Goal: Task Accomplishment & Management: Complete application form

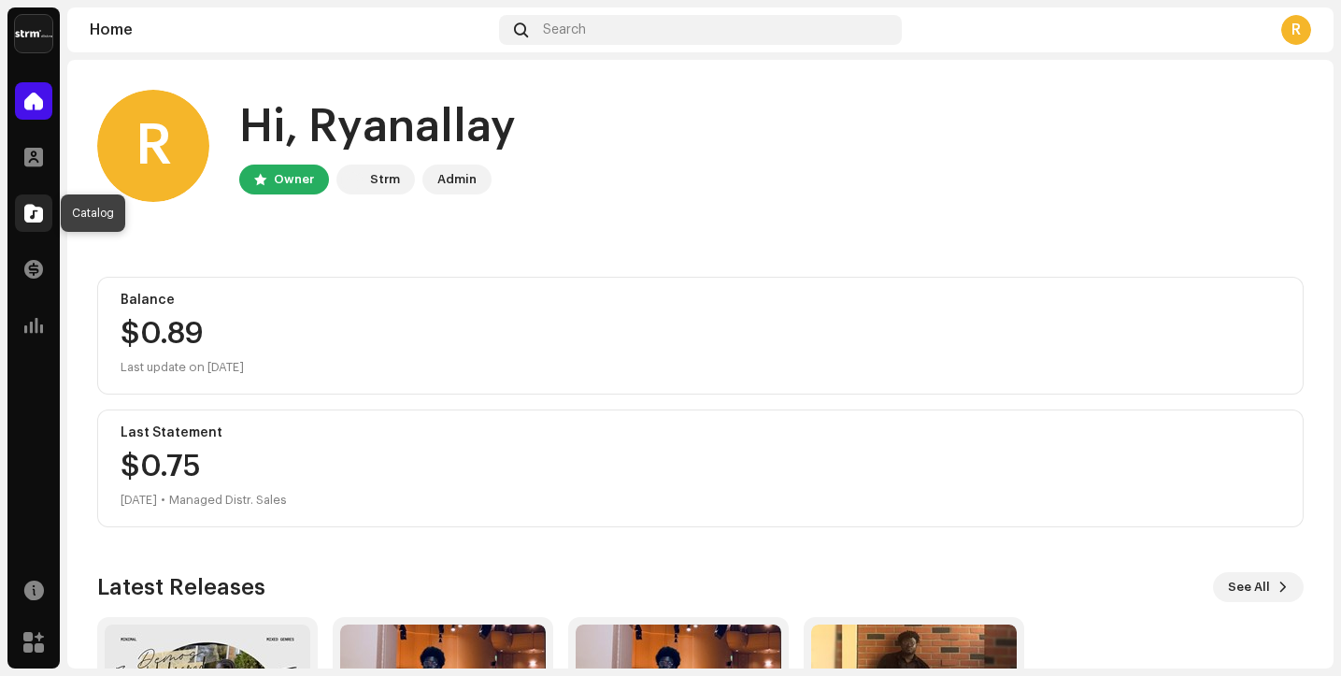
click at [28, 221] on span at bounding box center [33, 213] width 19 height 15
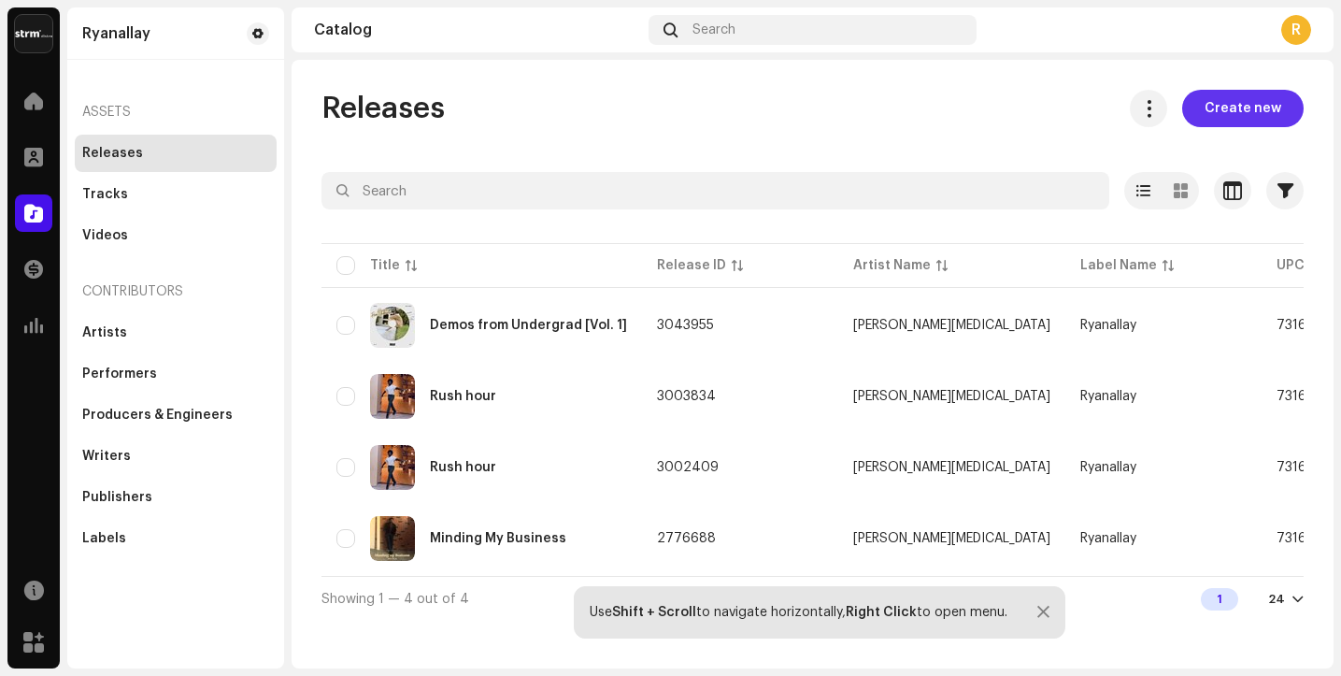
click at [1240, 112] on span "Create new" at bounding box center [1243, 108] width 77 height 37
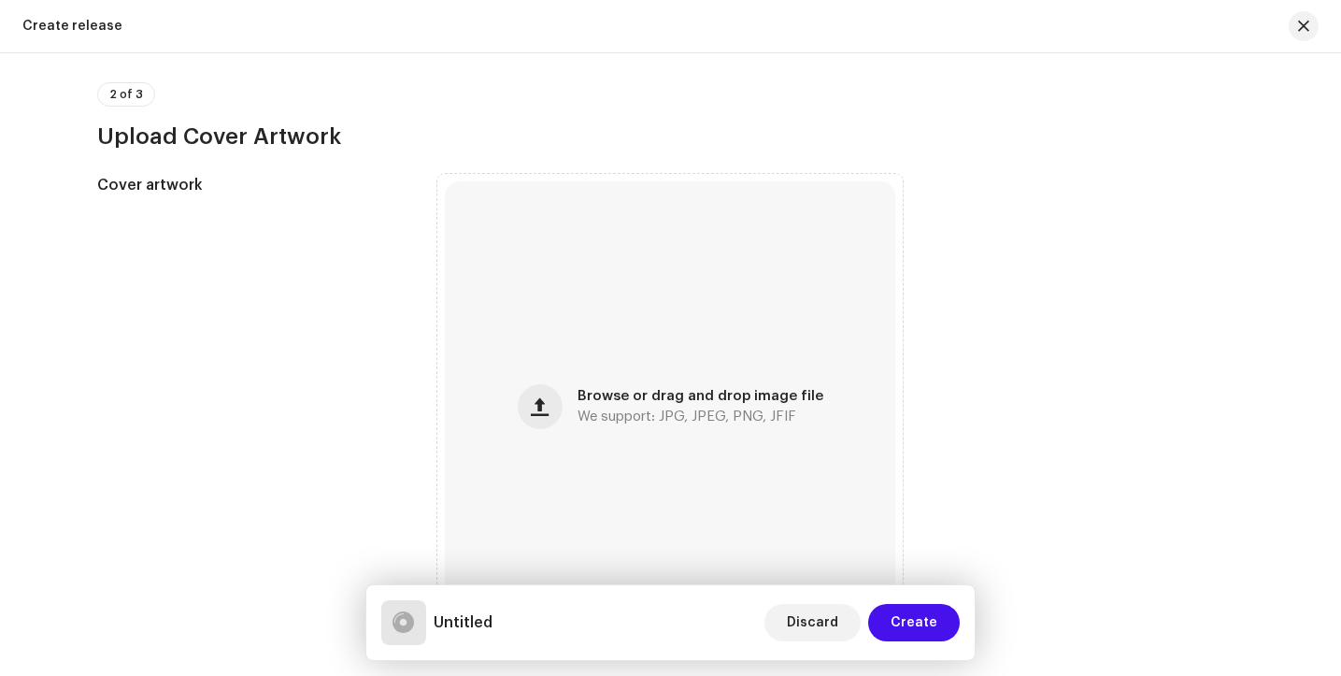
scroll to position [395, 0]
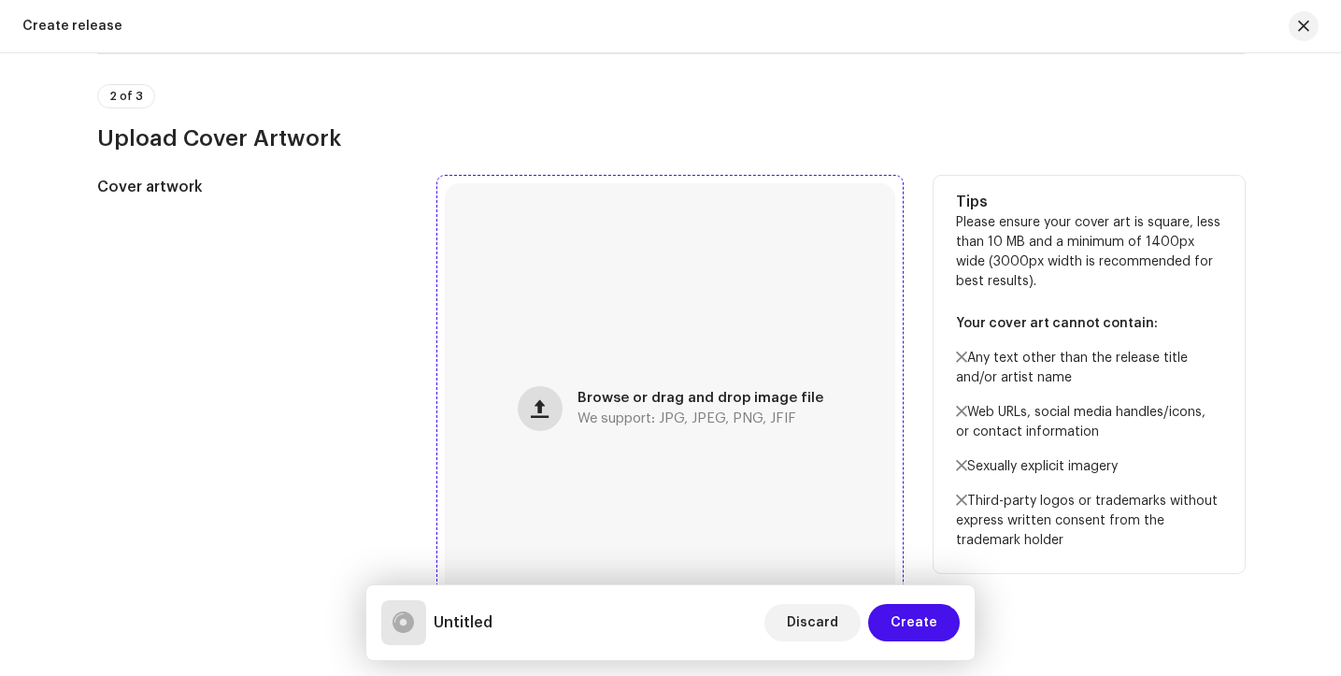
click at [553, 427] on button "button" at bounding box center [540, 408] width 45 height 45
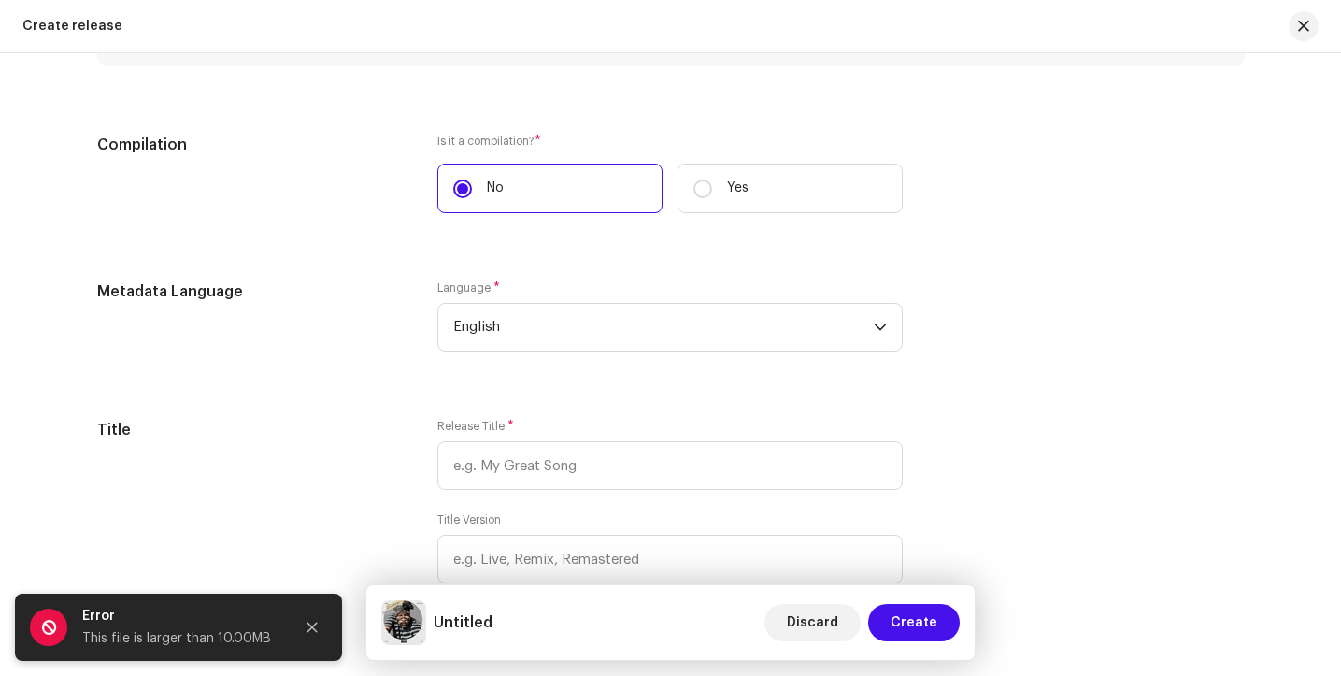
scroll to position [1224, 0]
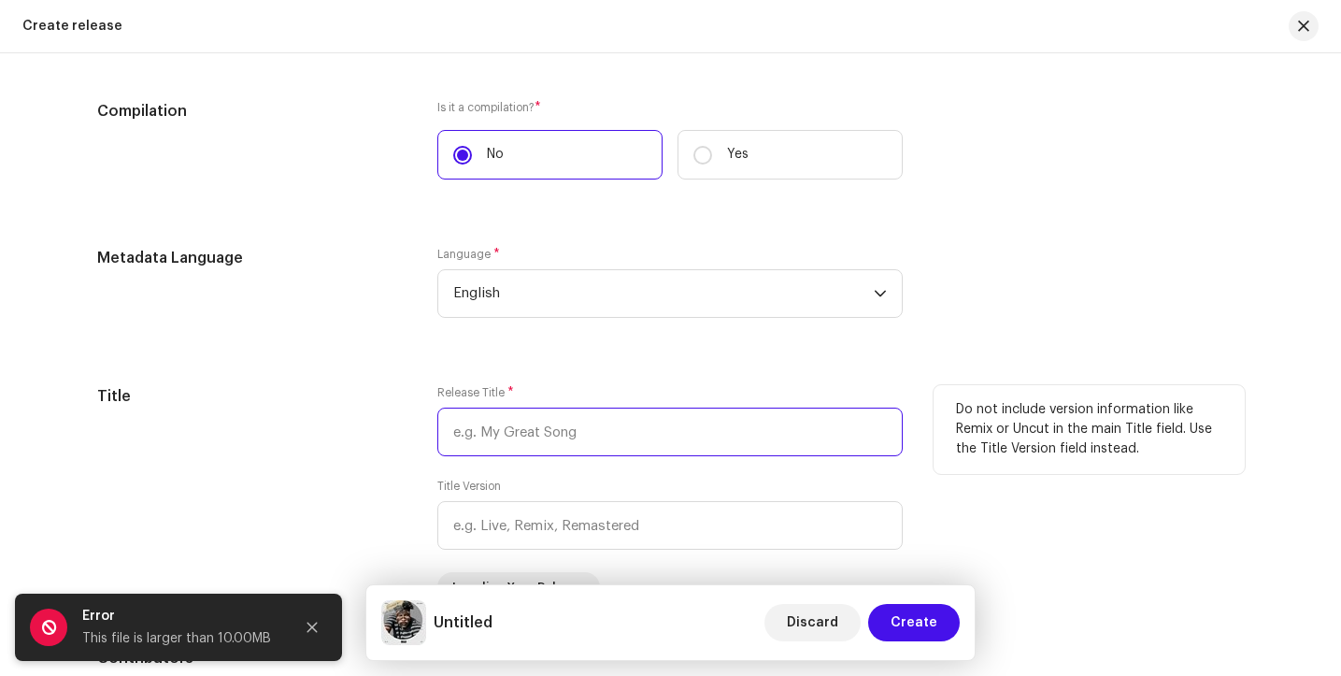
click at [535, 431] on input "text" at bounding box center [669, 432] width 465 height 49
type input "Demos from [GEOGRAPHIC_DATA]"
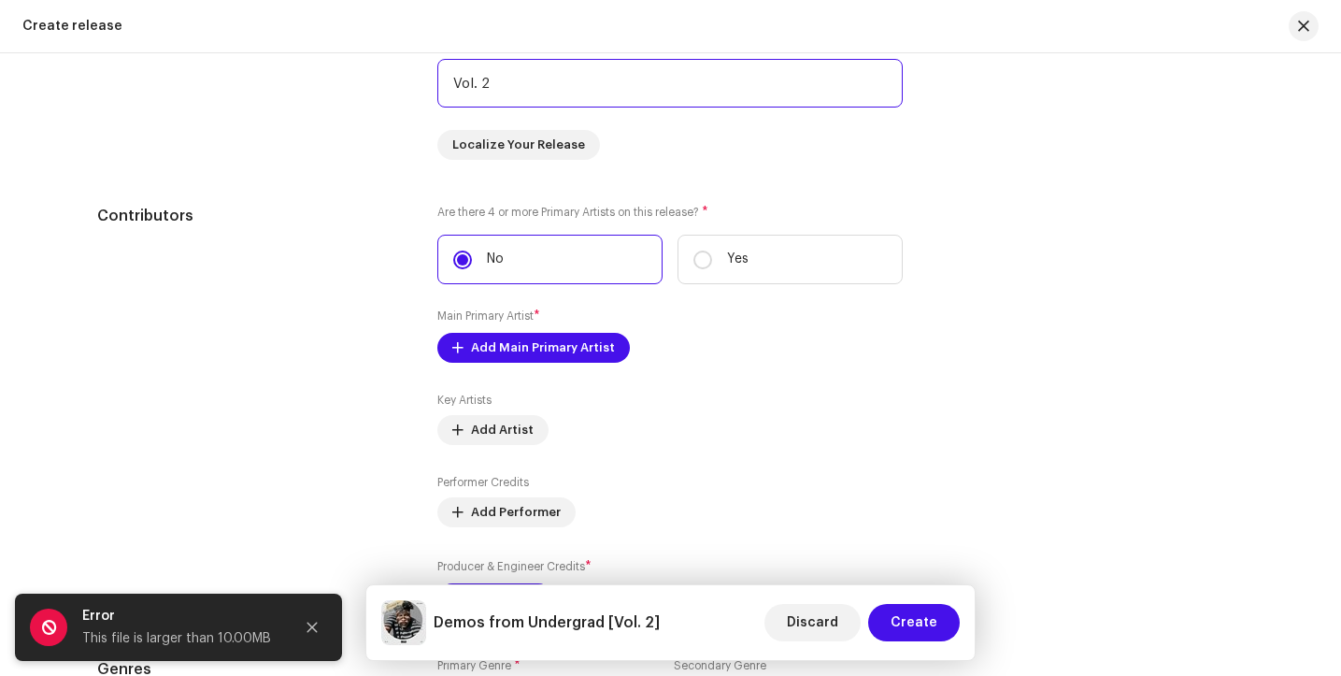
scroll to position [1680, 0]
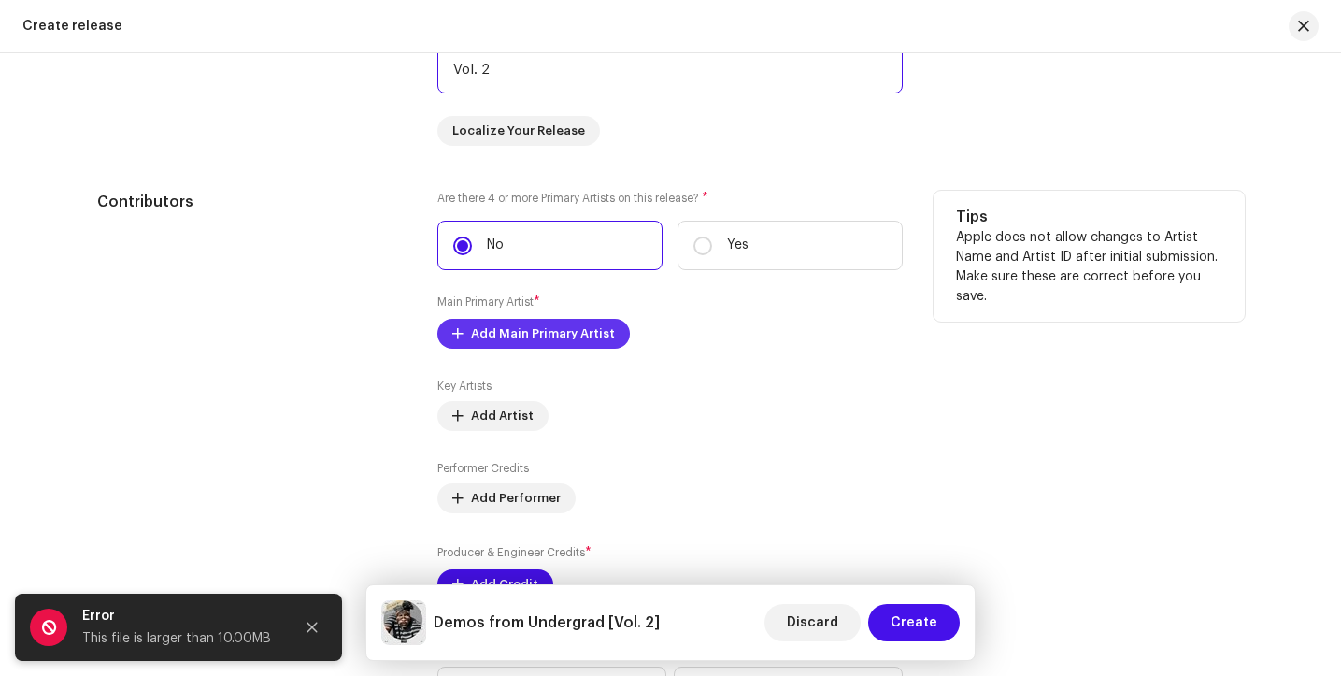
type input "Vol. 2"
click at [493, 327] on span "Add Main Primary Artist" at bounding box center [543, 333] width 144 height 37
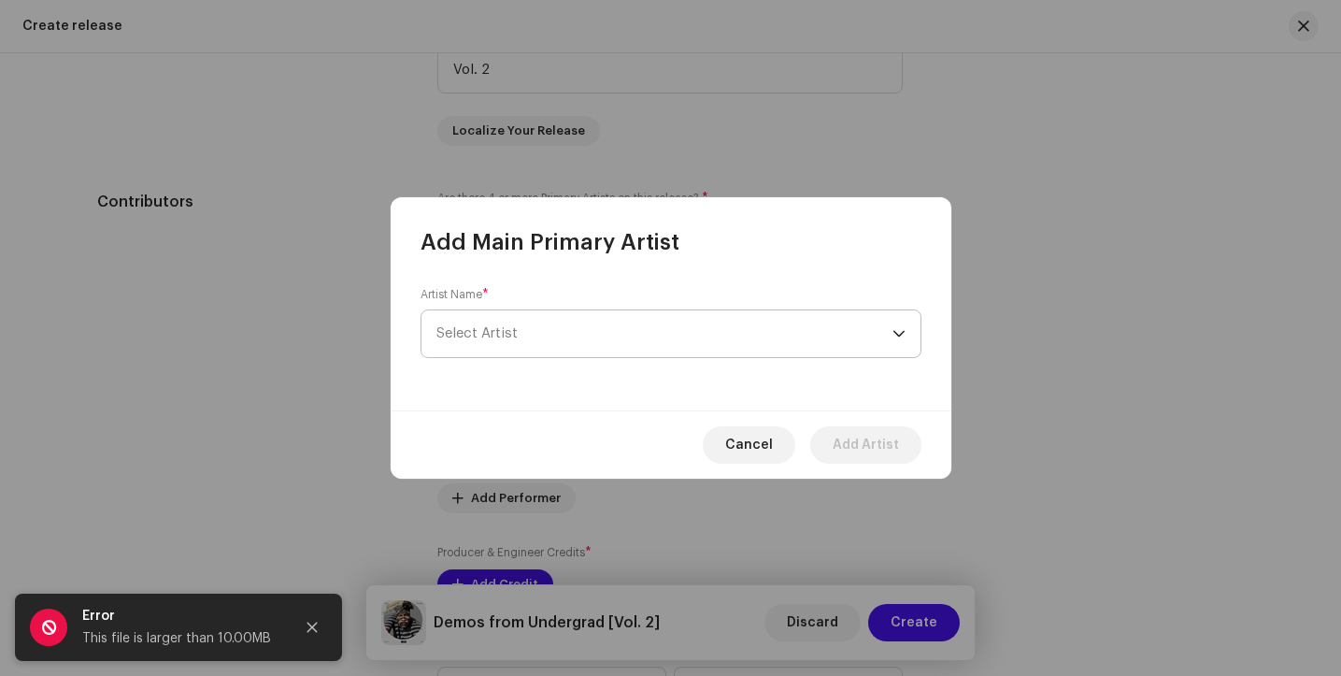
click at [516, 330] on span "Select Artist" at bounding box center [665, 333] width 456 height 47
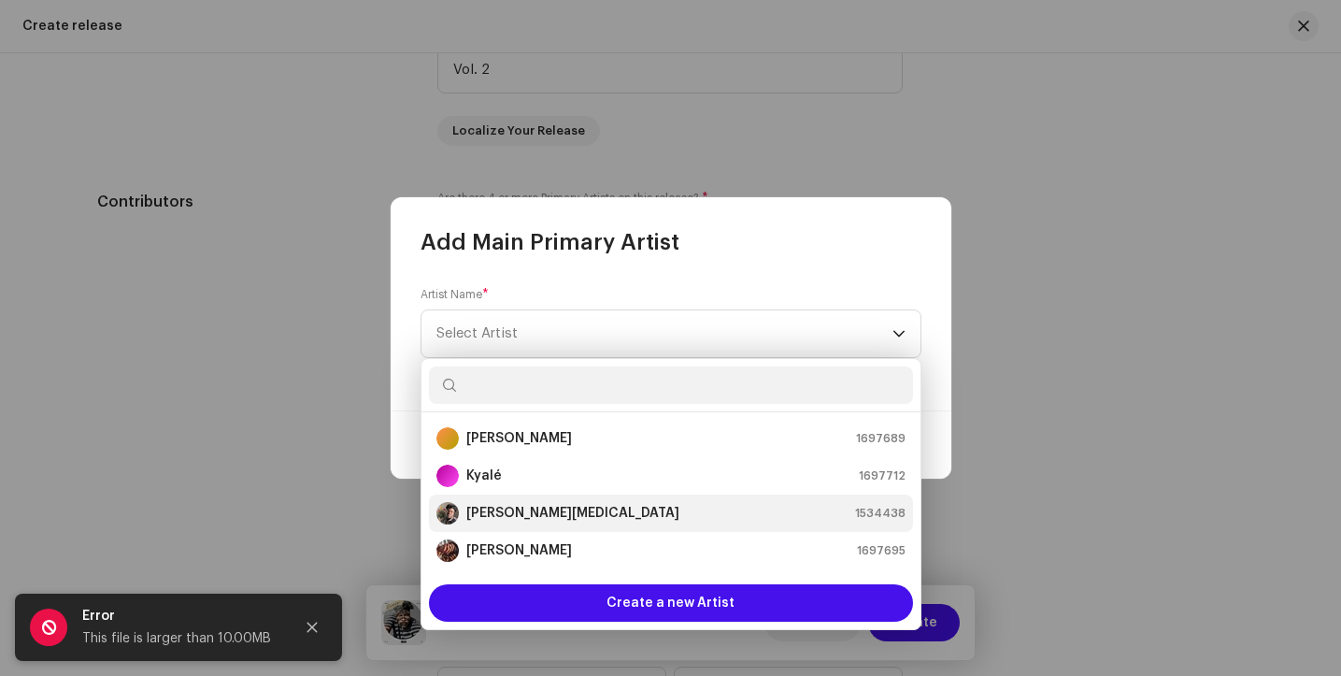
click at [501, 523] on strong "[PERSON_NAME][MEDICAL_DATA]" at bounding box center [572, 513] width 213 height 19
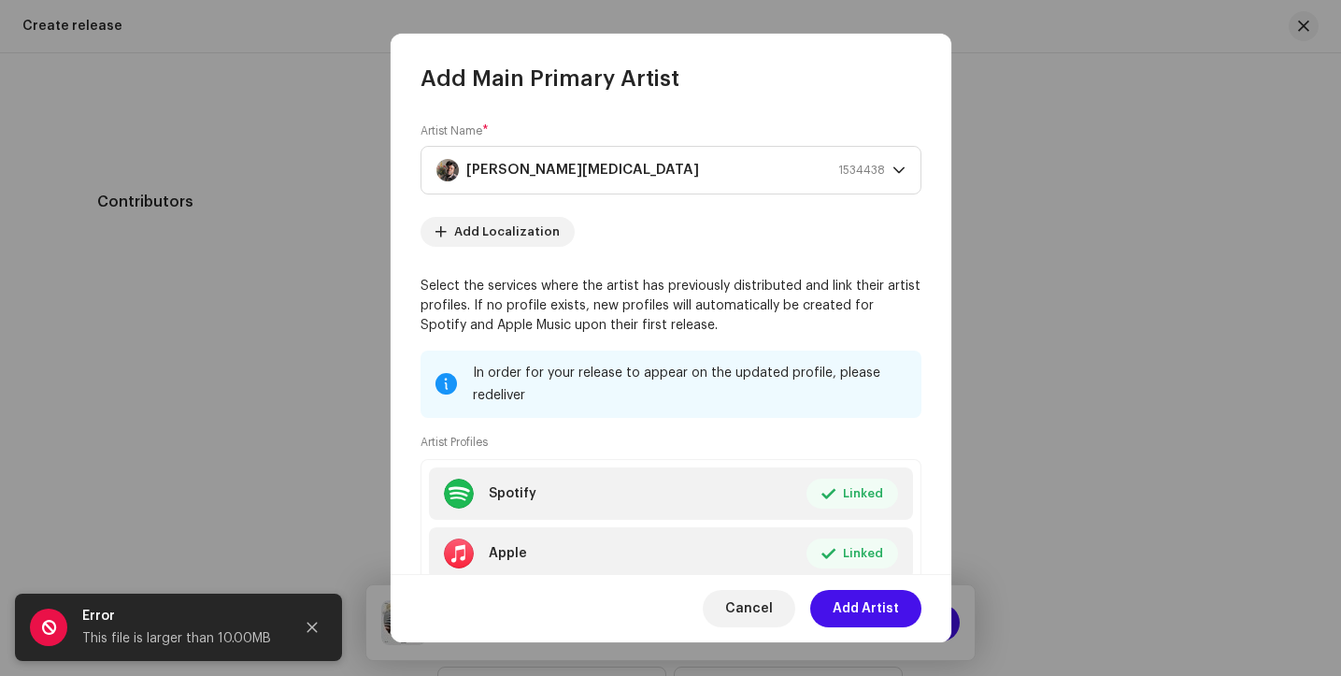
click at [851, 588] on div "Cancel Add Artist" at bounding box center [671, 608] width 561 height 68
click at [853, 603] on span "Add Artist" at bounding box center [866, 608] width 66 height 37
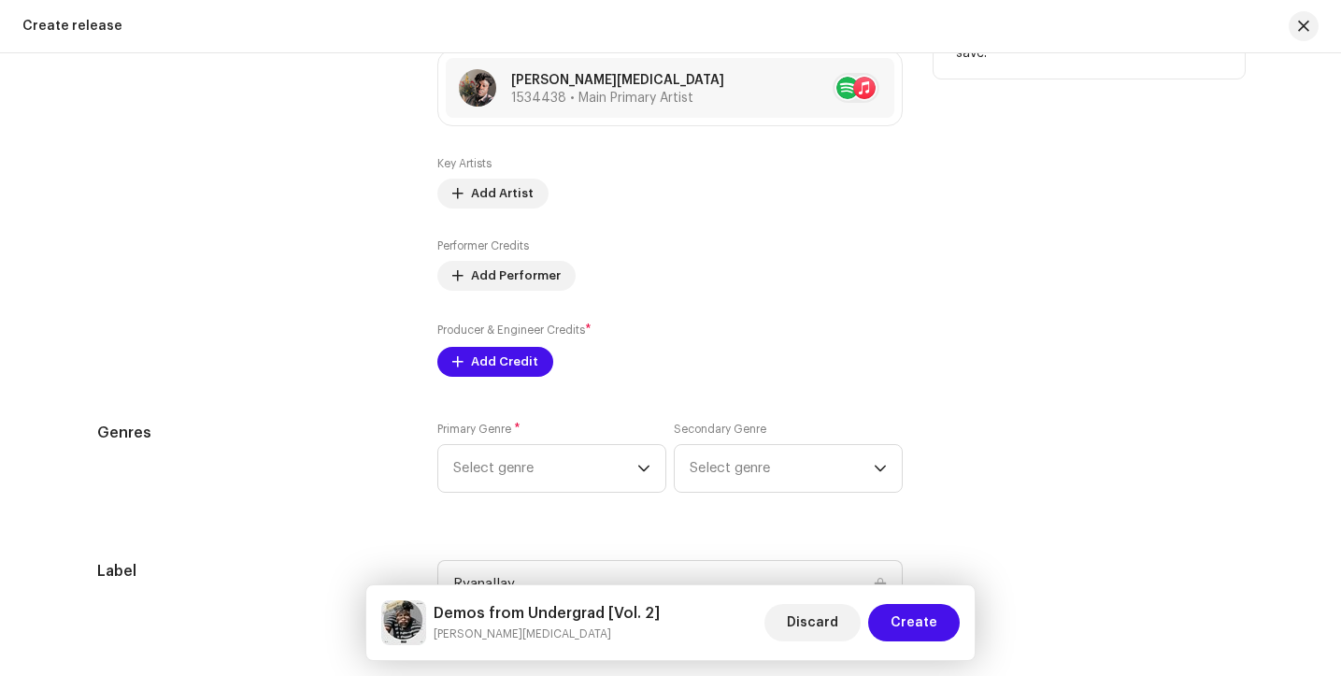
scroll to position [1951, 0]
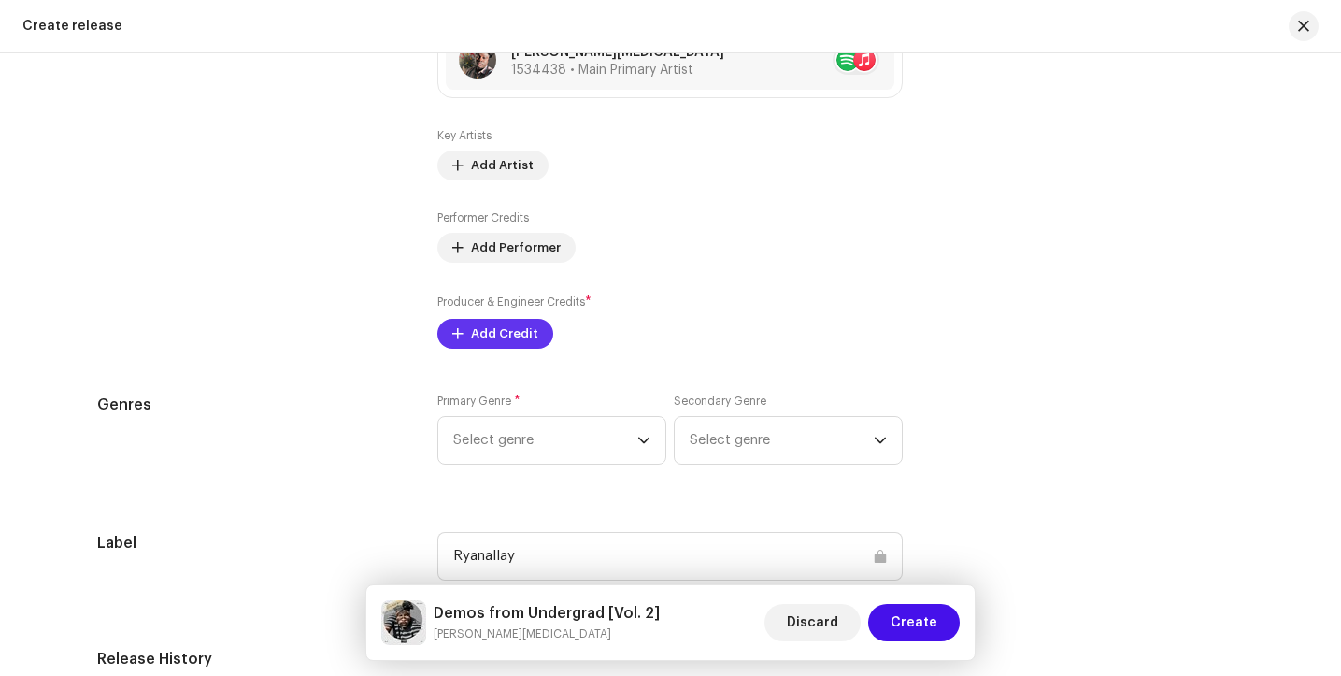
click at [475, 330] on span "Add Credit" at bounding box center [504, 333] width 67 height 37
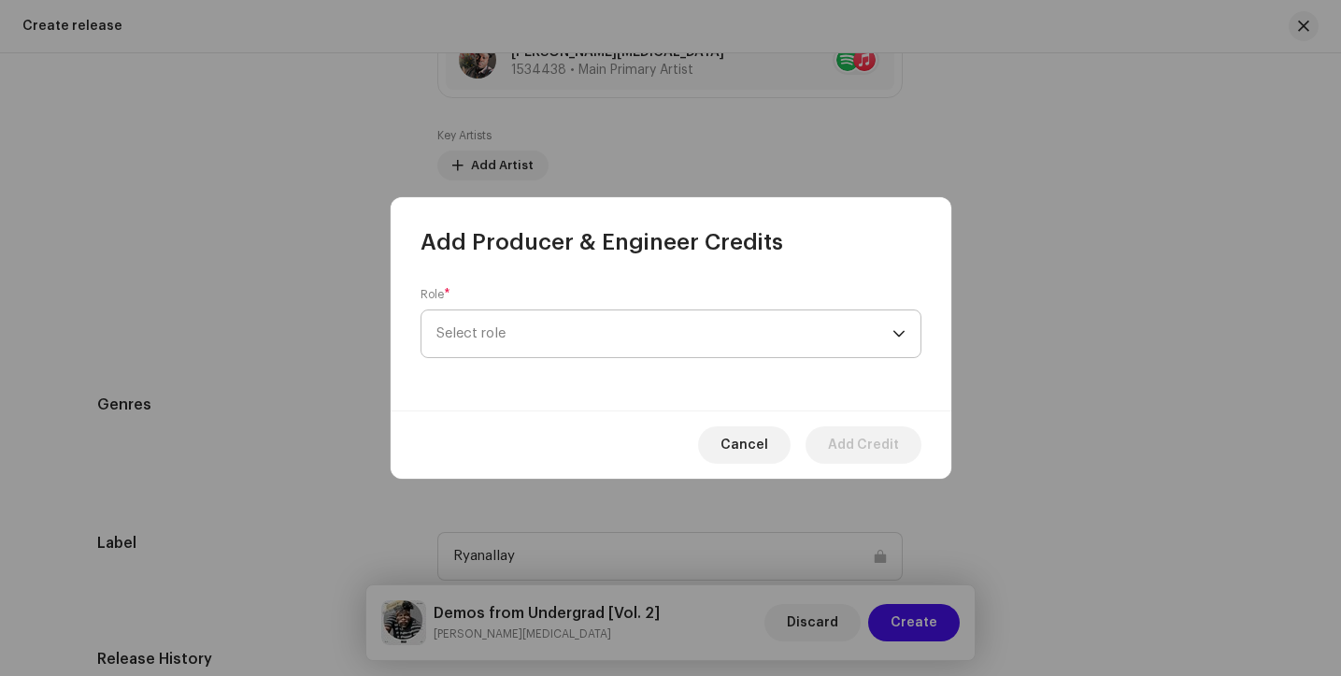
click at [637, 324] on span "Select role" at bounding box center [665, 333] width 456 height 47
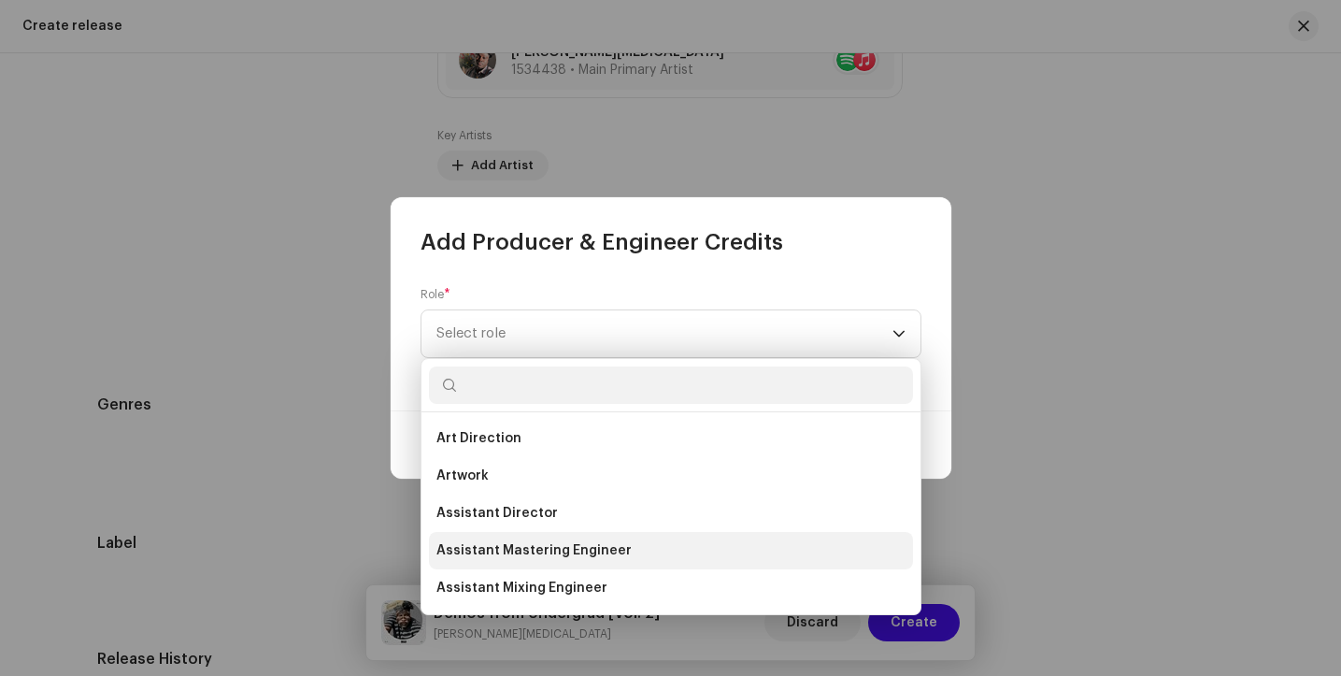
type input "e"
type input "producer"
click at [483, 541] on span "Producer" at bounding box center [468, 550] width 62 height 19
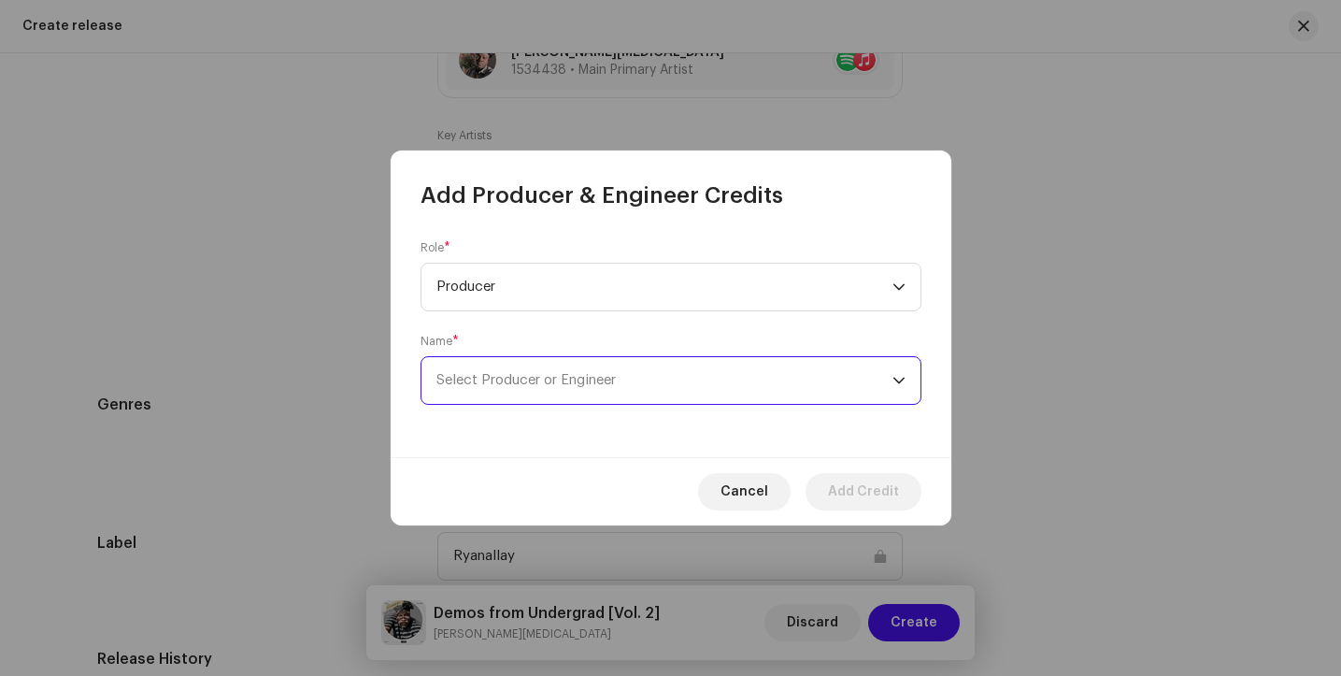
click at [810, 389] on span "Select Producer or Engineer" at bounding box center [665, 380] width 456 height 47
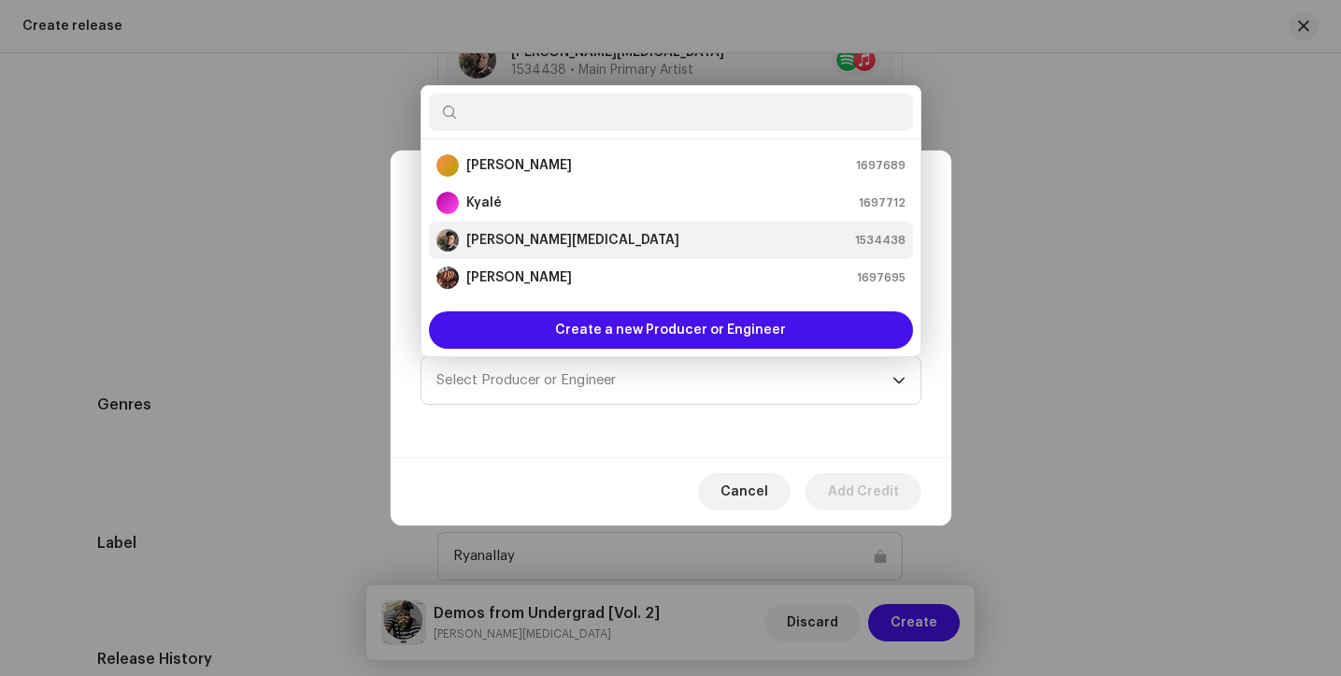
click at [637, 245] on div "[PERSON_NAME][MEDICAL_DATA] 1534438" at bounding box center [671, 240] width 469 height 22
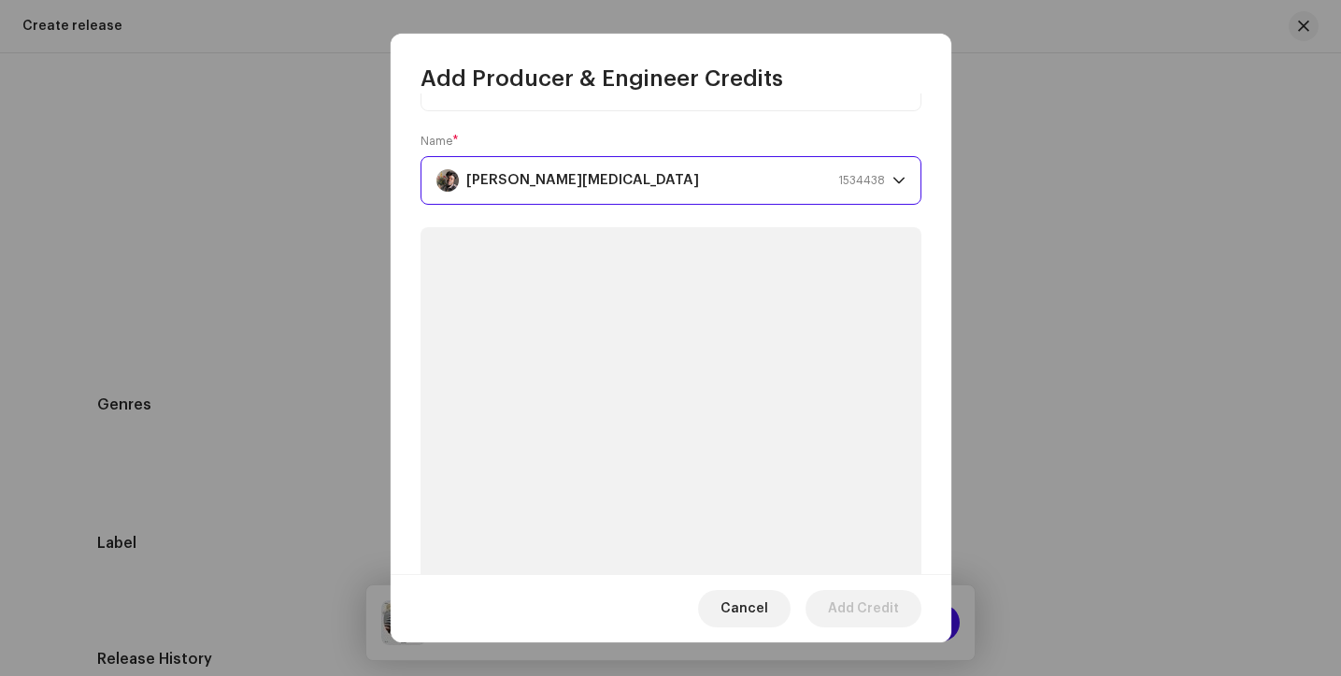
scroll to position [221, 0]
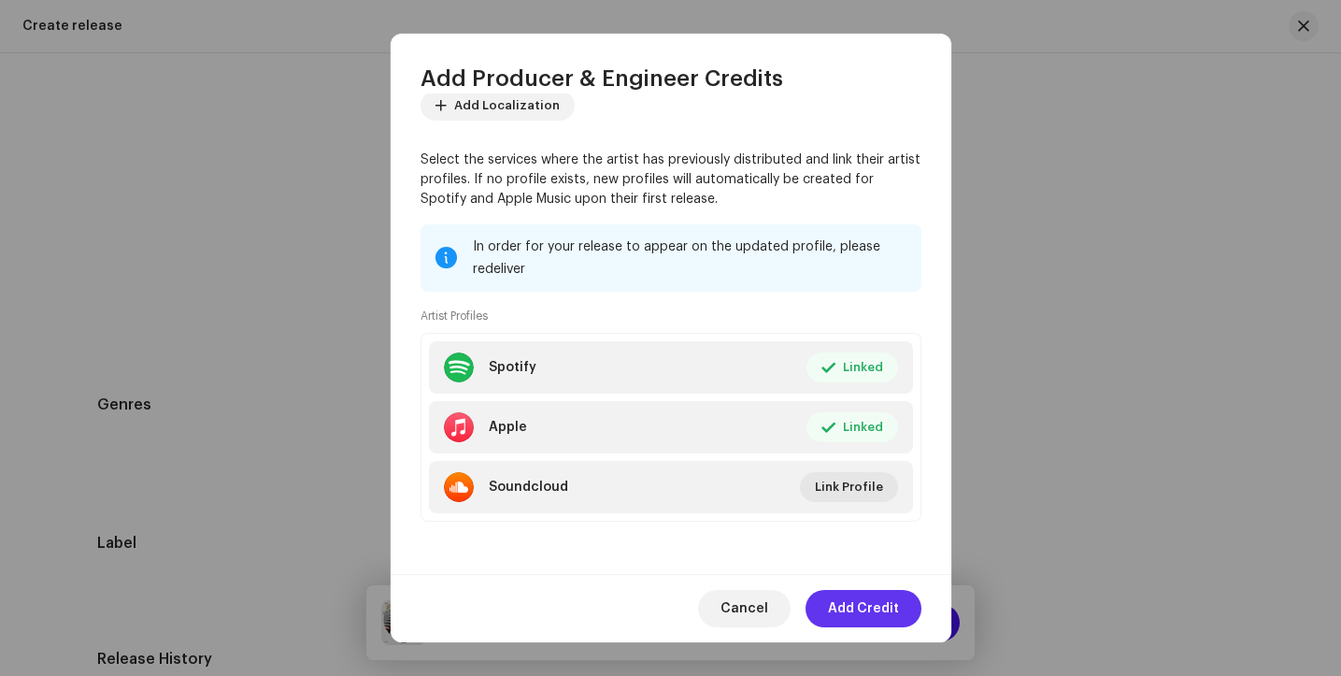
click at [863, 607] on span "Add Credit" at bounding box center [863, 608] width 71 height 37
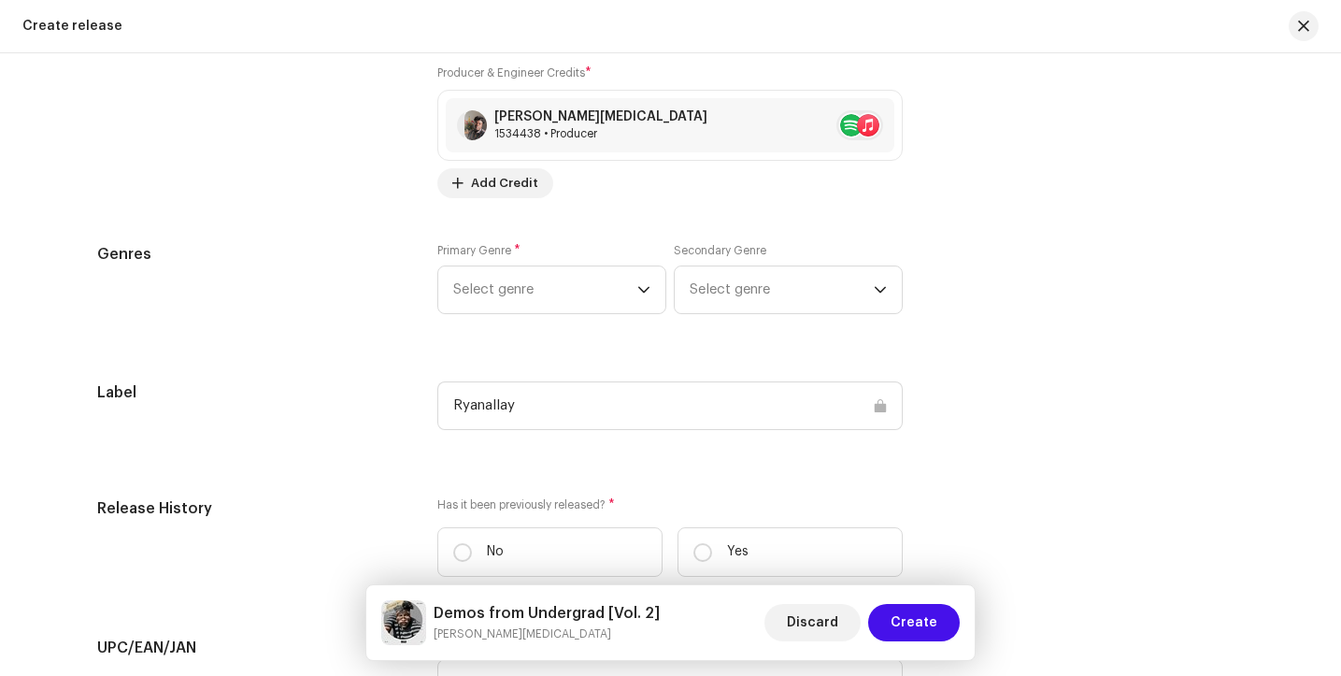
scroll to position [2182, 0]
click at [628, 294] on span "Select genre" at bounding box center [545, 288] width 184 height 47
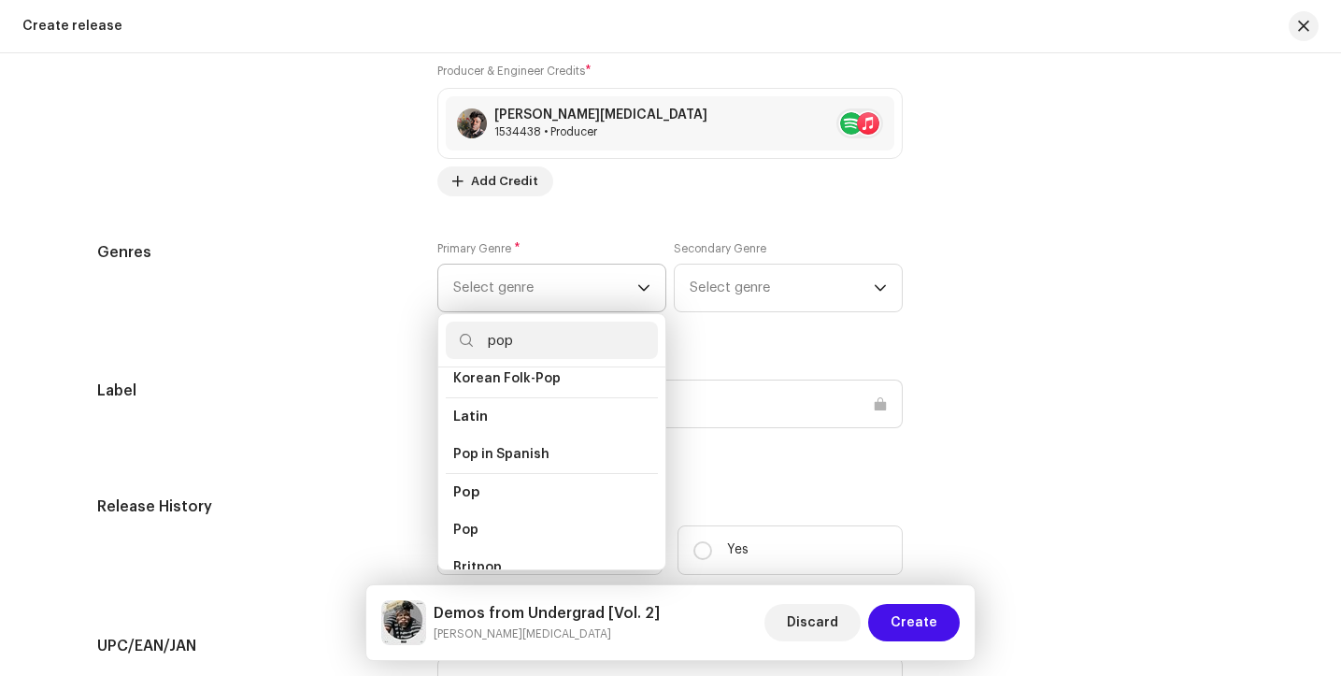
scroll to position [603, 0]
type input "pop"
click at [463, 514] on span "Pop" at bounding box center [465, 523] width 25 height 19
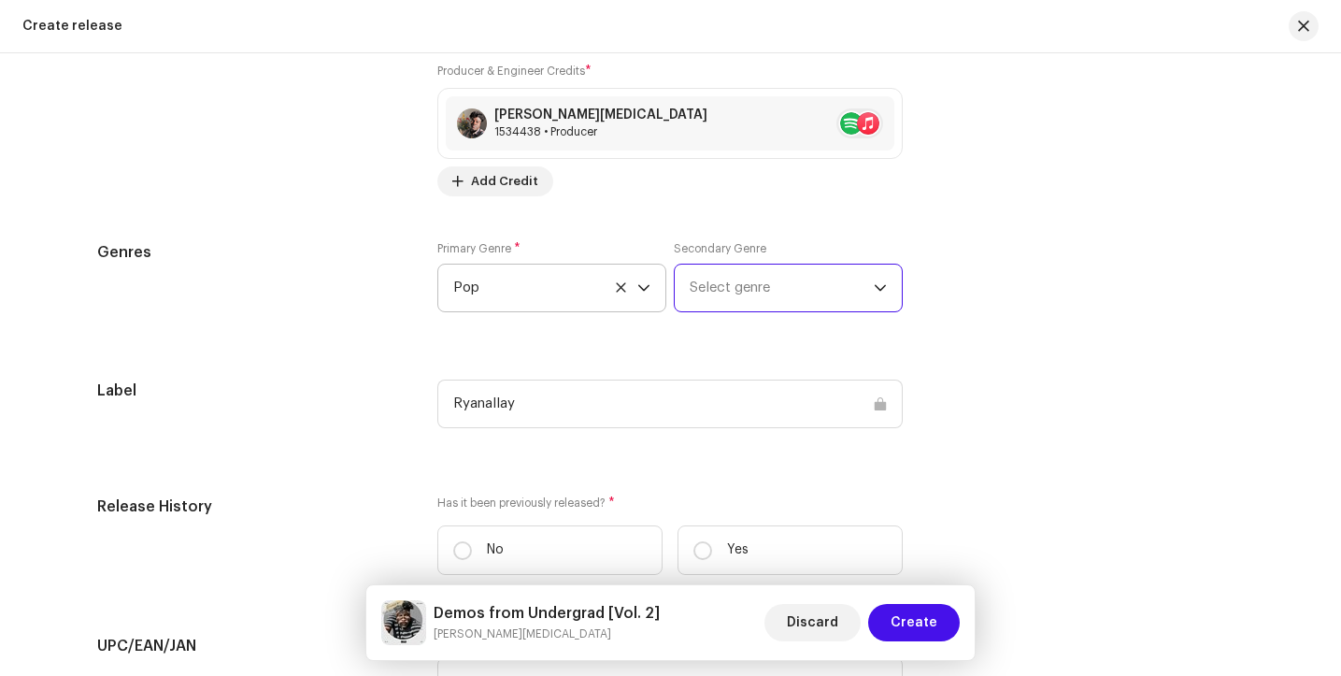
click at [783, 280] on span "Select genre" at bounding box center [782, 288] width 184 height 47
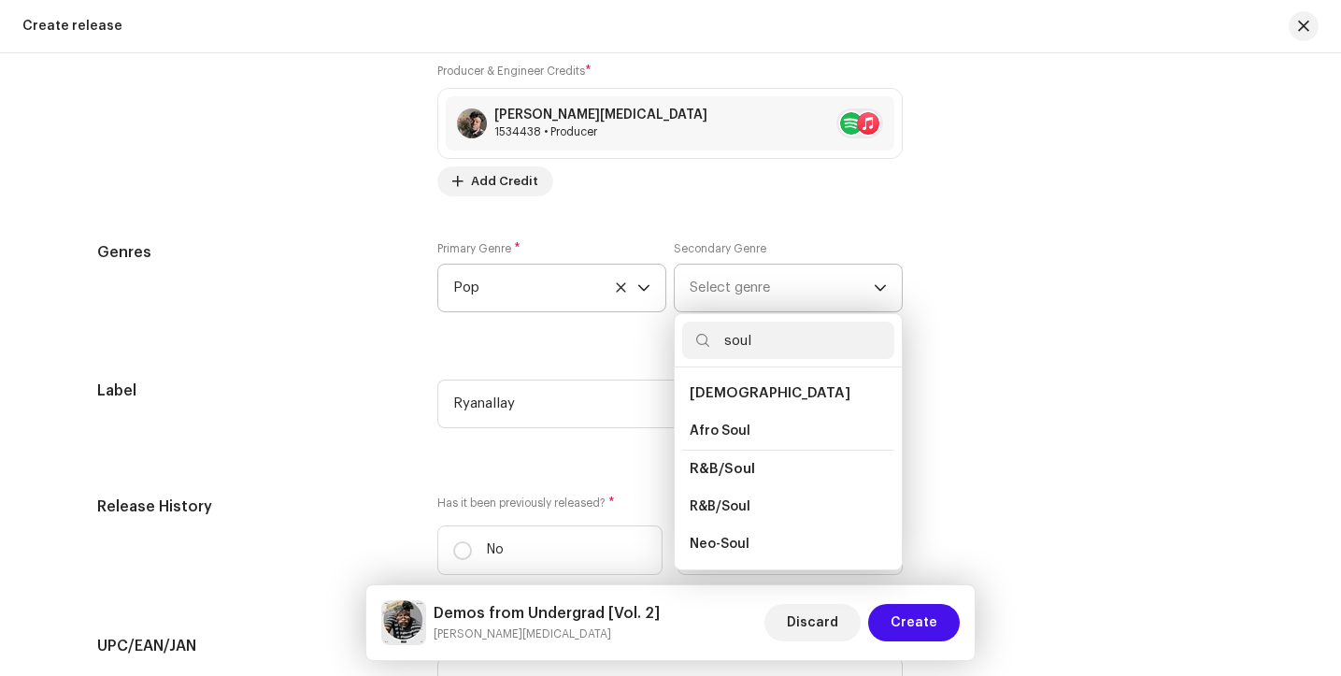
scroll to position [38, 0]
type input "soul"
click at [707, 549] on span "Soul" at bounding box center [704, 543] width 29 height 19
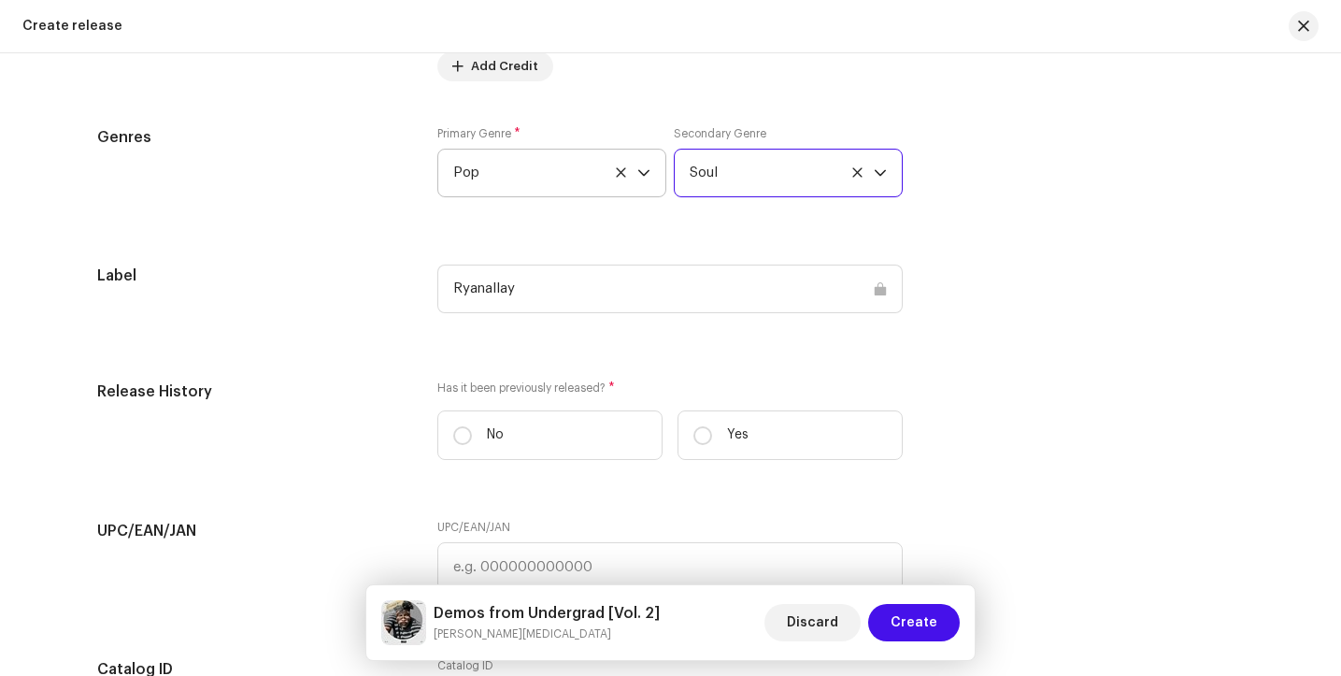
scroll to position [2303, 0]
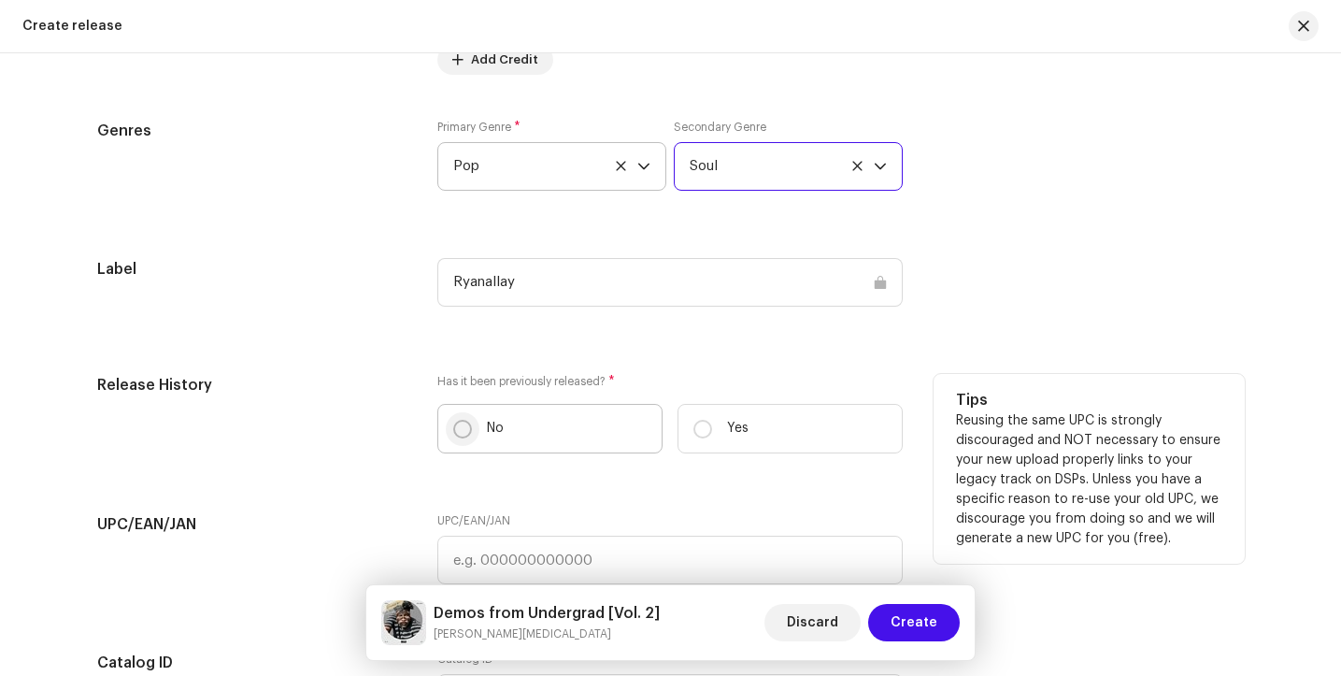
click at [455, 434] on input "No" at bounding box center [462, 429] width 19 height 19
radio input "true"
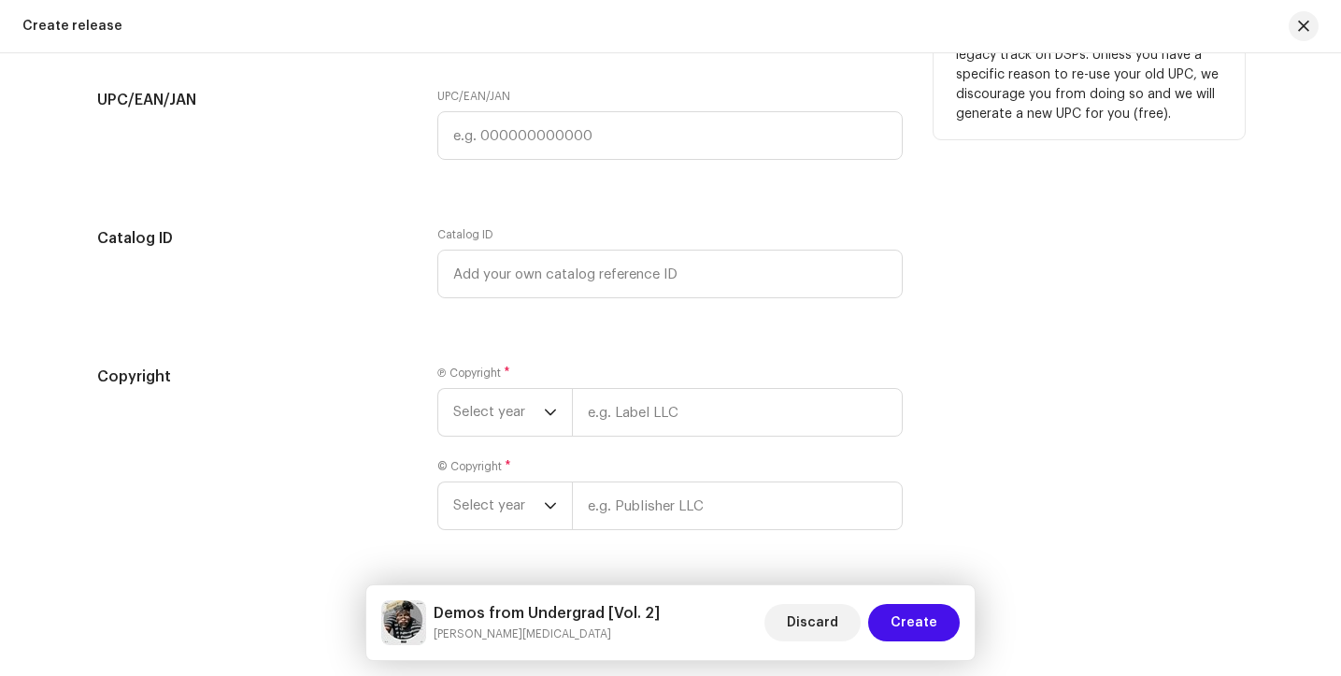
scroll to position [2789, 0]
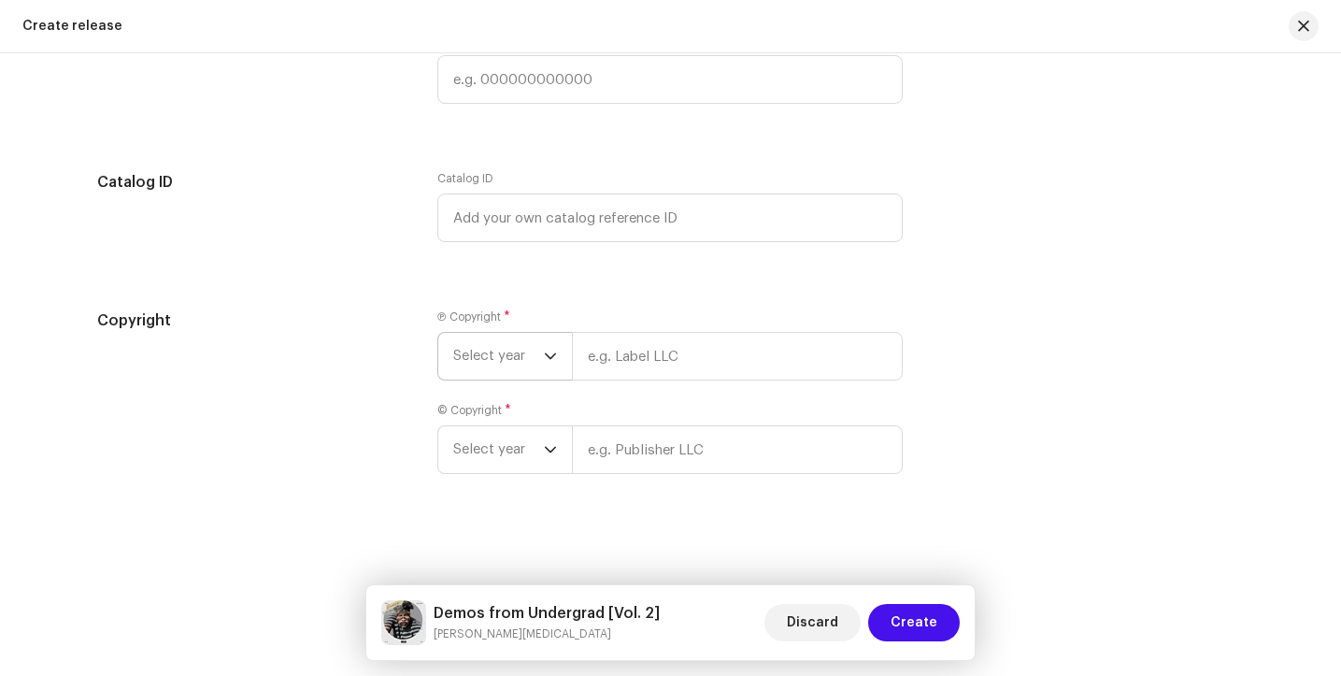
click at [519, 346] on span "Select year" at bounding box center [498, 356] width 91 height 47
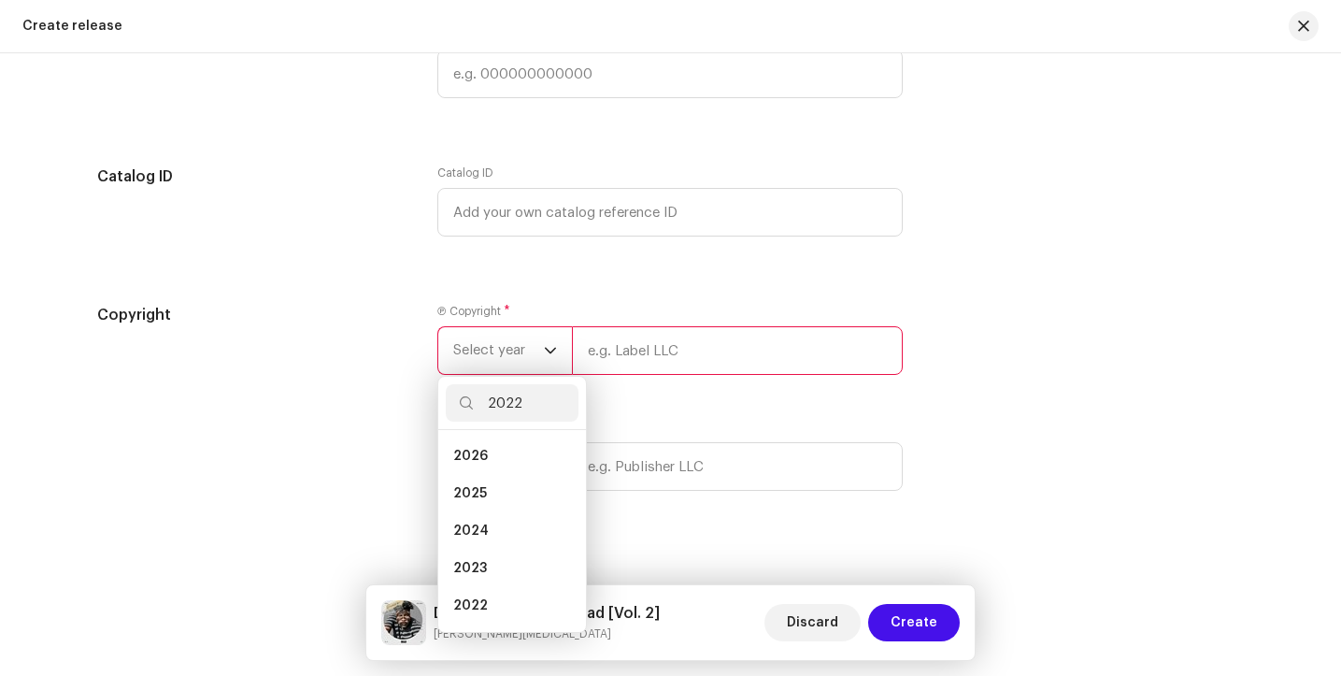
scroll to position [0, 0]
type input "2022"
click at [489, 469] on li "2022" at bounding box center [512, 455] width 133 height 37
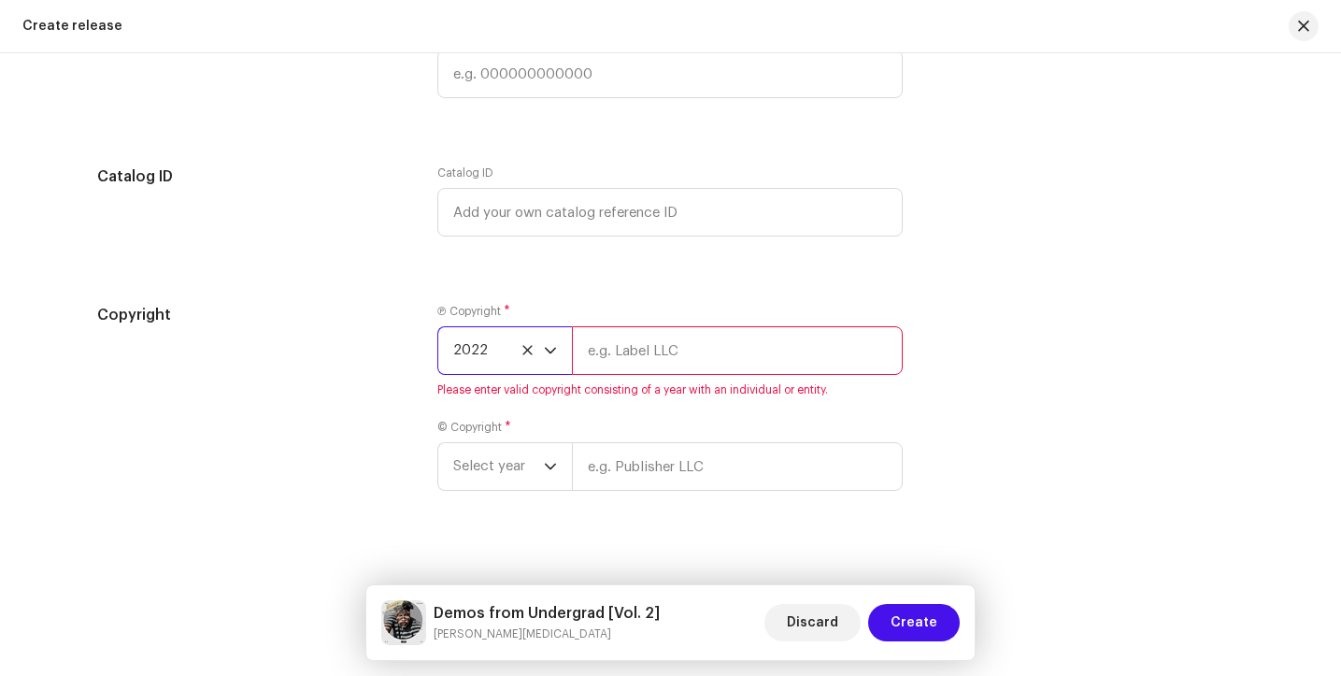
click at [658, 356] on input "text" at bounding box center [737, 350] width 331 height 49
type input "Ryanallaymusic"
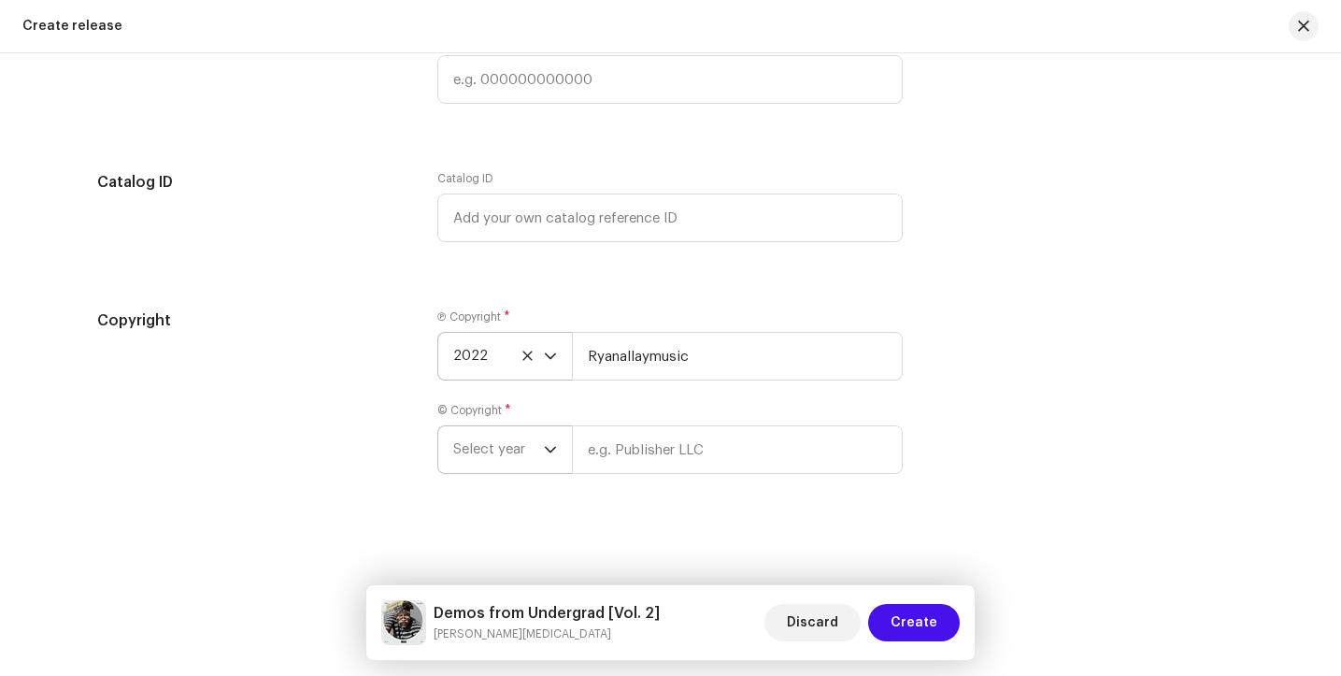
click at [494, 448] on span "Select year" at bounding box center [498, 449] width 91 height 47
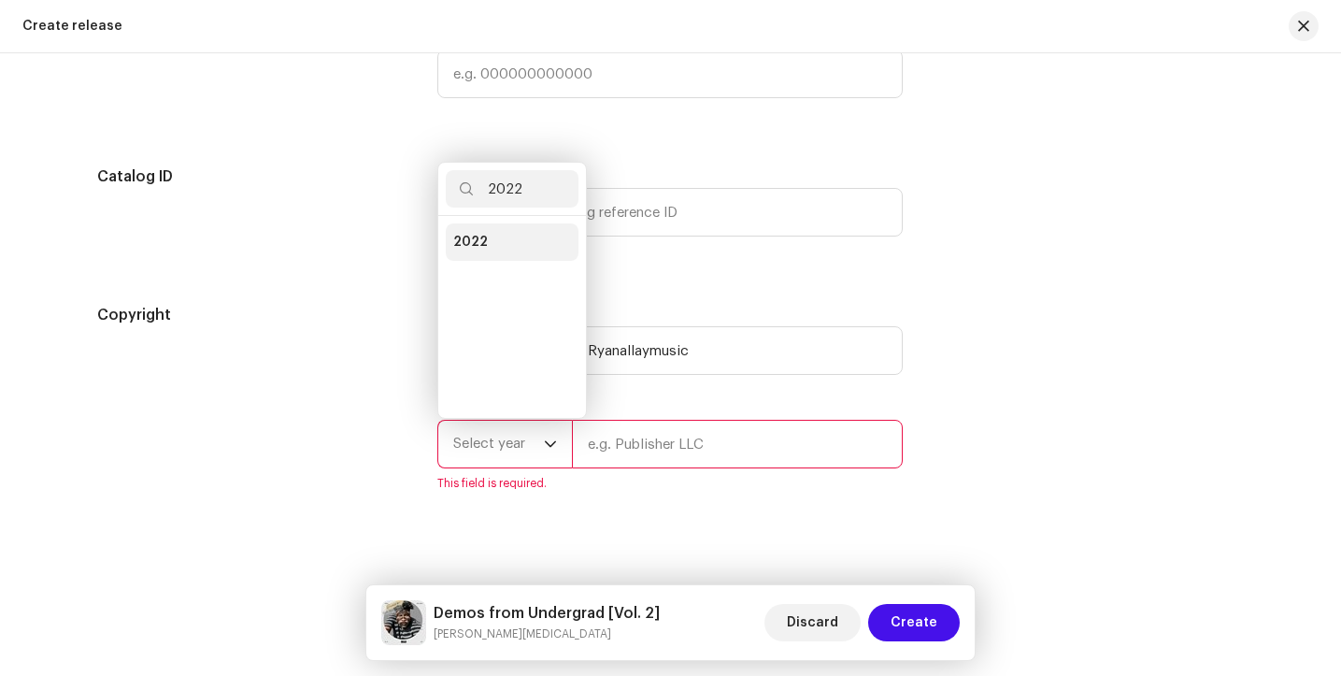
type input "2022"
click at [490, 241] on li "2022" at bounding box center [512, 241] width 133 height 37
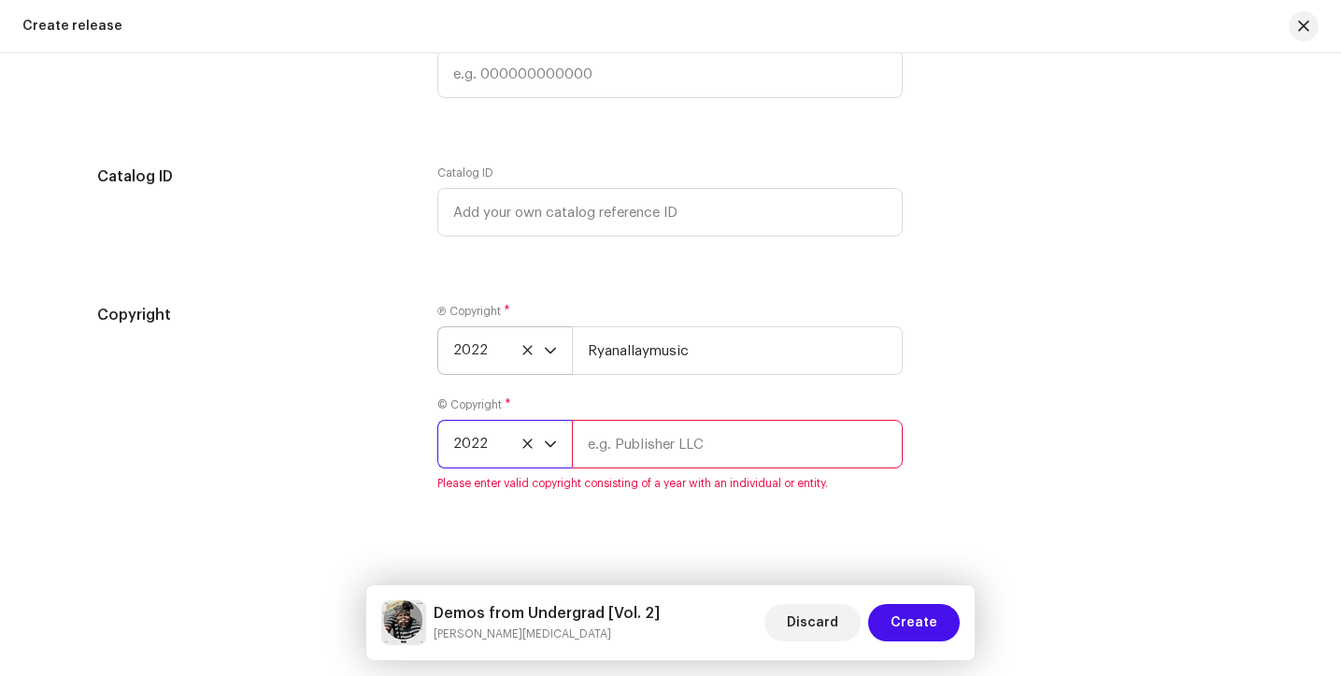
click at [609, 460] on input "text" at bounding box center [737, 444] width 331 height 49
type input "Ryanallaymusic"
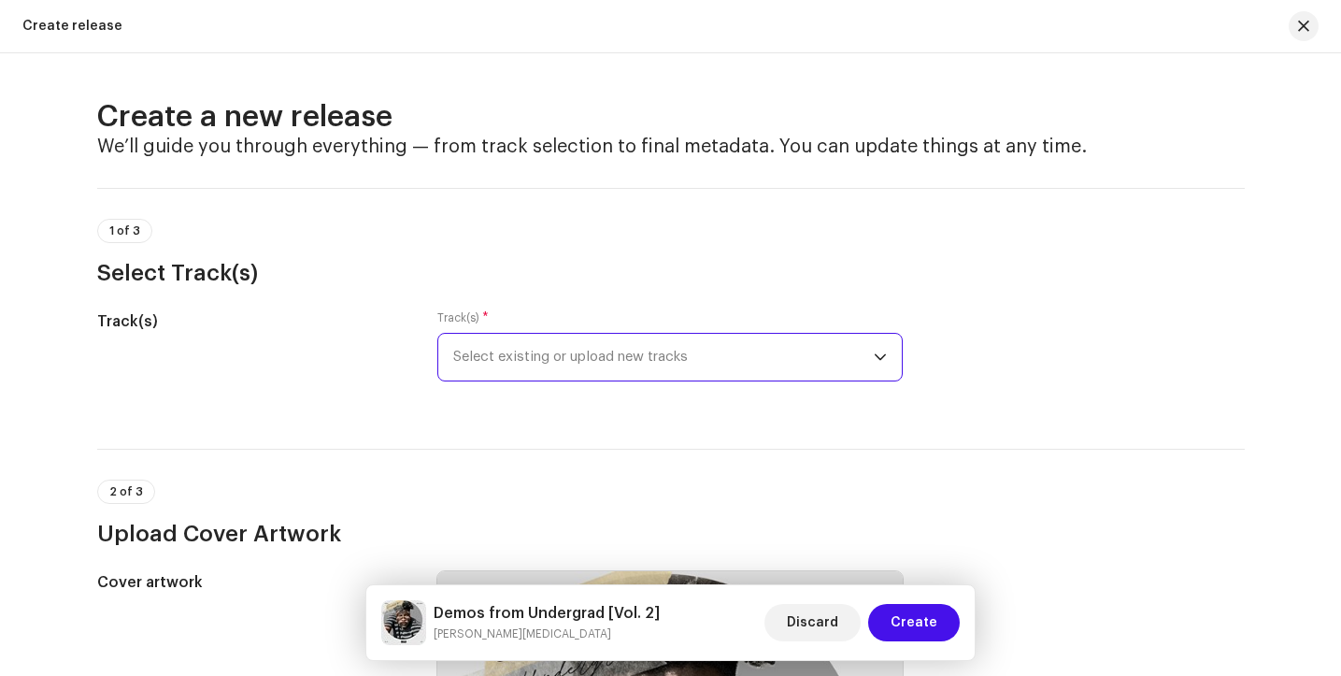
click at [826, 345] on span "Select existing or upload new tracks" at bounding box center [663, 357] width 421 height 47
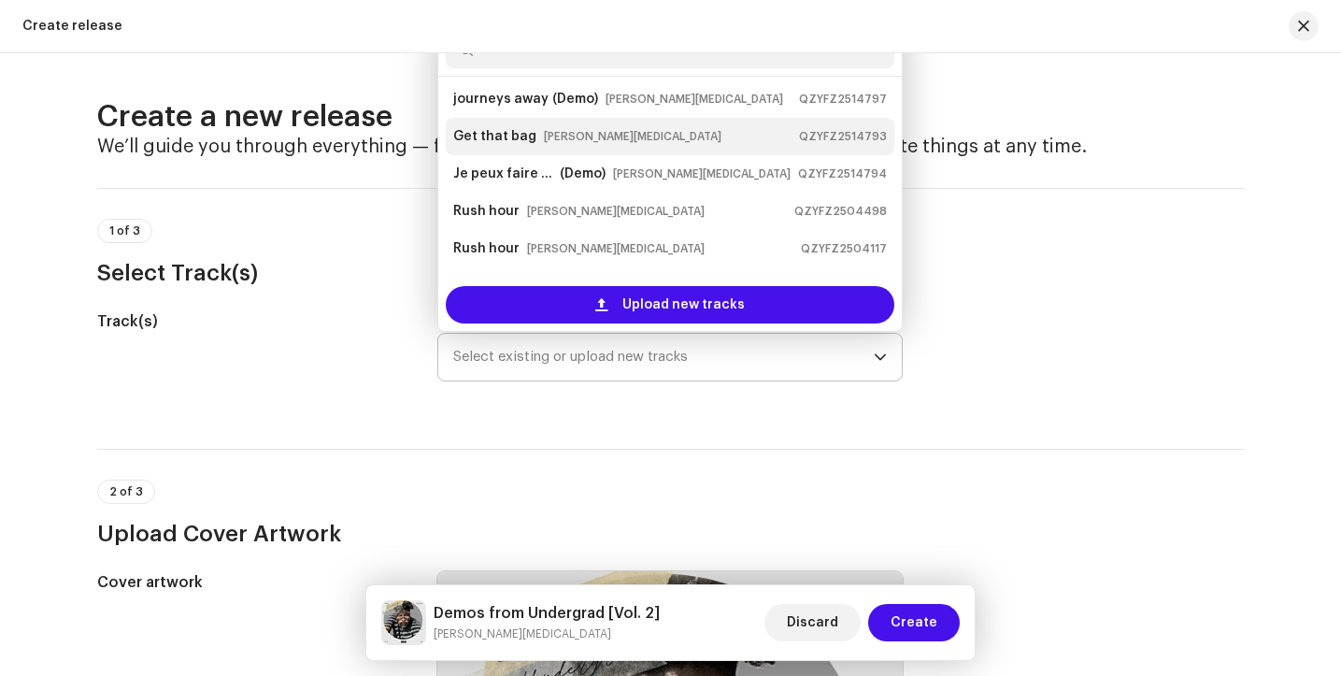
scroll to position [150, 0]
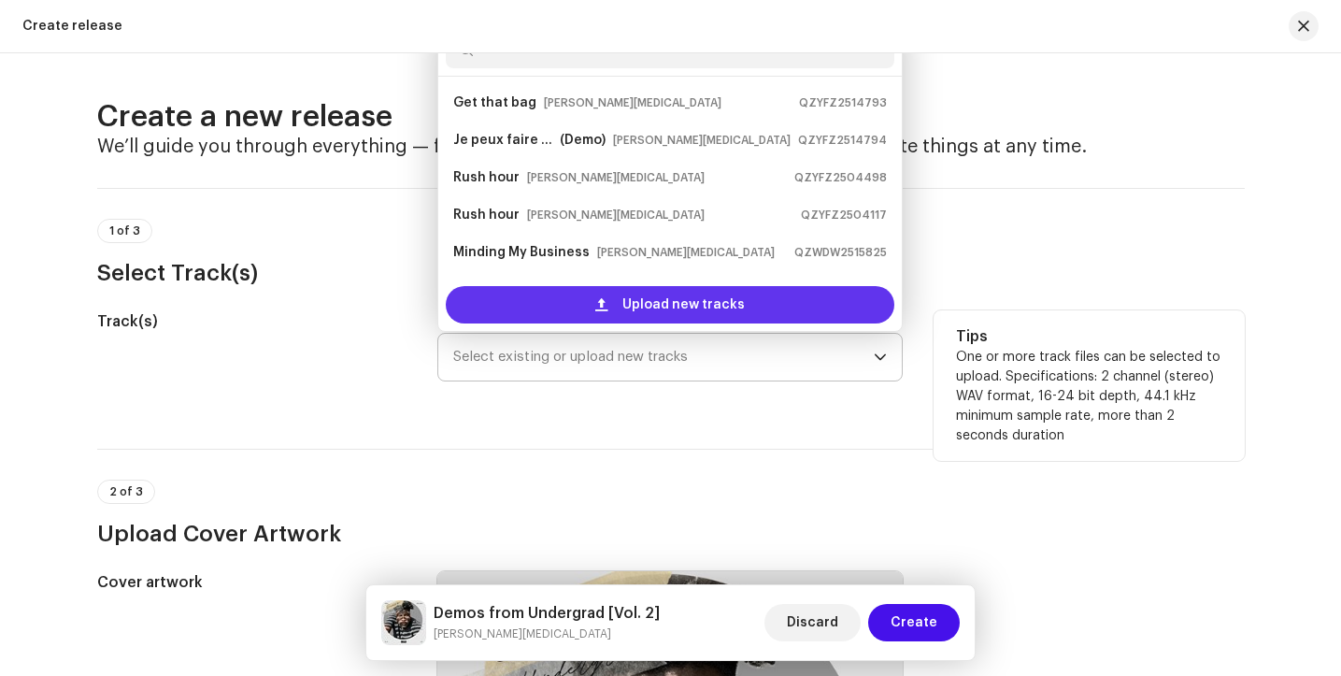
click at [569, 299] on div "Upload new tracks" at bounding box center [670, 304] width 449 height 37
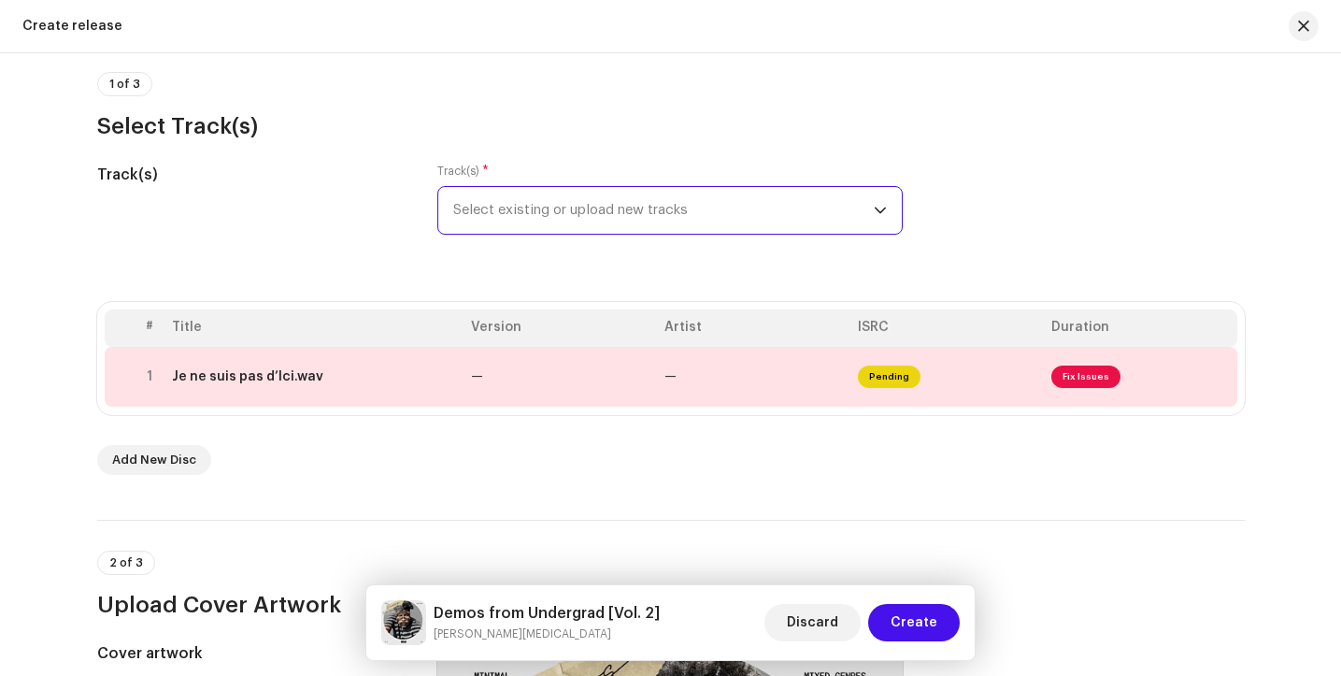
scroll to position [201, 0]
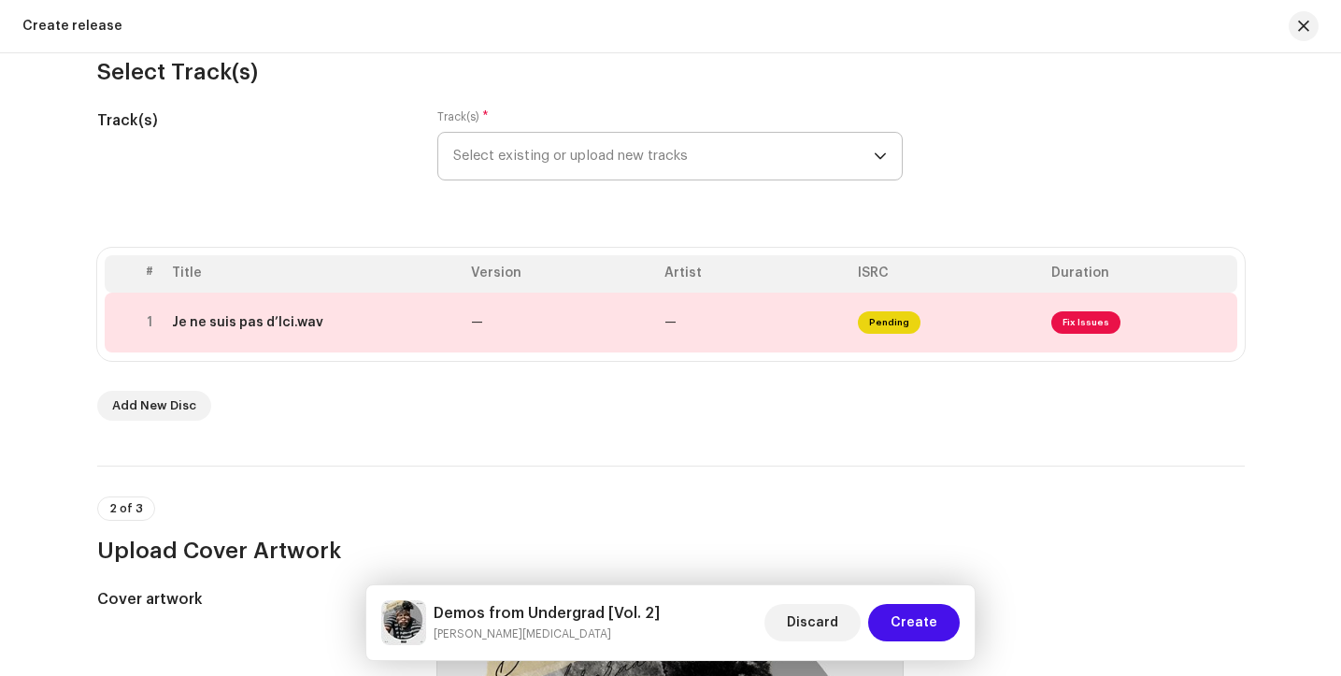
click at [874, 165] on div "dropdown trigger" at bounding box center [880, 156] width 13 height 47
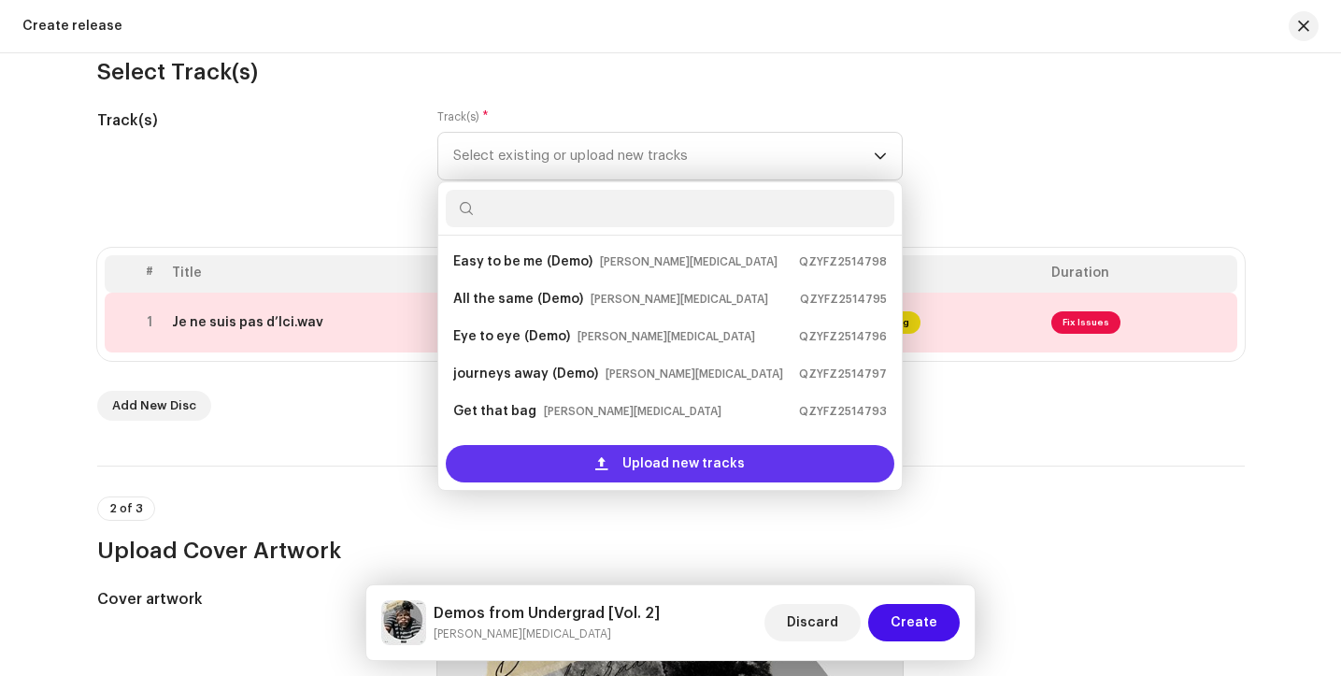
scroll to position [30, 0]
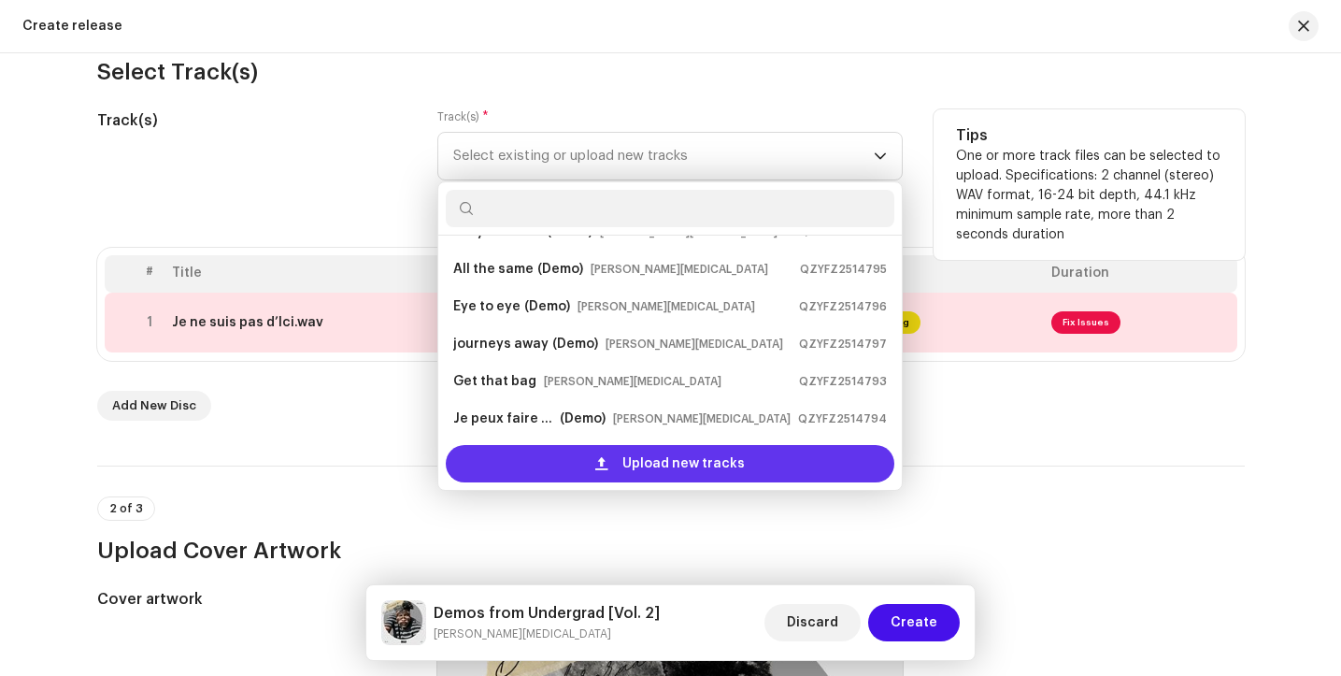
click at [676, 461] on span "Upload new tracks" at bounding box center [684, 463] width 122 height 37
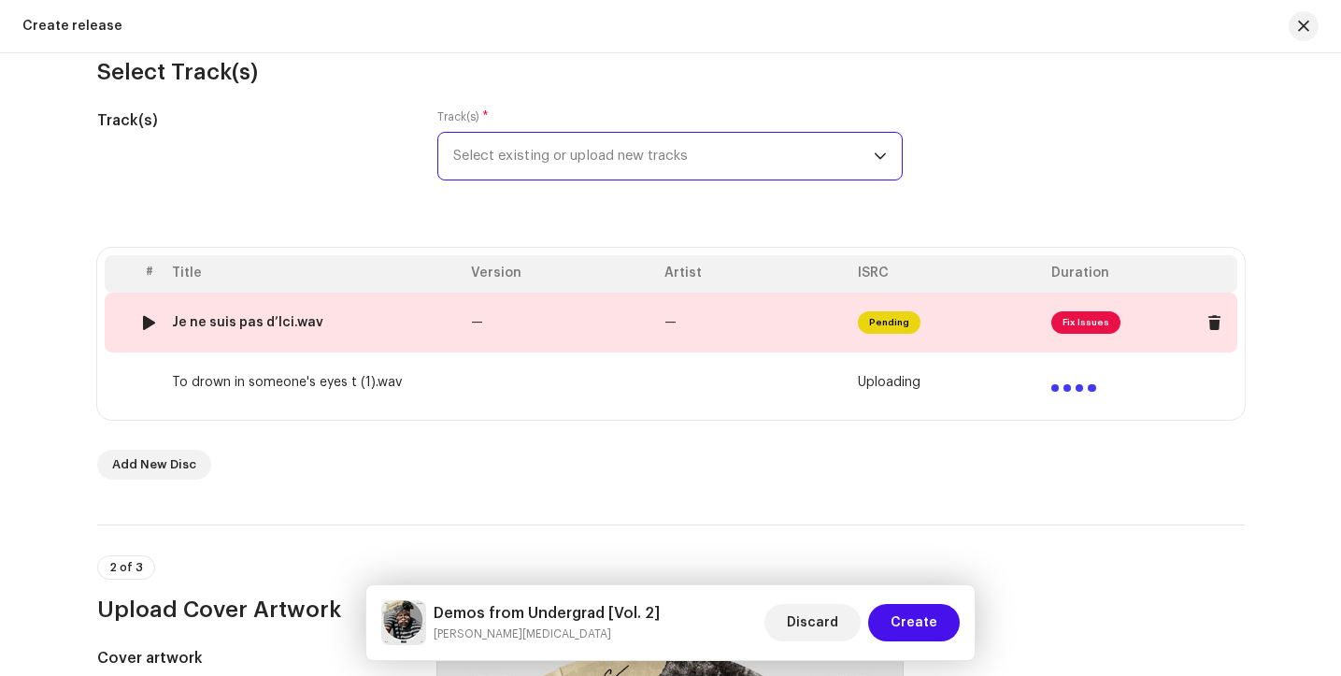
click at [1090, 324] on span "Fix Issues" at bounding box center [1086, 322] width 69 height 22
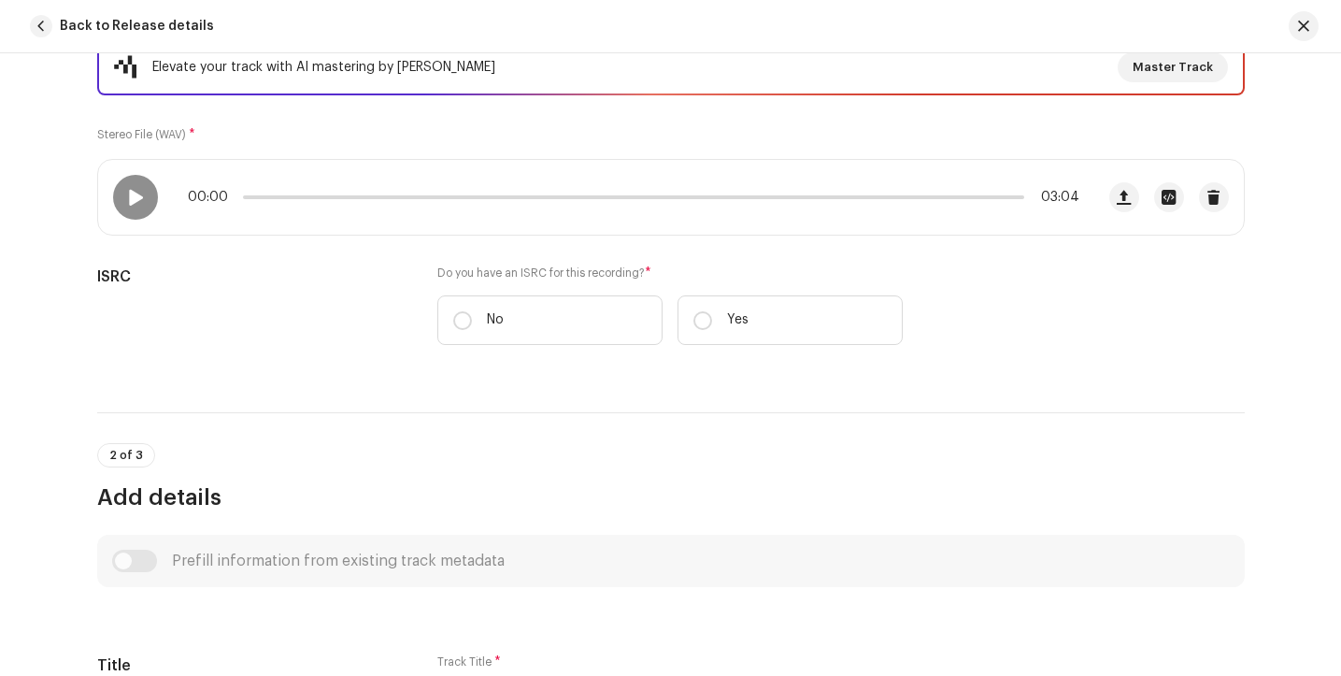
scroll to position [281, 0]
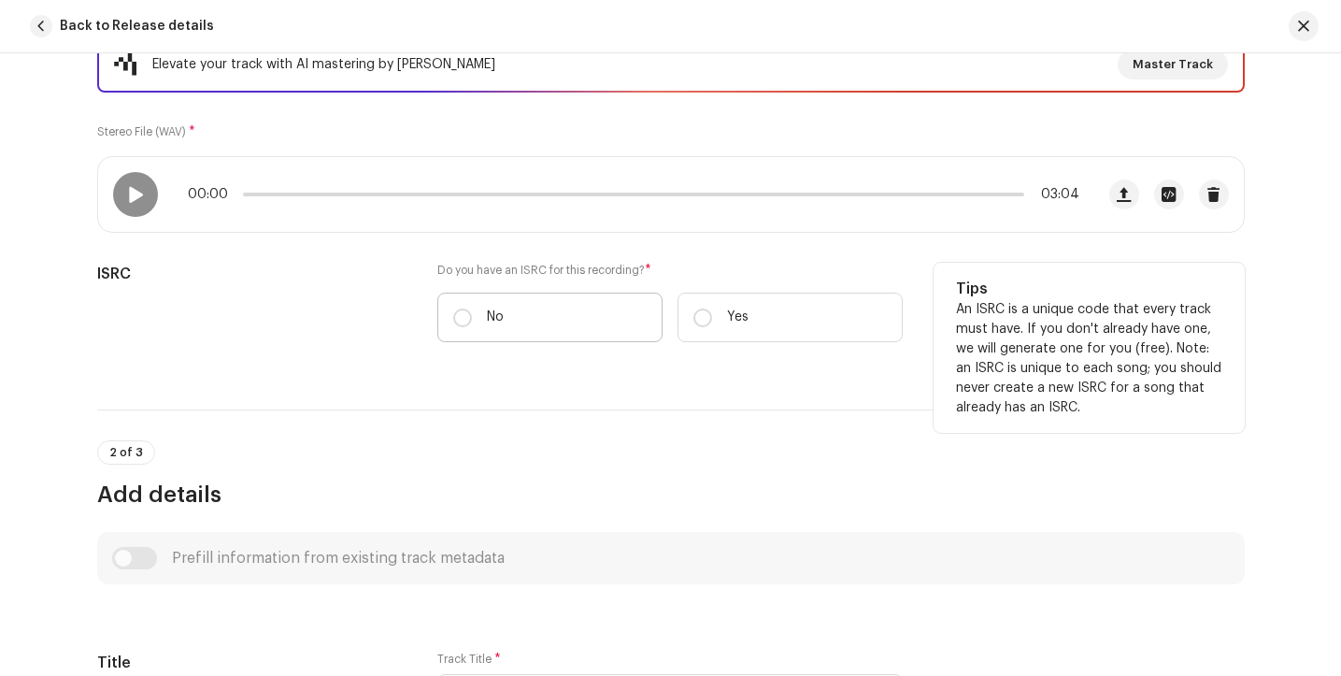
click at [527, 301] on label "No" at bounding box center [549, 318] width 225 height 50
click at [472, 308] on input "No" at bounding box center [462, 317] width 19 height 19
radio input "true"
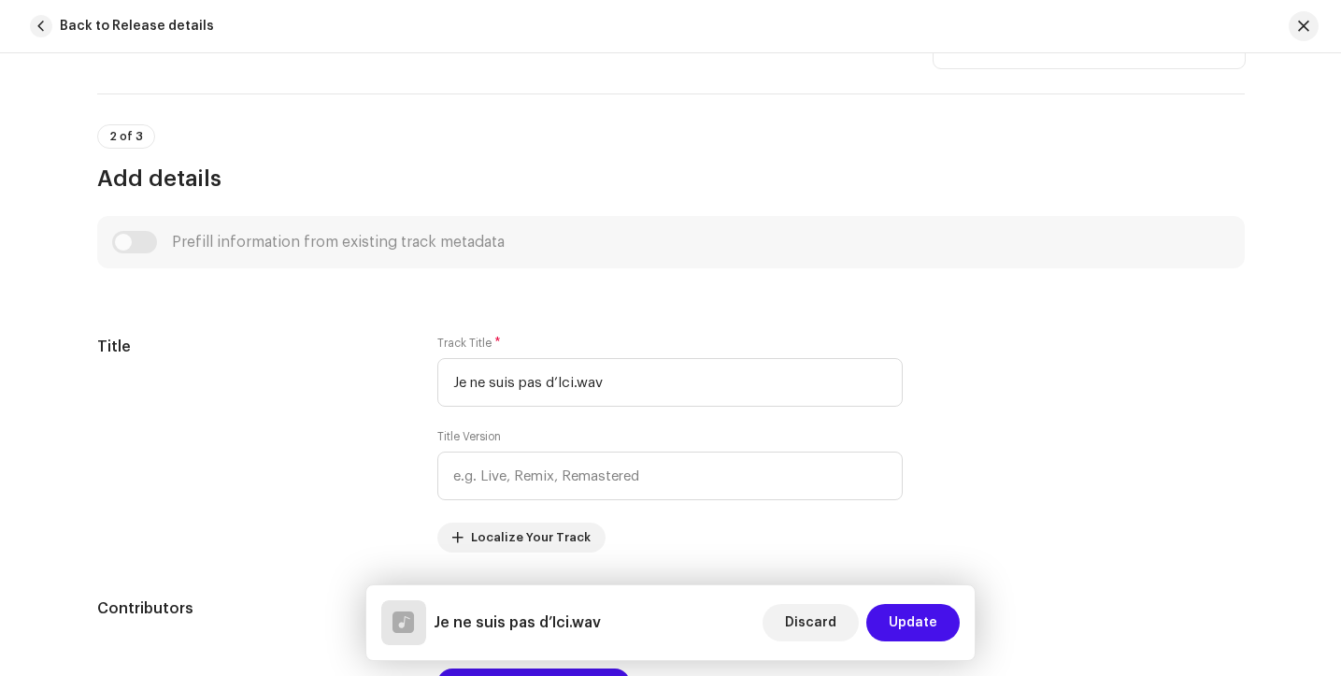
scroll to position [660, 0]
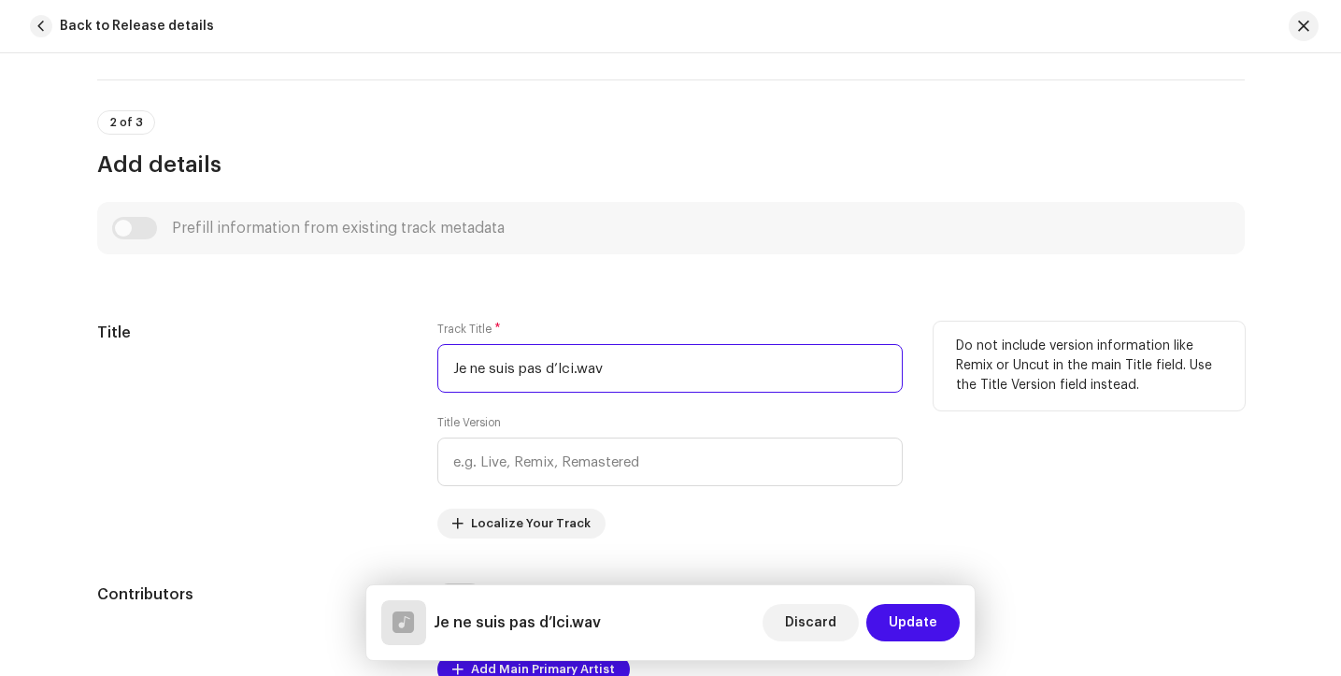
click at [609, 369] on input "Je ne suis pas d’Ici.wav" at bounding box center [669, 368] width 465 height 49
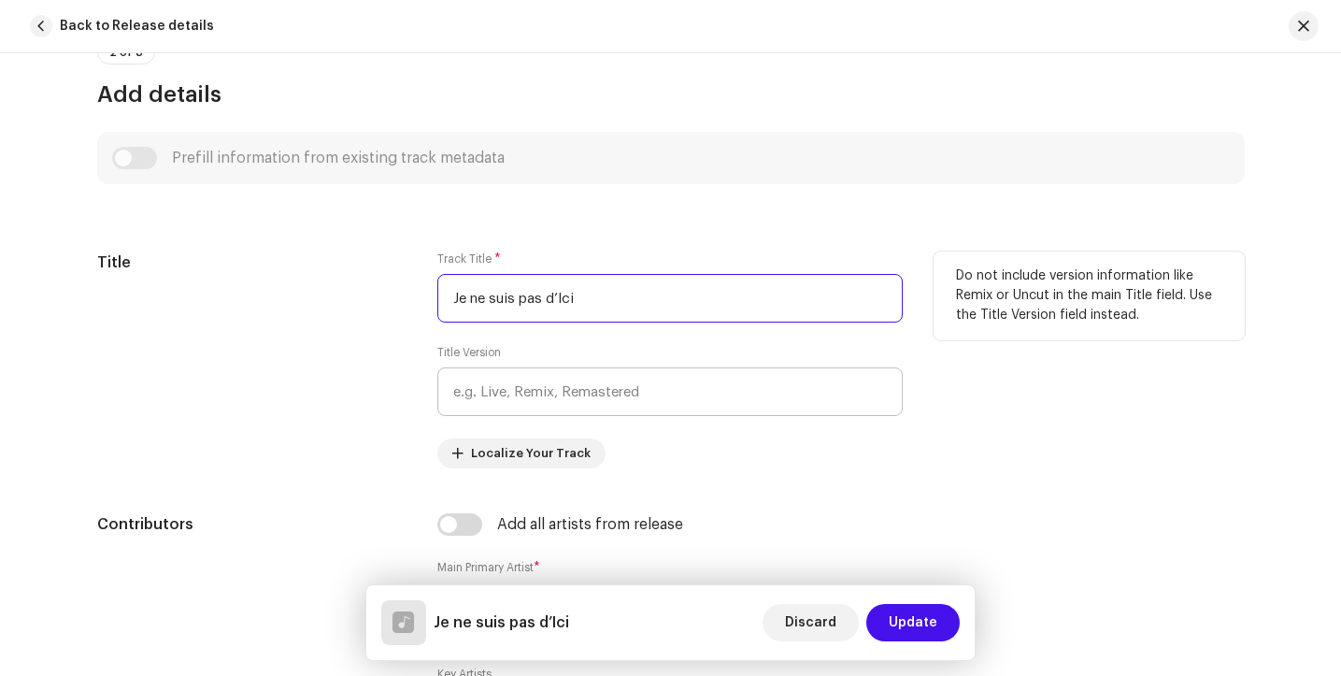
scroll to position [761, 0]
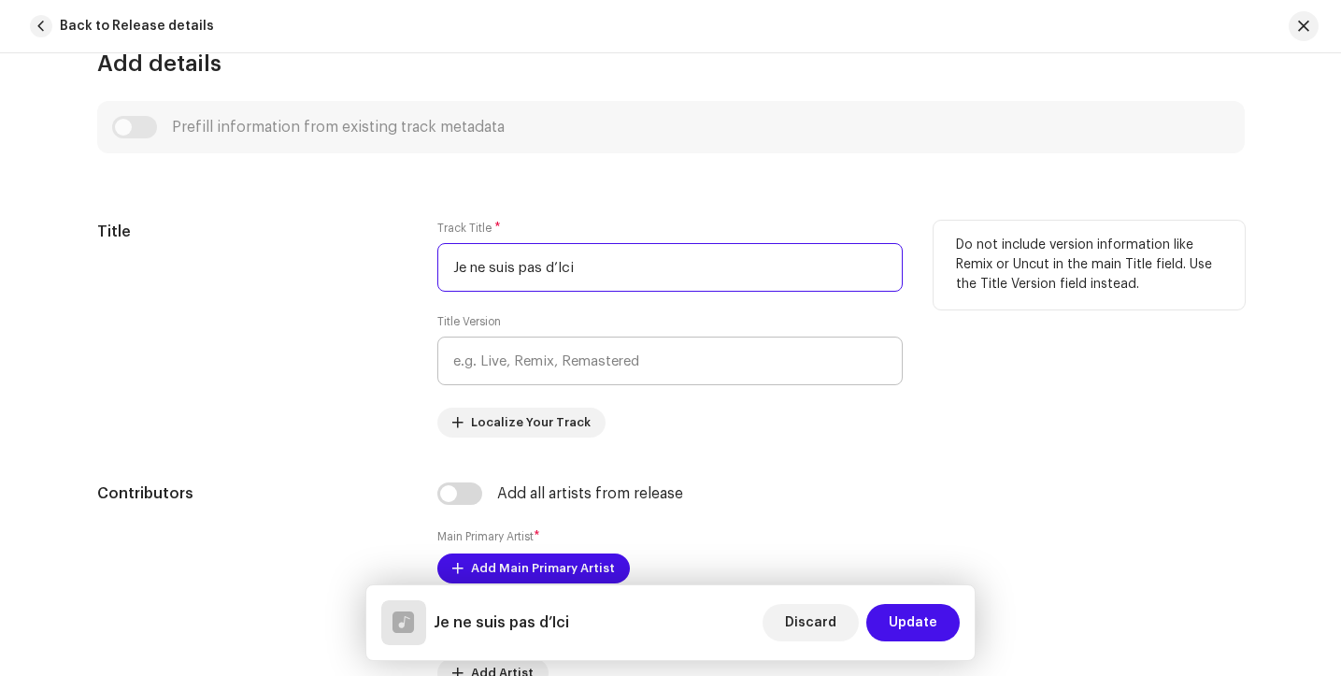
type input "Je ne suis pas d’Ici"
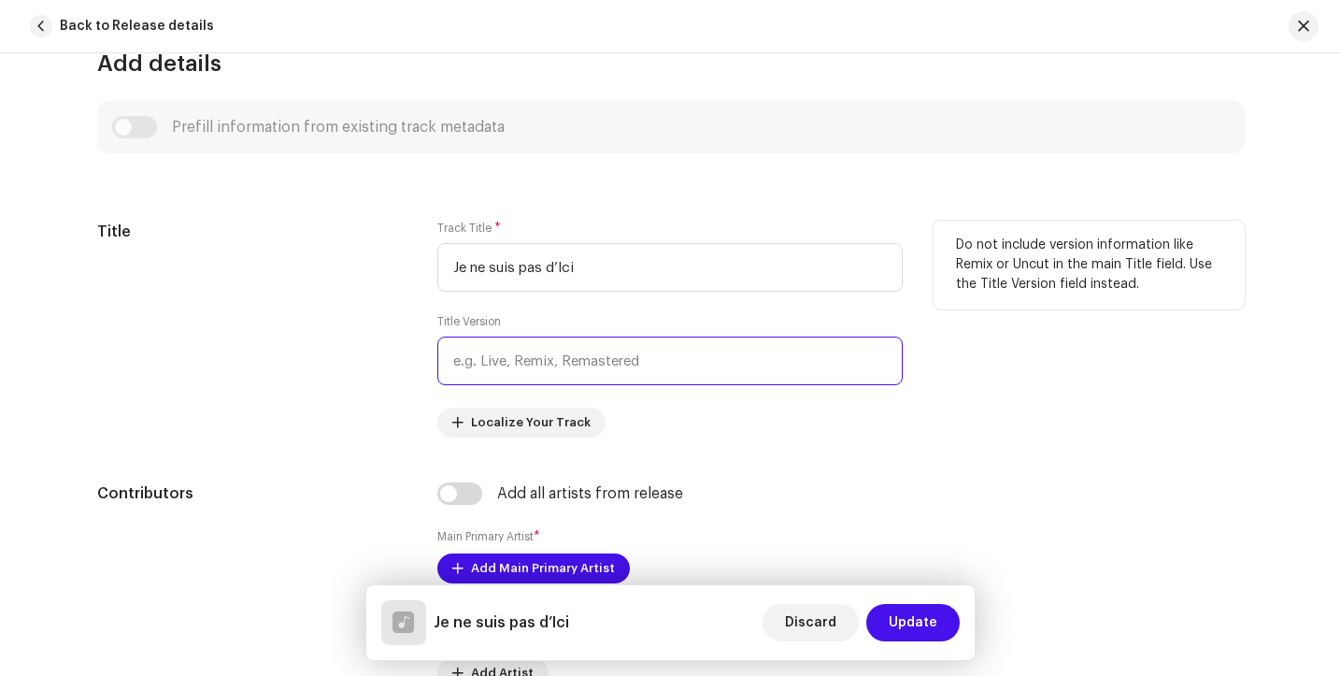
click at [566, 340] on input "text" at bounding box center [669, 360] width 465 height 49
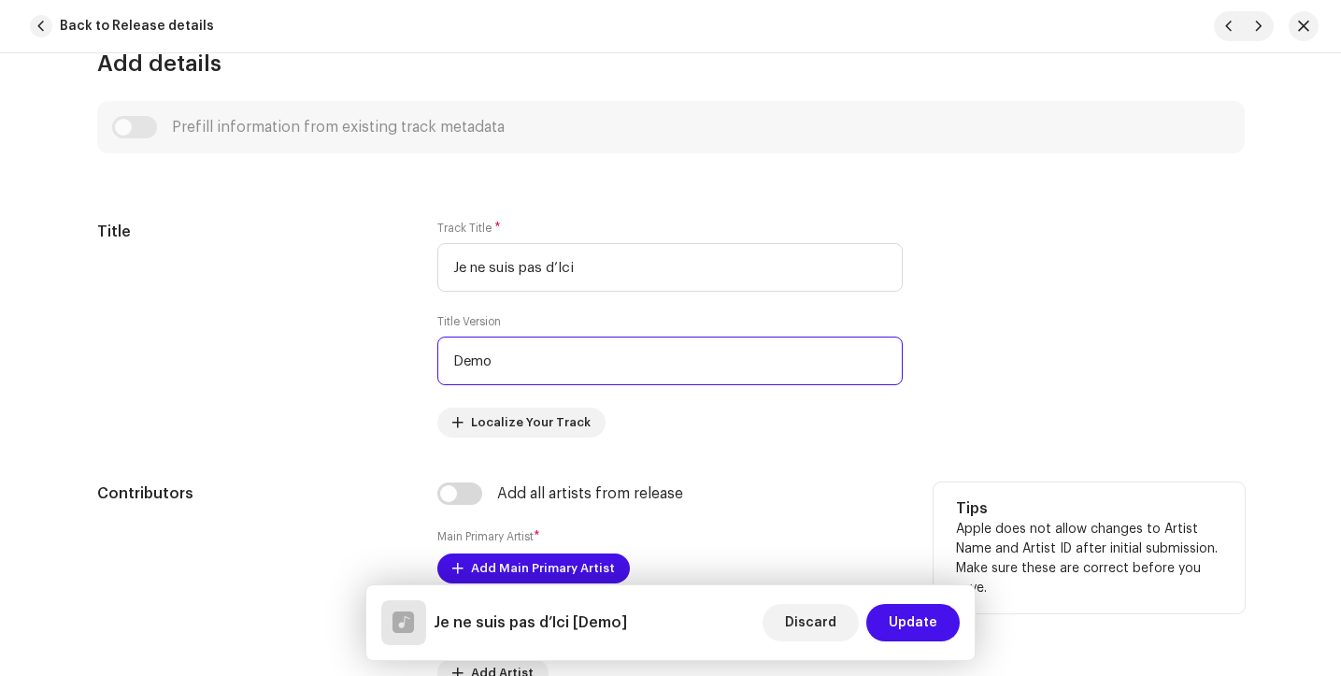
type input "Demo"
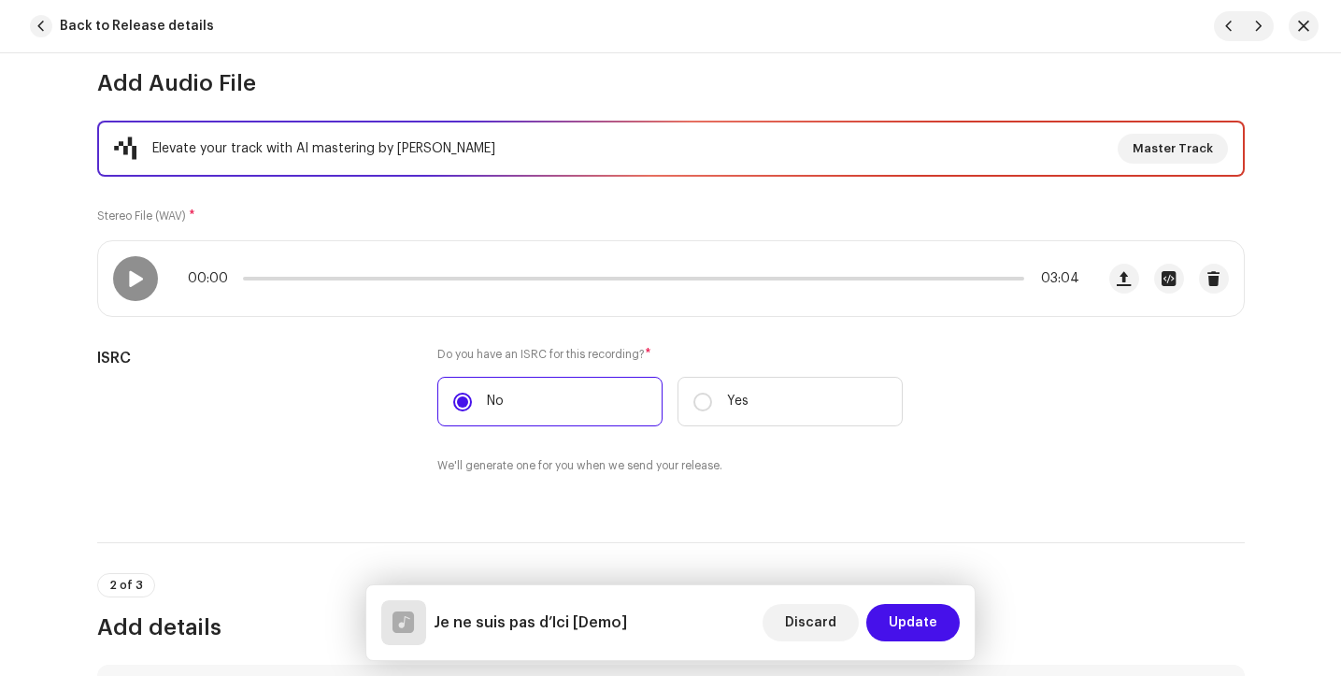
scroll to position [194, 0]
click at [1210, 278] on span "button" at bounding box center [1214, 281] width 14 height 15
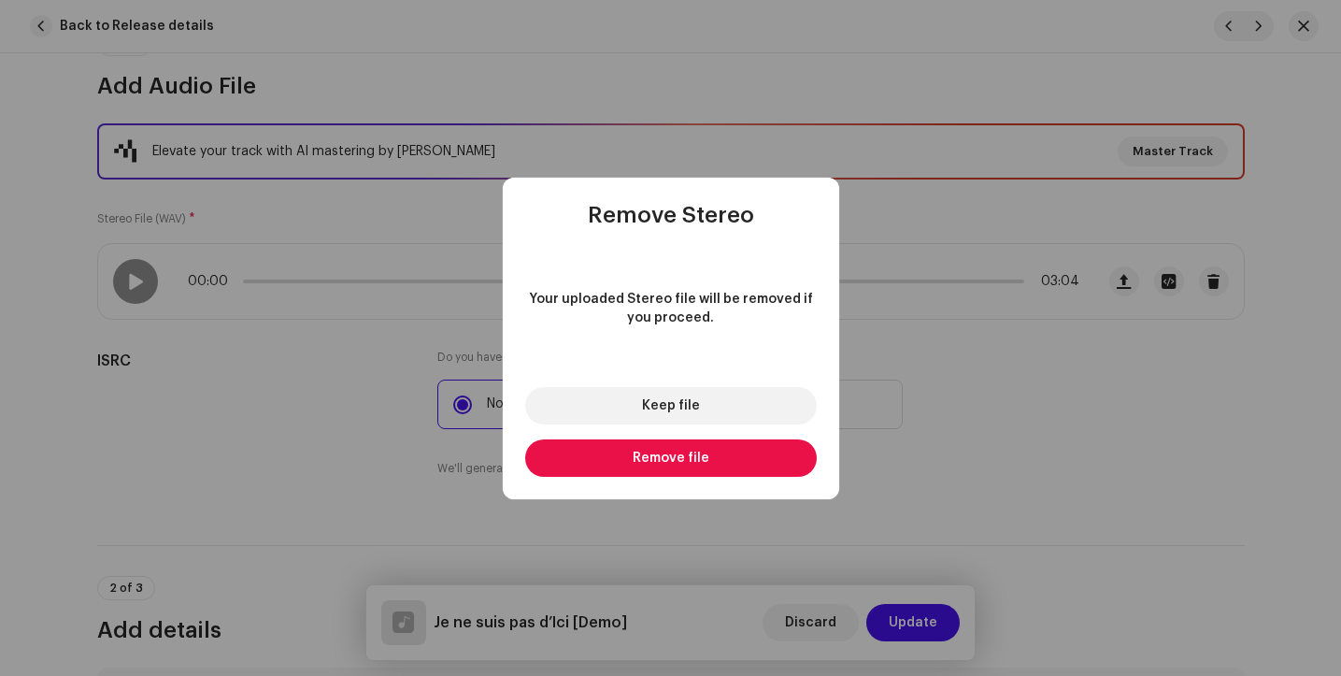
click at [644, 458] on span "Remove file" at bounding box center [671, 457] width 77 height 13
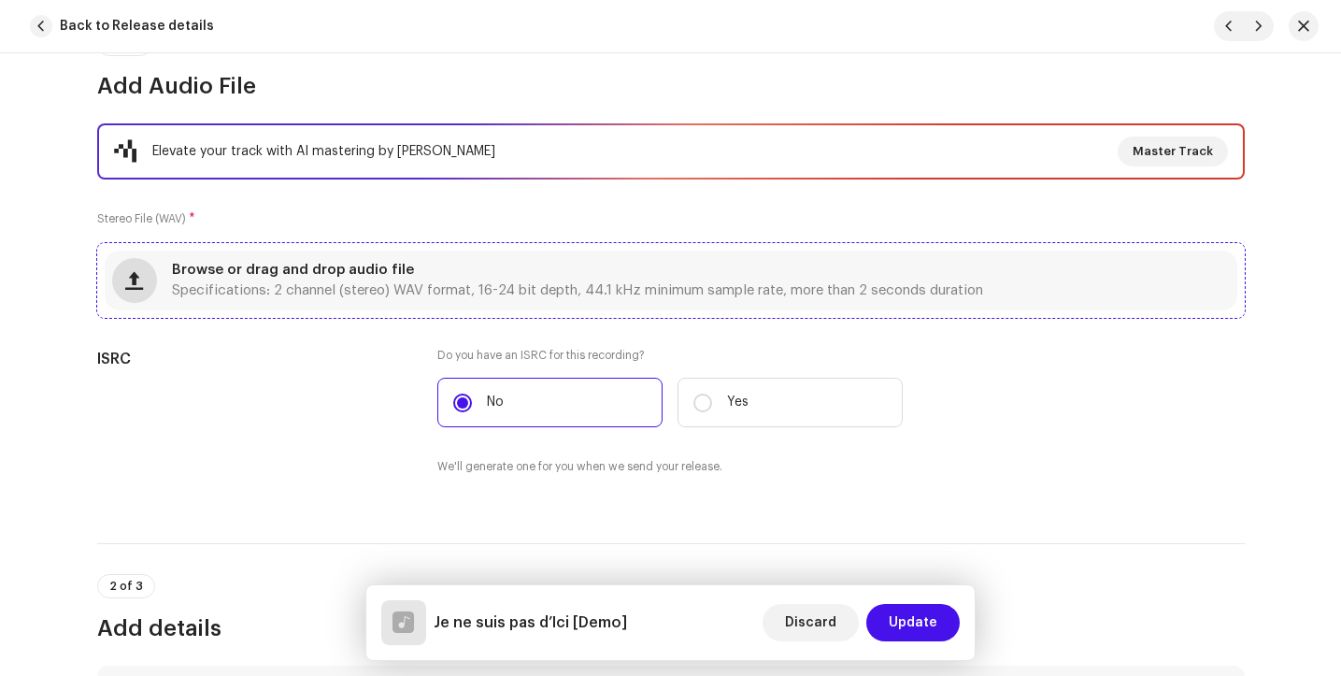
click at [134, 281] on span "button" at bounding box center [134, 280] width 18 height 15
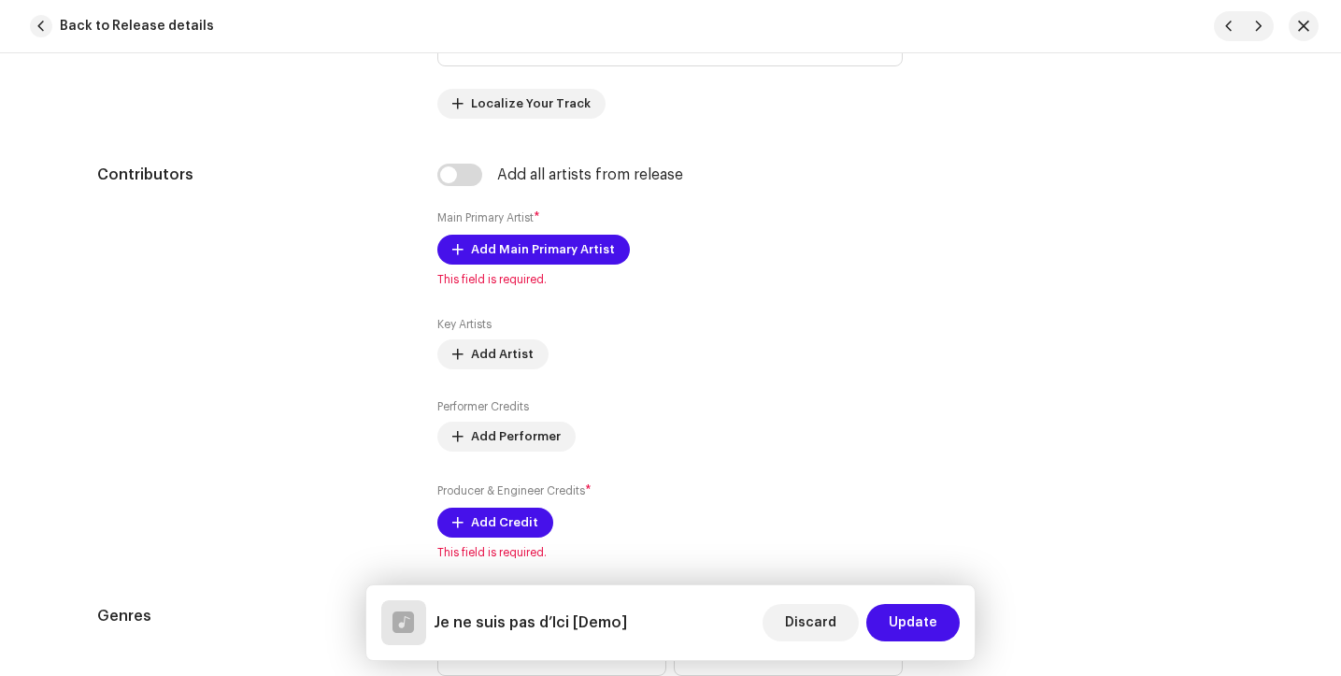
scroll to position [1079, 0]
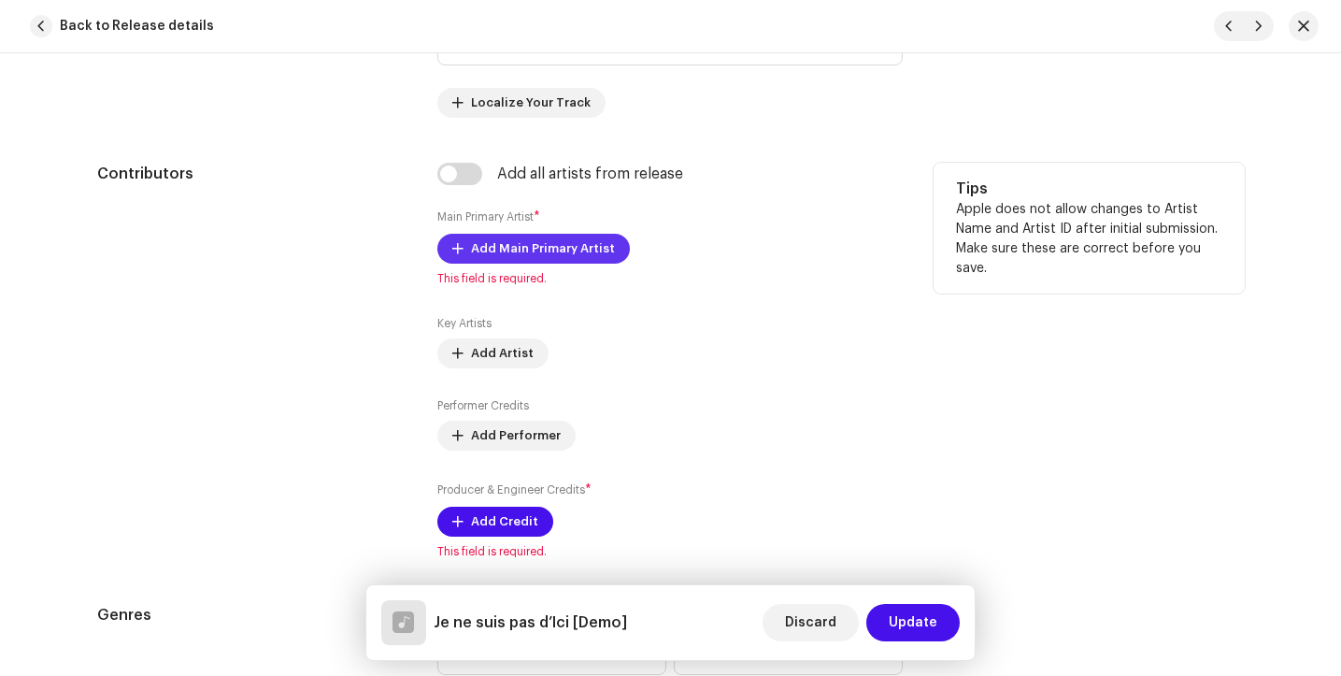
click at [548, 250] on span "Add Main Primary Artist" at bounding box center [543, 248] width 144 height 37
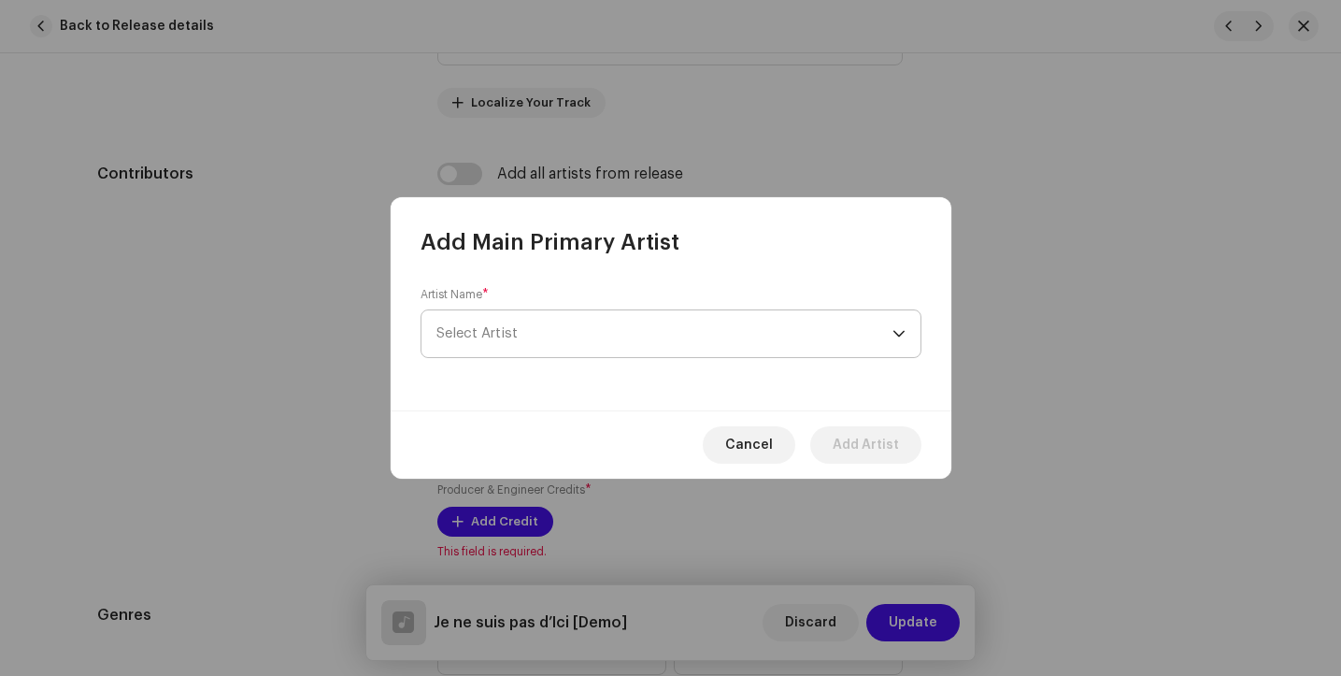
click at [539, 331] on span "Select Artist" at bounding box center [665, 333] width 456 height 47
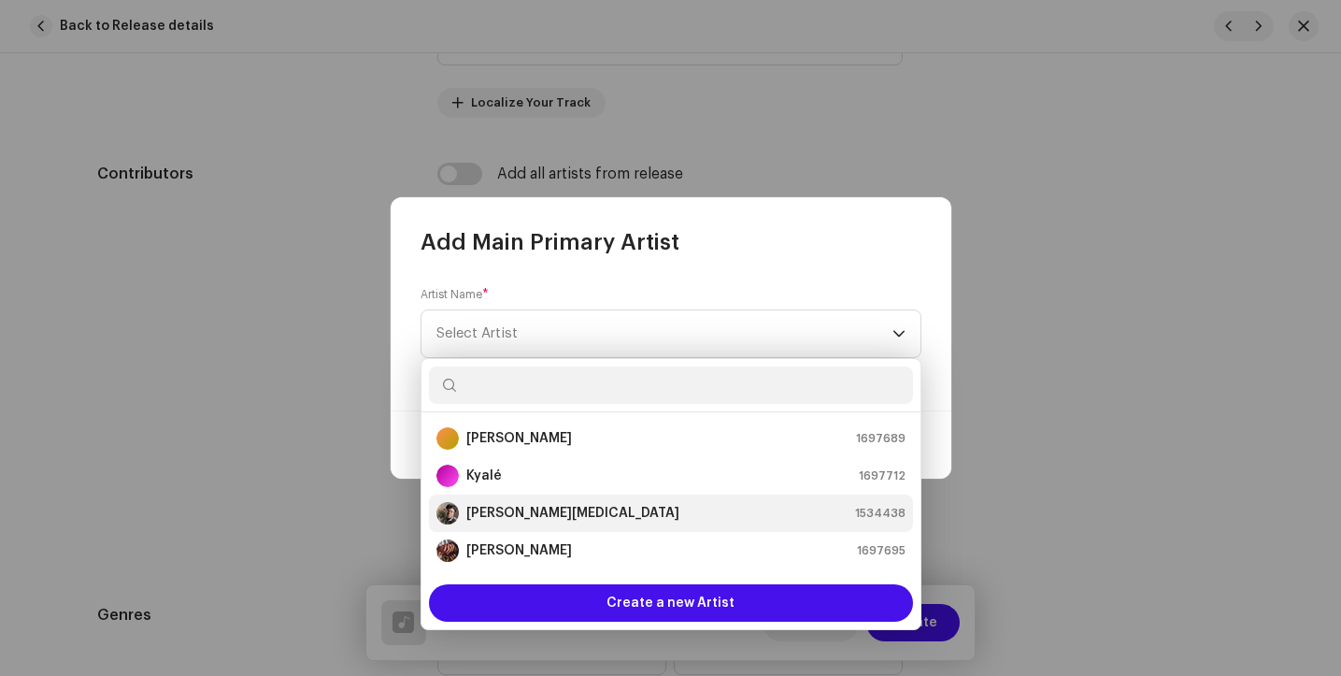
click at [508, 509] on strong "[PERSON_NAME][MEDICAL_DATA]" at bounding box center [572, 513] width 213 height 19
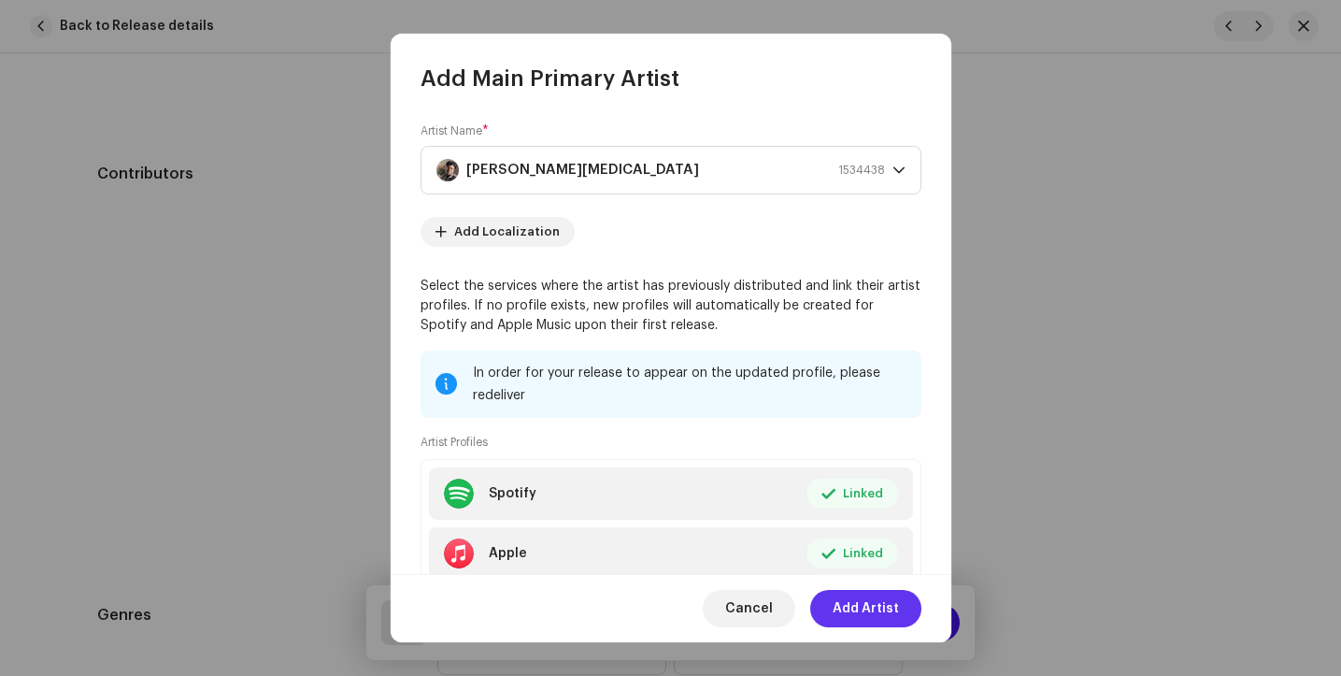
click at [862, 606] on span "Add Artist" at bounding box center [866, 608] width 66 height 37
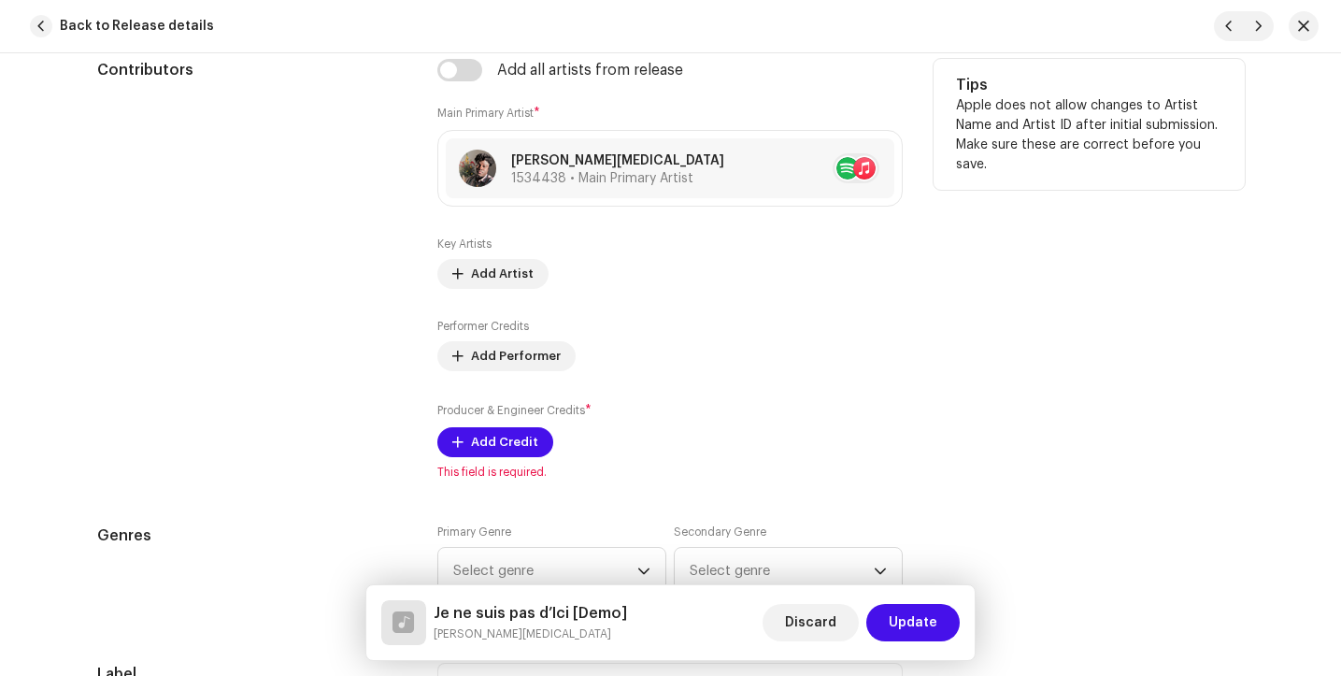
scroll to position [1207, 0]
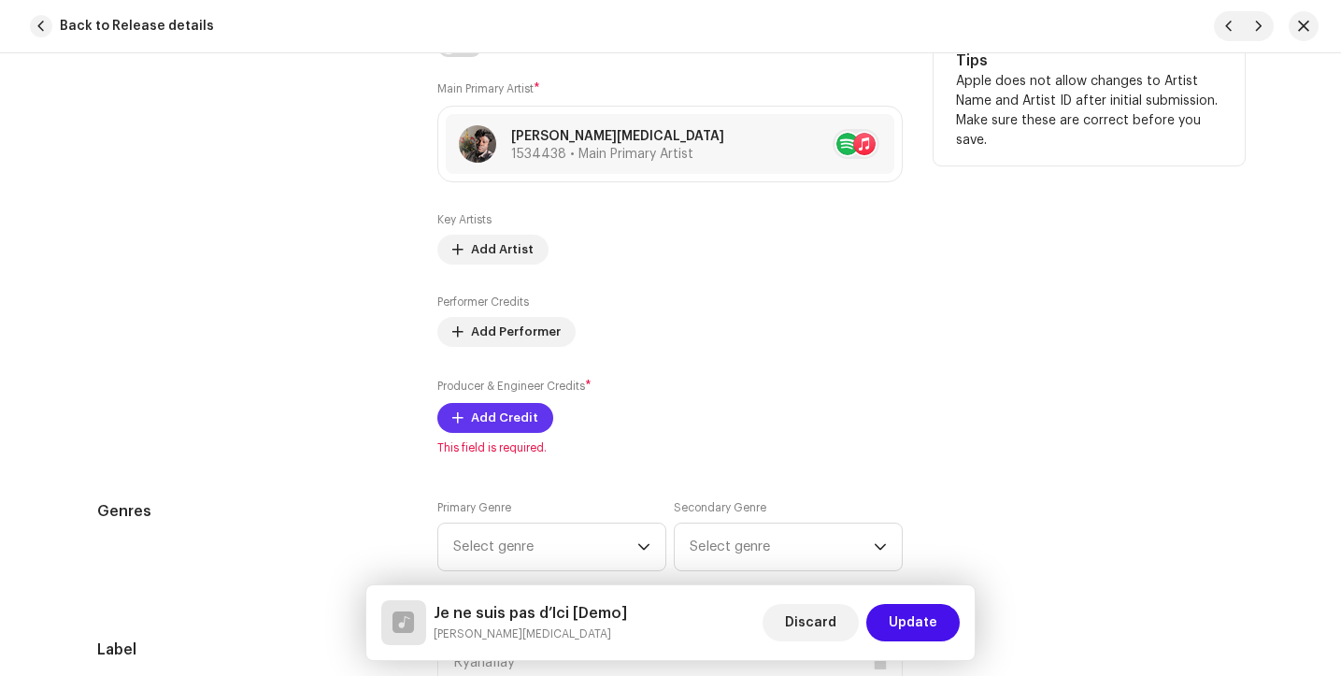
click at [497, 421] on span "Add Credit" at bounding box center [504, 417] width 67 height 37
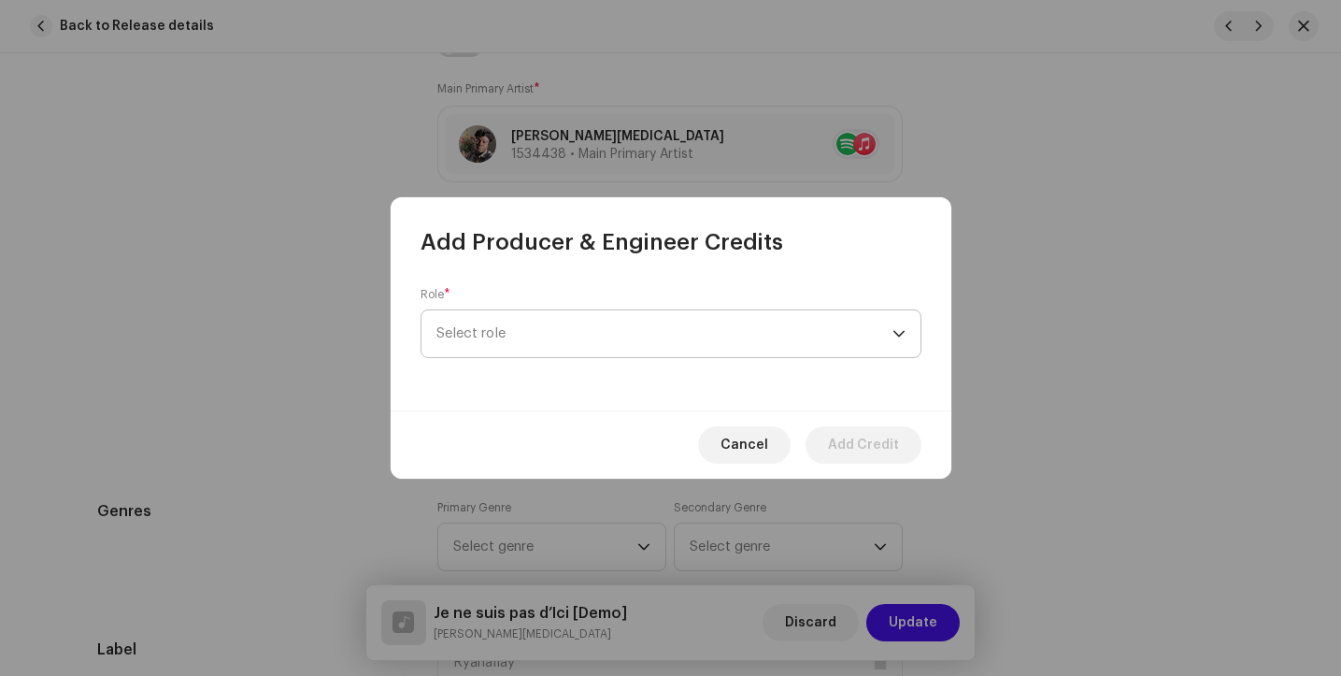
click at [624, 339] on span "Select role" at bounding box center [665, 333] width 456 height 47
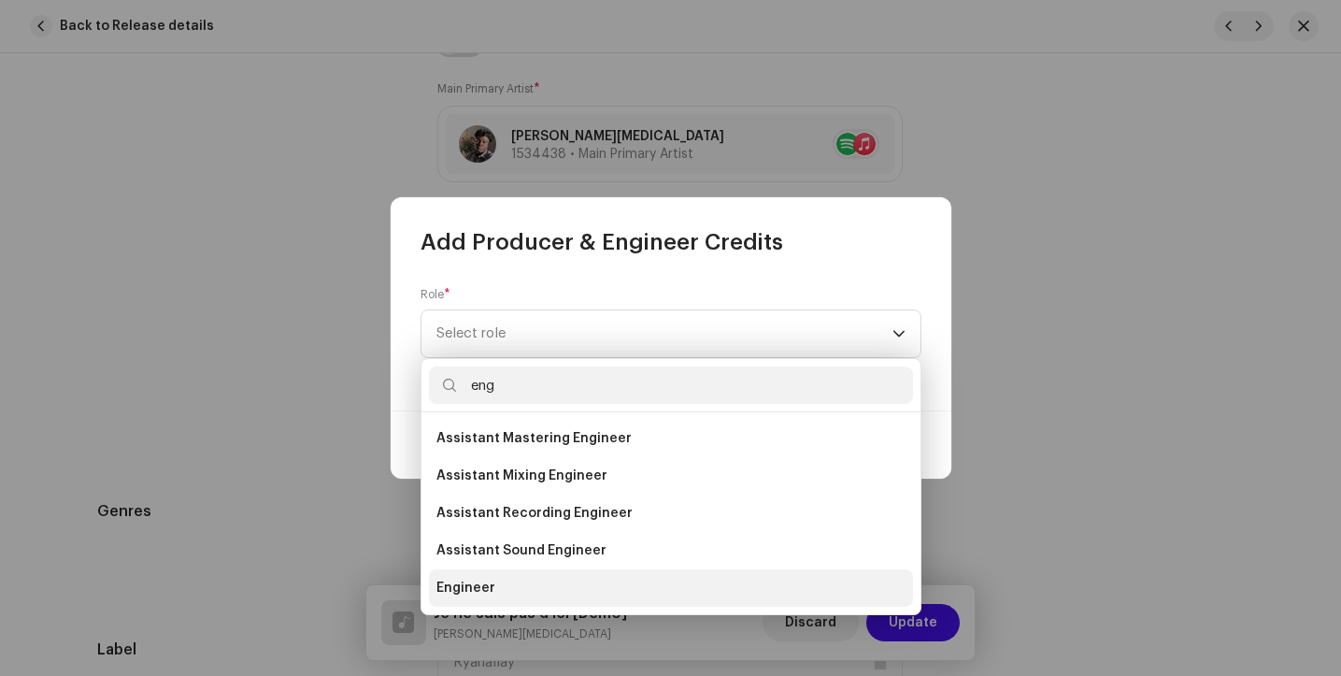
type input "eng"
click at [505, 582] on li "Engineer" at bounding box center [671, 587] width 484 height 37
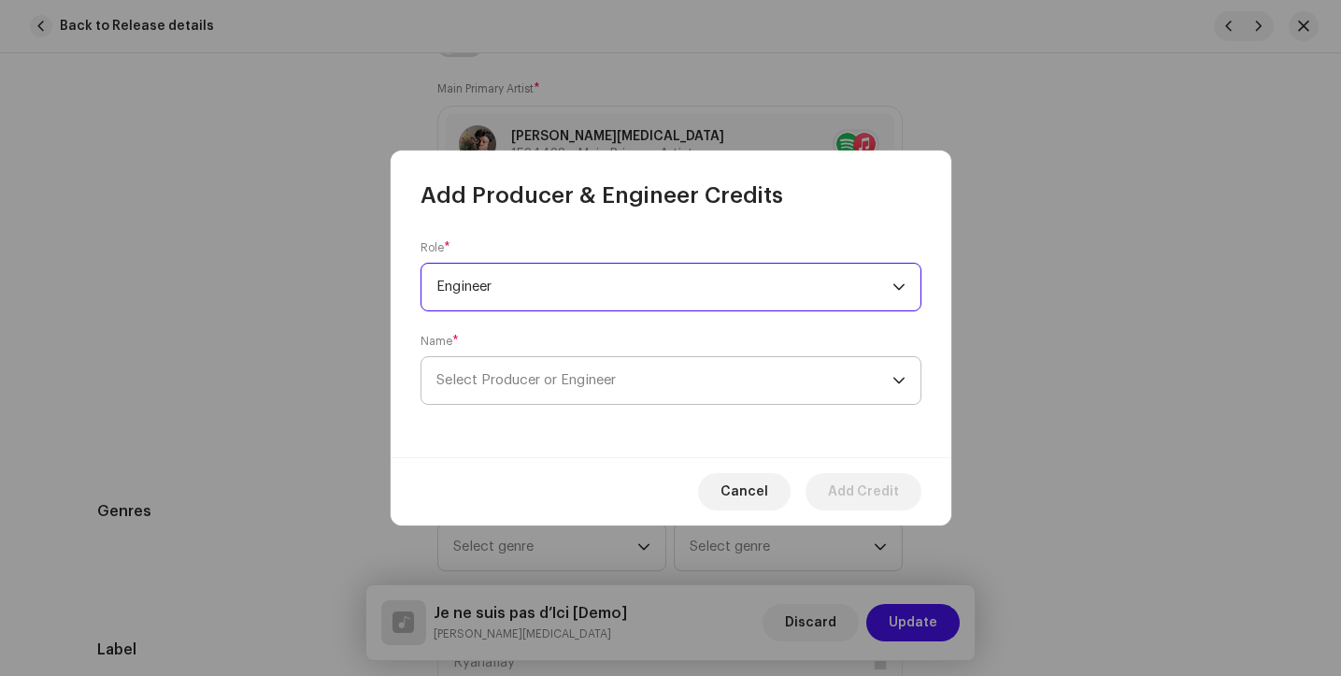
click at [645, 385] on span "Select Producer or Engineer" at bounding box center [665, 380] width 456 height 47
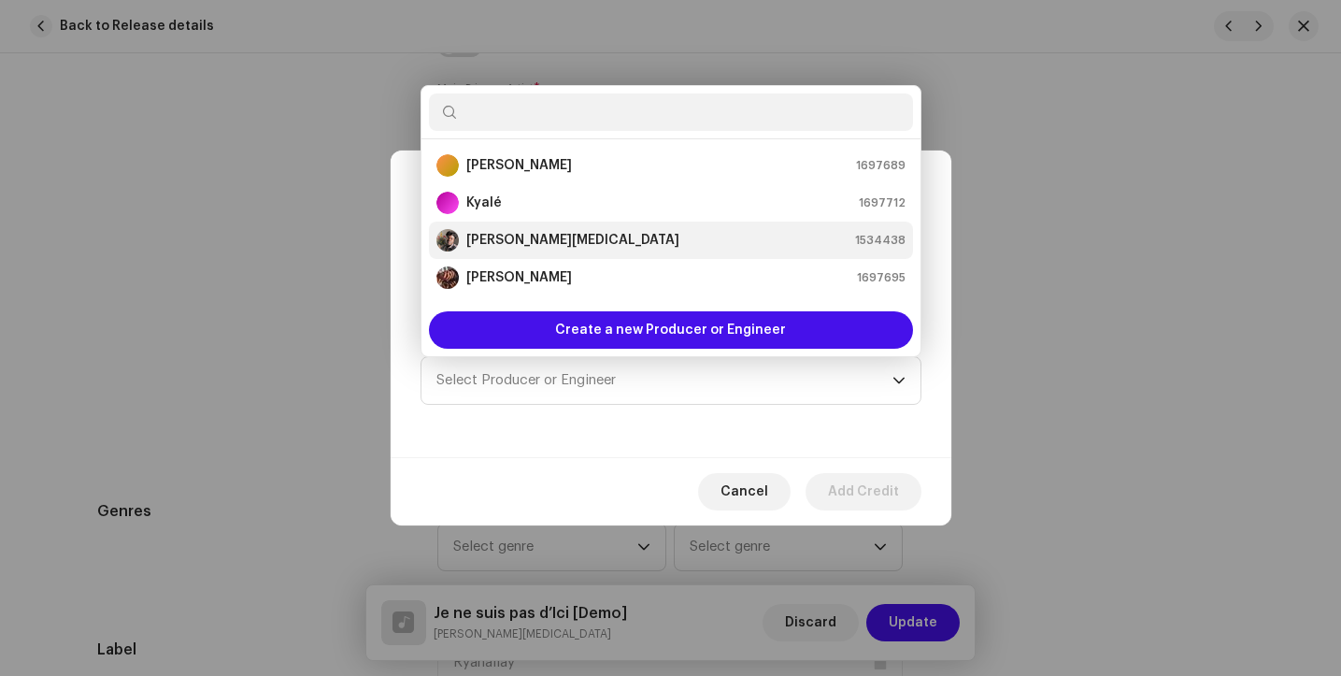
click at [680, 237] on div "[PERSON_NAME][MEDICAL_DATA] 1534438" at bounding box center [671, 240] width 469 height 22
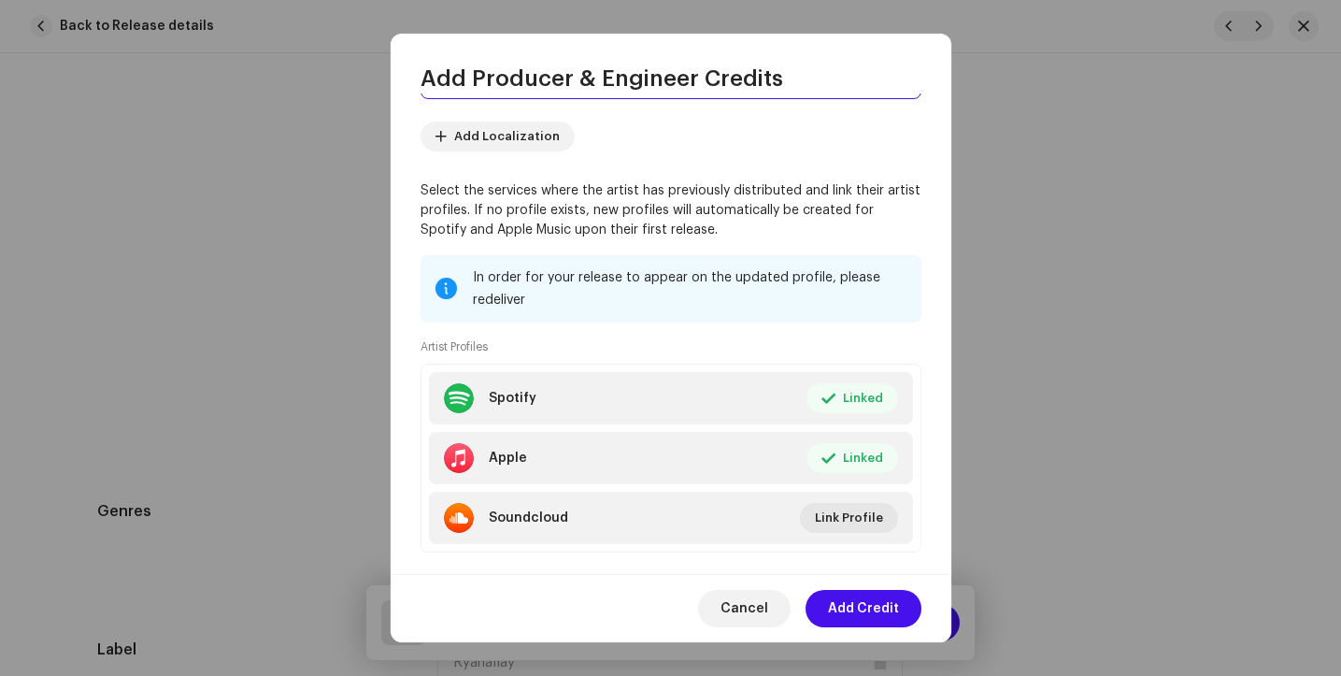
scroll to position [221, 0]
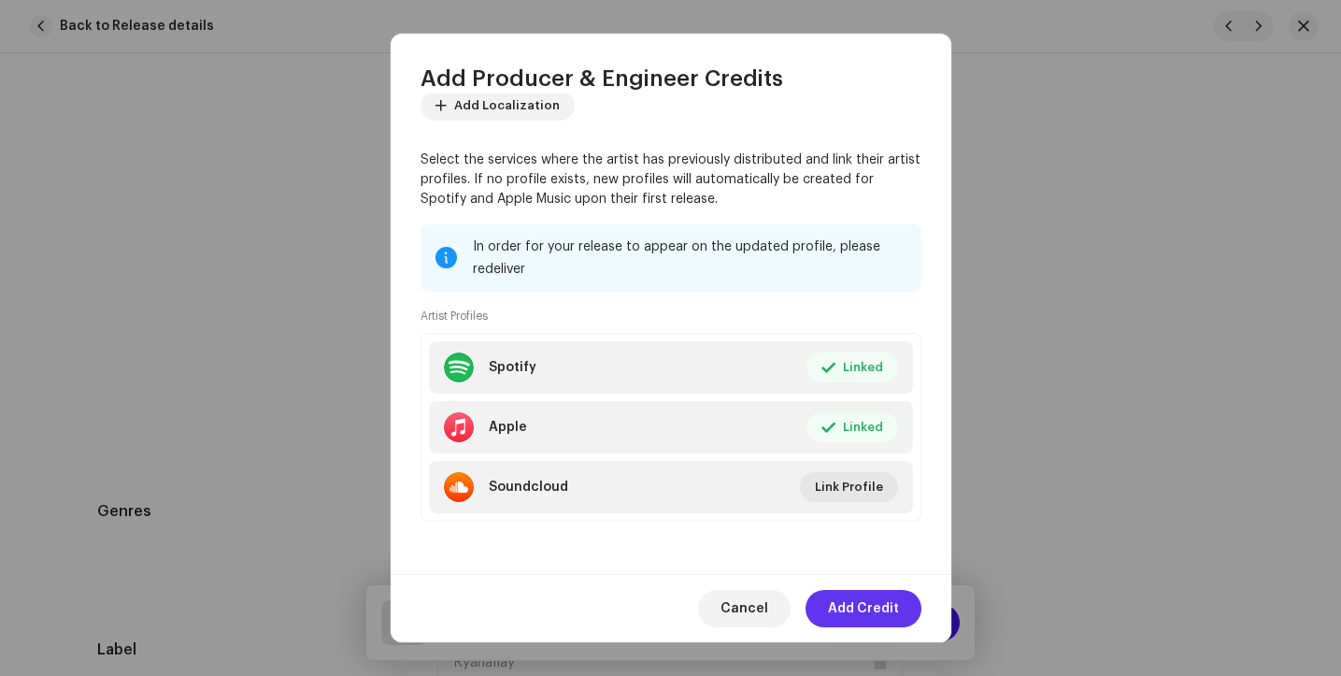
click at [870, 604] on span "Add Credit" at bounding box center [863, 608] width 71 height 37
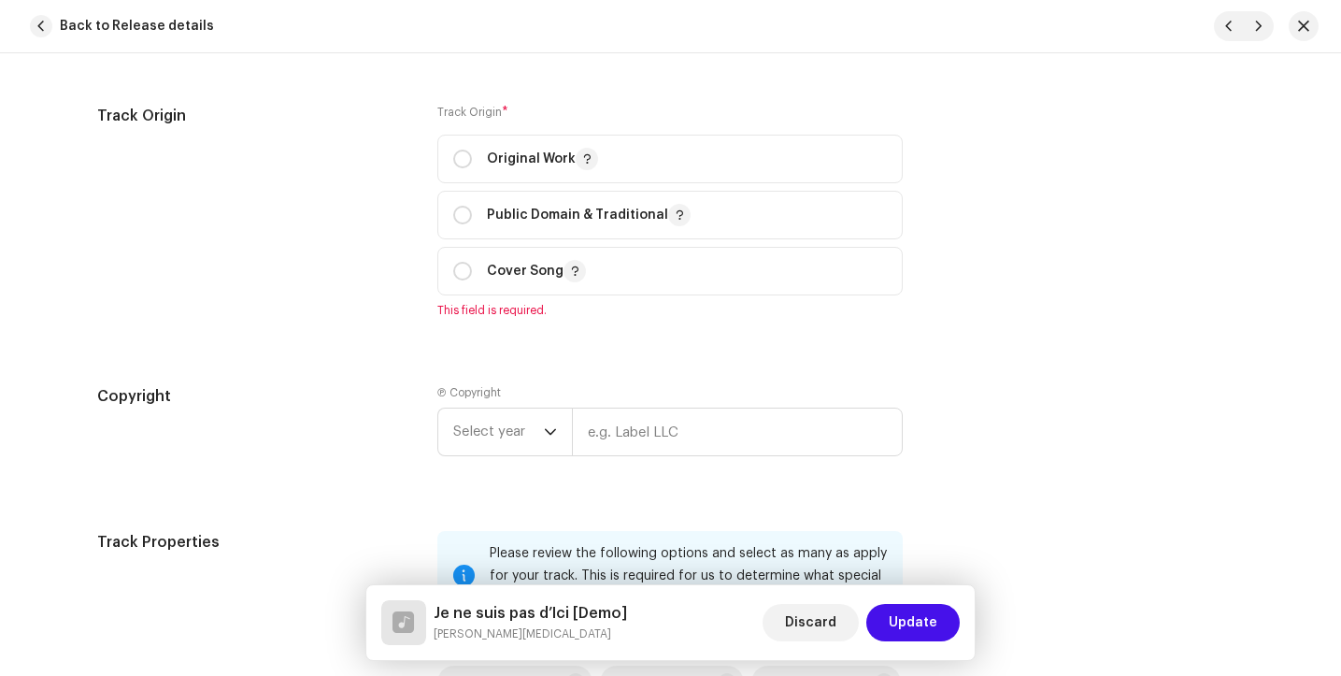
scroll to position [2160, 0]
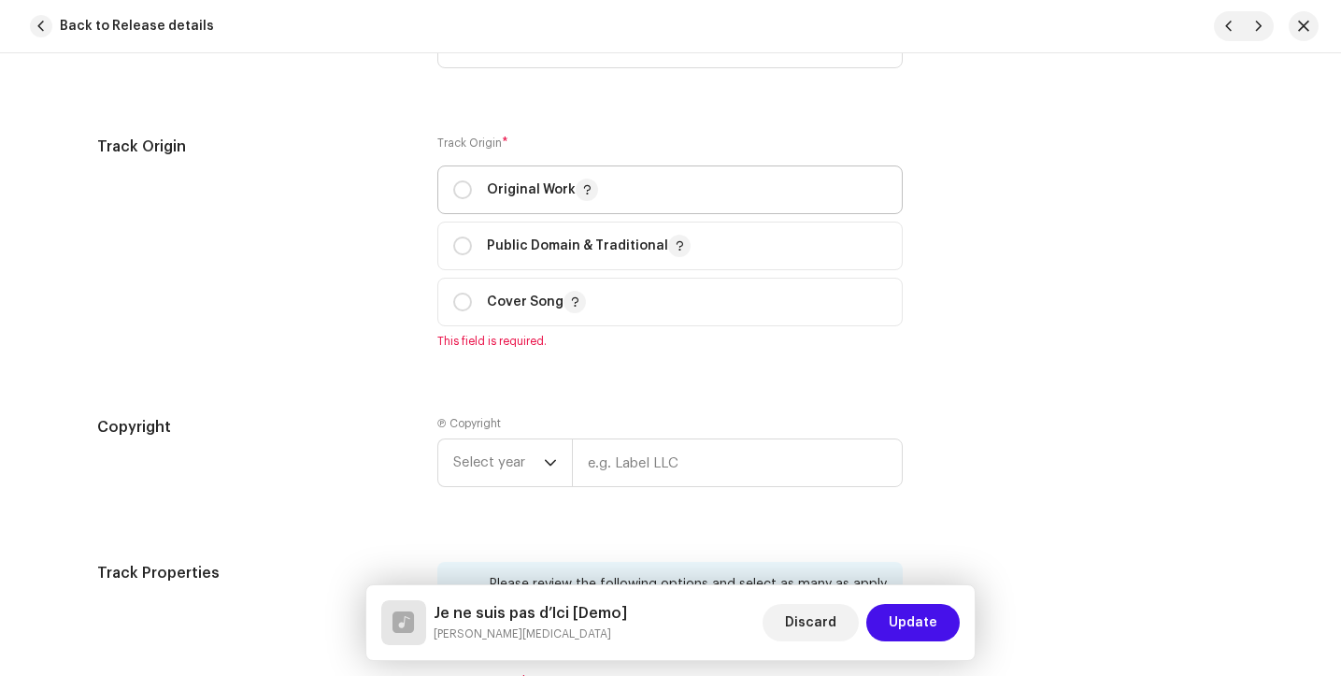
click at [493, 198] on p "Original Work" at bounding box center [542, 190] width 111 height 22
radio input "true"
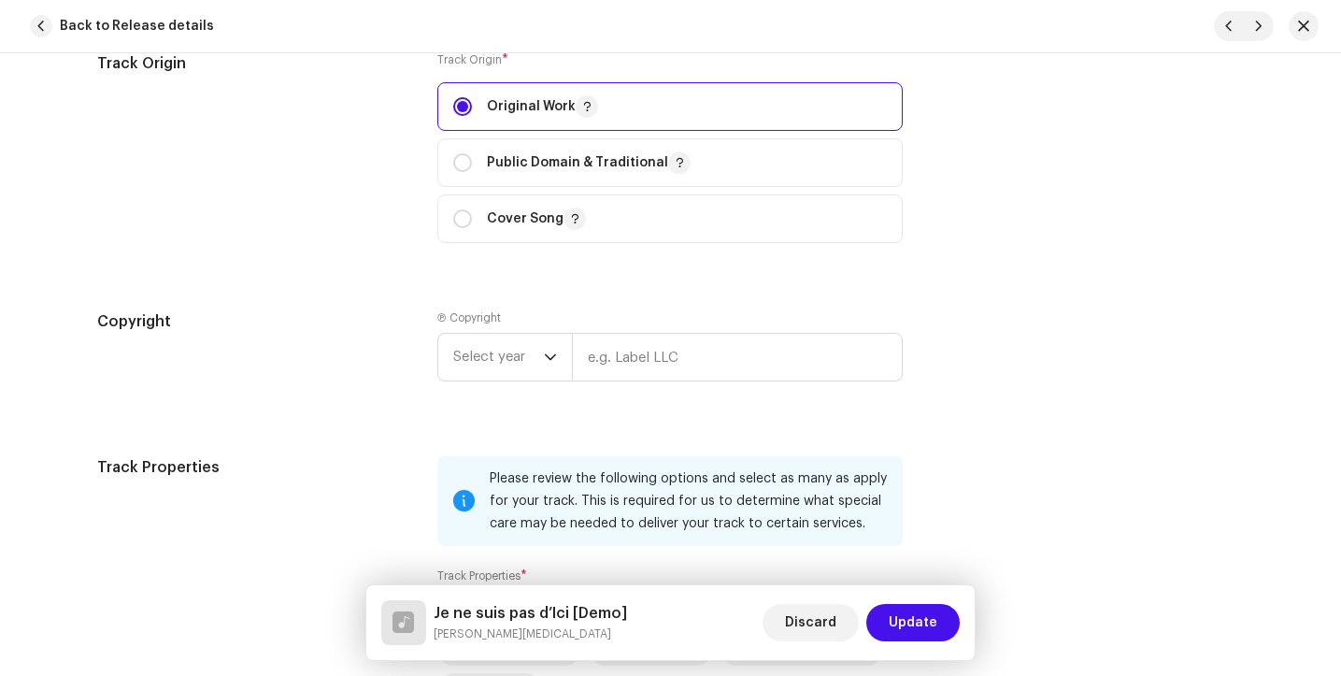
scroll to position [2267, 0]
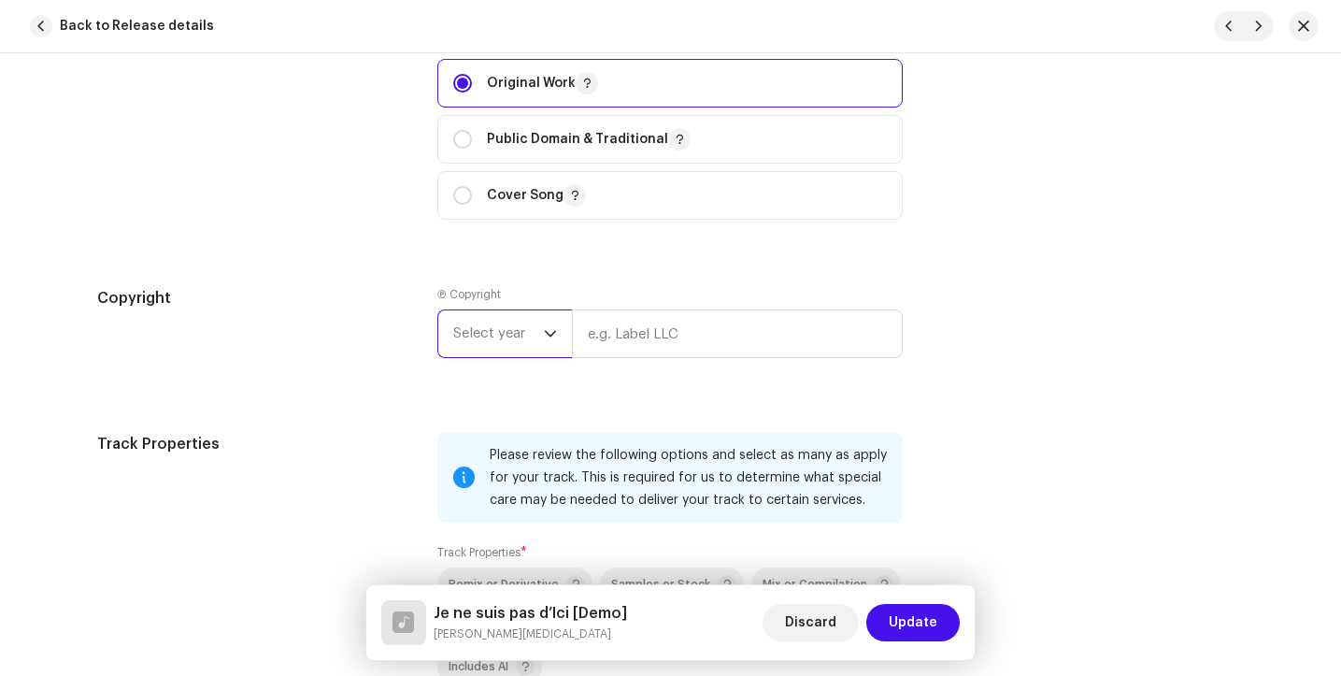
click at [519, 342] on span "Select year" at bounding box center [498, 333] width 91 height 47
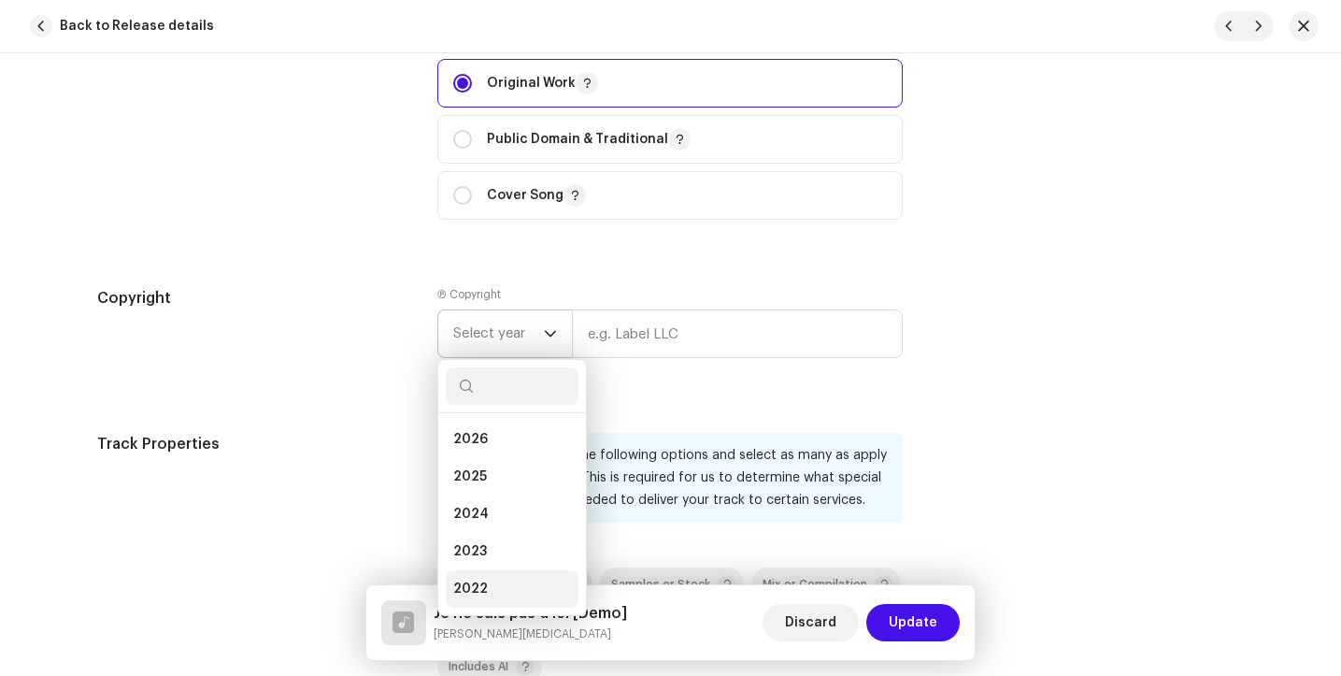
click at [494, 591] on li "2022" at bounding box center [512, 588] width 133 height 37
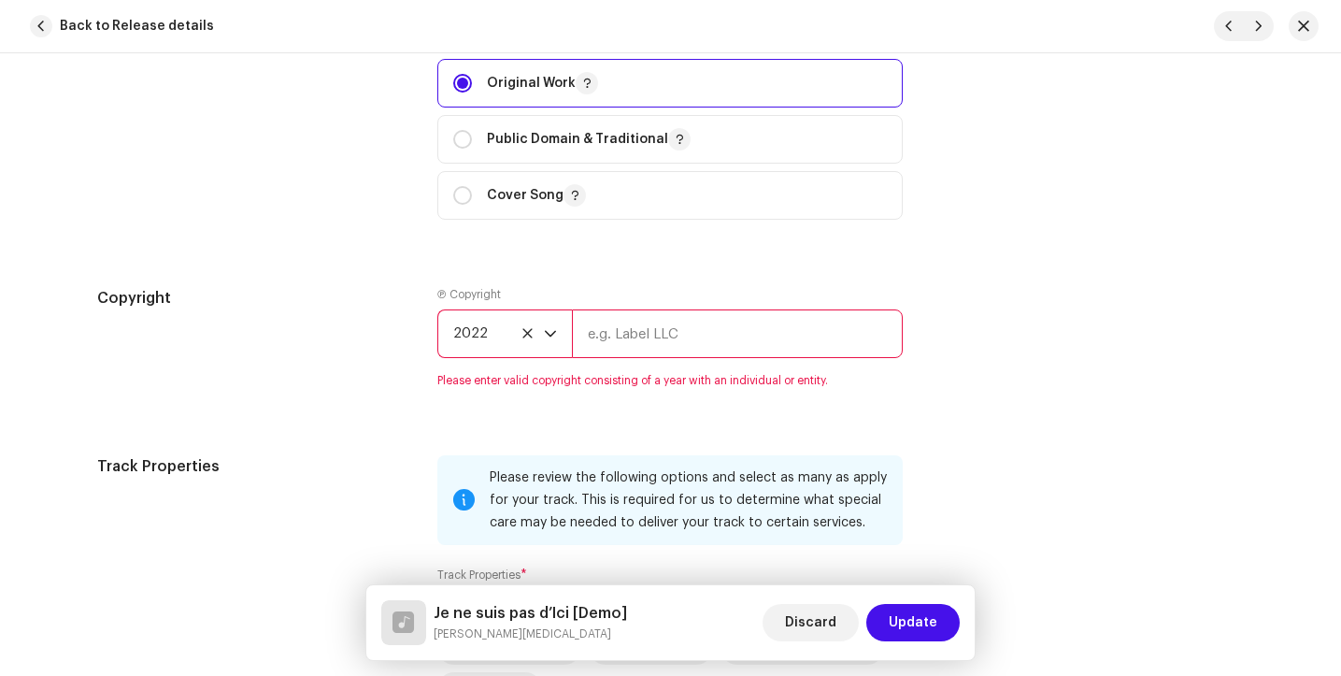
click at [666, 343] on input "text" at bounding box center [737, 333] width 331 height 49
type input "Ryanallaymusic"
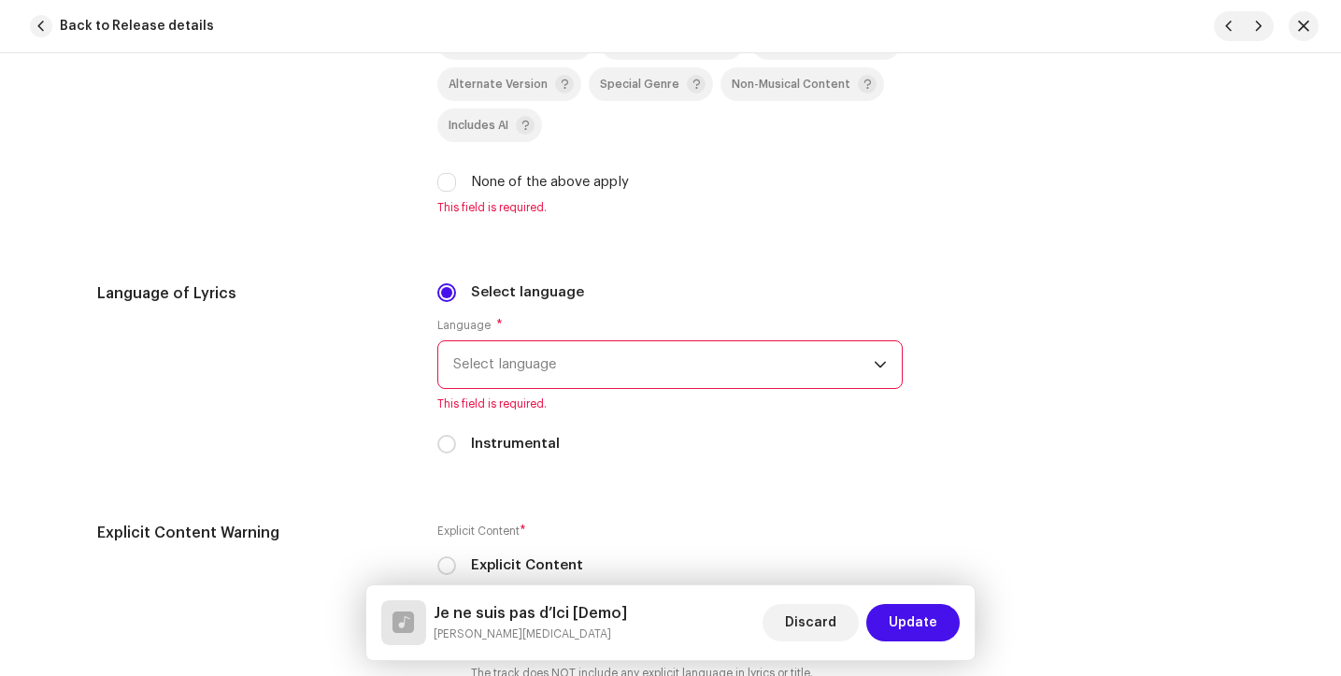
scroll to position [2843, 0]
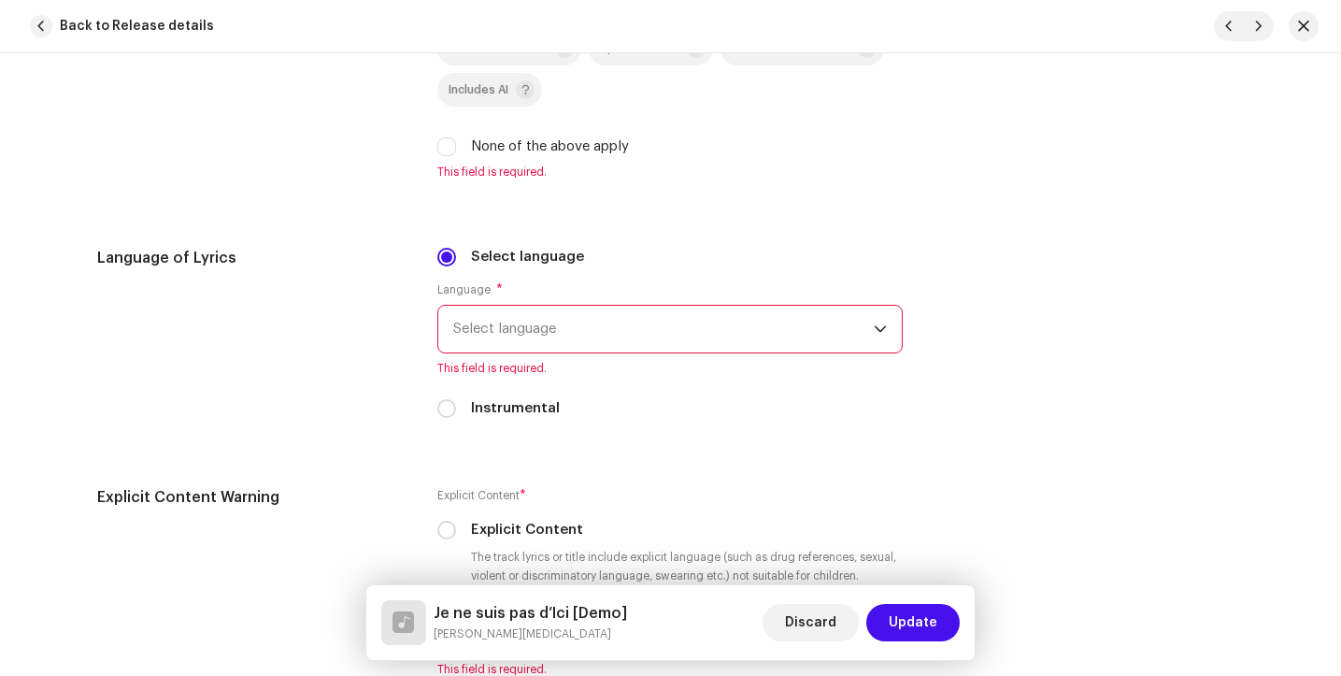
click at [744, 332] on span "Select language" at bounding box center [663, 329] width 421 height 47
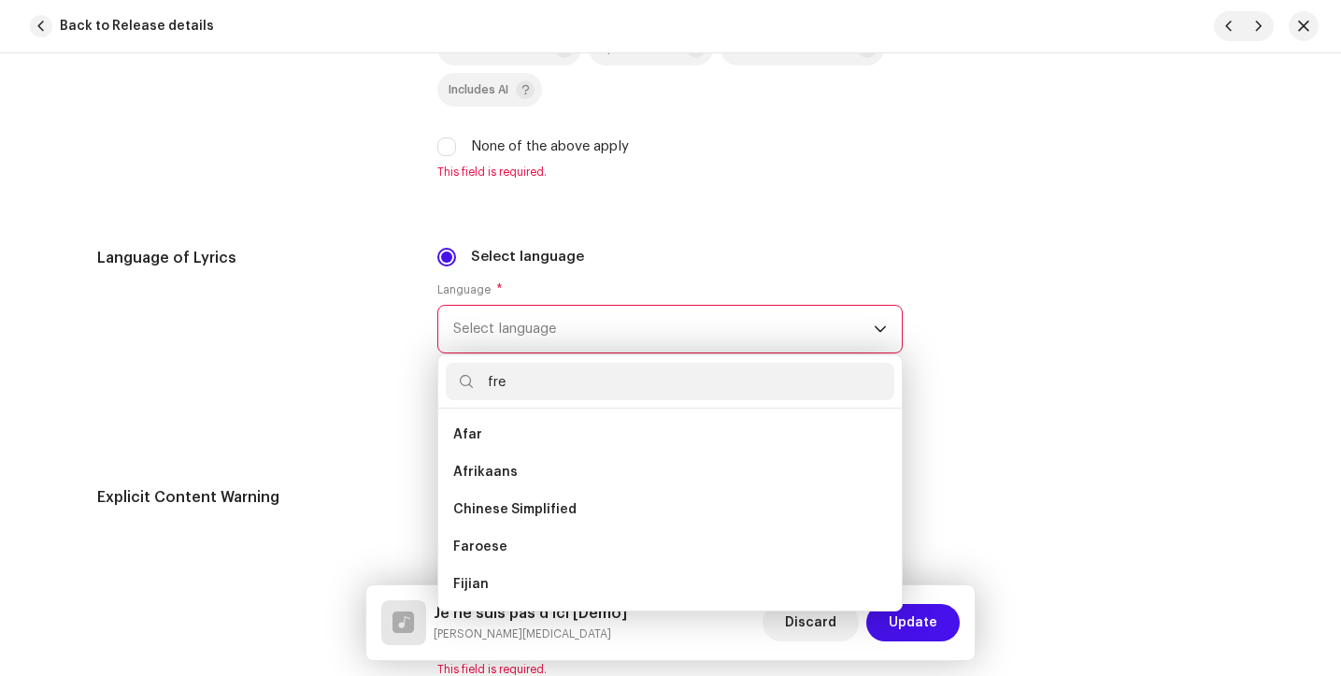
scroll to position [0, 0]
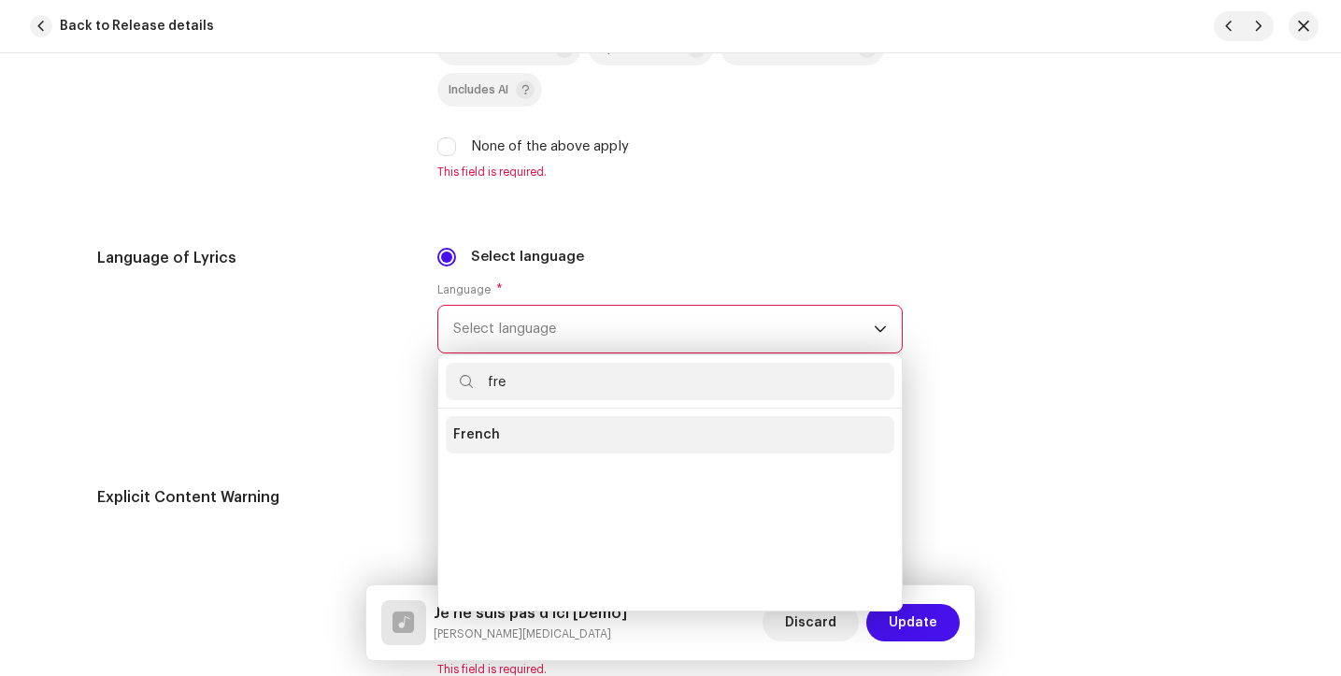
type input "fre"
click at [626, 448] on li "French" at bounding box center [670, 434] width 449 height 37
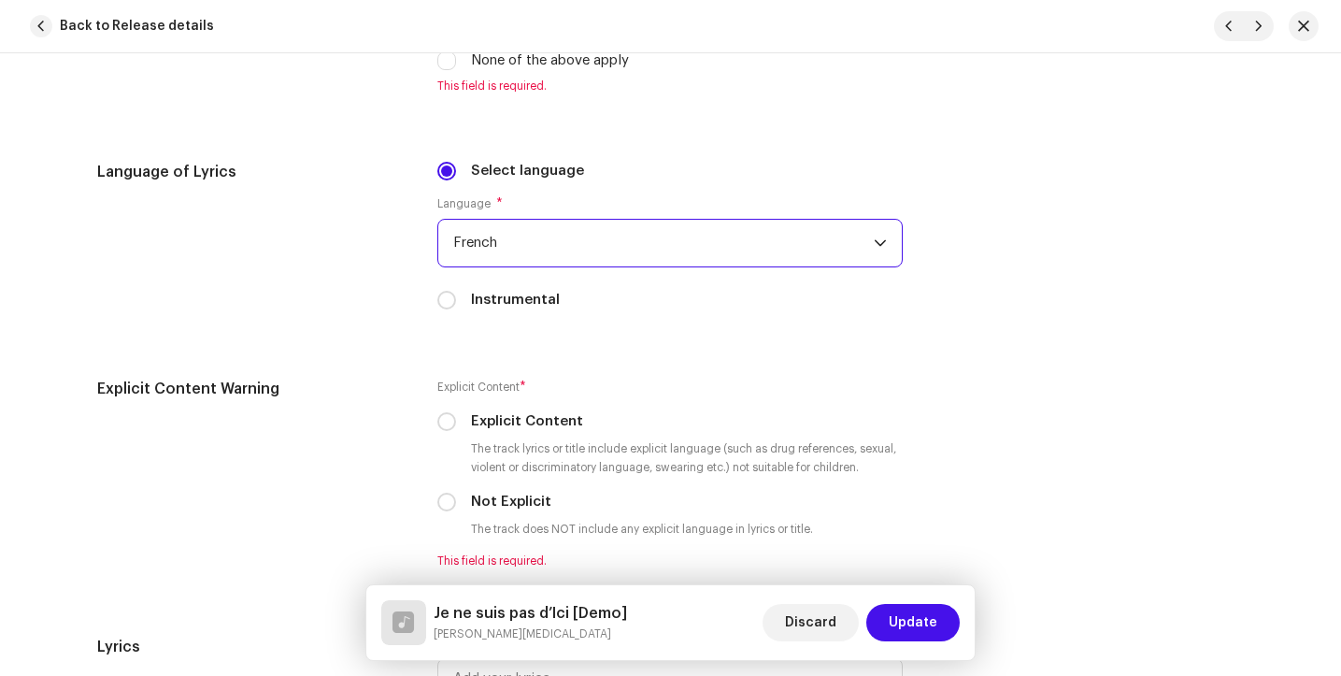
scroll to position [2977, 0]
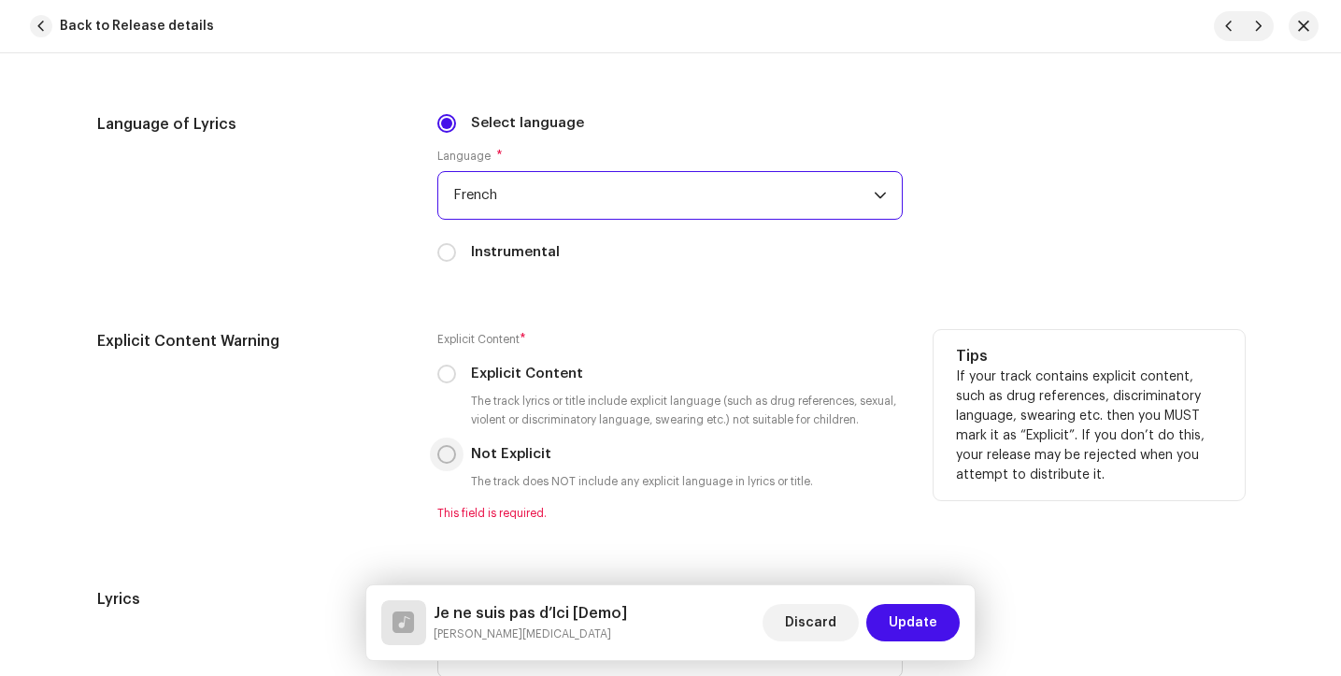
click at [442, 455] on input "Not Explicit" at bounding box center [446, 454] width 19 height 19
radio input "true"
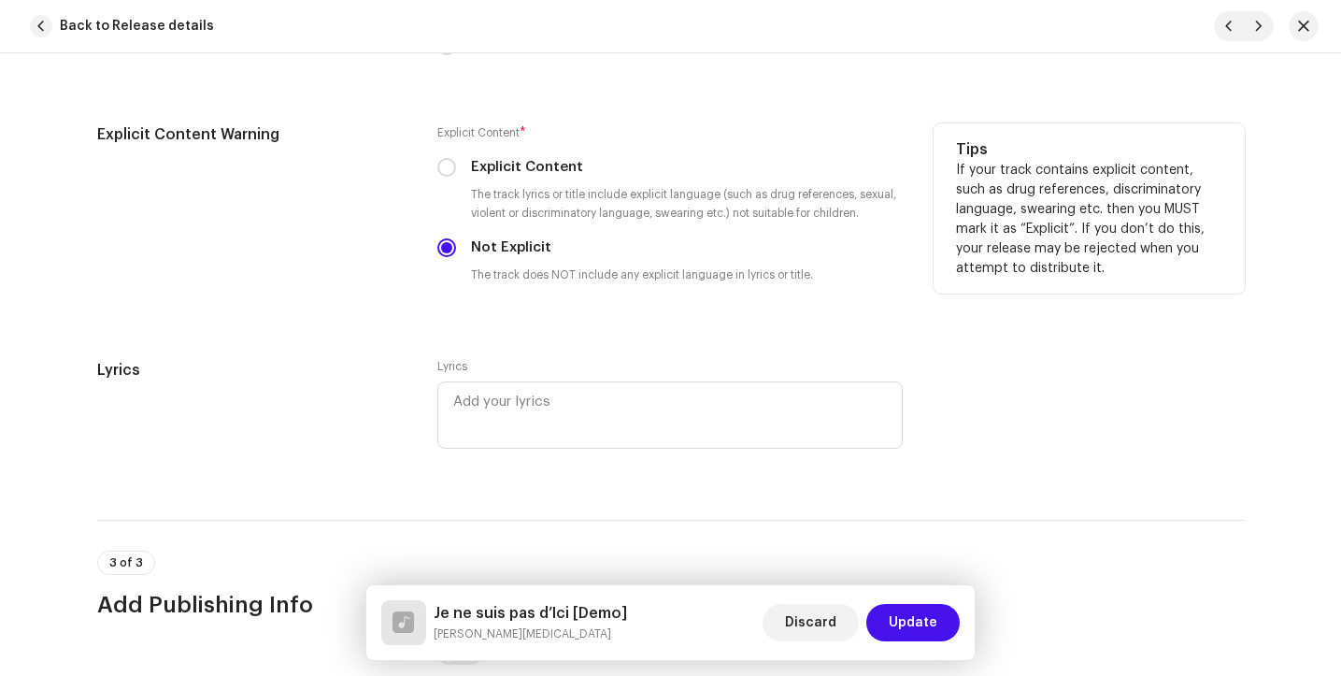
scroll to position [3206, 0]
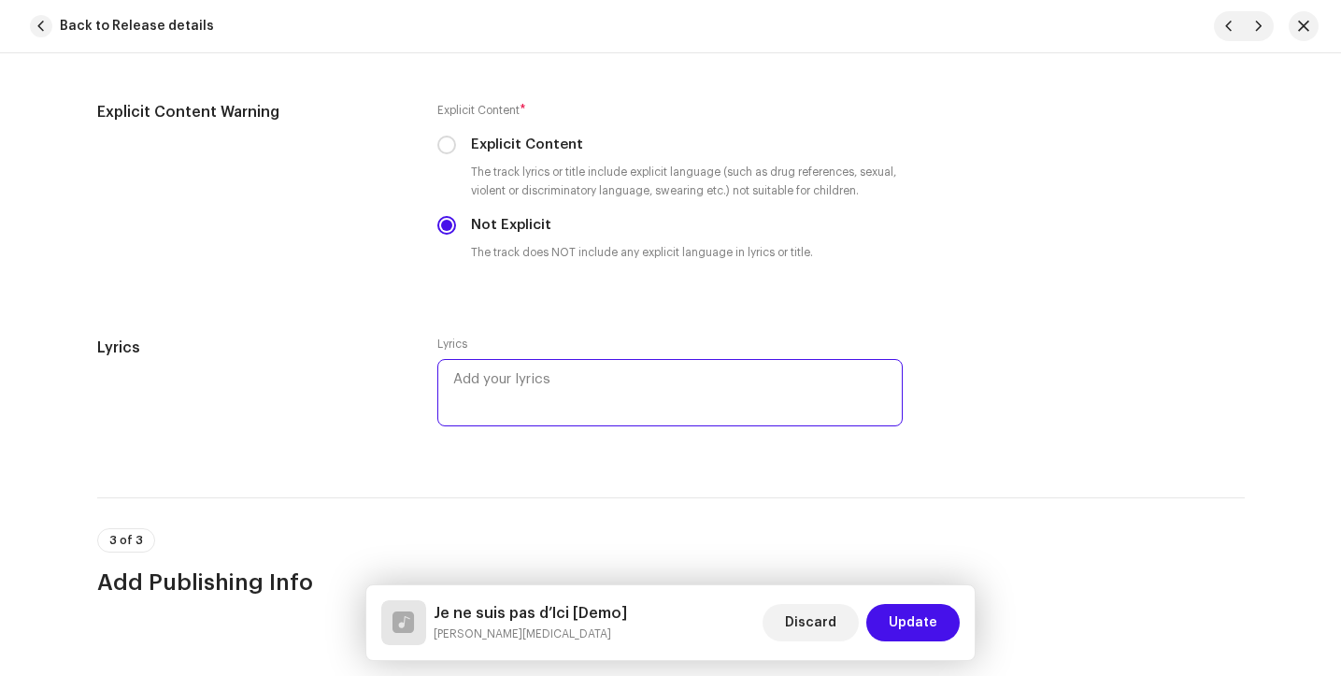
click at [611, 403] on textarea at bounding box center [669, 392] width 465 height 67
paste textarea "Lo ipsu dolorsita’c a elitsedd Eiu T inci utl et dolor mag aliq Enim adm venia …"
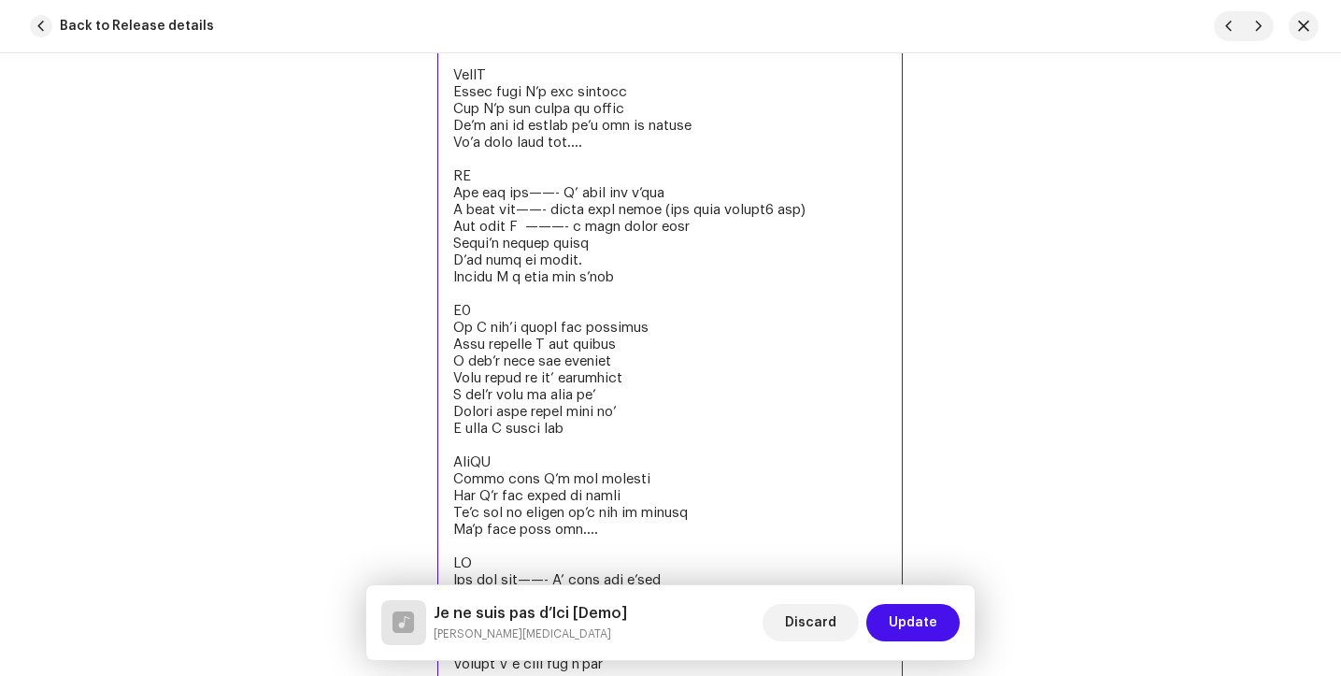
click at [477, 318] on textarea at bounding box center [669, 318] width 465 height 729
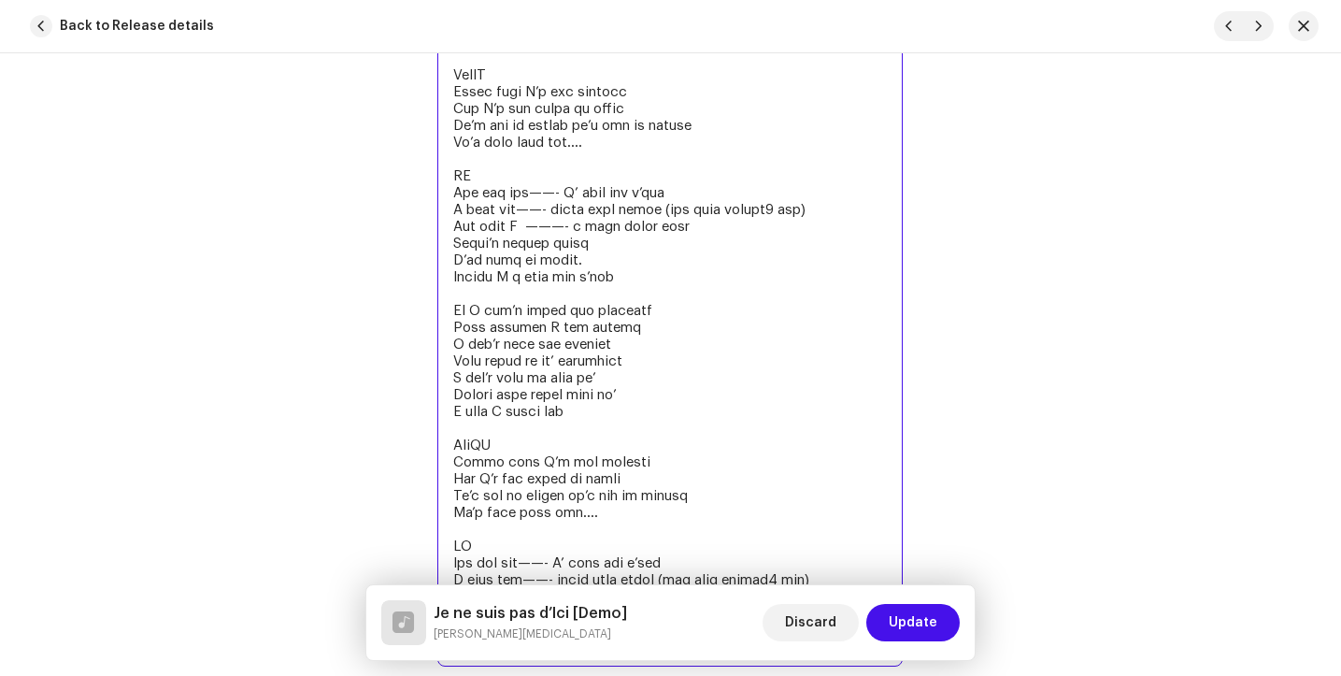
click at [477, 178] on textarea at bounding box center [669, 310] width 465 height 712
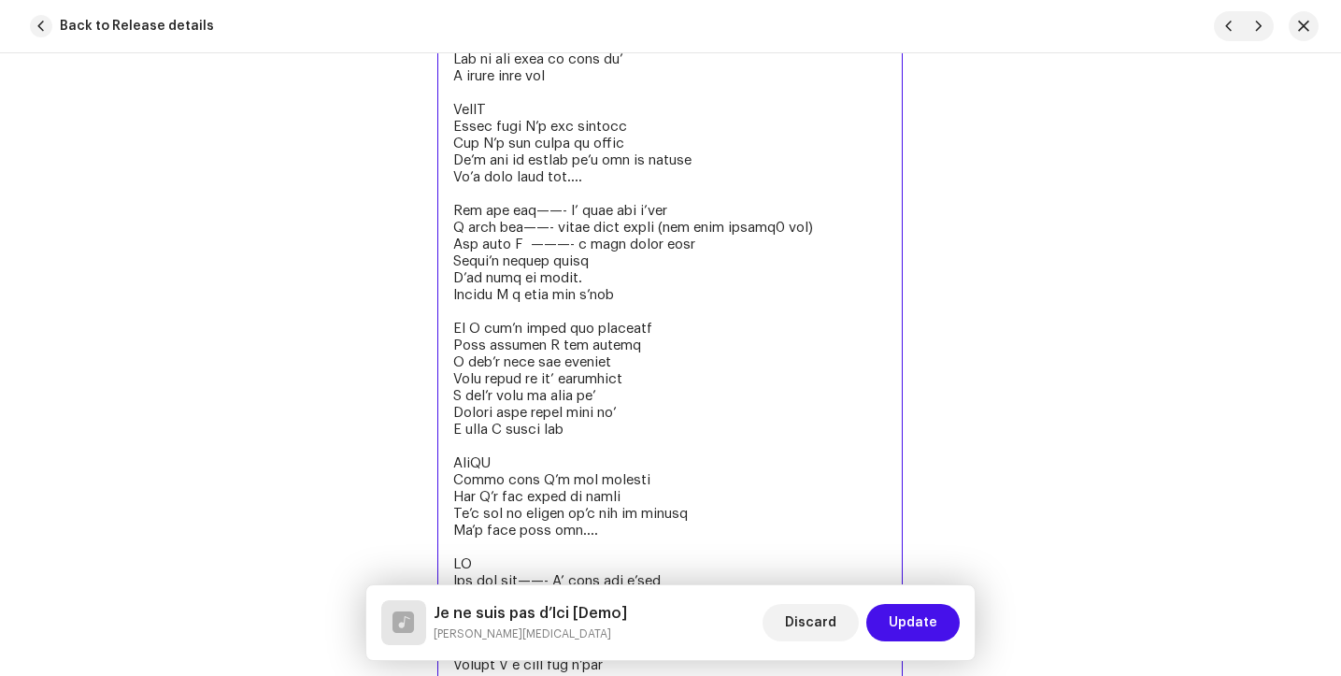
scroll to position [3574, 0]
click at [499, 115] on textarea at bounding box center [669, 338] width 465 height 695
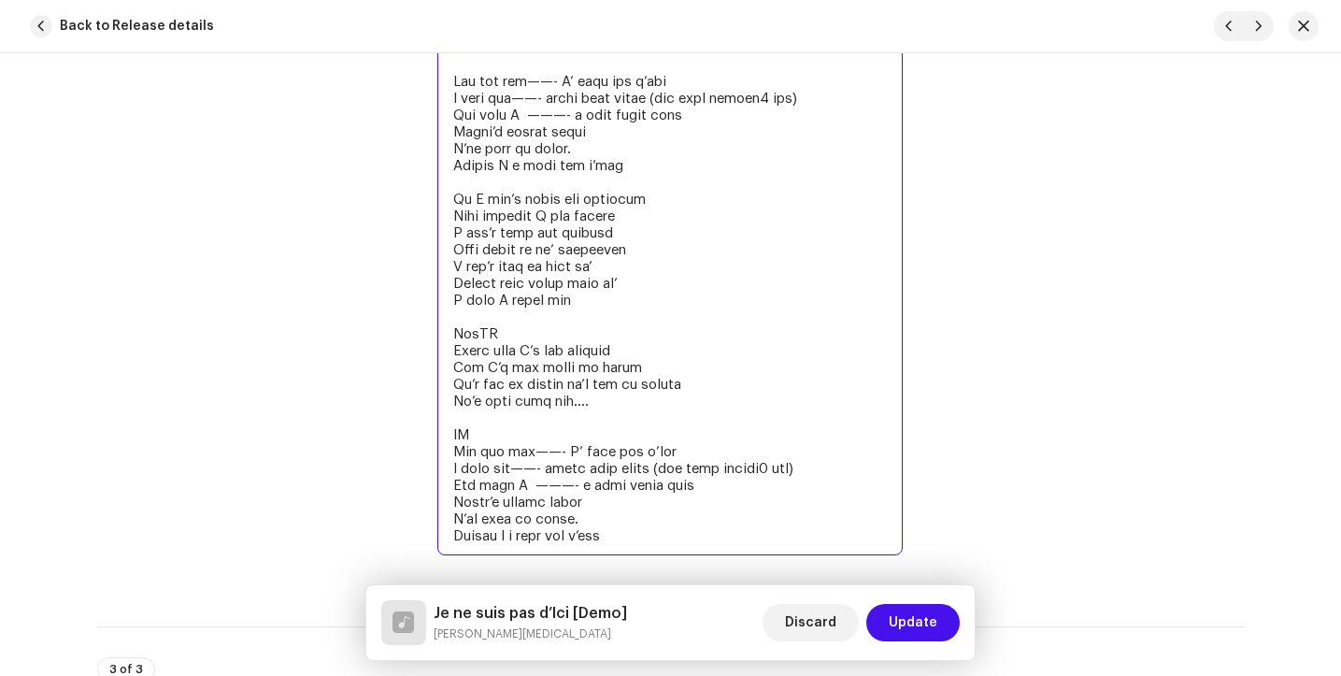
scroll to position [3693, 0]
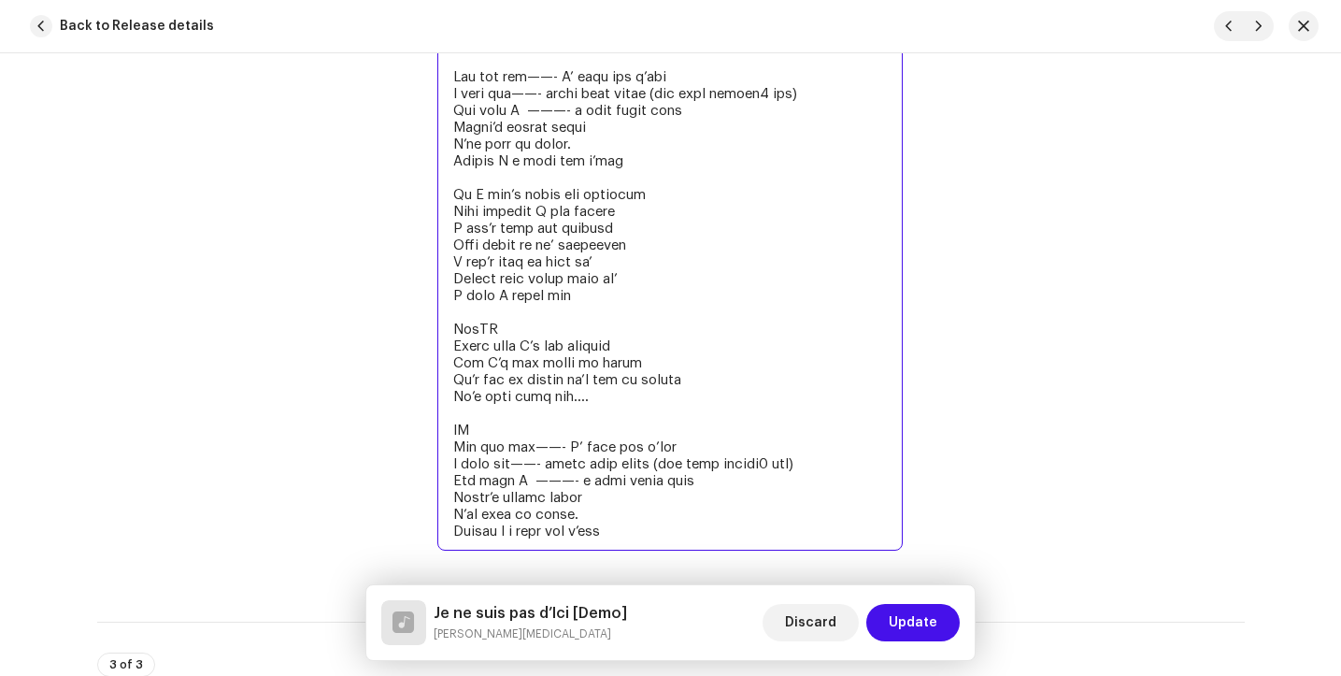
click at [506, 339] on textarea at bounding box center [669, 211] width 465 height 679
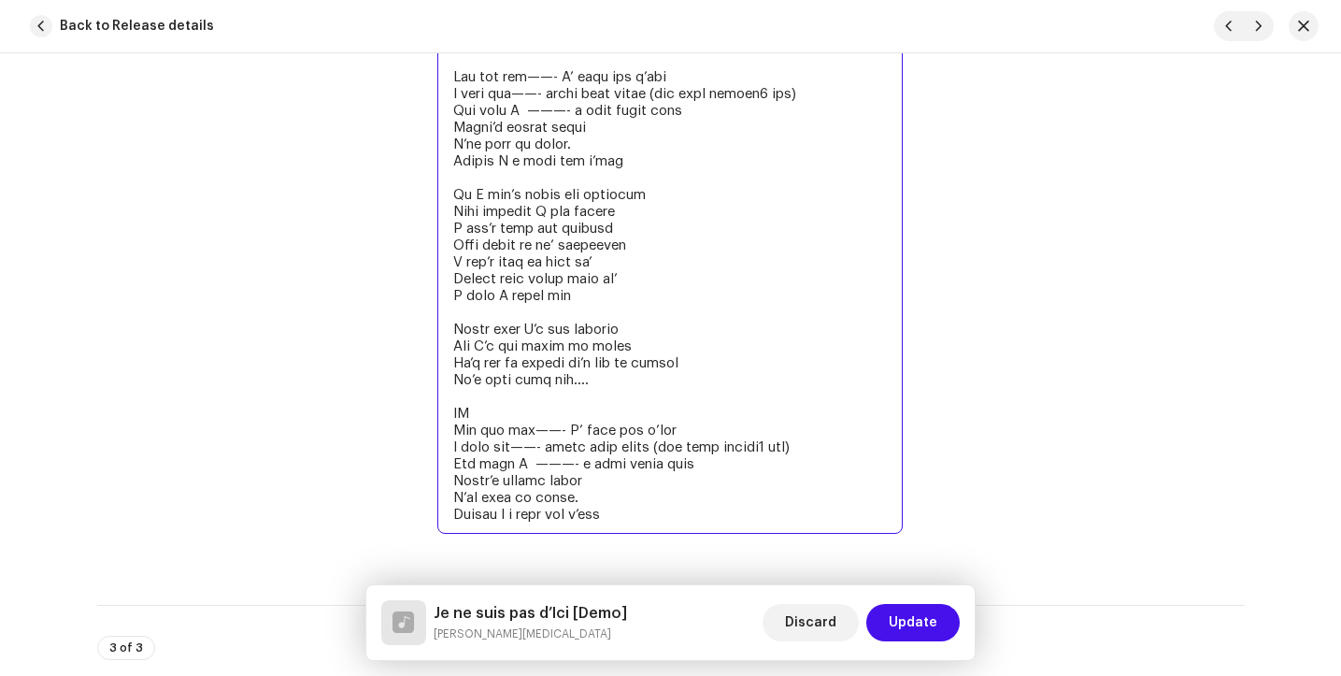
click at [476, 417] on textarea at bounding box center [669, 203] width 465 height 662
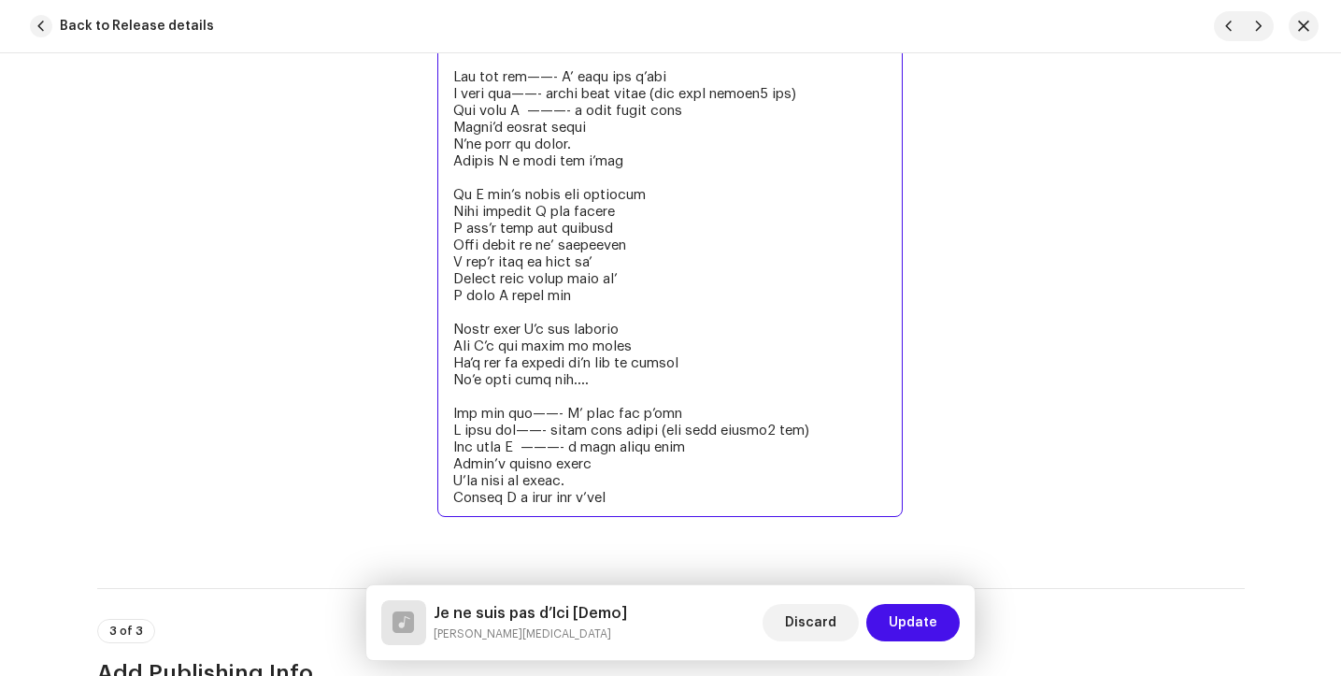
click at [557, 420] on textarea at bounding box center [669, 194] width 465 height 645
click at [546, 432] on textarea at bounding box center [669, 194] width 465 height 645
click at [569, 453] on textarea "So this foreigner’s a stranger Did I tell you to shake his hand Have you heard …" at bounding box center [669, 194] width 465 height 645
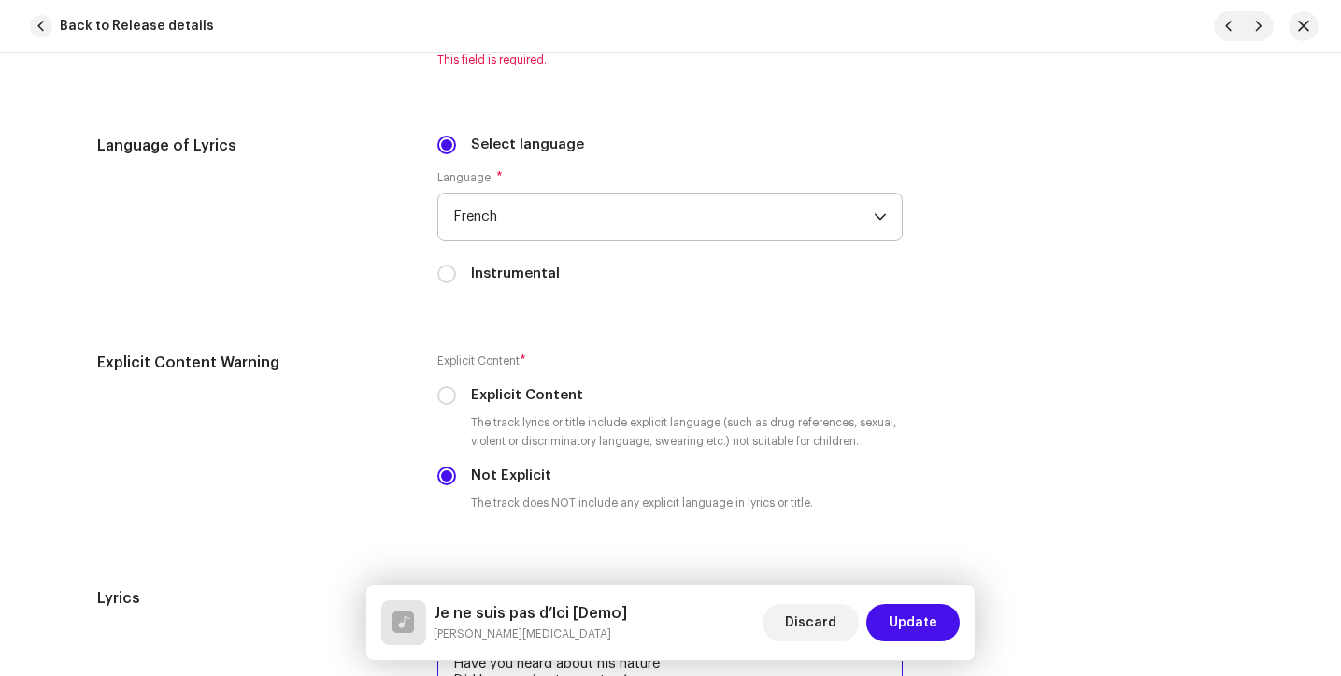
scroll to position [2955, 0]
type textarea "So this foreigner’s a stranger Did I tell you to shake his hand Have you heard …"
click at [828, 236] on span "French" at bounding box center [663, 217] width 421 height 47
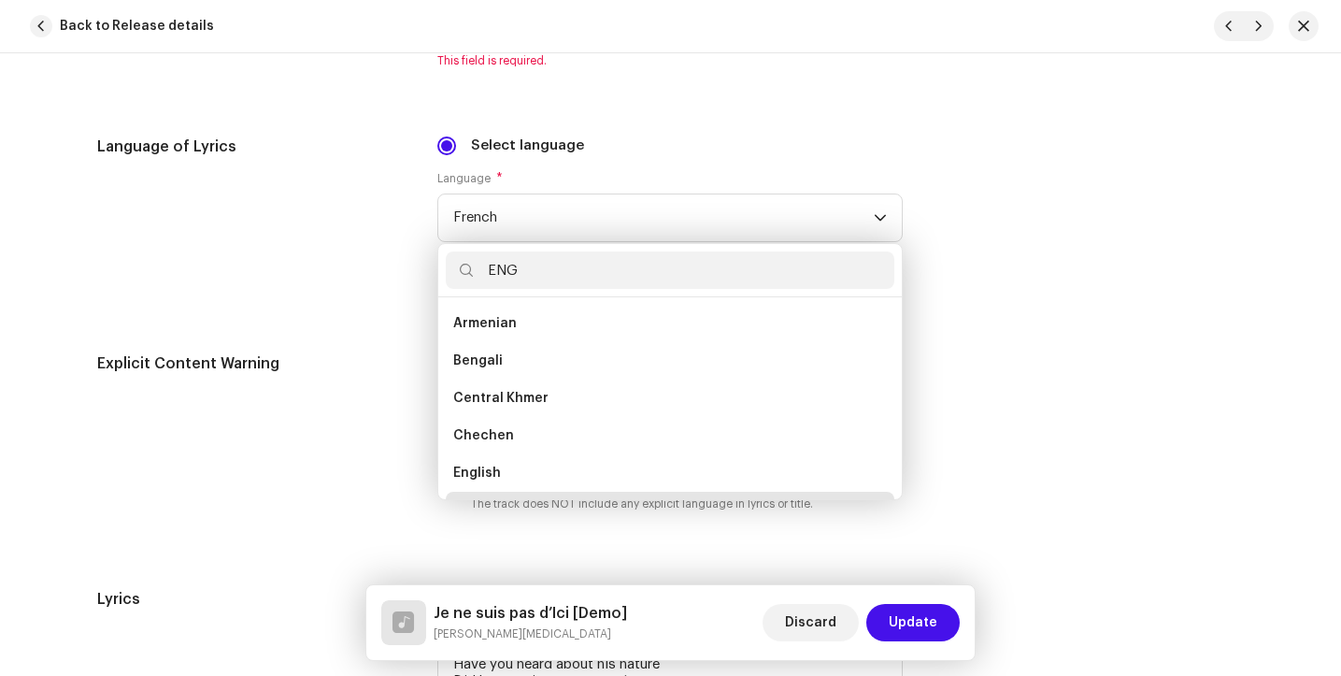
scroll to position [0, 0]
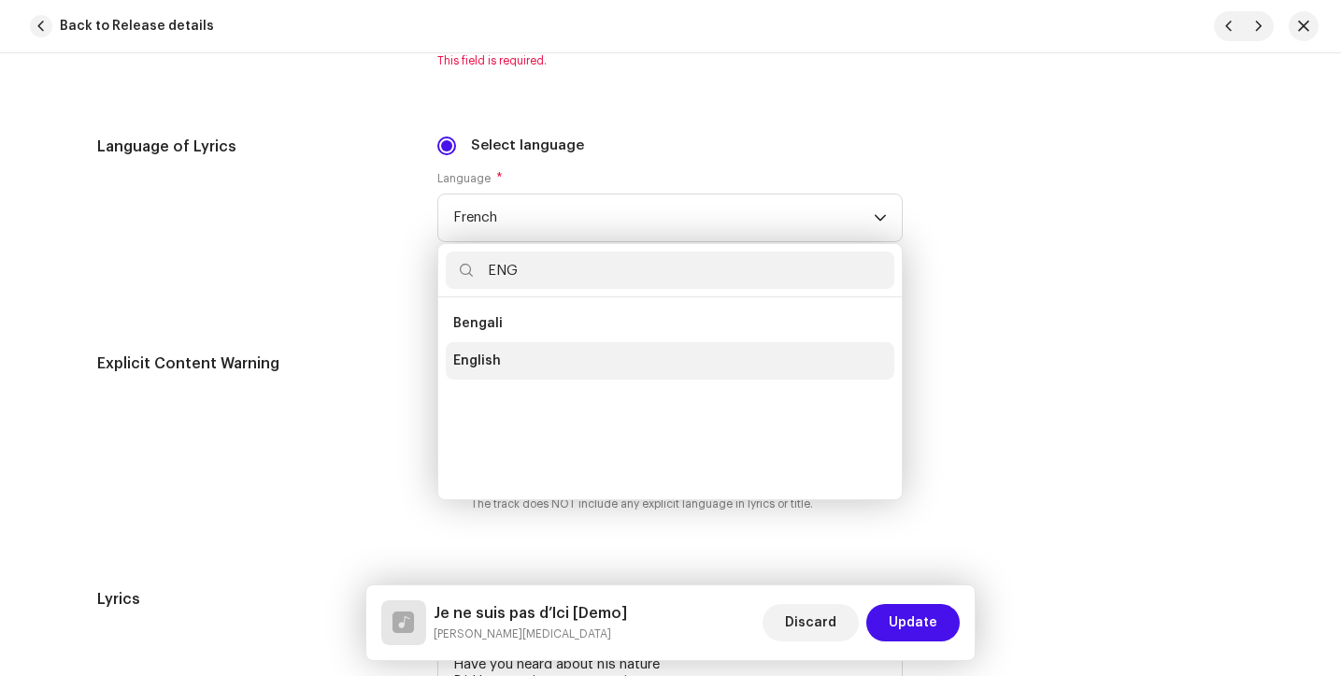
type input "ENG"
click at [523, 369] on li "English" at bounding box center [670, 360] width 449 height 37
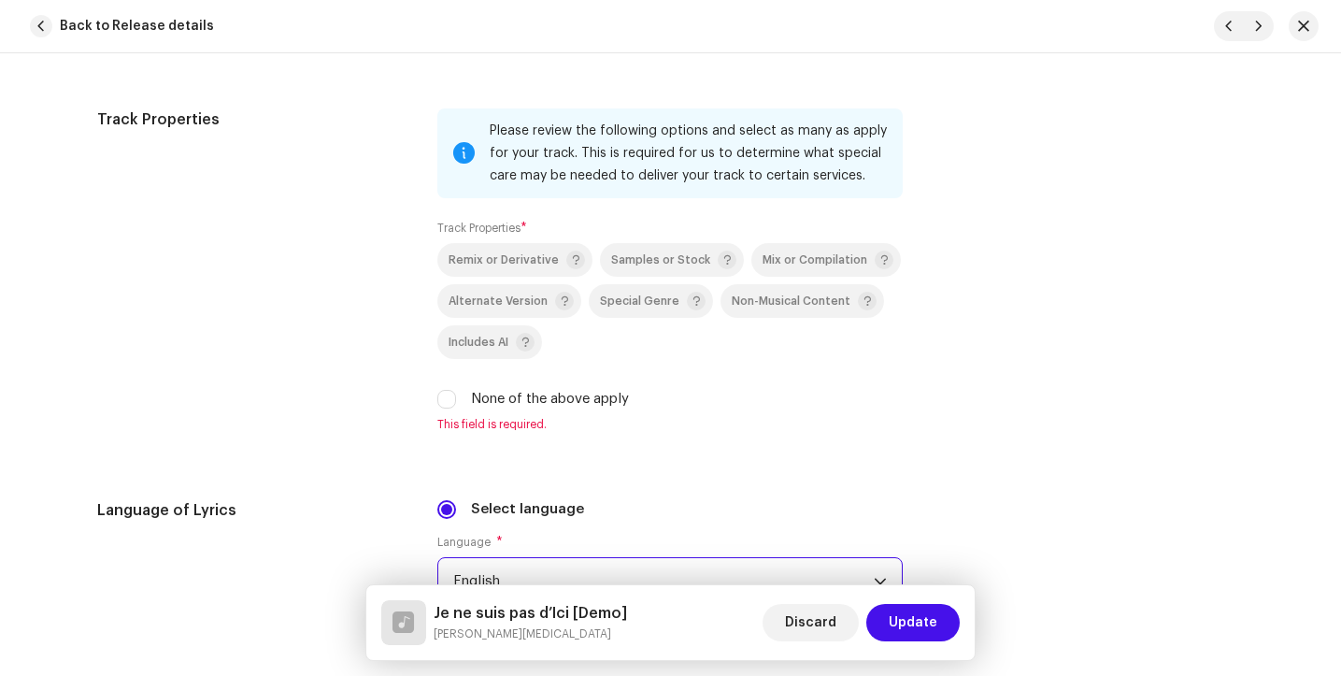
scroll to position [2588, 0]
click at [443, 409] on input "None of the above apply" at bounding box center [446, 402] width 19 height 19
checkbox input "true"
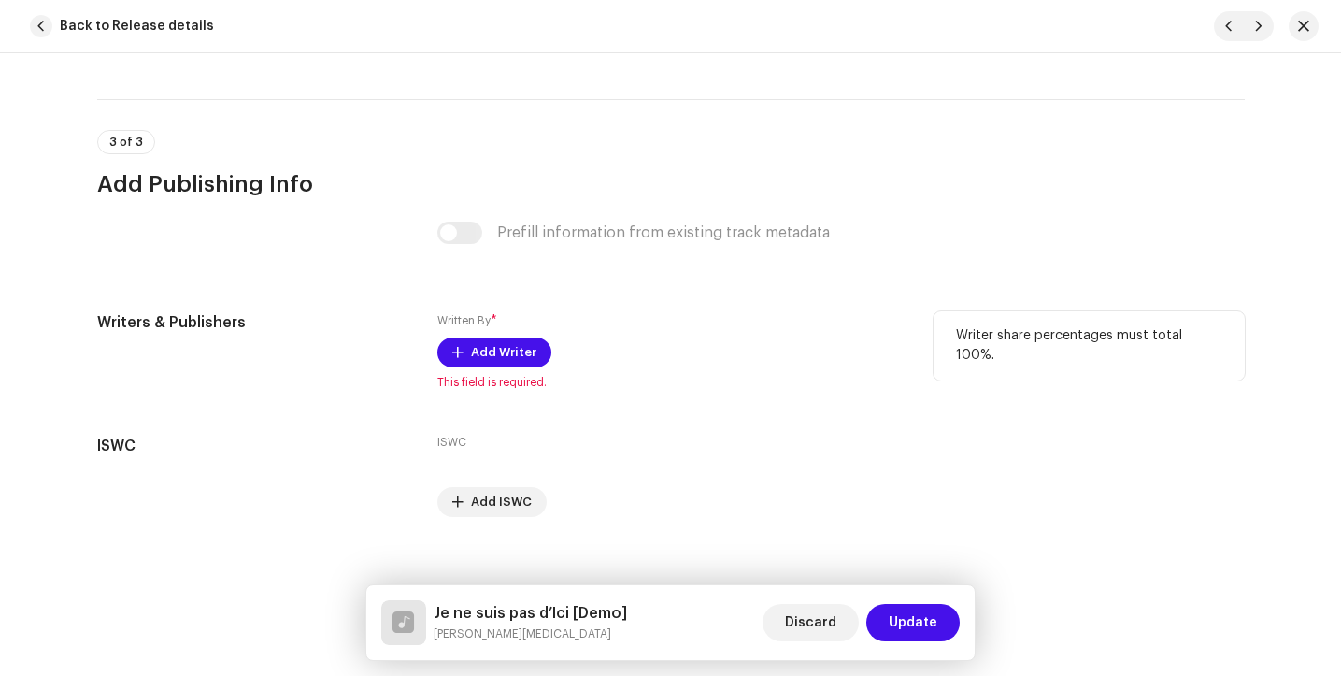
scroll to position [4168, 0]
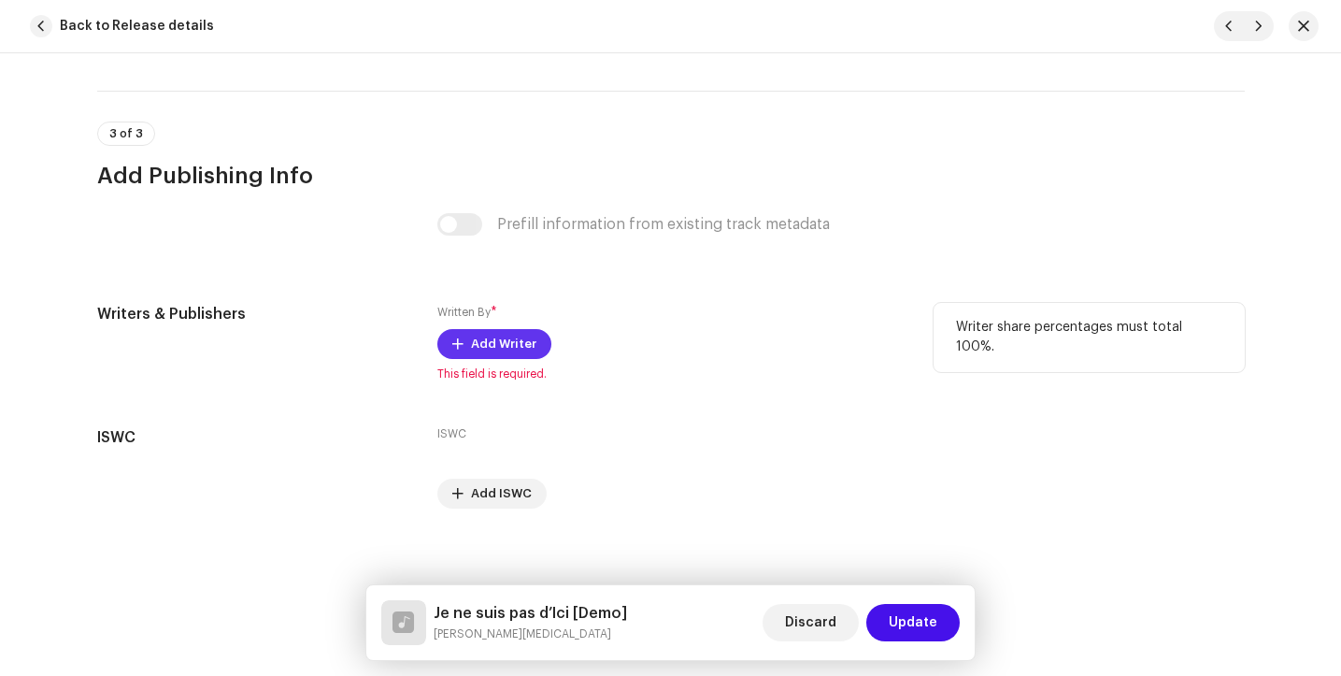
click at [463, 349] on button "Add Writer" at bounding box center [494, 344] width 114 height 30
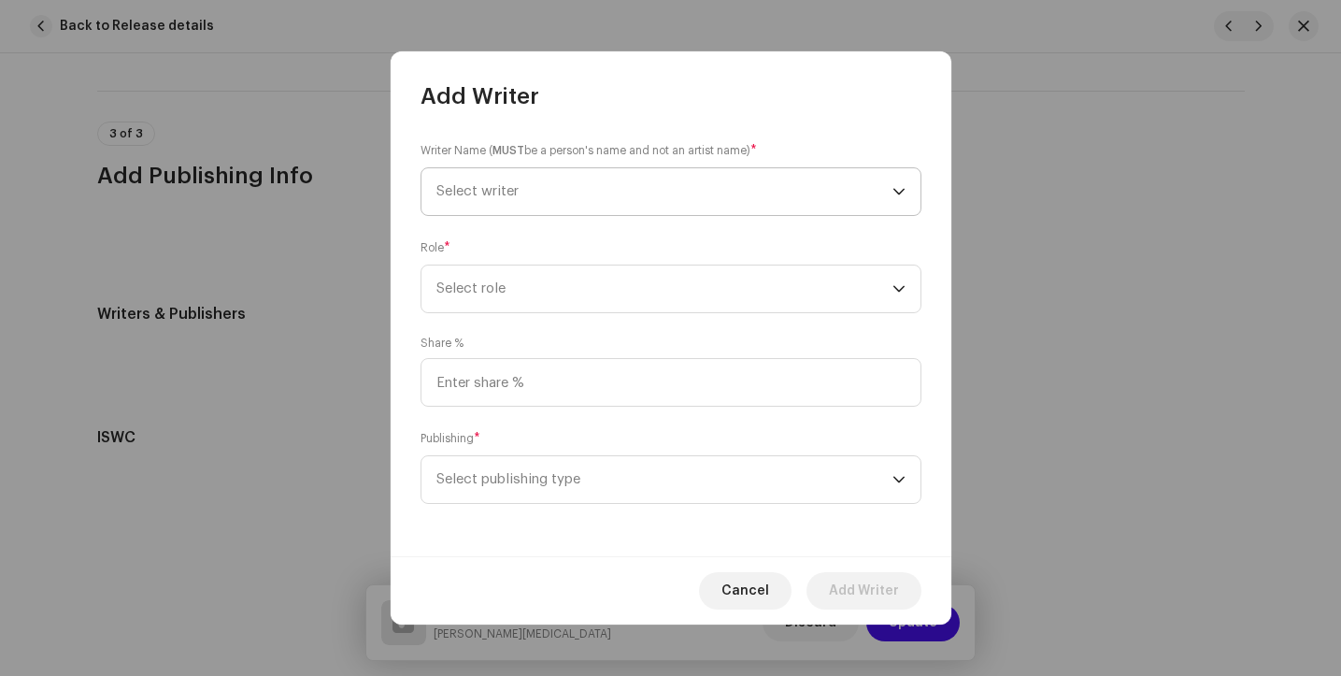
click at [581, 192] on span "Select writer" at bounding box center [665, 191] width 456 height 47
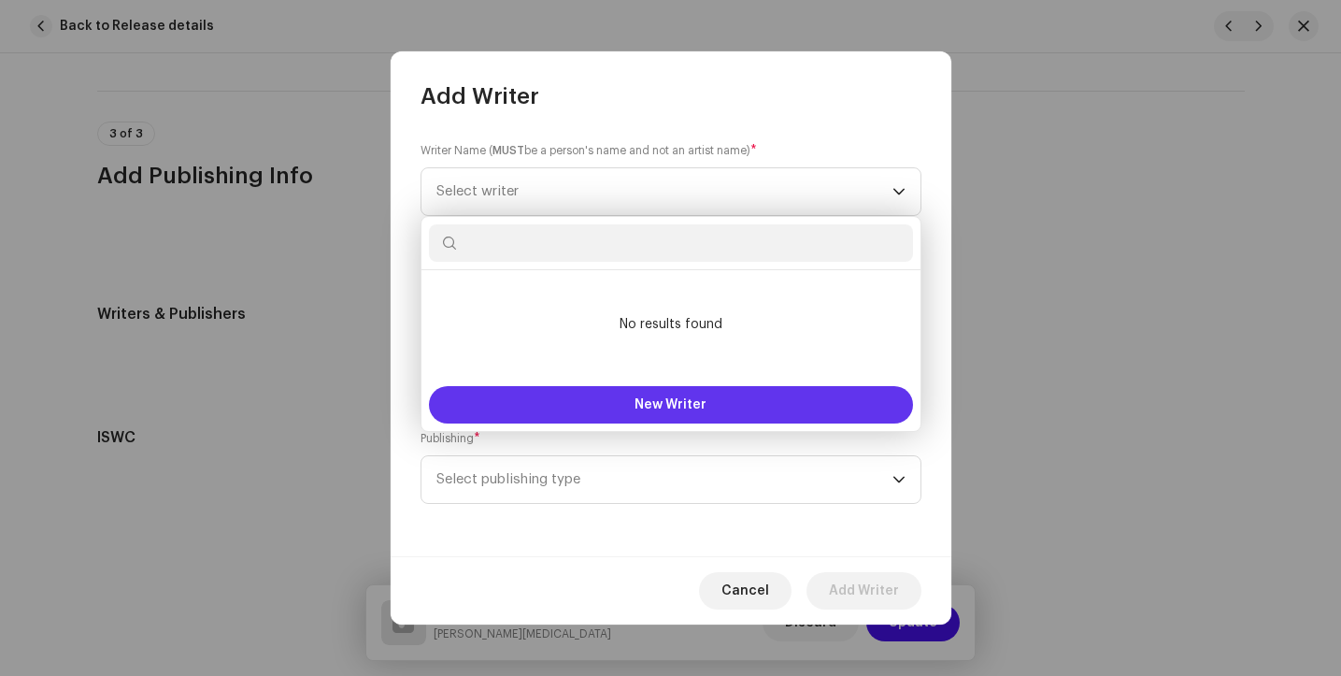
click at [623, 408] on button "New Writer" at bounding box center [671, 404] width 484 height 37
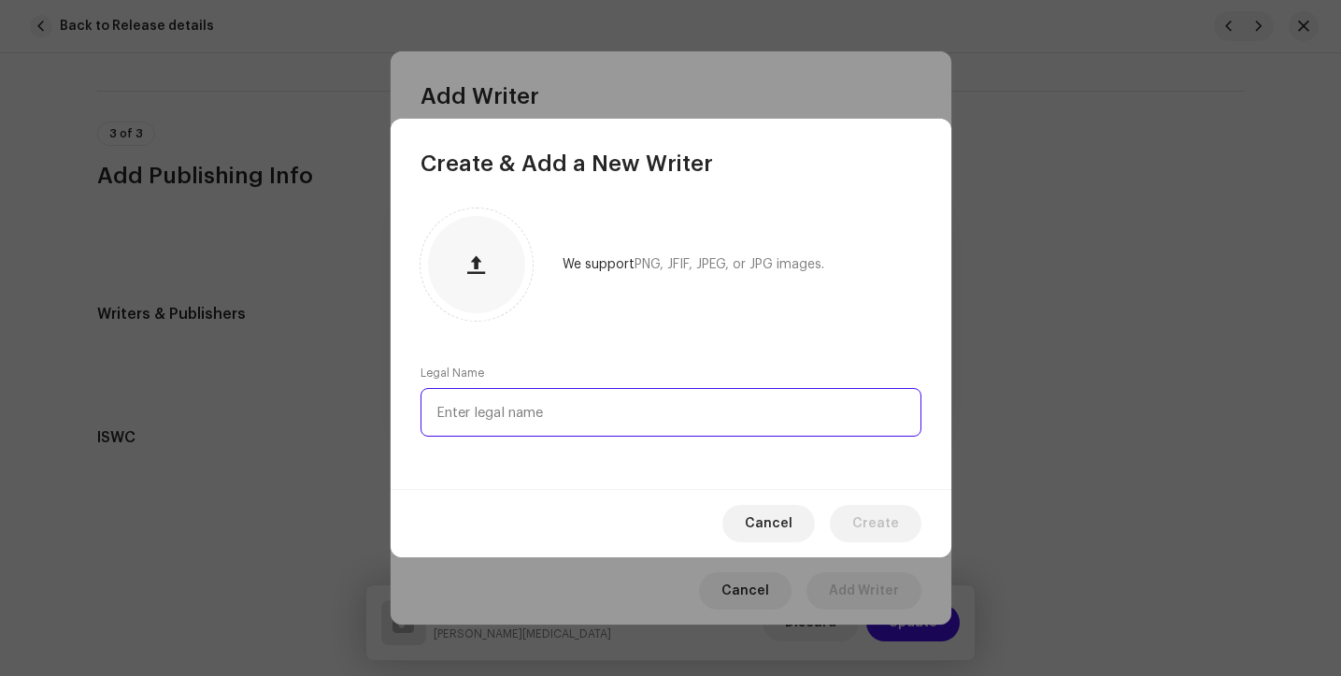
click at [619, 409] on input "text" at bounding box center [671, 412] width 501 height 49
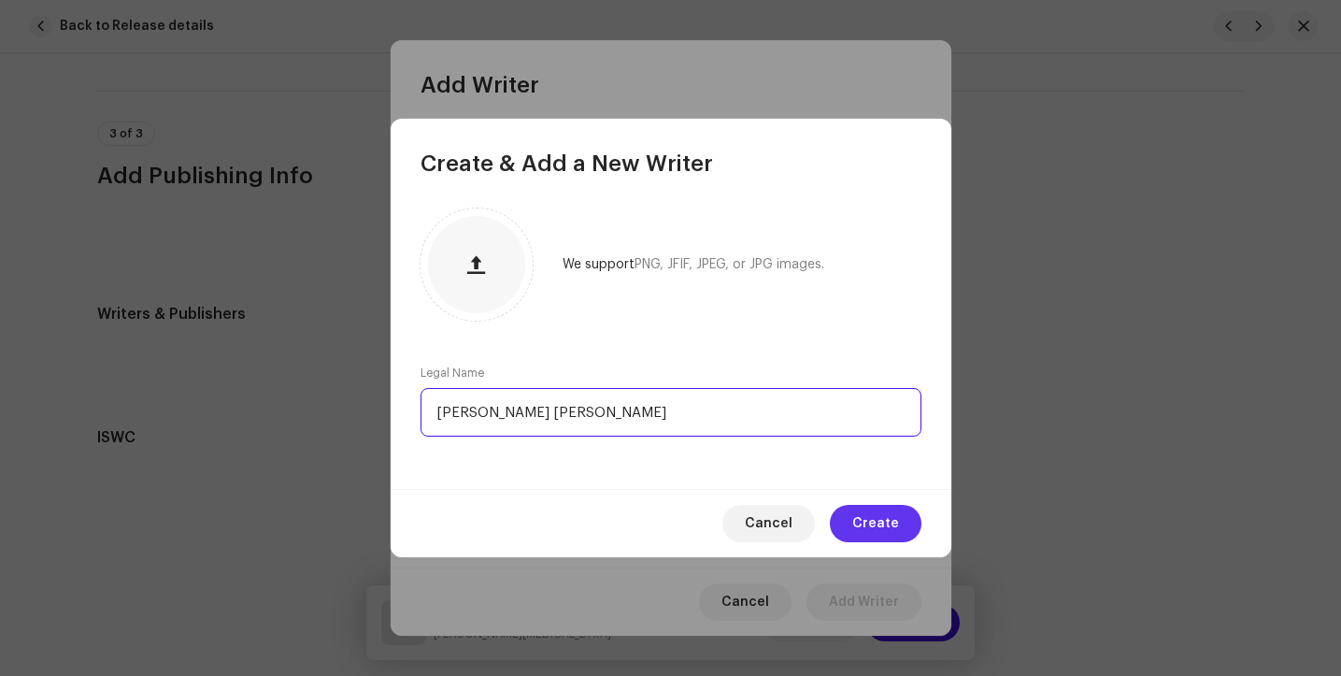
type input "[PERSON_NAME] [PERSON_NAME]"
click at [873, 526] on span "Create" at bounding box center [875, 523] width 47 height 37
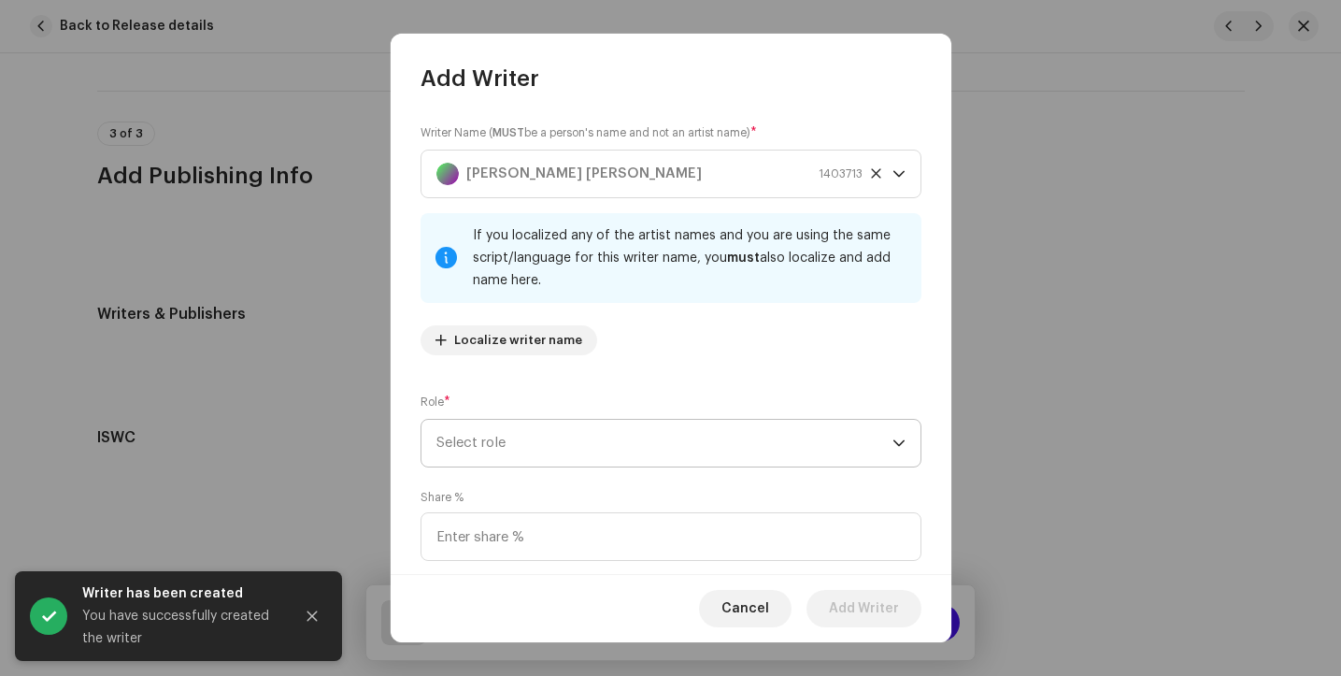
click at [617, 300] on div "If you localized any of the artist names and you are using the same script/lang…" at bounding box center [671, 258] width 501 height 90
click at [594, 442] on span "Select role" at bounding box center [665, 443] width 456 height 47
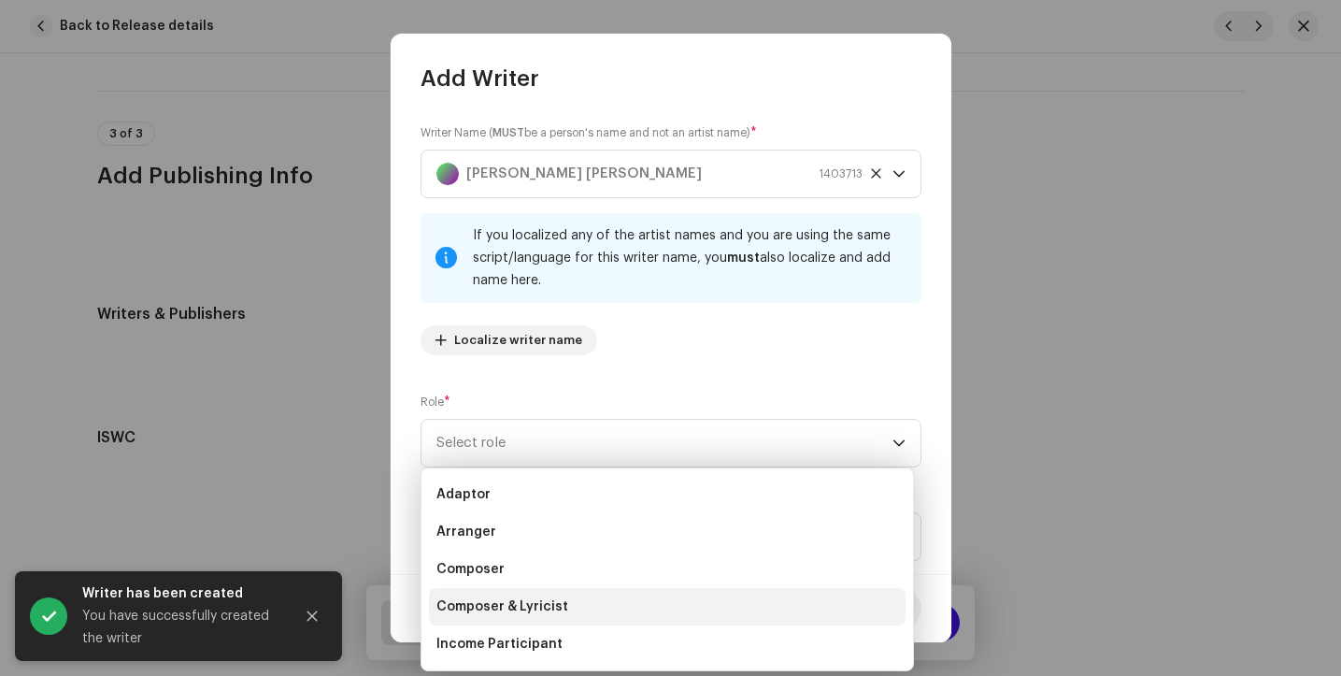
click at [551, 606] on span "Composer & Lyricist" at bounding box center [503, 606] width 132 height 19
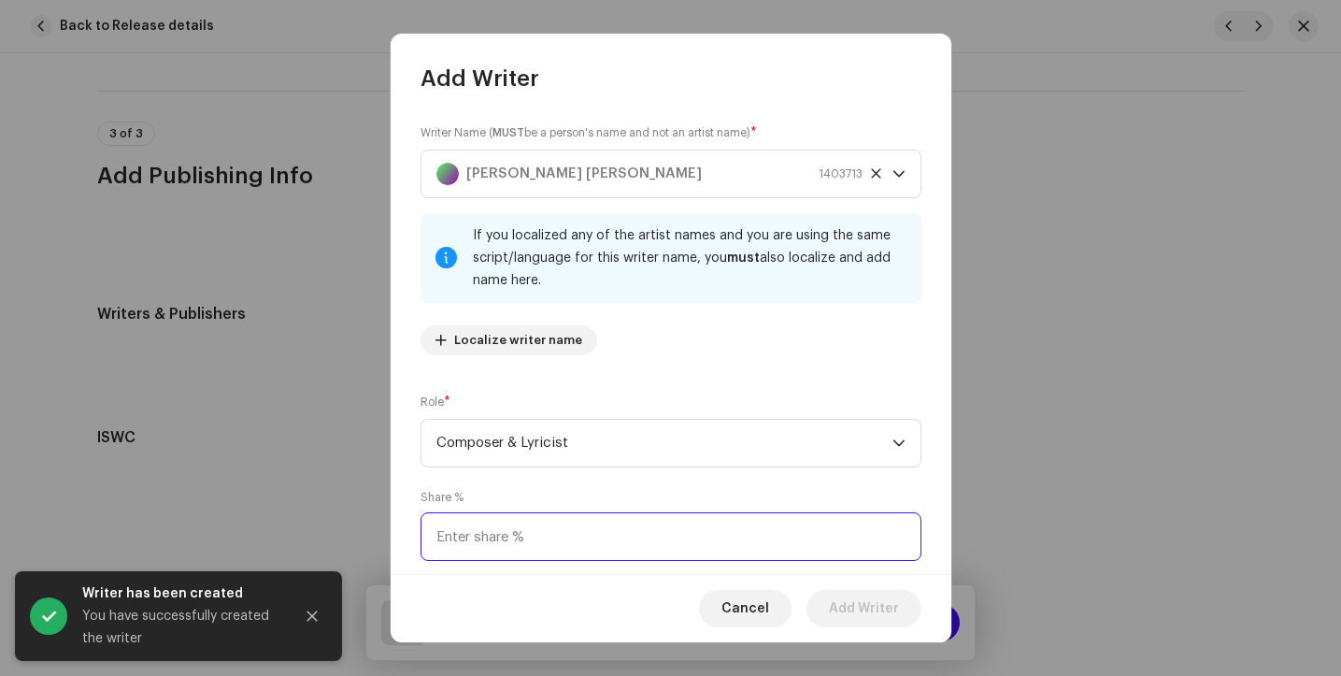
click at [585, 549] on input at bounding box center [671, 536] width 501 height 49
type input "100.00"
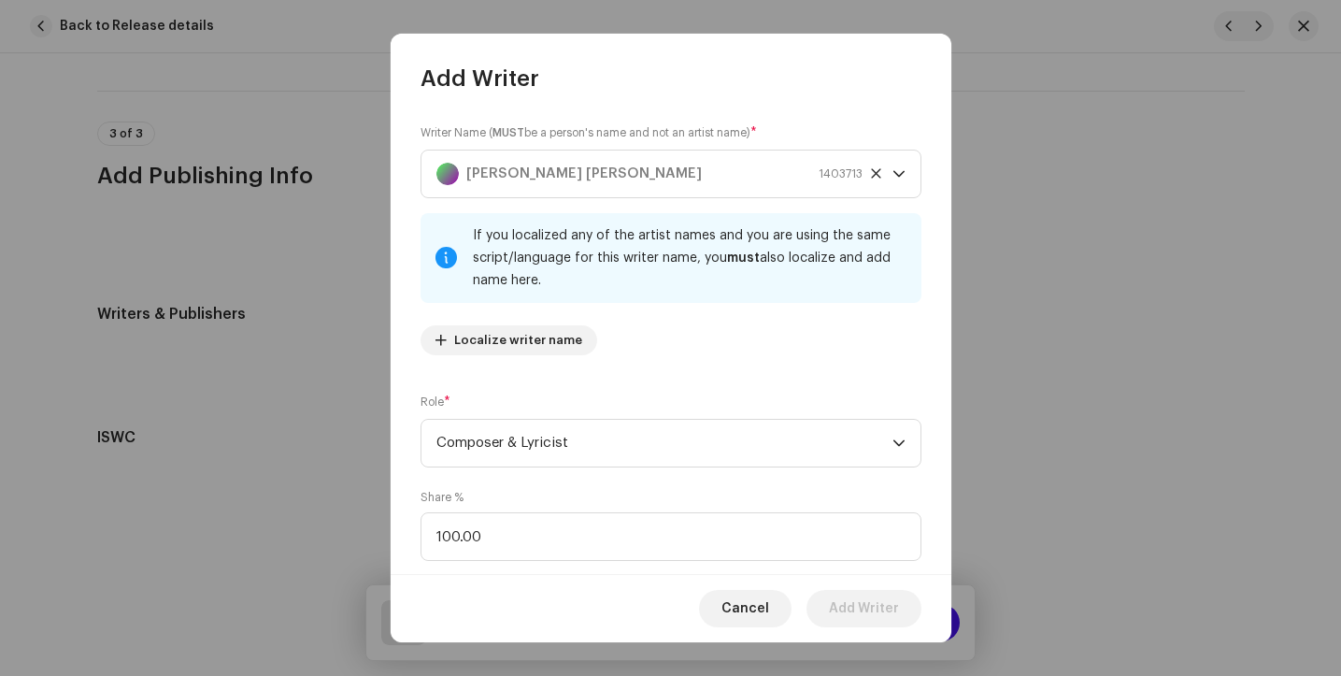
click at [559, 592] on div "Cancel Add Writer" at bounding box center [671, 608] width 561 height 68
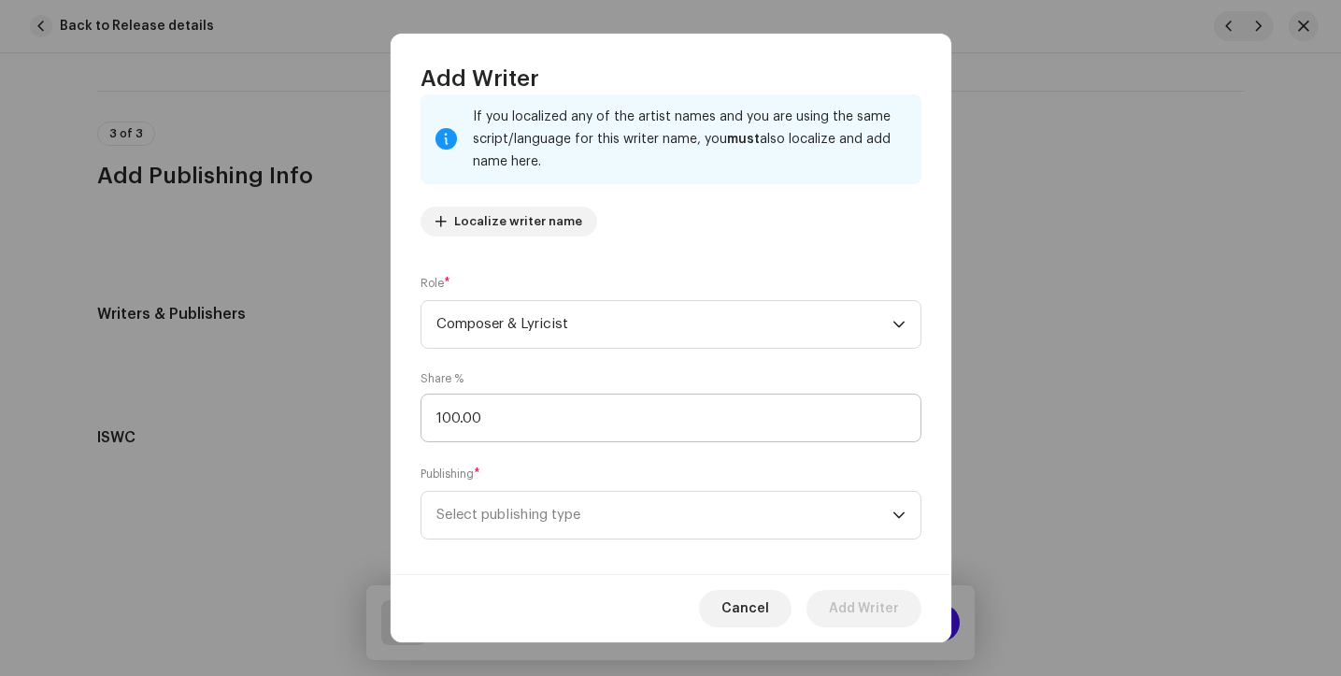
scroll to position [136, 0]
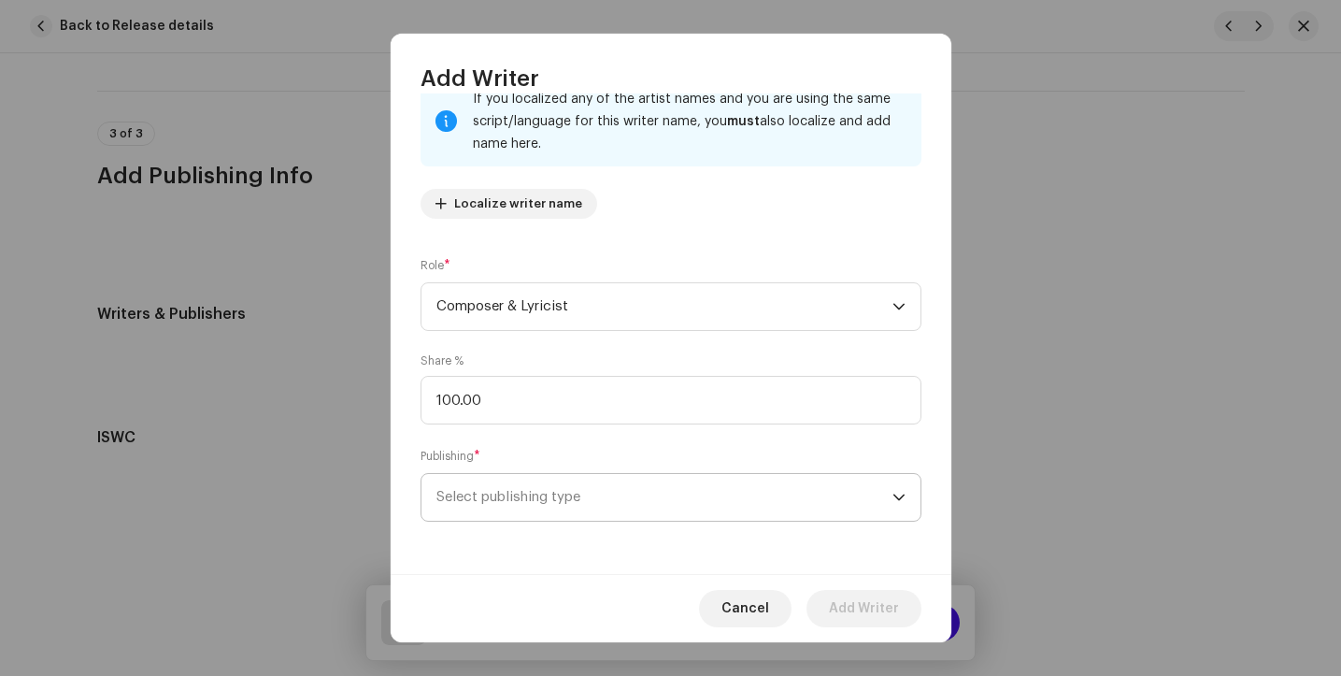
click at [674, 498] on span "Select publishing type" at bounding box center [665, 497] width 456 height 47
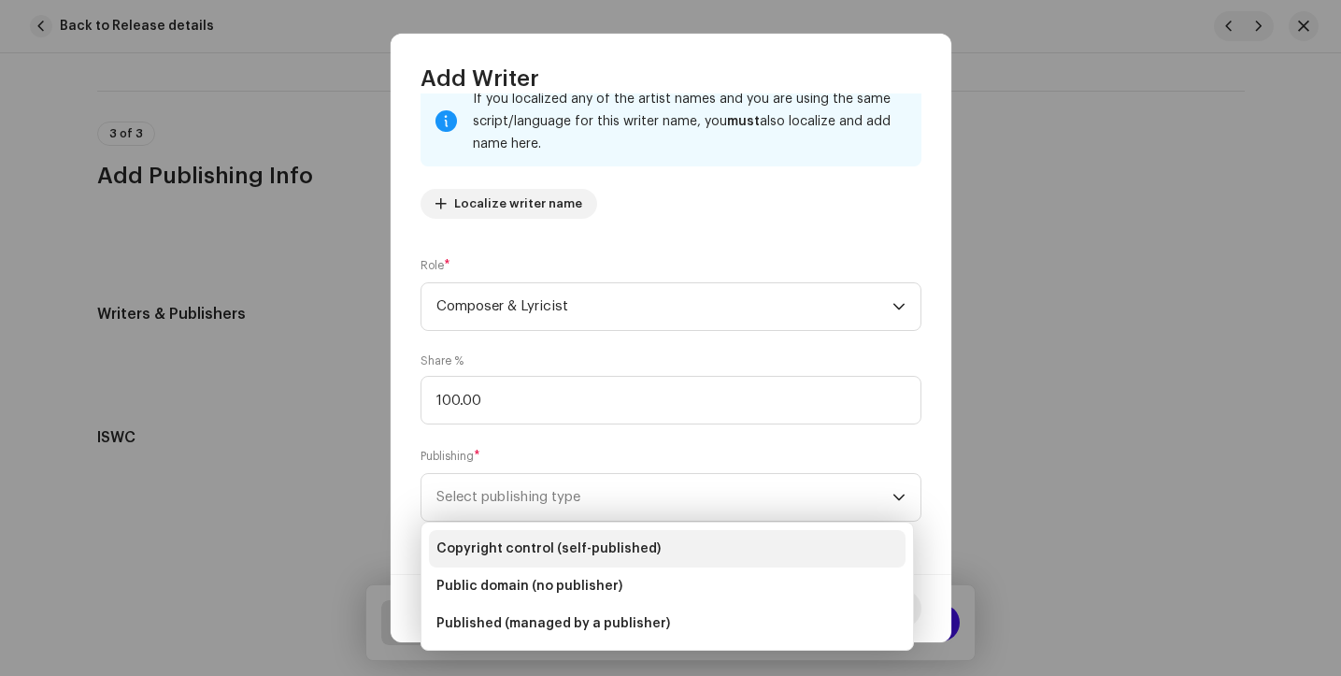
click at [588, 545] on span "Copyright control (self-published)" at bounding box center [549, 548] width 224 height 19
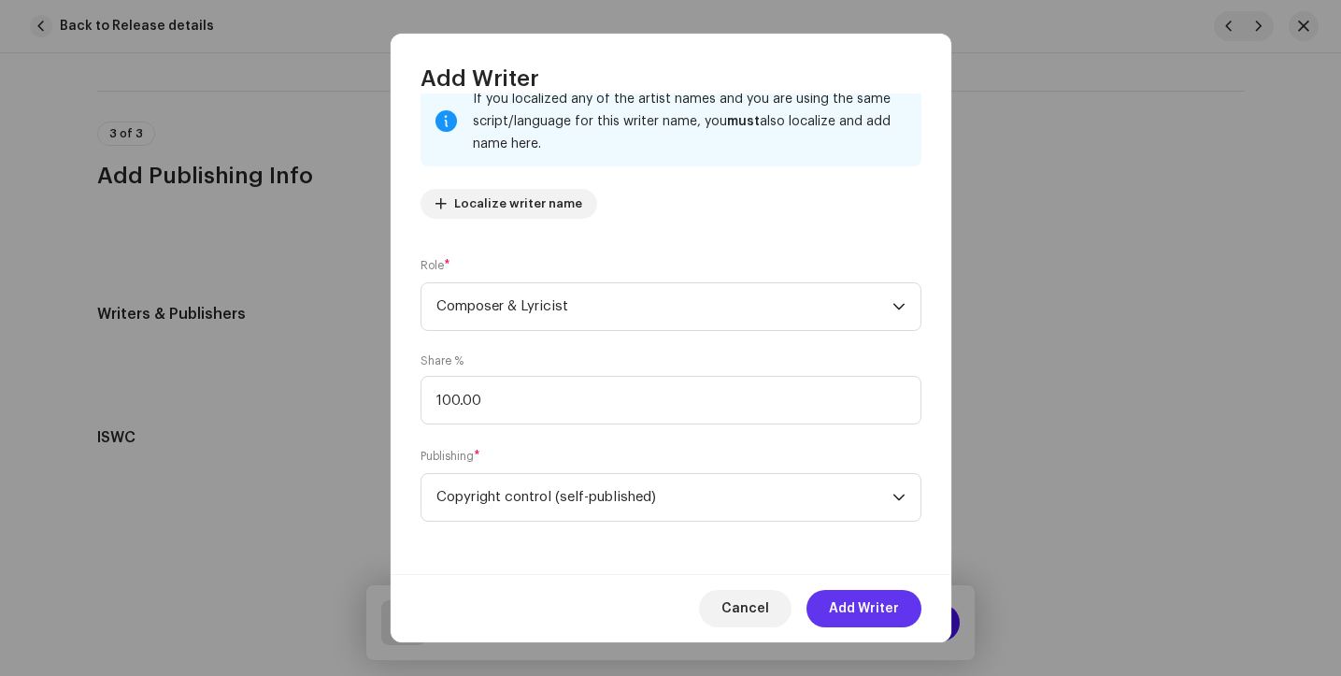
click at [863, 609] on span "Add Writer" at bounding box center [864, 608] width 70 height 37
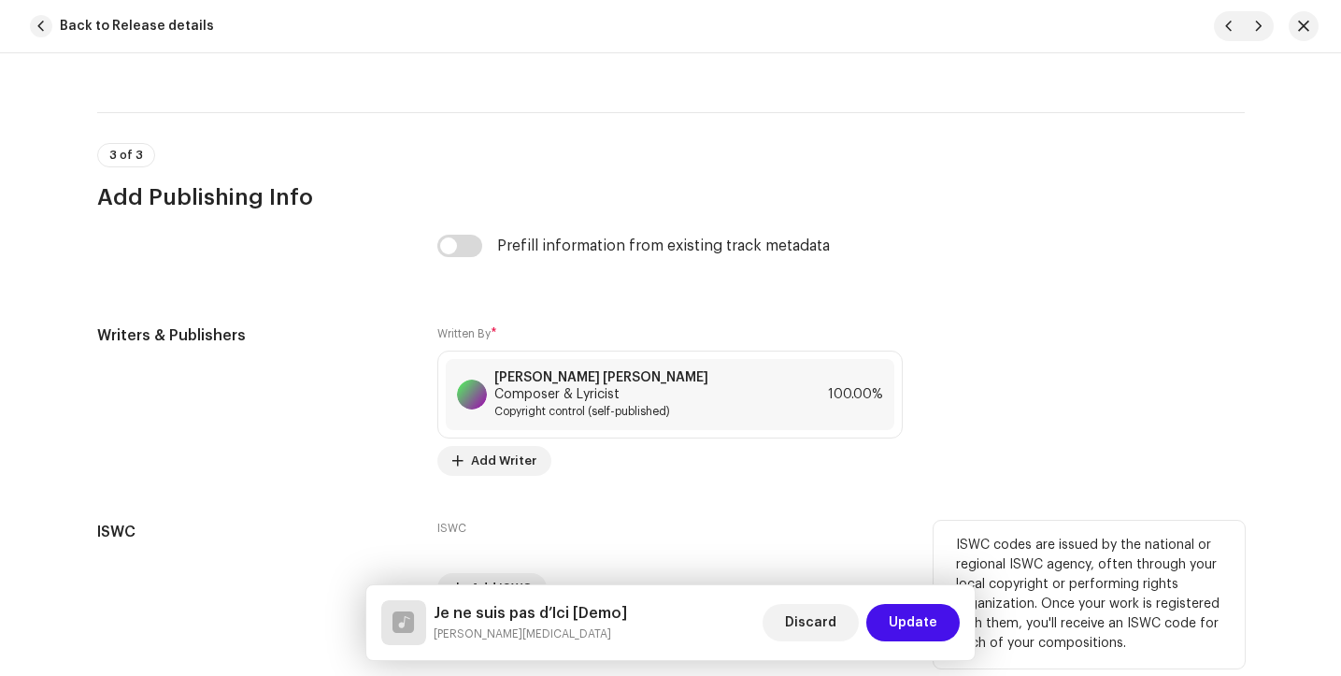
scroll to position [4257, 0]
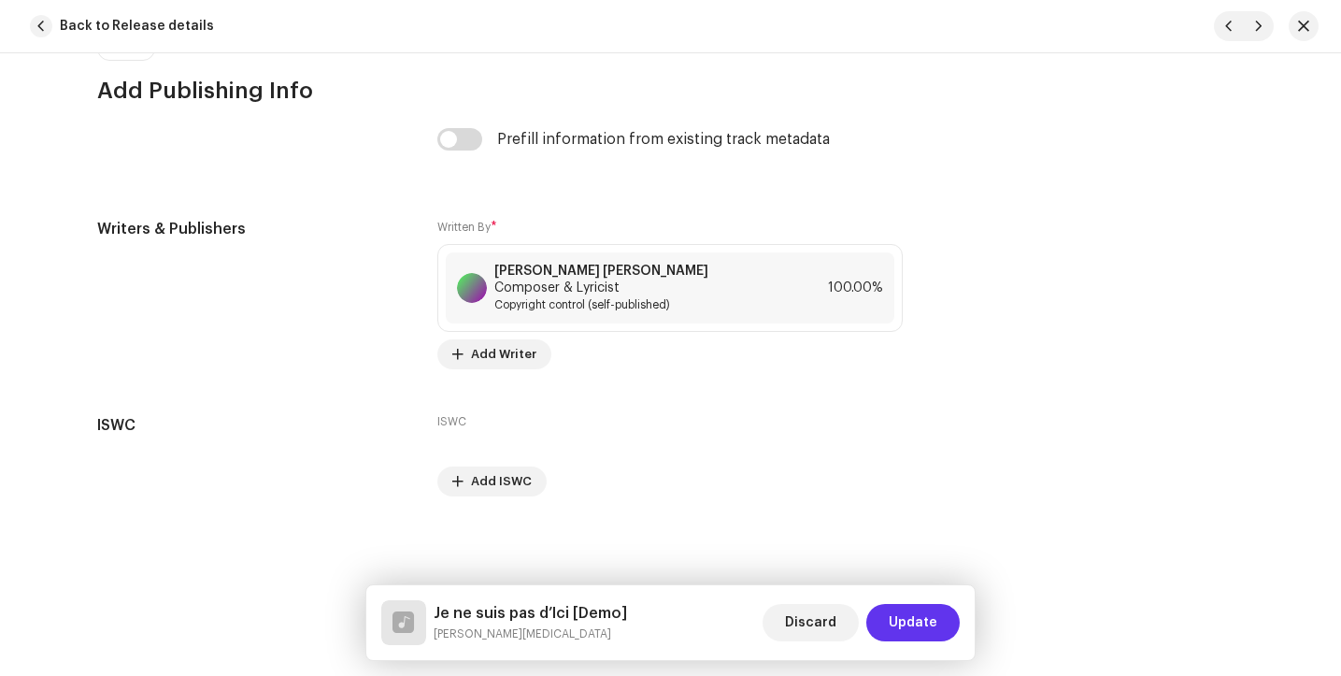
click at [911, 628] on span "Update" at bounding box center [913, 622] width 49 height 37
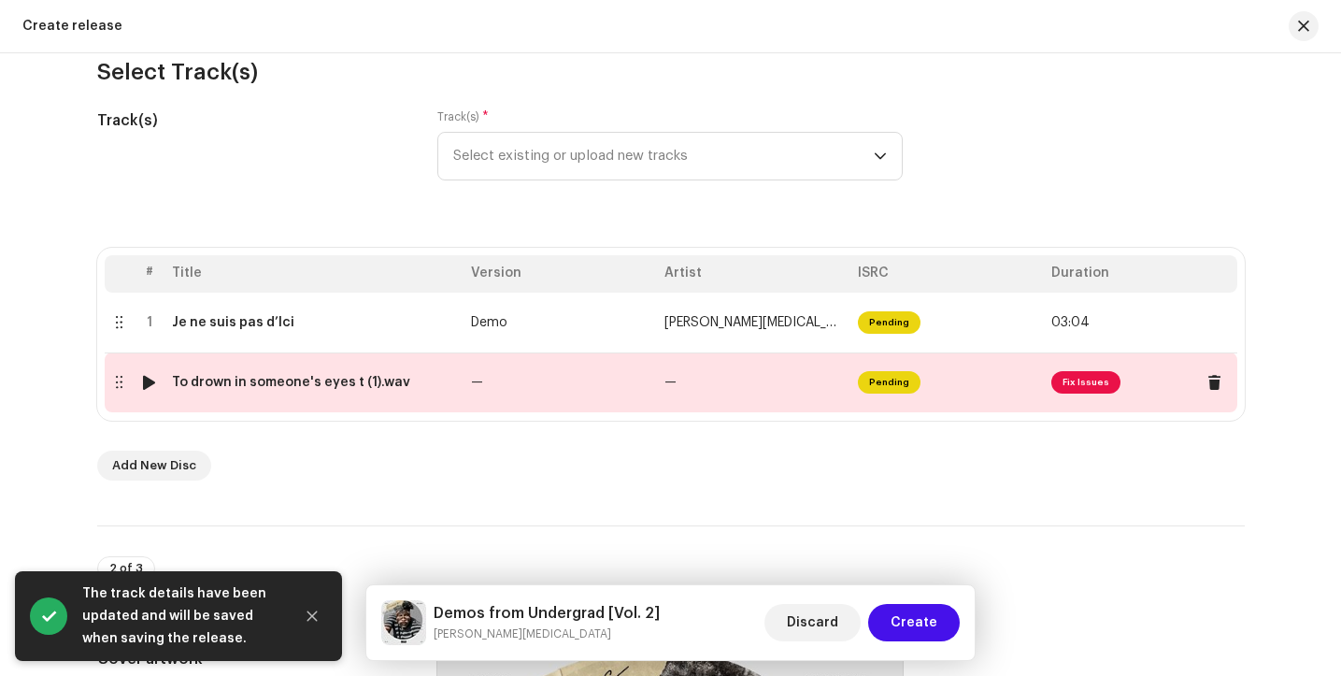
click at [1074, 383] on span "Fix Issues" at bounding box center [1086, 382] width 69 height 22
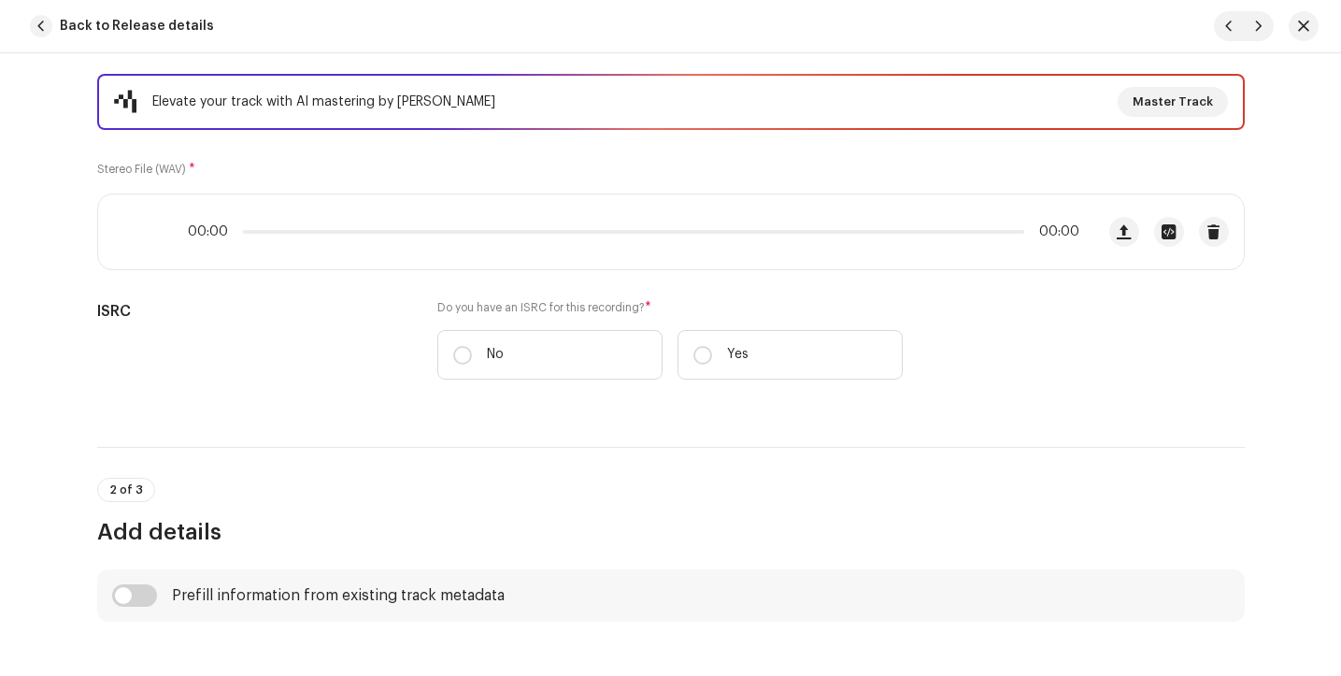
scroll to position [263, 0]
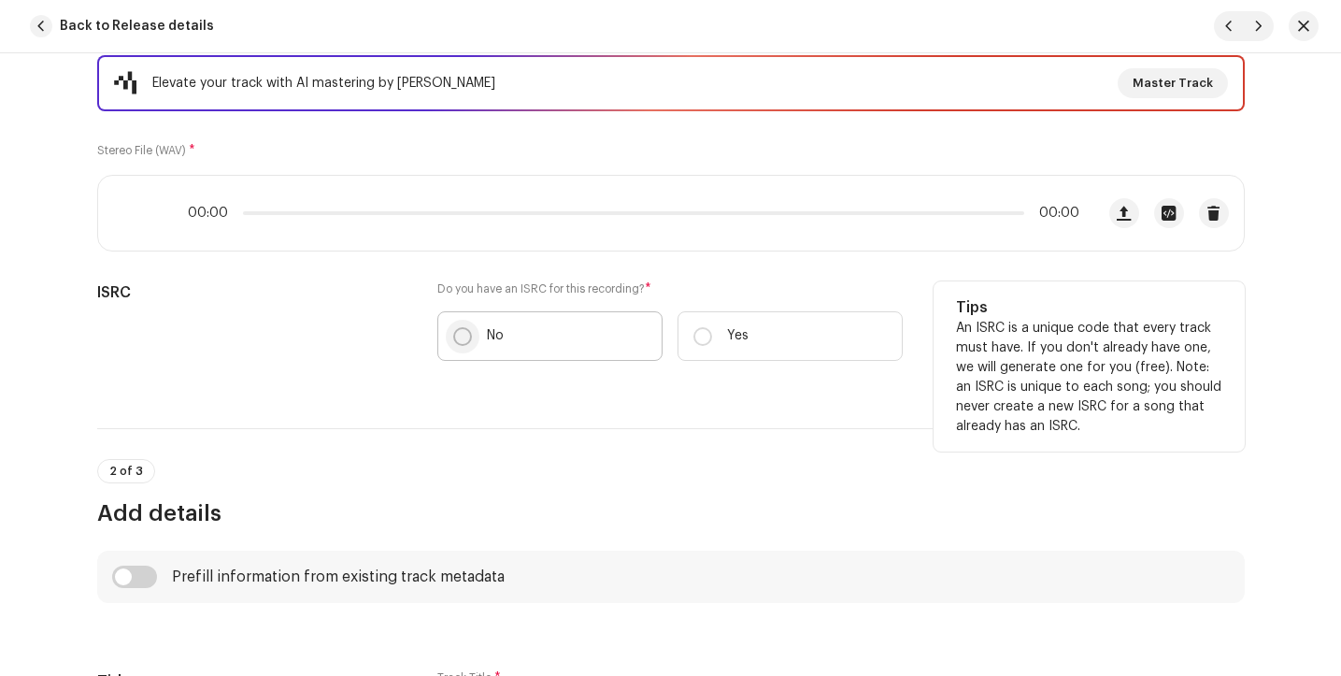
click at [459, 339] on input "No" at bounding box center [462, 336] width 19 height 19
radio input "true"
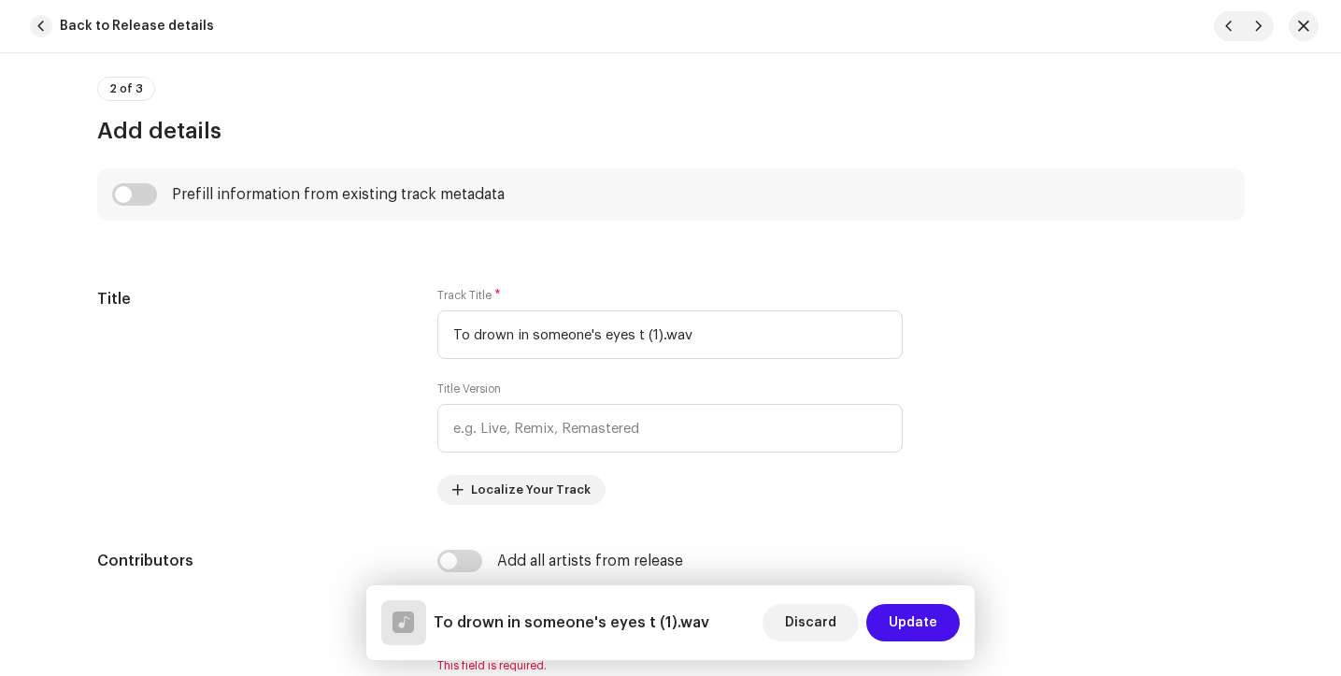
scroll to position [702, 0]
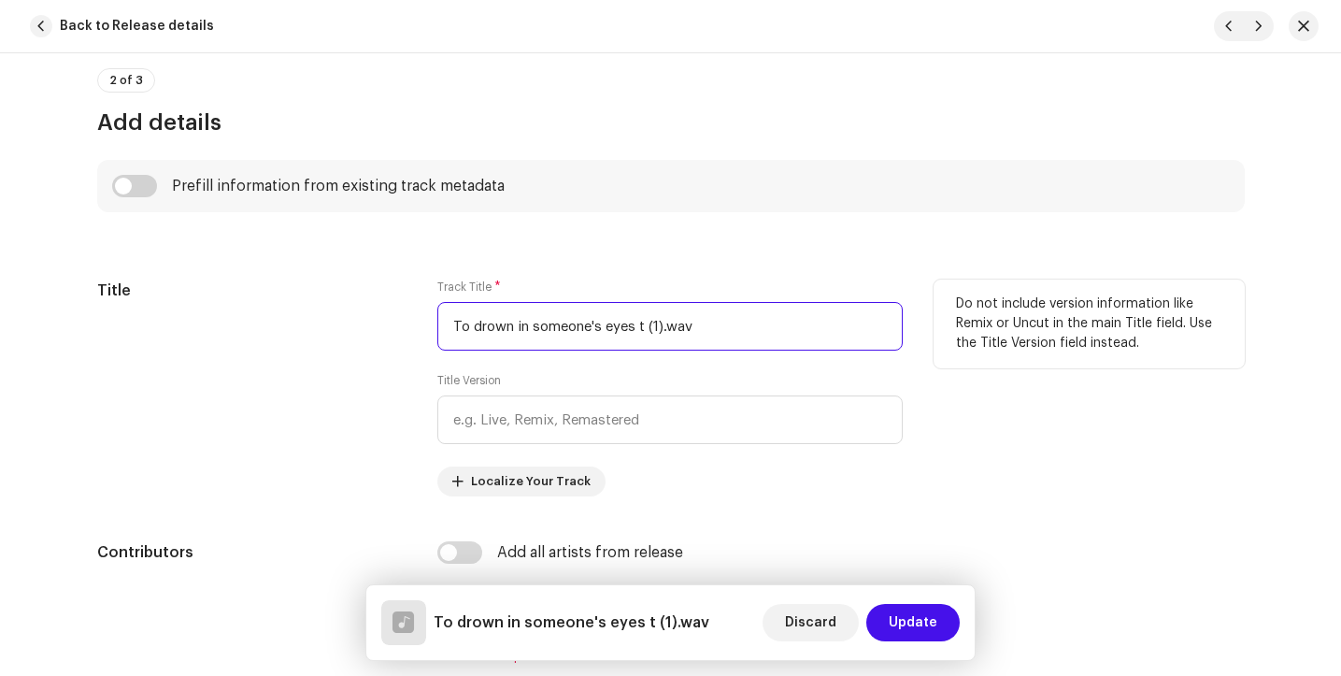
drag, startPoint x: 696, startPoint y: 334, endPoint x: 440, endPoint y: 308, distance: 257.4
click at [440, 308] on input "To drown in someone's eyes t (1).wav" at bounding box center [669, 326] width 465 height 49
click at [440, 308] on input "To drown in those brown eyes" at bounding box center [669, 326] width 465 height 49
type input "To drown in those brown eyes"
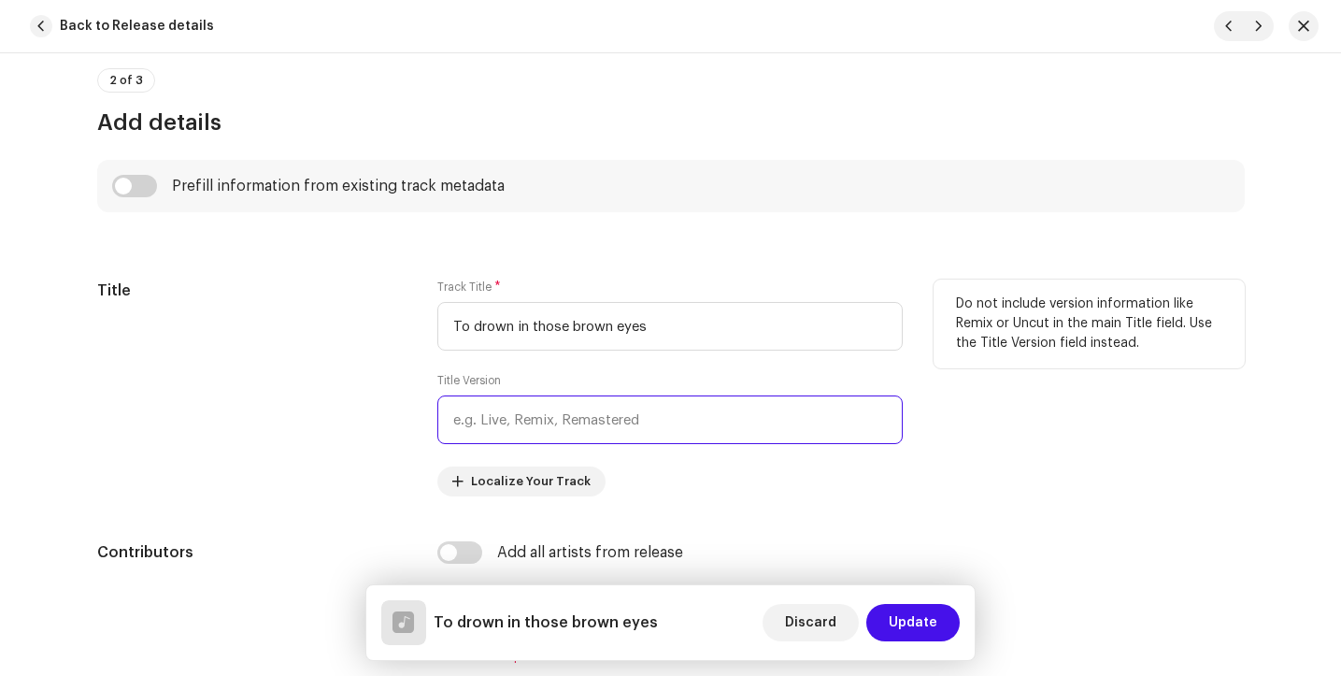
click at [545, 423] on input "text" at bounding box center [669, 419] width 465 height 49
type input "E"
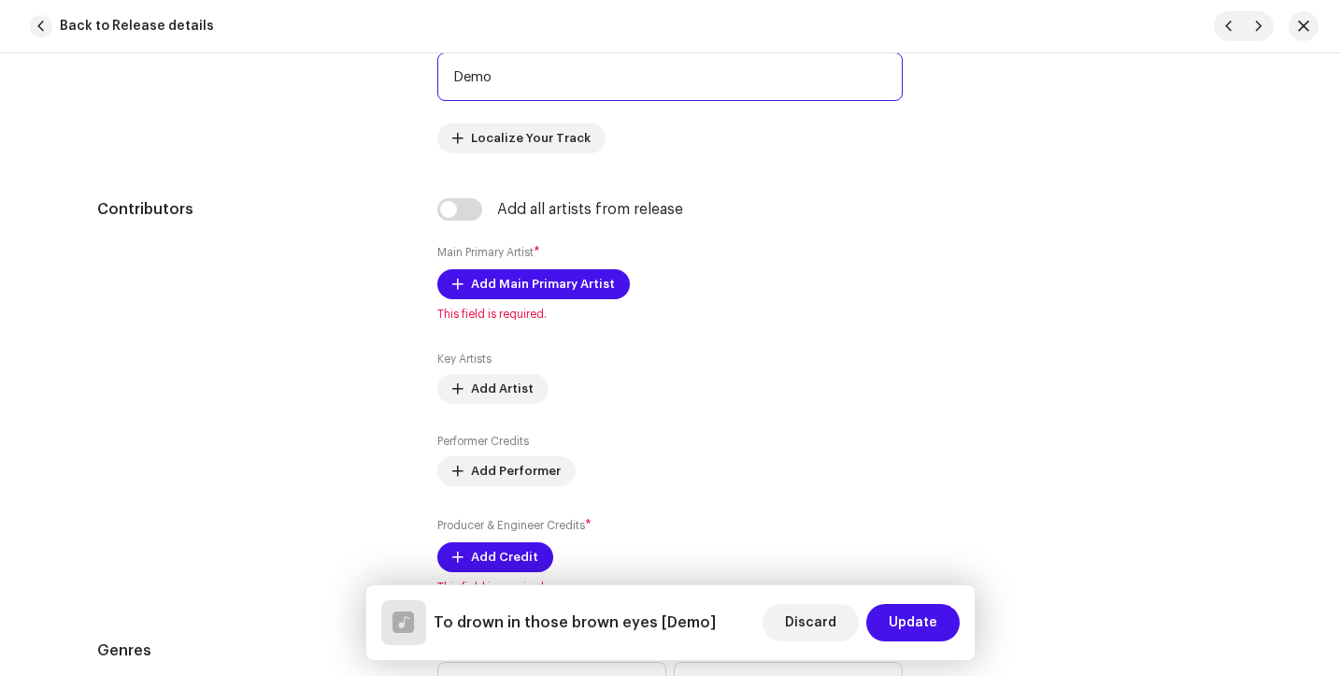
scroll to position [1048, 0]
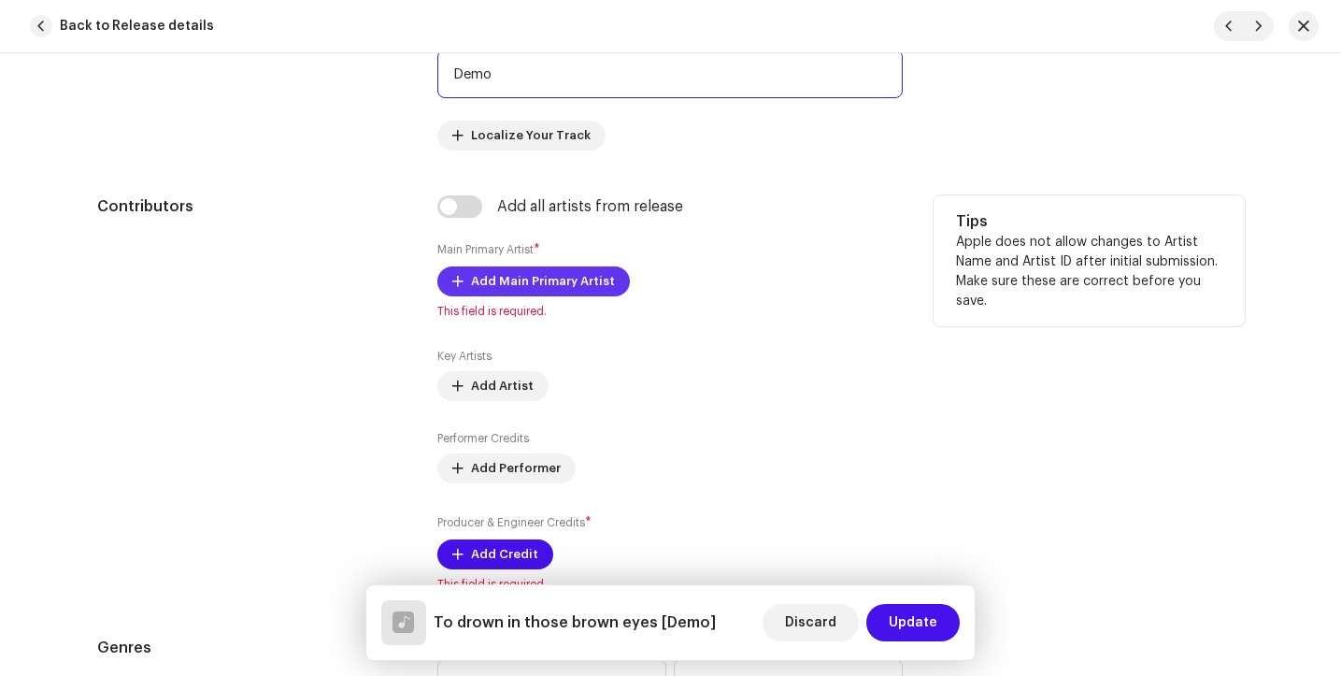
type input "Demo"
click at [492, 291] on span "Add Main Primary Artist" at bounding box center [543, 281] width 144 height 37
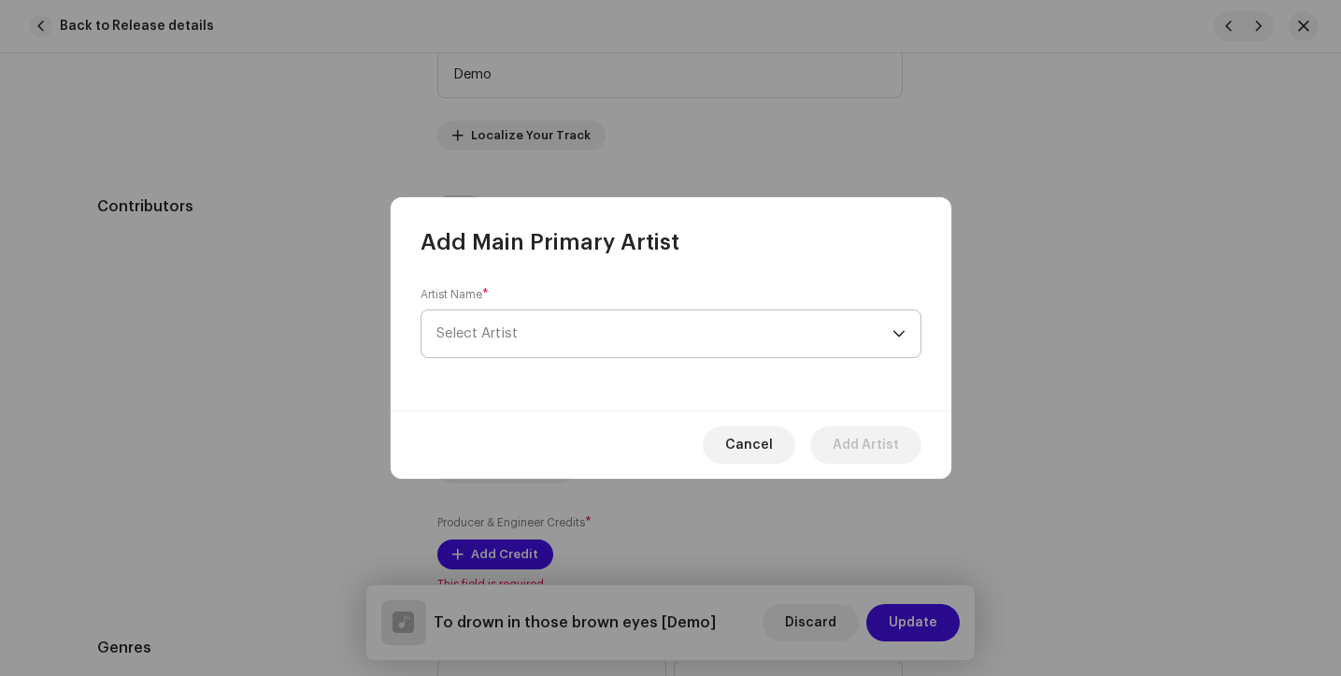
click at [551, 324] on span "Select Artist" at bounding box center [665, 333] width 456 height 47
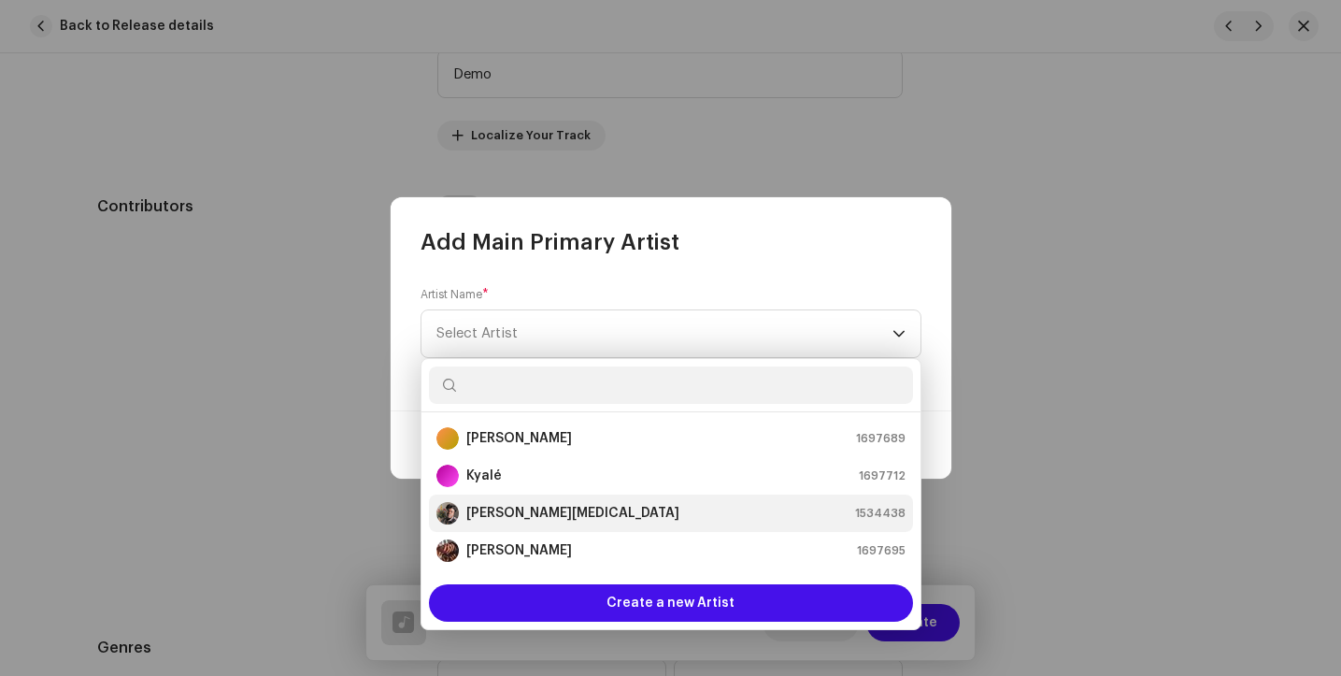
click at [517, 517] on strong "[PERSON_NAME][MEDICAL_DATA]" at bounding box center [572, 513] width 213 height 19
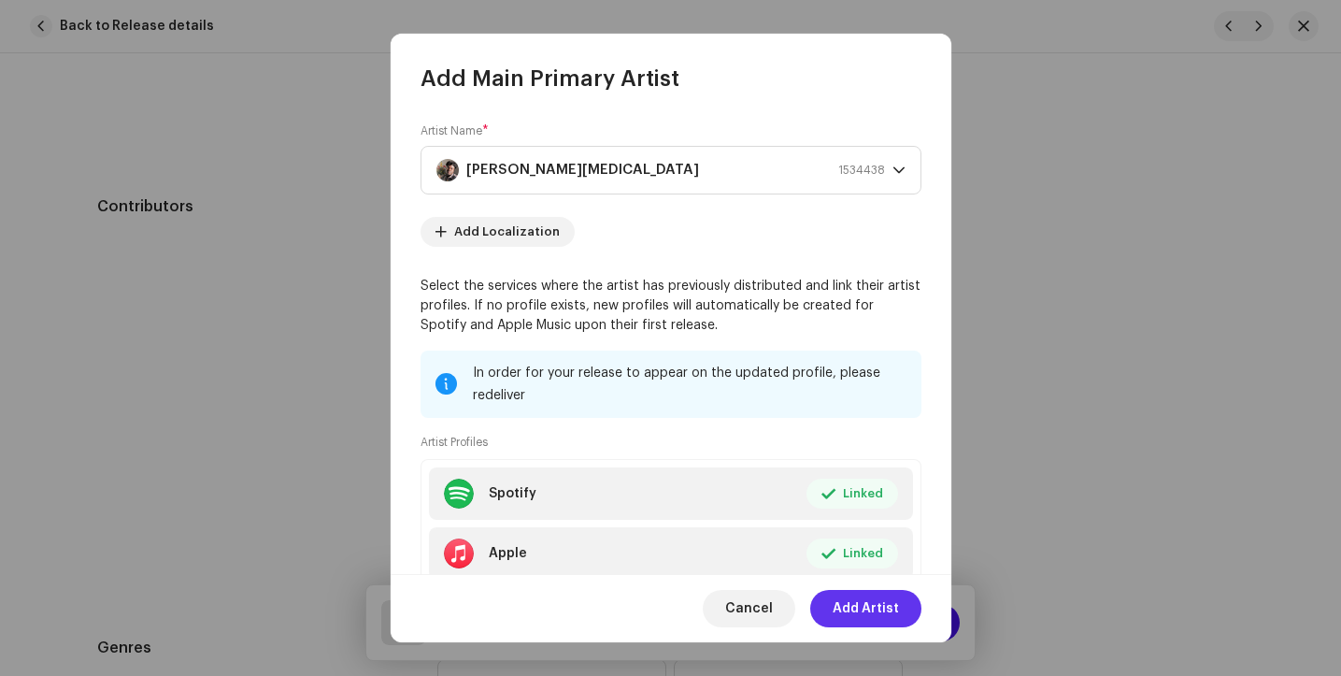
click at [867, 601] on span "Add Artist" at bounding box center [866, 608] width 66 height 37
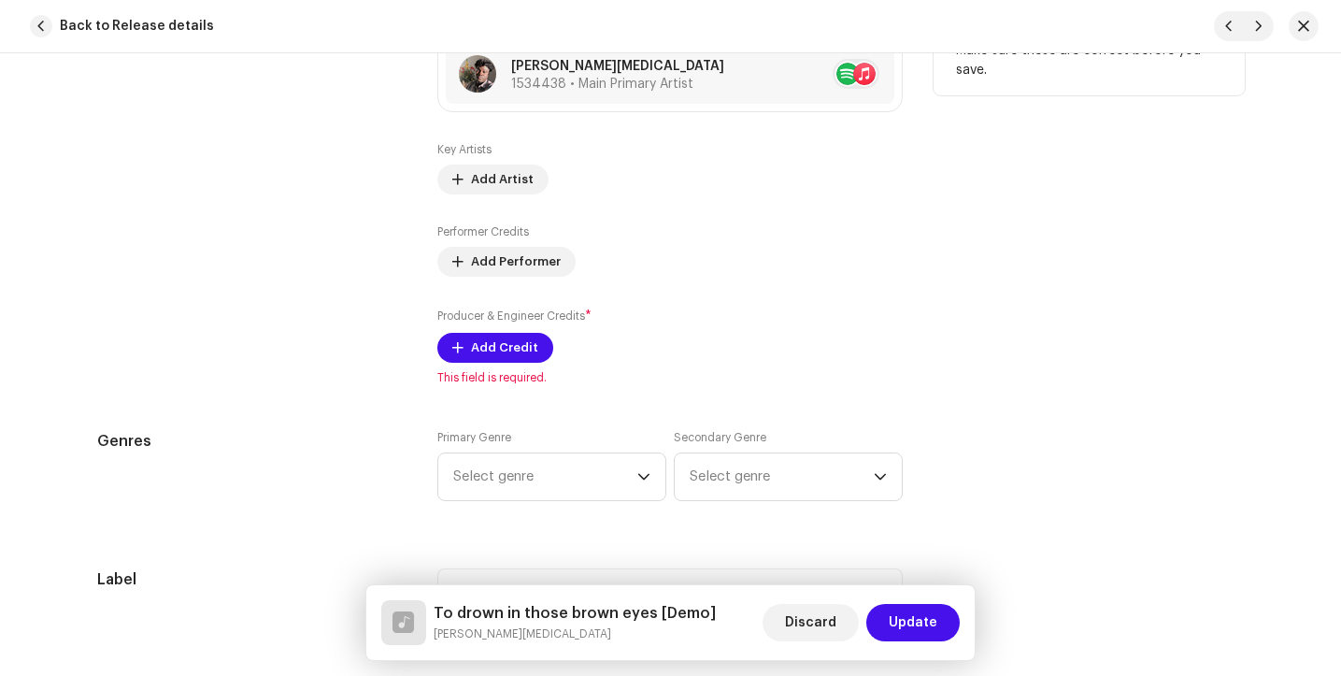
scroll to position [1296, 0]
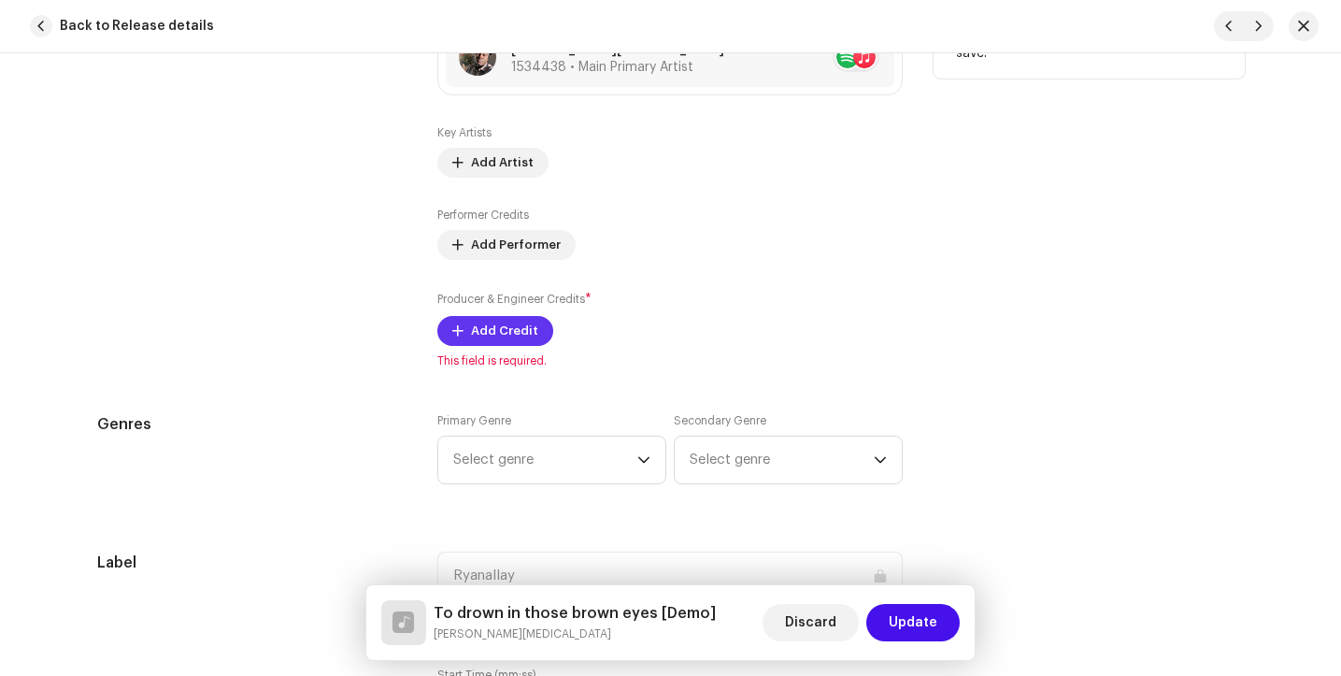
click at [496, 329] on span "Add Credit" at bounding box center [504, 330] width 67 height 37
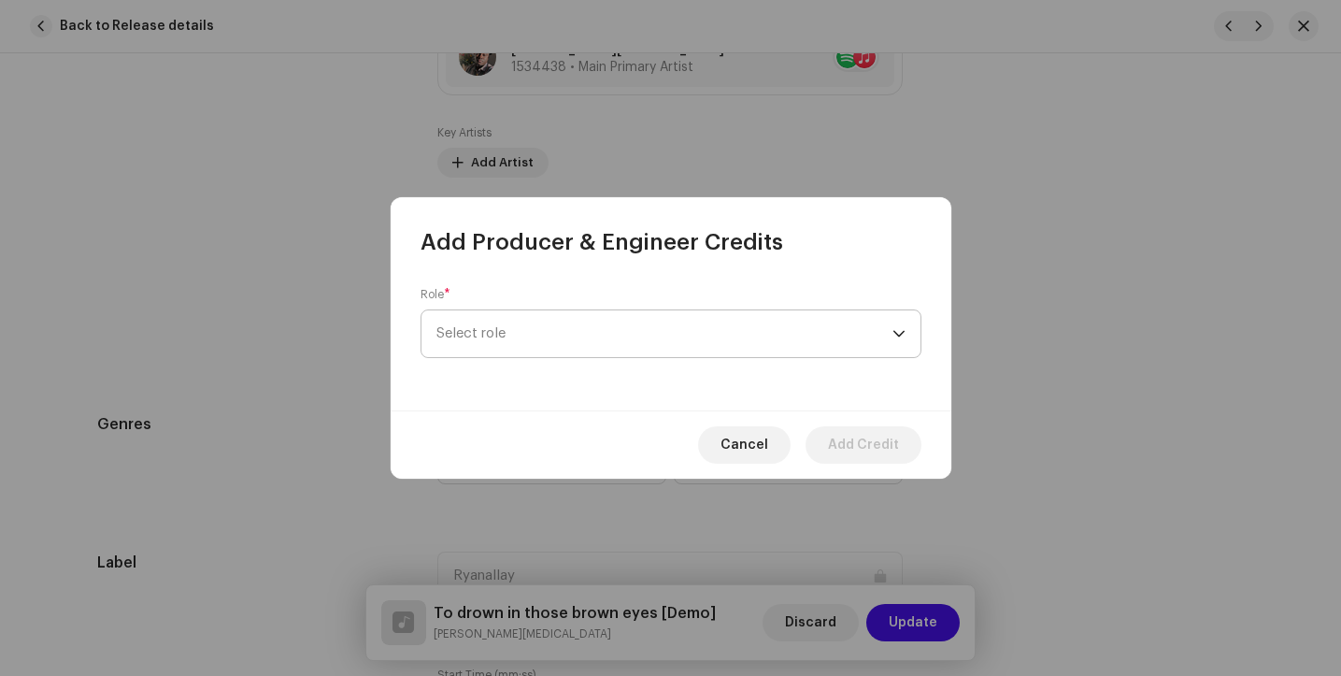
click at [563, 335] on span "Select role" at bounding box center [665, 333] width 456 height 47
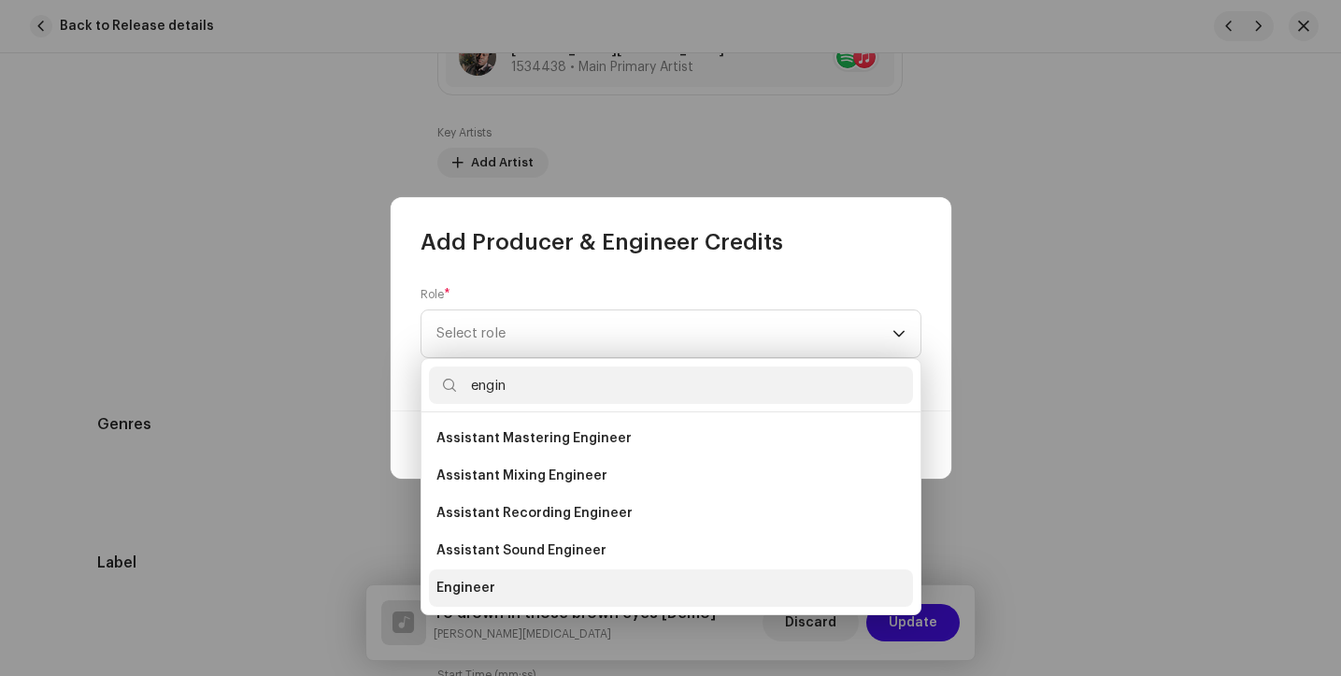
type input "engin"
click at [490, 580] on span "Engineer" at bounding box center [466, 588] width 59 height 19
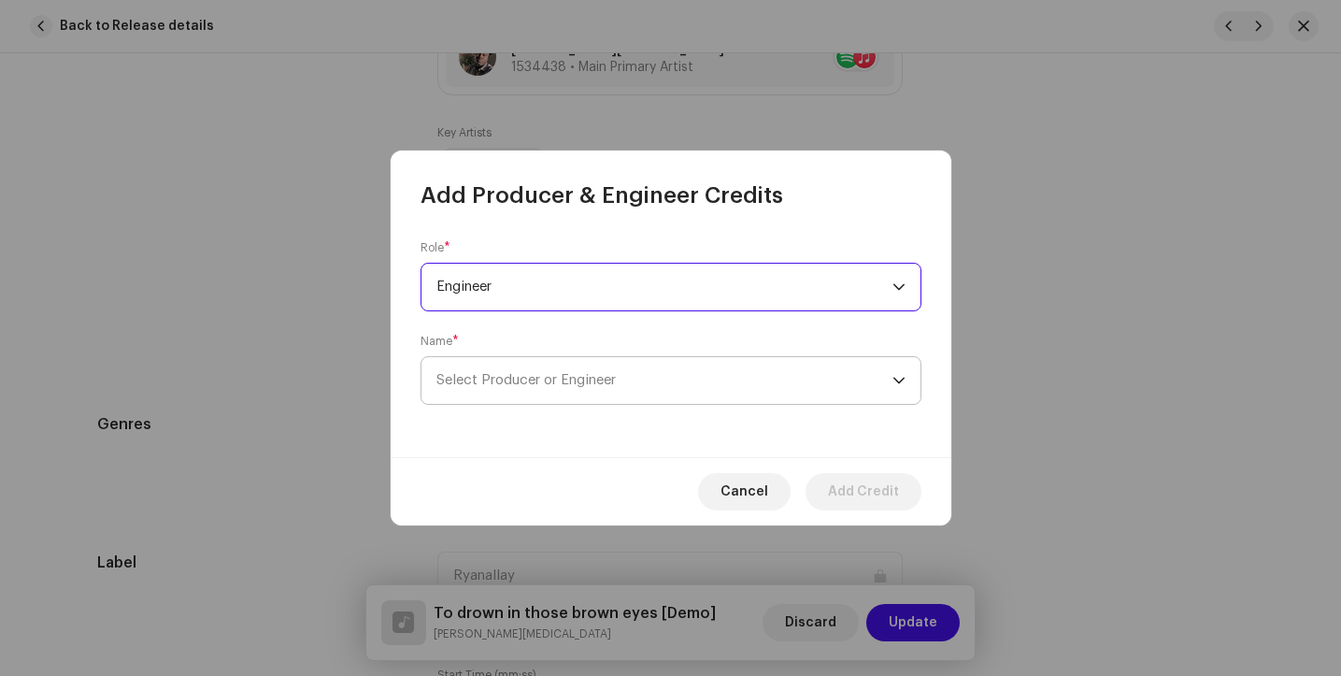
click at [580, 370] on span "Select Producer or Engineer" at bounding box center [665, 380] width 456 height 47
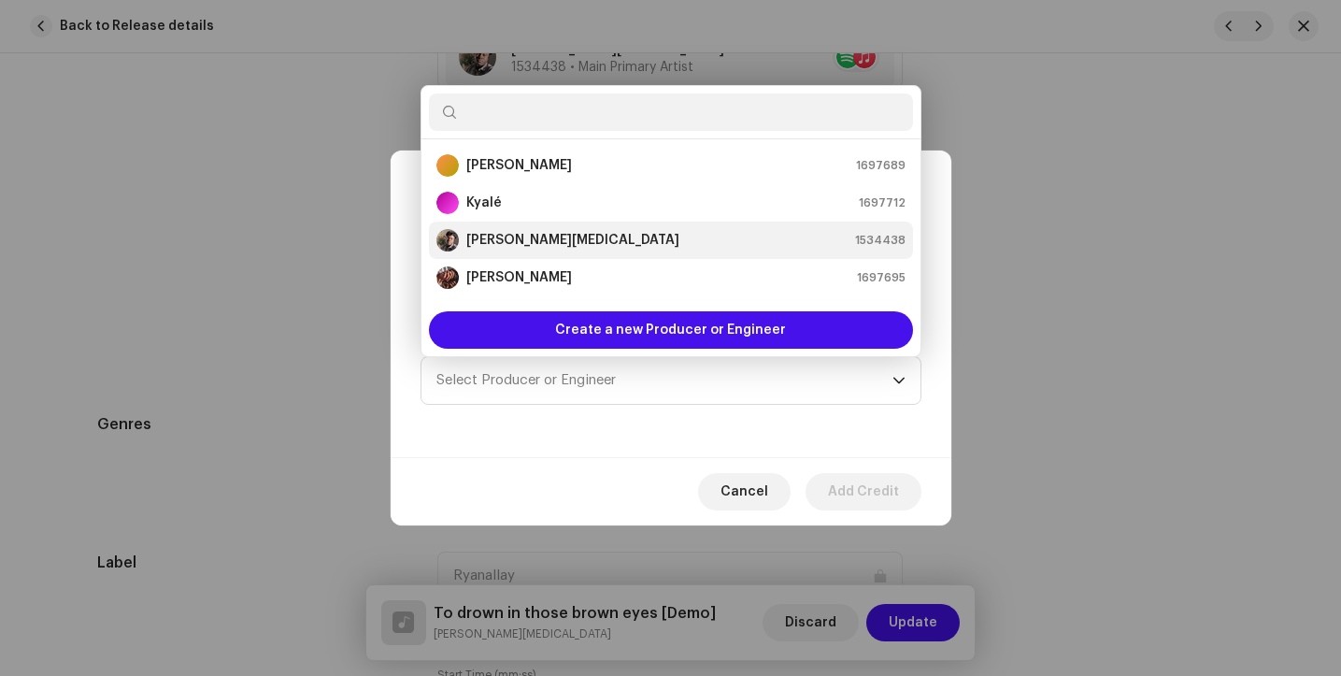
click at [554, 241] on div "[PERSON_NAME][MEDICAL_DATA] 1534438" at bounding box center [671, 240] width 469 height 22
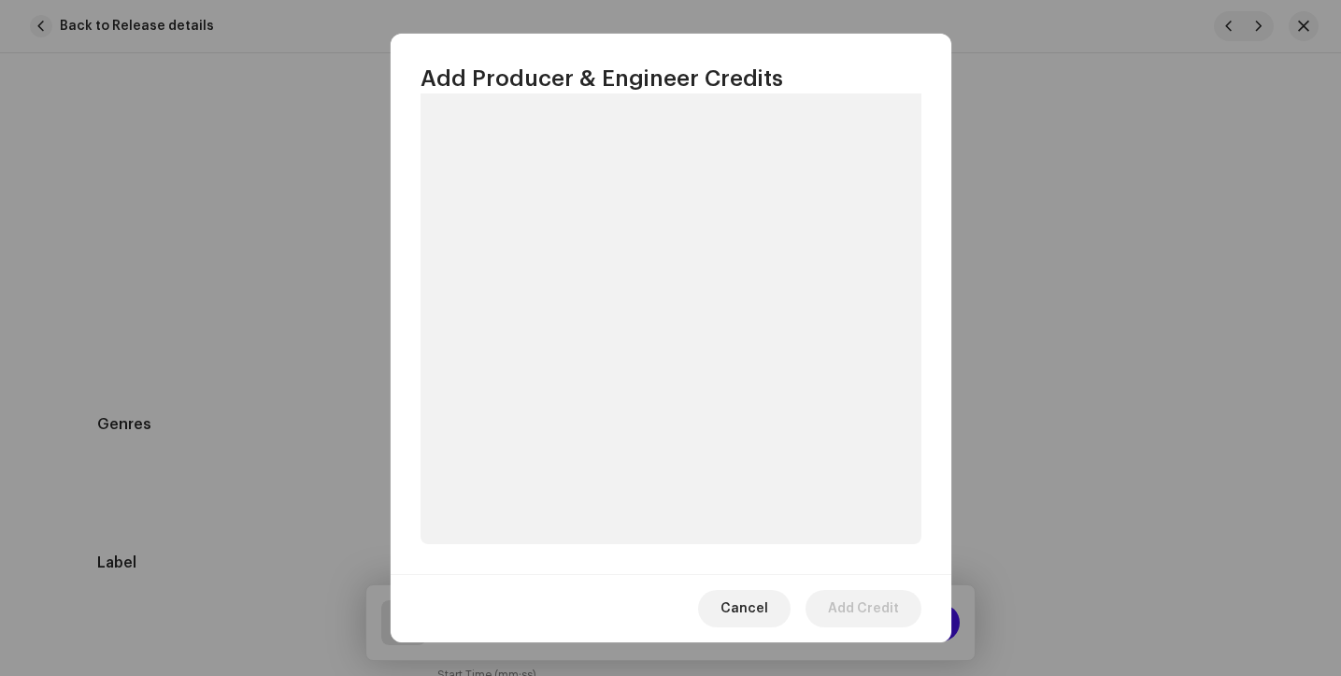
scroll to position [221, 0]
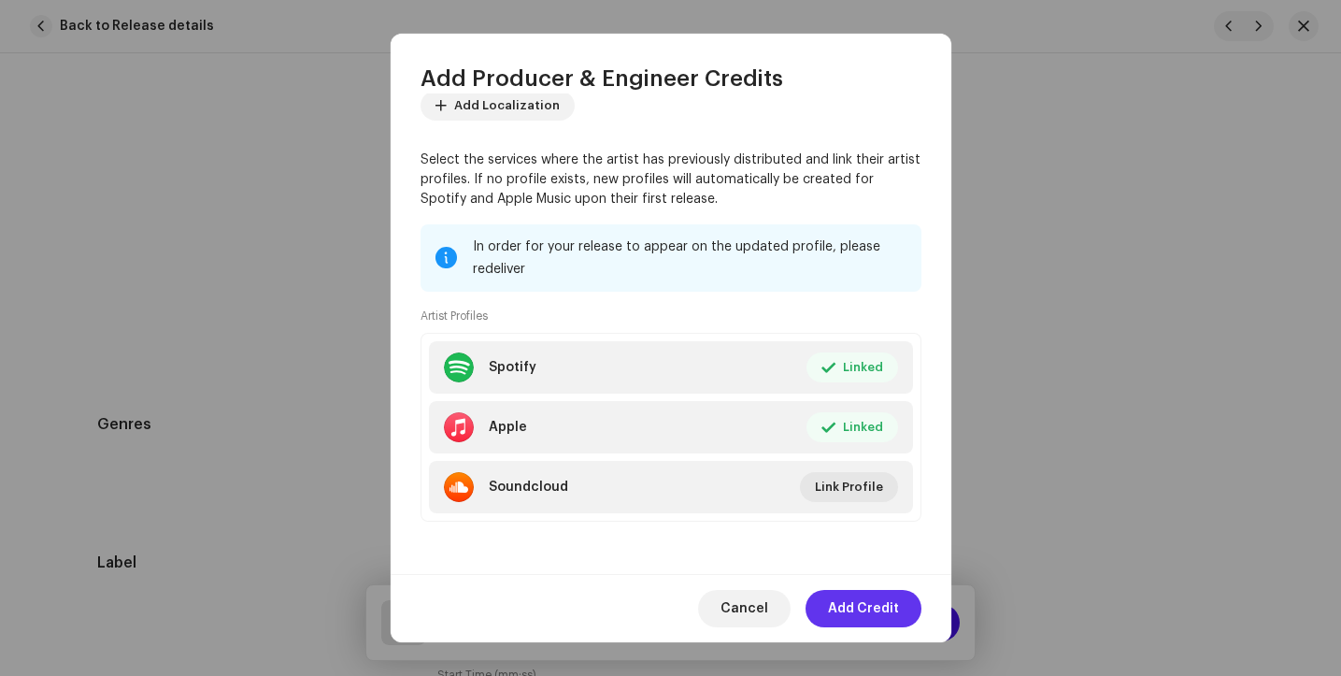
click at [851, 607] on span "Add Credit" at bounding box center [863, 608] width 71 height 37
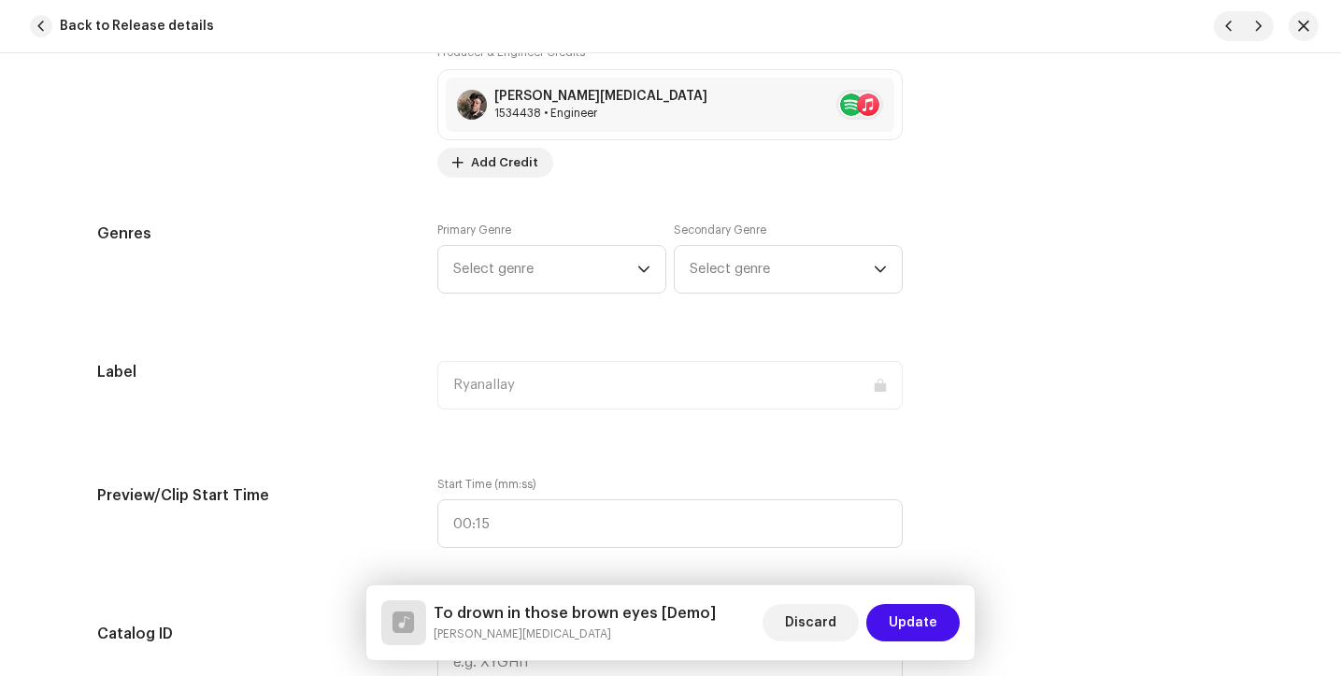
scroll to position [1600, 0]
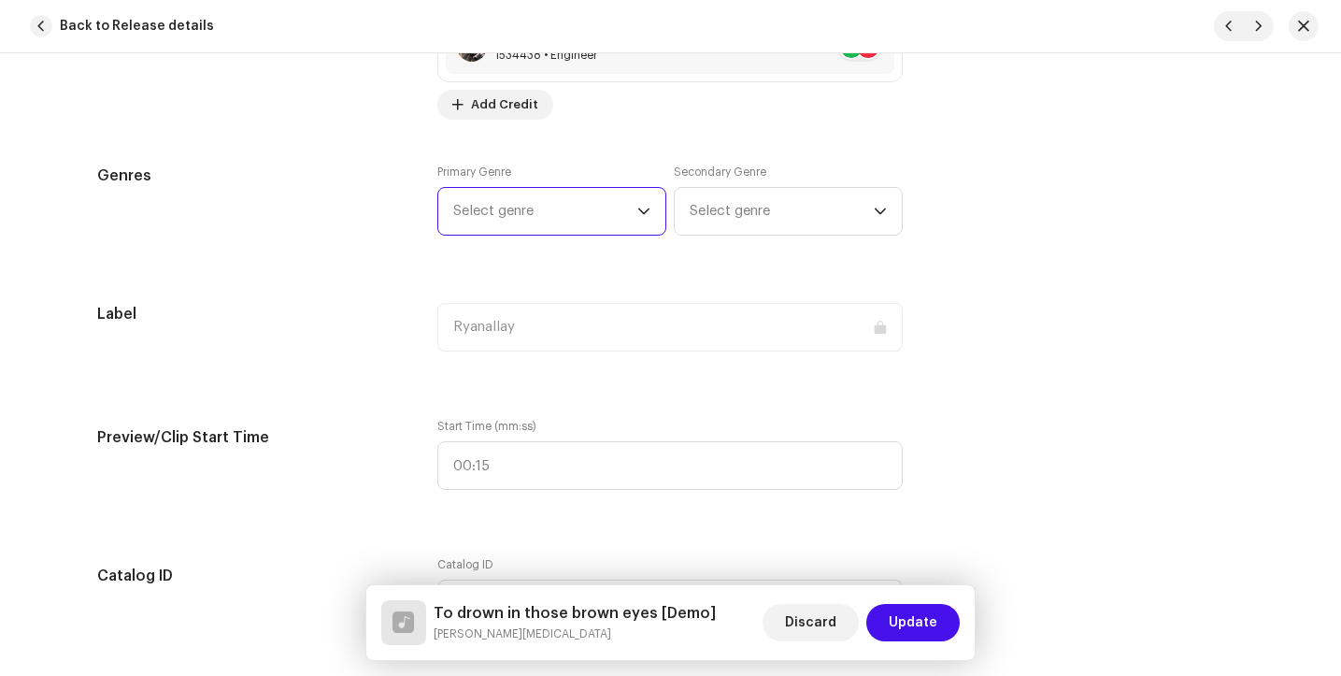
click at [565, 222] on span "Select genre" at bounding box center [545, 211] width 184 height 47
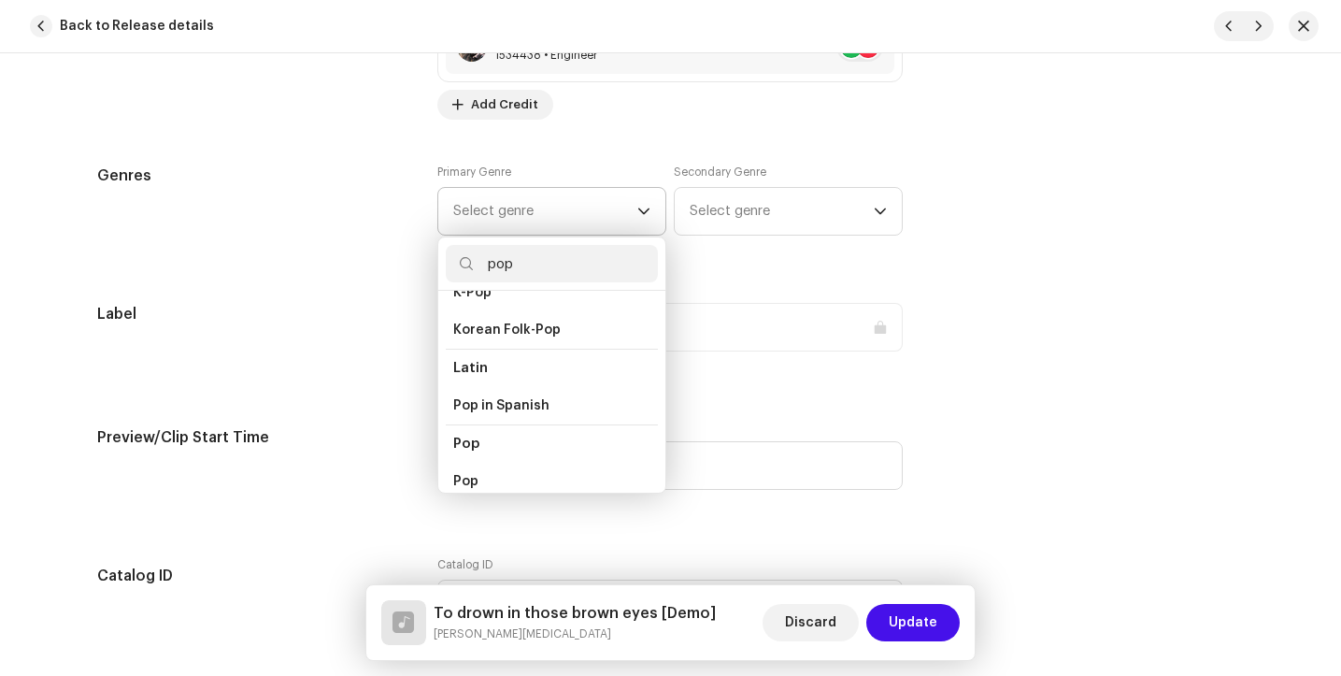
scroll to position [571, 0]
type input "pop"
click at [486, 464] on li "Pop" at bounding box center [552, 478] width 212 height 37
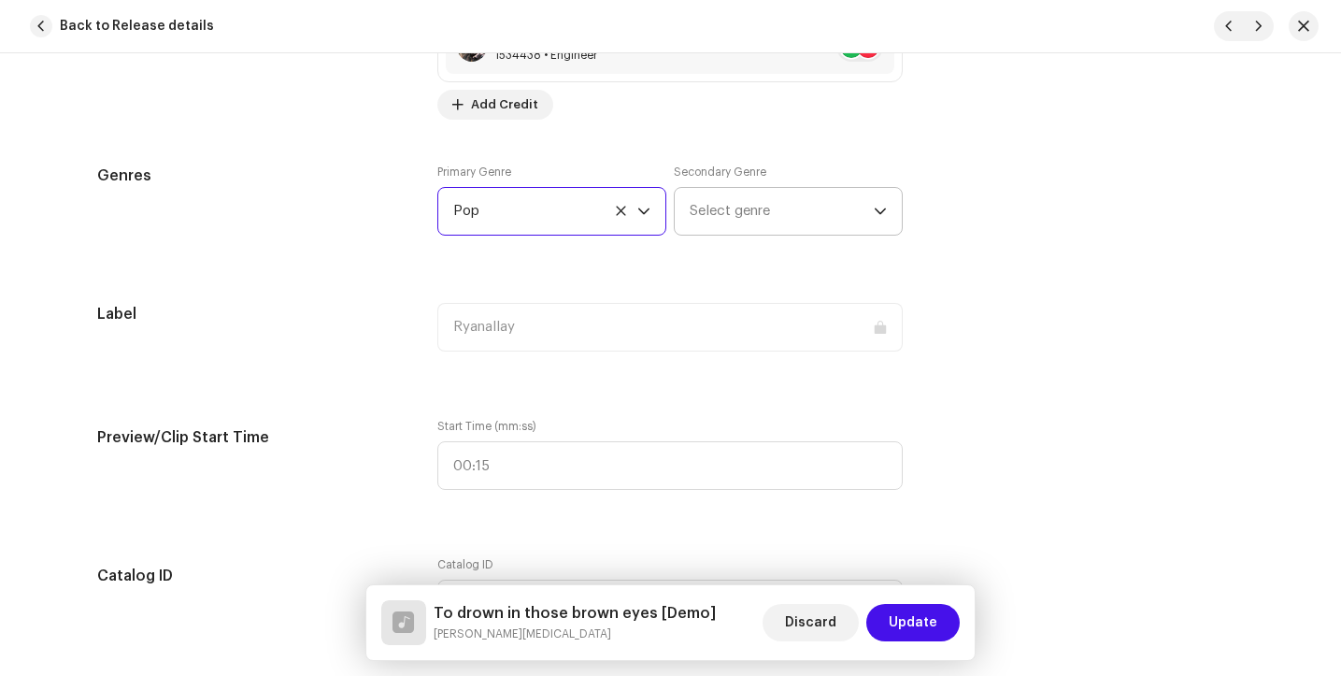
click at [793, 208] on span "Select genre" at bounding box center [782, 211] width 184 height 47
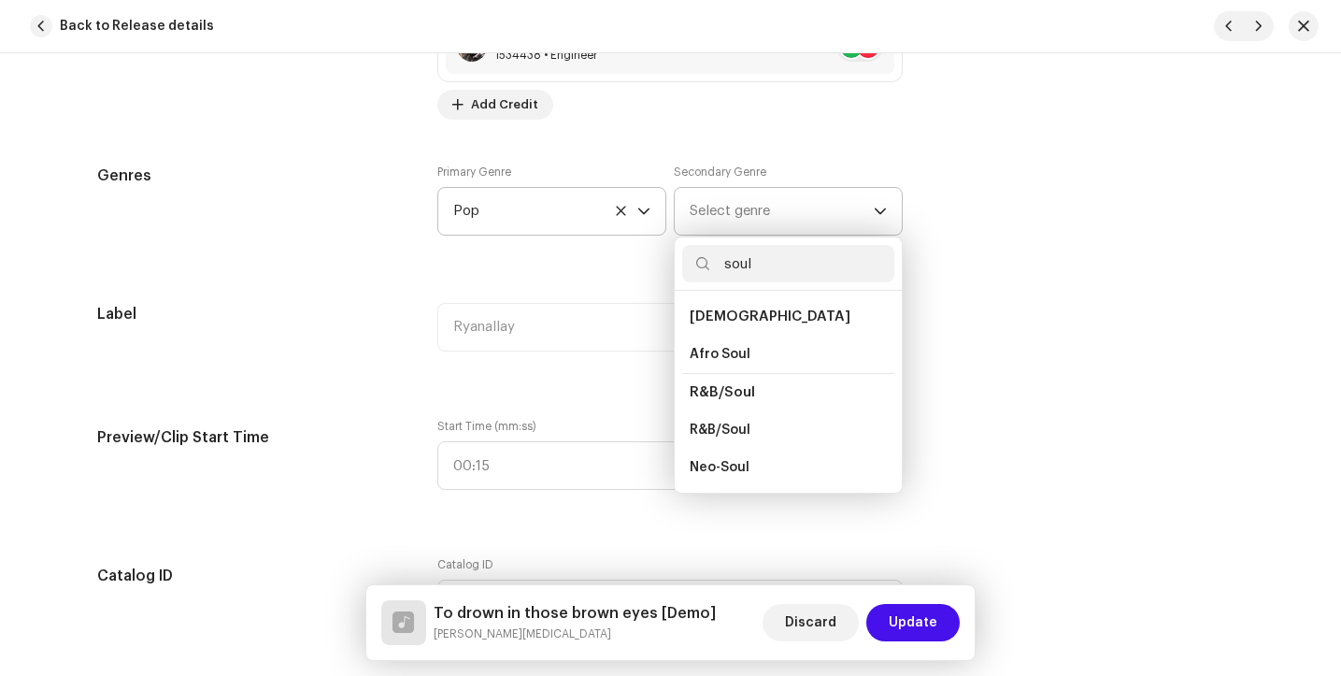
scroll to position [38, 0]
type input "soul"
click at [723, 454] on li "Soul" at bounding box center [788, 466] width 212 height 37
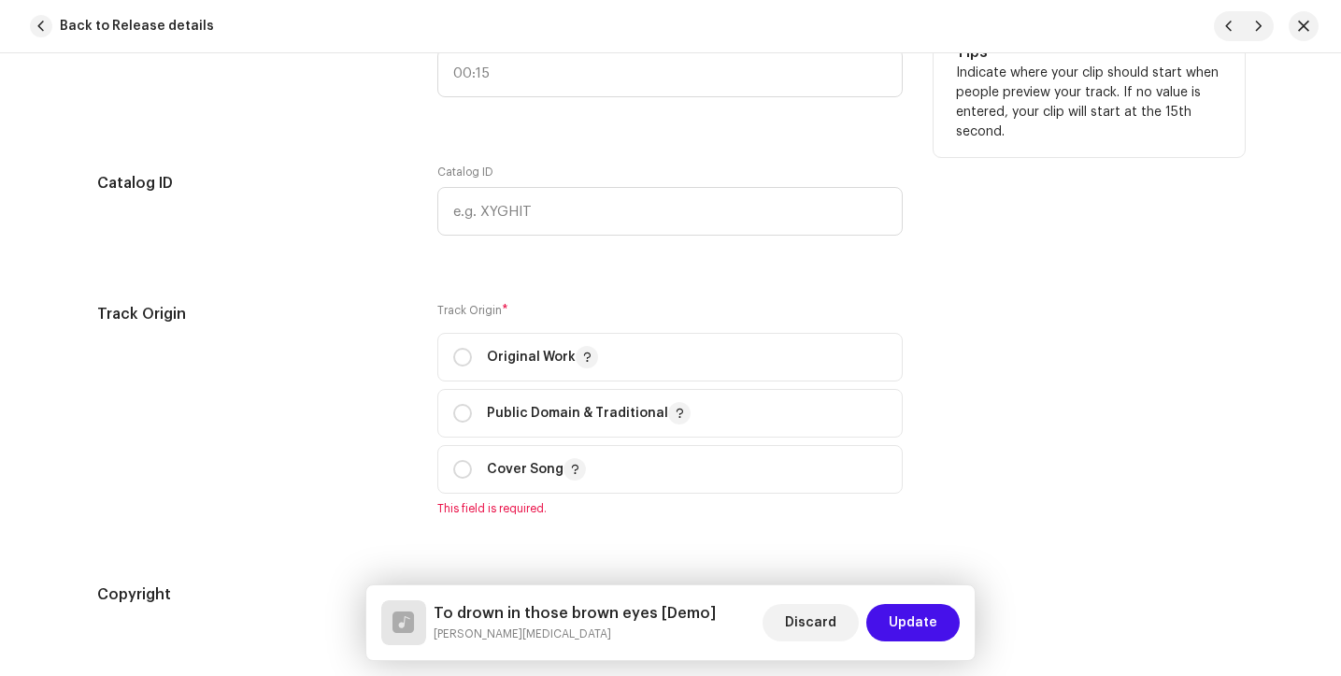
scroll to position [1995, 0]
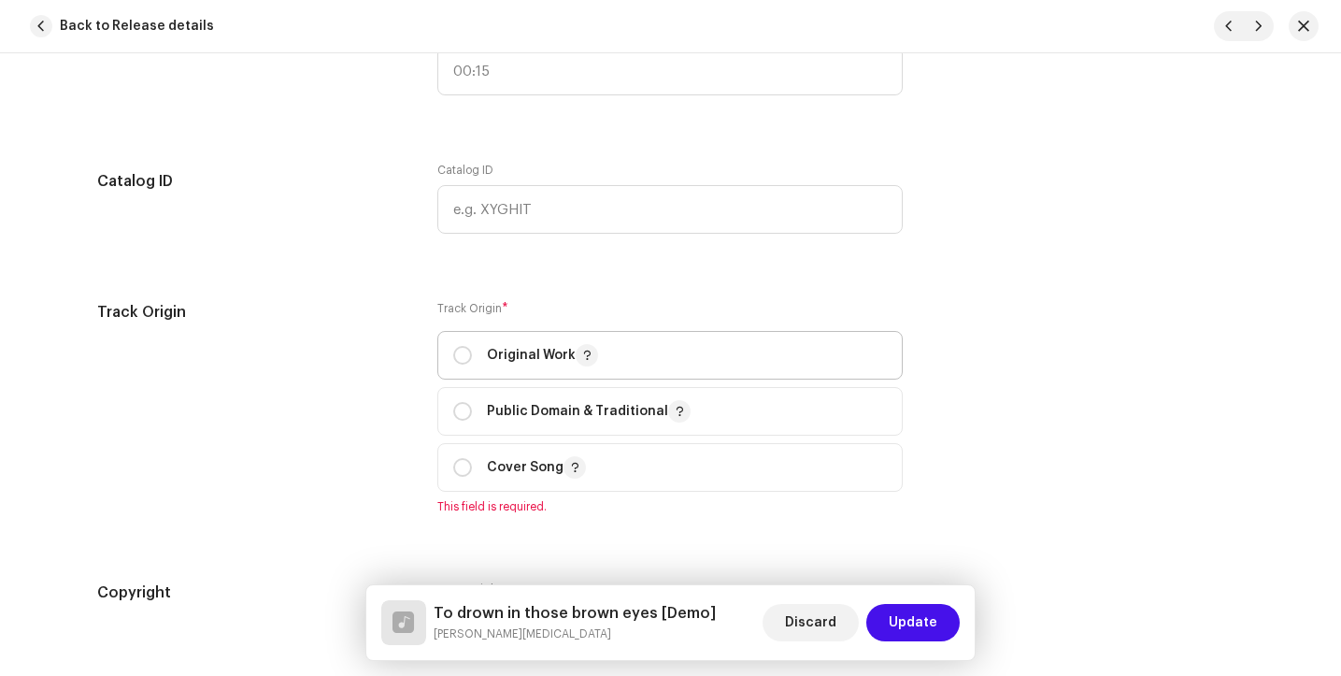
click at [520, 335] on span "Original Work" at bounding box center [670, 355] width 434 height 47
radio input "true"
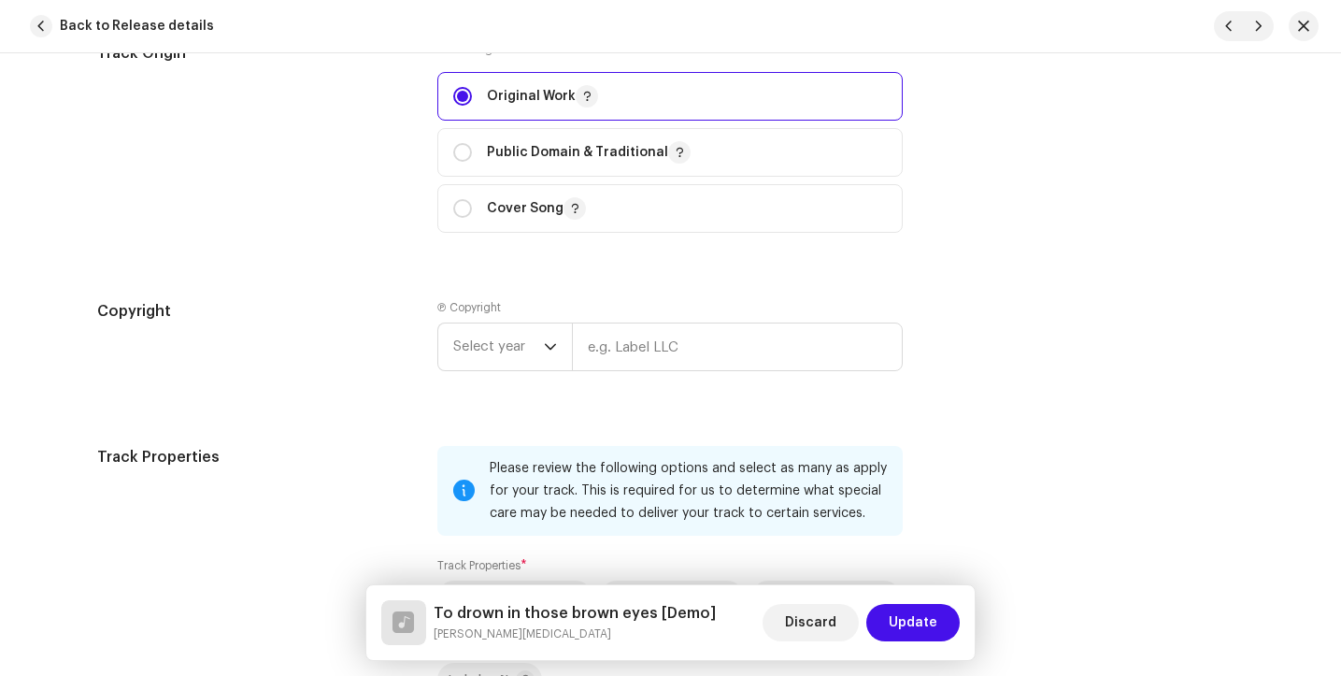
scroll to position [2298, 0]
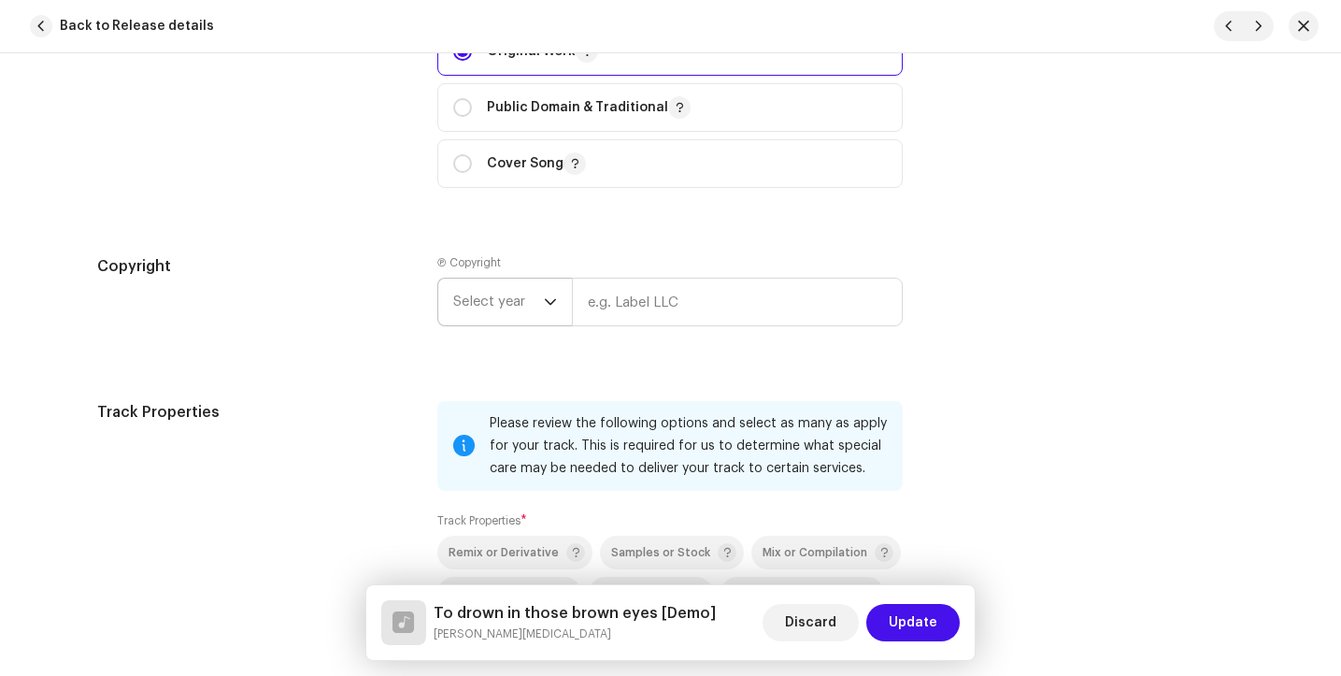
click at [508, 294] on span "Select year" at bounding box center [498, 302] width 91 height 47
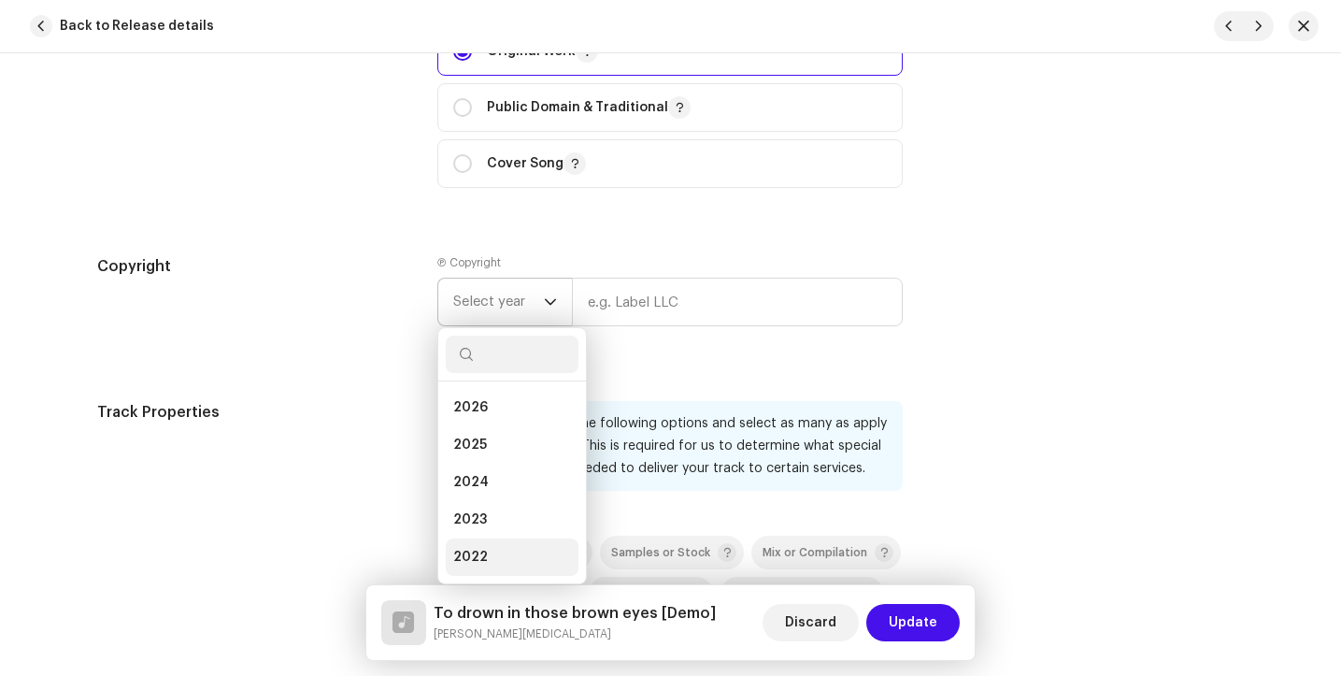
click at [480, 563] on span "2022" at bounding box center [470, 557] width 35 height 19
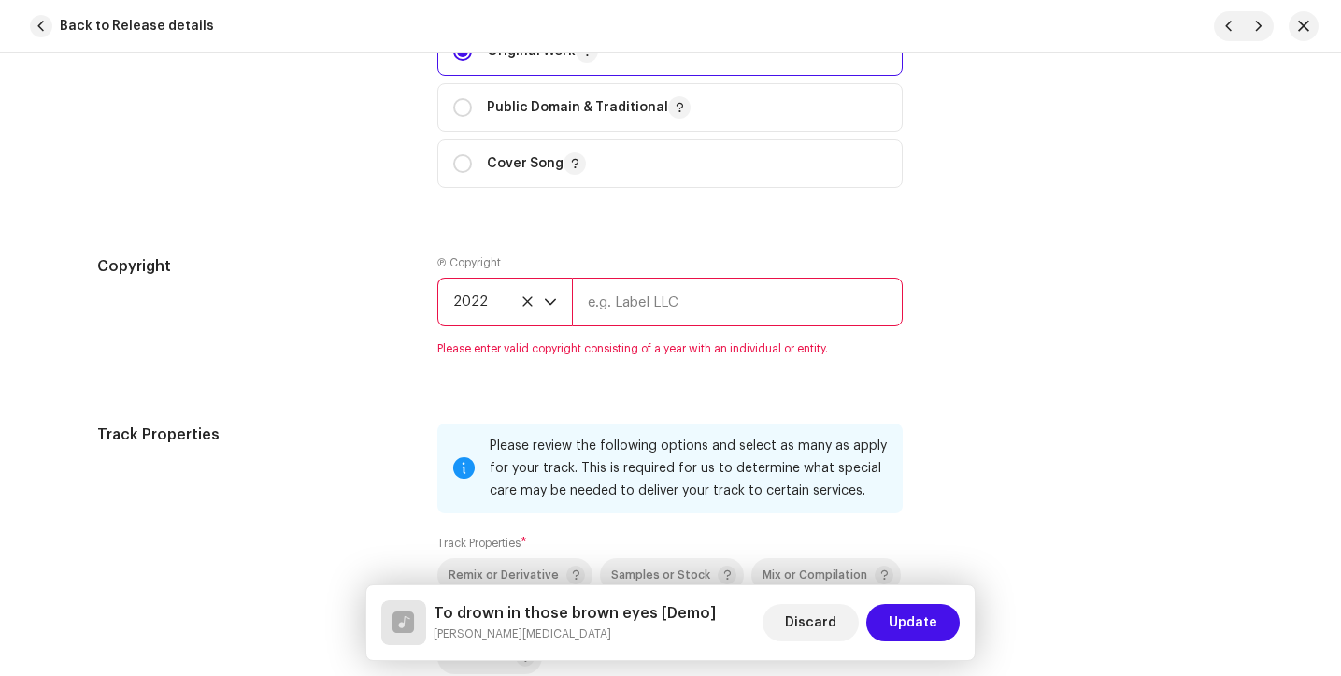
click at [665, 307] on input "text" at bounding box center [737, 302] width 331 height 49
type input "Ryanallaymusic"
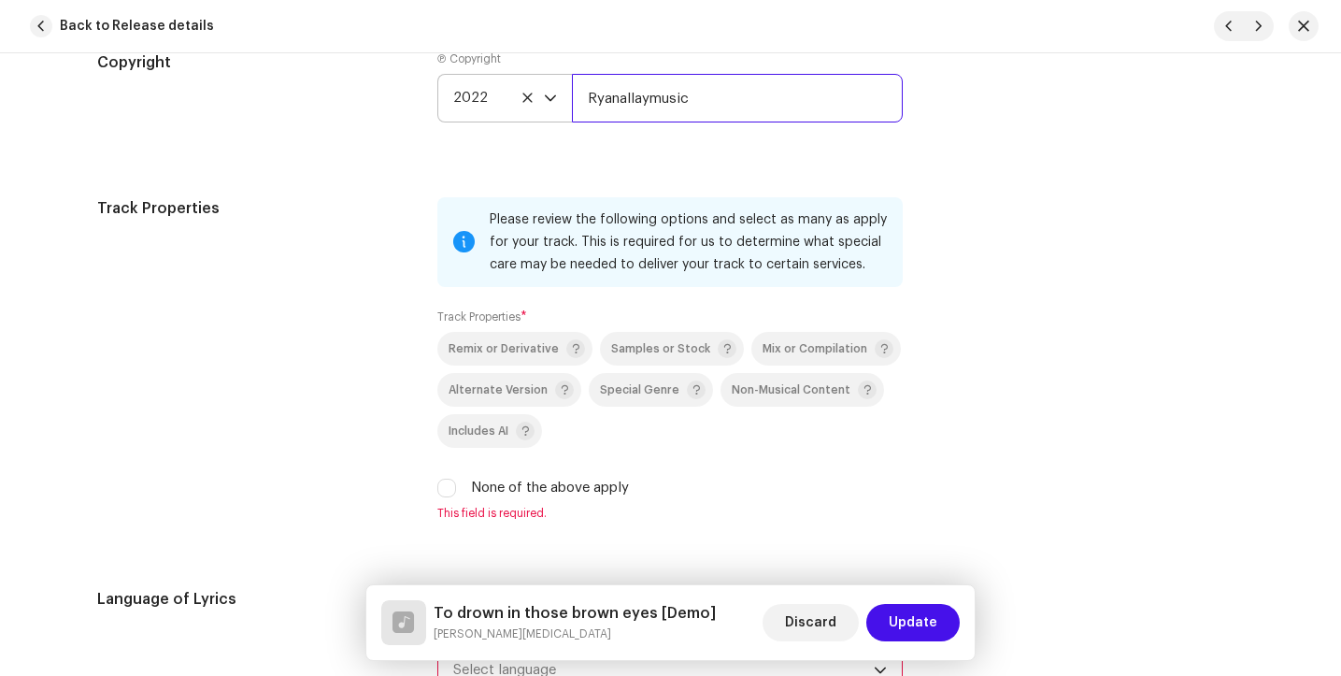
scroll to position [2530, 0]
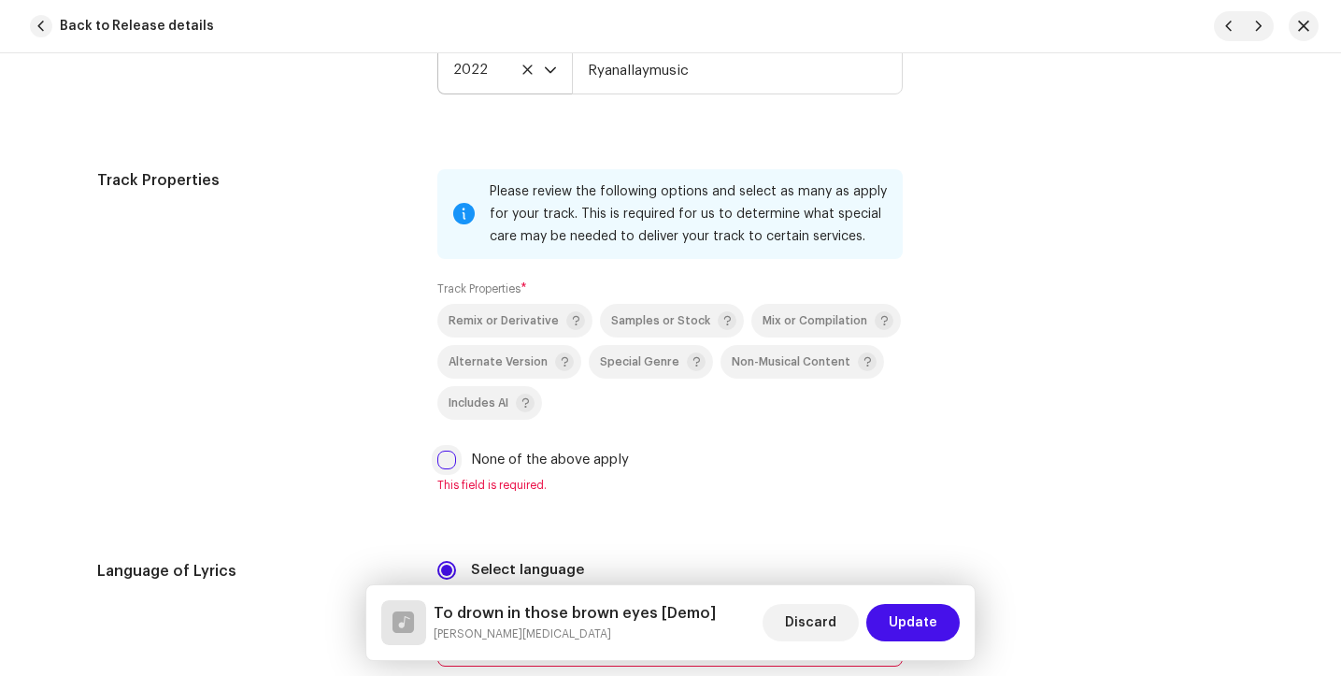
click at [443, 462] on input "None of the above apply" at bounding box center [446, 460] width 19 height 19
checkbox input "true"
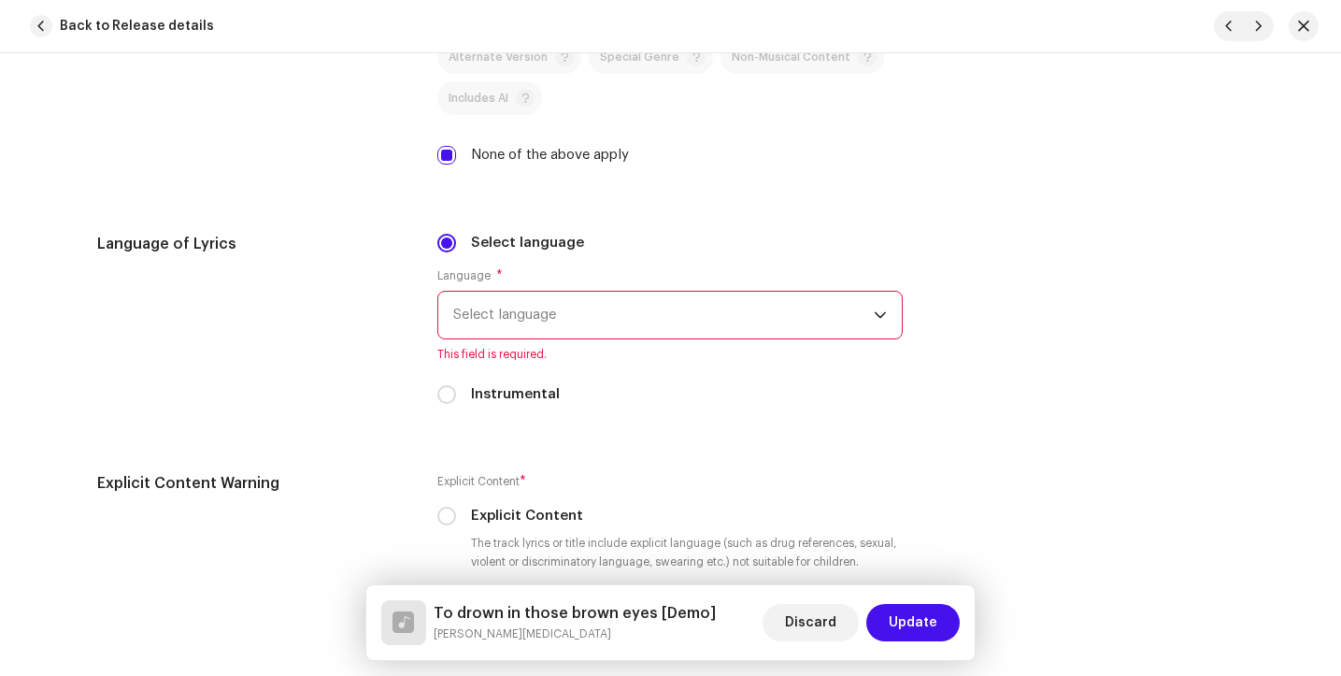
scroll to position [2845, 0]
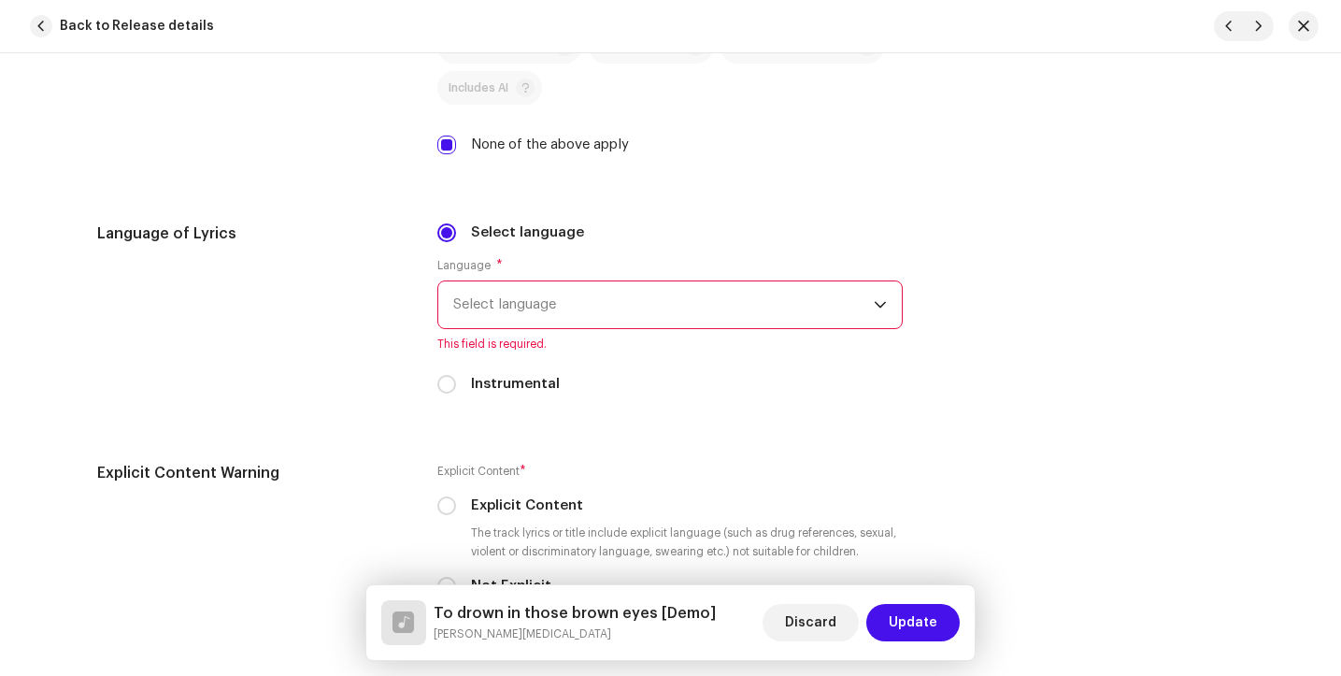
click at [566, 316] on span "Select language" at bounding box center [663, 304] width 421 height 47
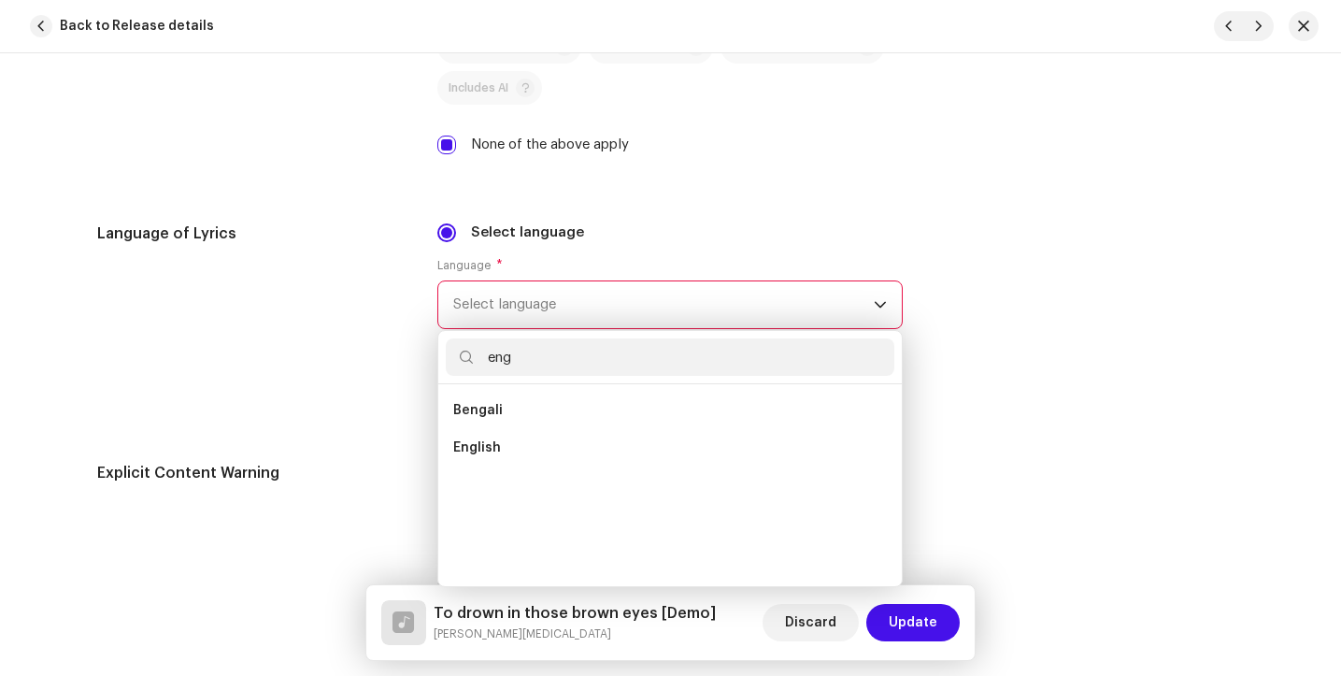
scroll to position [0, 0]
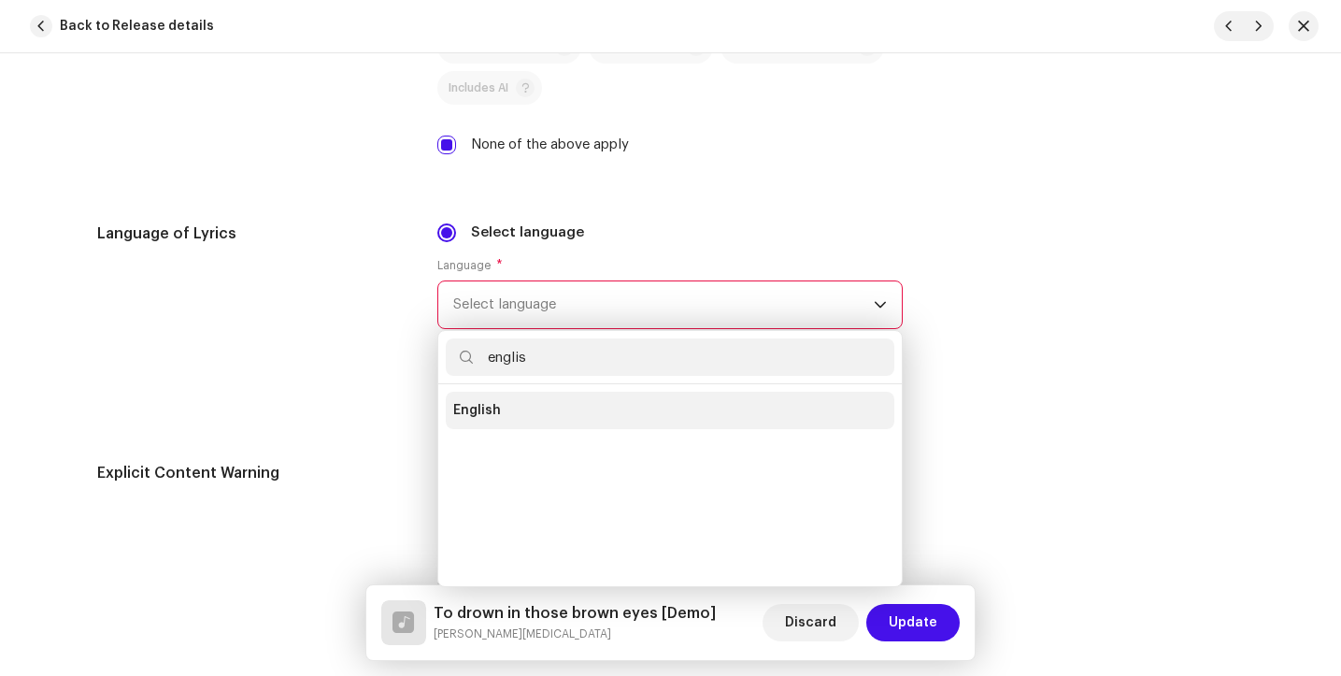
type input "englis"
click at [470, 414] on span "English" at bounding box center [477, 410] width 48 height 19
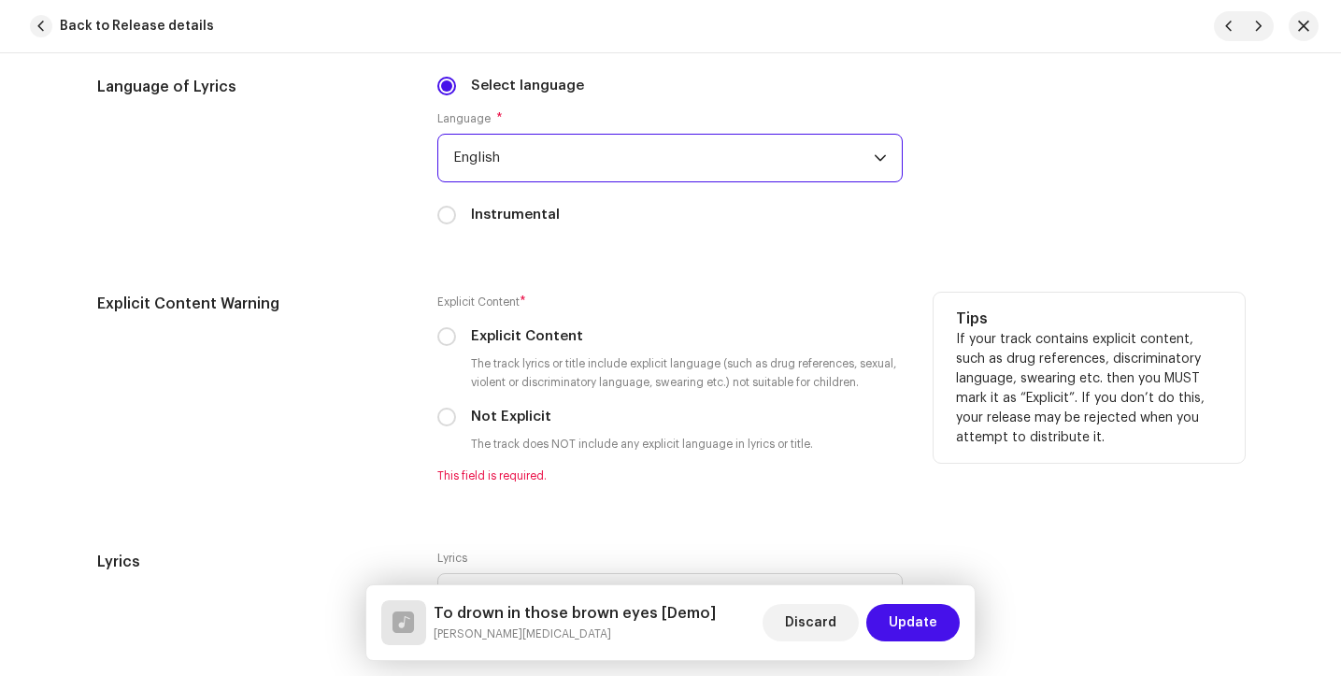
scroll to position [2997, 0]
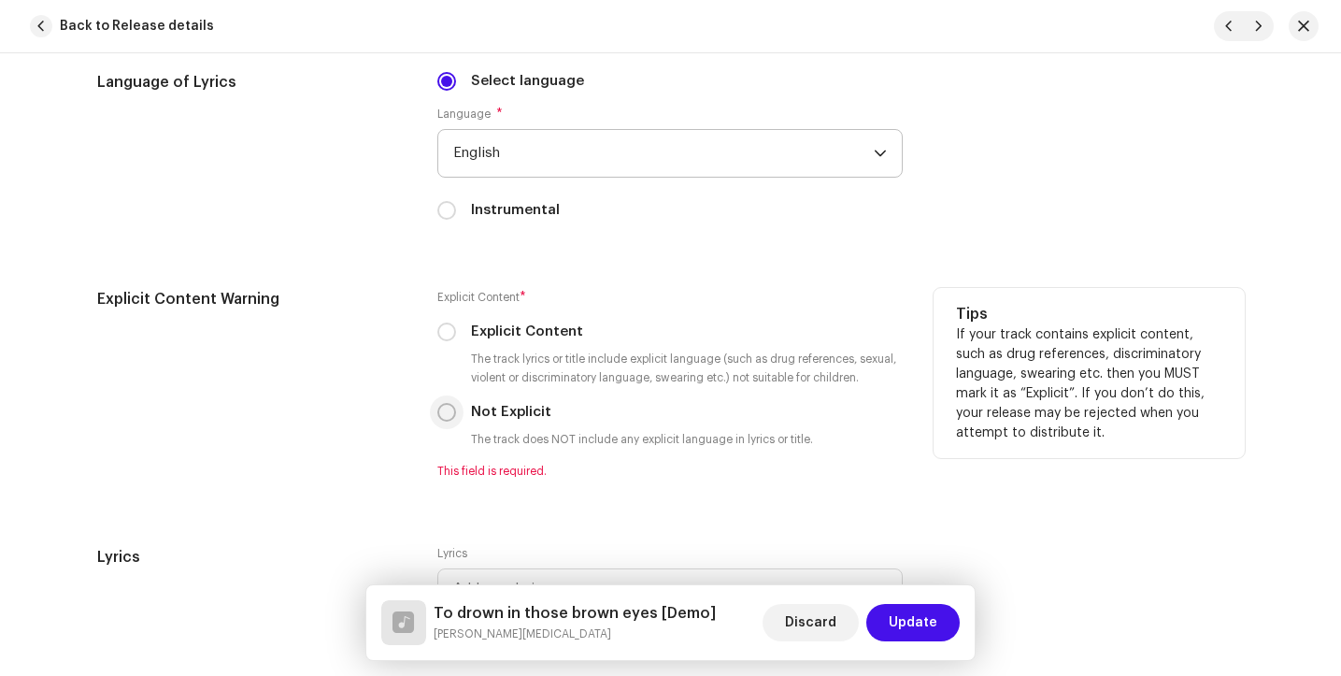
click at [438, 412] on input "Not Explicit" at bounding box center [446, 412] width 19 height 19
radio input "true"
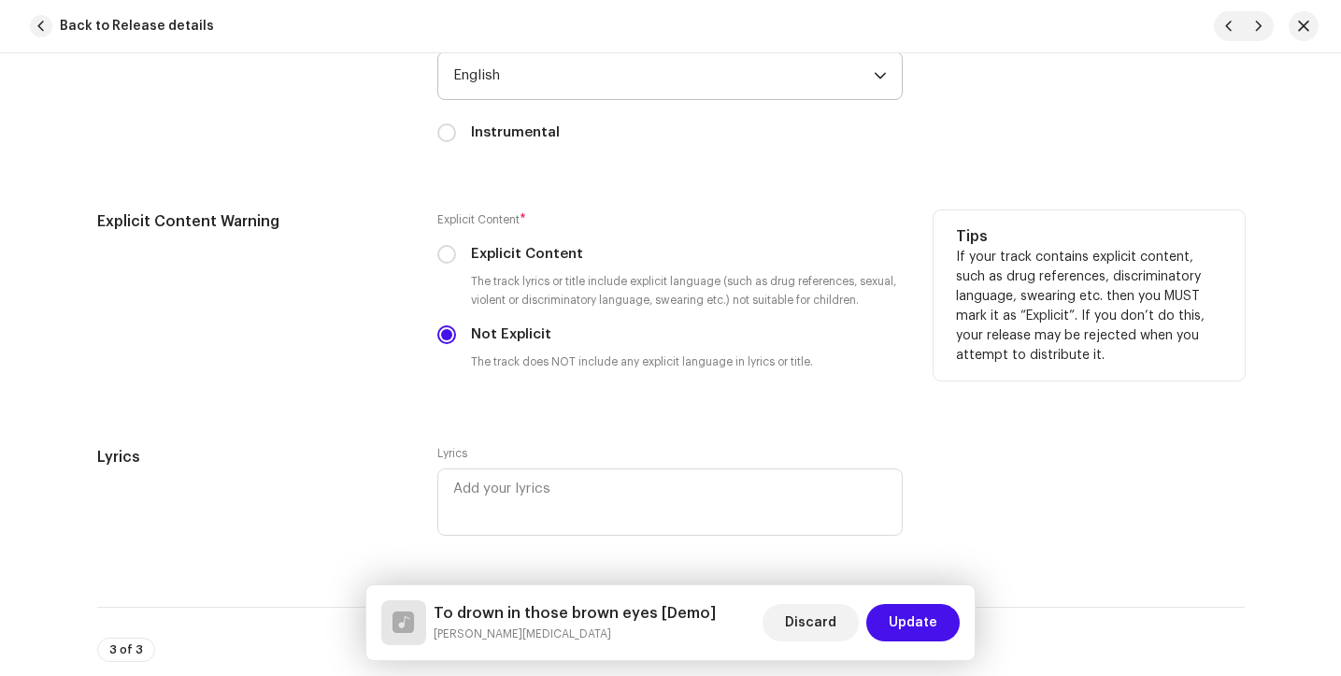
scroll to position [3144, 0]
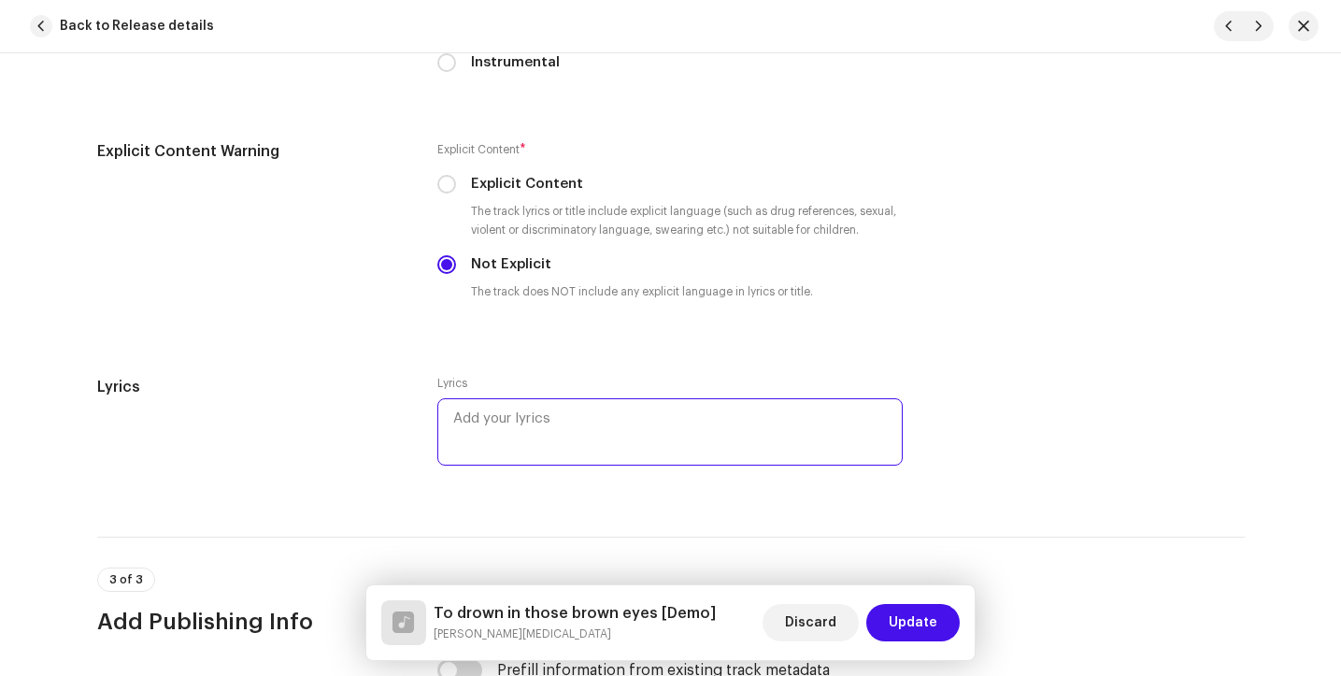
click at [544, 445] on textarea at bounding box center [669, 431] width 465 height 67
paste textarea "That charming smile’s a crescent moon Those sweet brown) eyes I can drown in Th…"
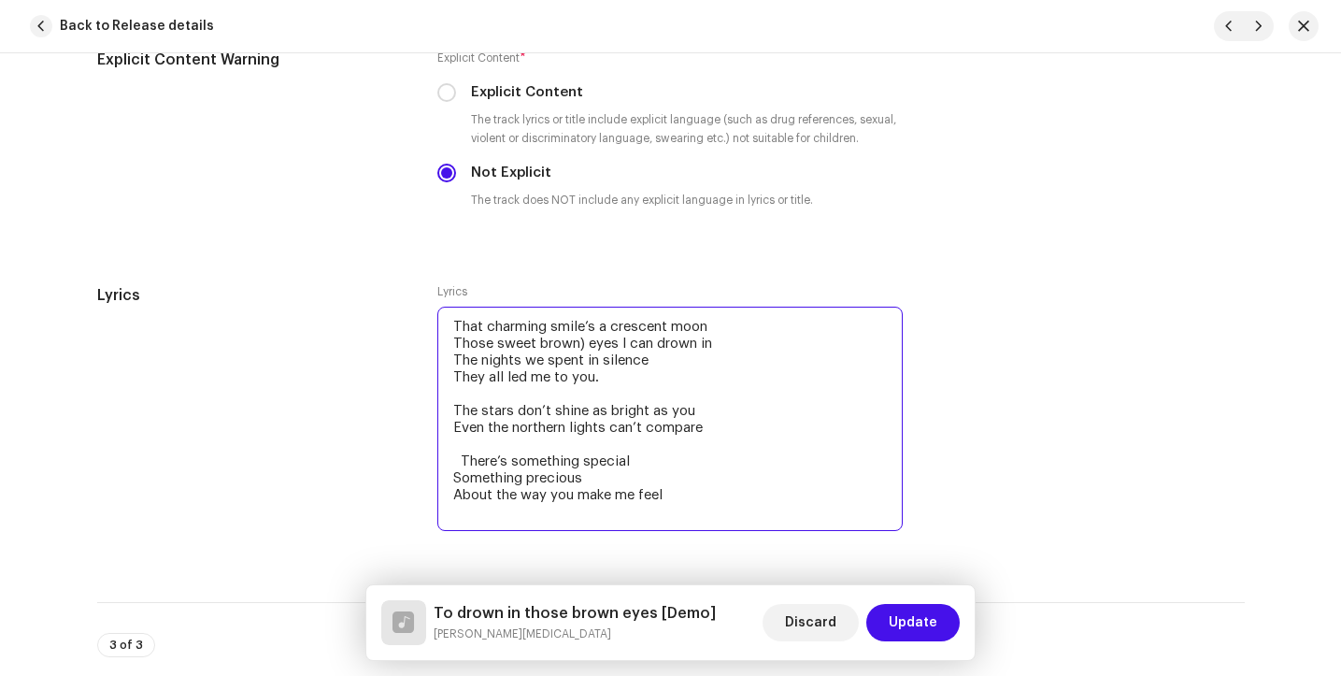
scroll to position [3306, 0]
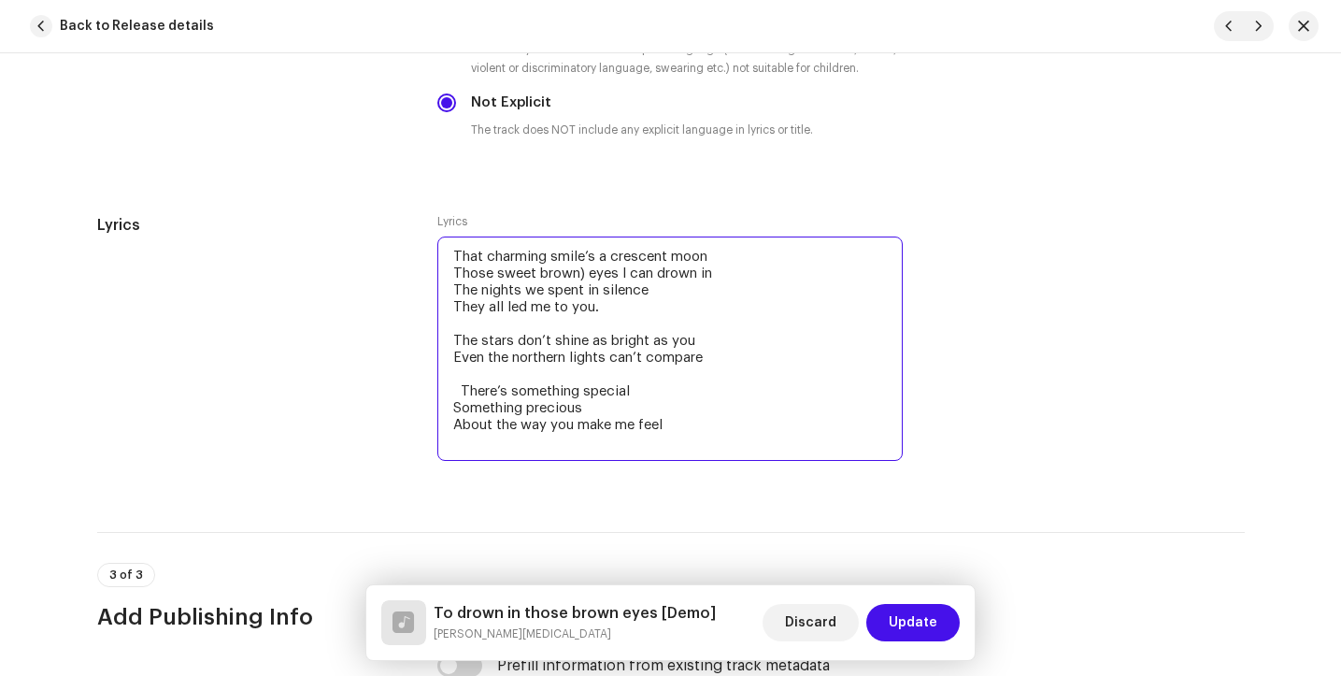
click at [580, 279] on textarea "That charming smile’s a crescent moon Those sweet brown) eyes I can drown in Th…" at bounding box center [669, 348] width 465 height 224
click at [458, 396] on textarea "That charming smile’s a crescent moon Those sweet brown eyes I can drown in The…" at bounding box center [669, 348] width 465 height 224
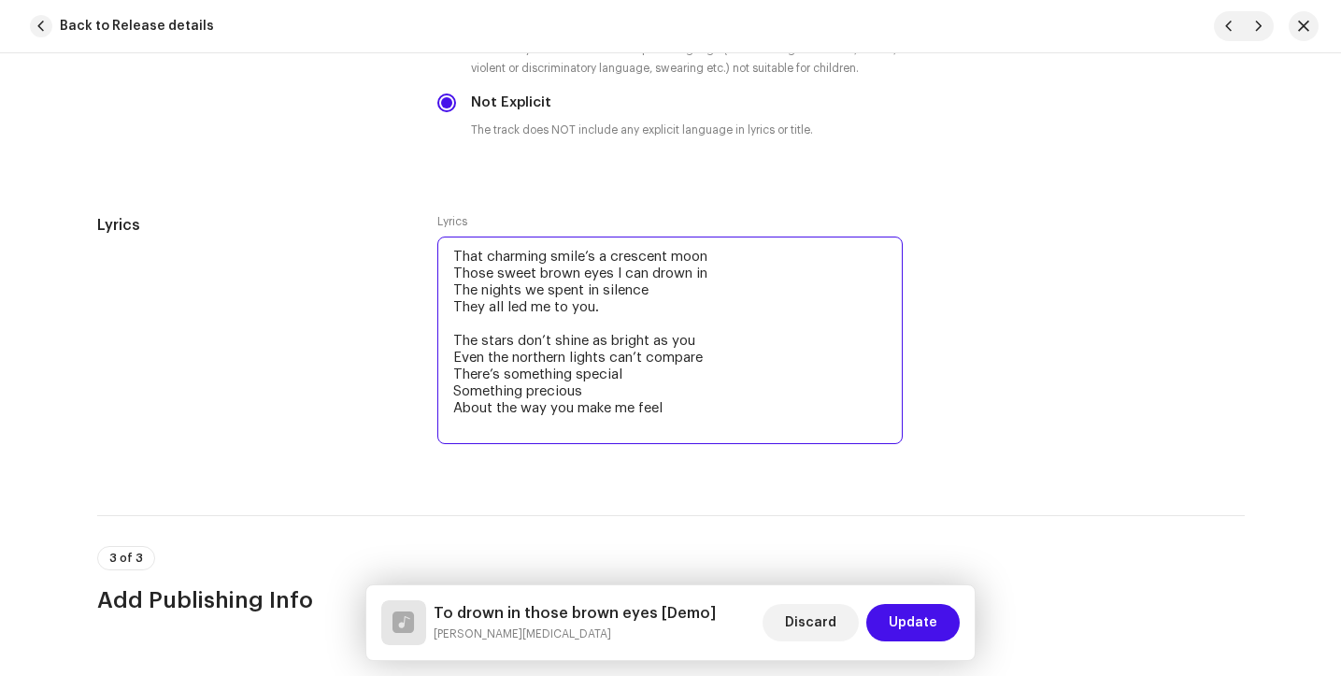
click at [567, 431] on textarea "That charming smile’s a crescent moon Those sweet brown eyes I can drown in The…" at bounding box center [669, 340] width 465 height 208
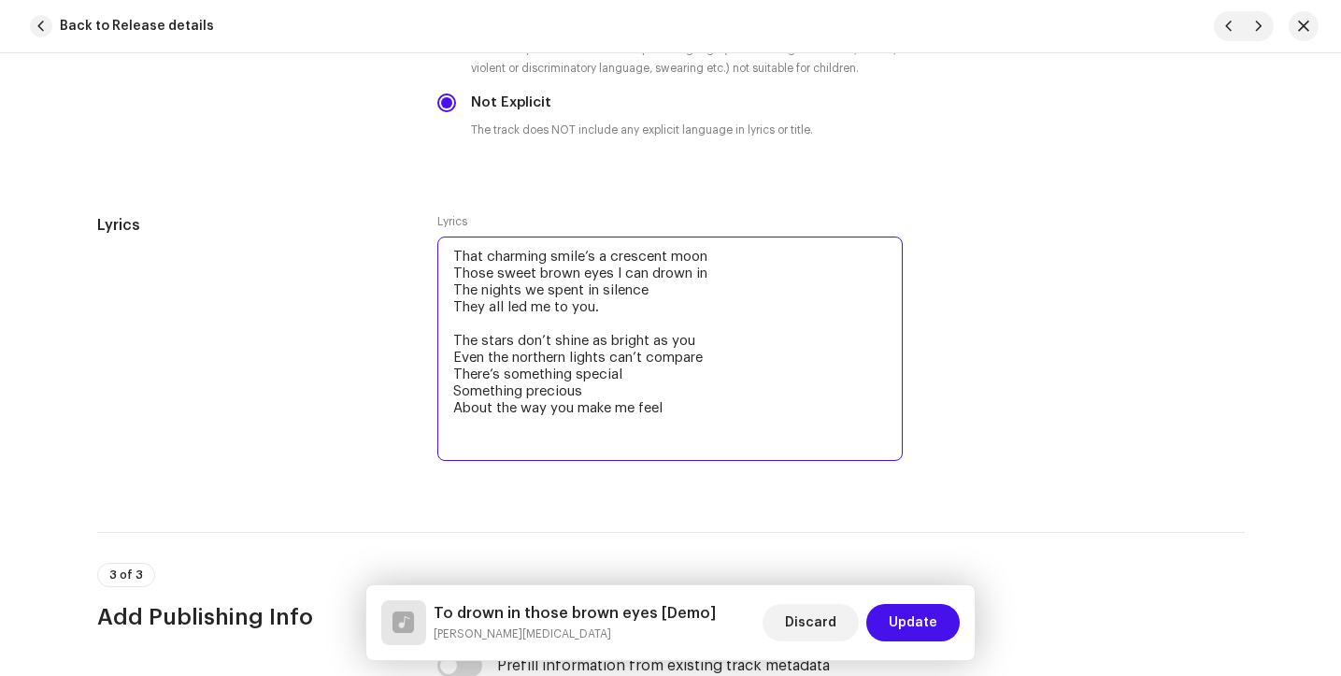
paste textarea "Who knew the day our eyes did meet There’d come this feeling inside my soul And…"
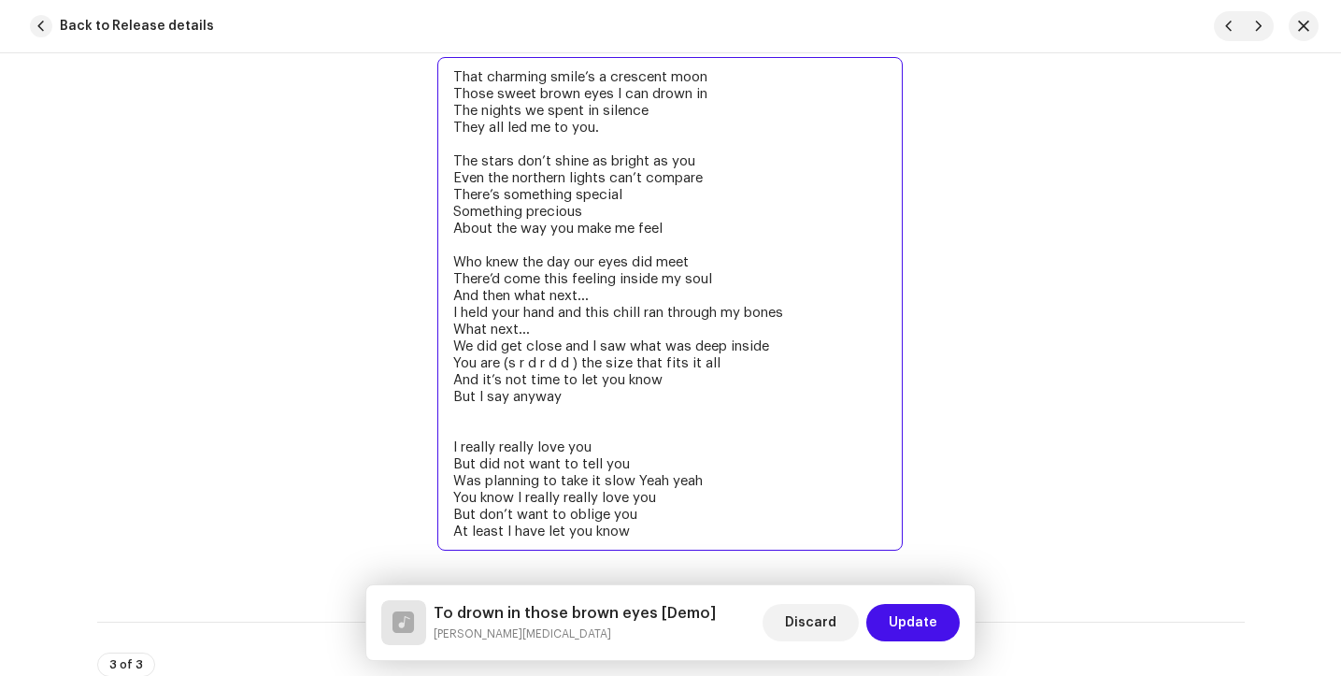
scroll to position [3501, 0]
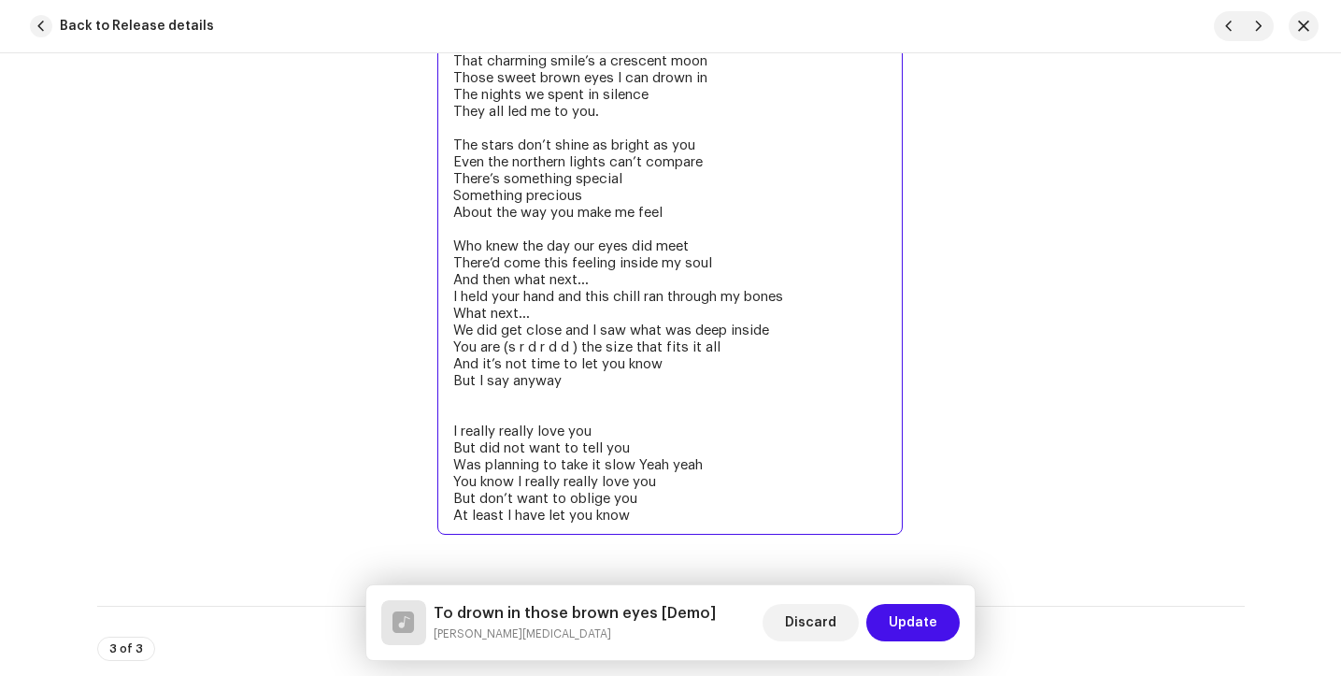
click at [598, 279] on textarea "That charming smile’s a crescent moon Those sweet brown eyes I can drown in The…" at bounding box center [669, 288] width 465 height 494
click at [538, 323] on textarea "That charming smile’s a crescent moon Those sweet brown eyes I can drown in The…" at bounding box center [669, 288] width 465 height 494
drag, startPoint x: 719, startPoint y: 348, endPoint x: 501, endPoint y: 350, distance: 217.8
click at [501, 350] on textarea "That charming smile’s a crescent moon Those sweet brown eyes I can drown in The…" at bounding box center [669, 288] width 465 height 494
click at [515, 417] on textarea "That charming smile’s a crescent moon Those sweet brown eyes I can drown in The…" at bounding box center [669, 288] width 465 height 494
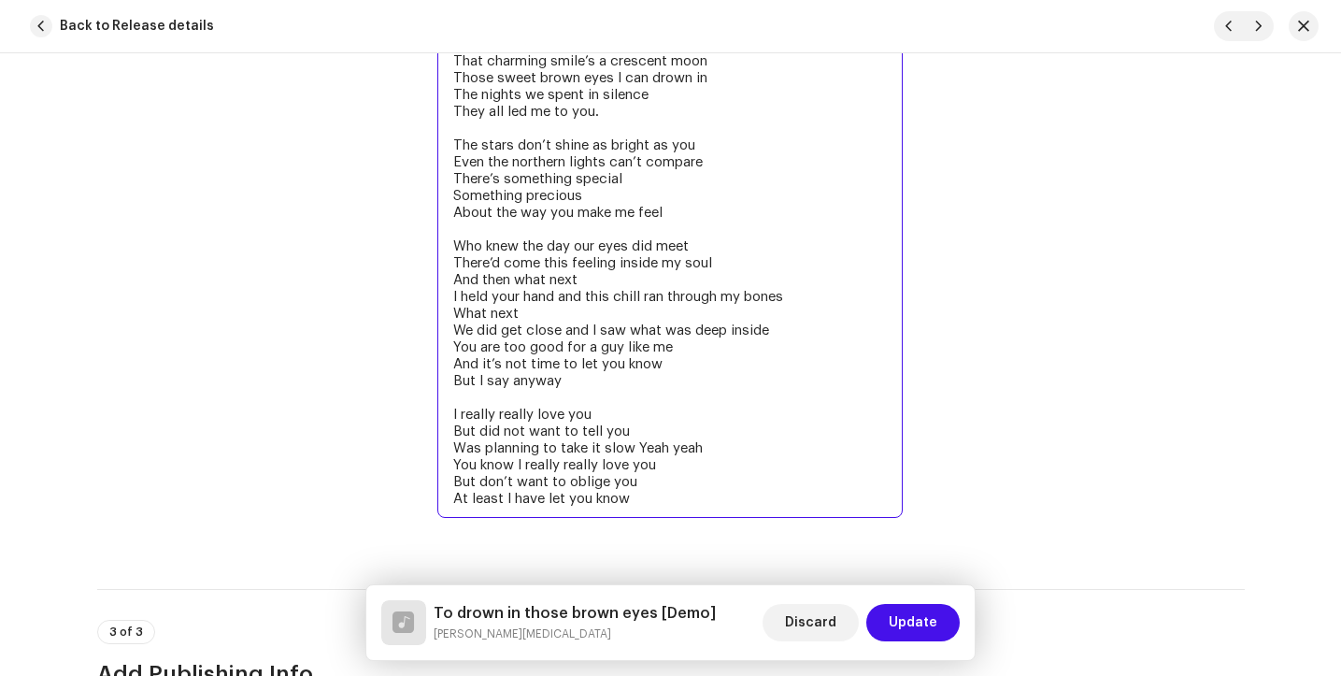
click at [562, 419] on textarea "That charming smile’s a crescent moon Those sweet brown eyes I can drown in The…" at bounding box center [669, 279] width 465 height 477
click at [621, 473] on textarea "That charming smile’s a crescent moon Those sweet brown eyes I can drown in The…" at bounding box center [669, 279] width 465 height 477
drag, startPoint x: 609, startPoint y: 490, endPoint x: 479, endPoint y: 488, distance: 130.9
click at [478, 488] on textarea "That charming smile’s a crescent moon Those sweet brown eyes I can drown in The…" at bounding box center [669, 279] width 465 height 477
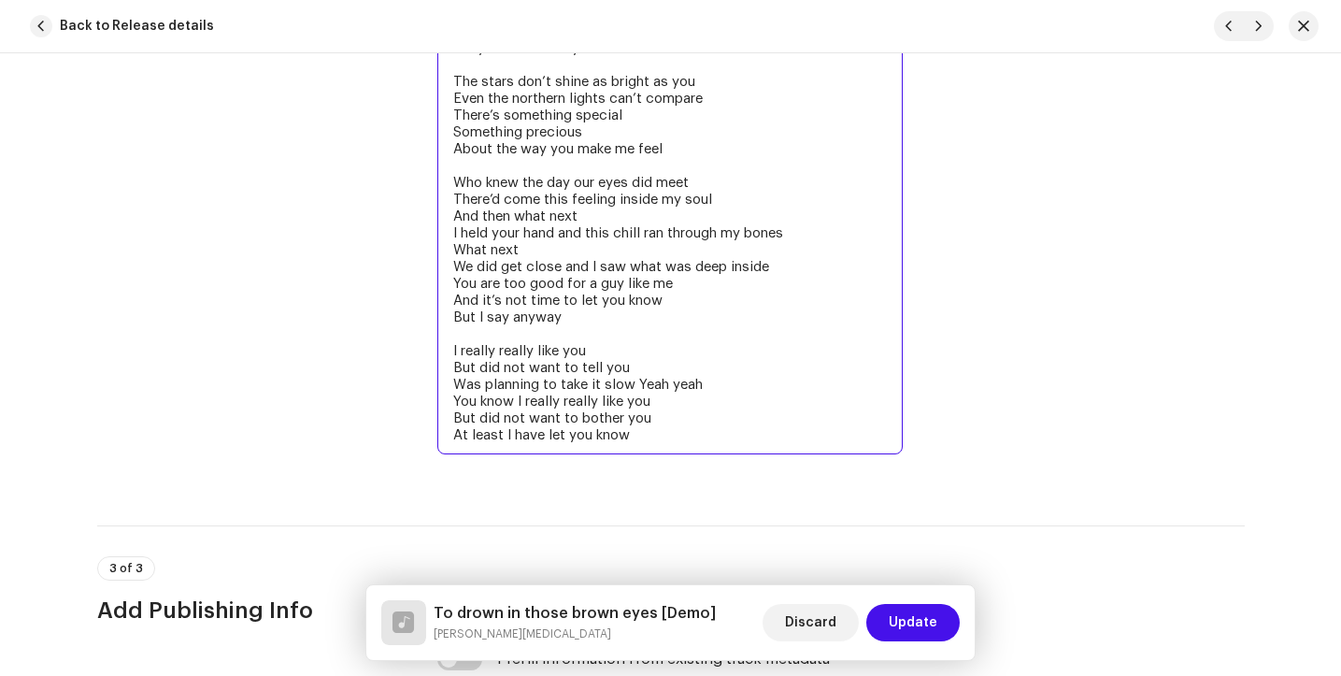
scroll to position [3570, 0]
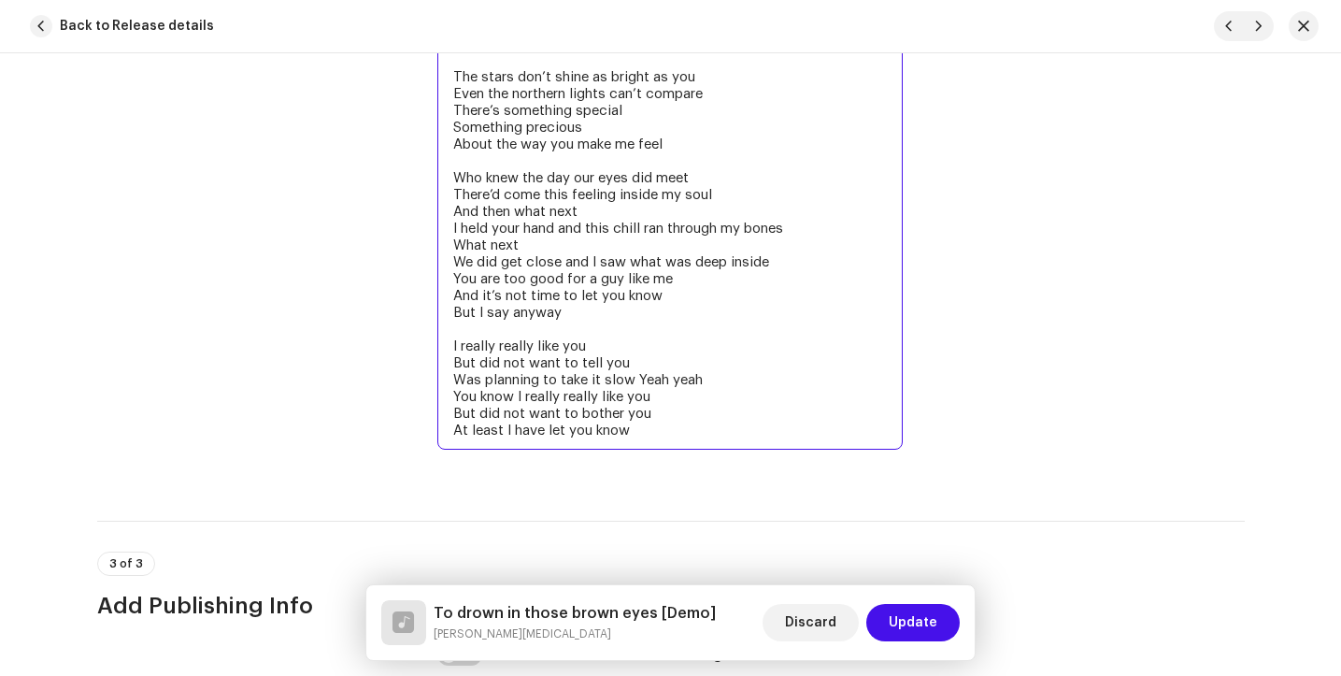
drag, startPoint x: 649, startPoint y: 437, endPoint x: 438, endPoint y: 186, distance: 327.8
click at [438, 186] on textarea "That charming smile’s a crescent moon Those sweet brown eyes I can drown in The…" at bounding box center [669, 211] width 465 height 477
click at [653, 438] on textarea "That charming smile’s a crescent moon Those sweet brown eyes I can drown in The…" at bounding box center [669, 211] width 465 height 477
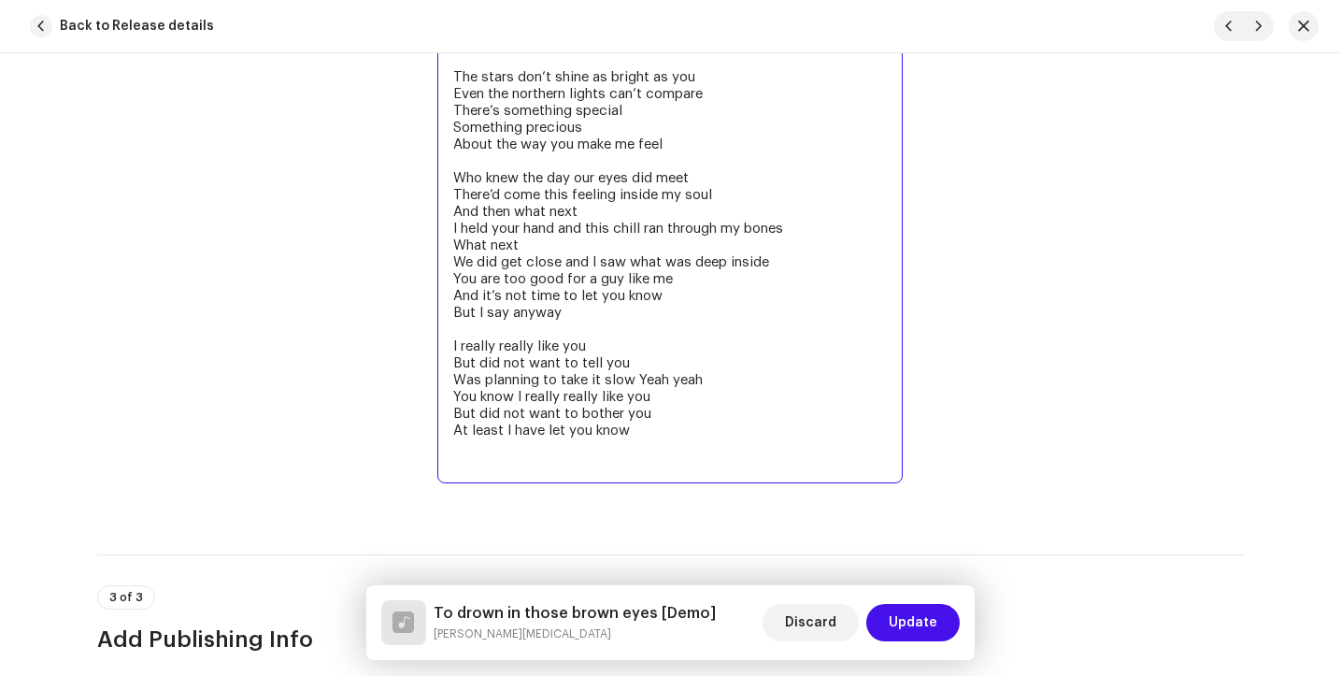
paste textarea "Who knew the day our eyes did meet There’d come this feeling inside my soul And…"
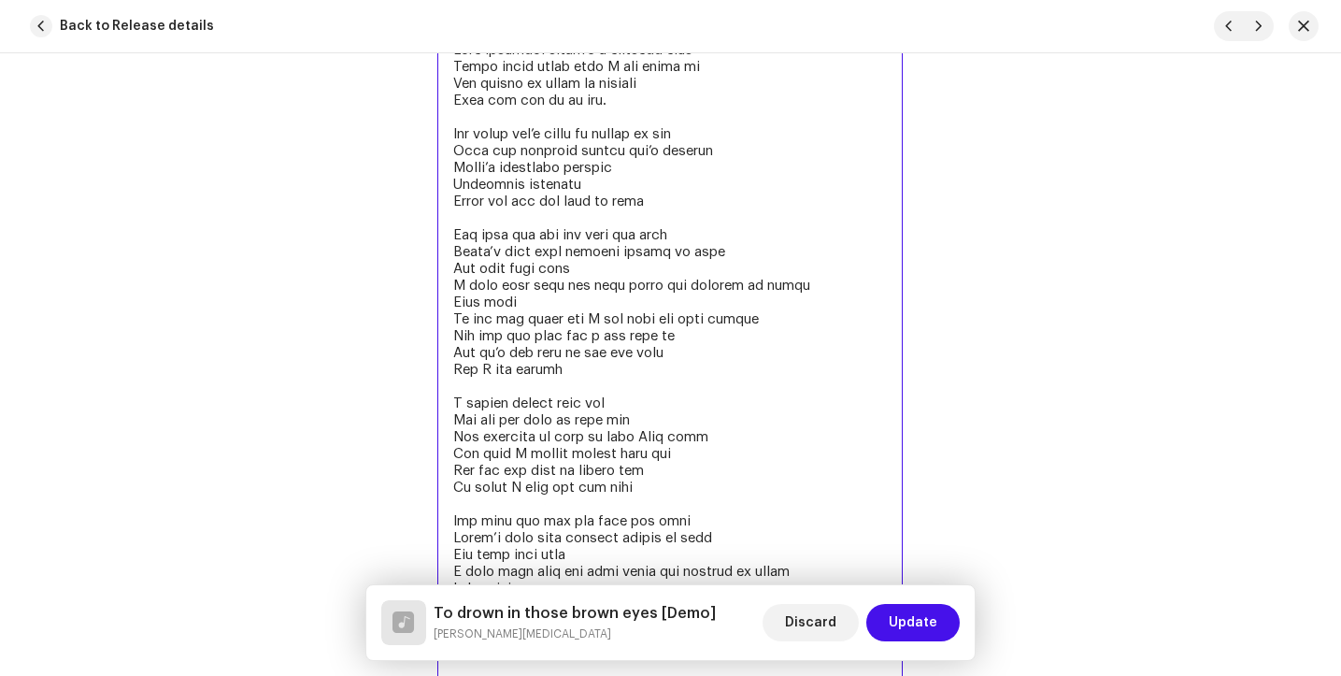
scroll to position [3515, 0]
click at [494, 390] on textarea at bounding box center [669, 408] width 465 height 763
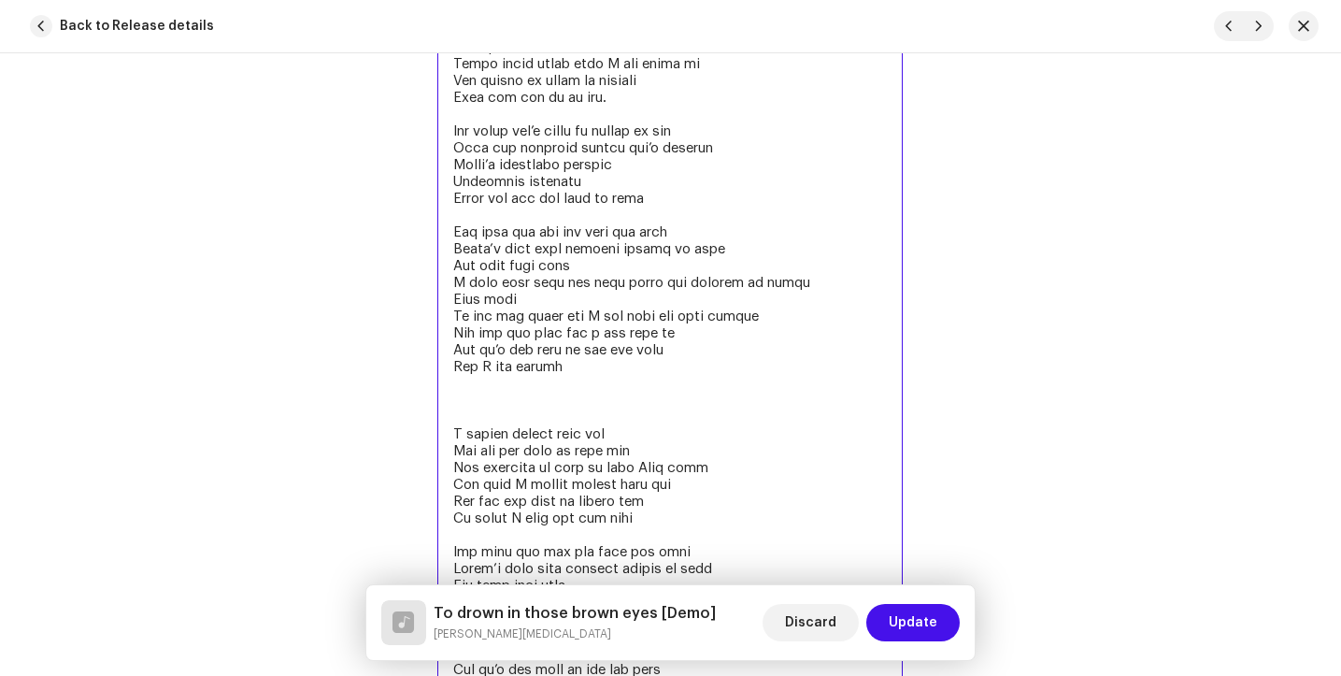
click at [452, 406] on textarea at bounding box center [669, 425] width 465 height 796
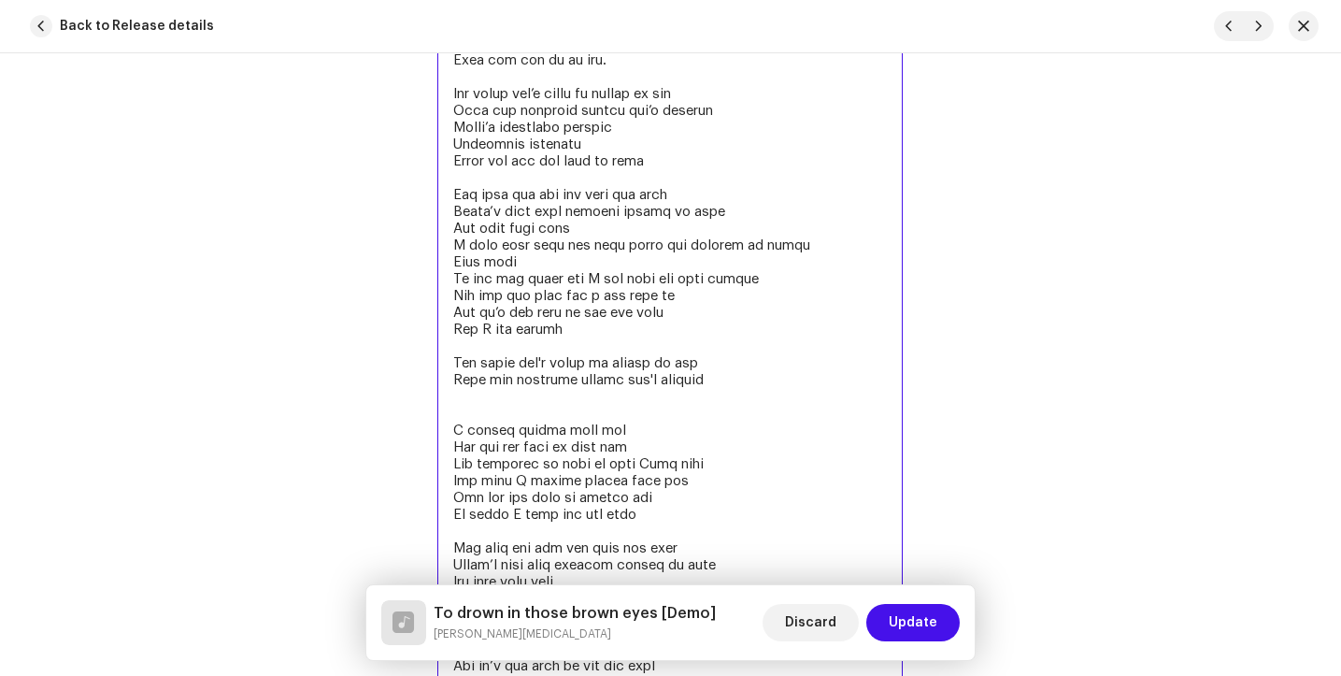
scroll to position [3593, 0]
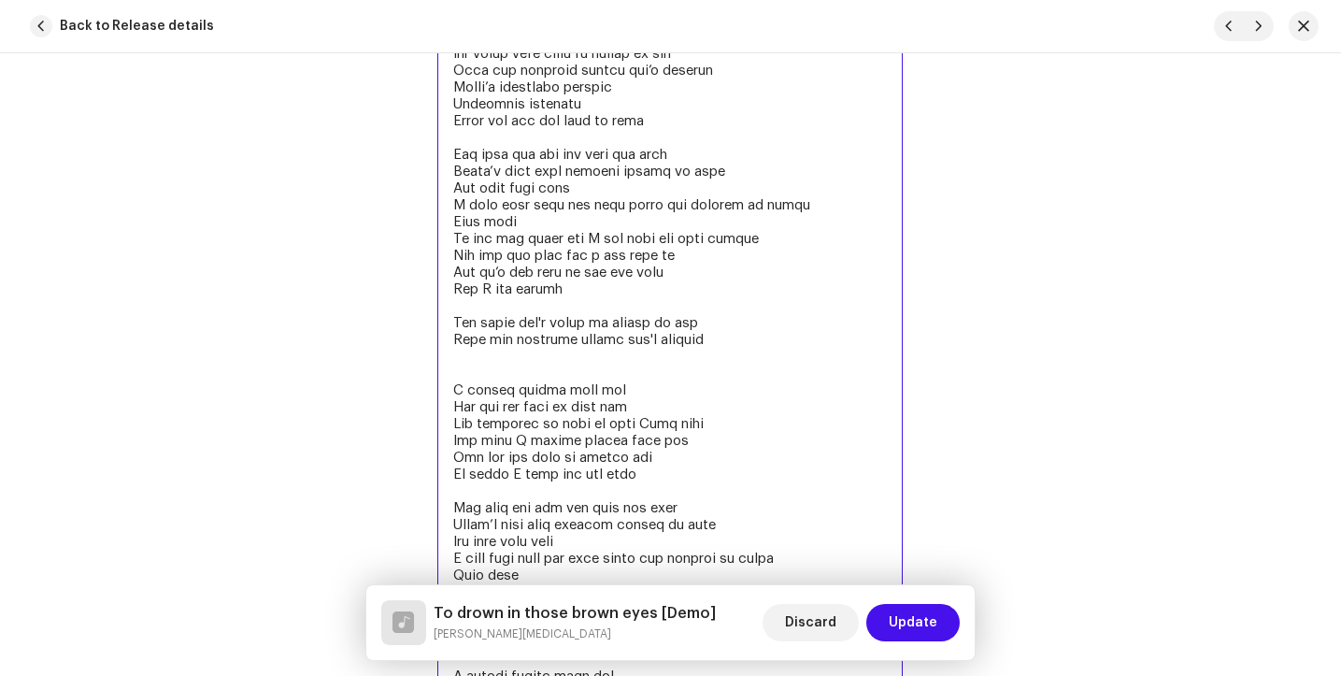
drag, startPoint x: 470, startPoint y: 365, endPoint x: 436, endPoint y: 319, distance: 58.1
click at [437, 319] on textarea at bounding box center [669, 365] width 465 height 830
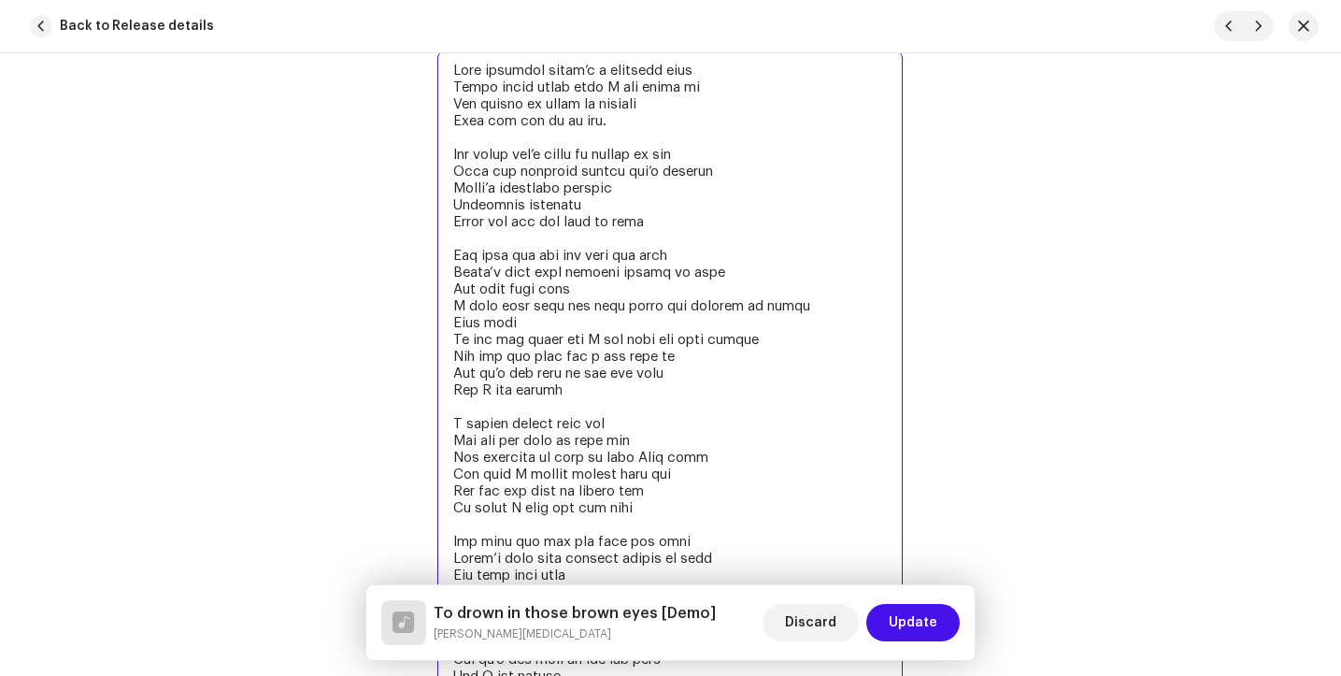
scroll to position [3491, 0]
drag, startPoint x: 680, startPoint y: 230, endPoint x: 448, endPoint y: 154, distance: 243.9
click at [448, 154] on textarea at bounding box center [669, 432] width 465 height 763
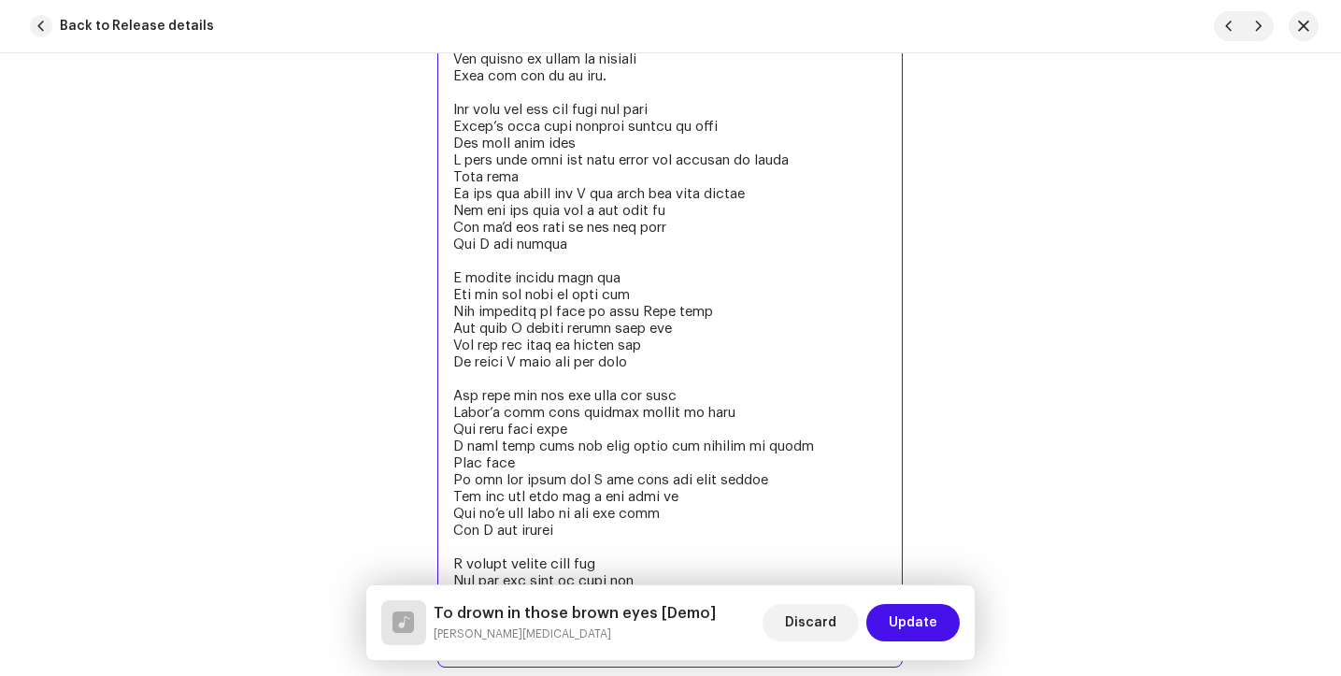
scroll to position [3547, 0]
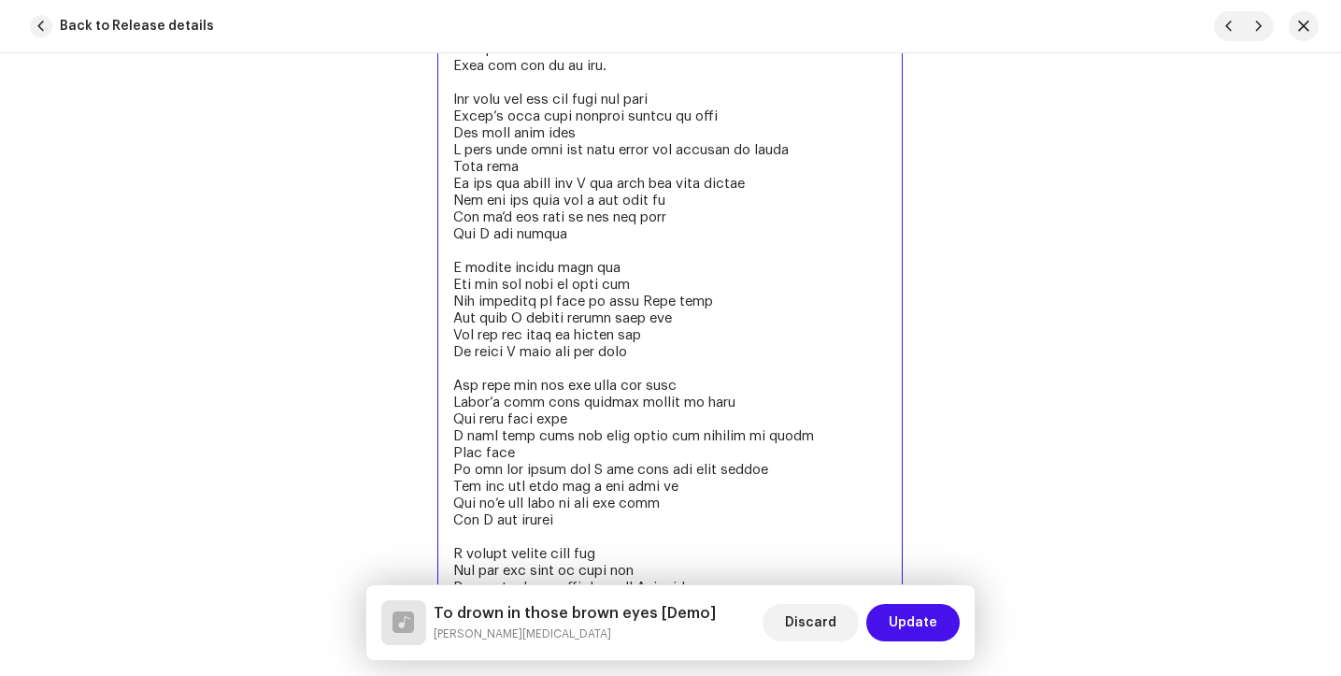
click at [490, 375] on textarea at bounding box center [669, 326] width 465 height 662
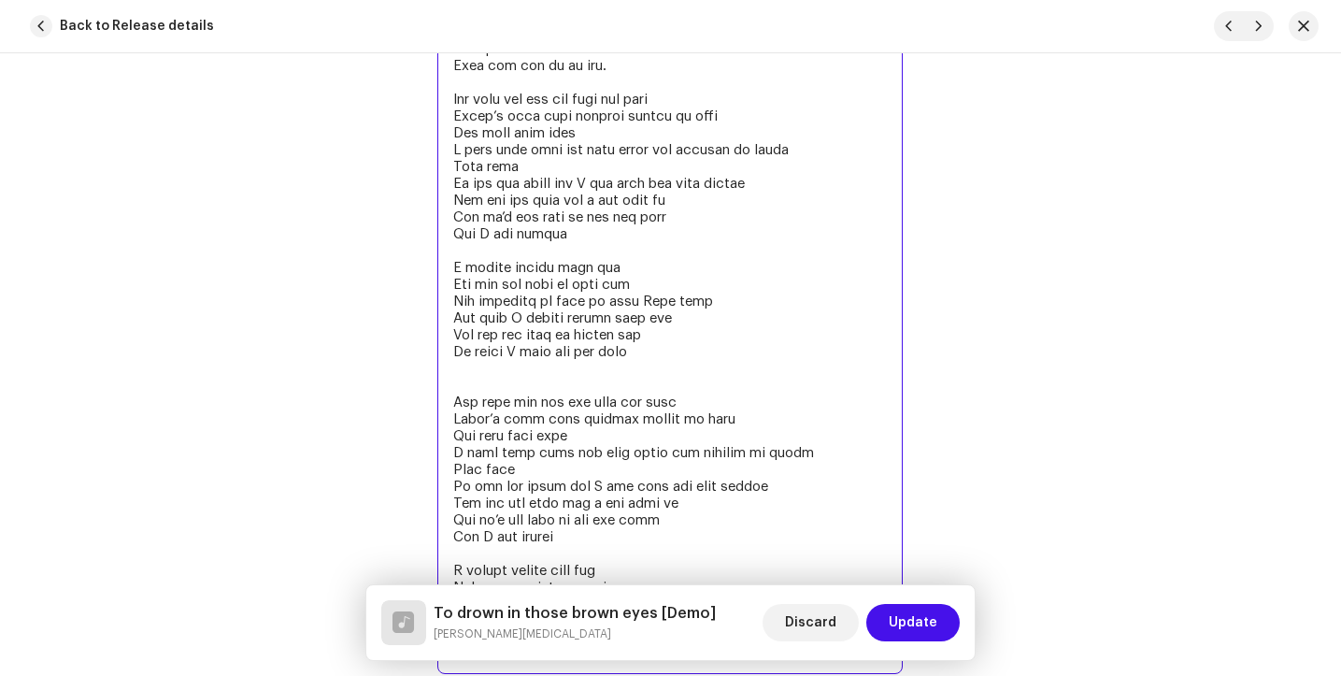
paste textarea "The stars don’t shine as bright as you Even the northern lights can’t compare T…"
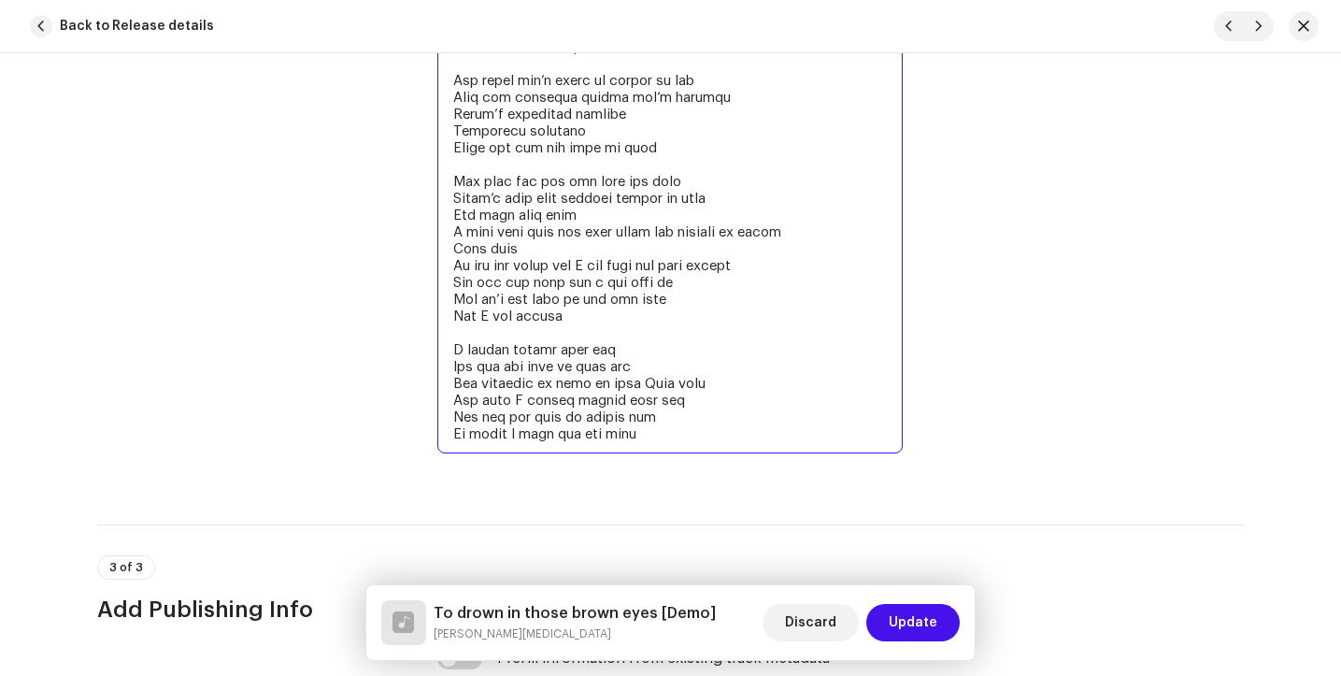
scroll to position [3863, 0]
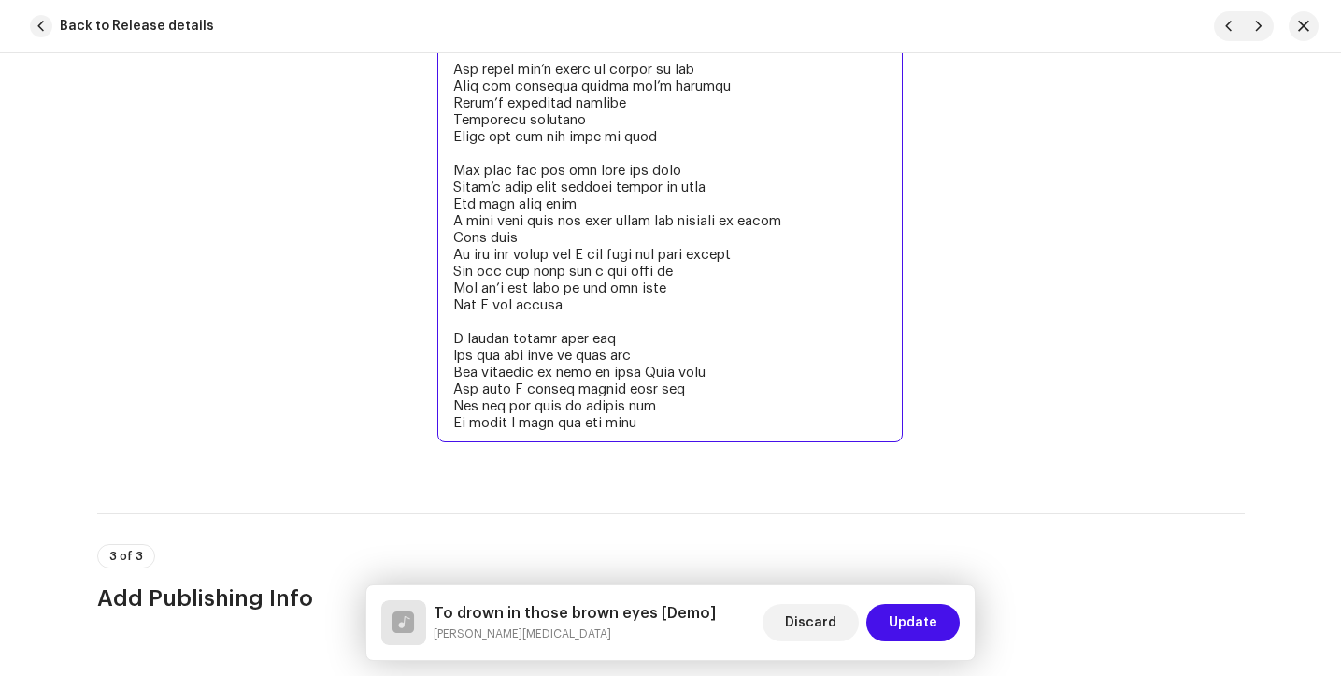
click at [653, 436] on textarea at bounding box center [669, 60] width 465 height 763
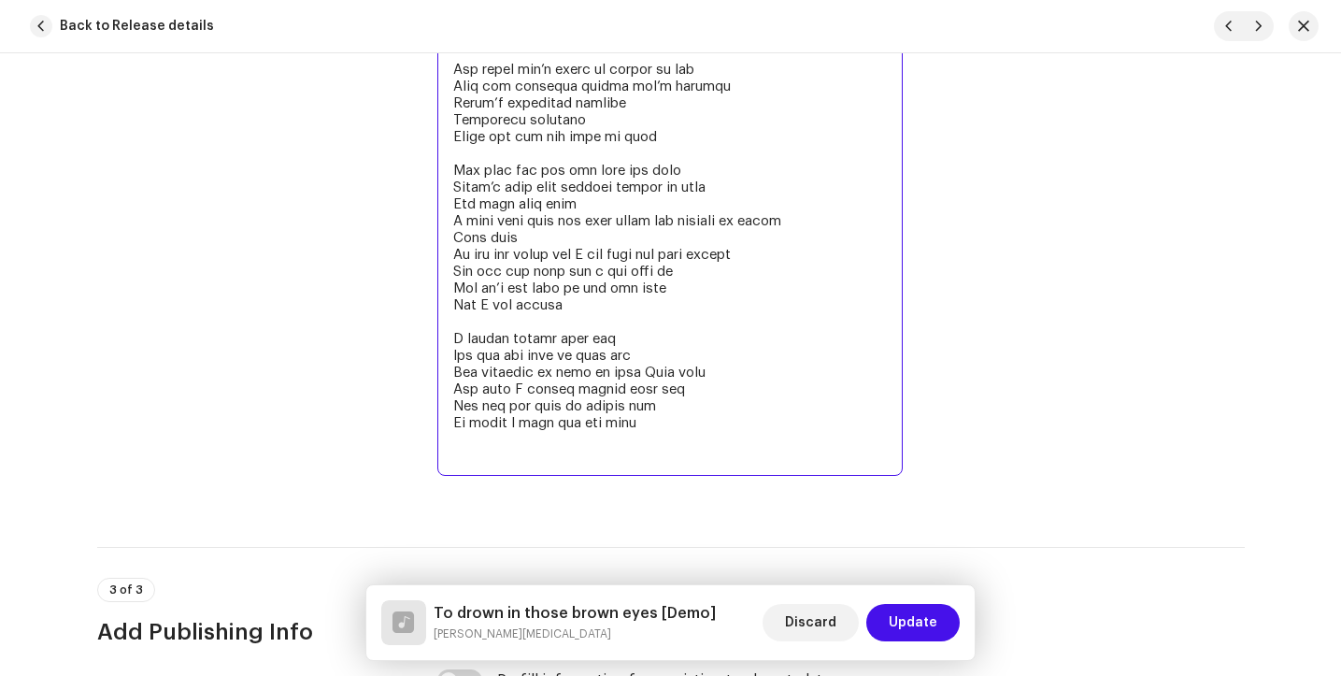
drag, startPoint x: 633, startPoint y: 431, endPoint x: 434, endPoint y: 430, distance: 199.1
click at [437, 430] on textarea at bounding box center [669, 77] width 465 height 796
click at [462, 463] on textarea at bounding box center [669, 77] width 465 height 796
paste textarea "At least I have let you know"
click at [593, 459] on textarea at bounding box center [669, 77] width 465 height 796
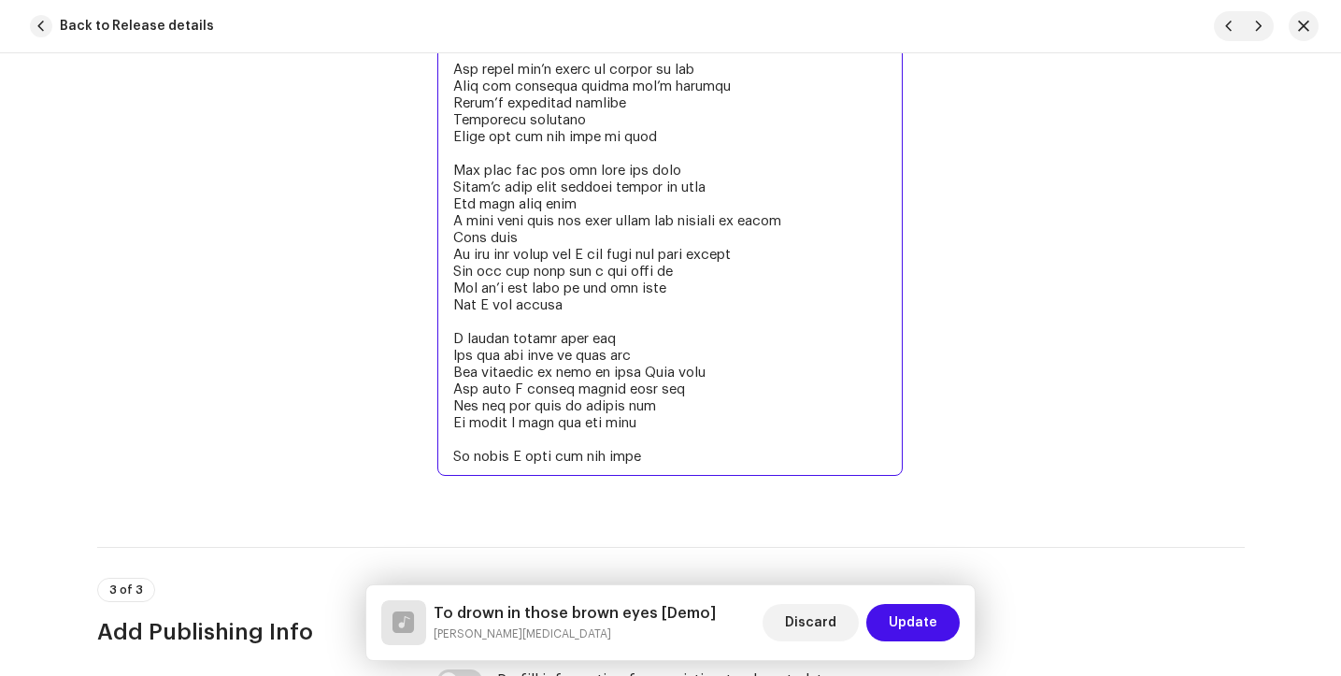
paste textarea "At least I have let you know"
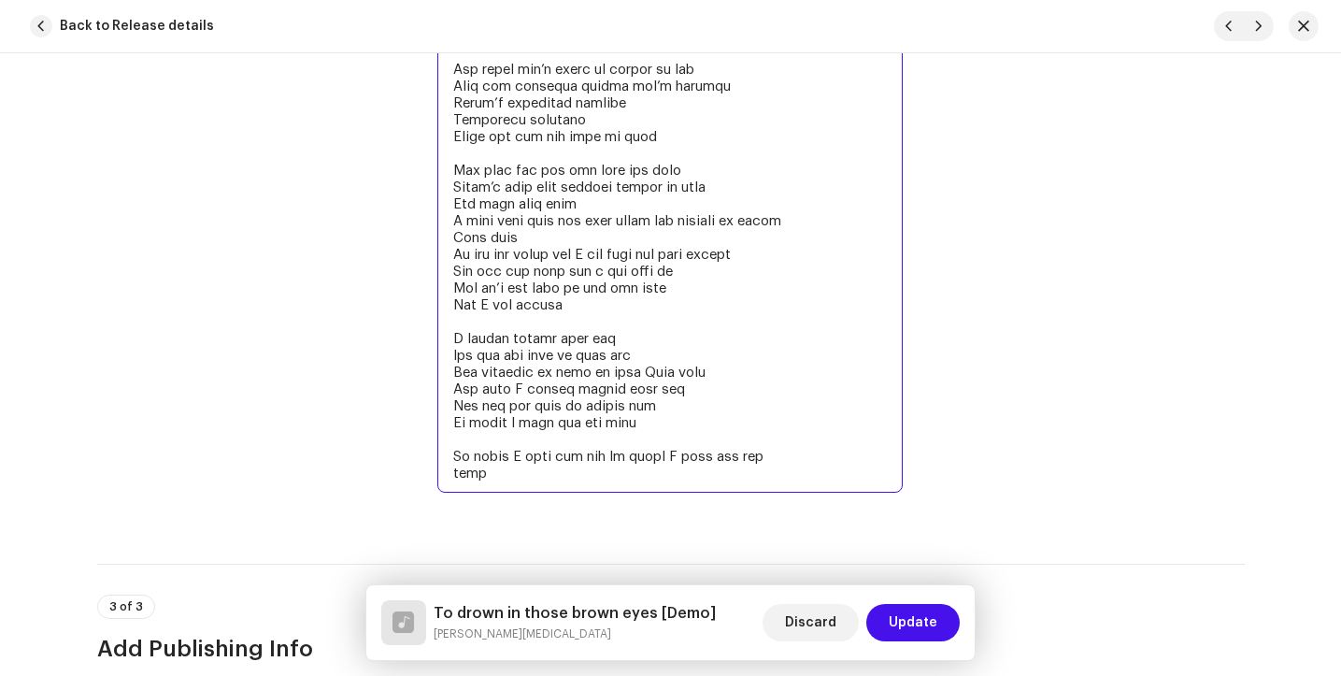
paste textarea "At least I have let you know"
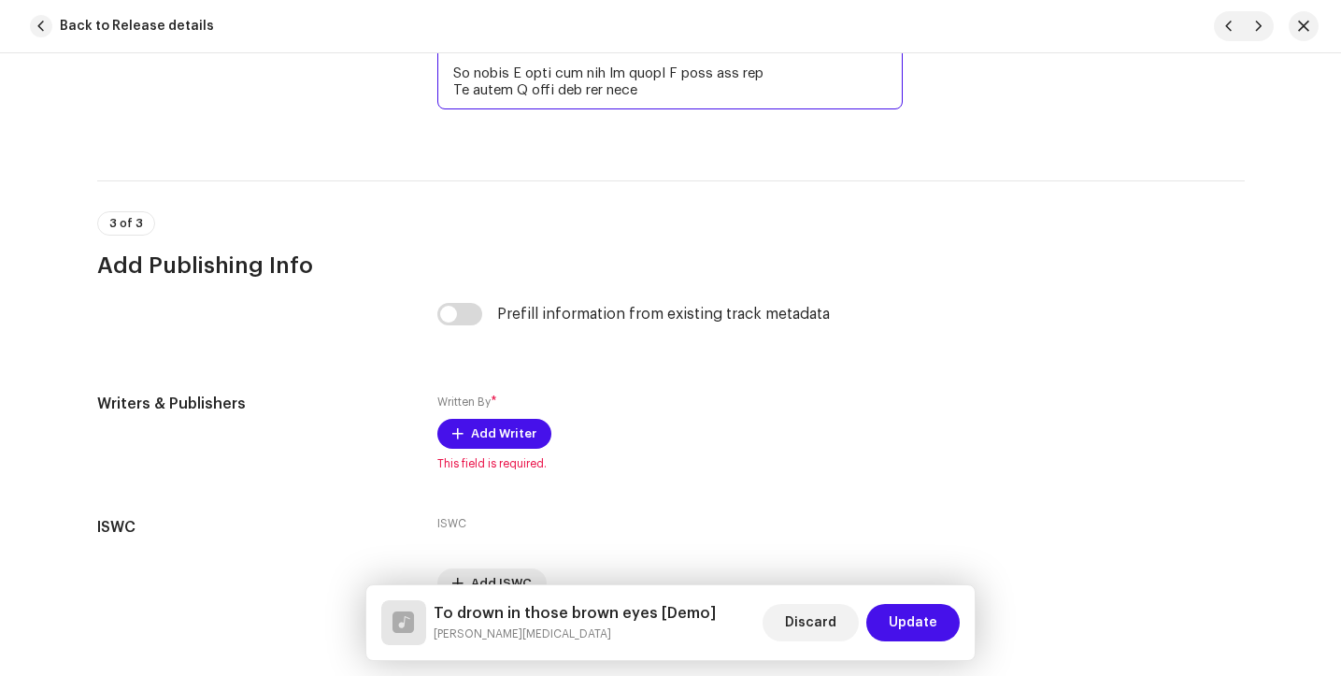
scroll to position [4352, 0]
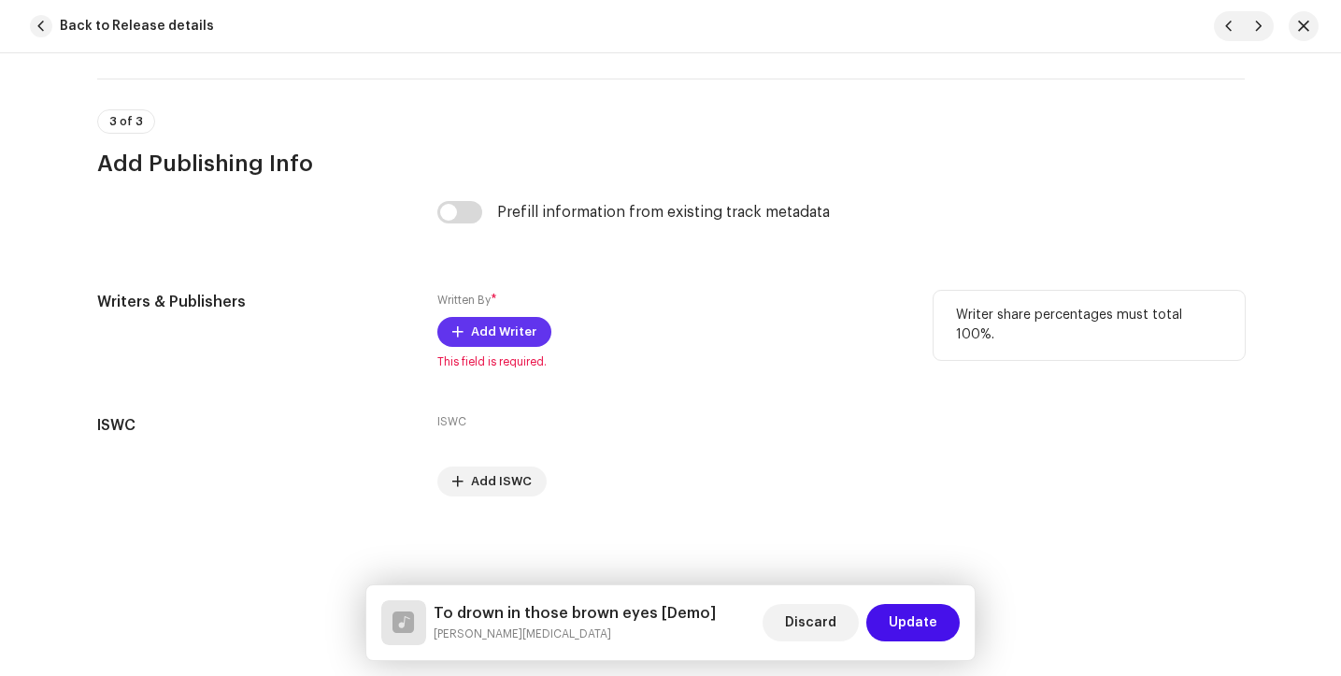
type textarea "Lore ipsumdol sitam’c a elitsedd eius Tempo incid utlab etdo M ali enima mi Ven…"
click at [475, 327] on span "Add Writer" at bounding box center [503, 331] width 65 height 37
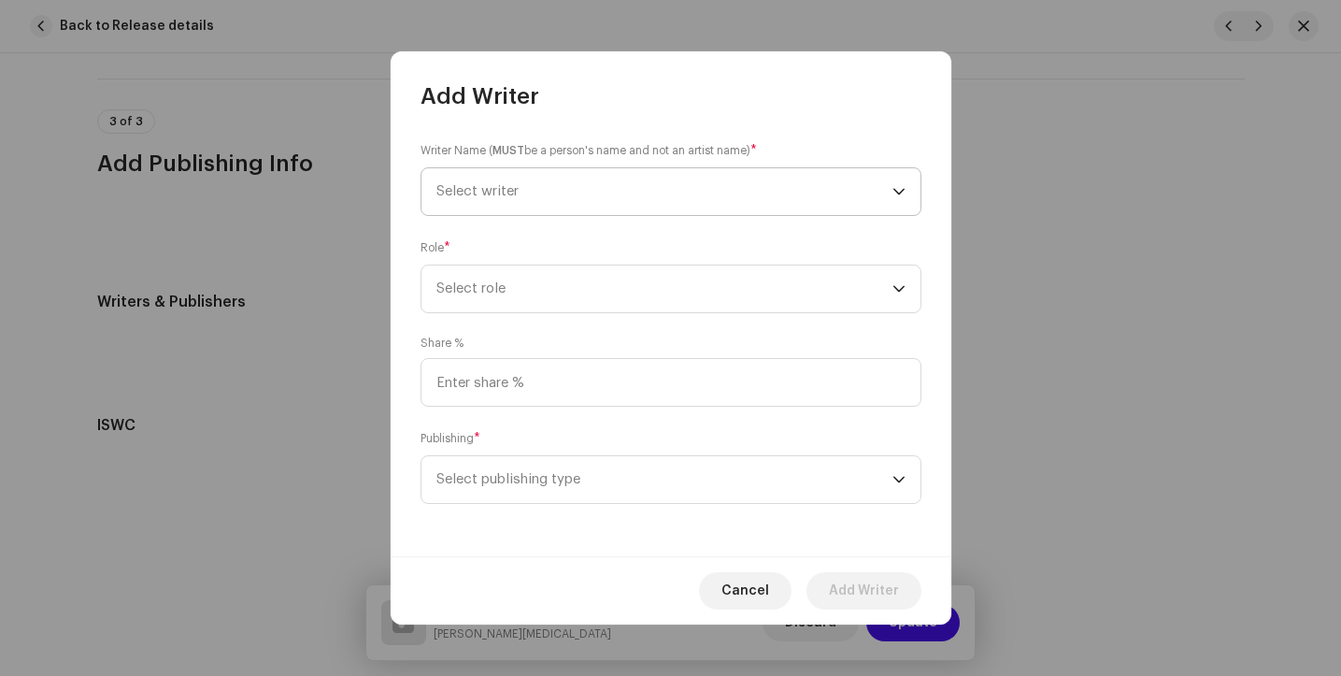
click at [528, 181] on span "Select writer" at bounding box center [665, 191] width 456 height 47
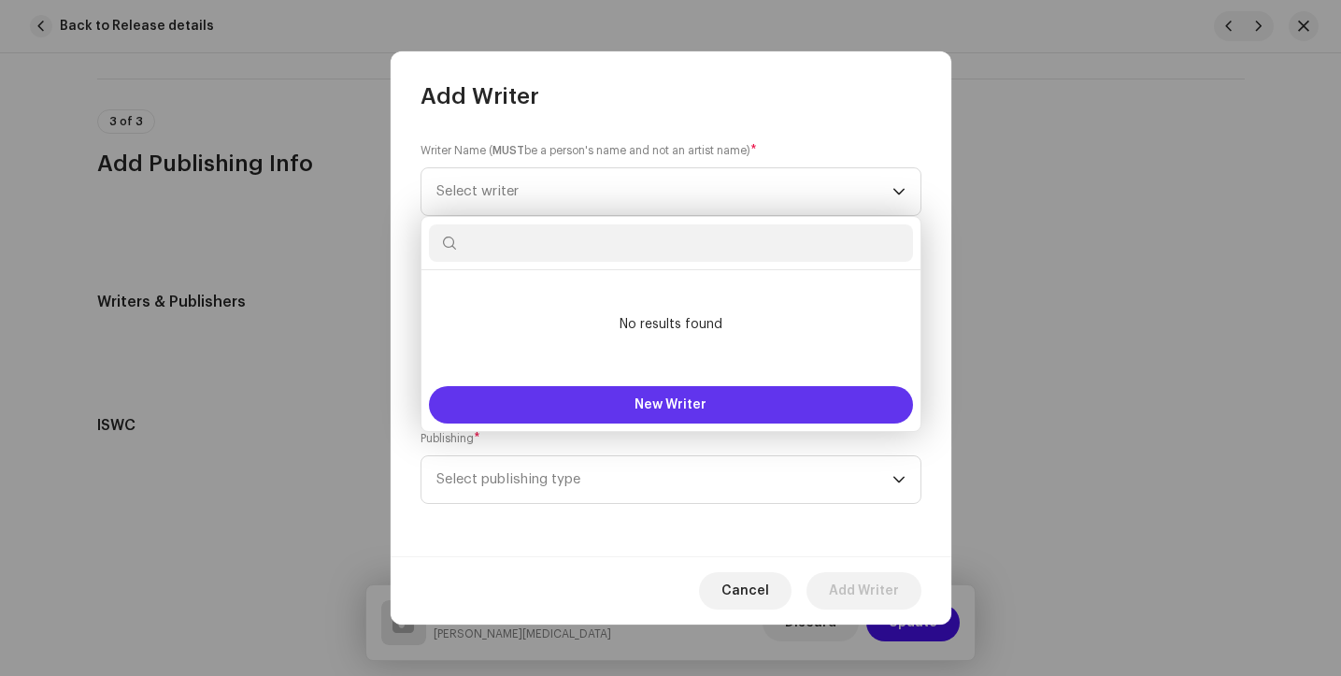
click at [545, 409] on button "New Writer" at bounding box center [671, 404] width 484 height 37
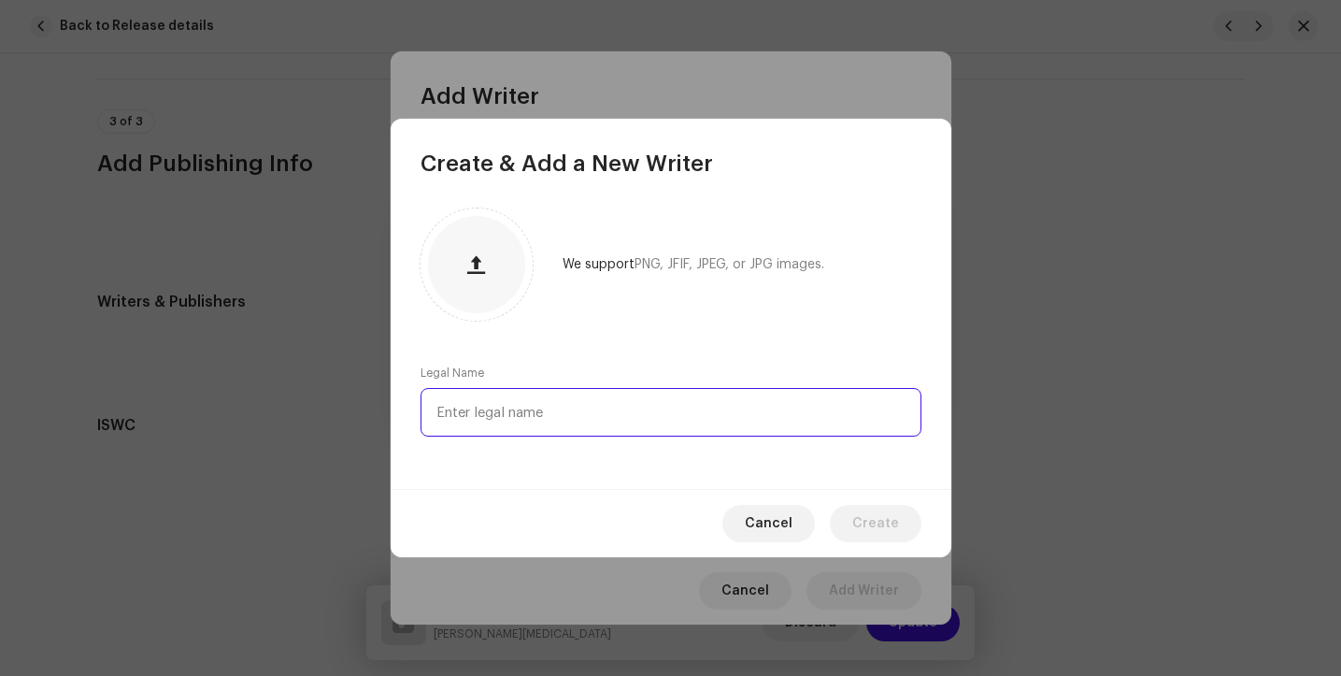
click at [545, 409] on input "text" at bounding box center [671, 412] width 501 height 49
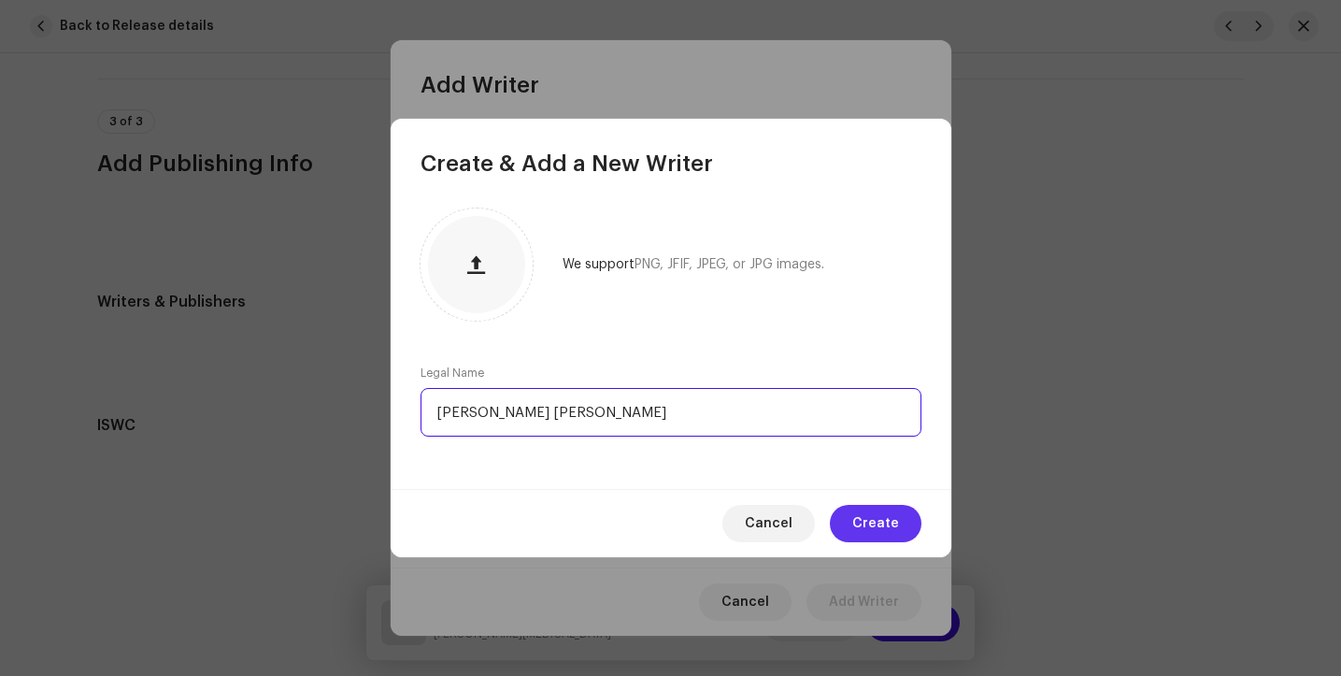
type input "[PERSON_NAME] [PERSON_NAME]"
click at [877, 523] on span "Create" at bounding box center [875, 523] width 47 height 37
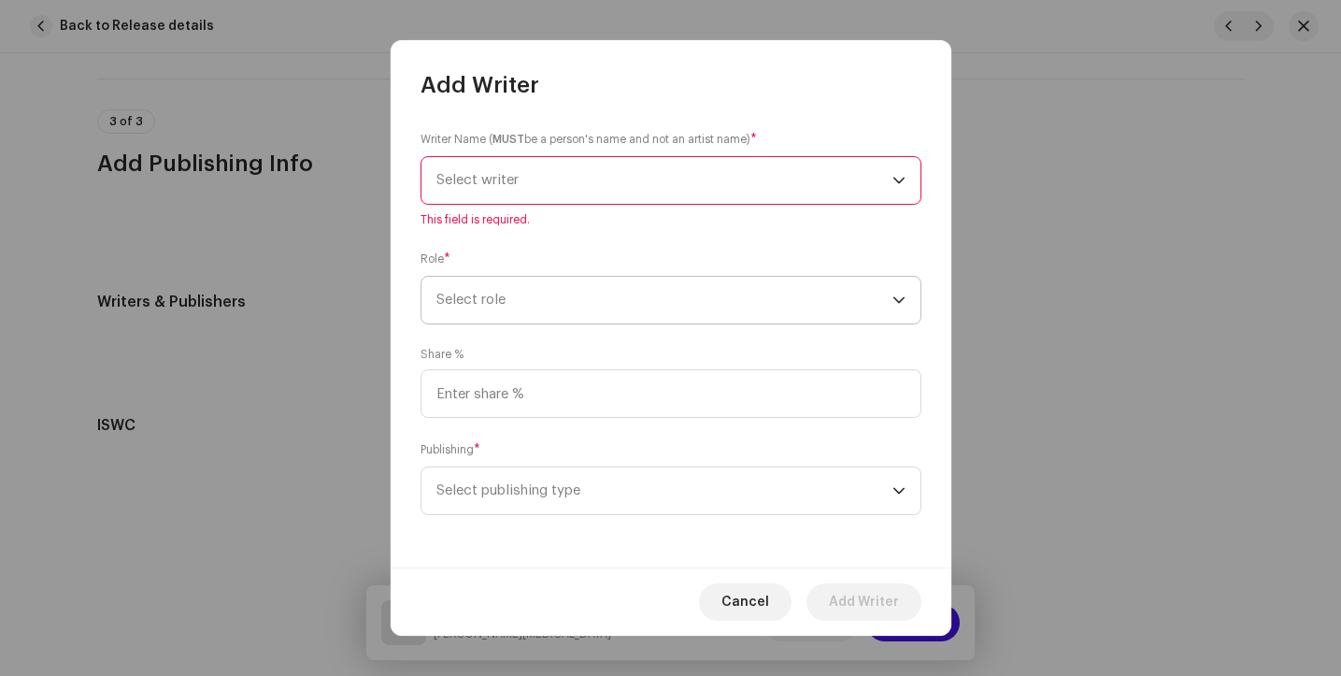
click at [530, 300] on span "Select role" at bounding box center [665, 300] width 456 height 47
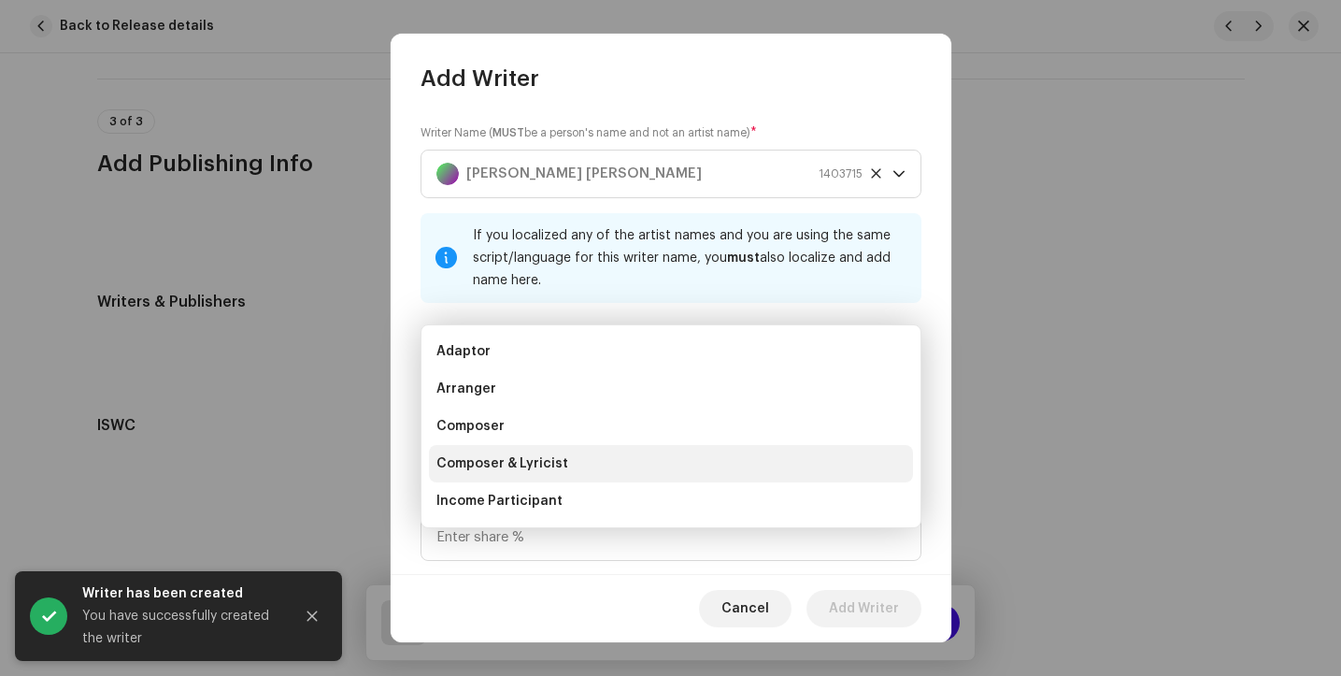
click at [523, 464] on span "Composer & Lyricist" at bounding box center [503, 463] width 132 height 19
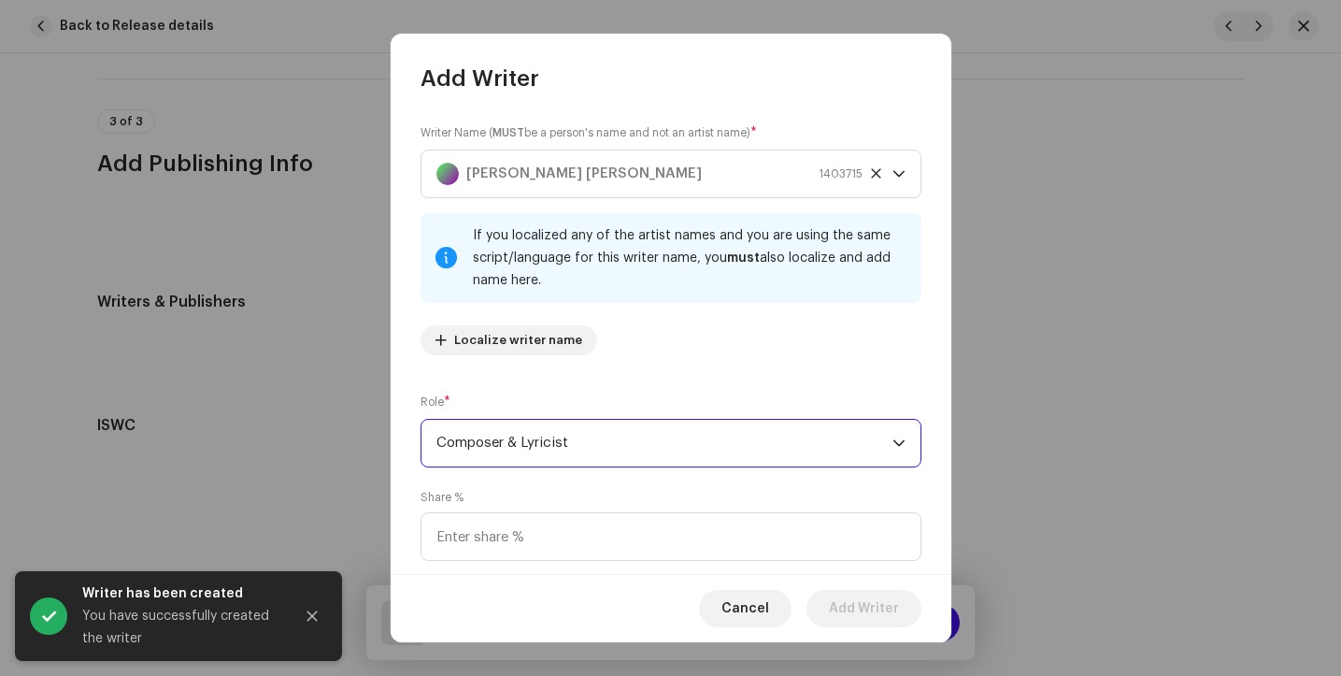
click at [515, 445] on span "Composer & Lyricist" at bounding box center [665, 443] width 456 height 47
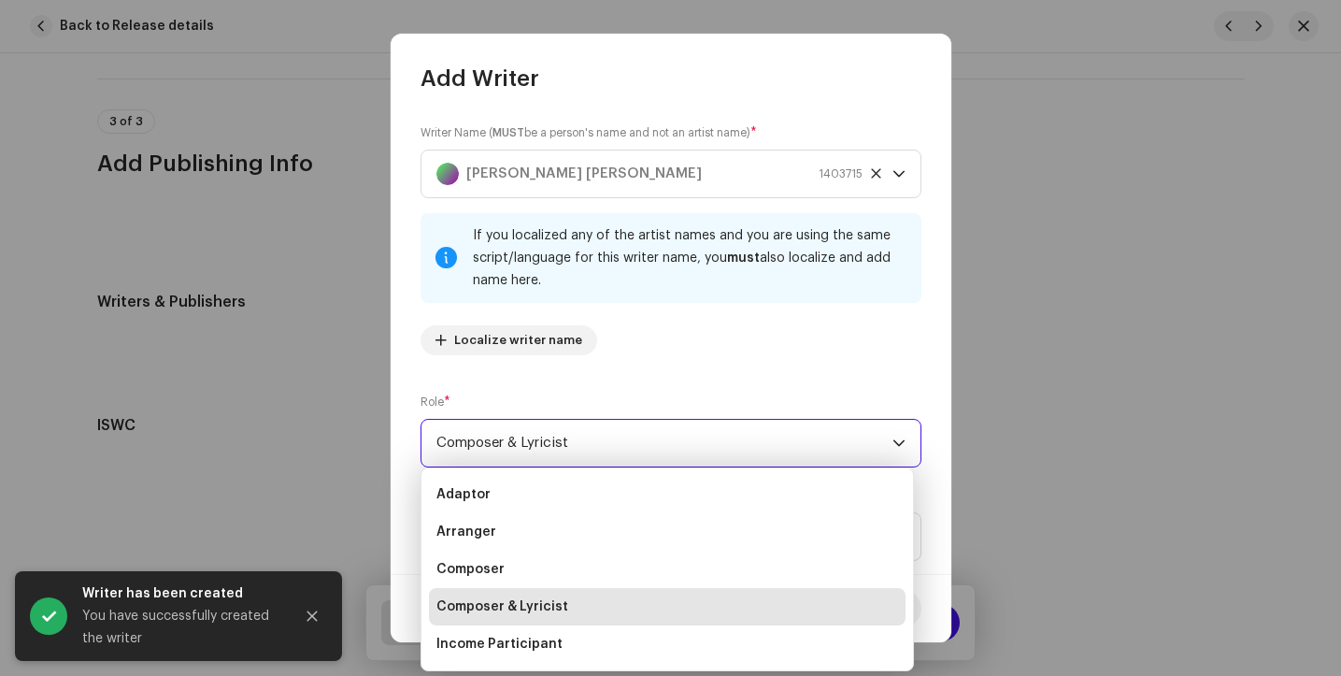
click at [515, 445] on span "Composer & Lyricist" at bounding box center [665, 443] width 456 height 47
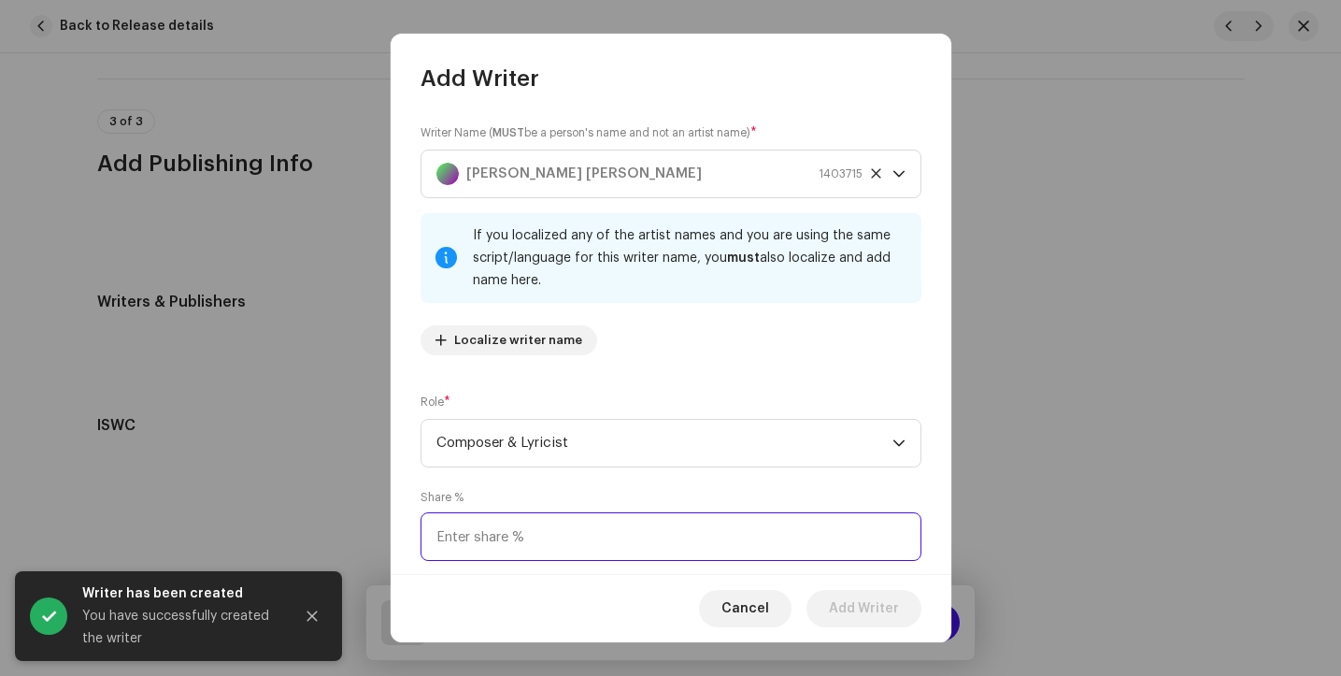
click at [496, 531] on input at bounding box center [671, 536] width 501 height 49
type input "100.00"
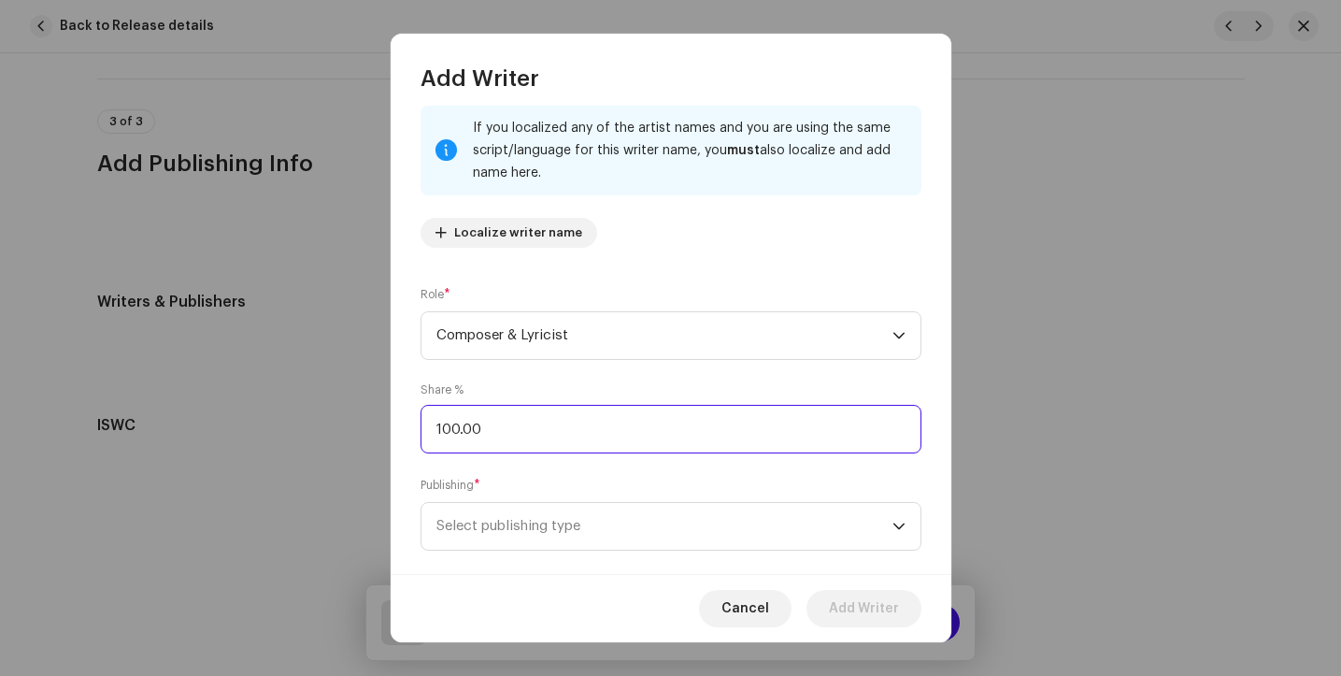
scroll to position [136, 0]
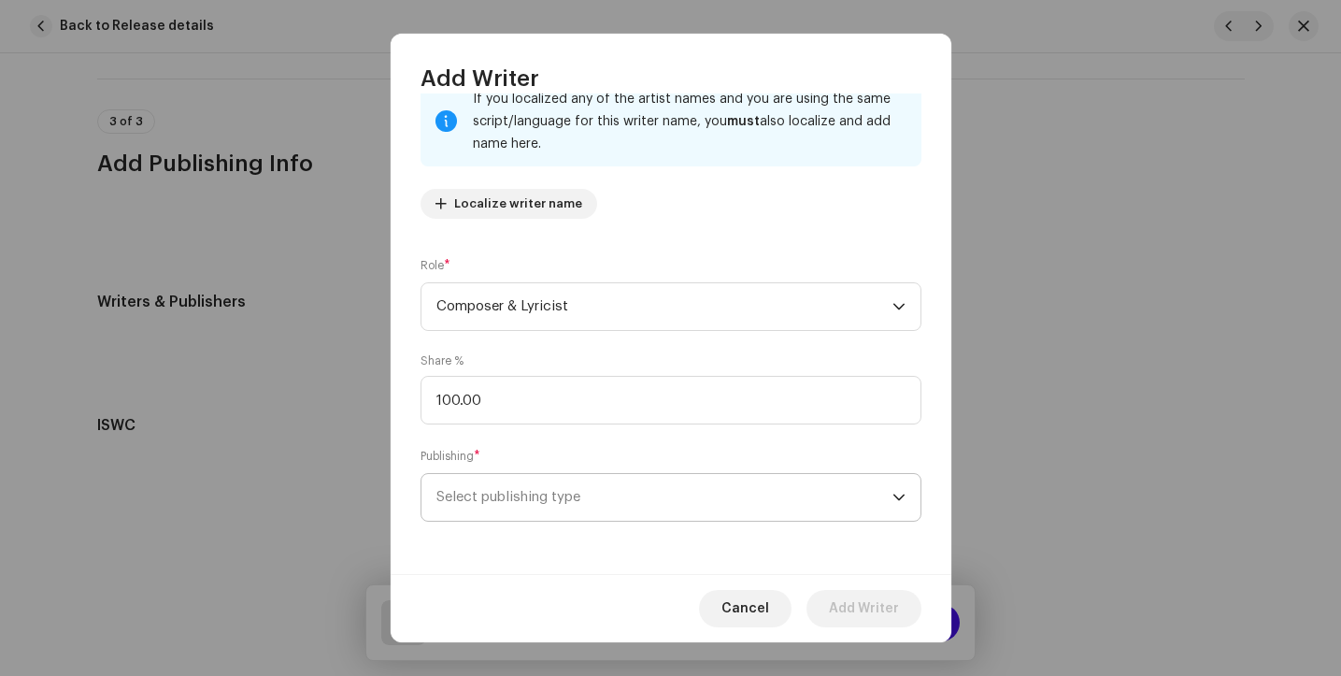
click at [569, 481] on span "Select publishing type" at bounding box center [665, 497] width 456 height 47
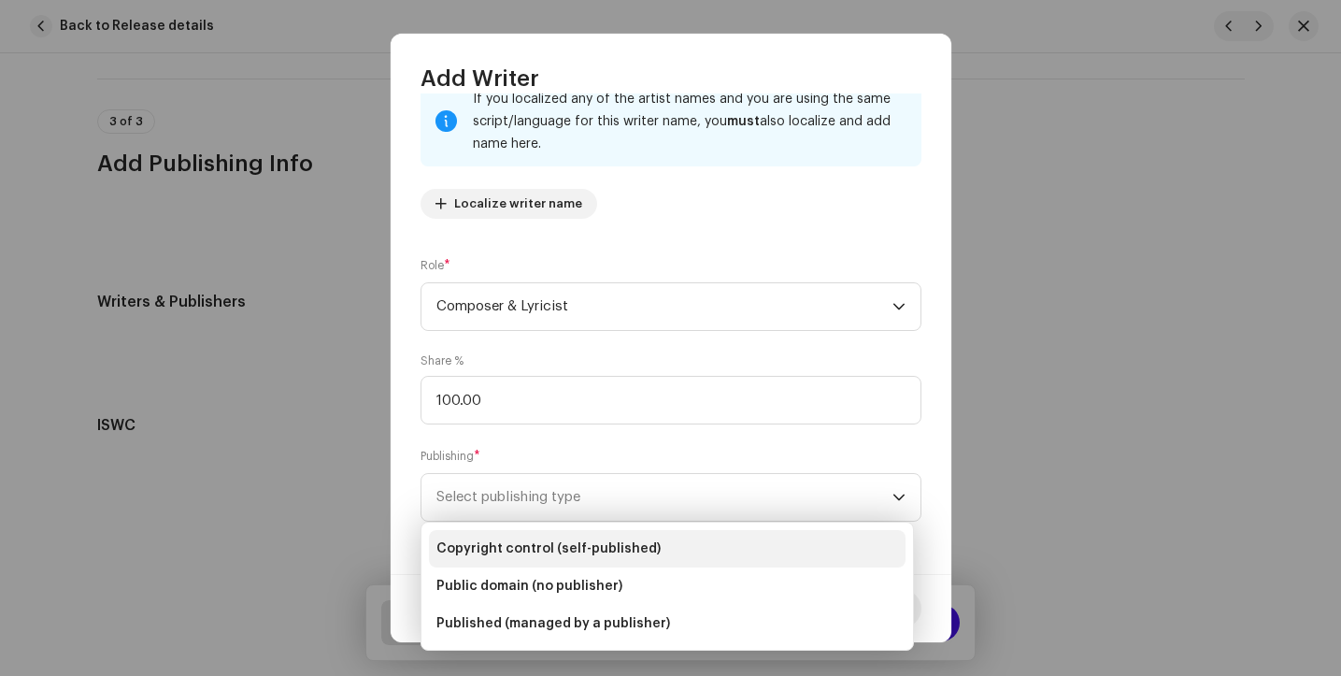
click at [575, 541] on span "Copyright control (self-published)" at bounding box center [549, 548] width 224 height 19
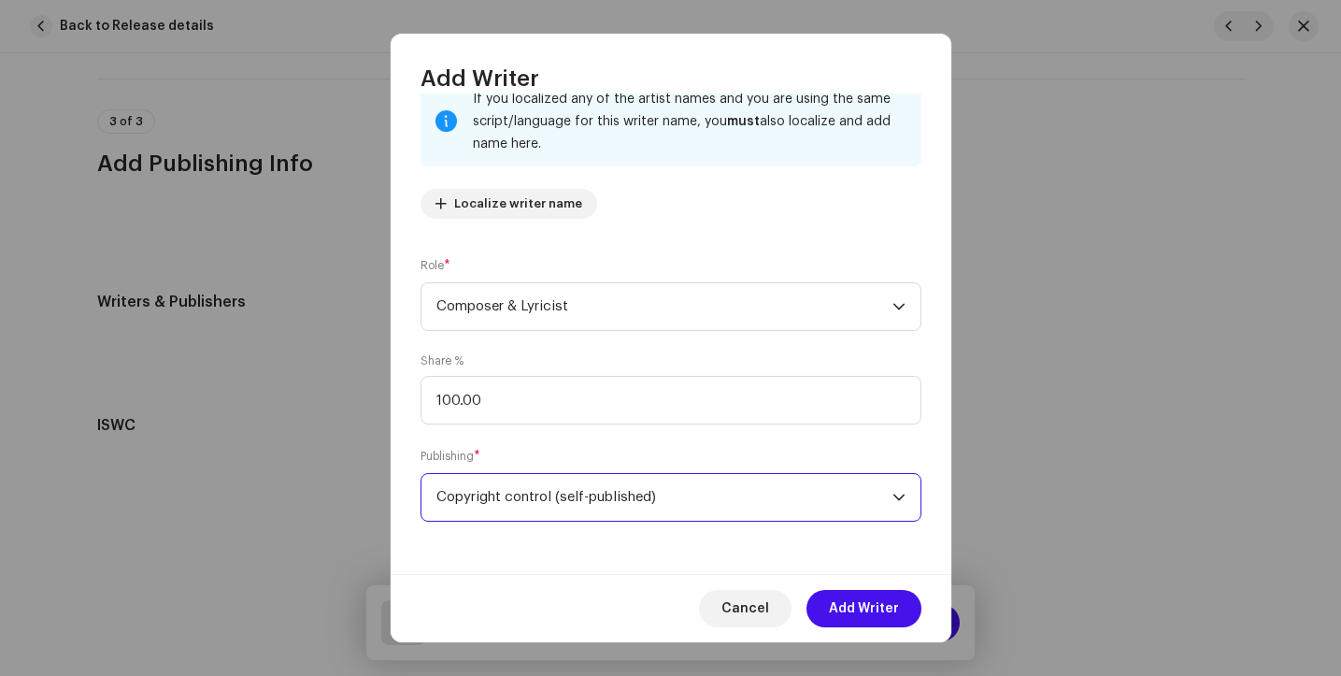
click at [870, 609] on span "Add Writer" at bounding box center [864, 608] width 70 height 37
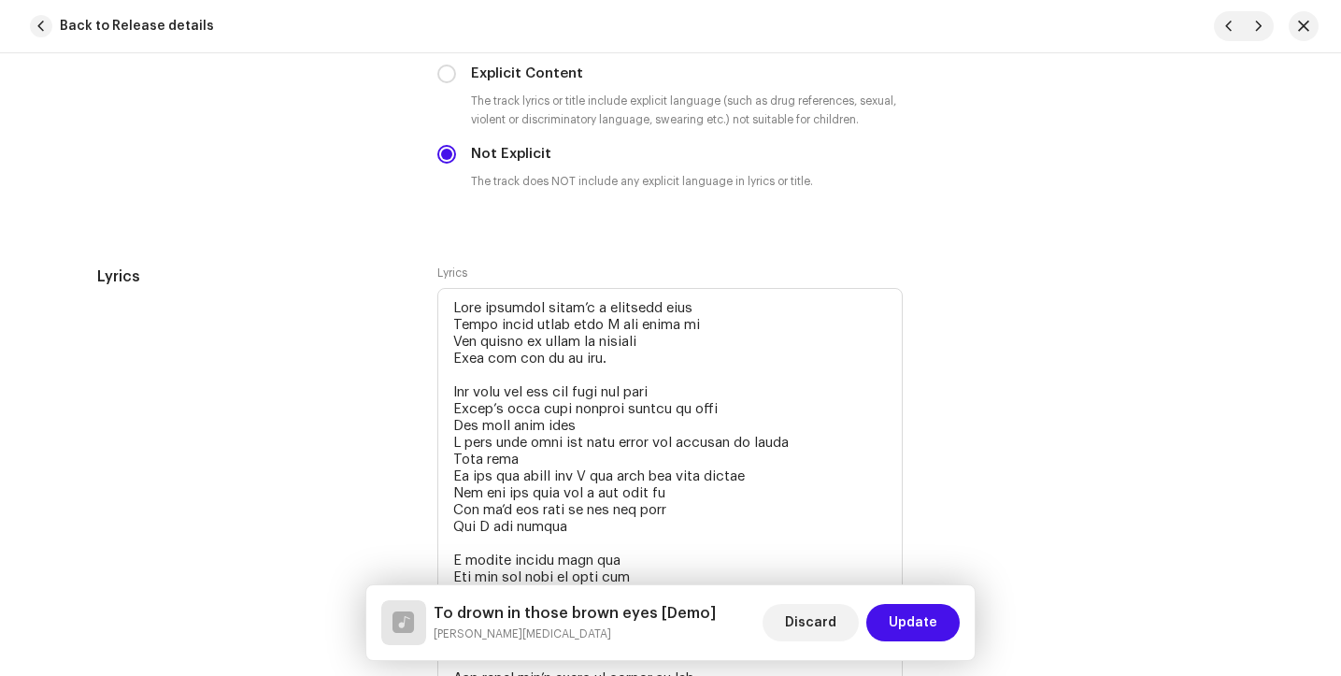
scroll to position [4425, 0]
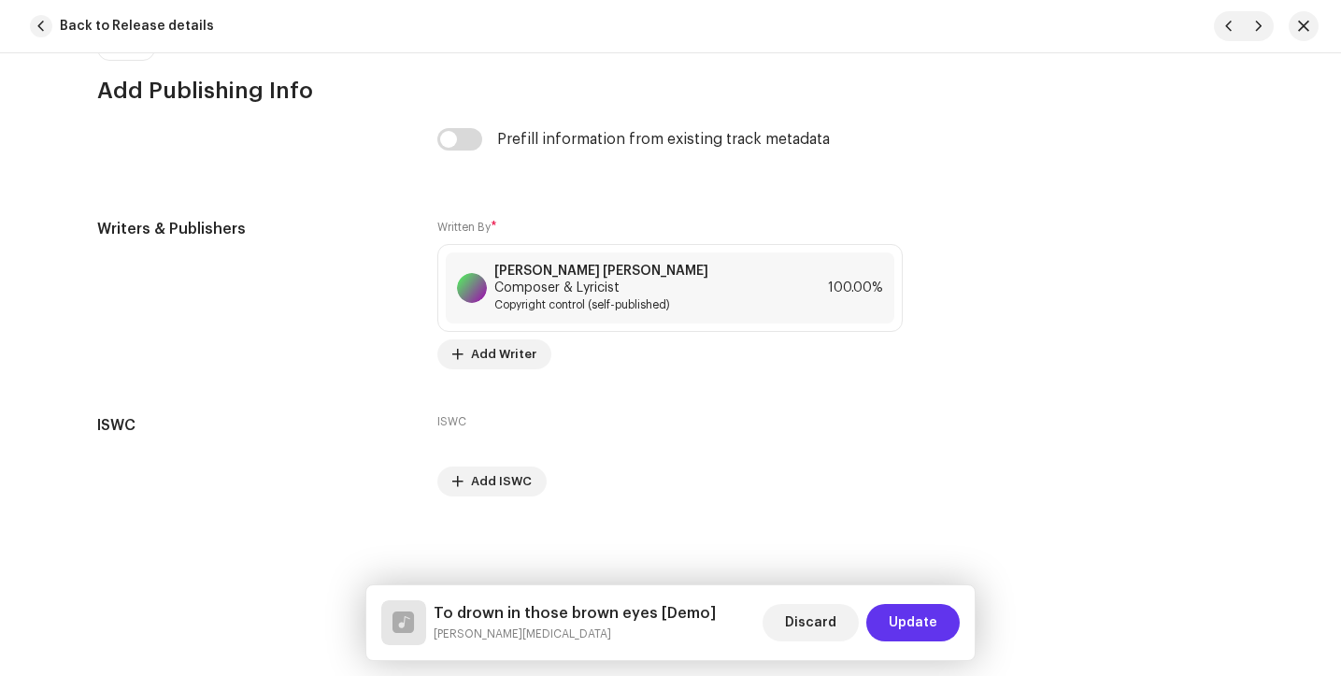
click at [904, 630] on span "Update" at bounding box center [913, 622] width 49 height 37
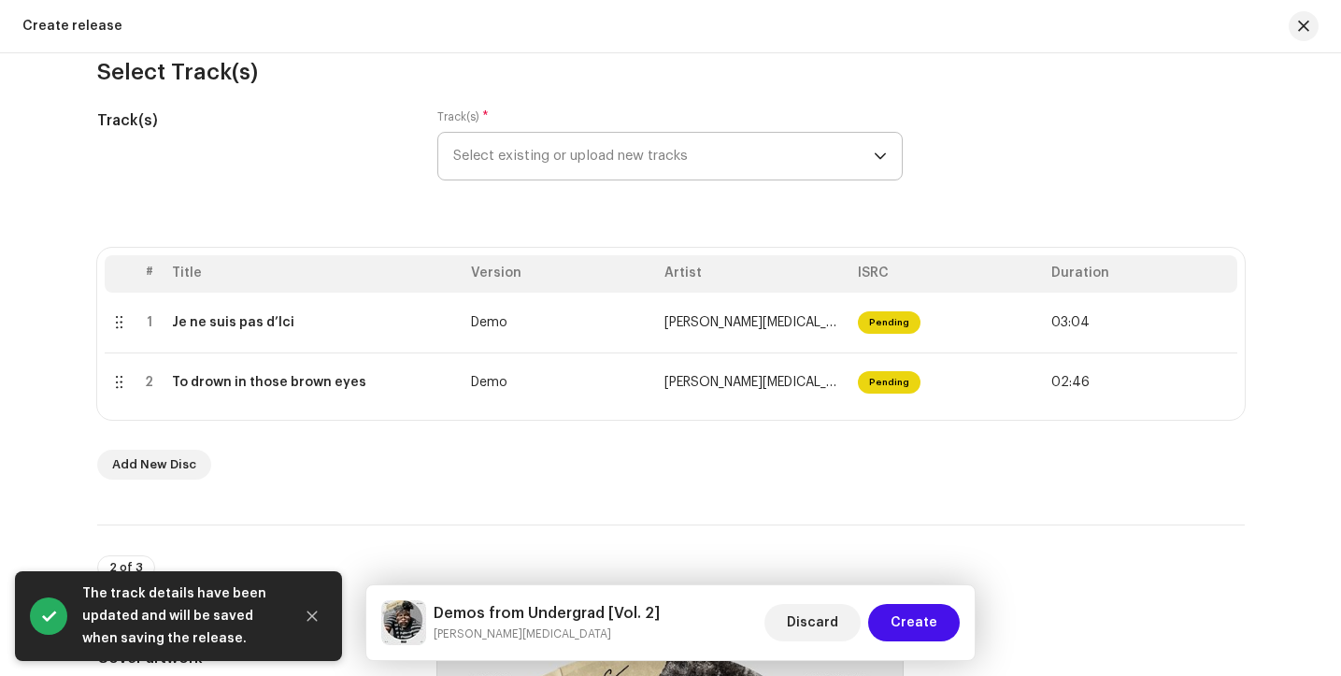
click at [883, 151] on p-select "Select existing or upload new tracks" at bounding box center [669, 156] width 465 height 49
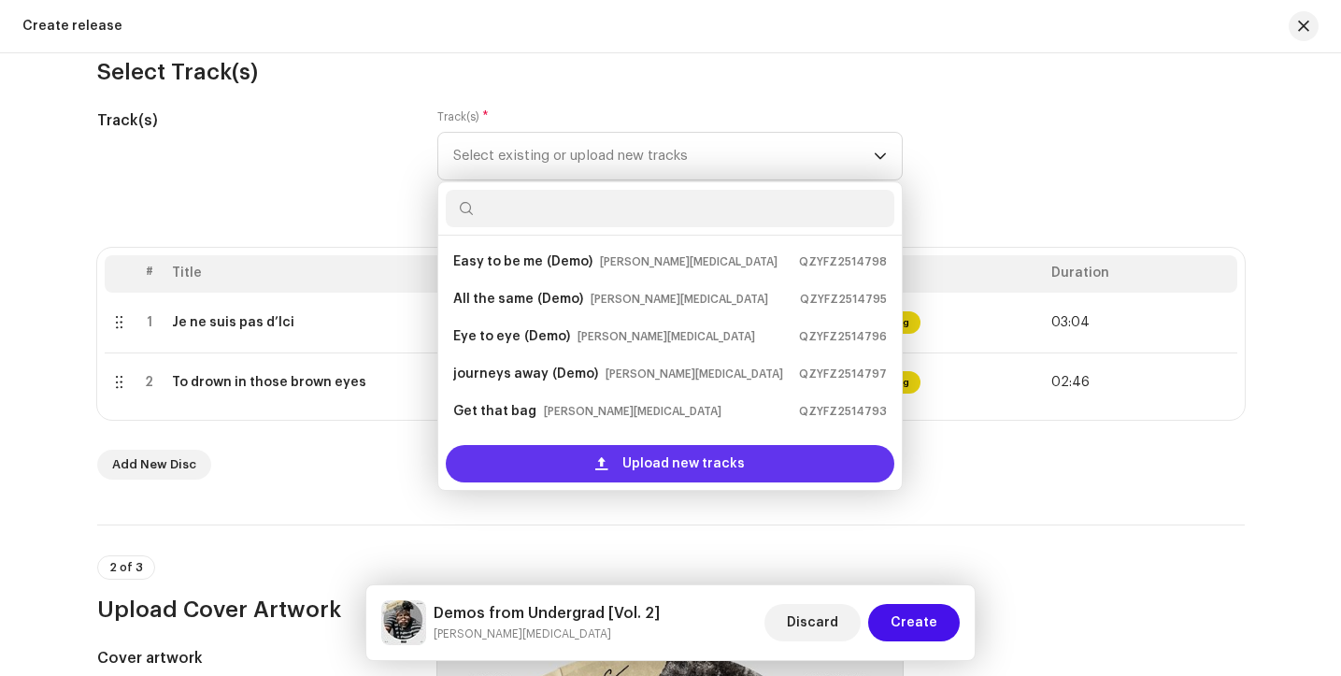
scroll to position [30, 0]
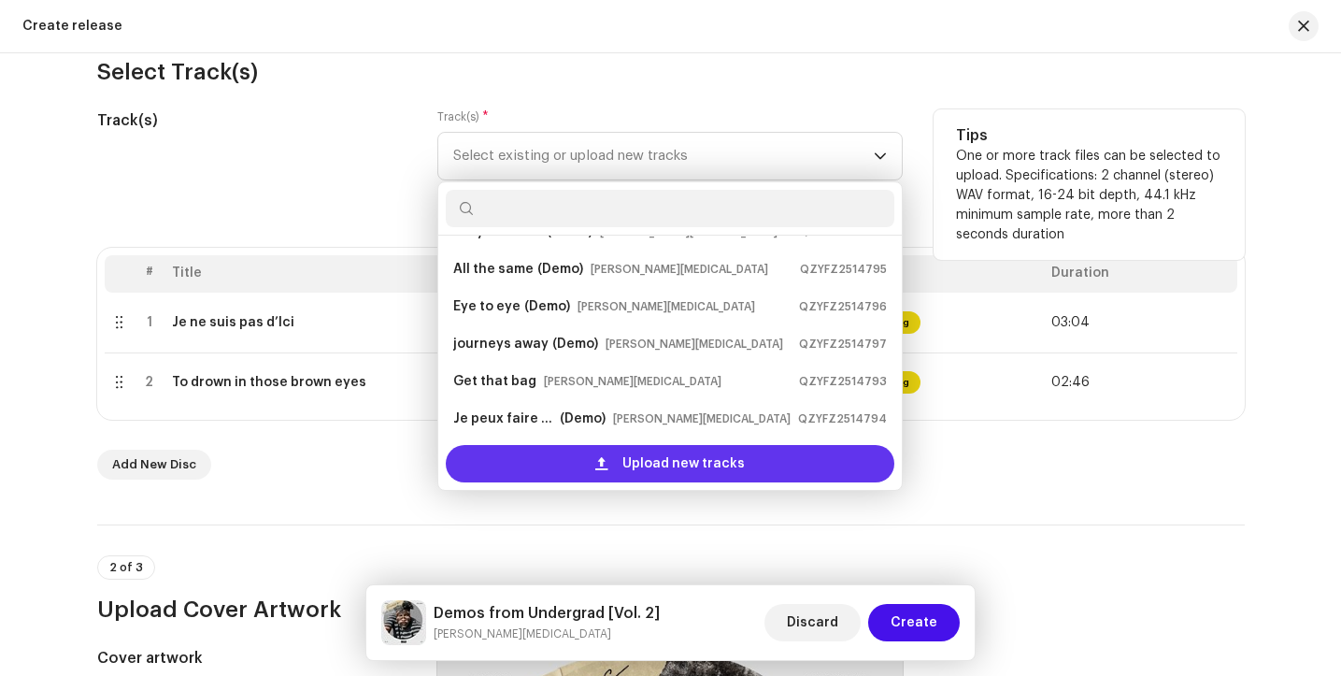
click at [663, 456] on span "Upload new tracks" at bounding box center [684, 463] width 122 height 37
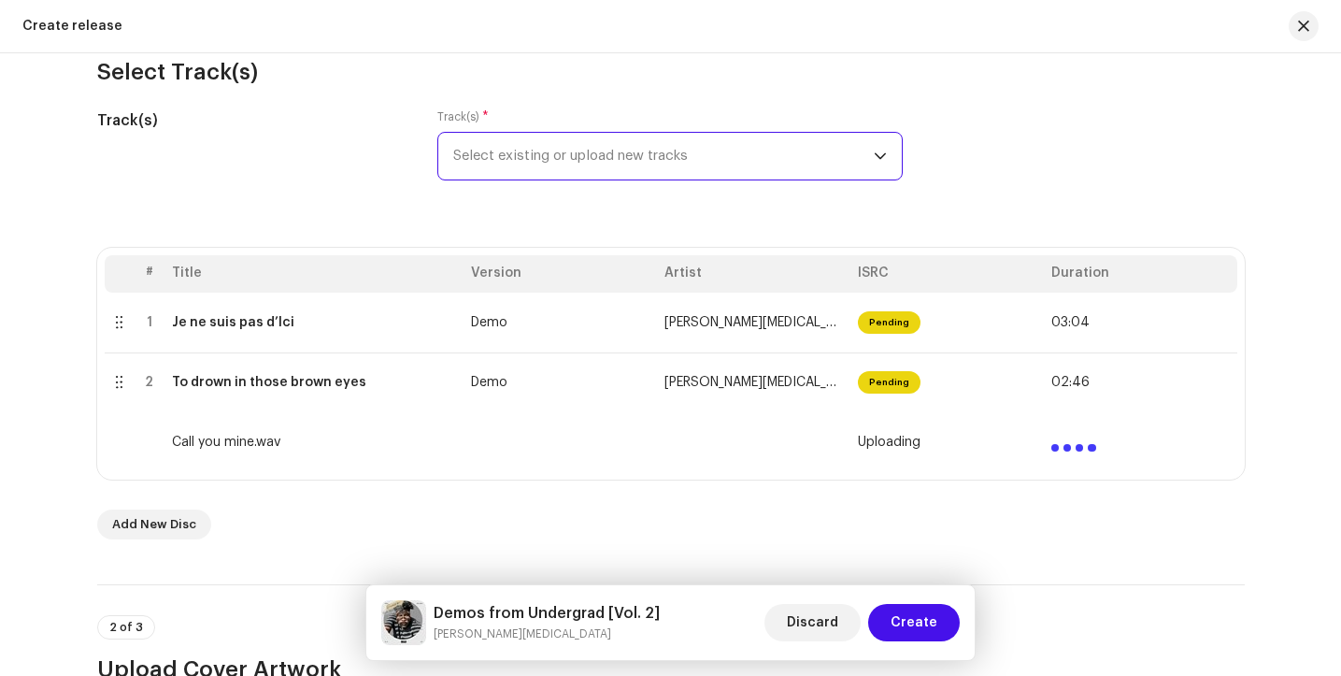
click at [874, 155] on icon "dropdown trigger" at bounding box center [880, 156] width 13 height 13
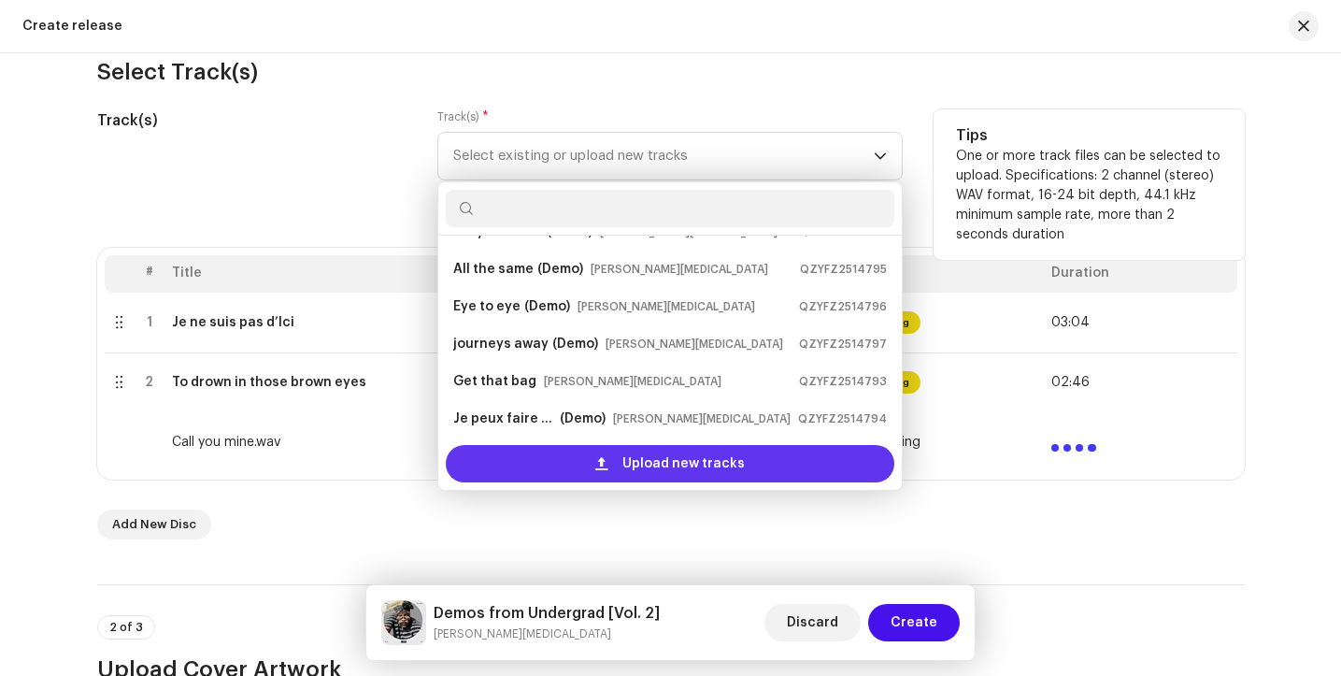
click at [692, 469] on span "Upload new tracks" at bounding box center [684, 463] width 122 height 37
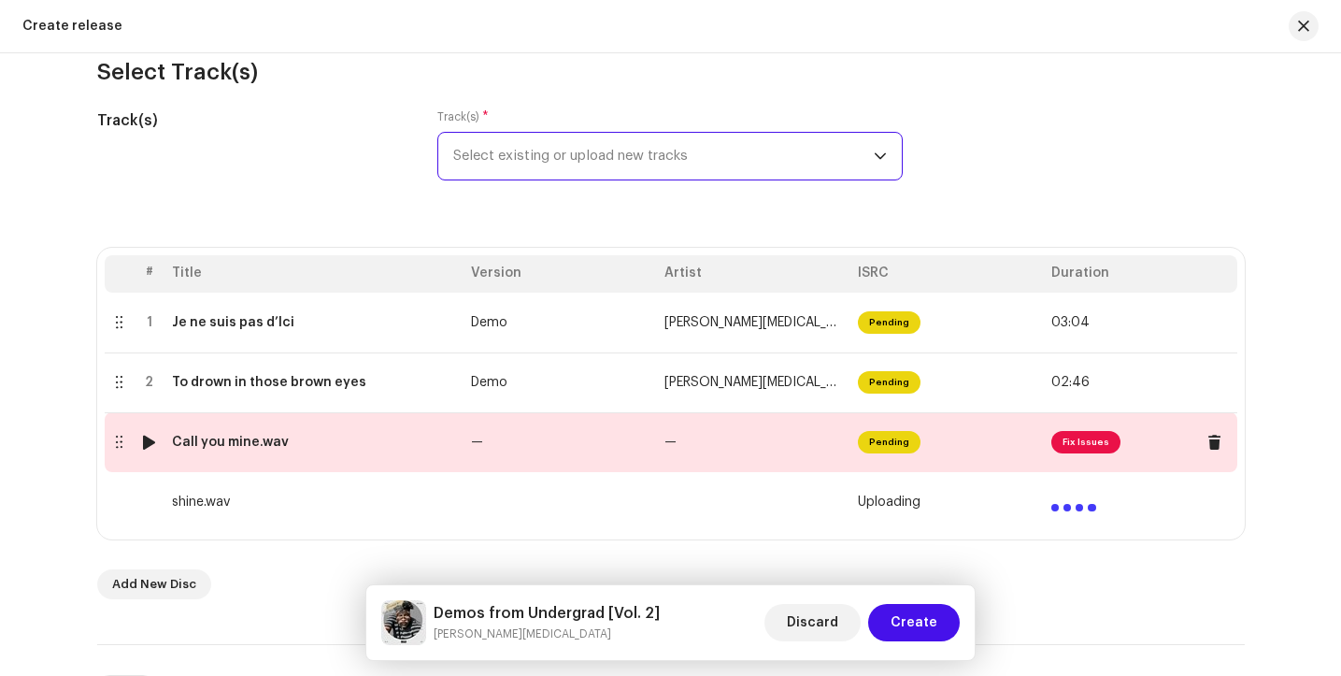
click at [1088, 440] on span "Fix Issues" at bounding box center [1086, 442] width 69 height 22
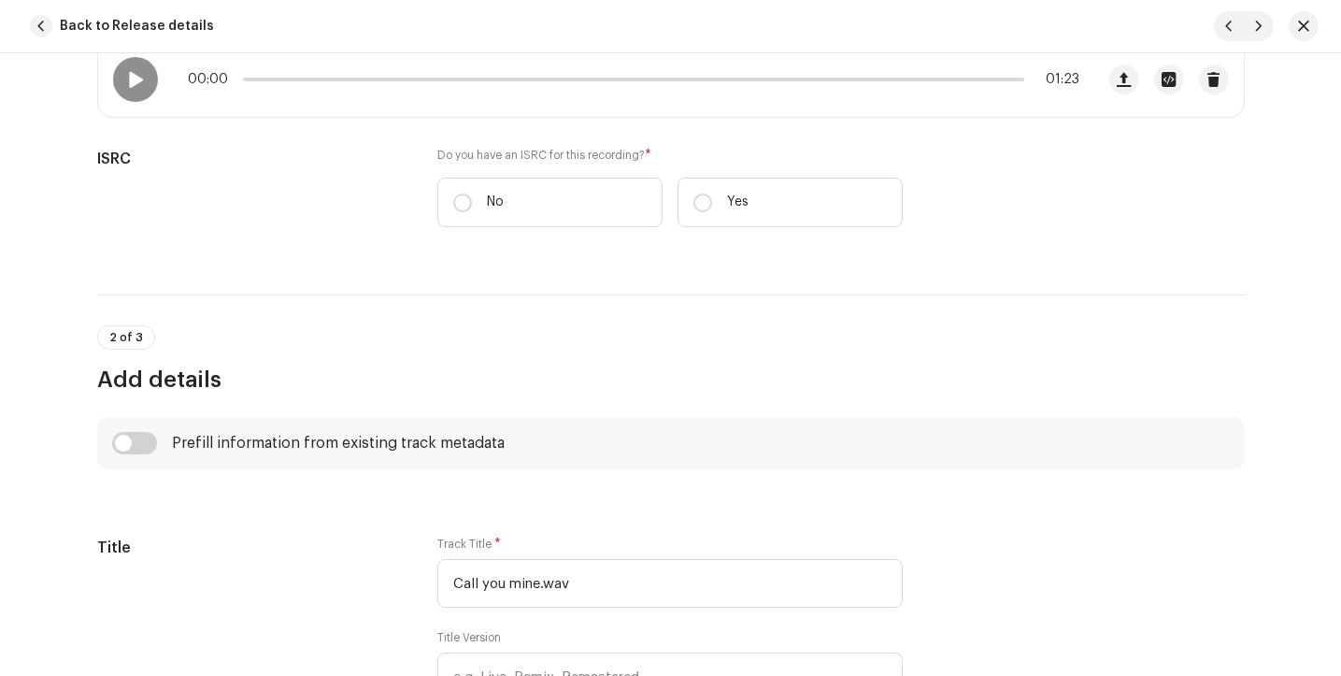
scroll to position [419, 0]
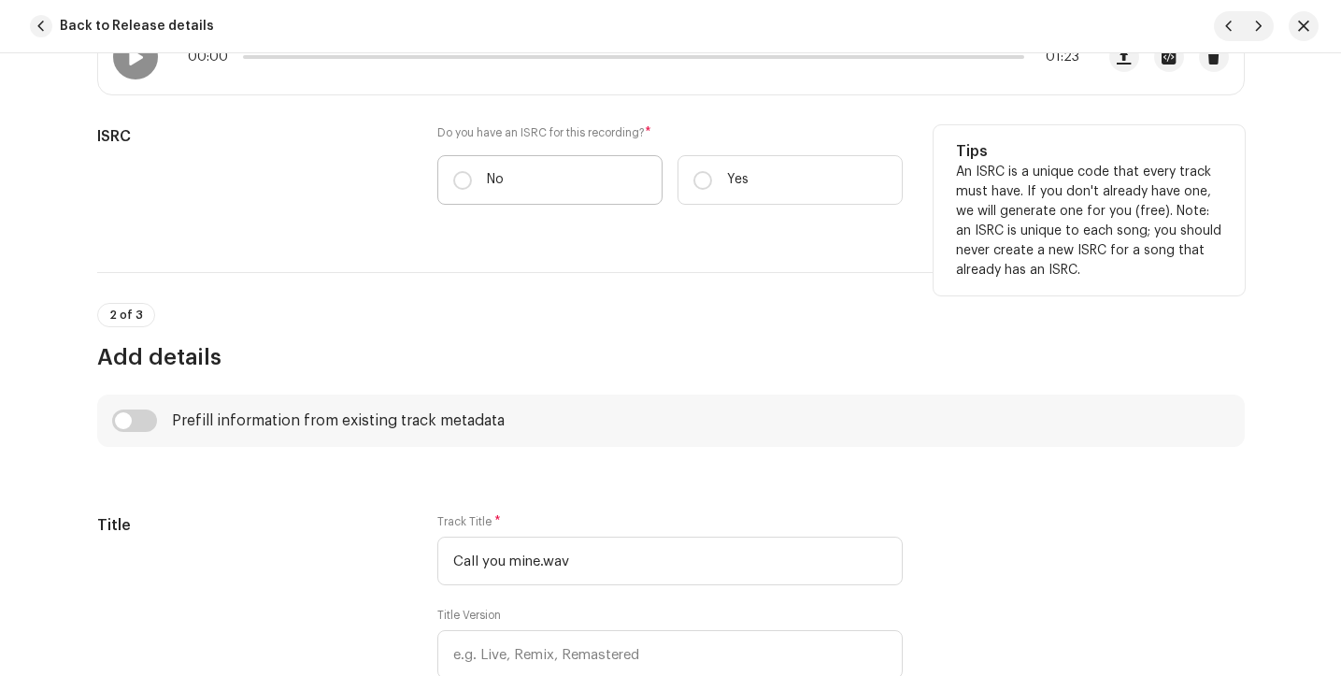
click at [443, 165] on label "No" at bounding box center [549, 180] width 225 height 50
click at [453, 171] on input "No" at bounding box center [462, 180] width 19 height 19
radio input "true"
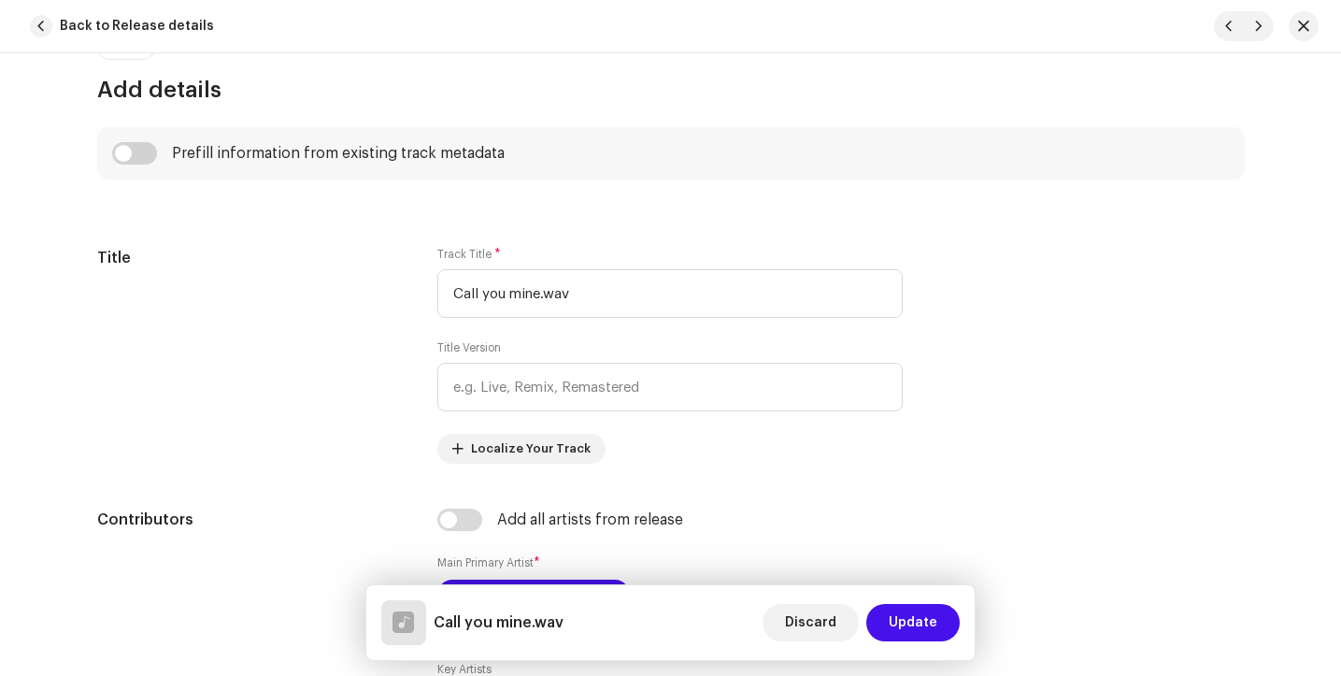
scroll to position [780, 0]
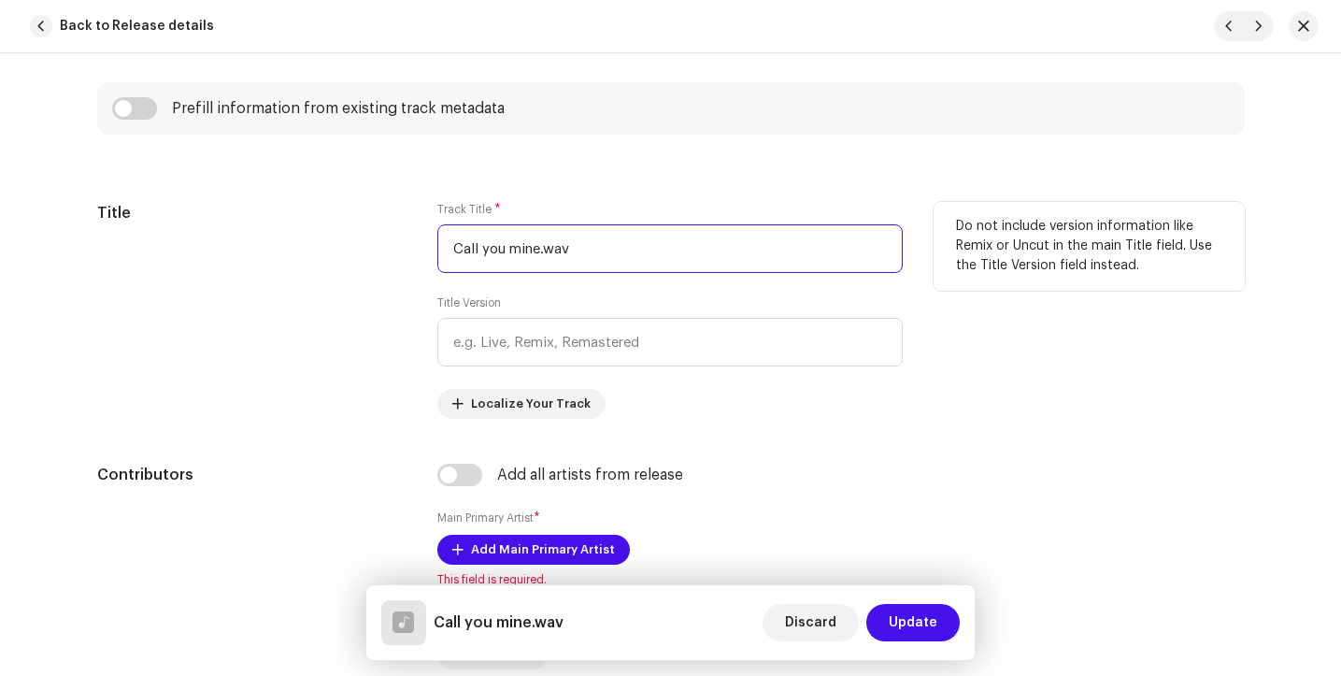
click at [592, 241] on input "Call you mine.wav" at bounding box center [669, 248] width 465 height 49
click at [596, 262] on input "Call you mine.wav" at bounding box center [669, 248] width 465 height 49
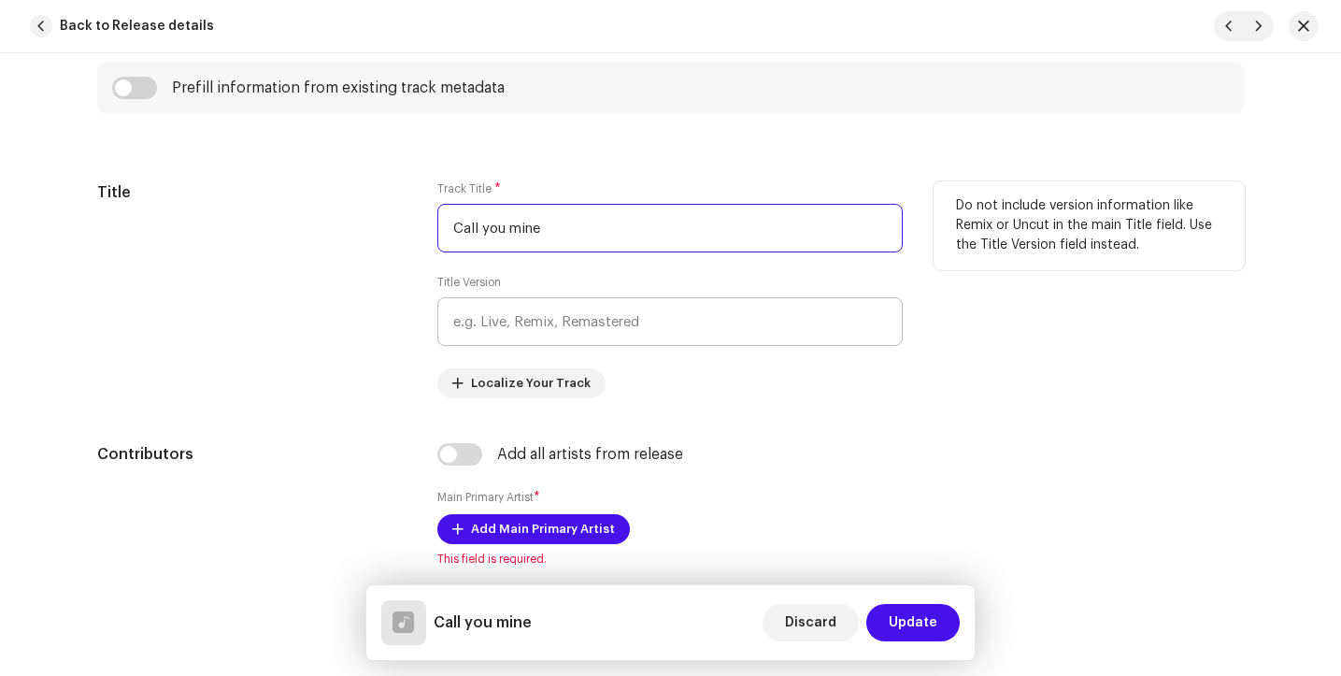
scroll to position [802, 0]
type input "Call you mine"
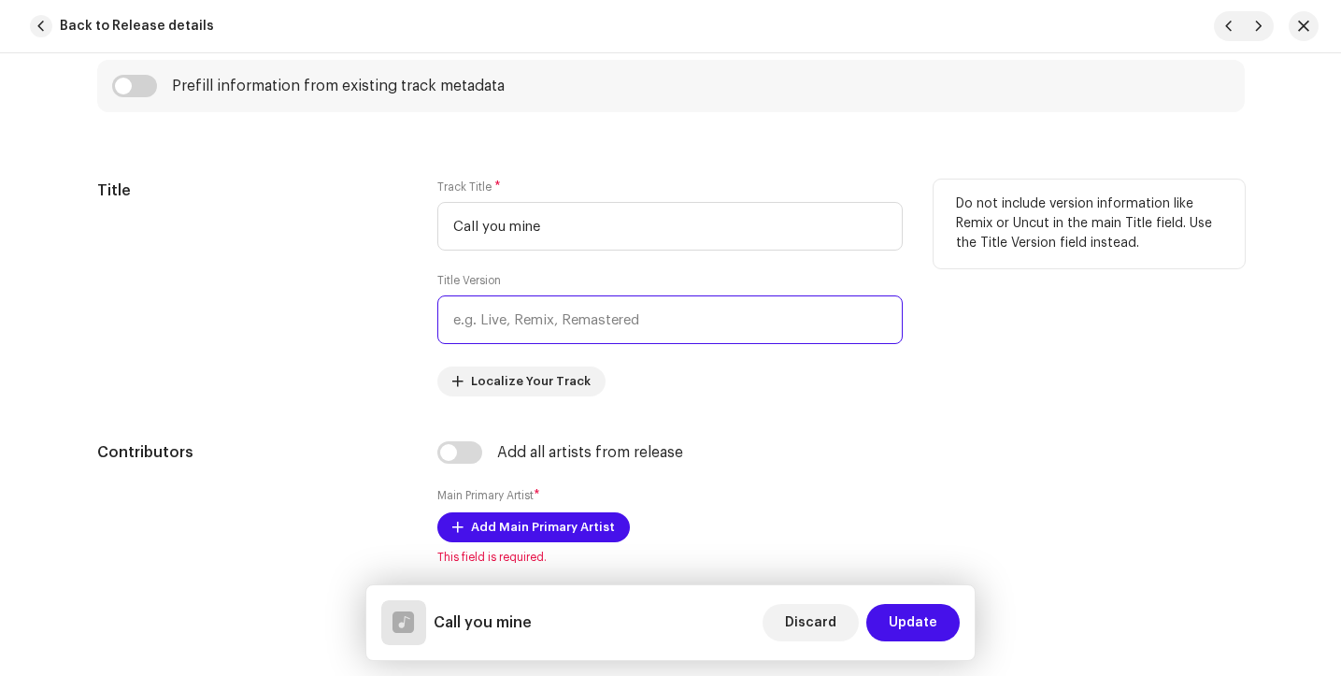
click at [600, 322] on input "text" at bounding box center [669, 319] width 465 height 49
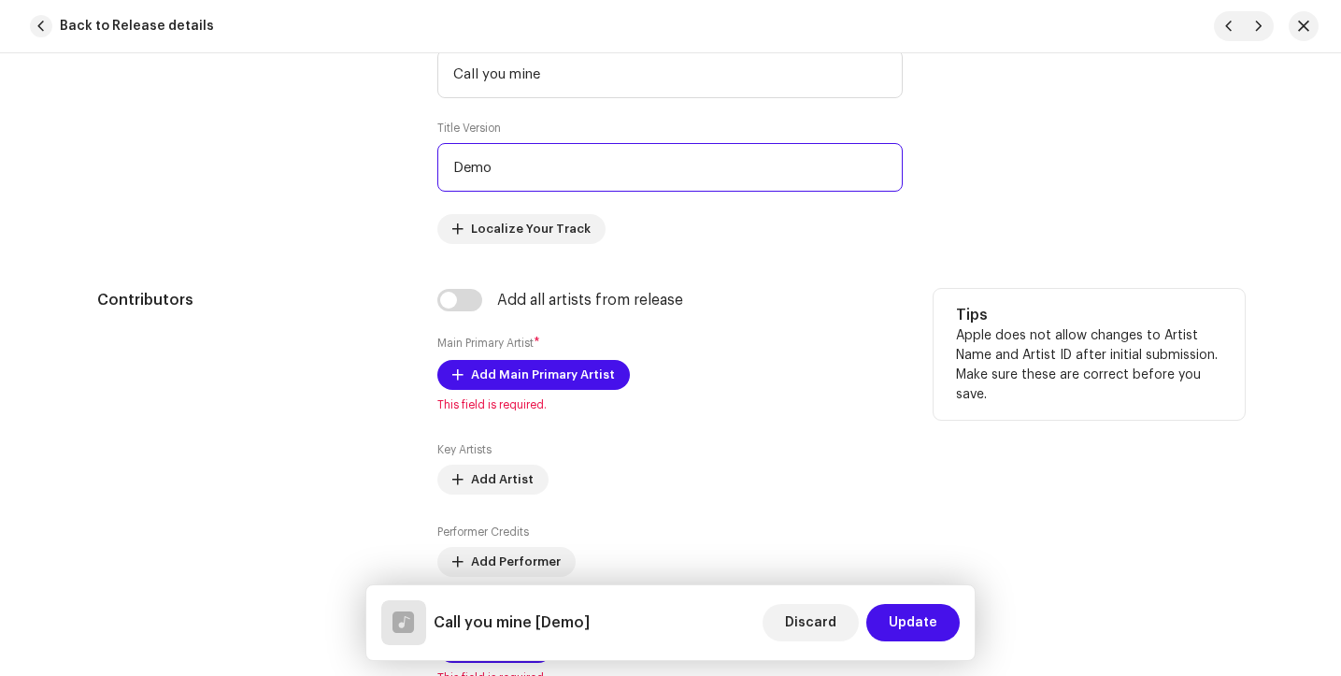
scroll to position [968, 0]
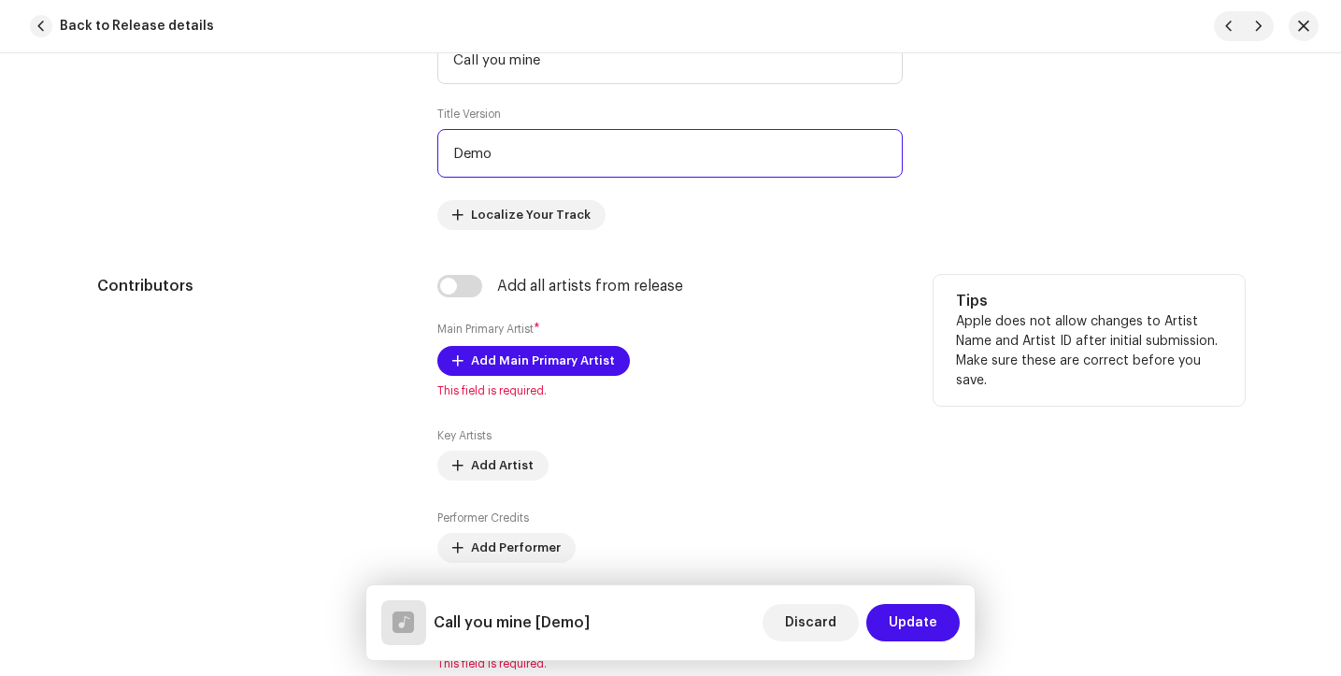
type input "Demo"
click at [533, 343] on div "Add all artists from release Main Primary Artist * Add Main Primary Artist This…" at bounding box center [669, 473] width 465 height 396
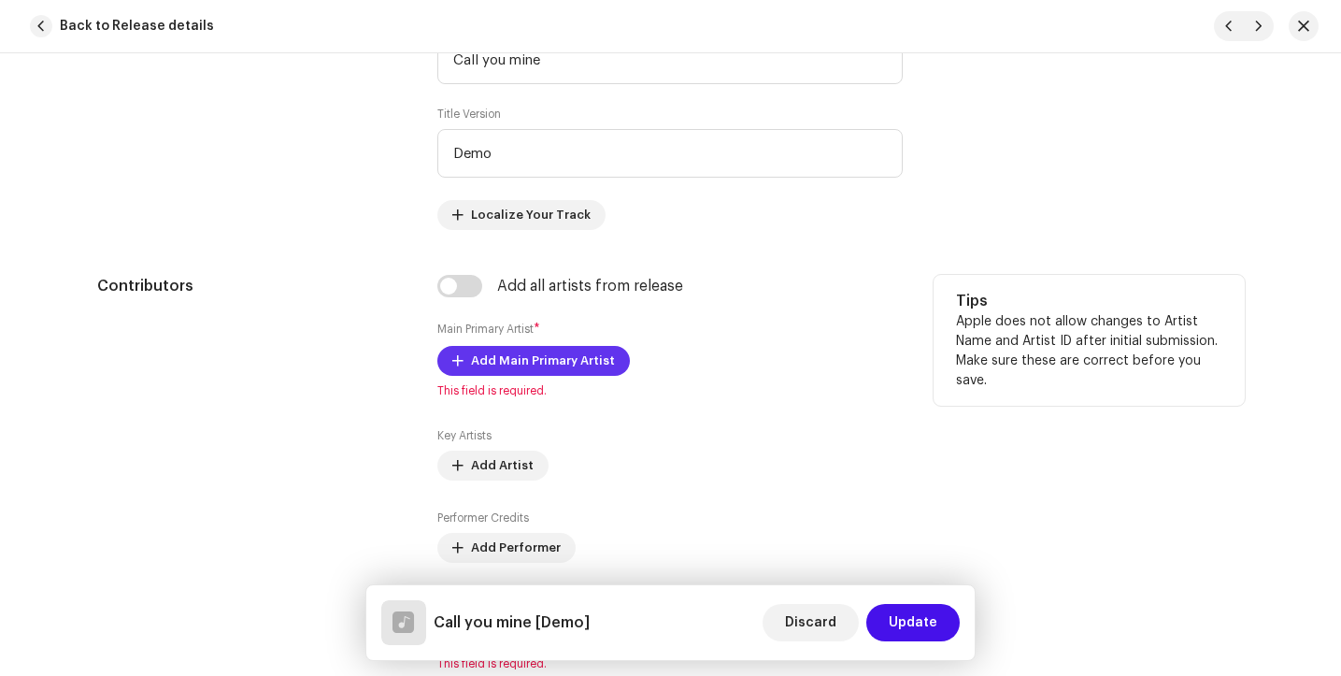
click at [531, 347] on span "Add Main Primary Artist" at bounding box center [543, 360] width 144 height 37
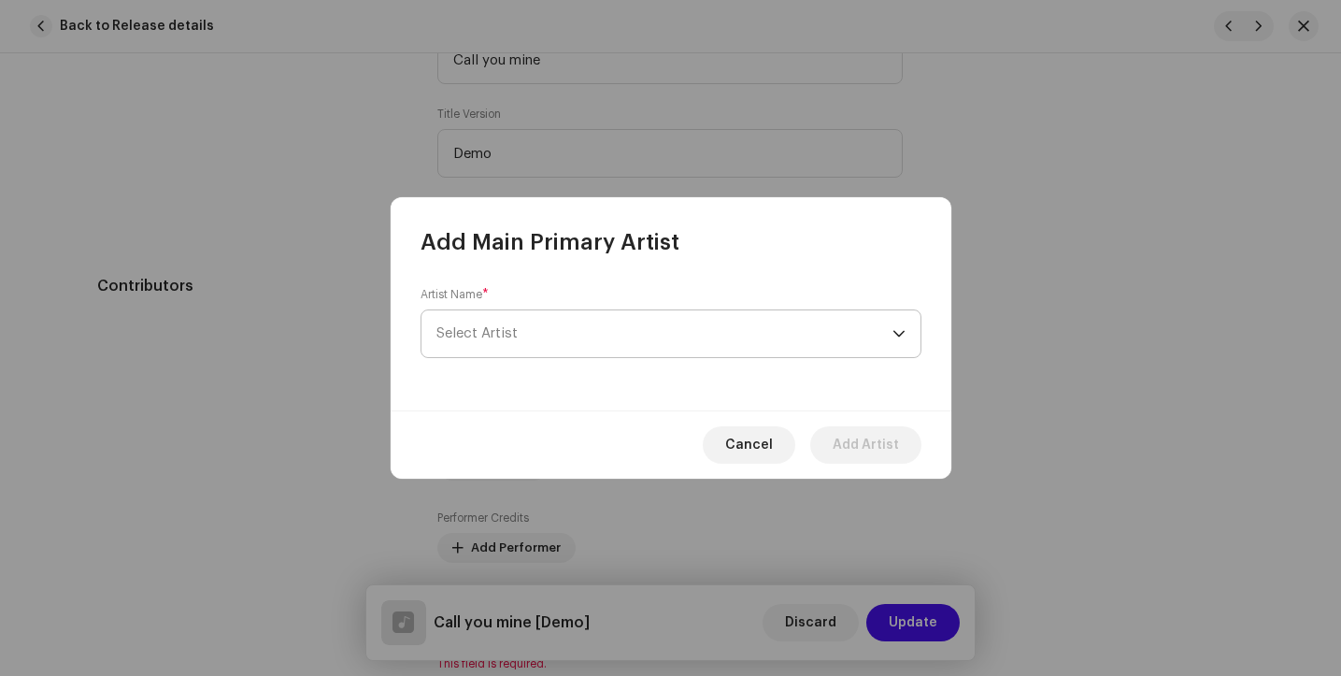
click at [507, 337] on span "Select Artist" at bounding box center [477, 333] width 81 height 14
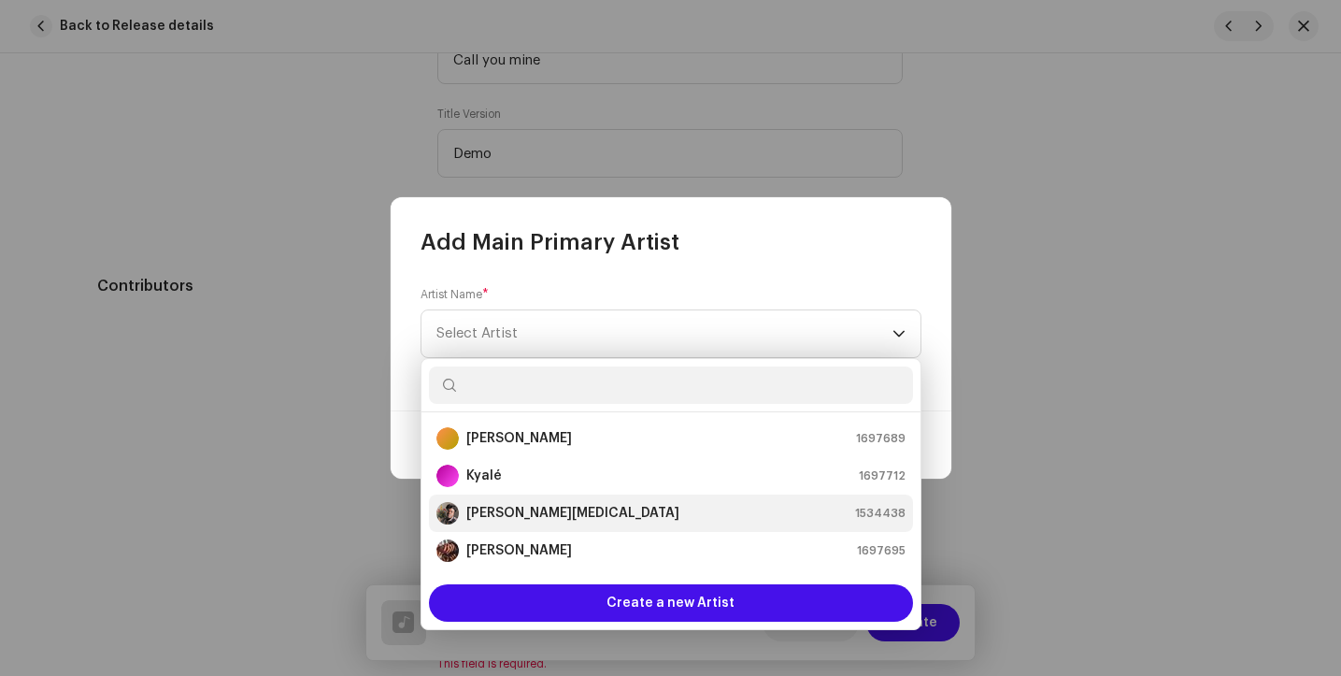
click at [516, 521] on strong "[PERSON_NAME][MEDICAL_DATA]" at bounding box center [572, 513] width 213 height 19
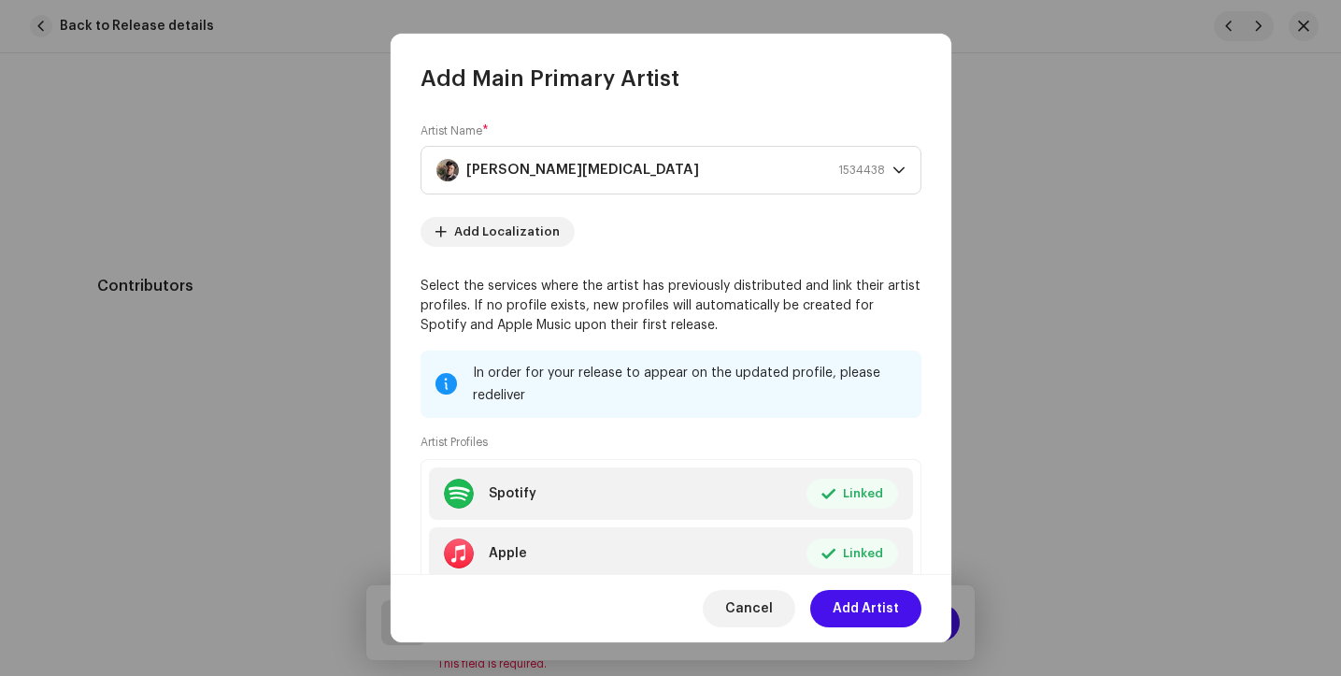
scroll to position [126, 0]
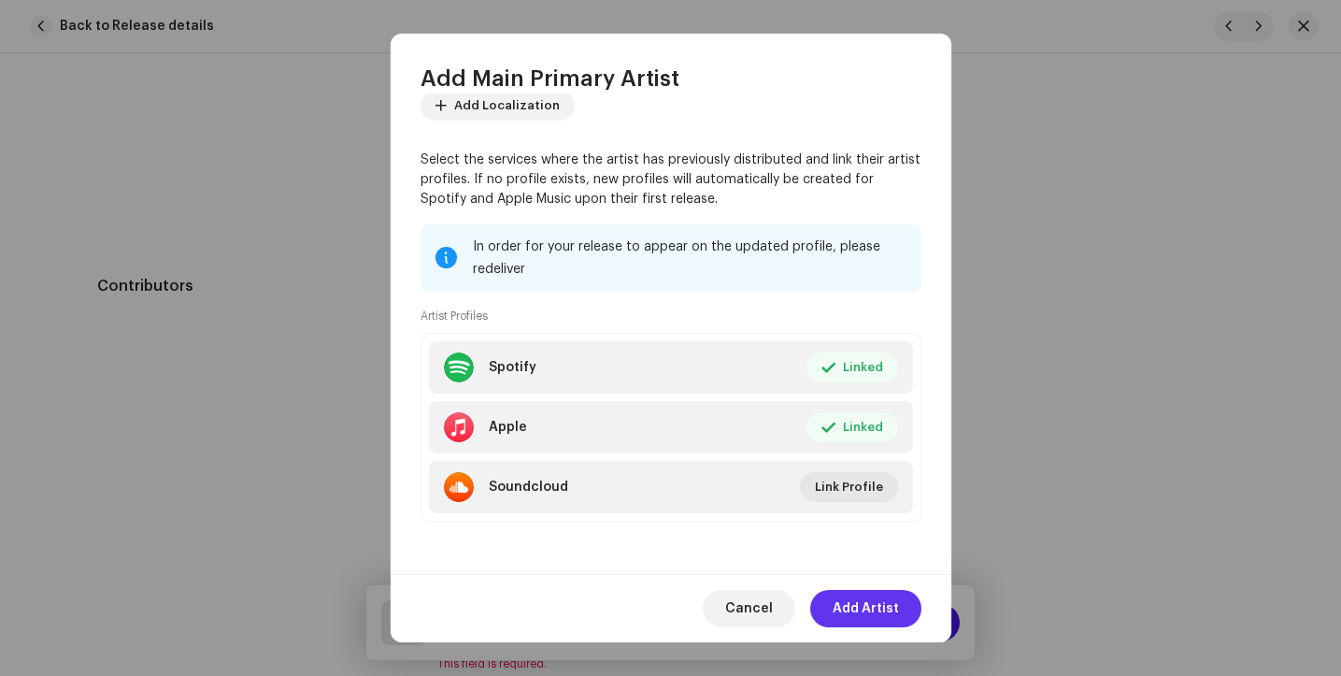
click at [839, 603] on span "Add Artist" at bounding box center [866, 608] width 66 height 37
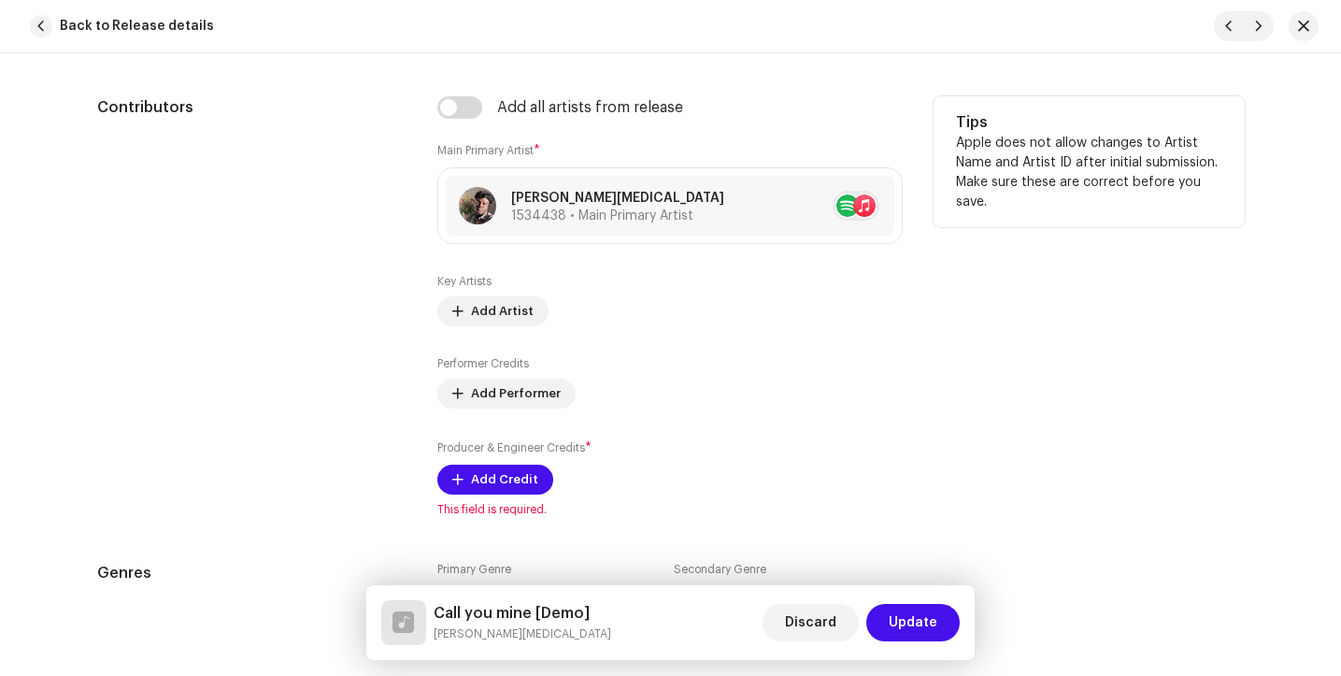
scroll to position [1169, 0]
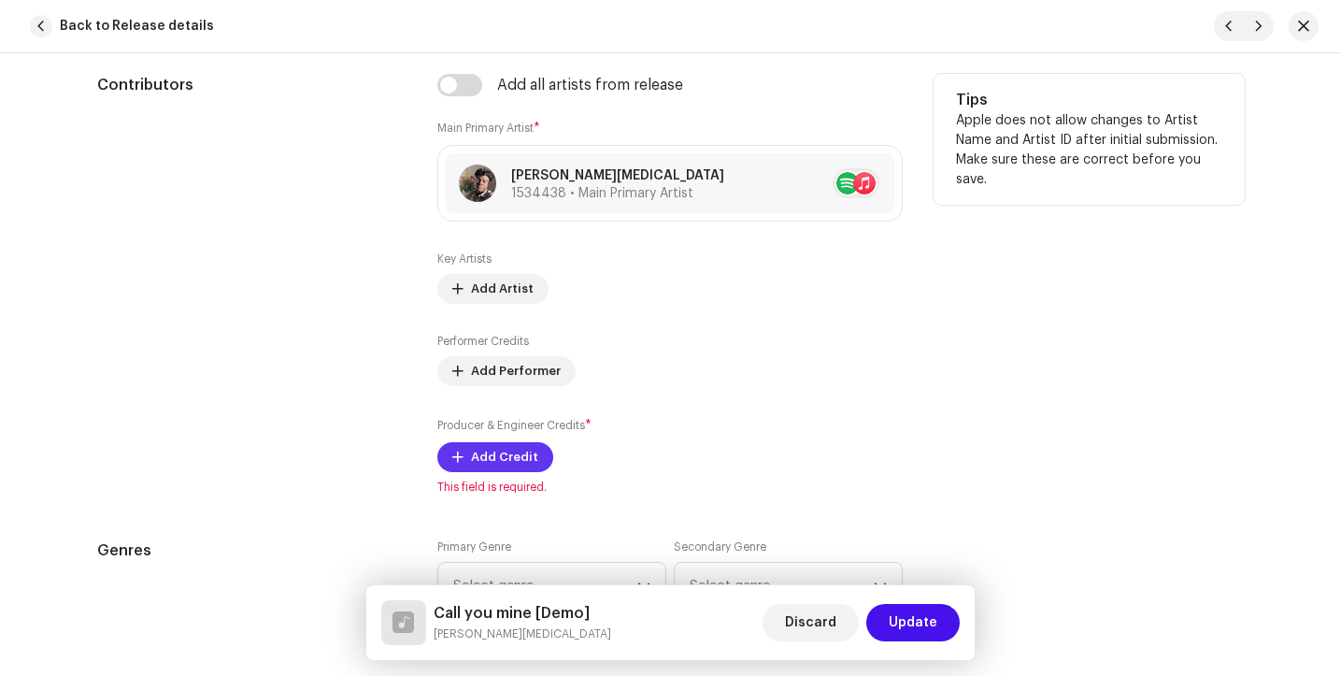
click at [506, 455] on span "Add Credit" at bounding box center [504, 456] width 67 height 37
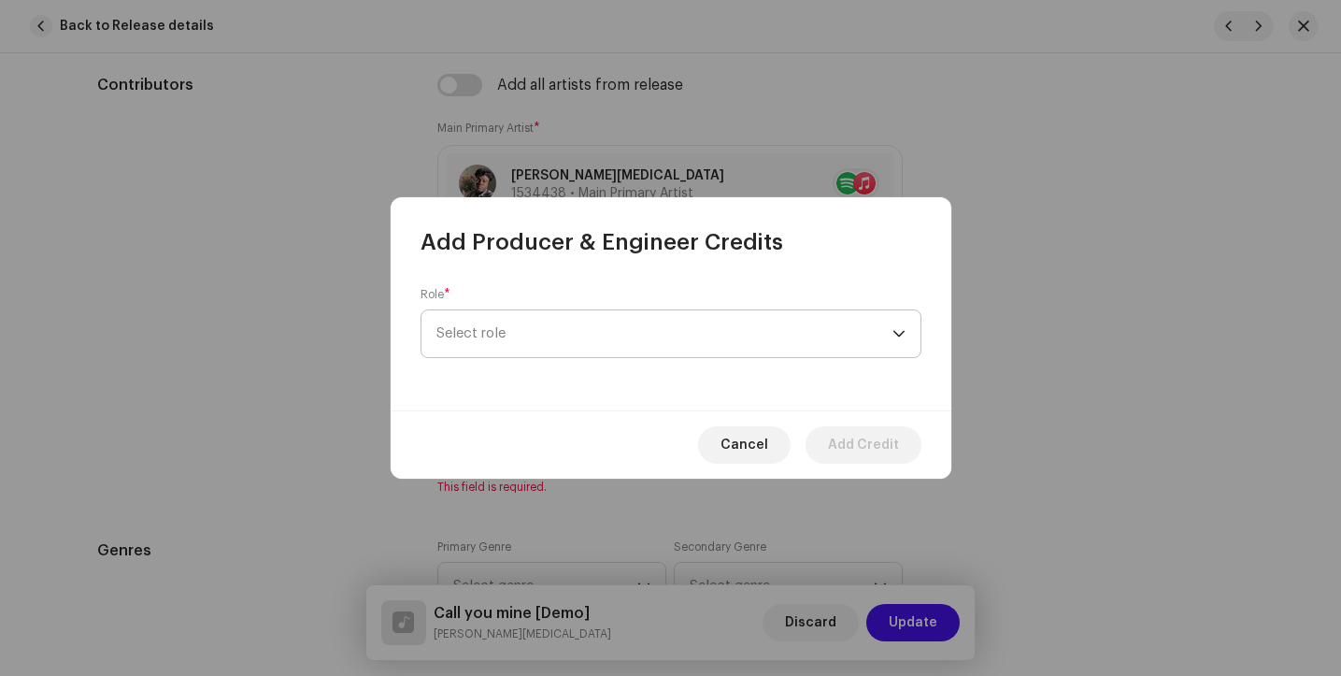
click at [559, 332] on span "Select role" at bounding box center [665, 333] width 456 height 47
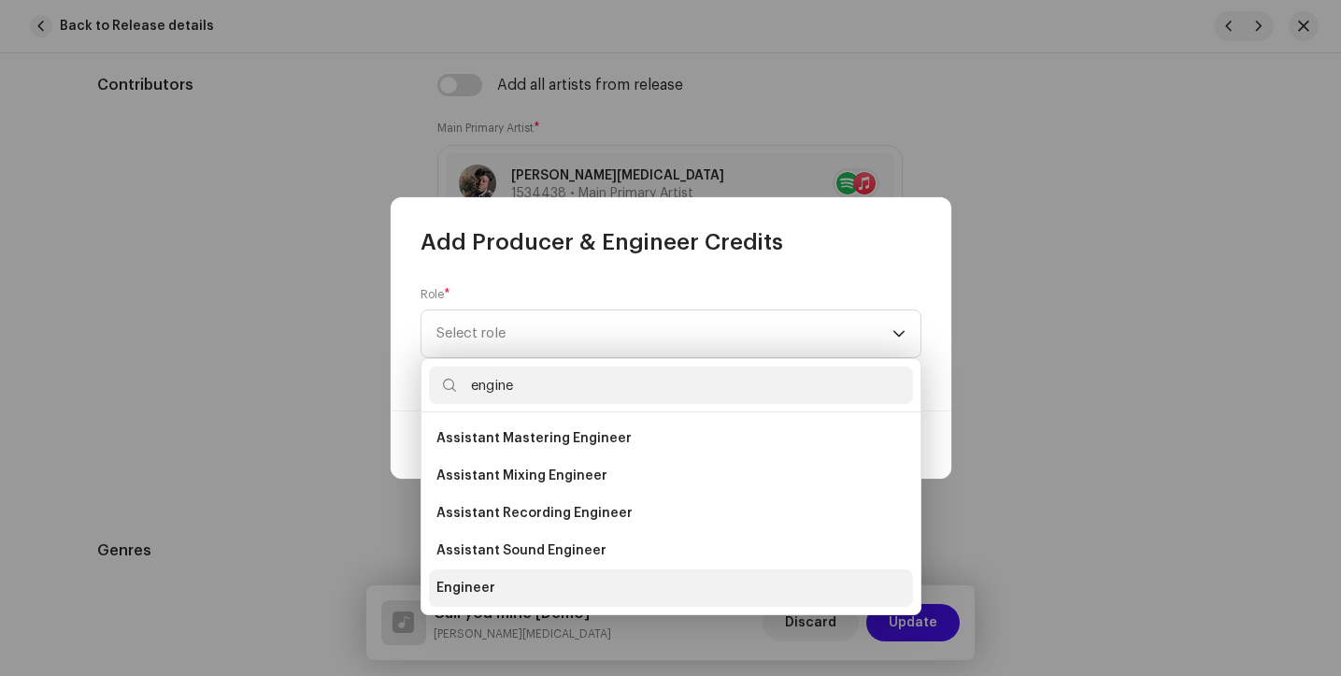
type input "engine"
click at [504, 583] on li "Engineer" at bounding box center [671, 587] width 484 height 37
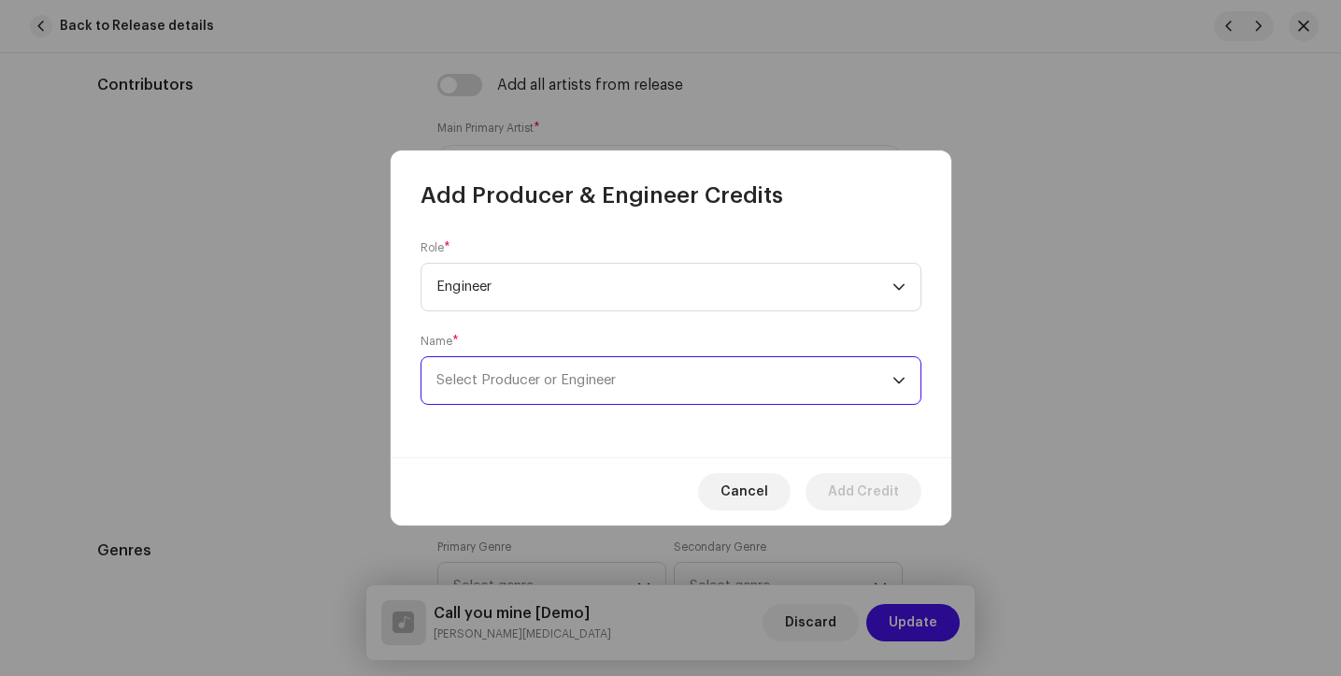
click at [540, 379] on span "Select Producer or Engineer" at bounding box center [526, 380] width 179 height 14
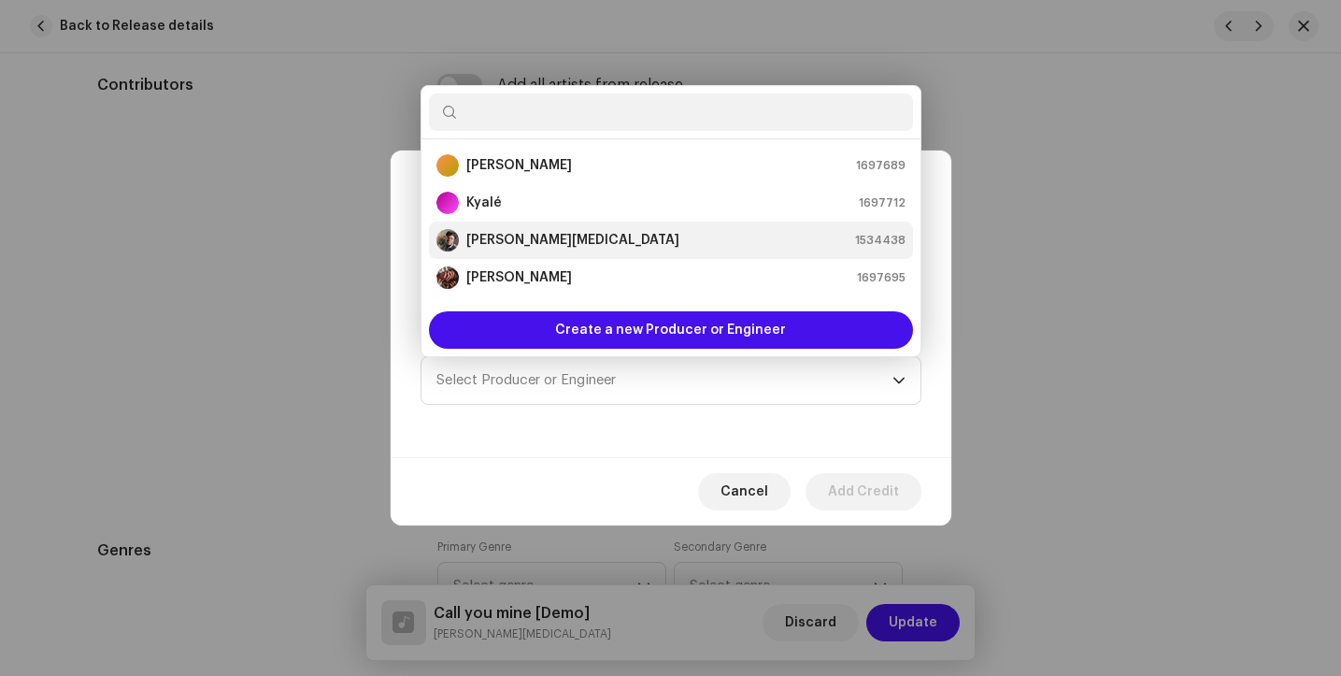
click at [524, 255] on li "[PERSON_NAME][MEDICAL_DATA] 1534438" at bounding box center [671, 240] width 484 height 37
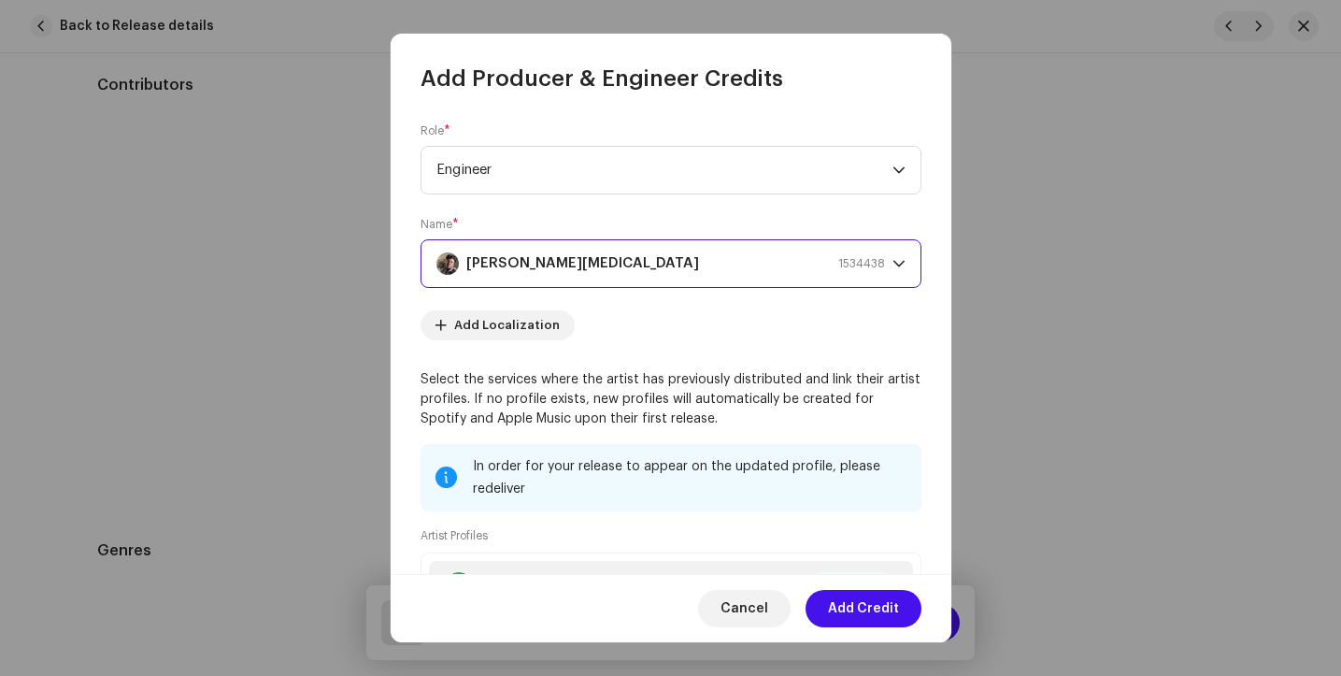
scroll to position [221, 0]
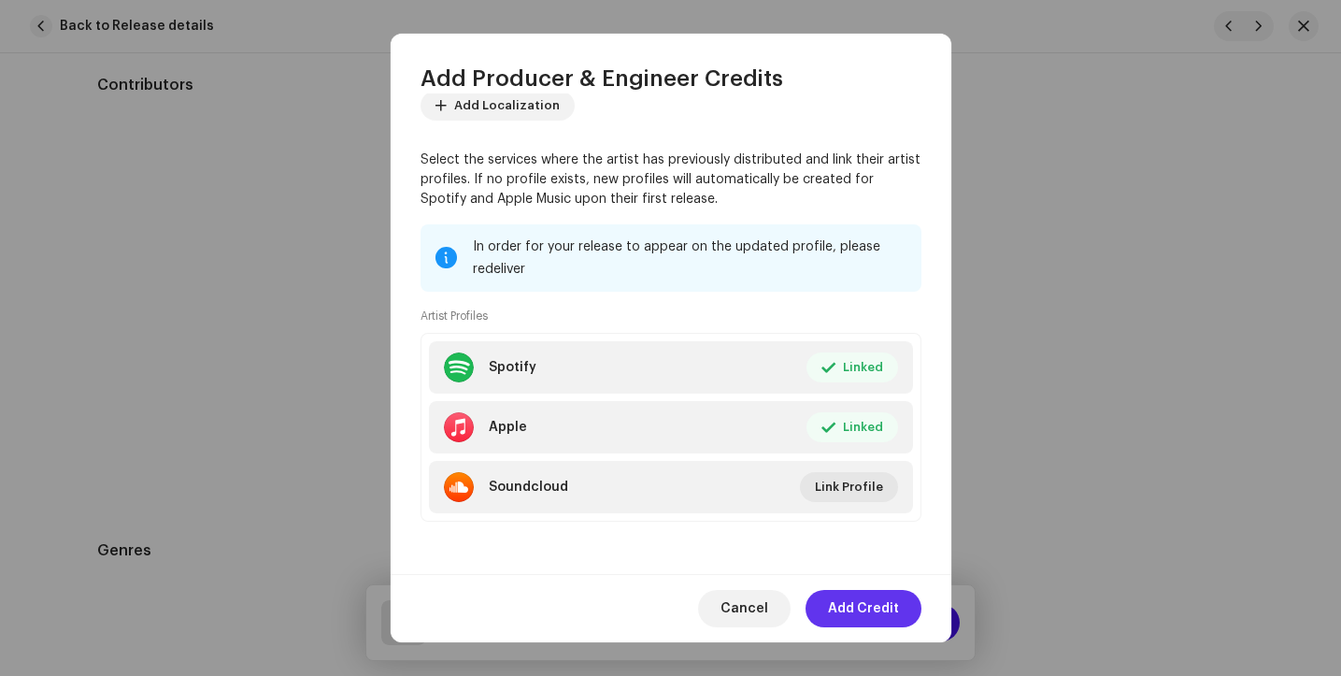
click at [851, 604] on span "Add Credit" at bounding box center [863, 608] width 71 height 37
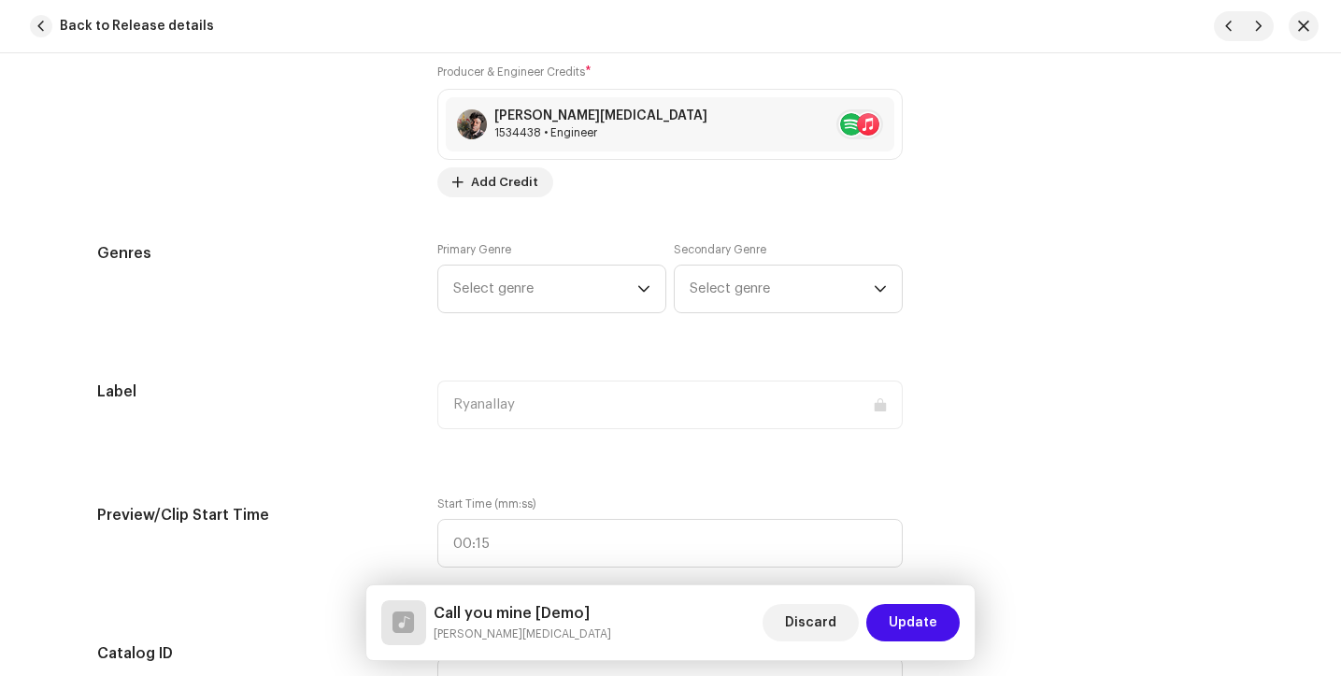
scroll to position [1545, 0]
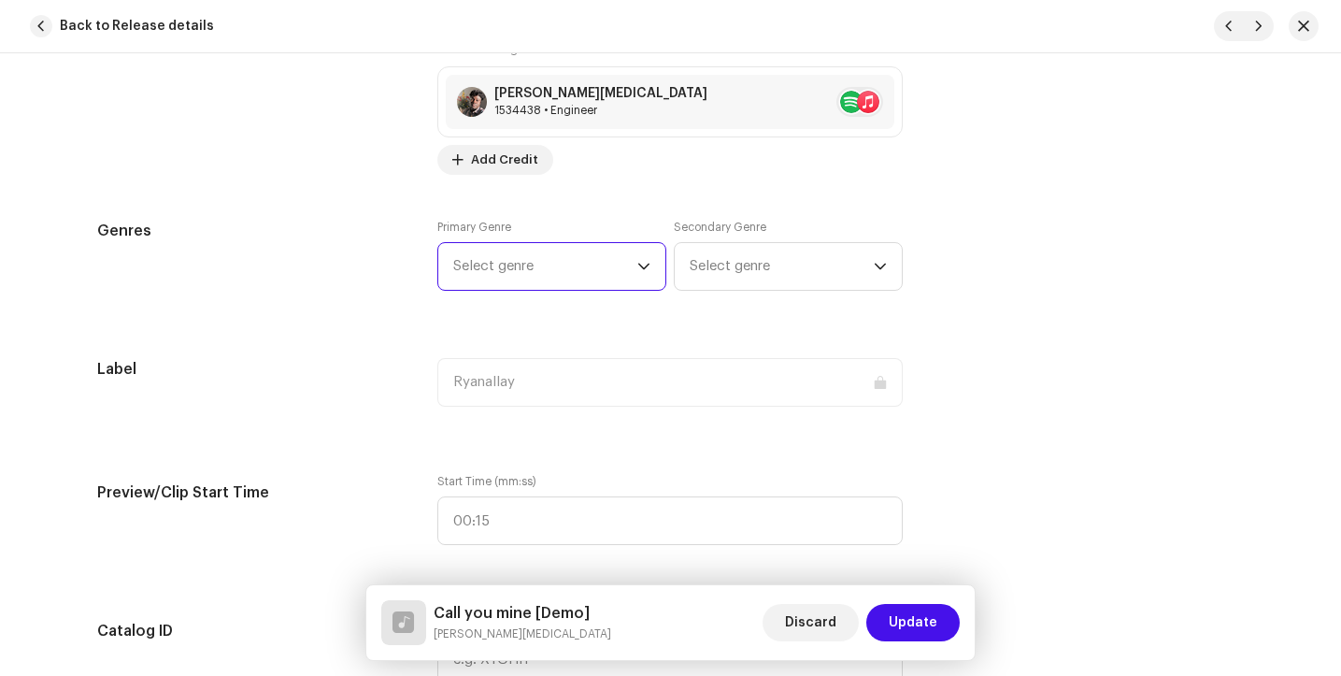
click at [591, 259] on span "Select genre" at bounding box center [545, 266] width 184 height 47
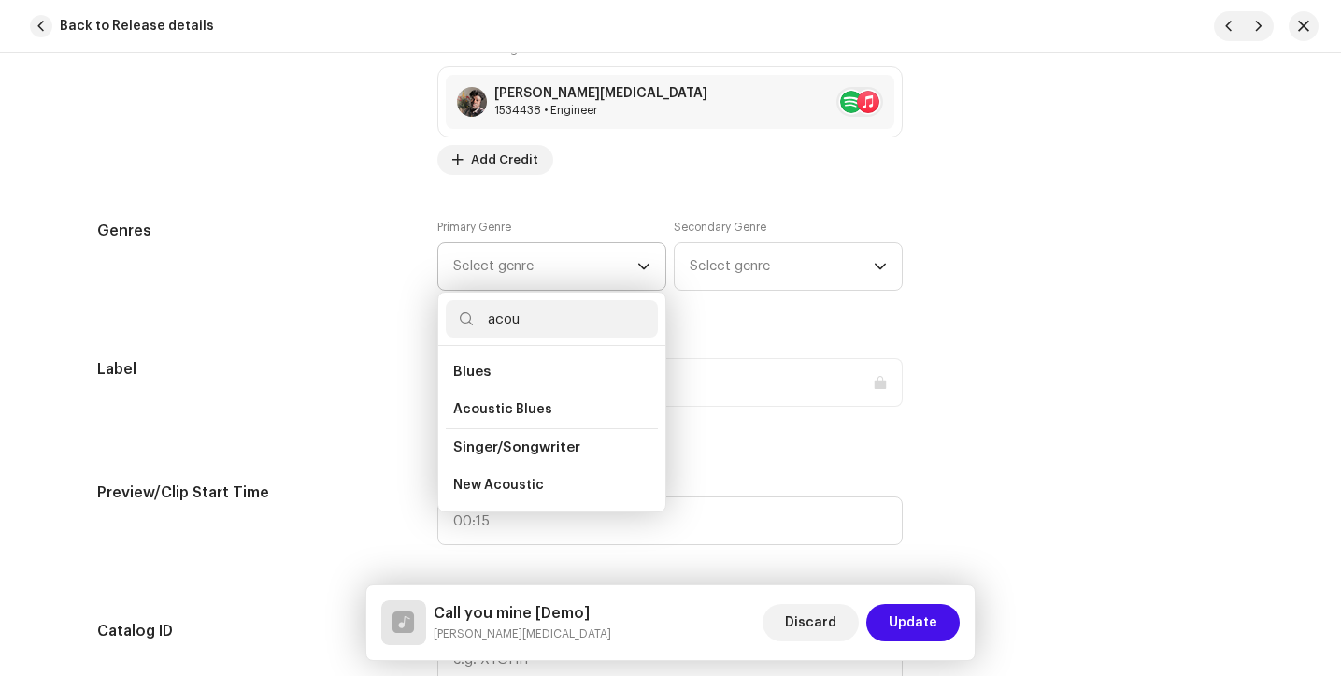
type input "acous"
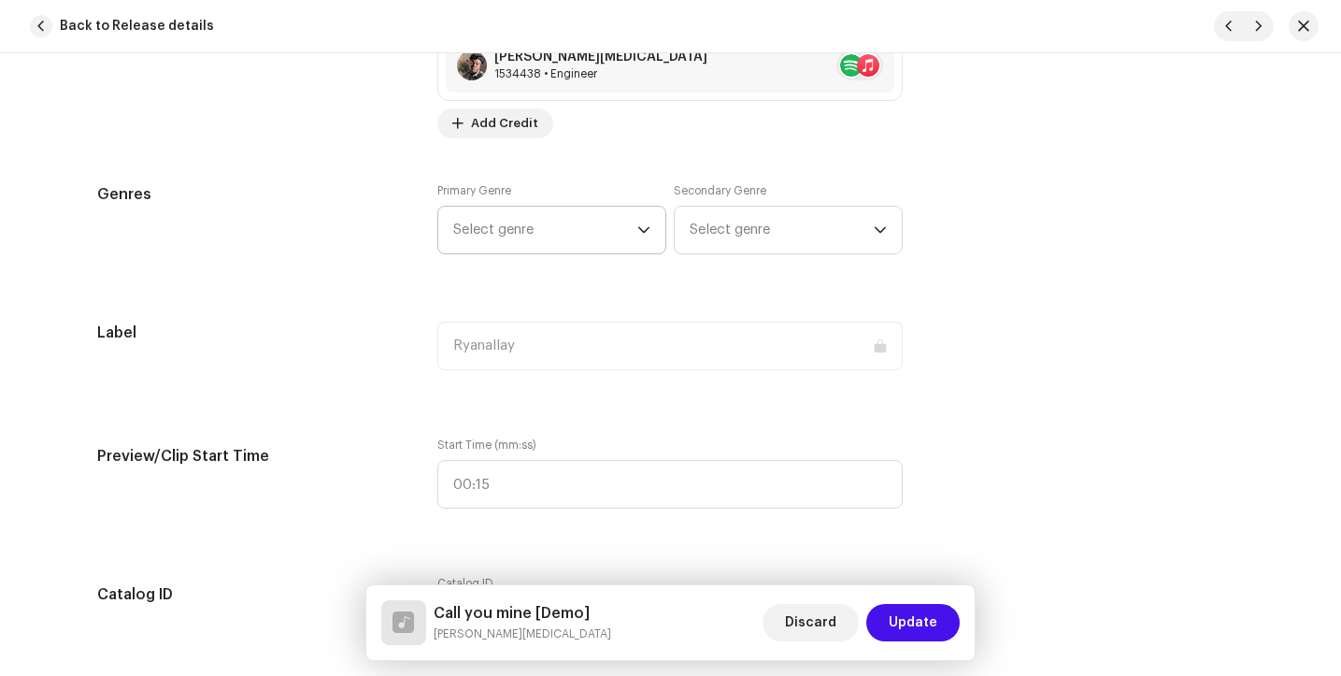
scroll to position [1587, 0]
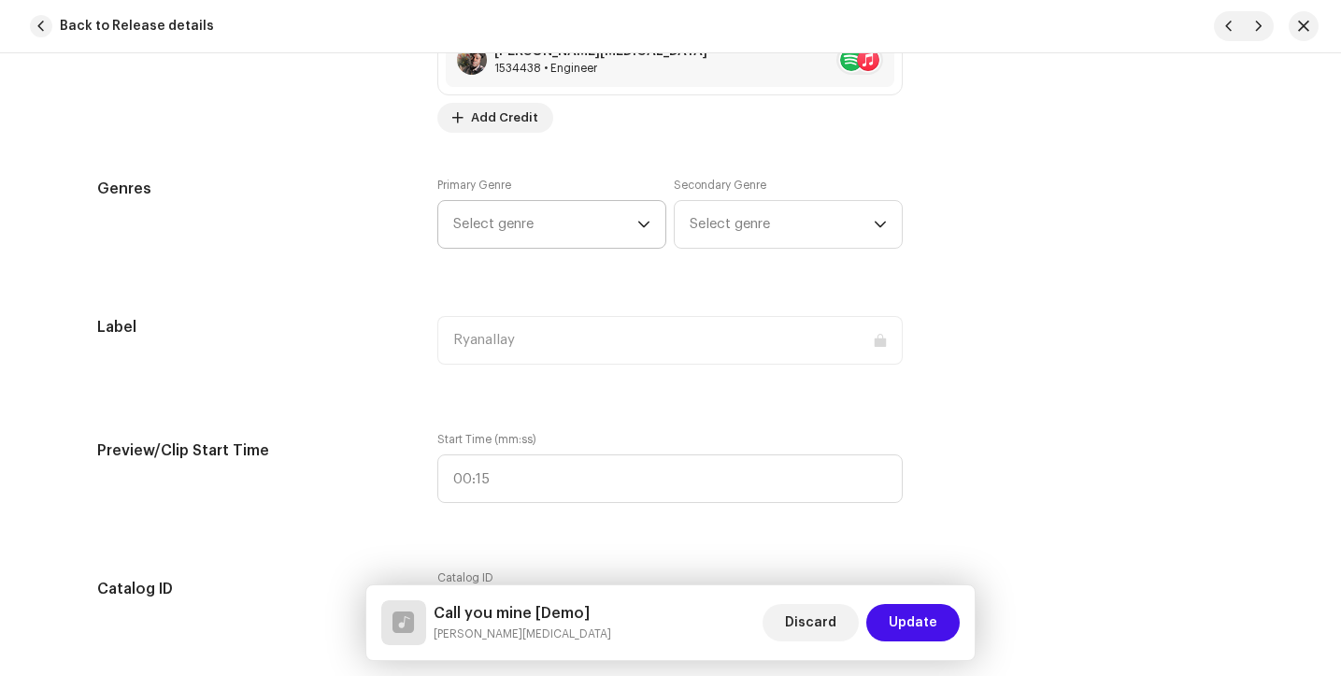
click at [566, 223] on span "Select genre" at bounding box center [545, 224] width 184 height 47
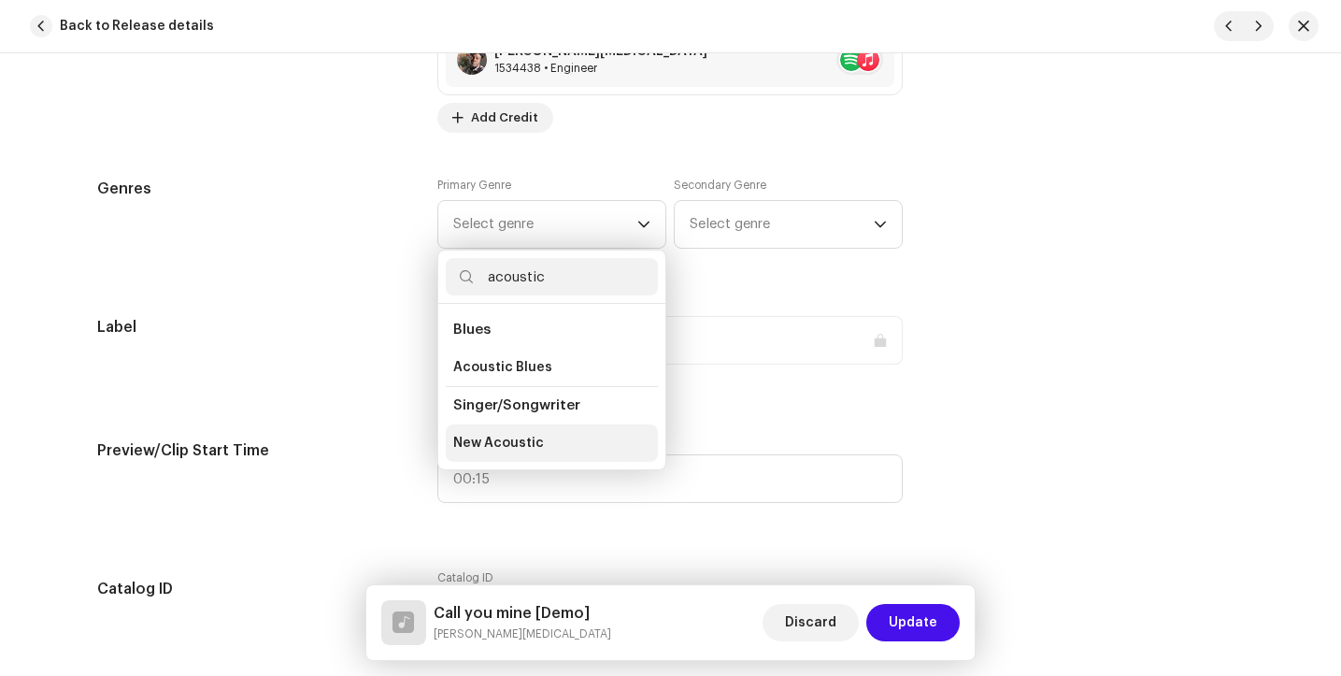
type input "acoustic"
click at [508, 438] on span "New Acoustic" at bounding box center [498, 443] width 91 height 19
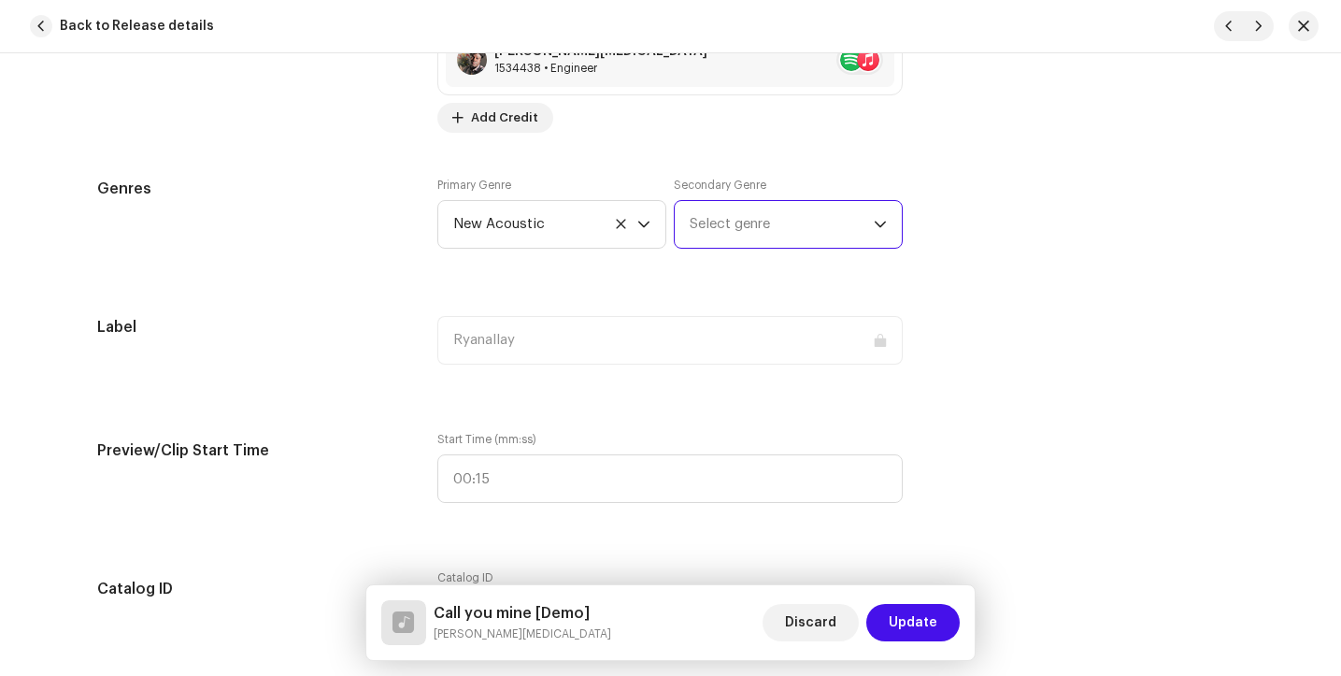
click at [764, 221] on span "Select genre" at bounding box center [782, 224] width 184 height 47
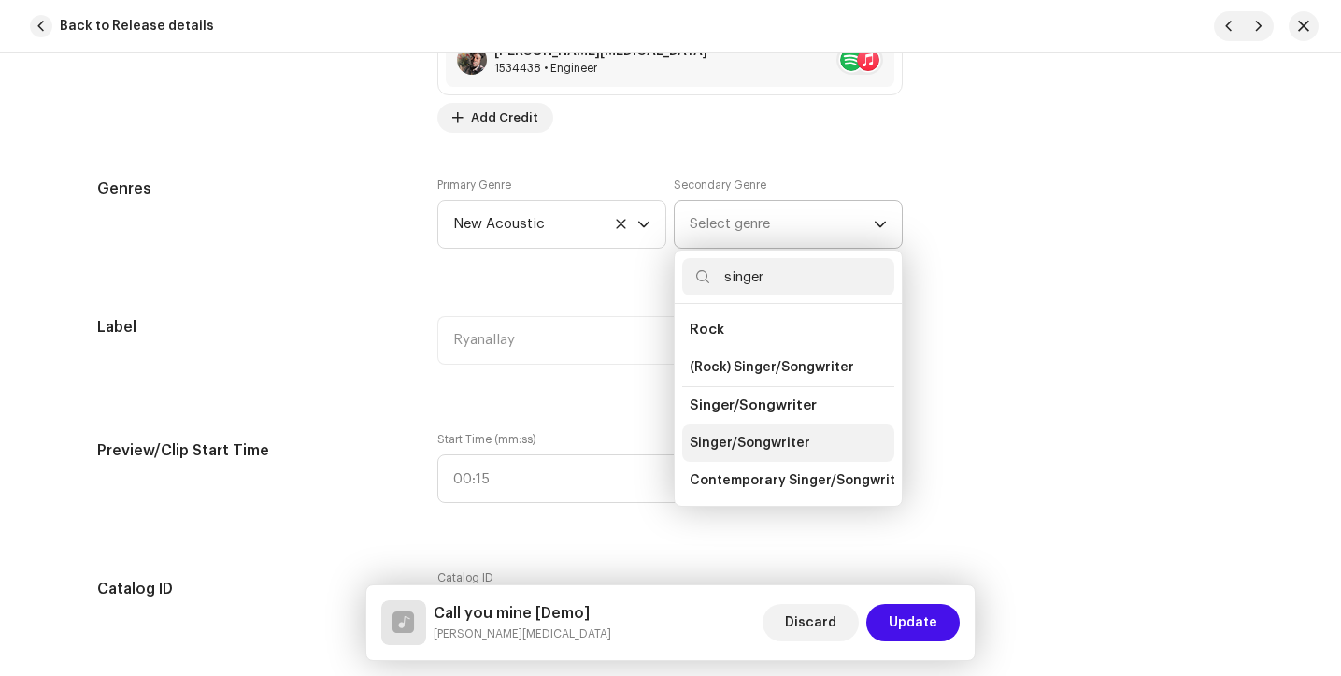
type input "singer"
click at [776, 445] on span "Singer/Songwriter" at bounding box center [750, 443] width 121 height 19
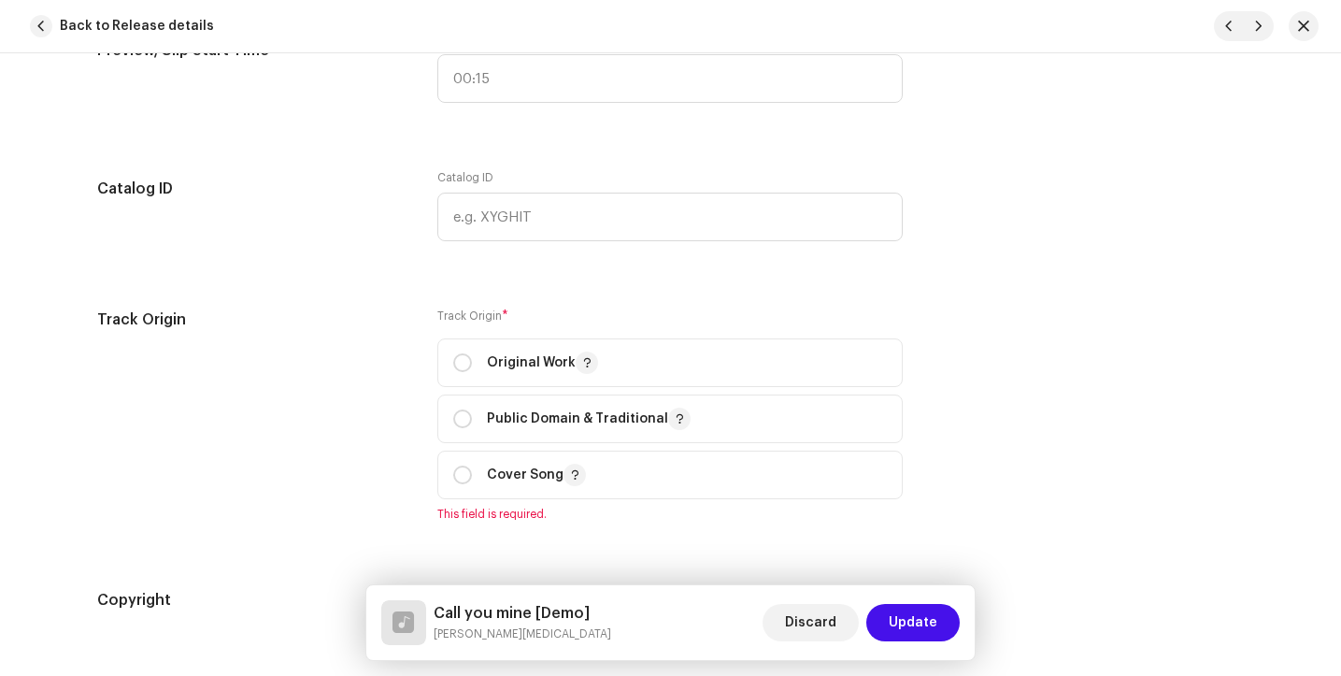
scroll to position [2050, 0]
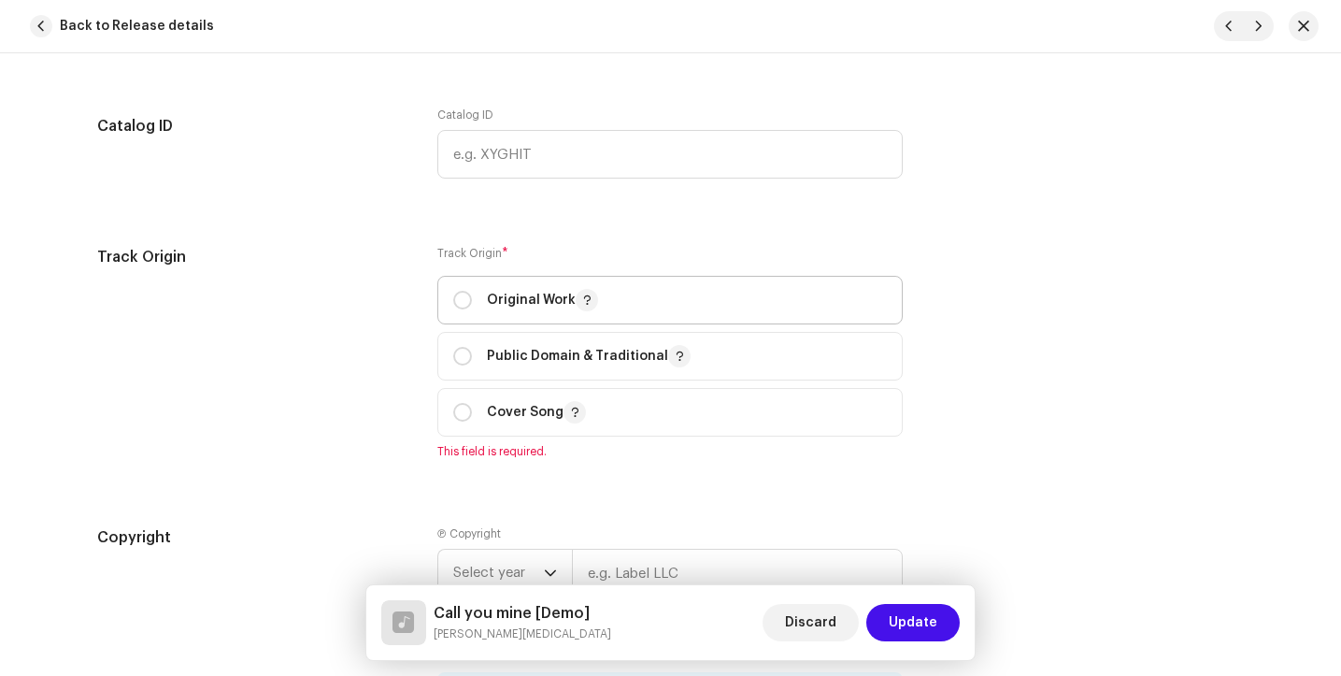
click at [499, 287] on span "Original Work" at bounding box center [670, 300] width 434 height 47
radio input "true"
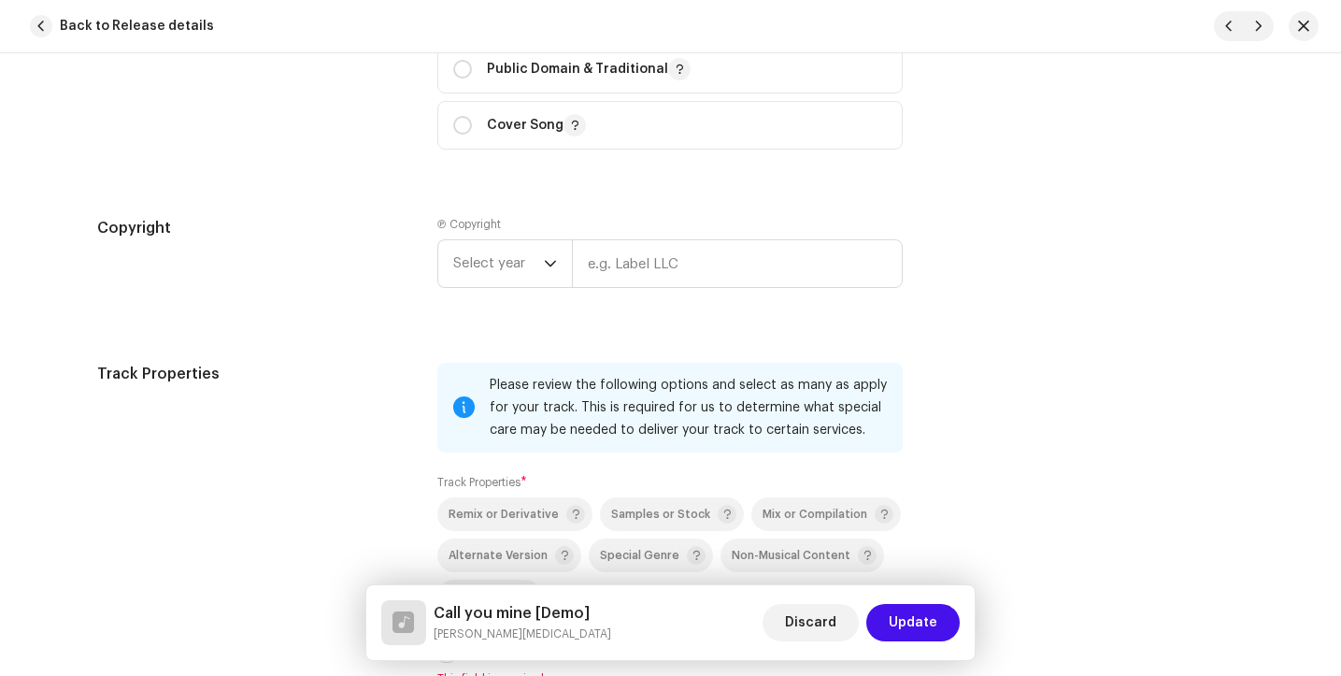
scroll to position [2358, 0]
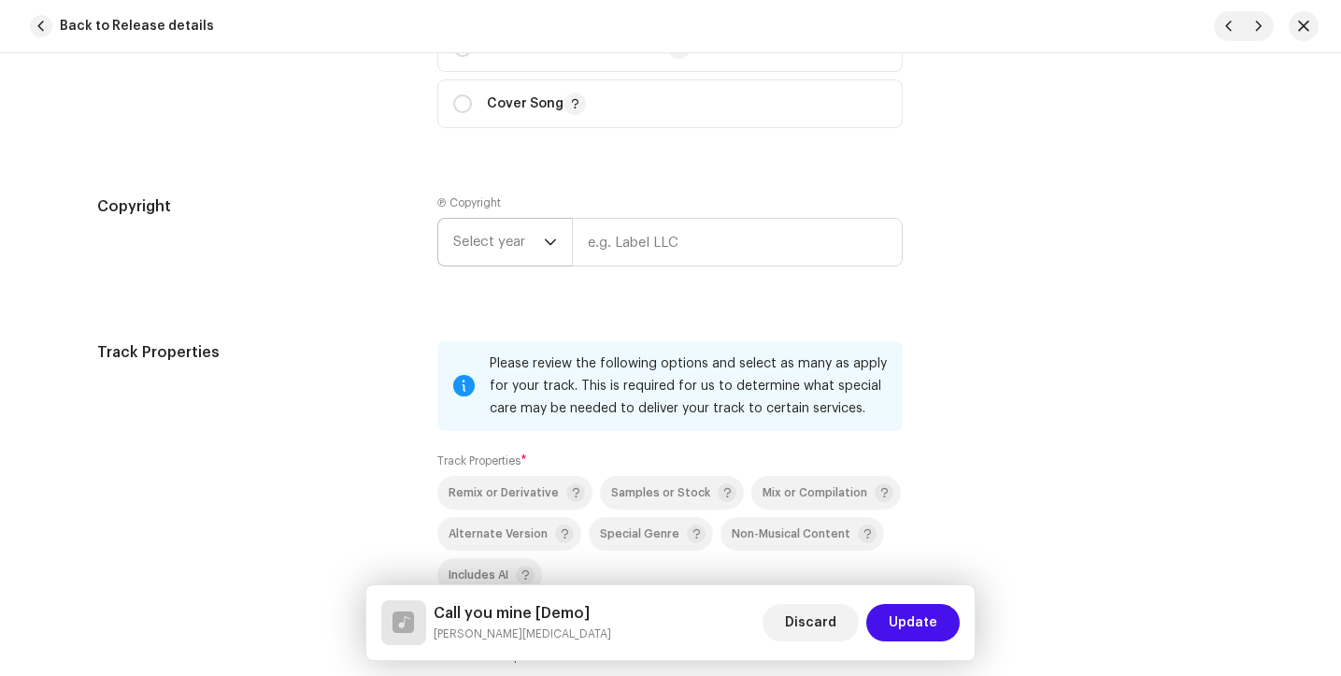
click at [487, 247] on span "Select year" at bounding box center [498, 242] width 91 height 47
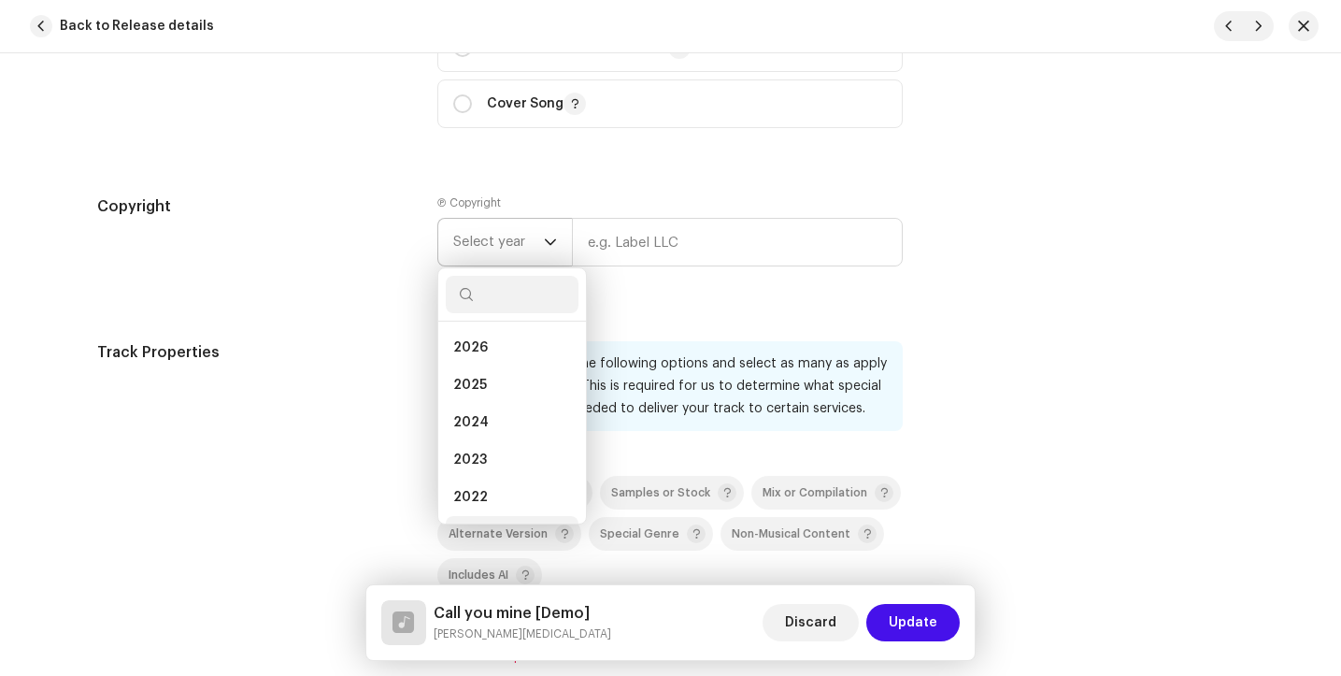
scroll to position [30, 0]
click at [494, 498] on li "2021" at bounding box center [512, 504] width 133 height 37
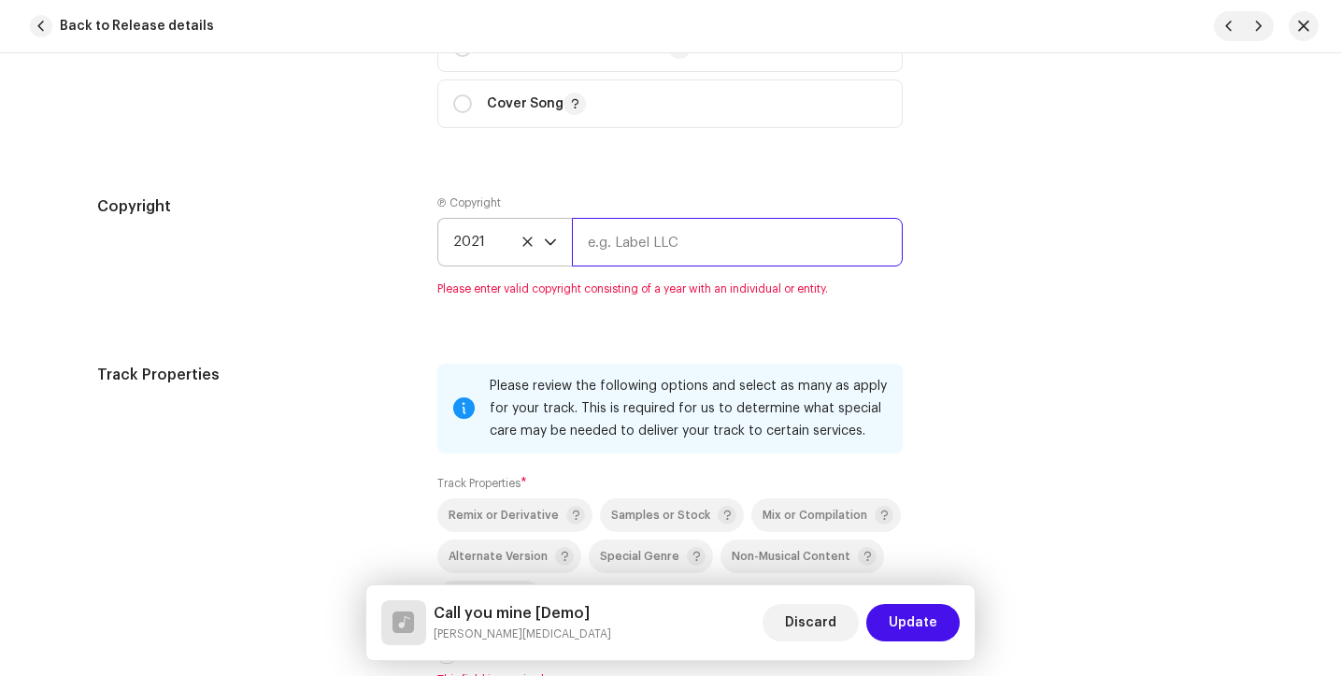
click at [647, 247] on input "text" at bounding box center [737, 242] width 331 height 49
type input "Ryanallaymusic"
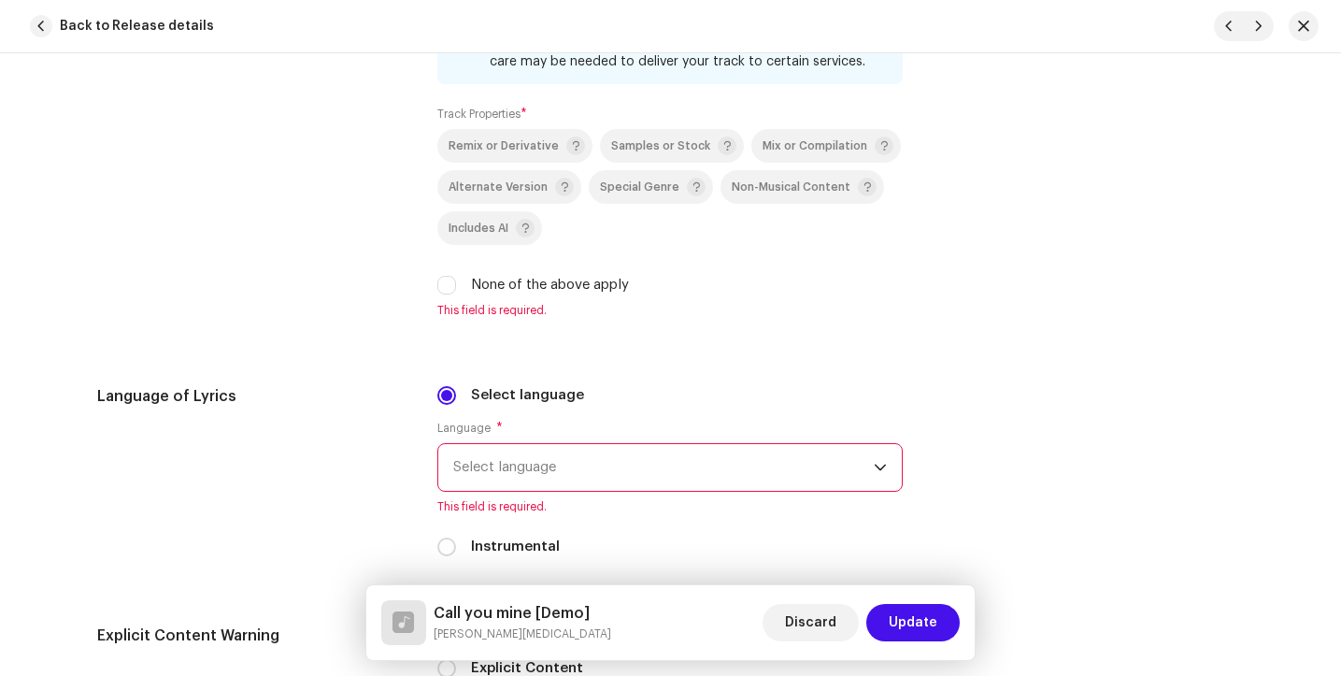
scroll to position [2710, 0]
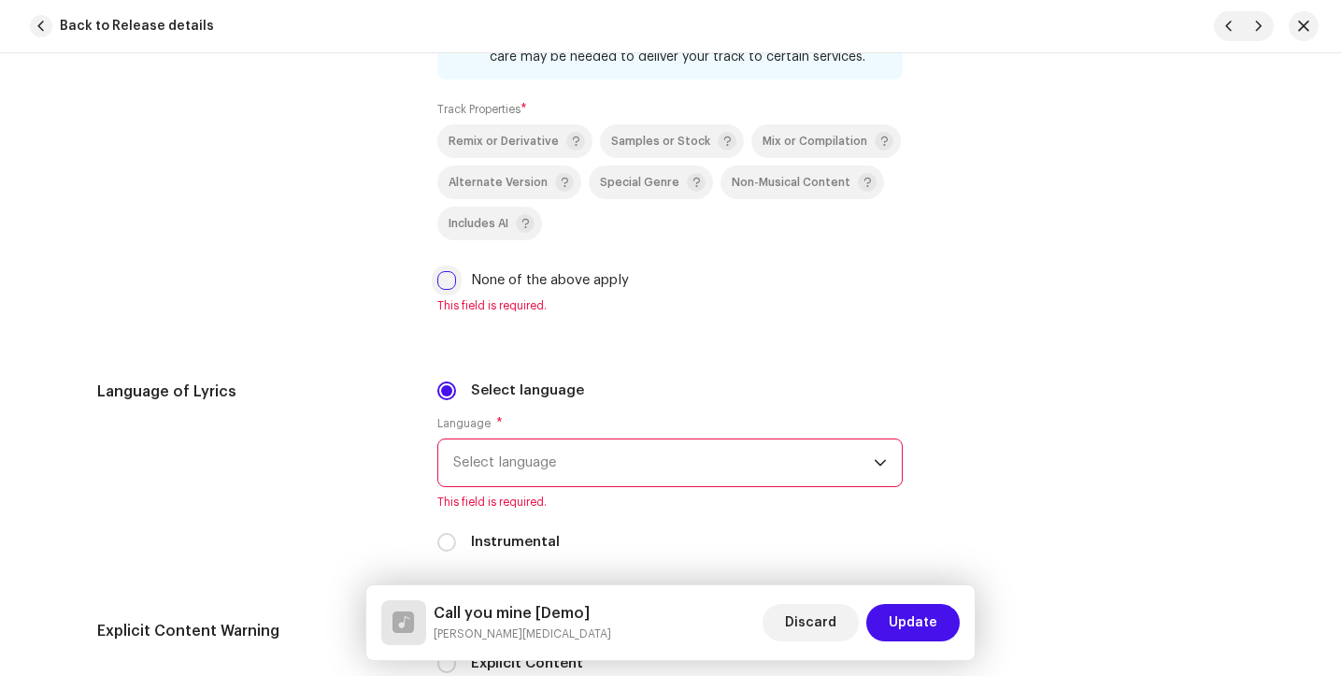
click at [443, 282] on input "None of the above apply" at bounding box center [446, 280] width 19 height 19
checkbox input "true"
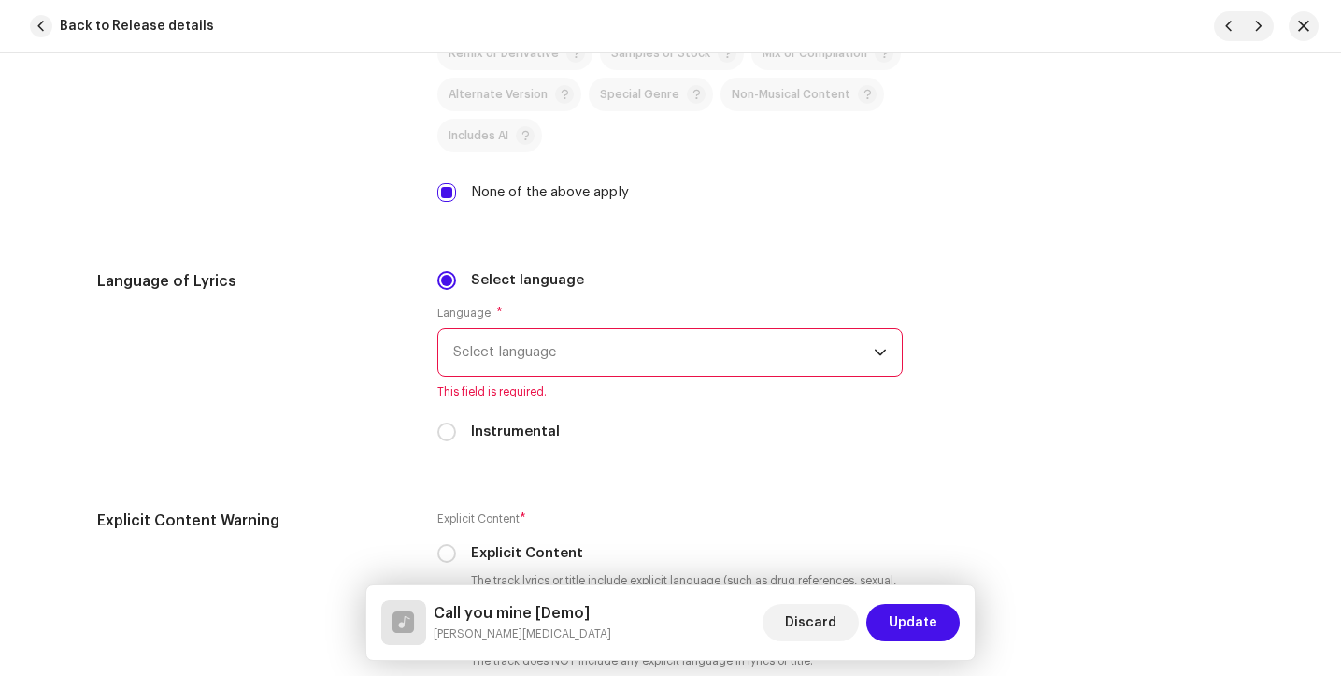
scroll to position [2828, 0]
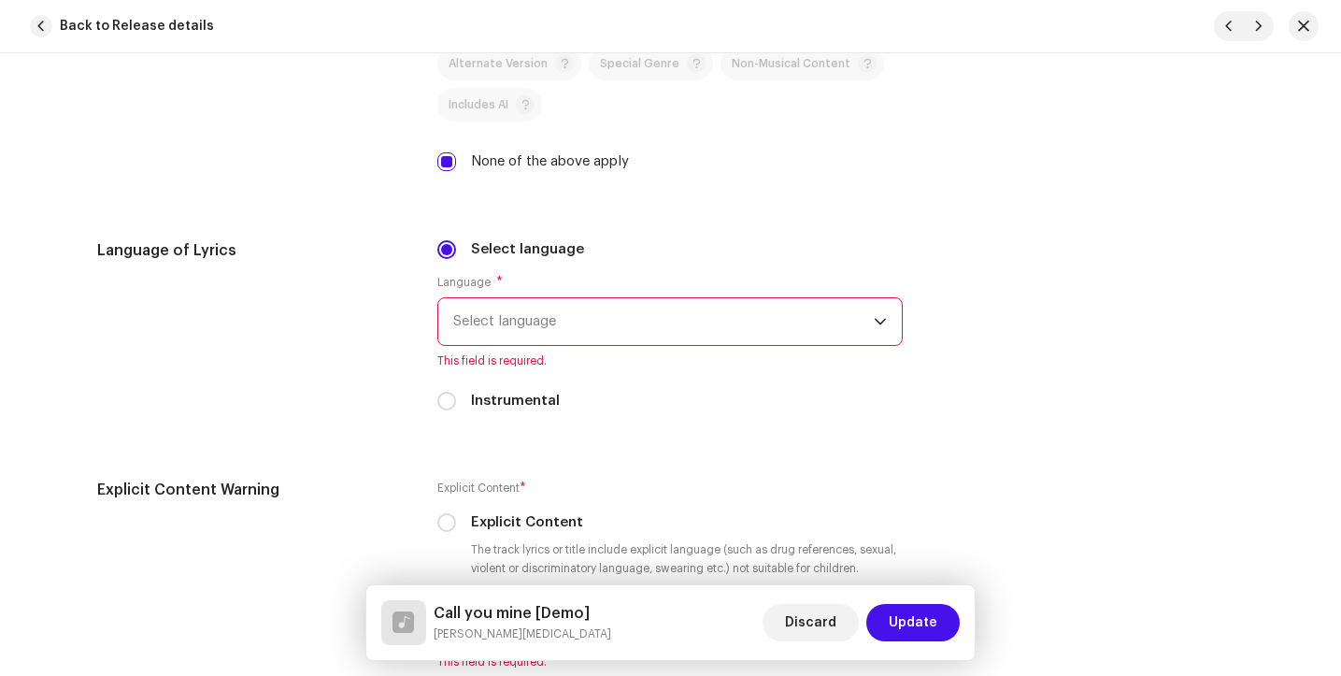
click at [506, 317] on span "Select language" at bounding box center [663, 321] width 421 height 47
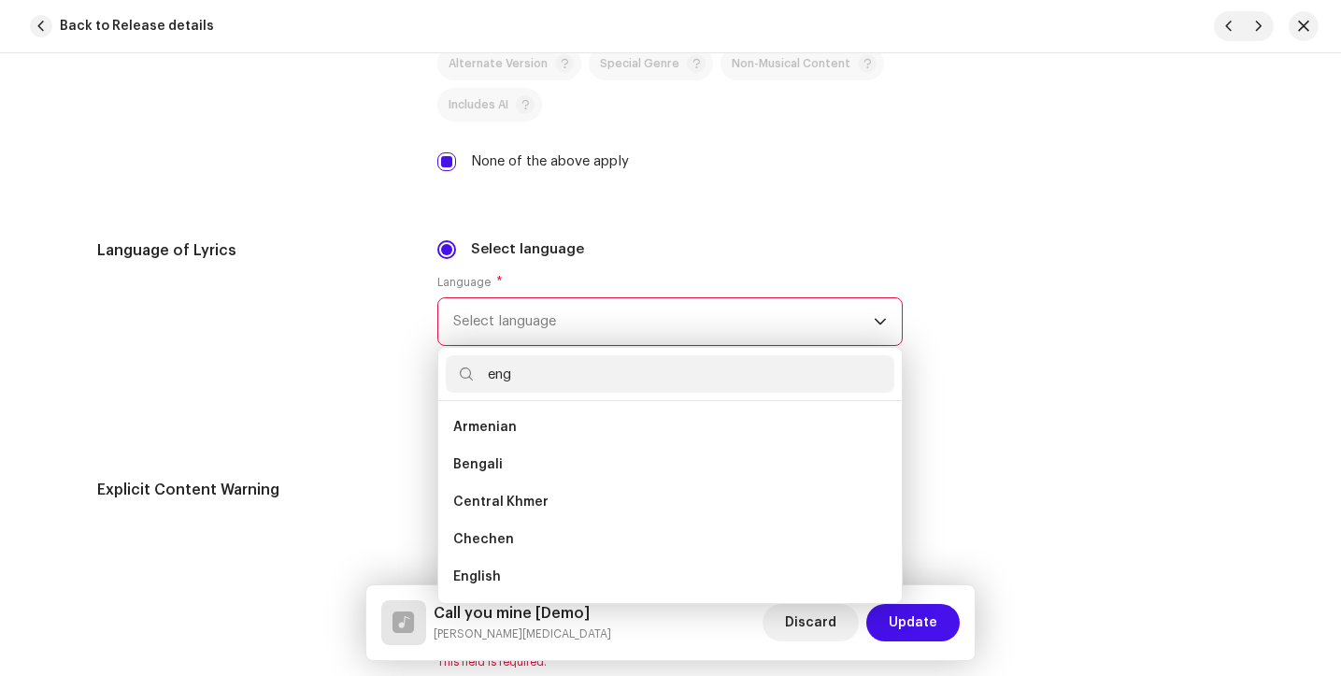
scroll to position [0, 0]
type input "englis"
click at [492, 465] on ul "English" at bounding box center [670, 502] width 464 height 202
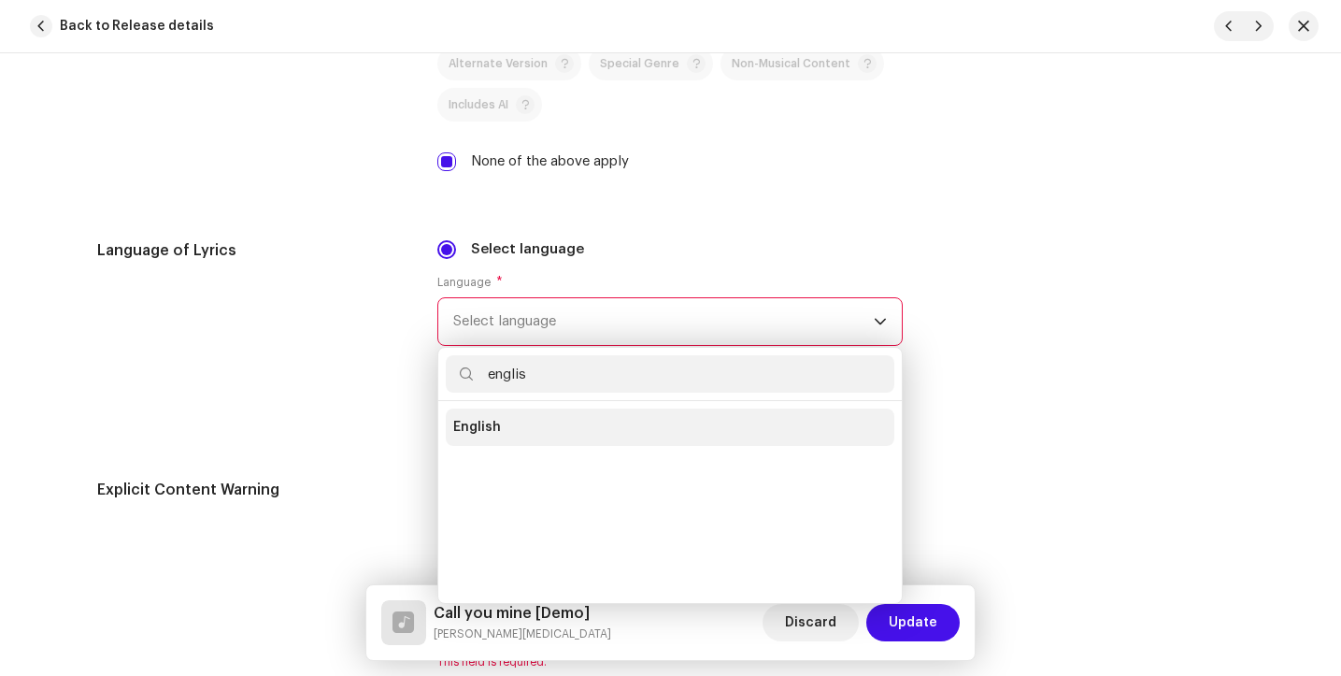
click at [497, 443] on li "English" at bounding box center [670, 426] width 449 height 37
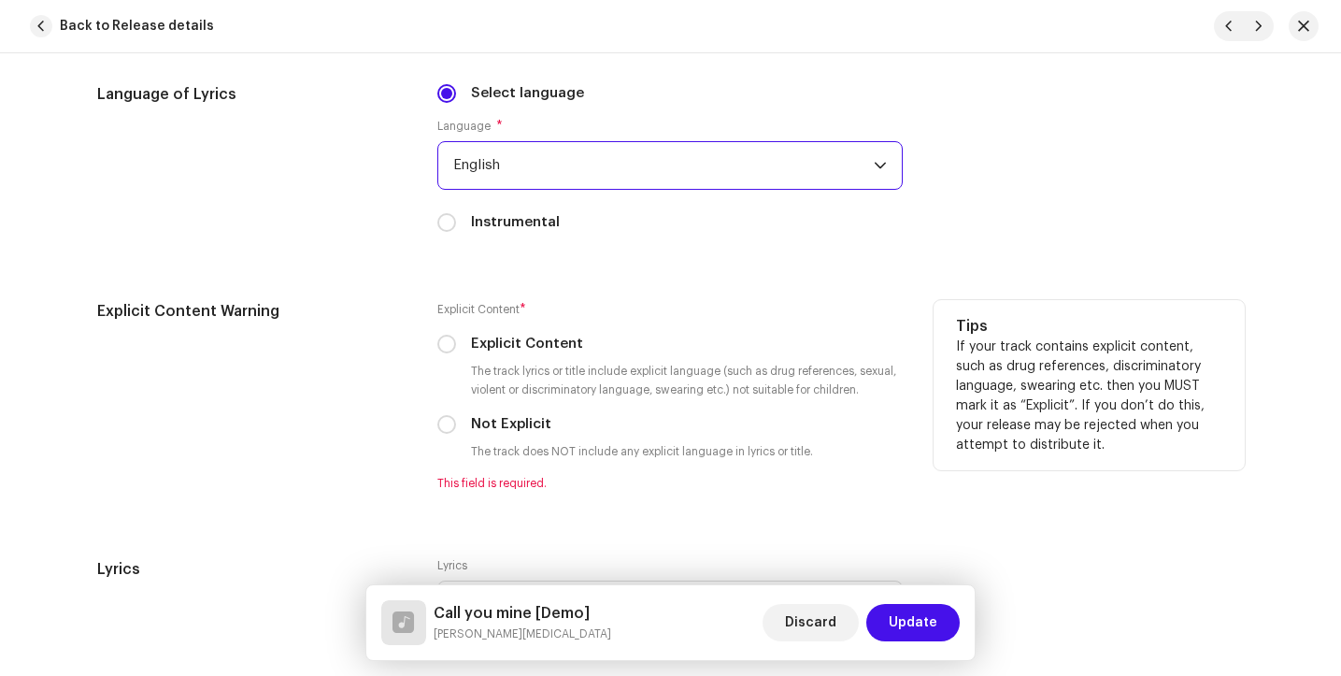
scroll to position [3012, 0]
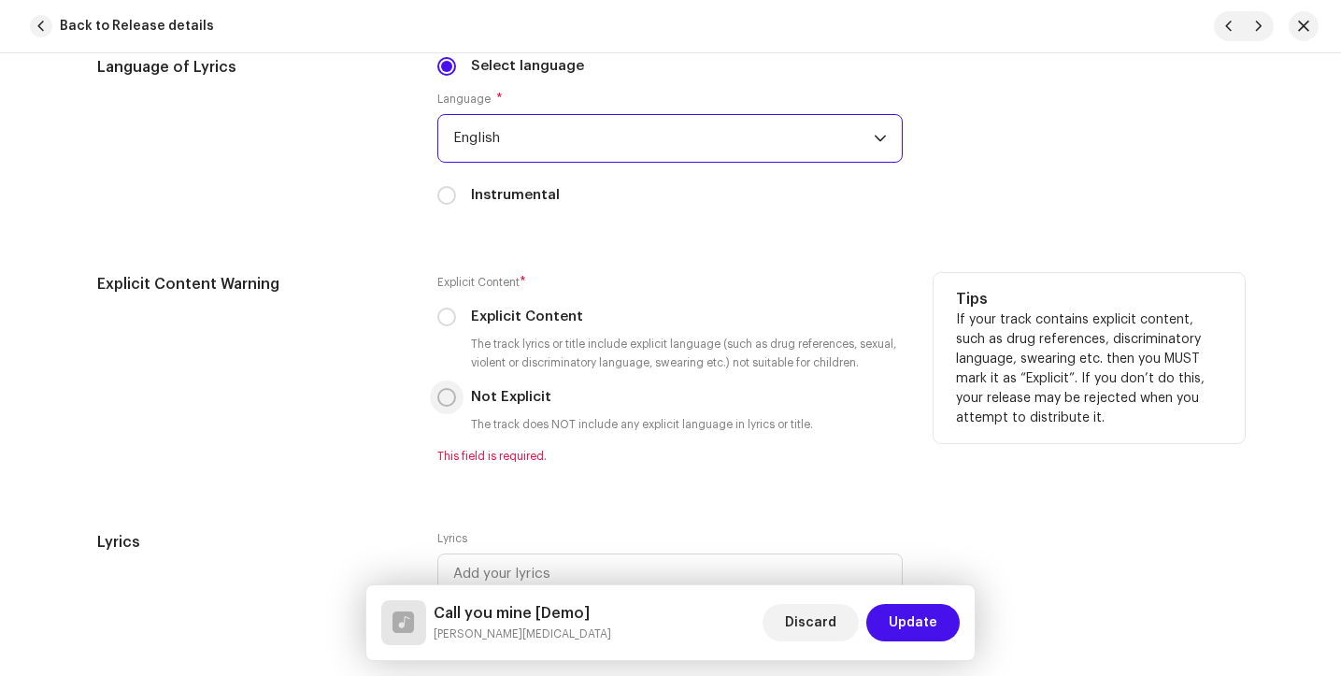
click at [448, 397] on input "Not Explicit" at bounding box center [446, 397] width 19 height 19
radio input "true"
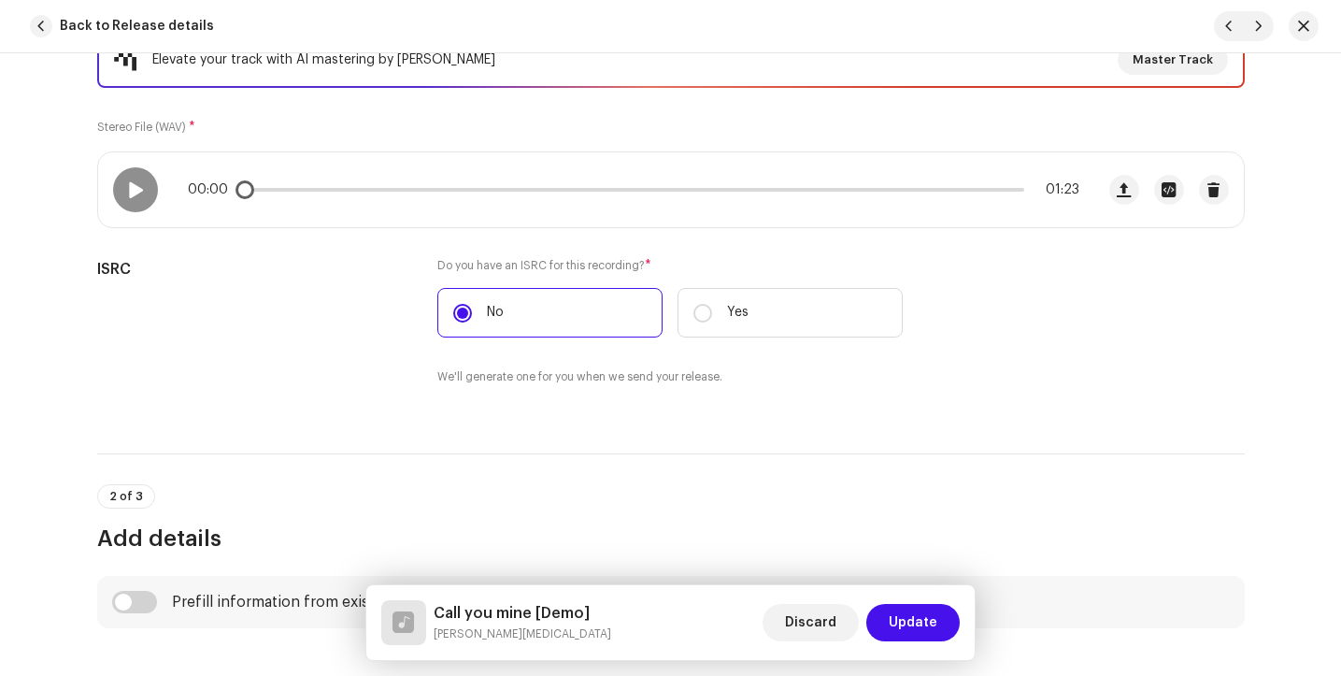
scroll to position [290, 0]
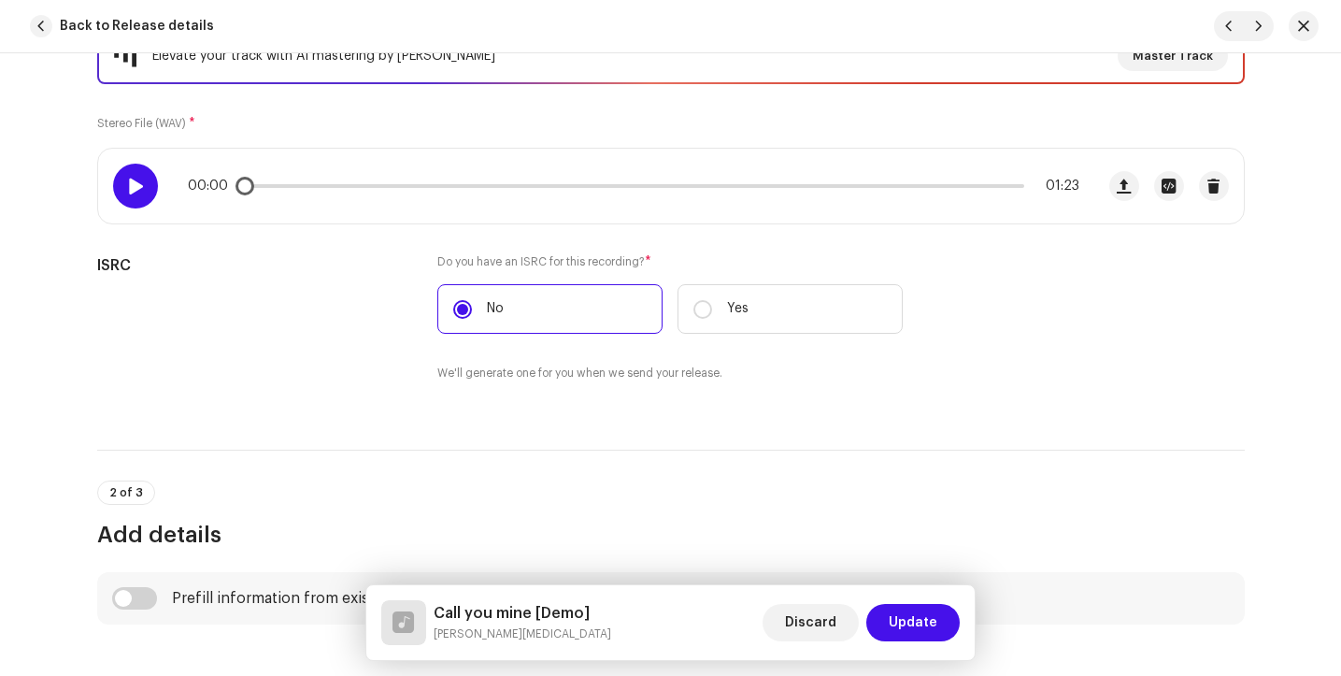
click at [120, 191] on div at bounding box center [135, 186] width 45 height 45
click at [127, 190] on span at bounding box center [135, 186] width 16 height 15
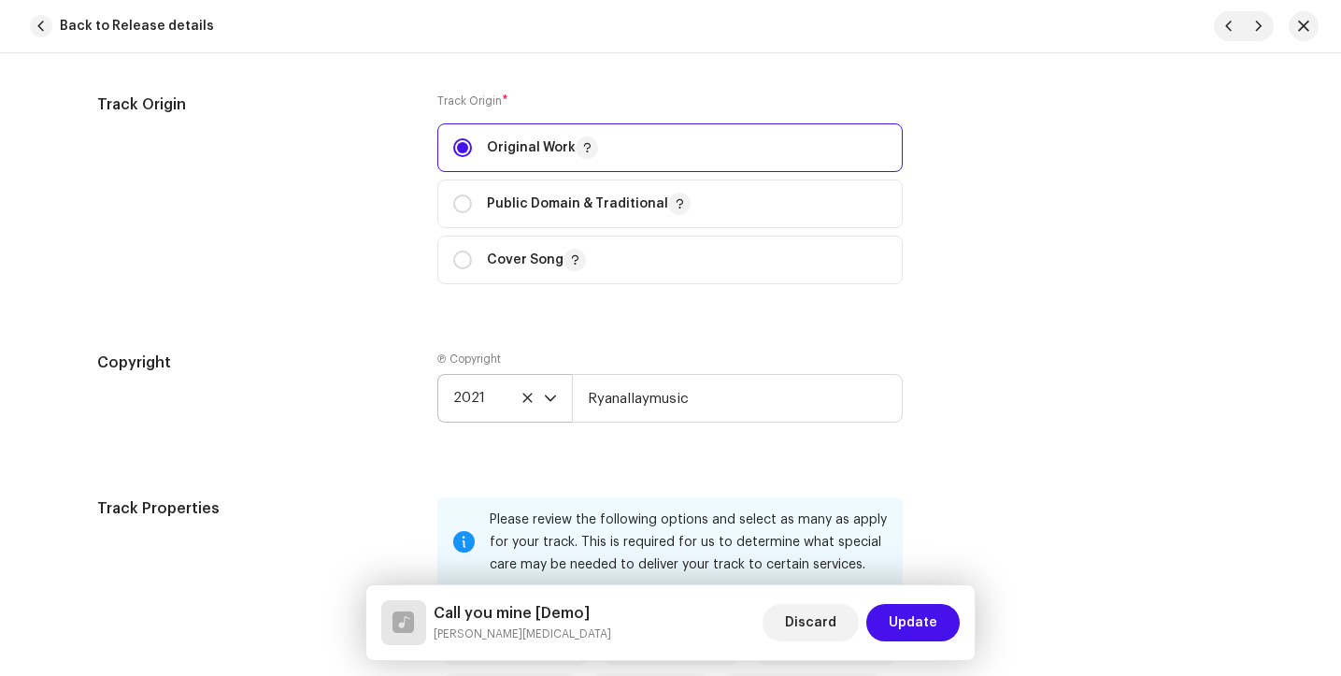
scroll to position [2200, 0]
click at [496, 399] on span "2021" at bounding box center [498, 400] width 91 height 47
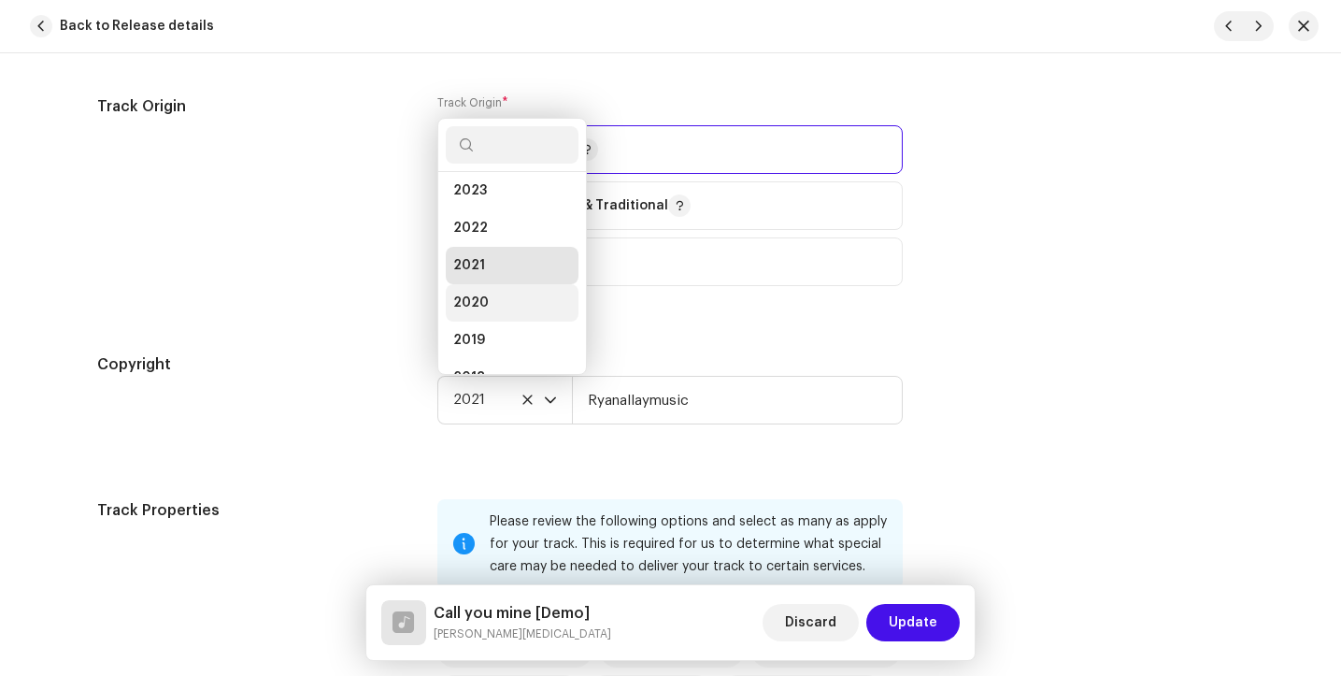
scroll to position [105, 0]
click at [493, 241] on li "2022" at bounding box center [512, 242] width 133 height 37
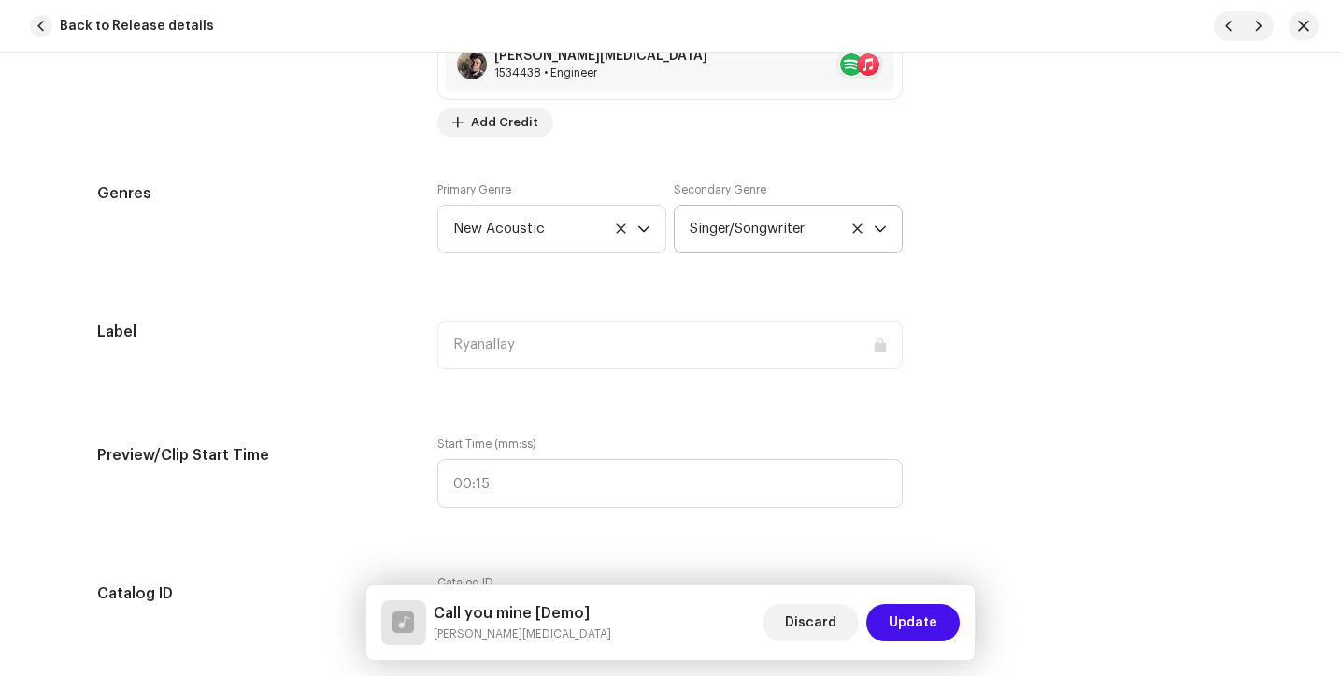
scroll to position [1444, 0]
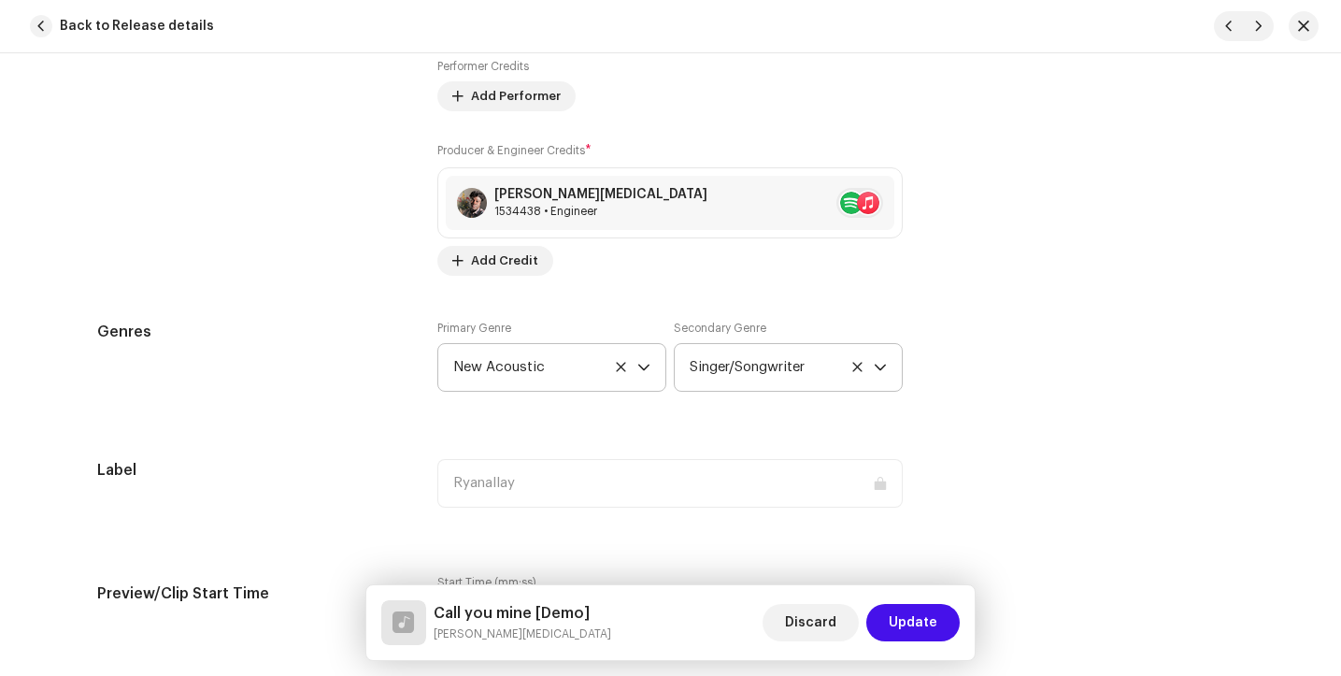
click at [619, 370] on icon at bounding box center [620, 366] width 9 height 9
click at [567, 365] on span "Select genre" at bounding box center [545, 367] width 184 height 47
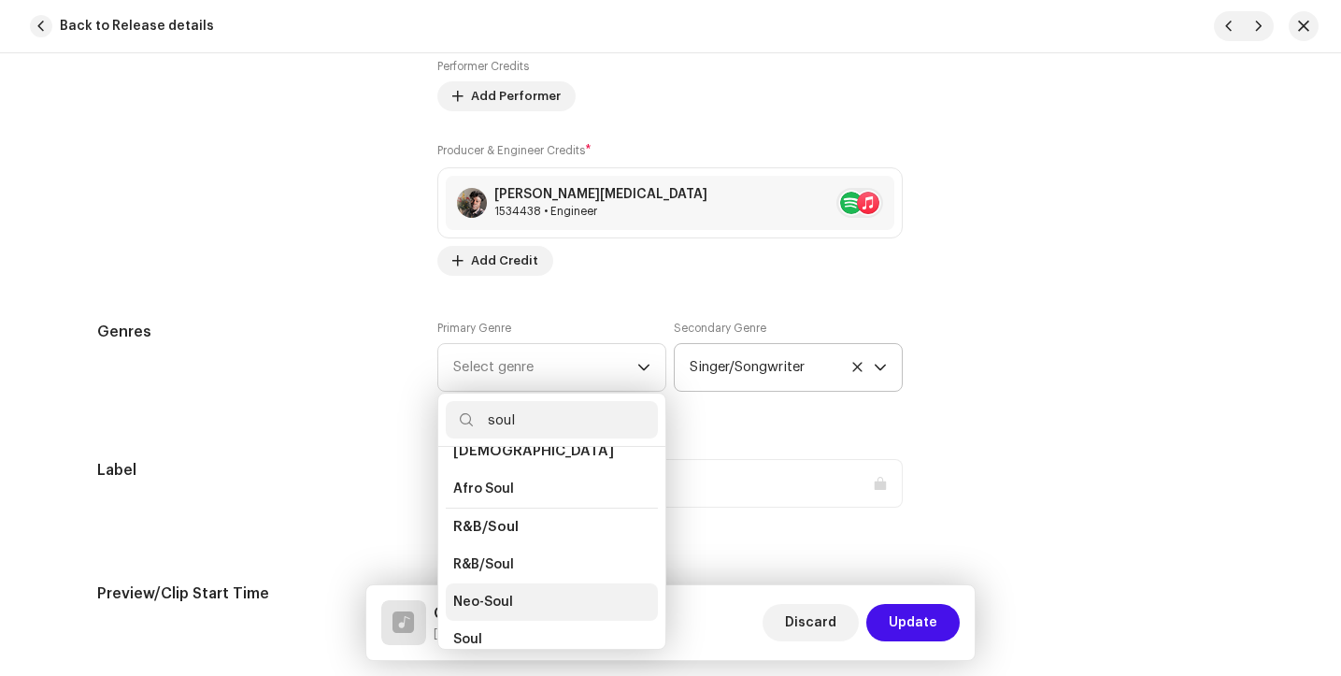
scroll to position [31, 0]
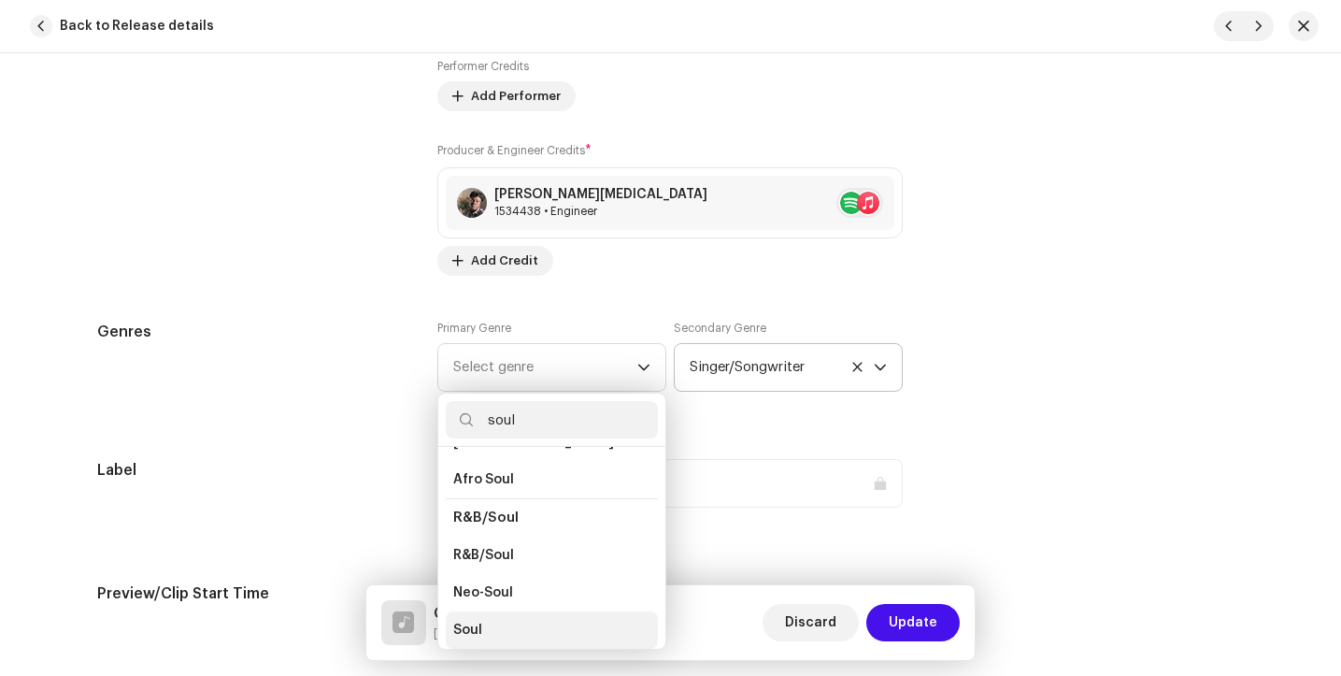
type input "soul"
click at [498, 634] on li "Soul" at bounding box center [552, 629] width 212 height 37
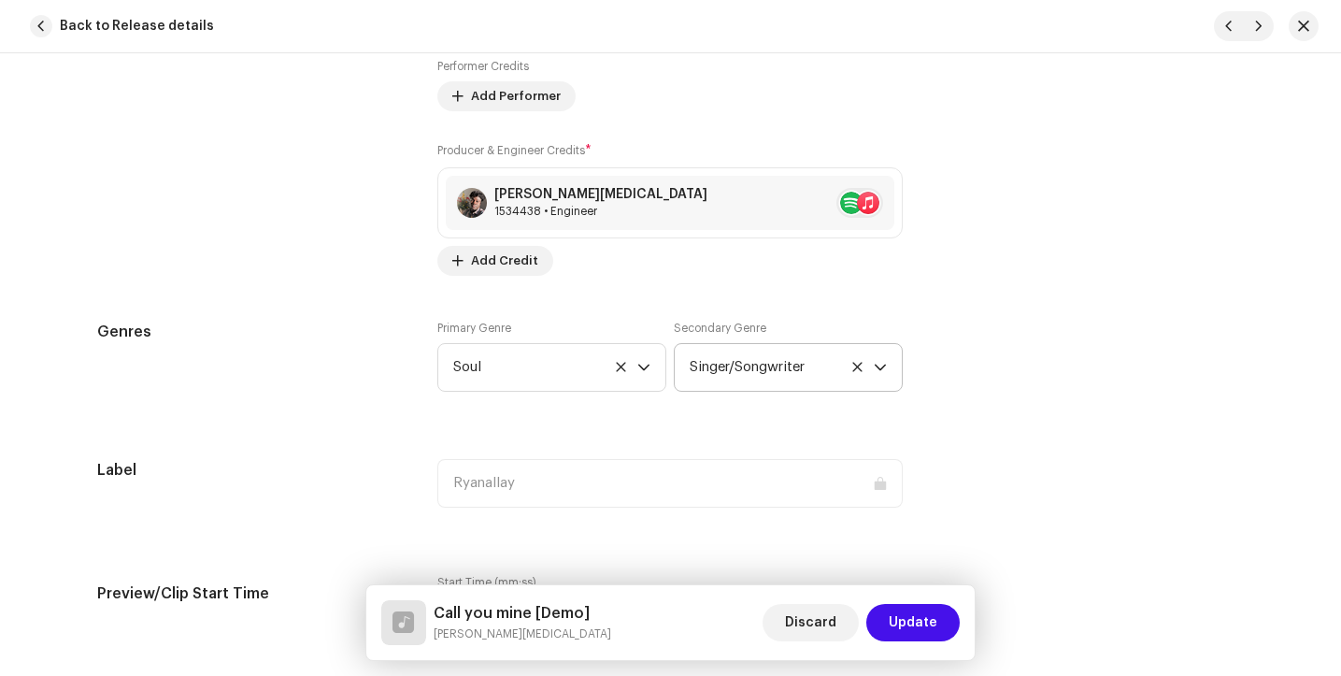
click at [857, 369] on icon at bounding box center [858, 367] width 12 height 12
click at [784, 385] on span "Select genre" at bounding box center [782, 367] width 184 height 47
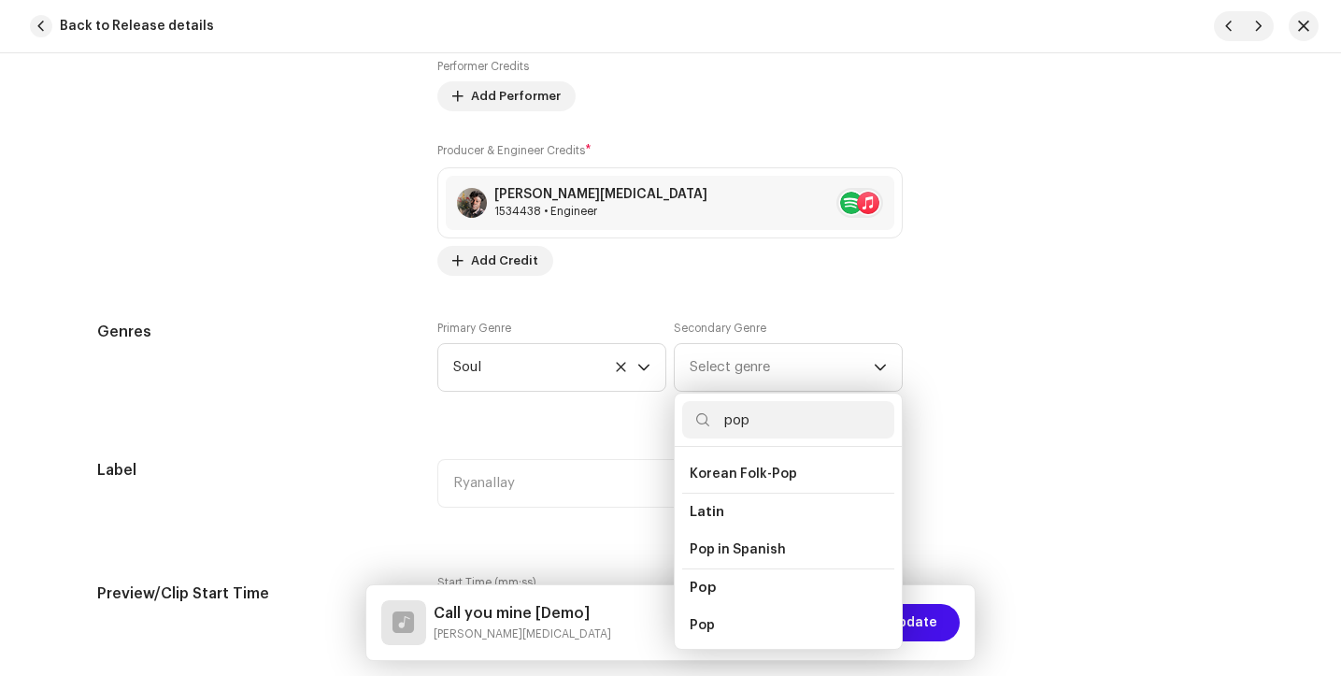
scroll to position [582, 0]
type input "pop"
click at [730, 610] on li "Pop" at bounding box center [788, 623] width 212 height 37
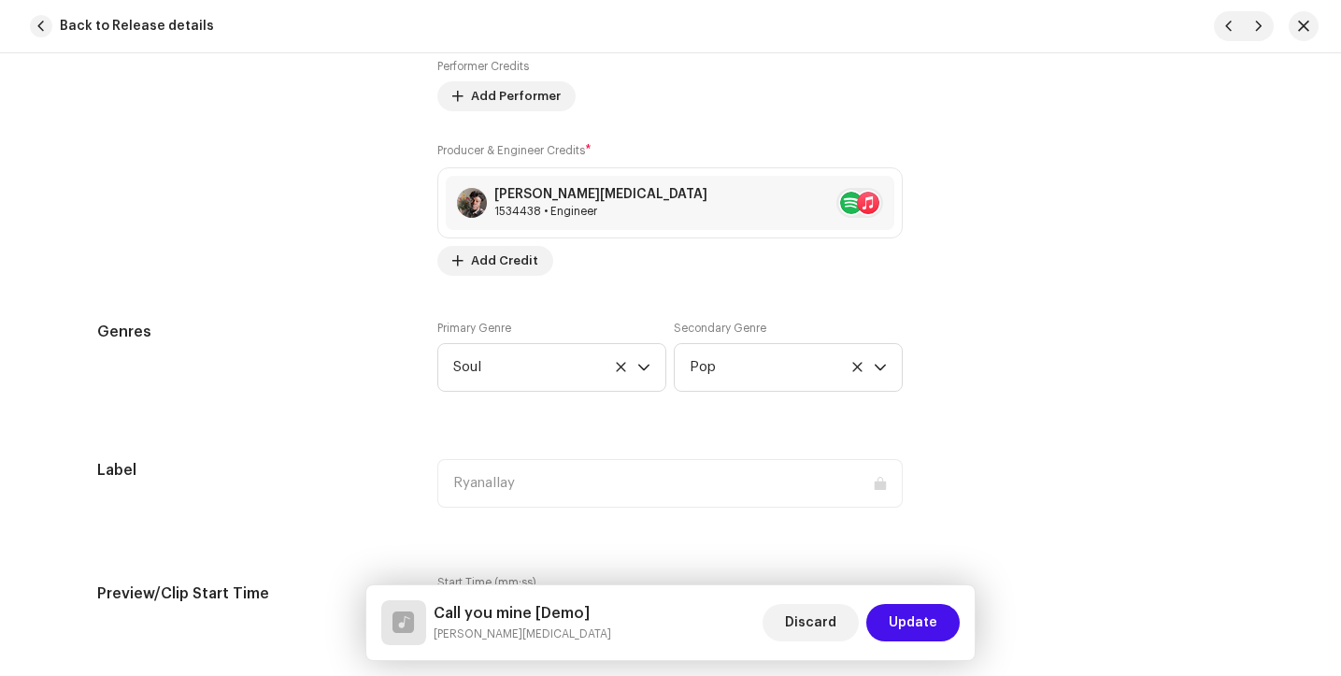
click at [1018, 388] on div "Genres Primary Genre Soul Secondary Genre Pop" at bounding box center [671, 367] width 1148 height 93
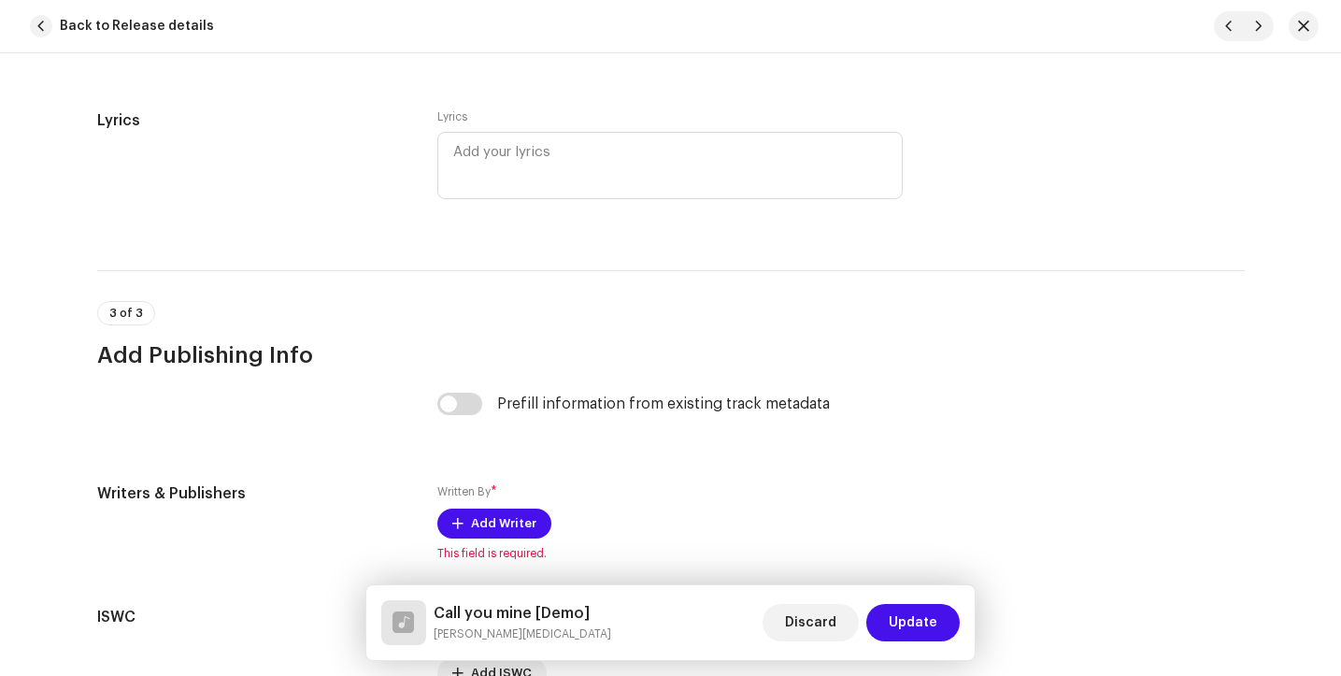
scroll to position [3414, 0]
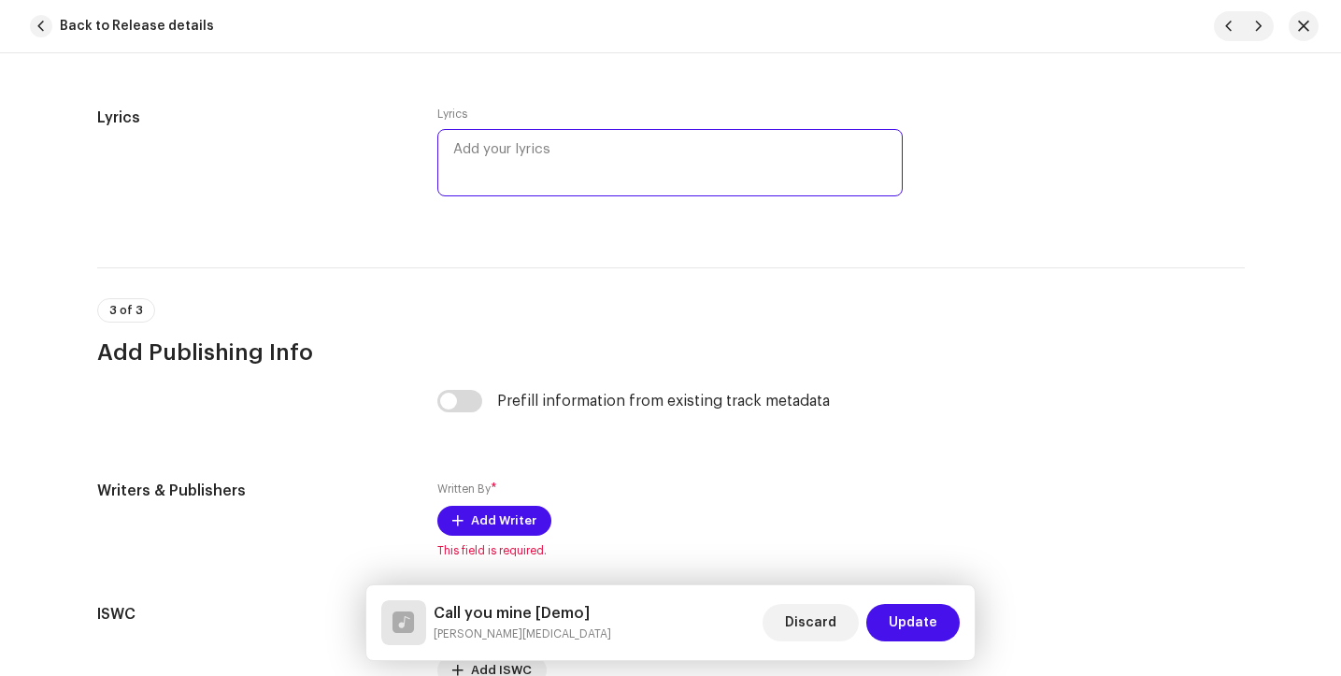
click at [533, 162] on textarea at bounding box center [669, 162] width 465 height 67
paste textarea "I know this journey’s only just begun I know they say , it’s not for the young …"
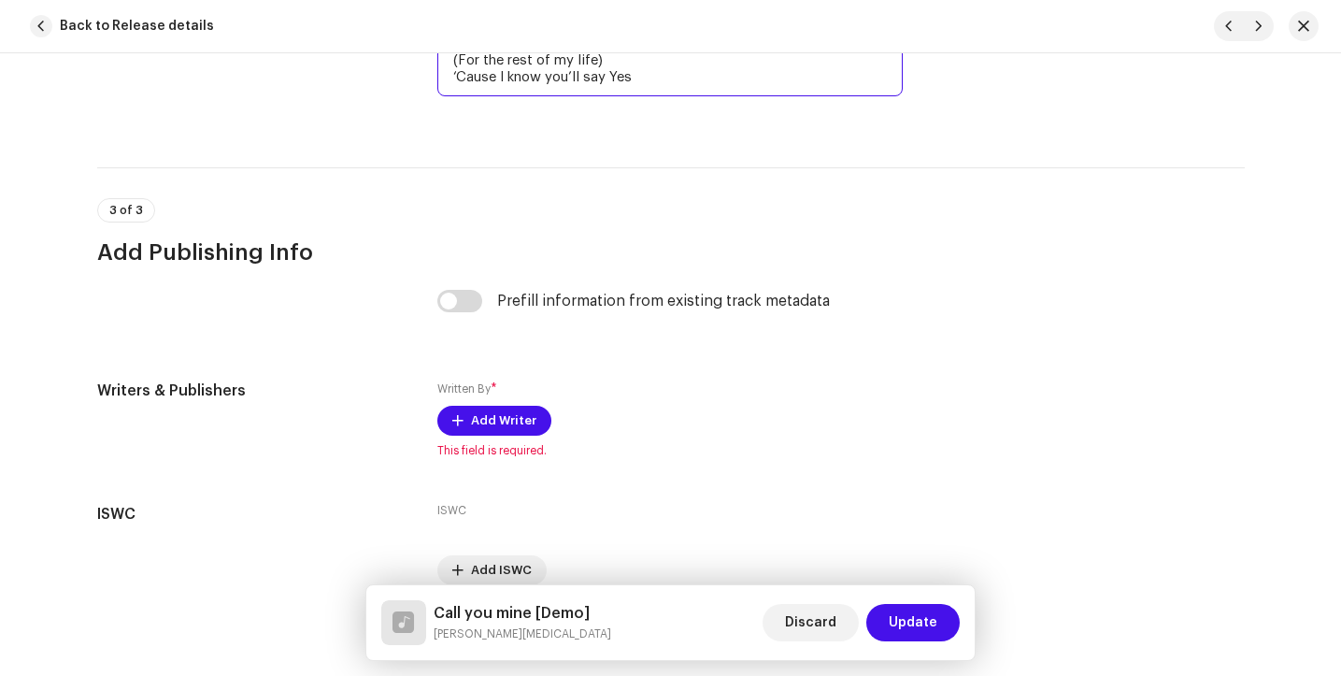
scroll to position [3780, 0]
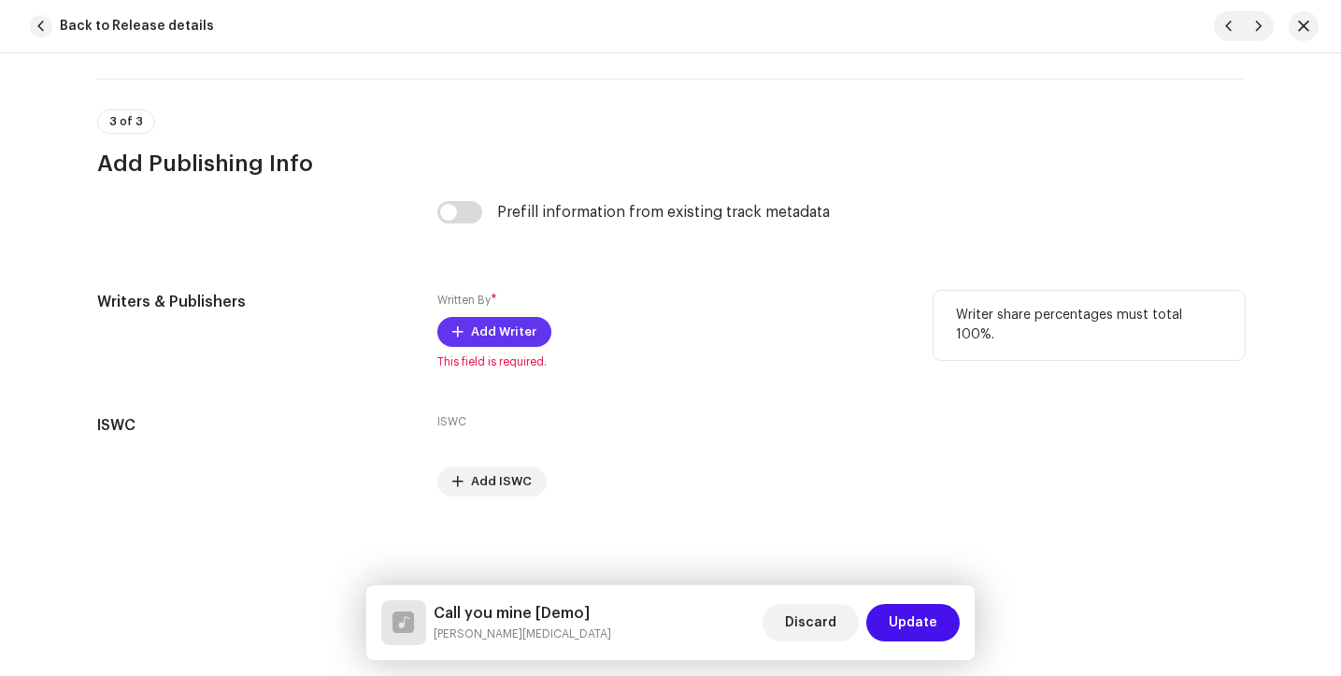
type textarea "I know this journey’s only just begun I know they say , it’s not for the young …"
click at [513, 324] on span "Add Writer" at bounding box center [503, 331] width 65 height 37
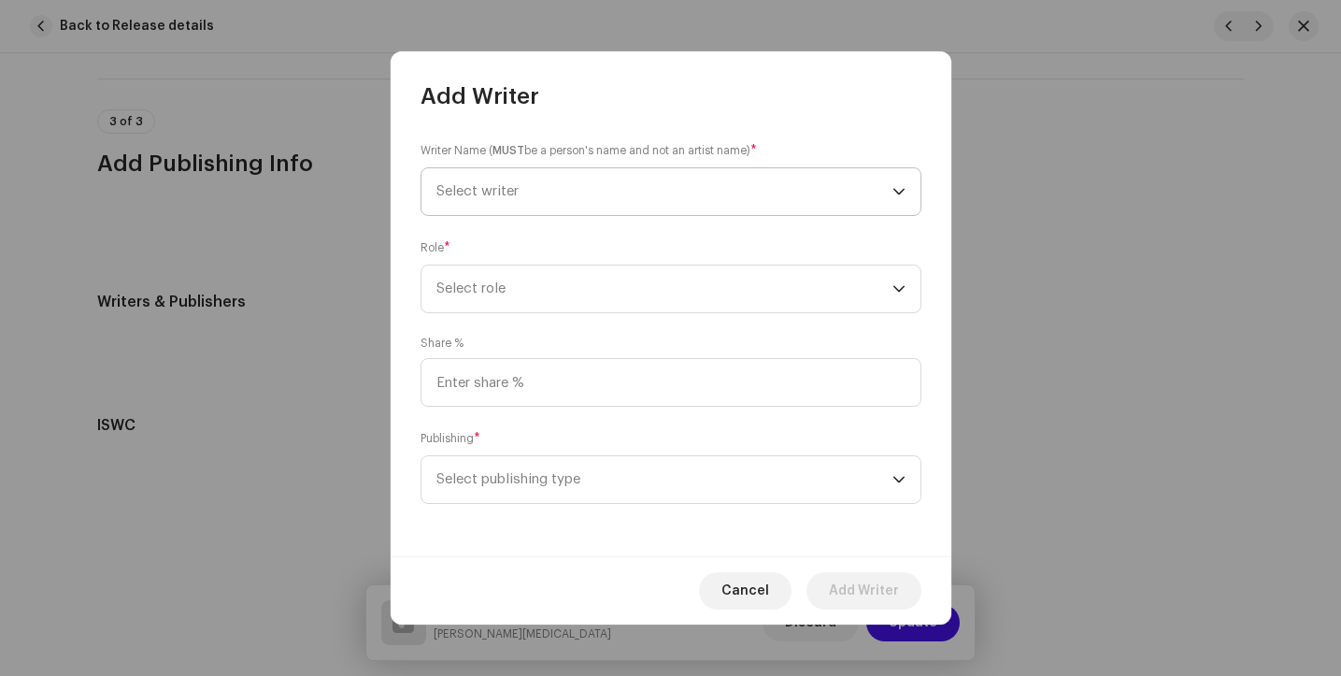
click at [535, 180] on span "Select writer" at bounding box center [665, 191] width 456 height 47
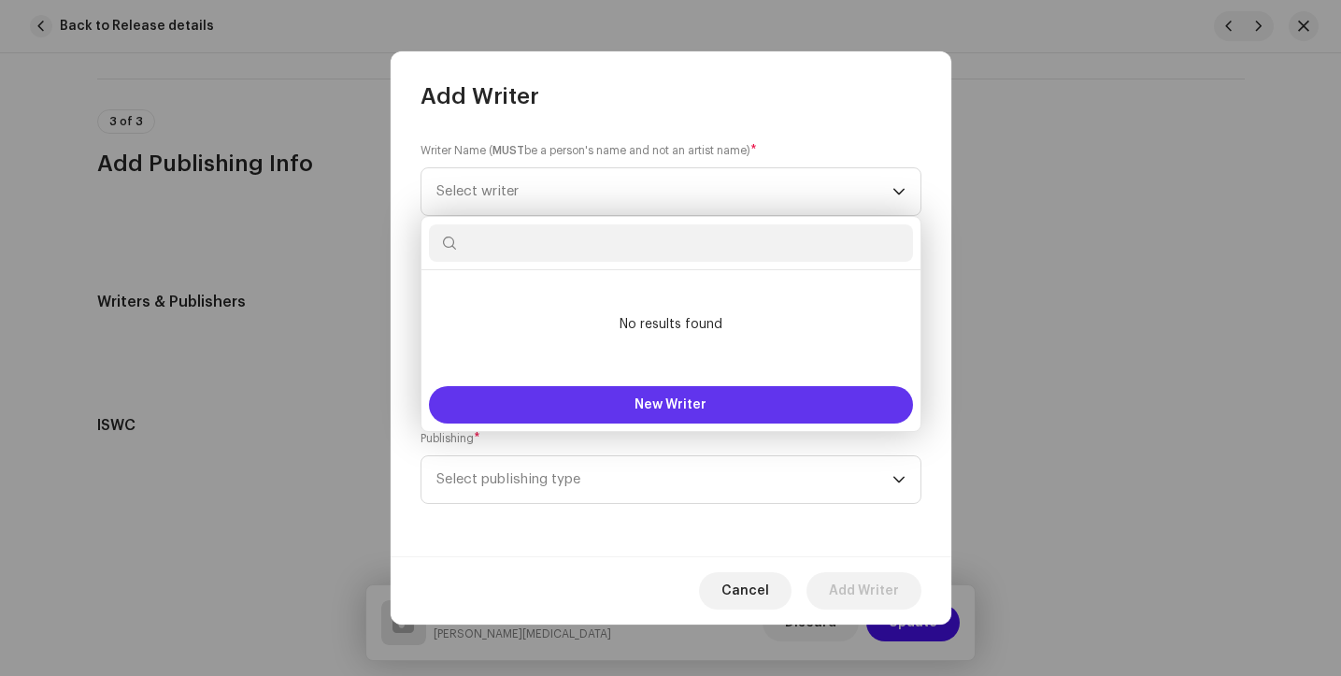
click at [574, 402] on button "New Writer" at bounding box center [671, 404] width 484 height 37
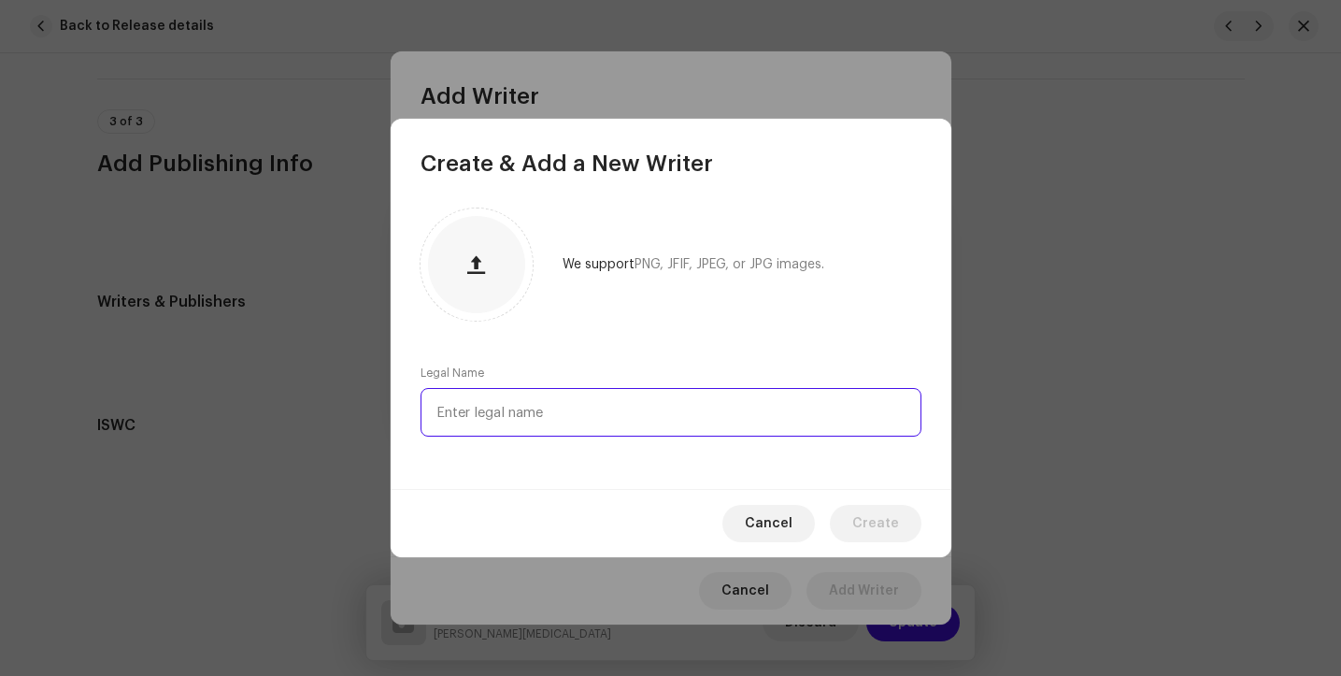
click at [574, 407] on input "text" at bounding box center [671, 412] width 501 height 49
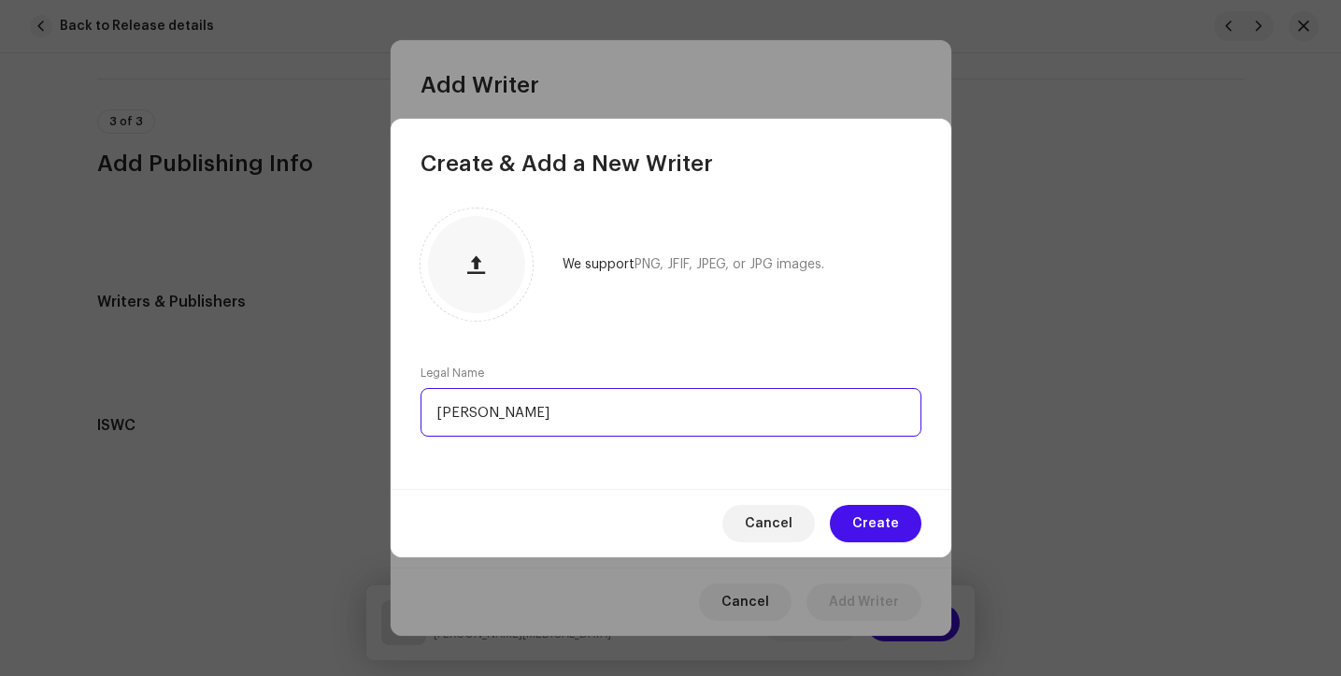
click at [600, 408] on input "[PERSON_NAME]" at bounding box center [671, 412] width 501 height 49
type input "[PERSON_NAME] [PERSON_NAME]"
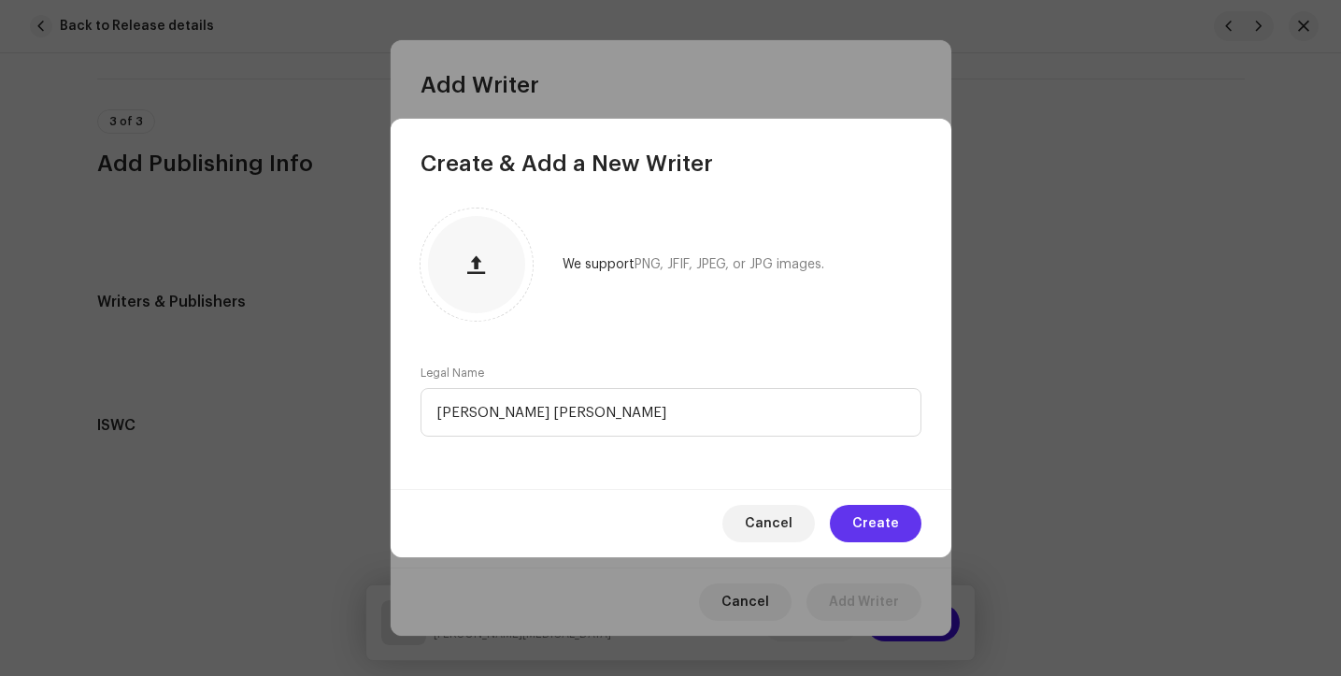
click at [858, 522] on span "Create" at bounding box center [875, 523] width 47 height 37
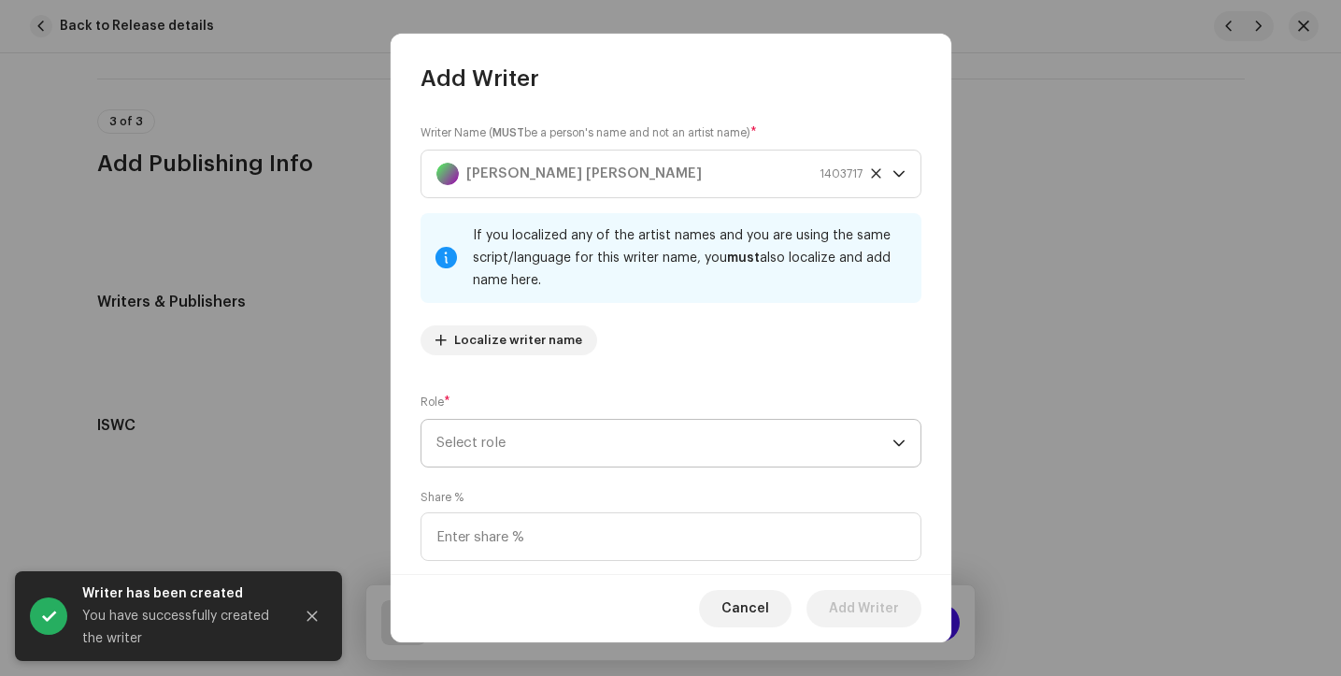
click at [588, 432] on span "Select role" at bounding box center [665, 443] width 456 height 47
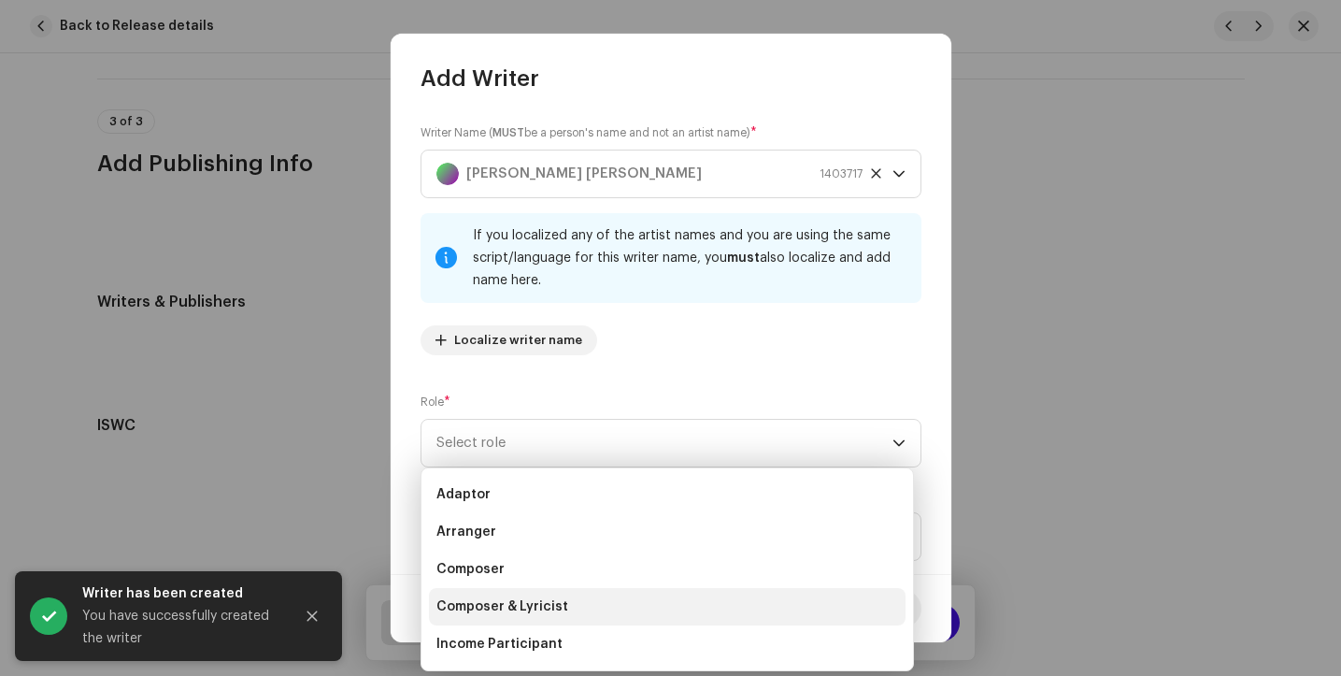
click at [574, 607] on li "Composer & Lyricist" at bounding box center [667, 606] width 477 height 37
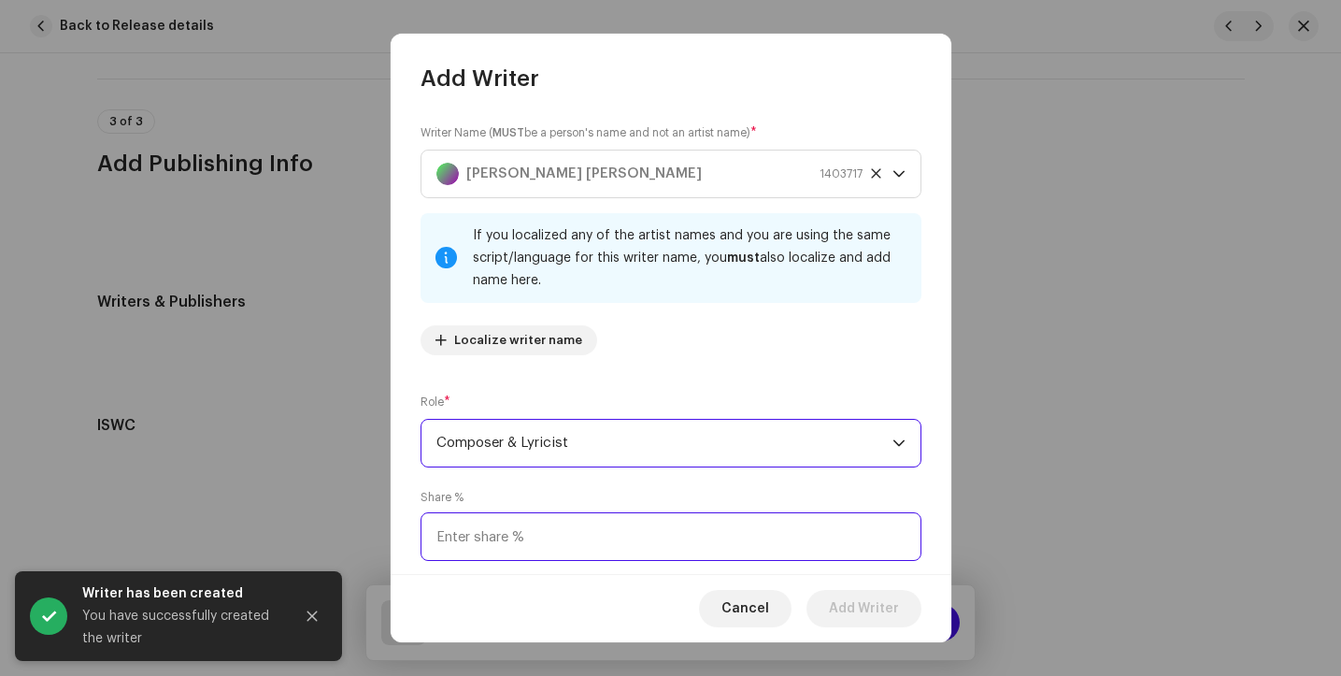
click at [540, 538] on input at bounding box center [671, 536] width 501 height 49
type input "100.00"
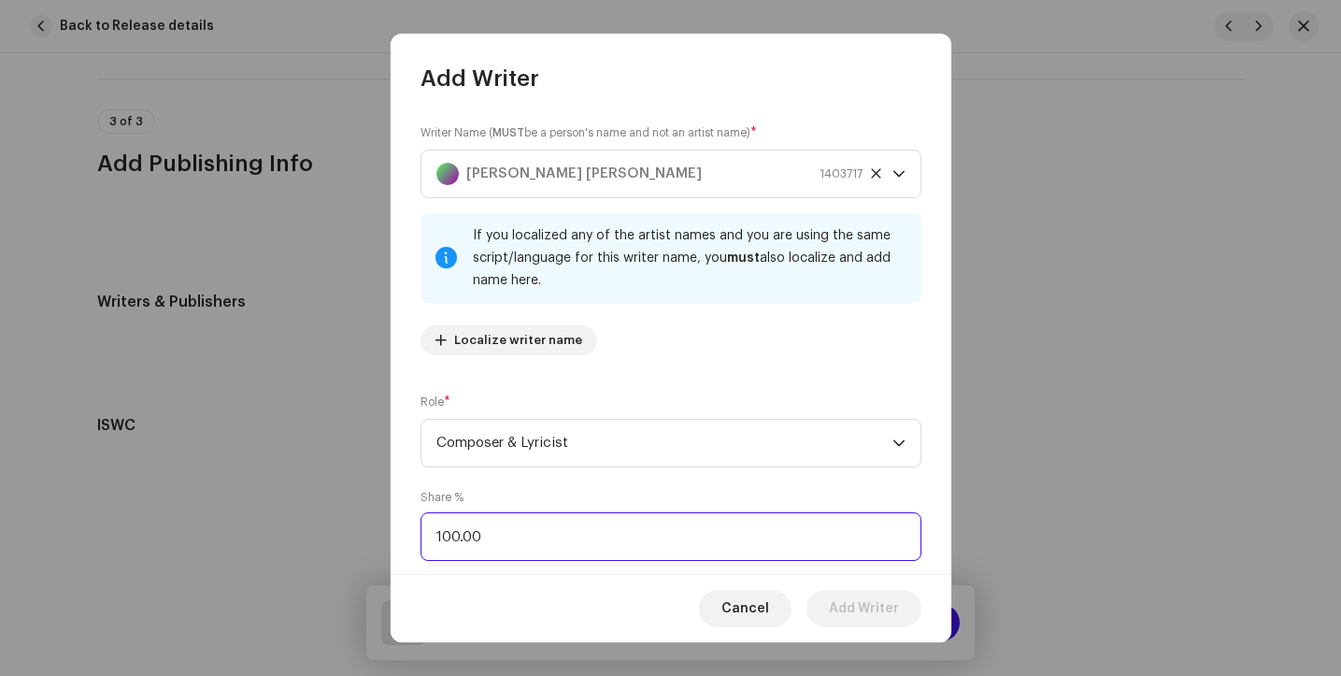
scroll to position [136, 0]
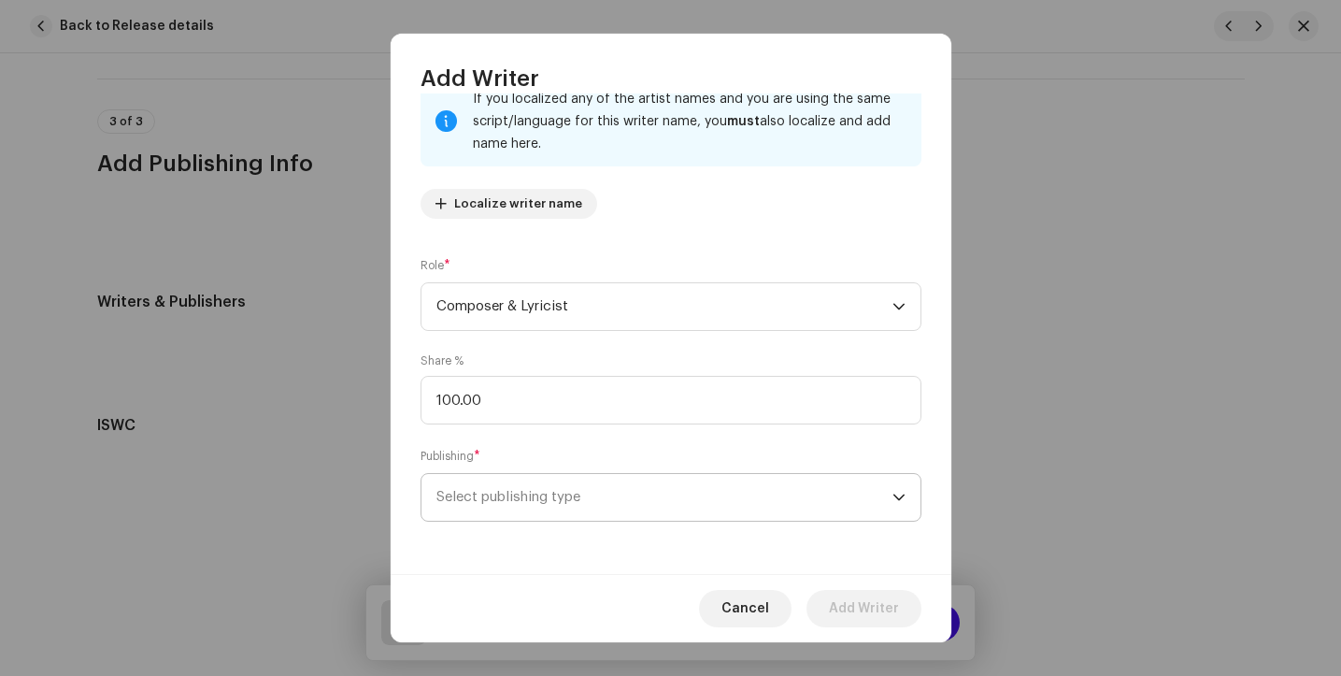
click at [548, 496] on span "Select publishing type" at bounding box center [665, 497] width 456 height 47
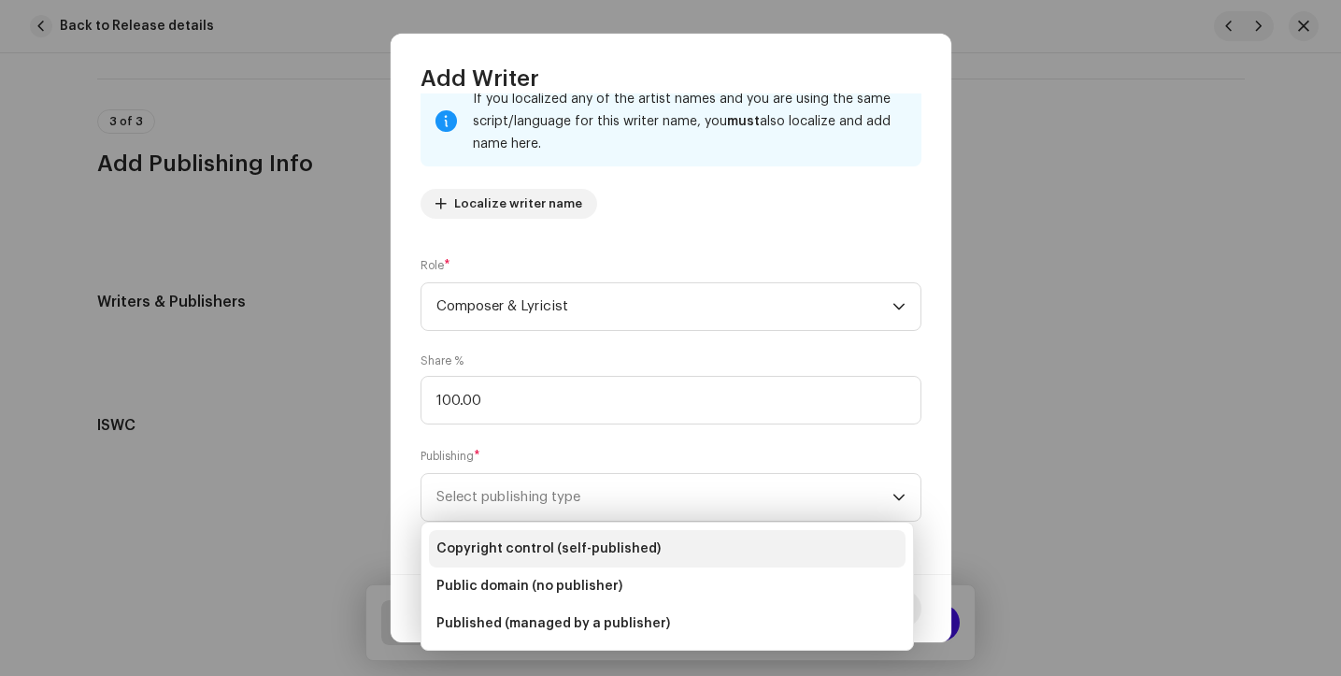
click at [549, 538] on li "Copyright control (self-published)" at bounding box center [667, 548] width 477 height 37
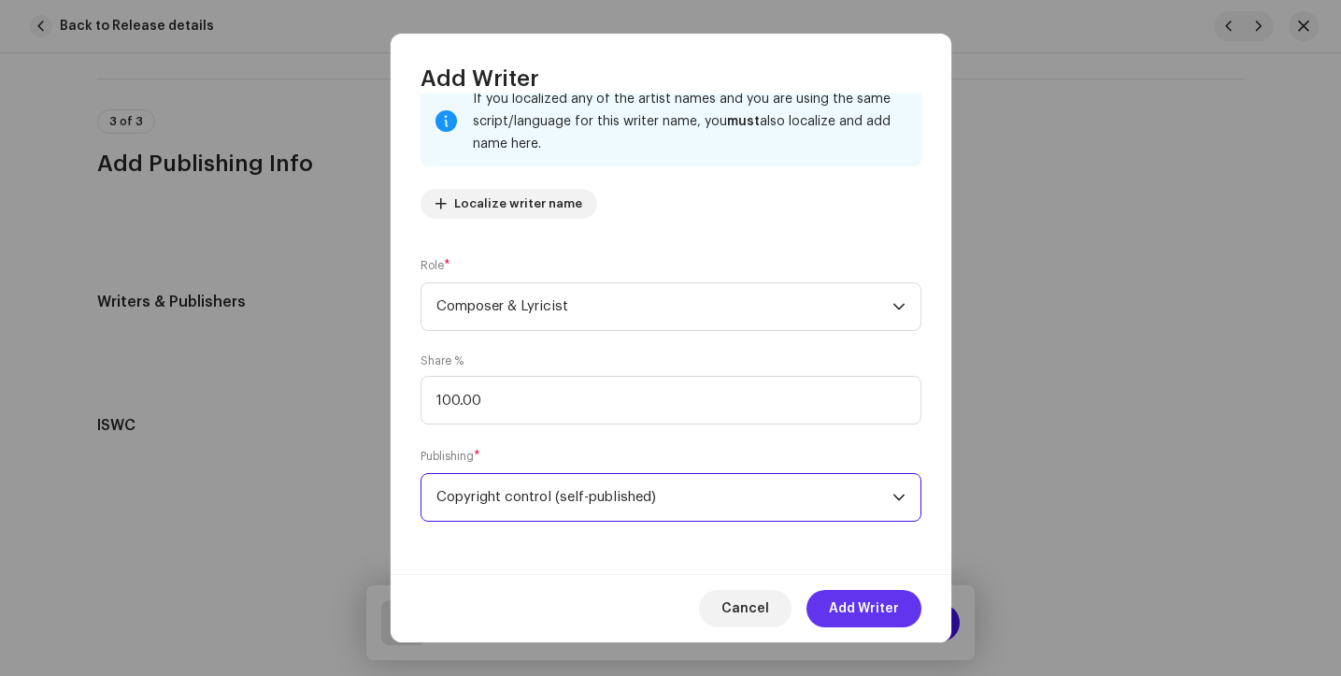
click at [873, 606] on span "Add Writer" at bounding box center [864, 608] width 70 height 37
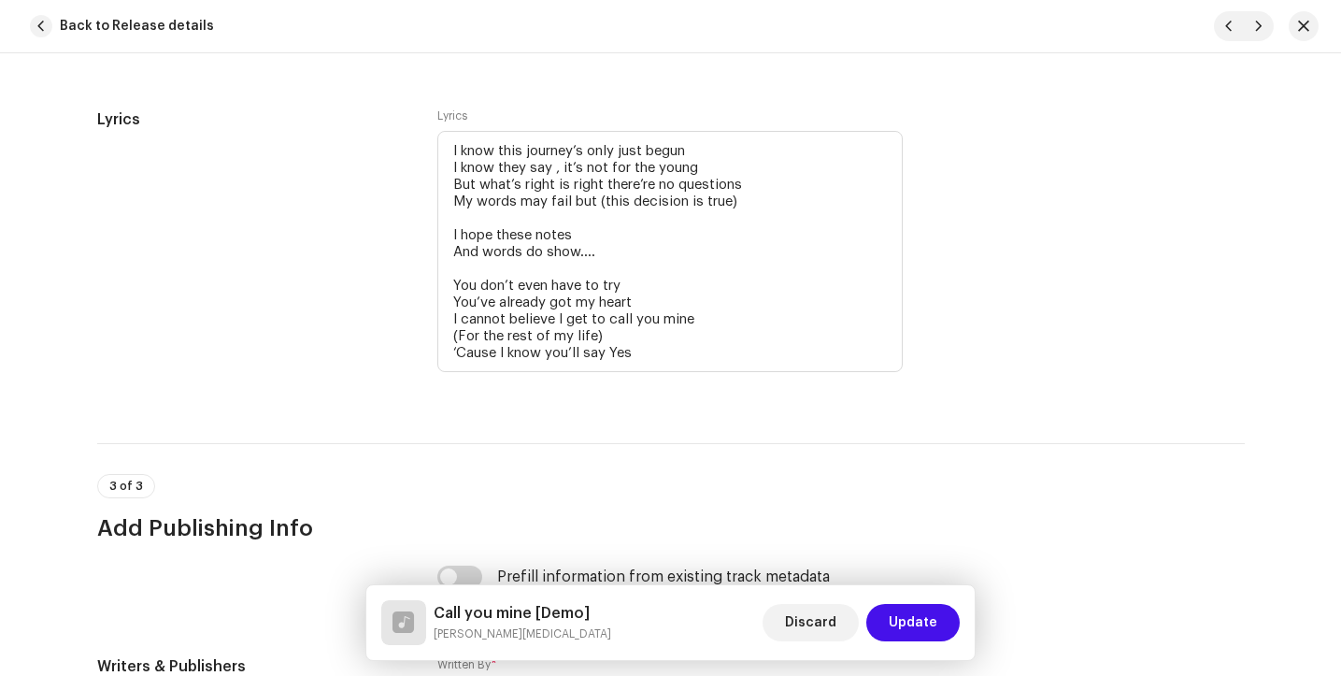
scroll to position [3853, 0]
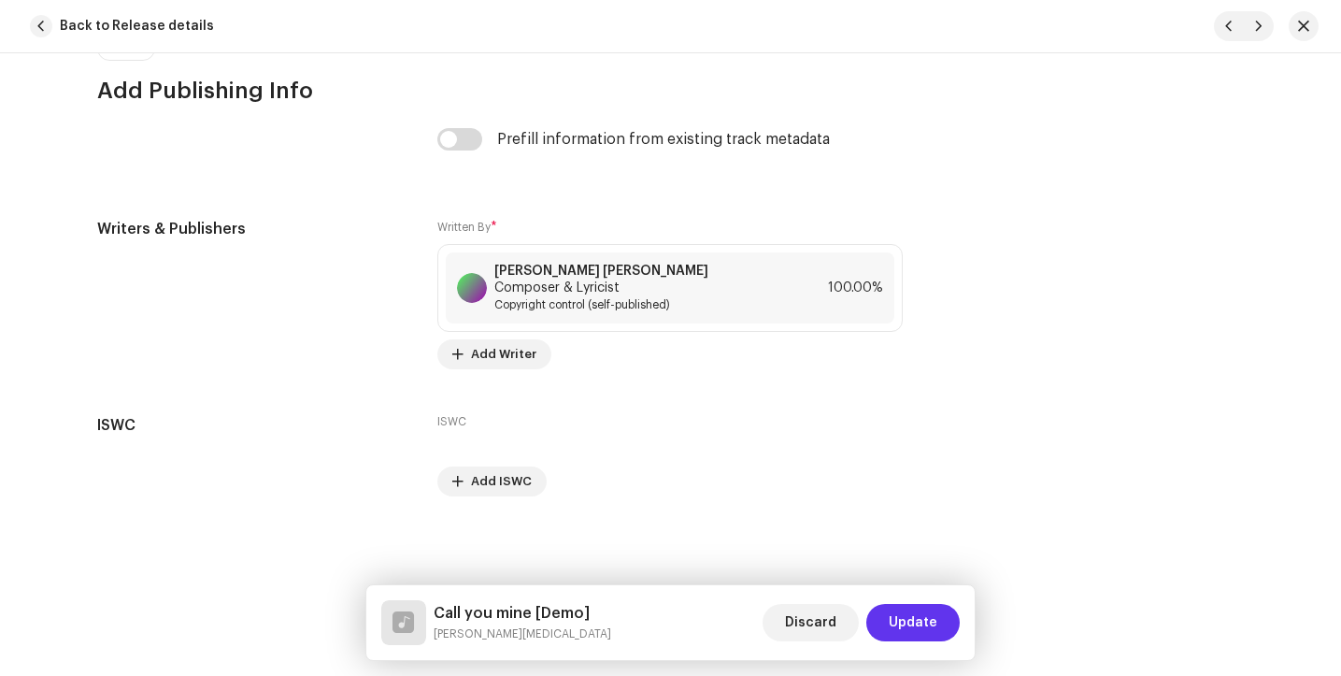
click at [907, 630] on span "Update" at bounding box center [913, 622] width 49 height 37
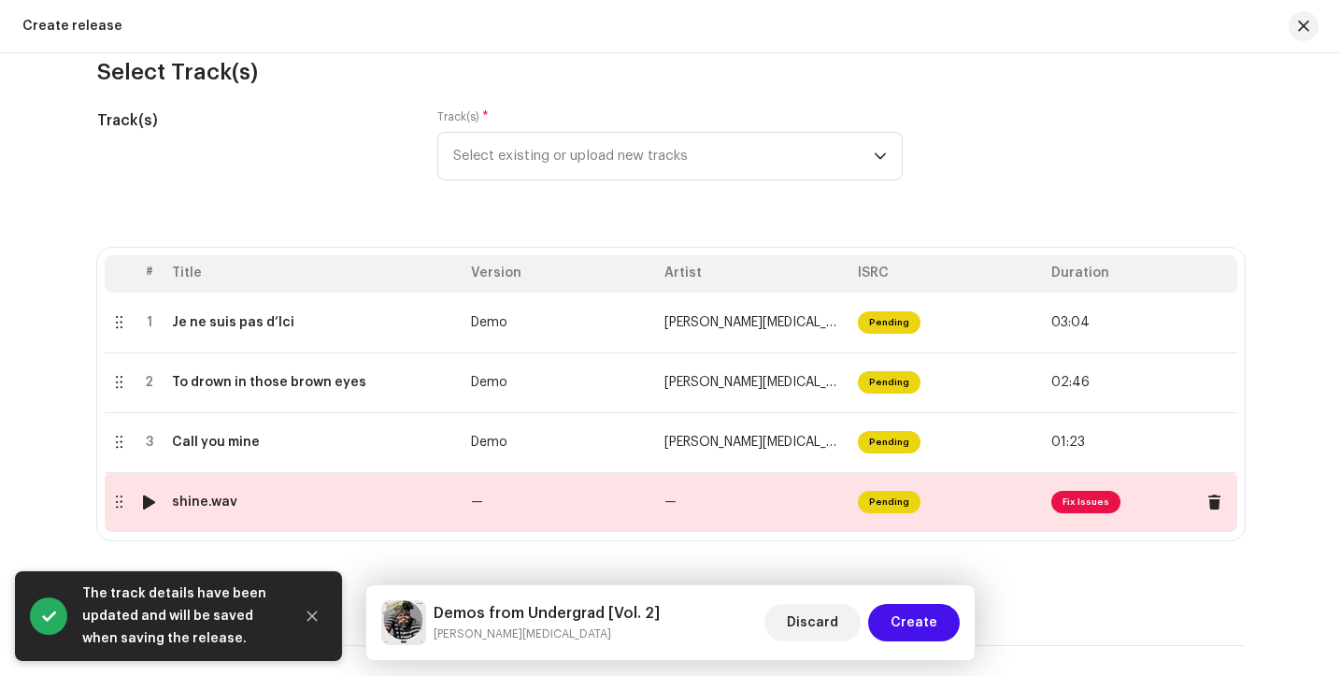
click at [1079, 512] on span "Fix Issues" at bounding box center [1086, 502] width 69 height 22
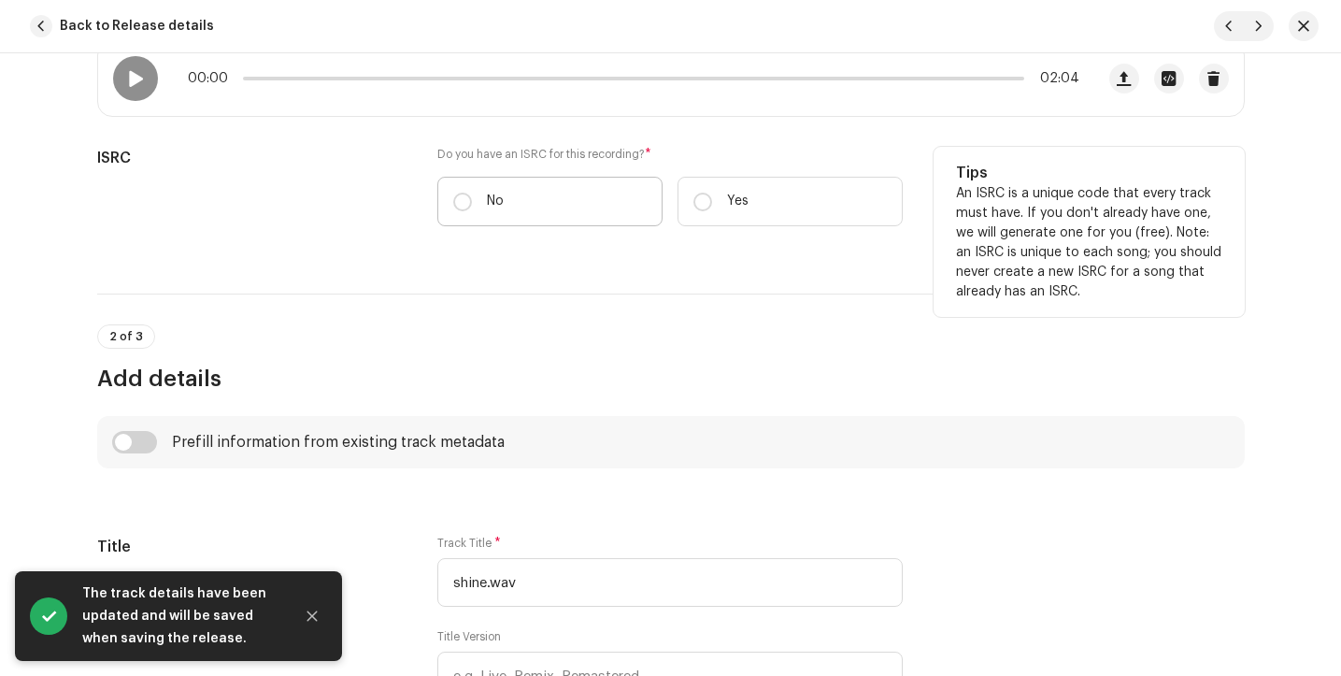
scroll to position [415, 0]
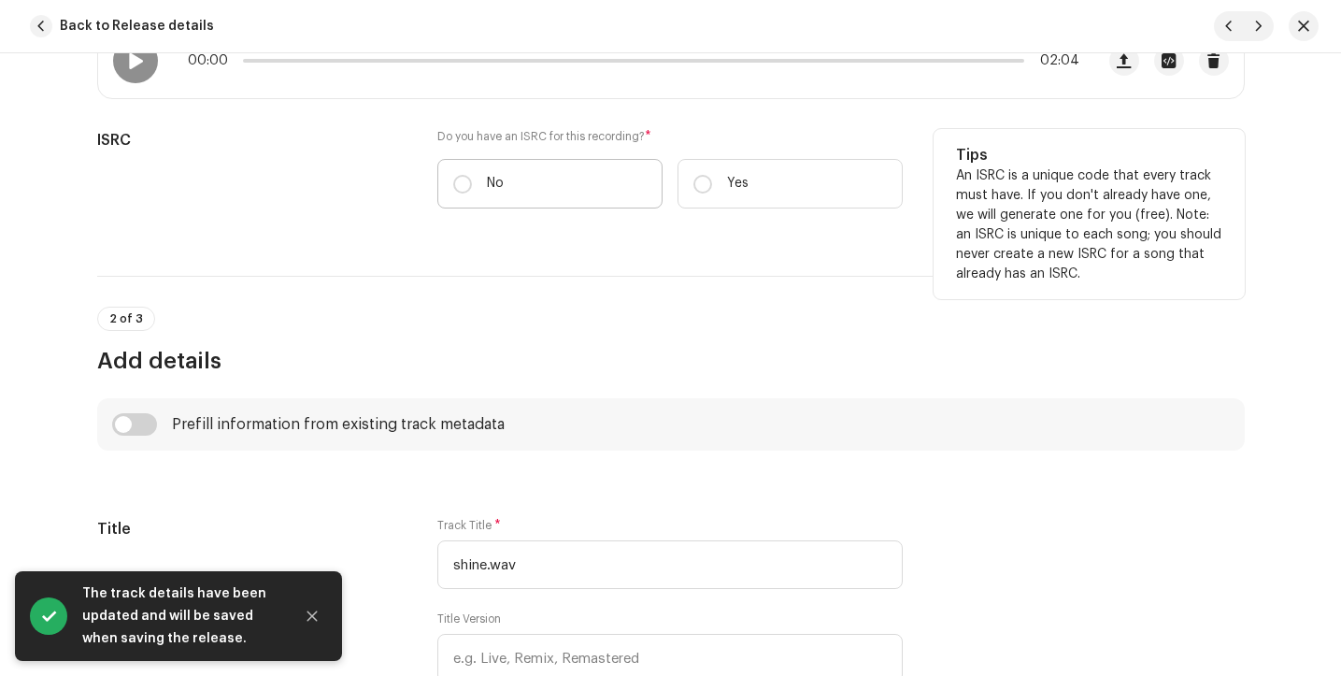
click at [469, 182] on label "No" at bounding box center [549, 184] width 225 height 50
click at [469, 182] on input "No" at bounding box center [462, 184] width 19 height 19
radio input "true"
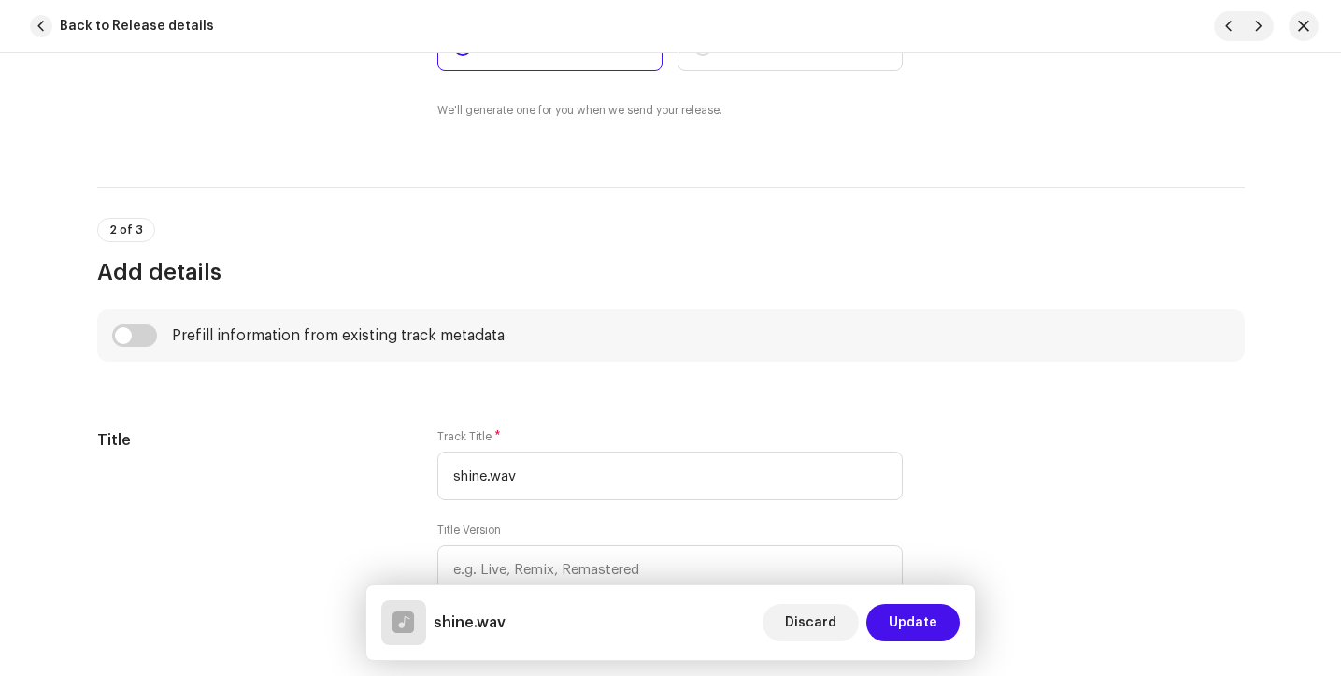
scroll to position [684, 0]
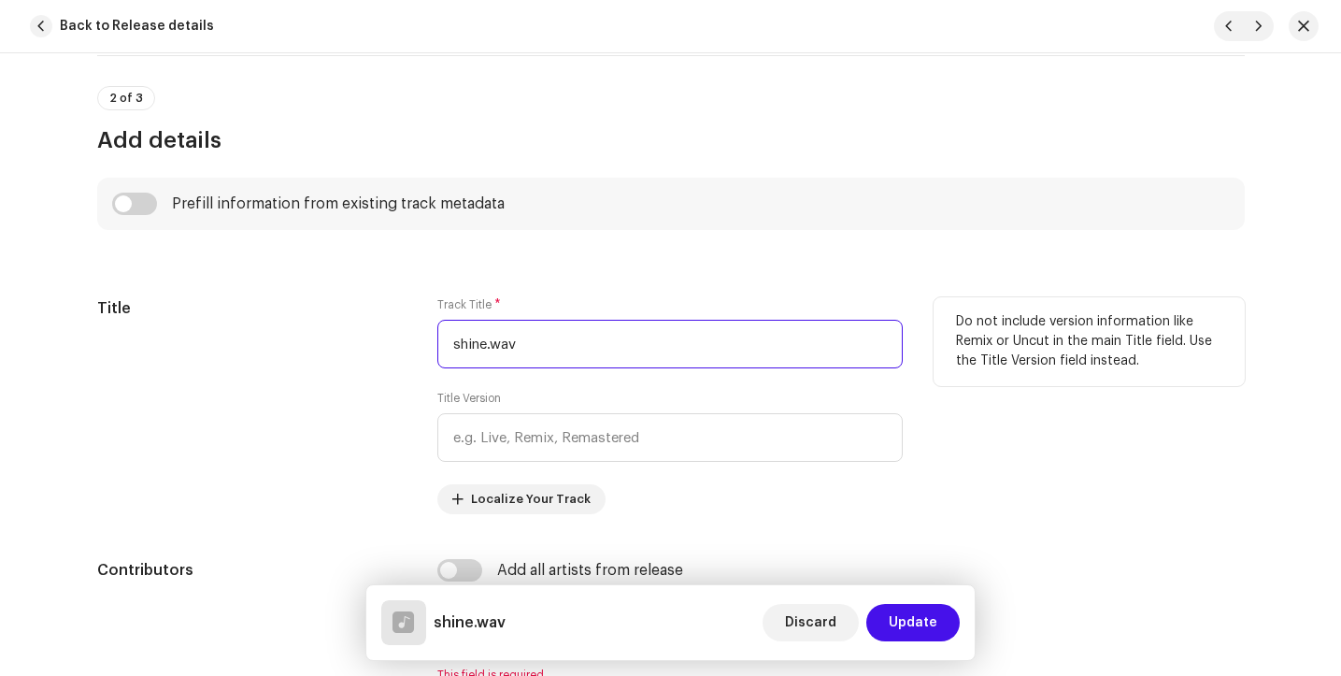
click at [526, 340] on input "shine.wav" at bounding box center [669, 344] width 465 height 49
type input "shine"
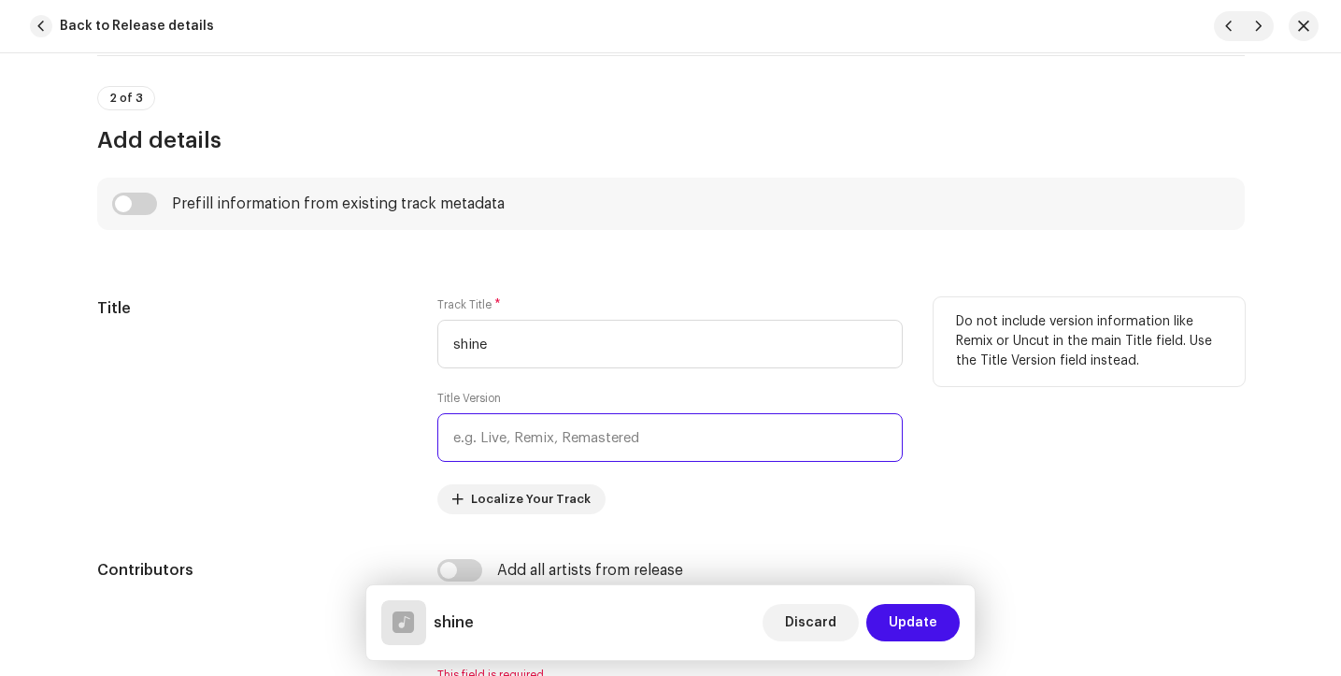
click at [545, 440] on input "text" at bounding box center [669, 437] width 465 height 49
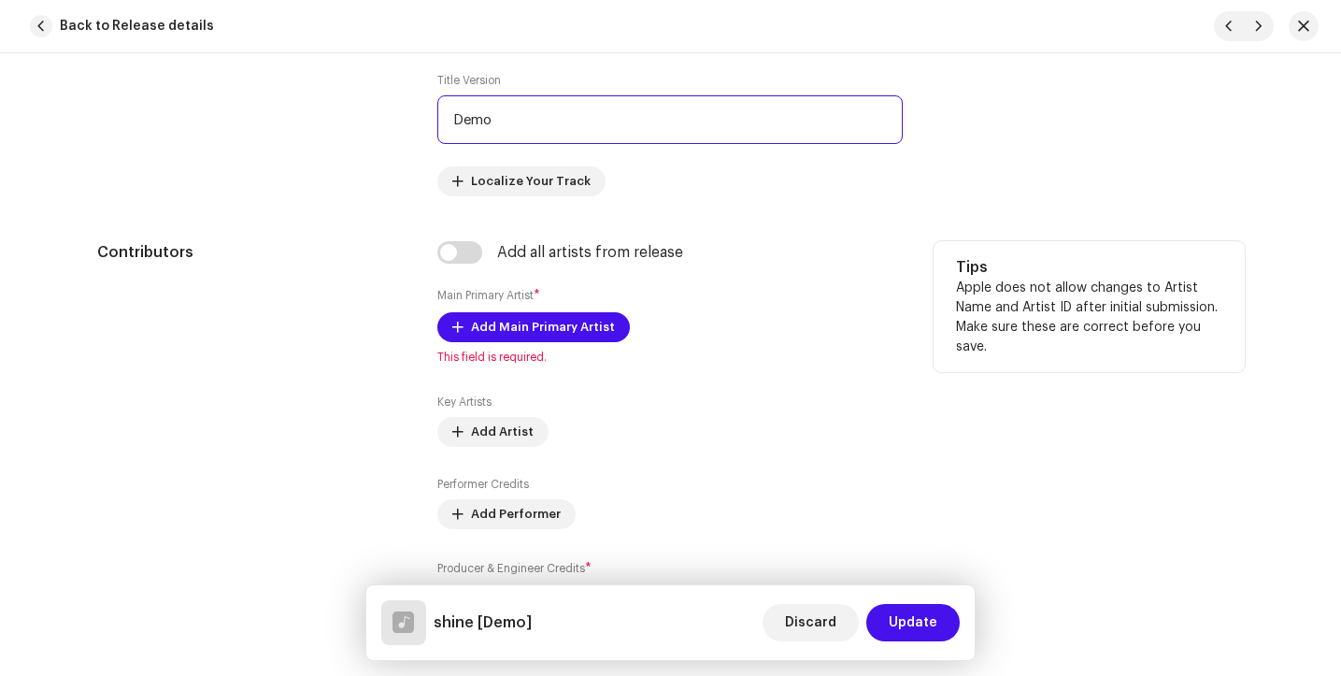
scroll to position [1040, 0]
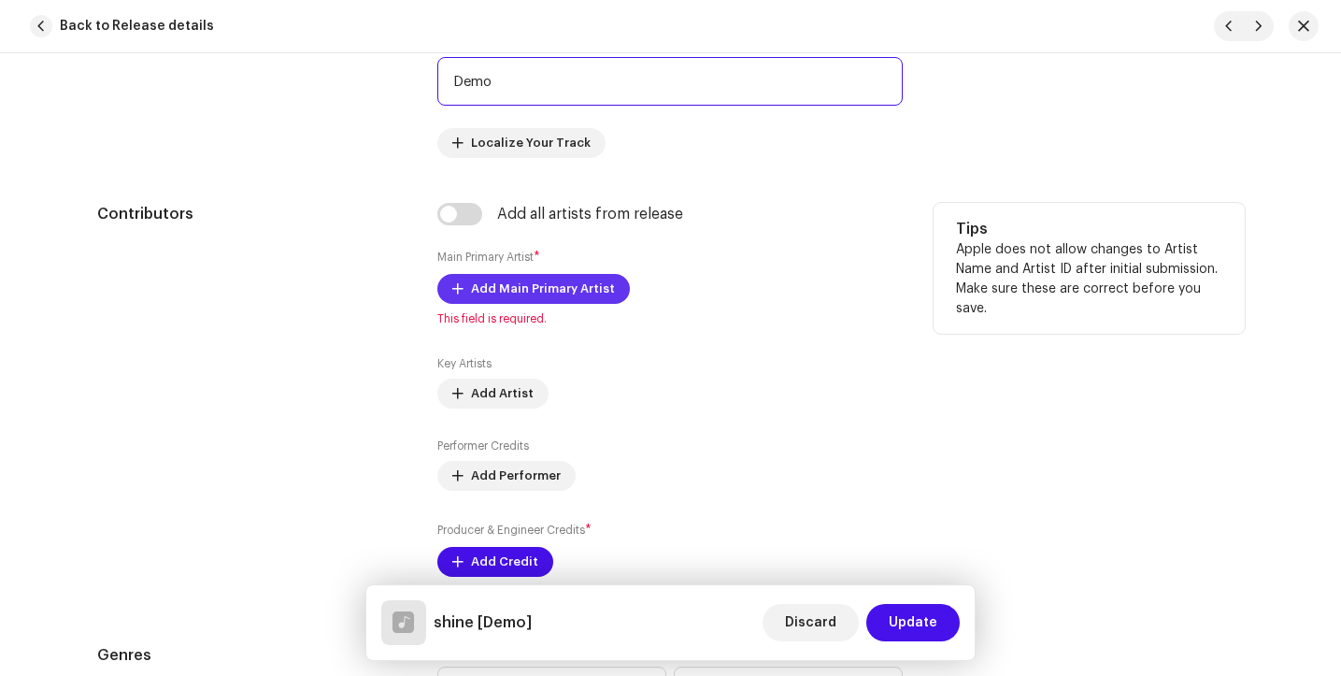
type input "Demo"
click at [553, 277] on span "Add Main Primary Artist" at bounding box center [543, 288] width 144 height 37
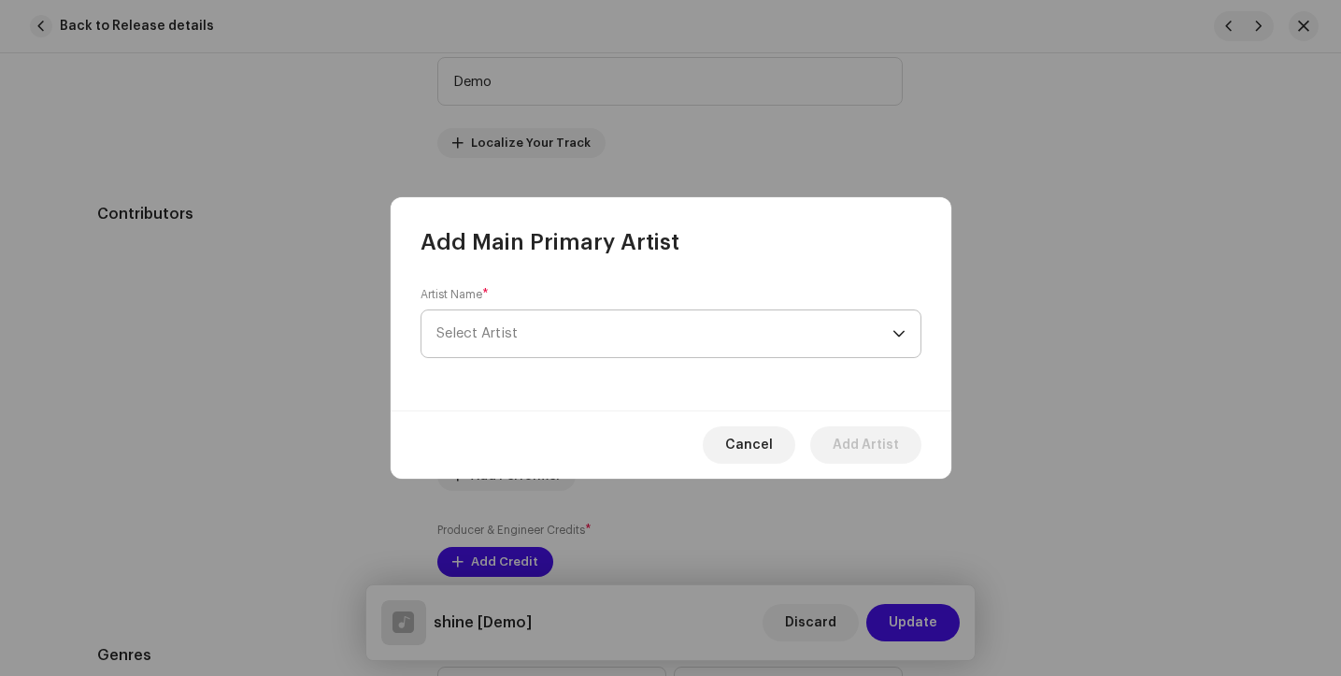
click at [566, 336] on span "Select Artist" at bounding box center [665, 333] width 456 height 47
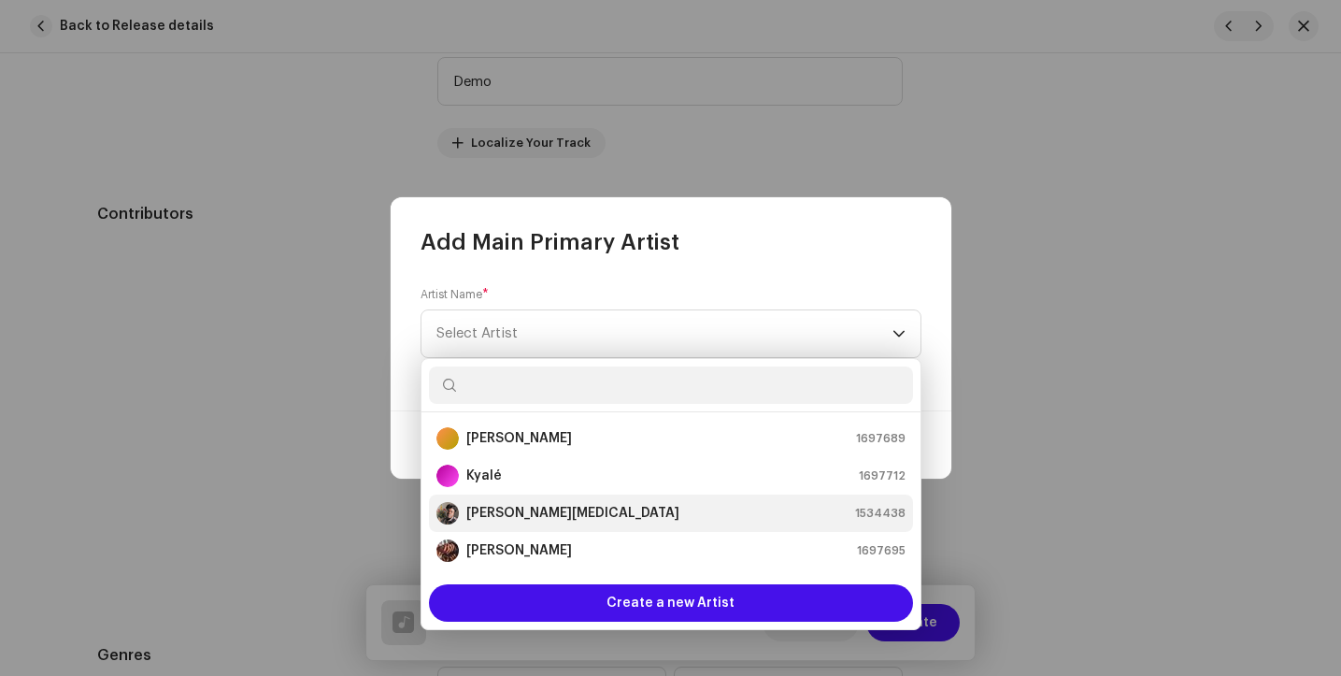
click at [514, 515] on strong "[PERSON_NAME][MEDICAL_DATA]" at bounding box center [572, 513] width 213 height 19
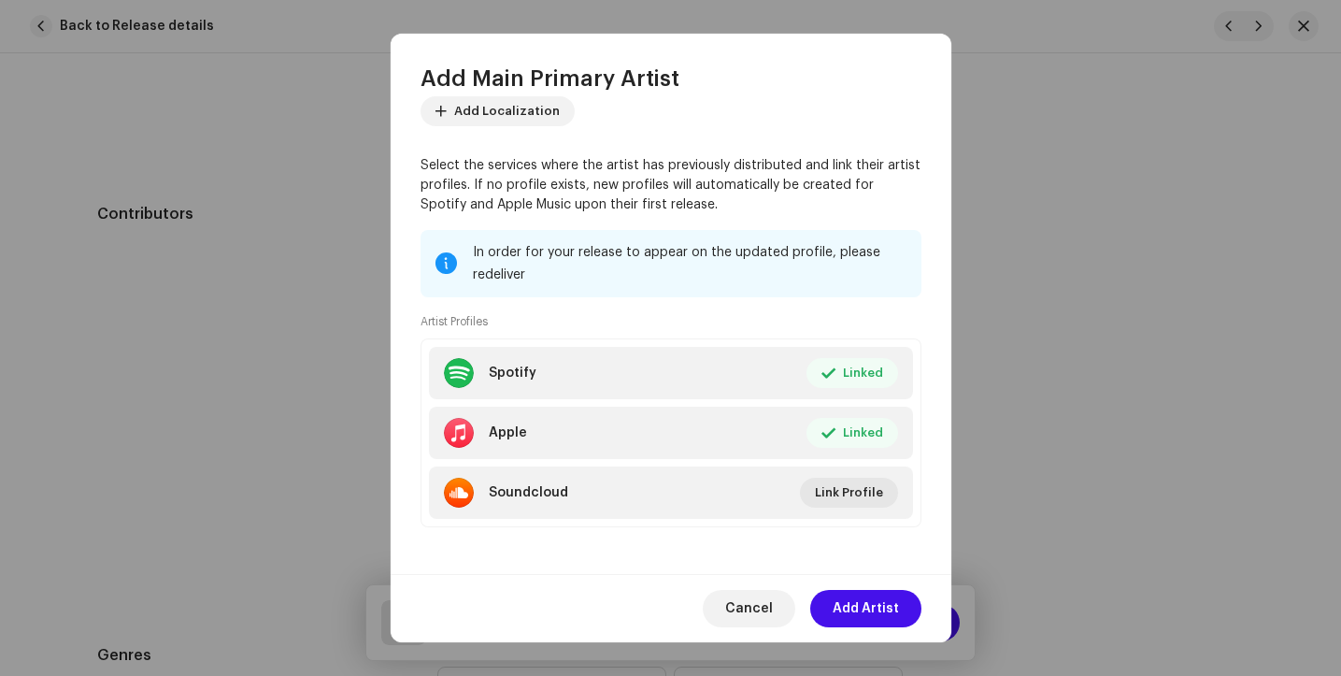
scroll to position [126, 0]
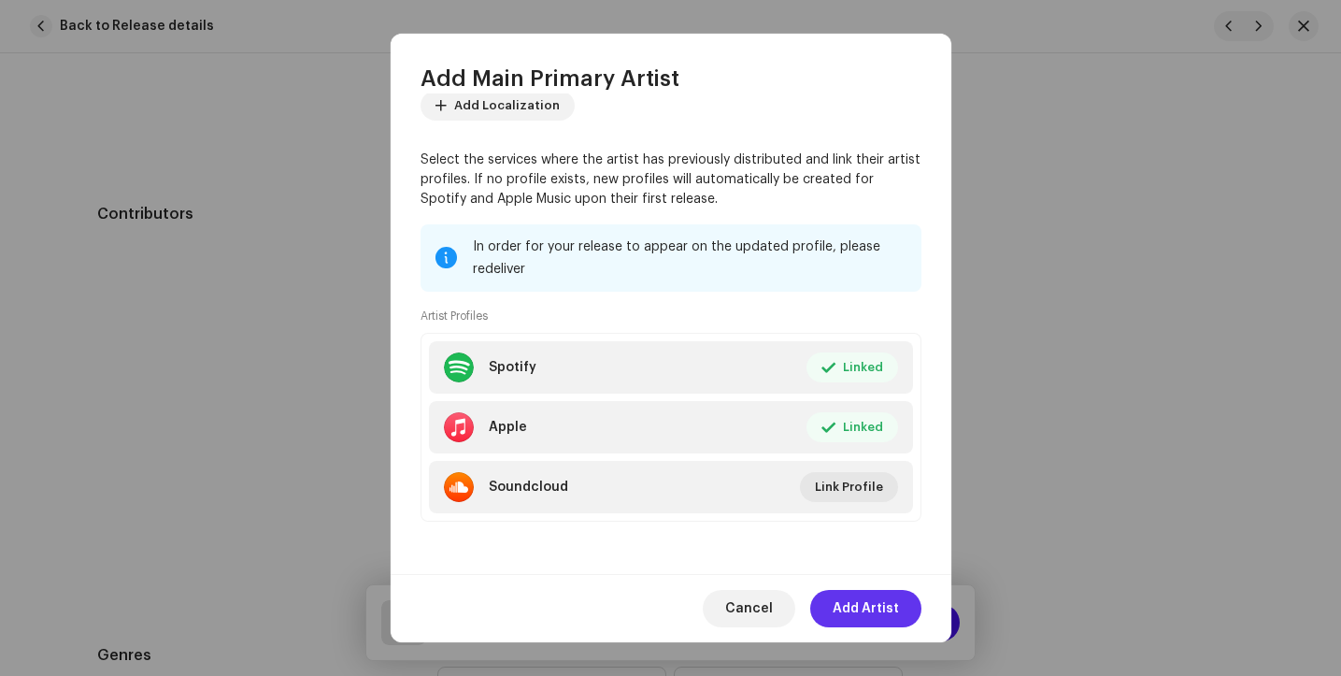
click at [879, 608] on span "Add Artist" at bounding box center [866, 608] width 66 height 37
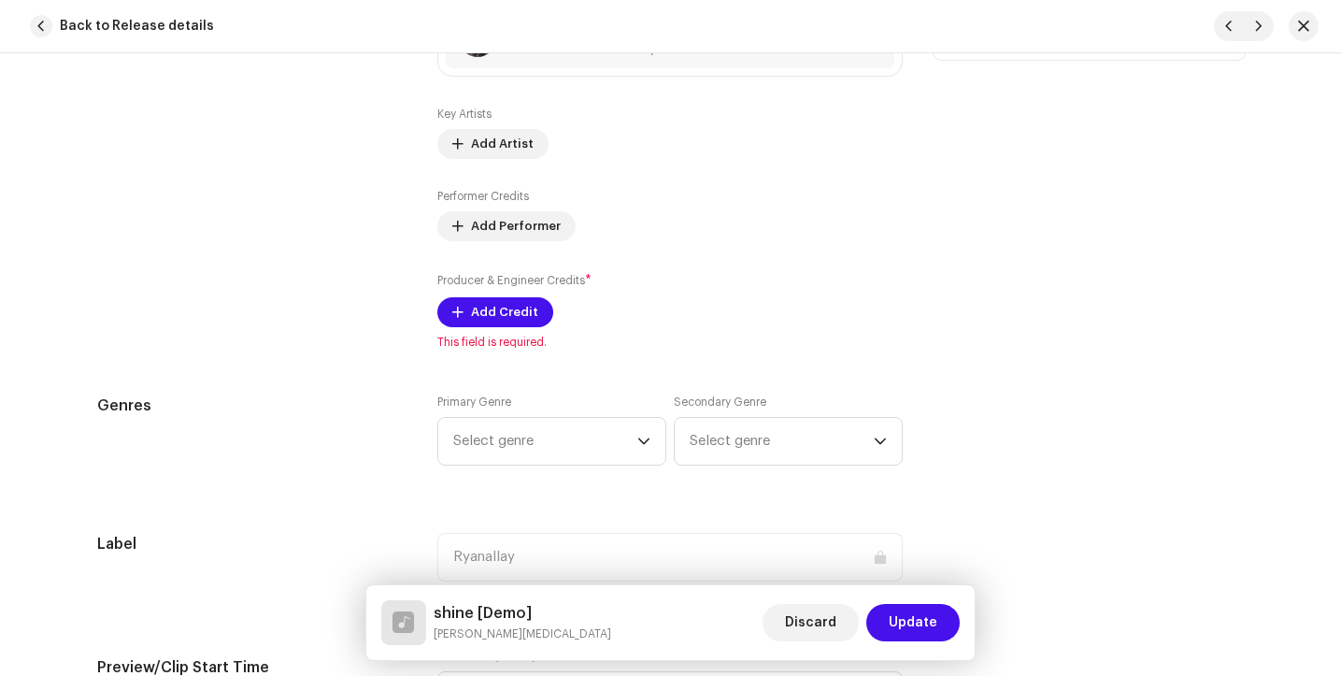
scroll to position [1322, 0]
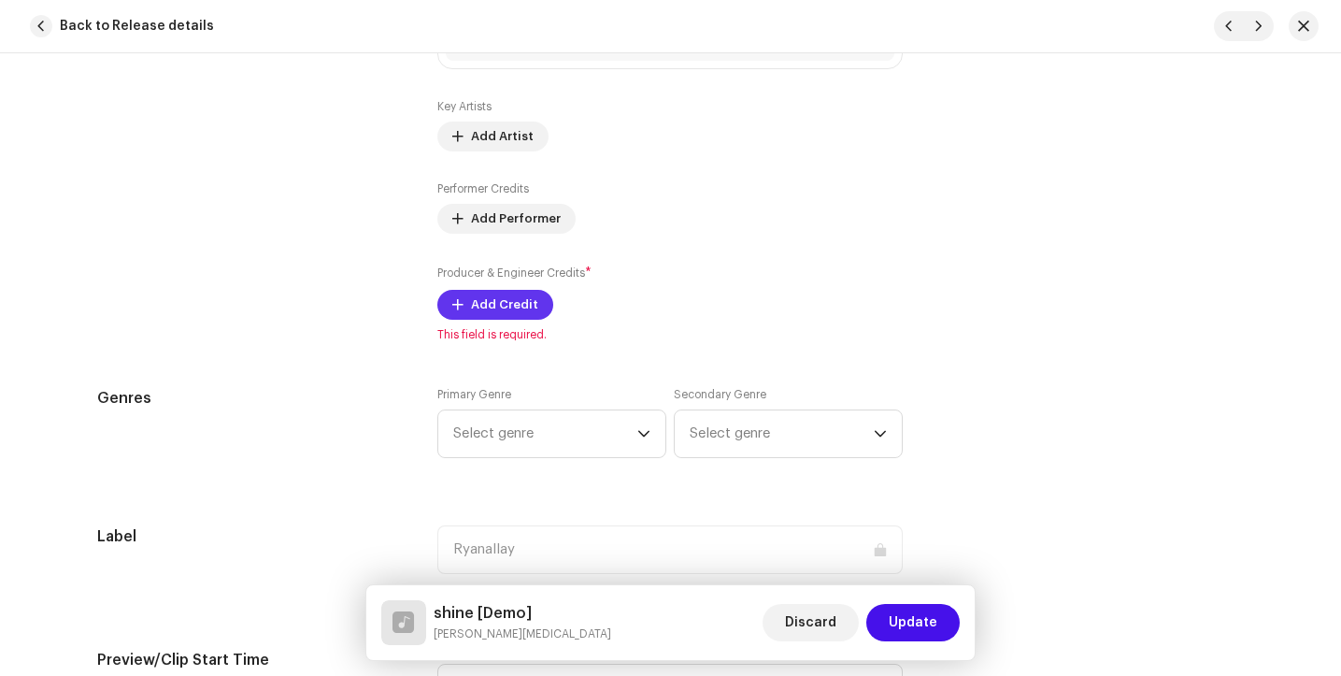
click at [495, 307] on span "Add Credit" at bounding box center [504, 304] width 67 height 37
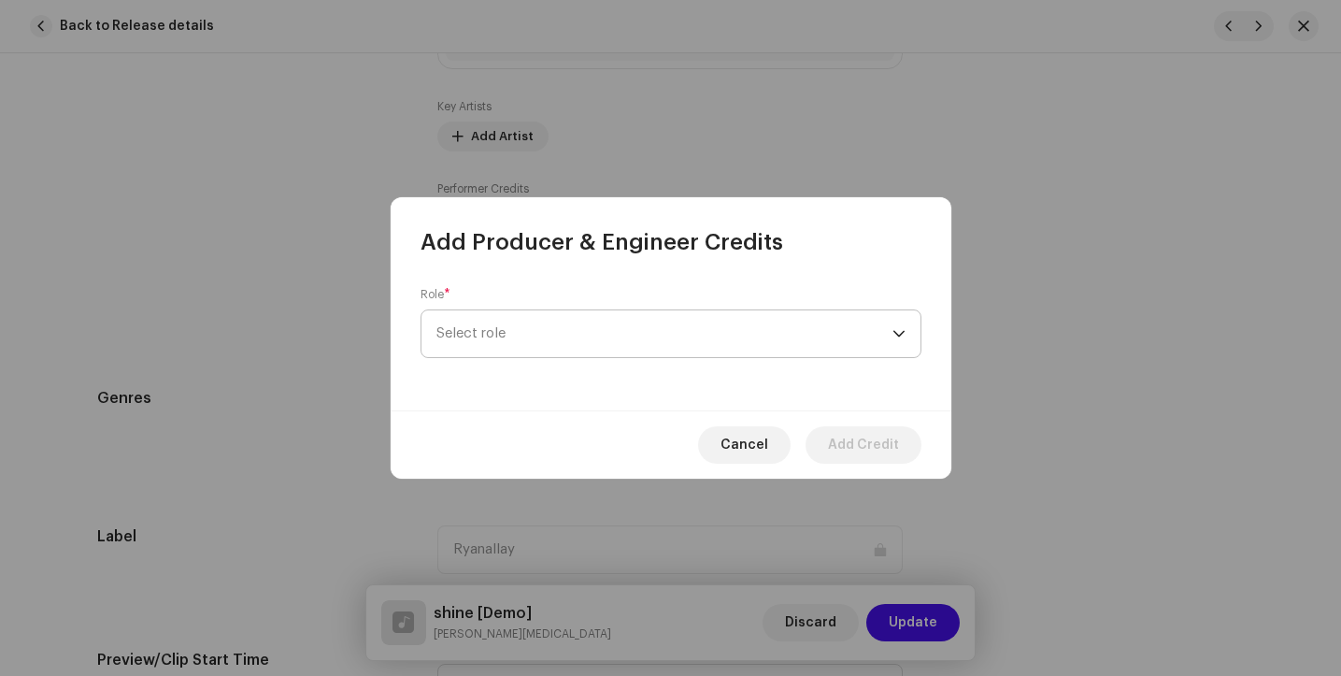
click at [545, 333] on span "Select role" at bounding box center [665, 333] width 456 height 47
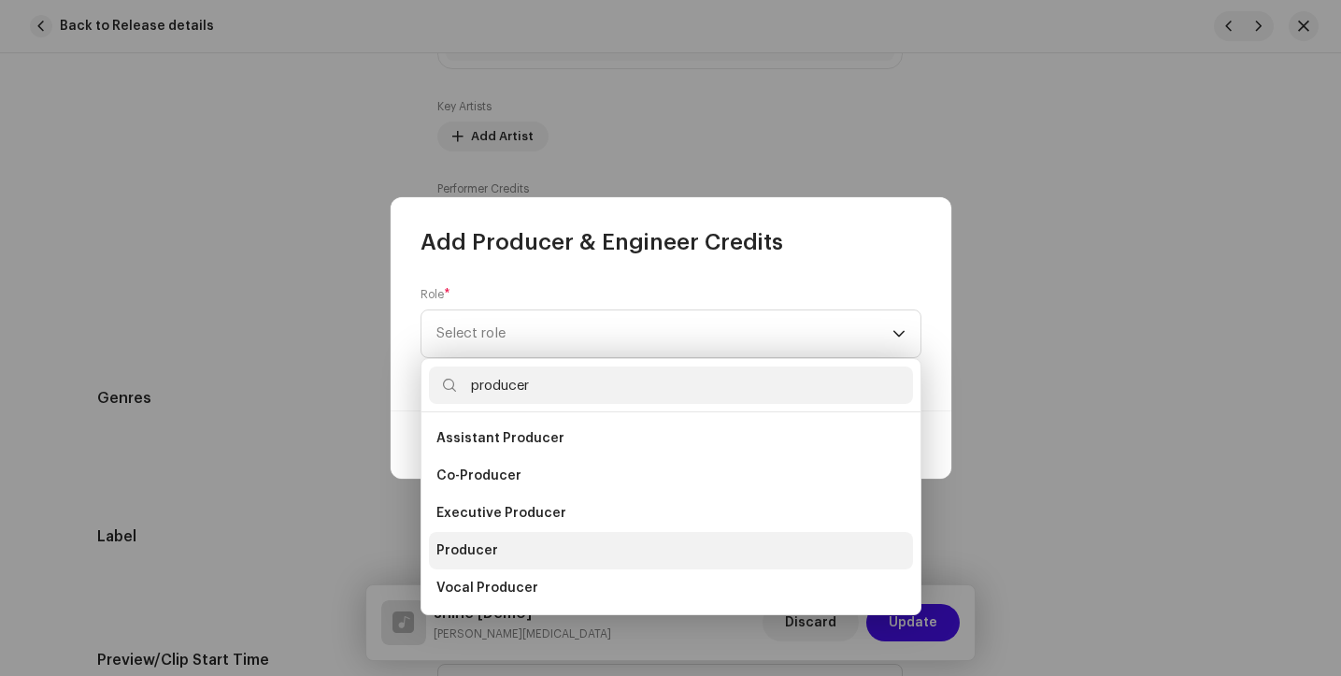
type input "producer"
click at [490, 551] on span "Producer" at bounding box center [468, 550] width 62 height 19
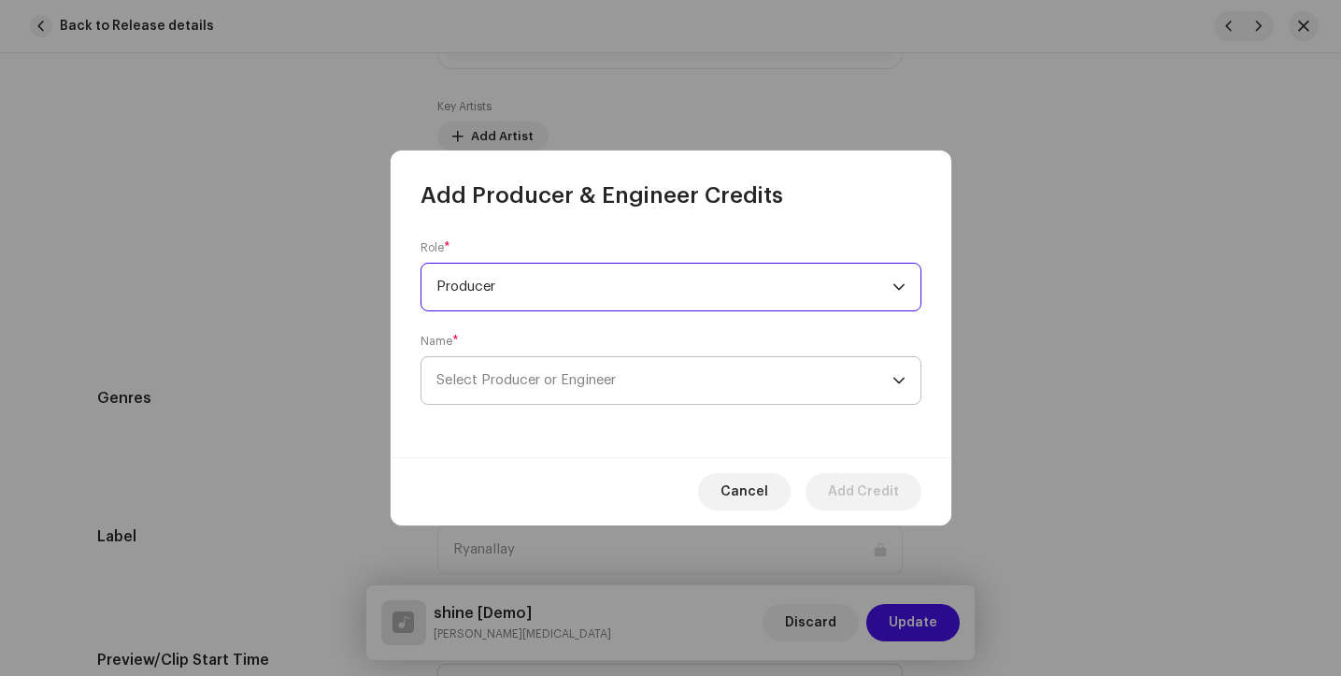
click at [616, 381] on span "Select Producer or Engineer" at bounding box center [526, 380] width 179 height 14
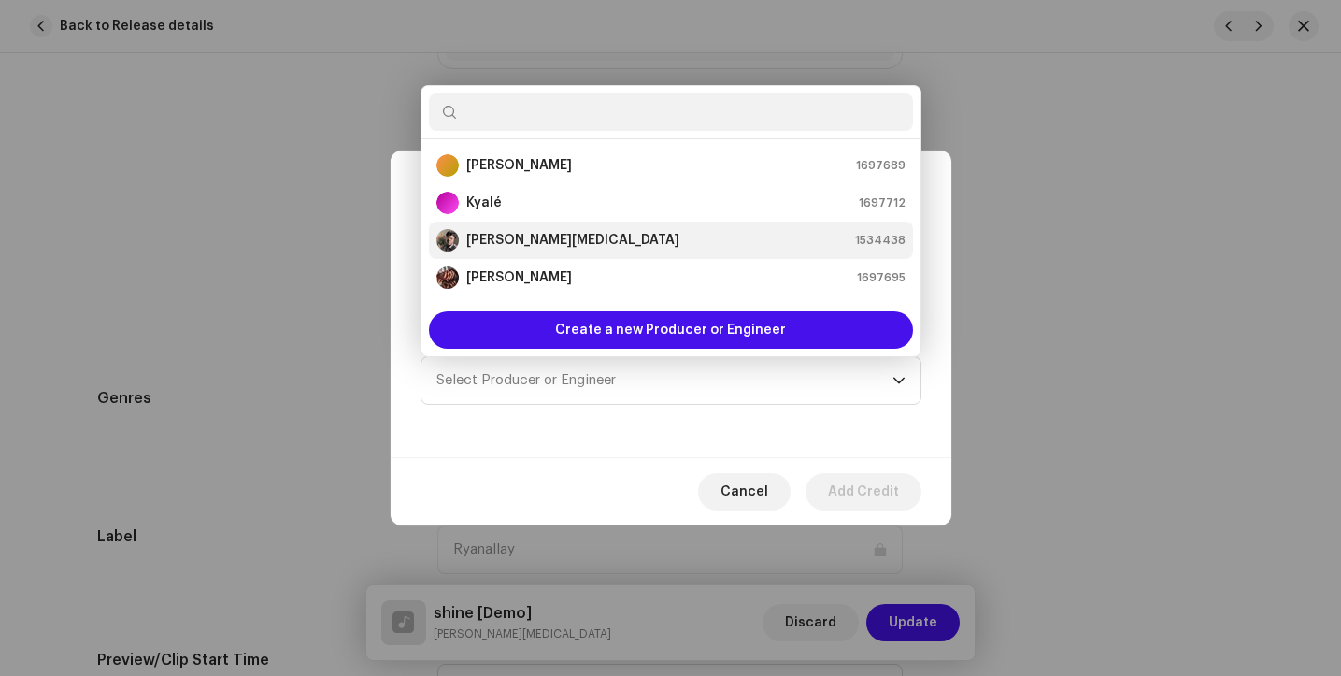
click at [601, 234] on div "[PERSON_NAME][MEDICAL_DATA] 1534438" at bounding box center [671, 240] width 469 height 22
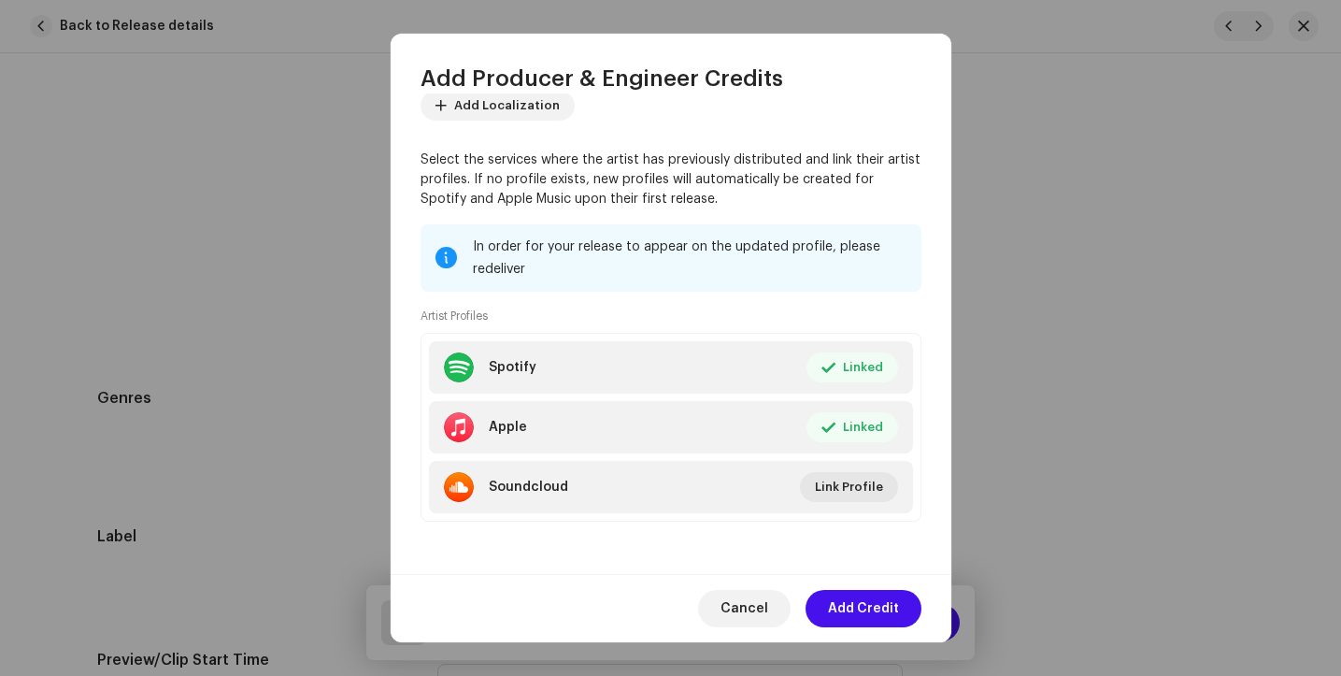
scroll to position [221, 0]
click at [849, 614] on span "Add Credit" at bounding box center [863, 608] width 71 height 37
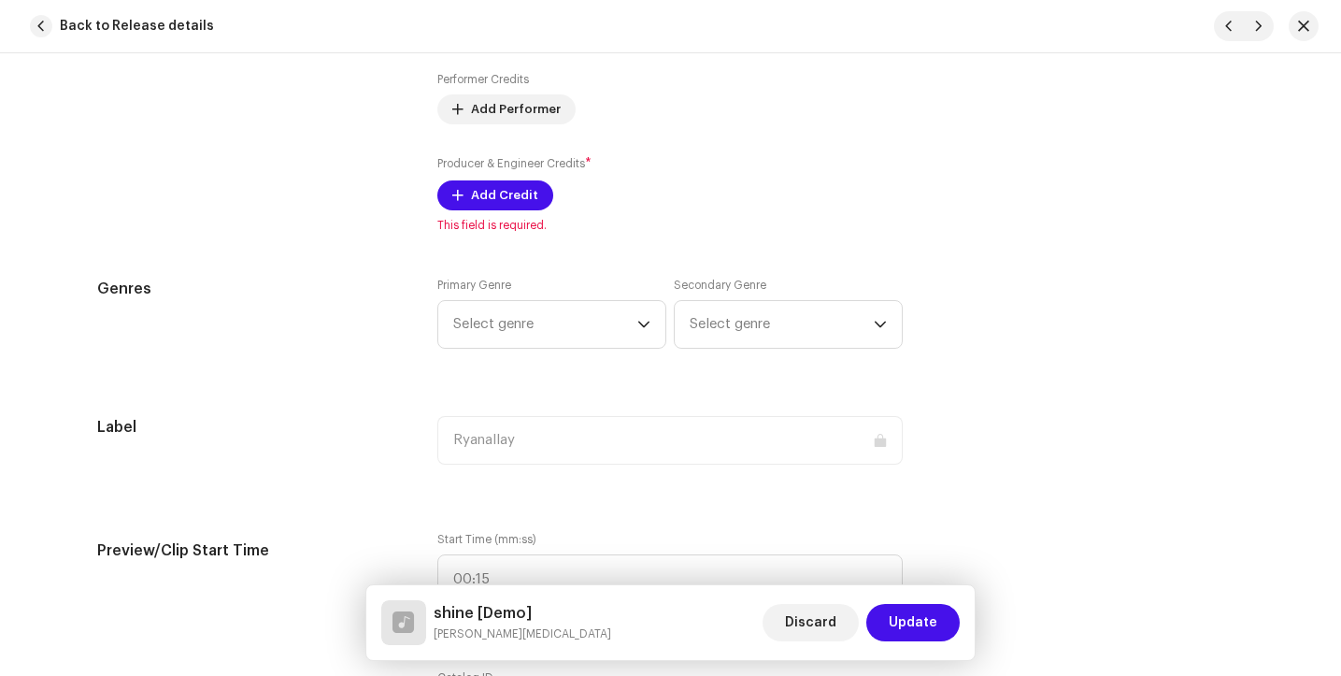
scroll to position [1504, 0]
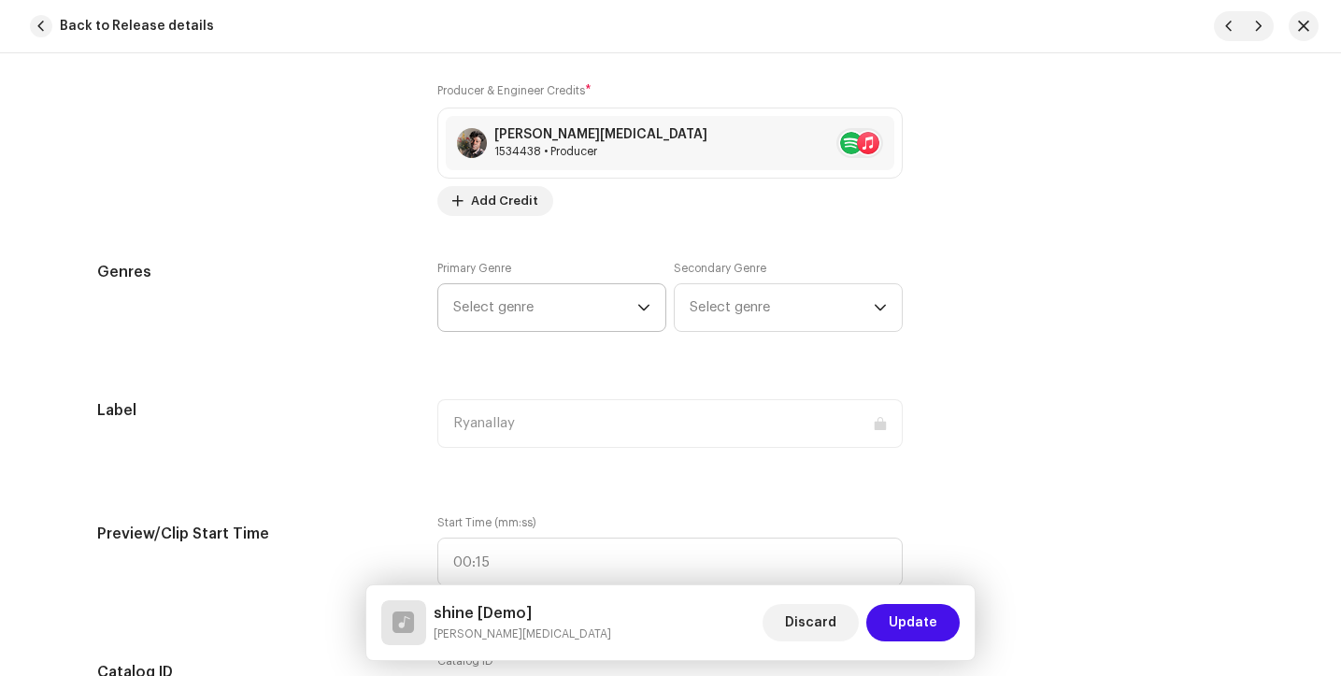
click at [578, 303] on span "Select genre" at bounding box center [545, 307] width 184 height 47
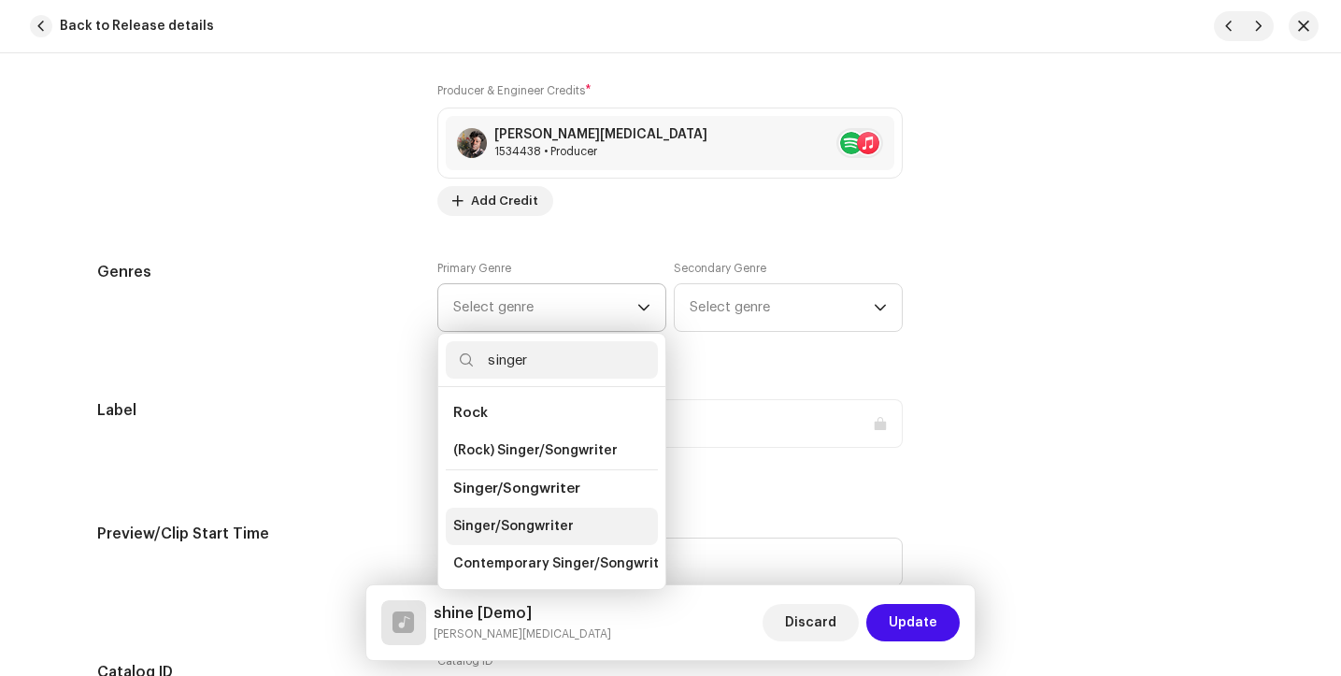
type input "singer"
click at [522, 531] on span "Singer/Songwriter" at bounding box center [513, 526] width 121 height 19
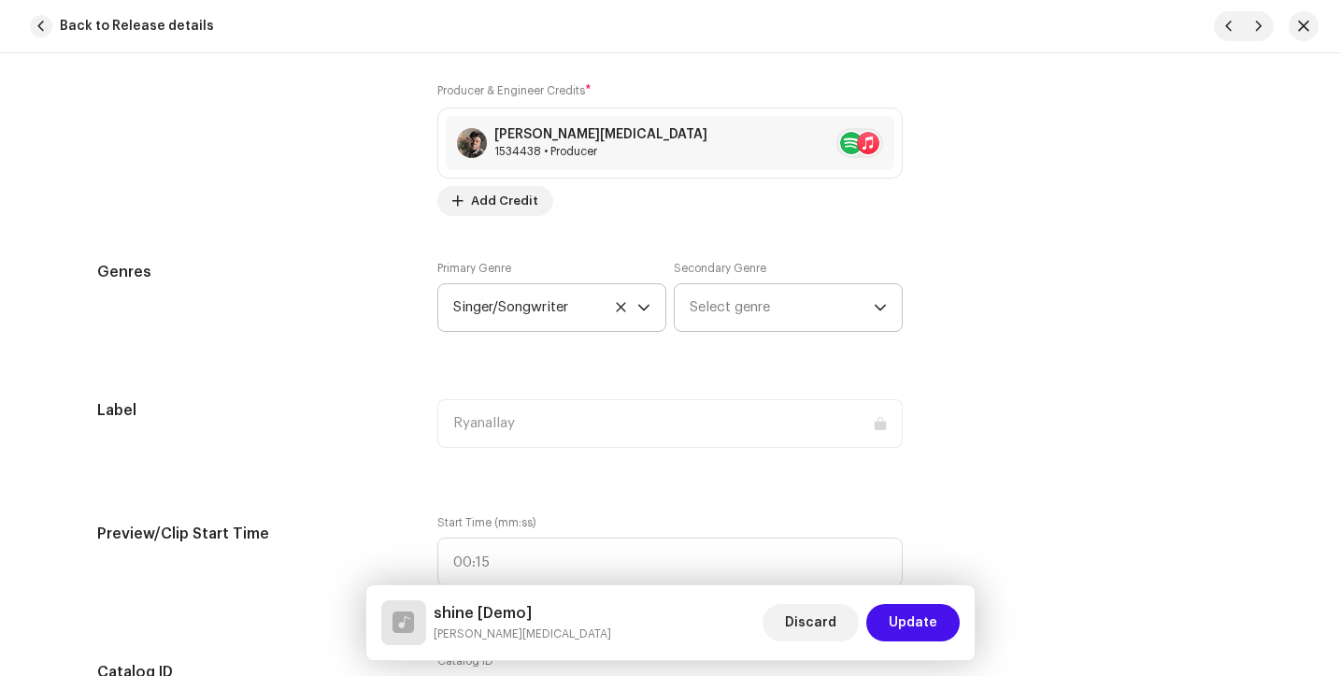
click at [874, 310] on icon "dropdown trigger" at bounding box center [880, 307] width 13 height 13
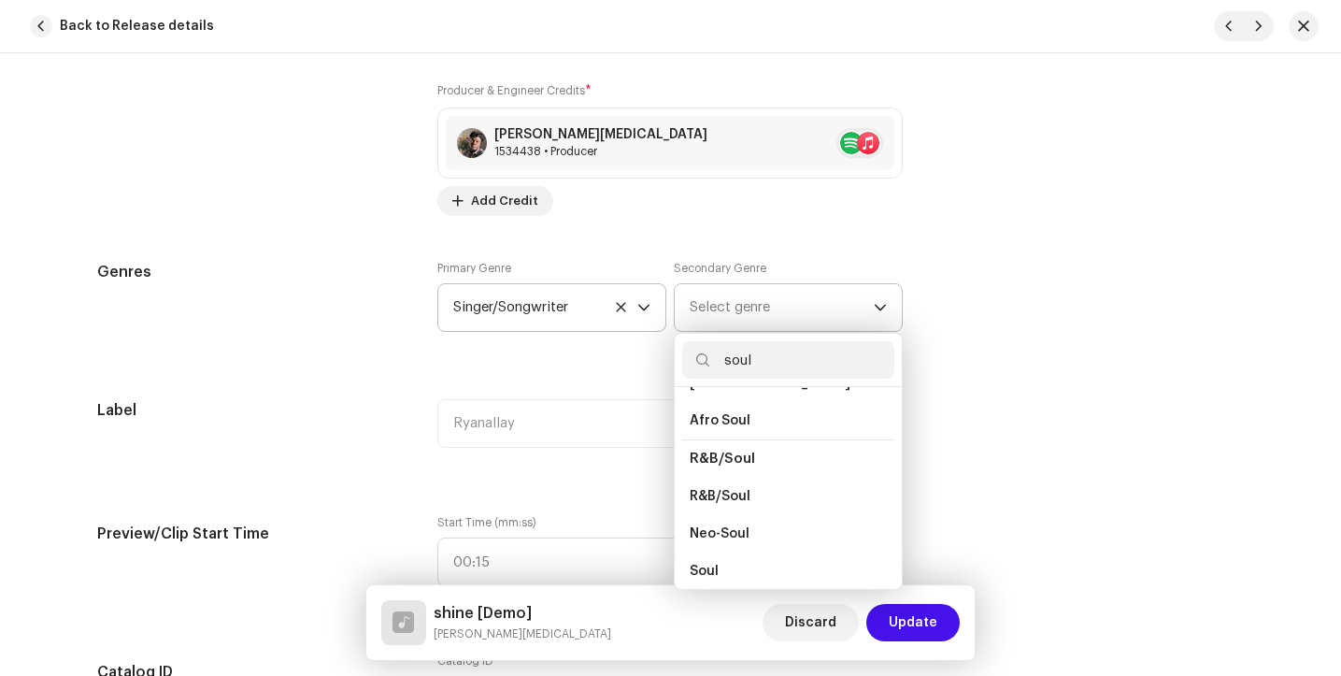
scroll to position [38, 0]
type input "soul"
click at [746, 566] on li "Soul" at bounding box center [788, 562] width 212 height 37
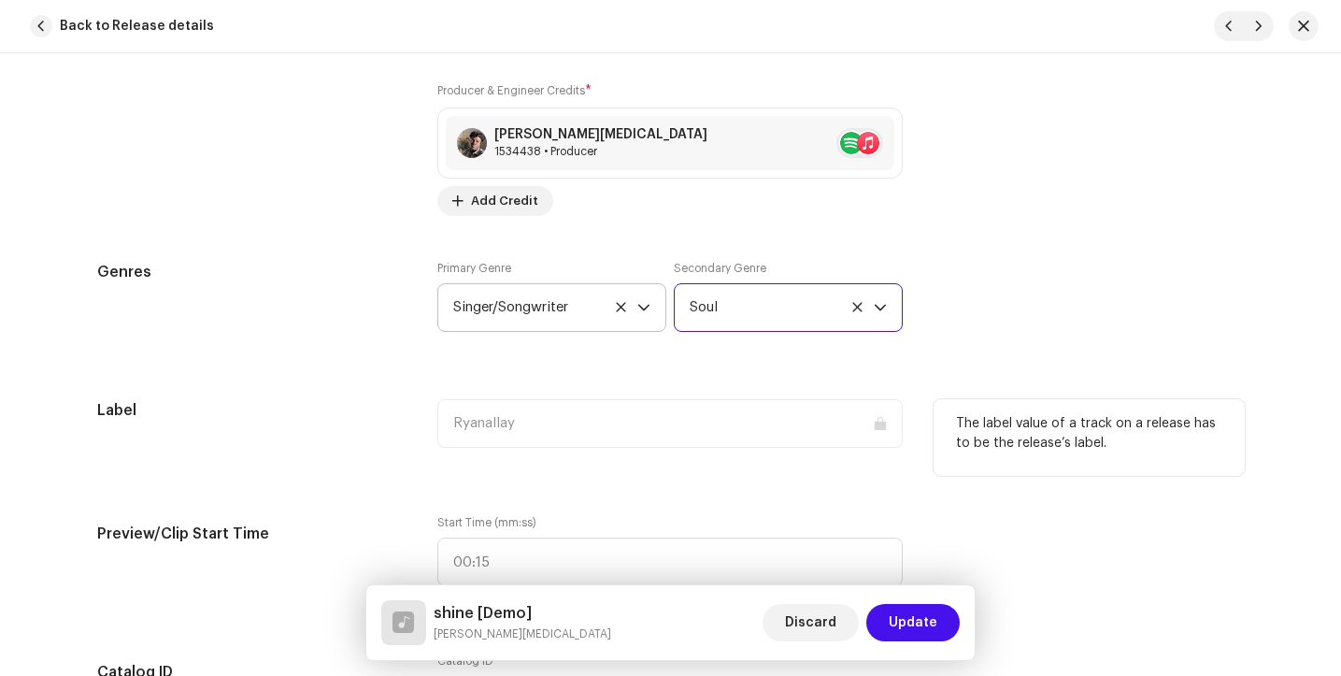
scroll to position [1513, 0]
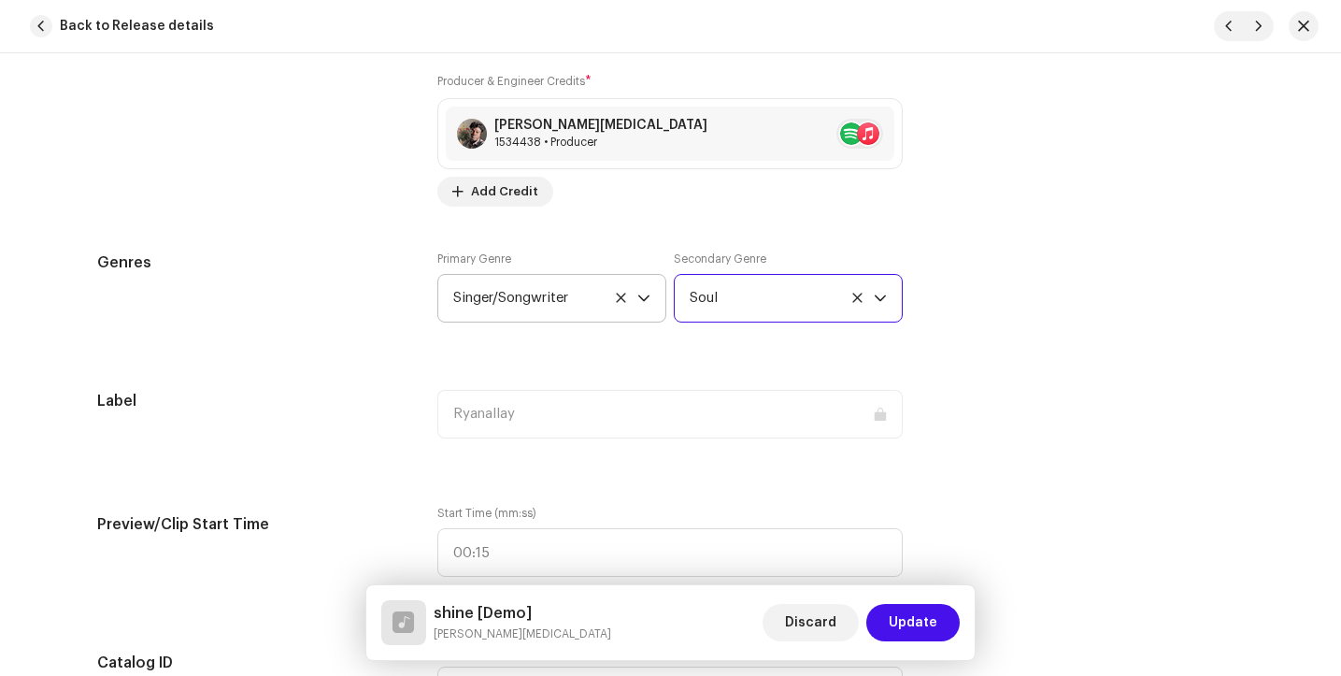
click at [731, 295] on span "Soul" at bounding box center [782, 298] width 184 height 47
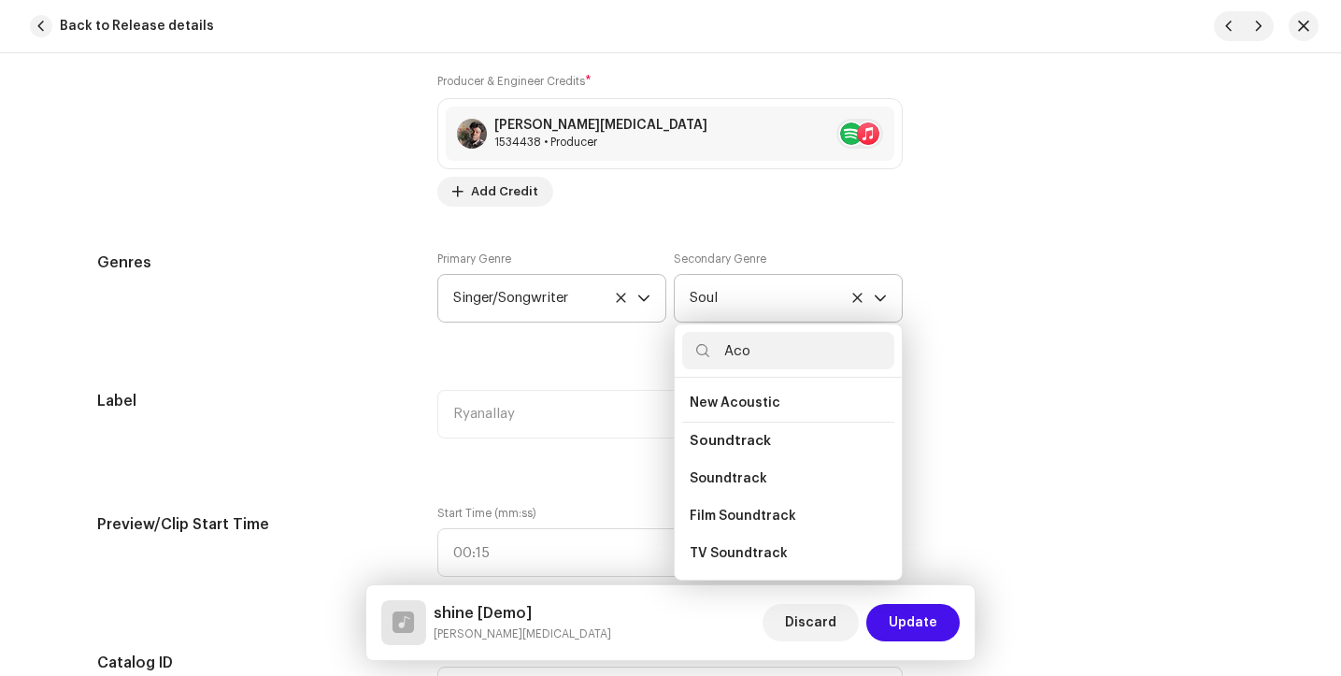
scroll to position [0, 0]
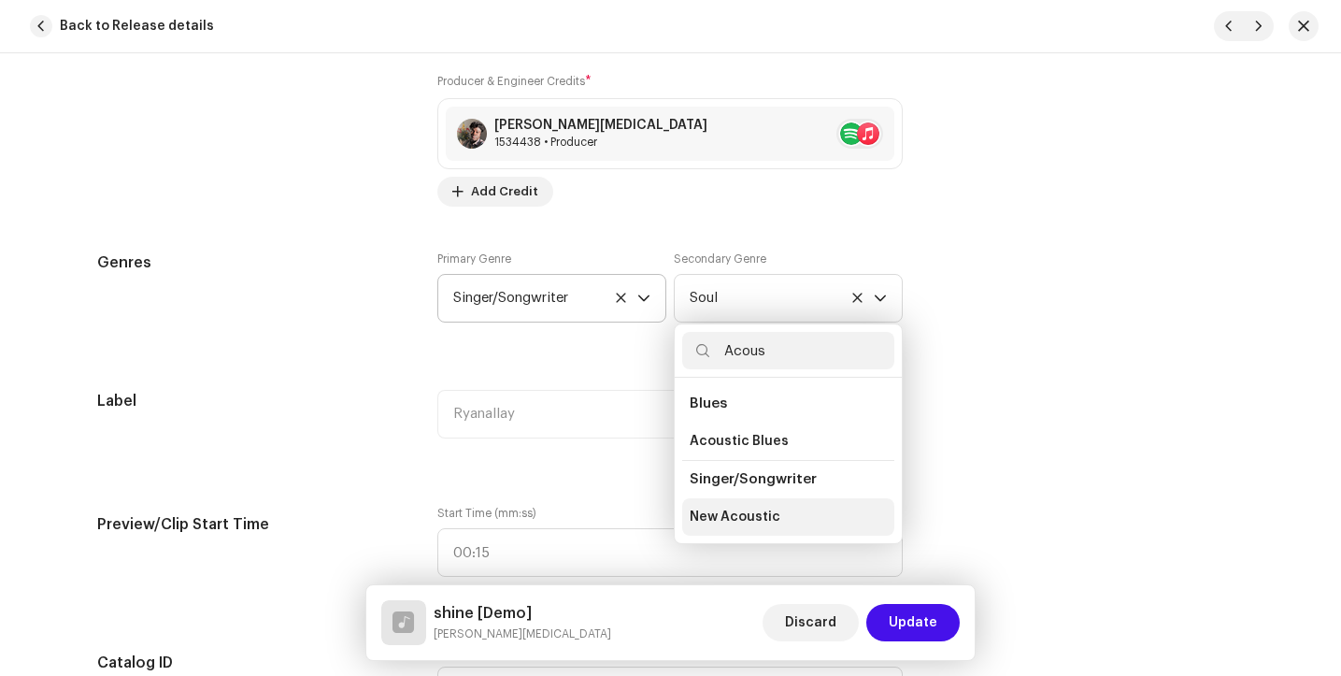
type input "Acous"
click at [724, 513] on span "New Acoustic" at bounding box center [735, 517] width 91 height 19
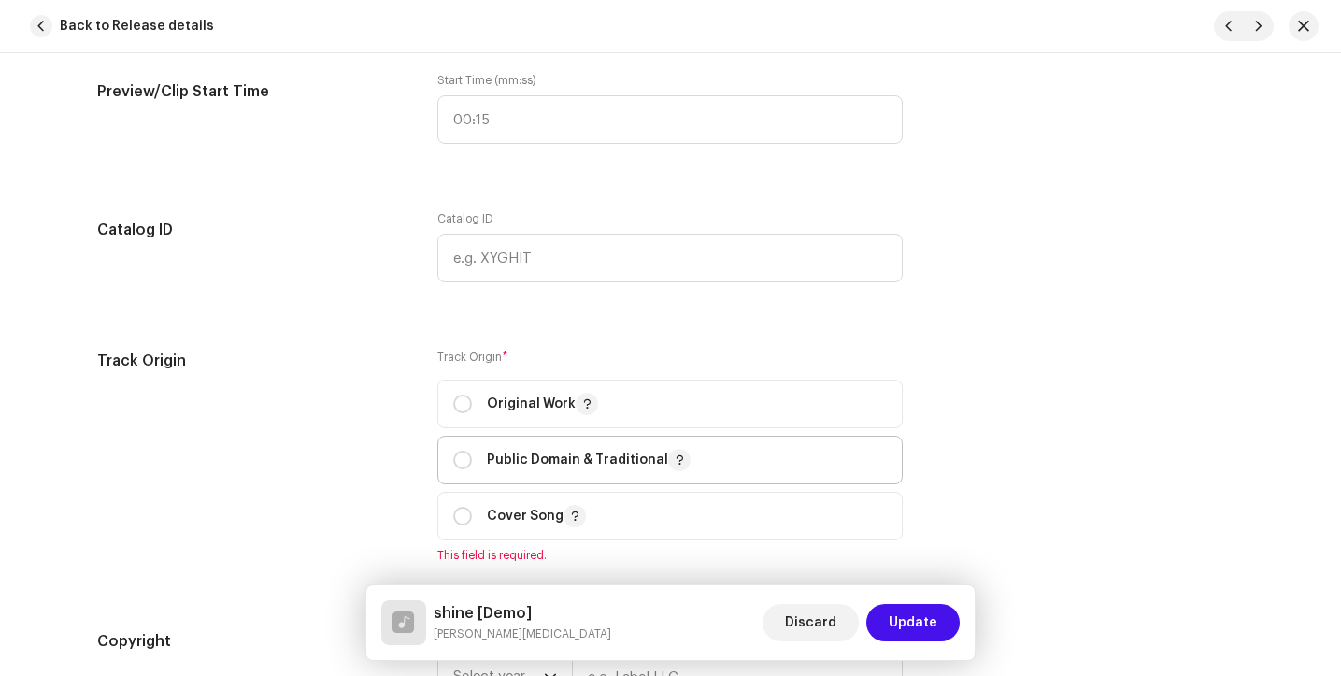
scroll to position [1959, 0]
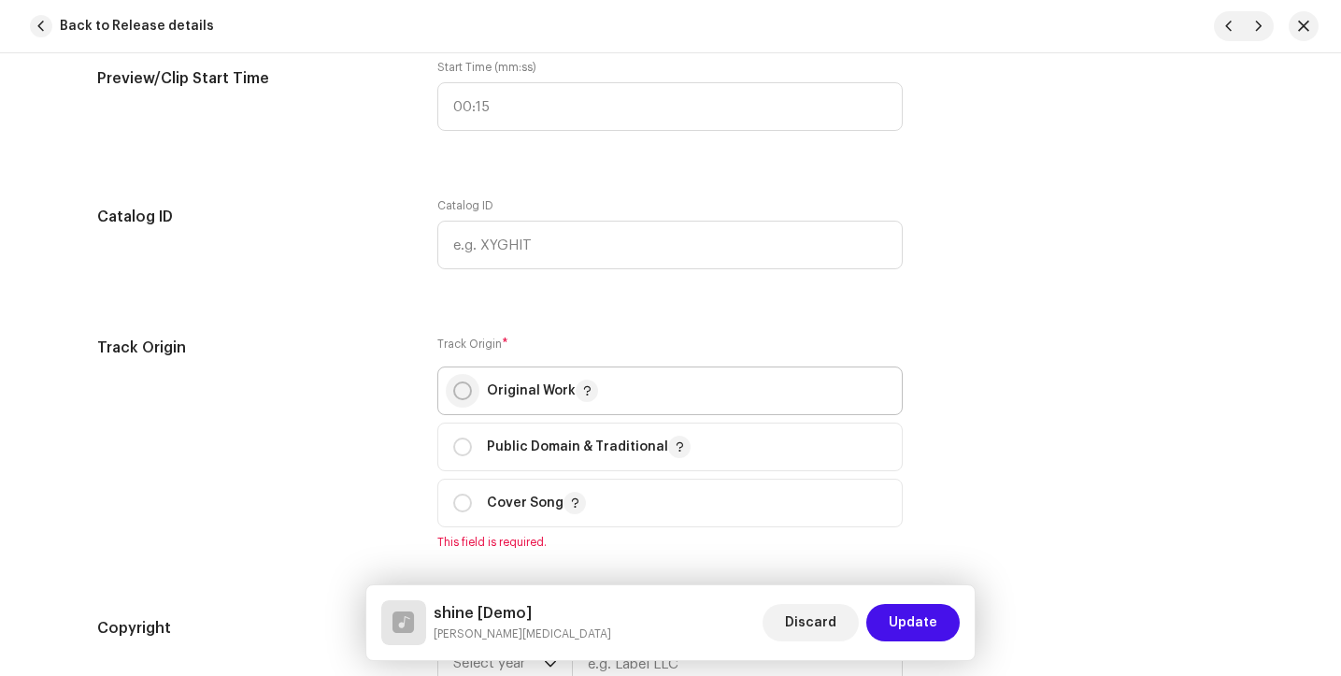
click at [458, 398] on input "radio" at bounding box center [462, 390] width 19 height 19
radio input "true"
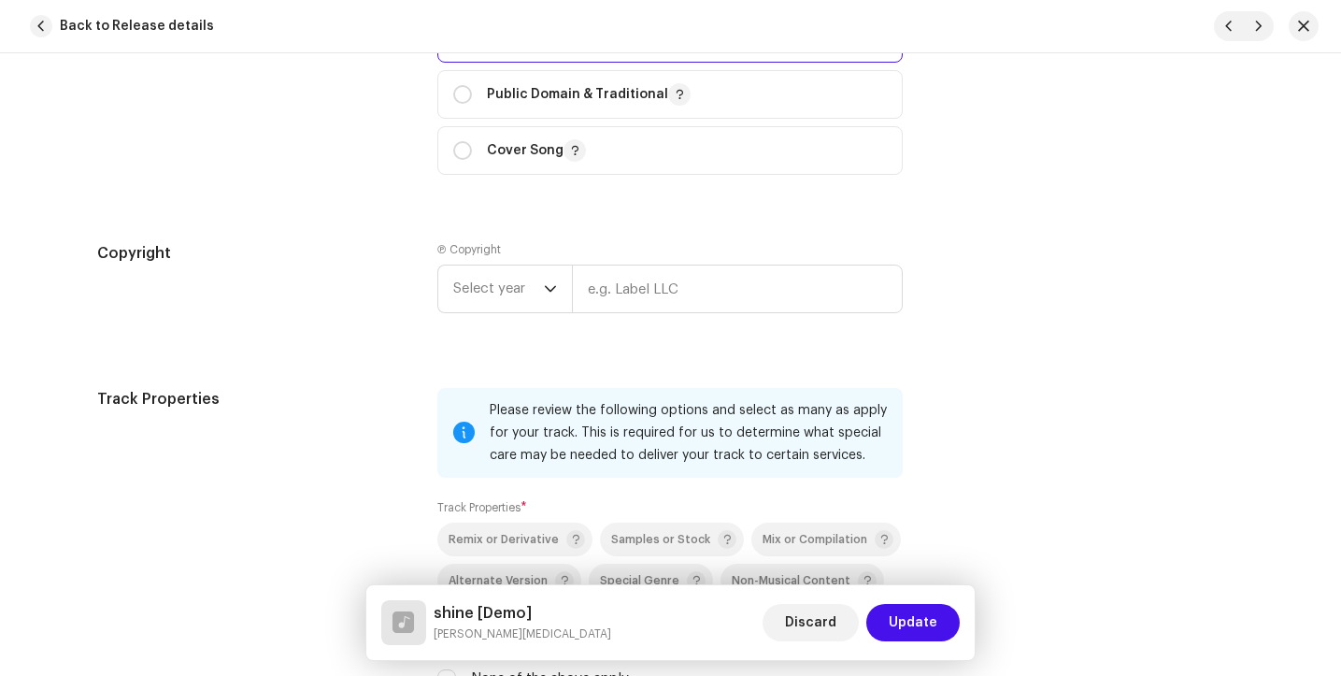
scroll to position [2333, 0]
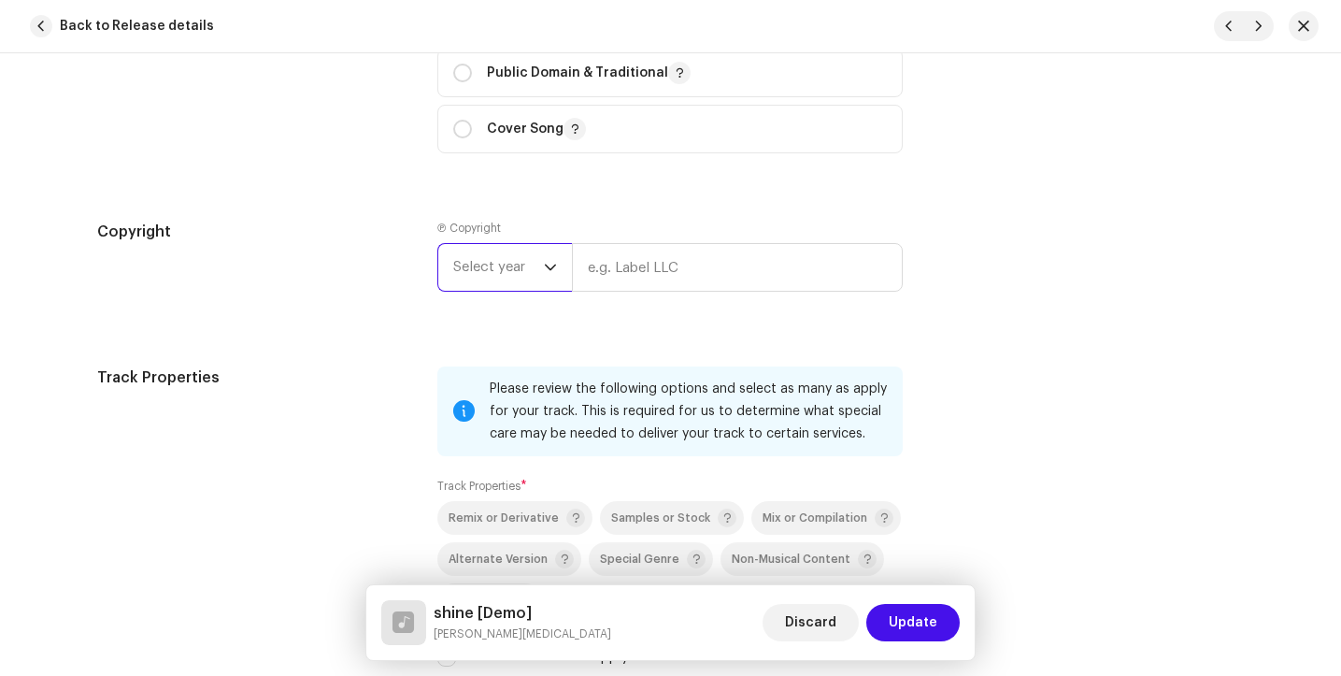
click at [518, 270] on span "Select year" at bounding box center [498, 267] width 91 height 47
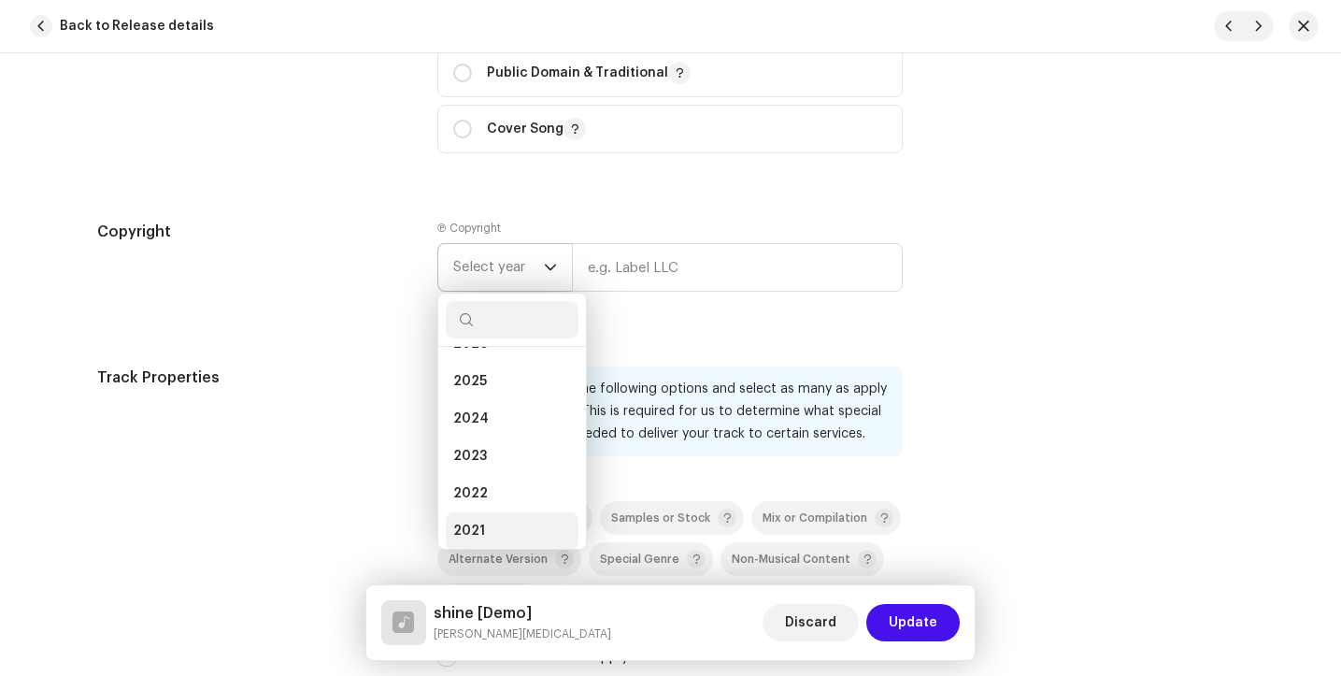
scroll to position [30, 0]
click at [489, 534] on li "2021" at bounding box center [512, 529] width 133 height 37
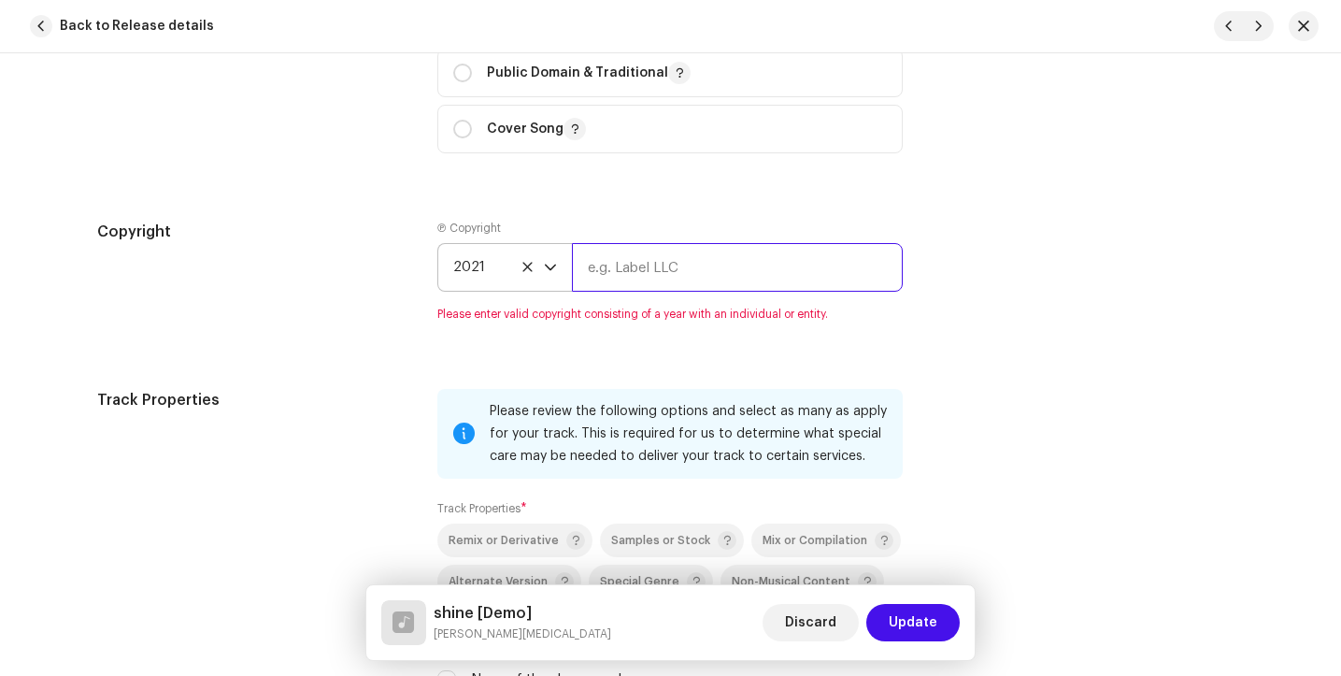
click at [675, 281] on input "text" at bounding box center [737, 267] width 331 height 49
type input "Ryanallaymusic"
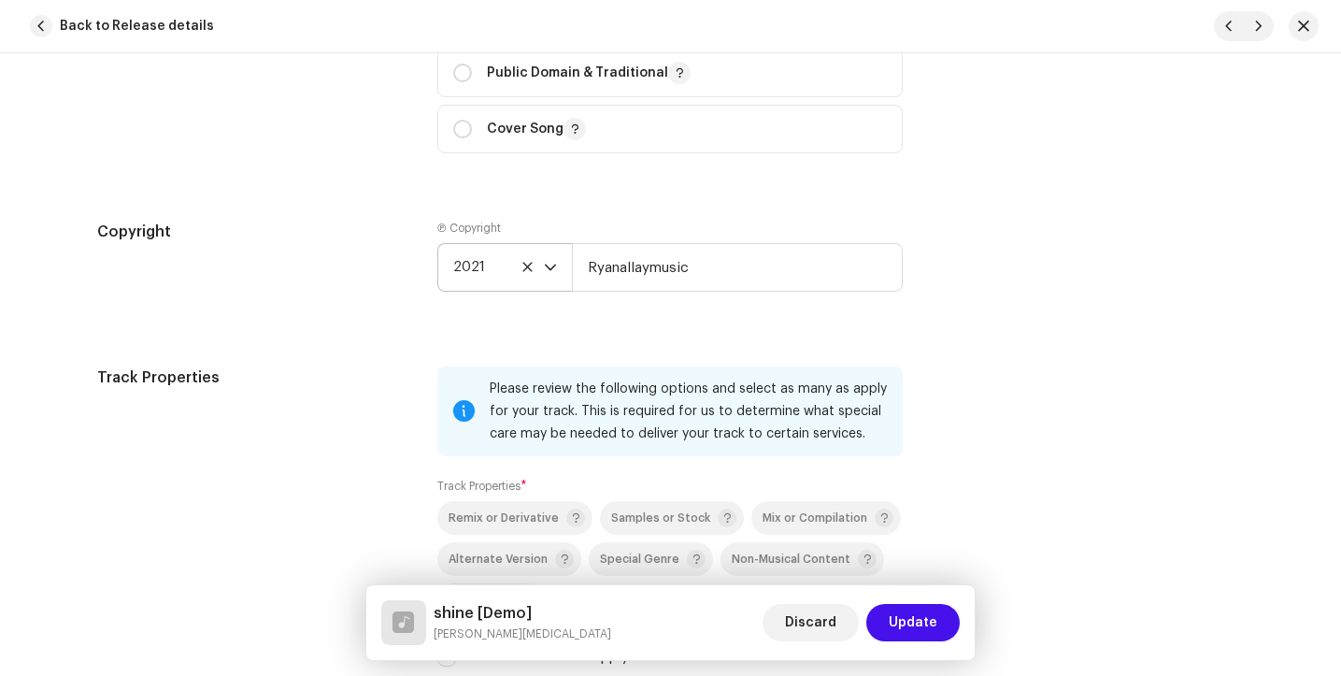
click at [966, 293] on div "Copyright Ⓟ Copyright 2021 Ryanallaymusic" at bounding box center [671, 271] width 1148 height 101
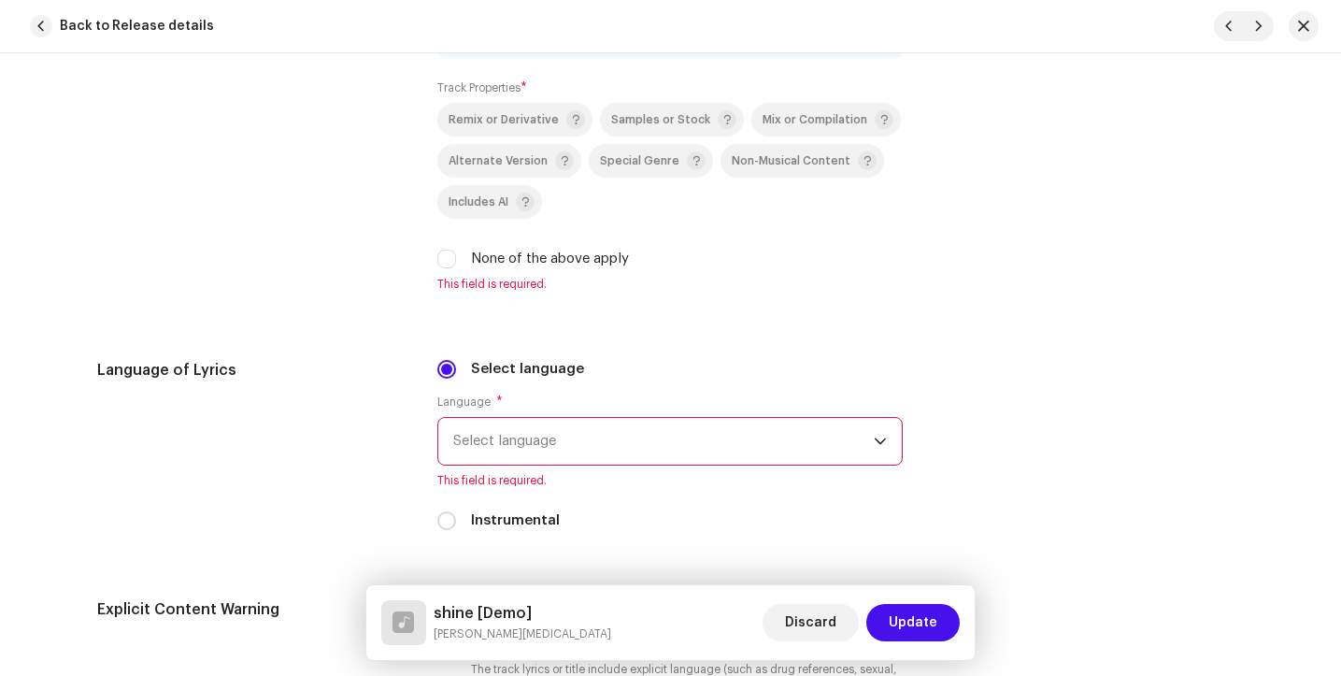
scroll to position [2733, 0]
click at [440, 252] on input "None of the above apply" at bounding box center [446, 257] width 19 height 19
checkbox input "true"
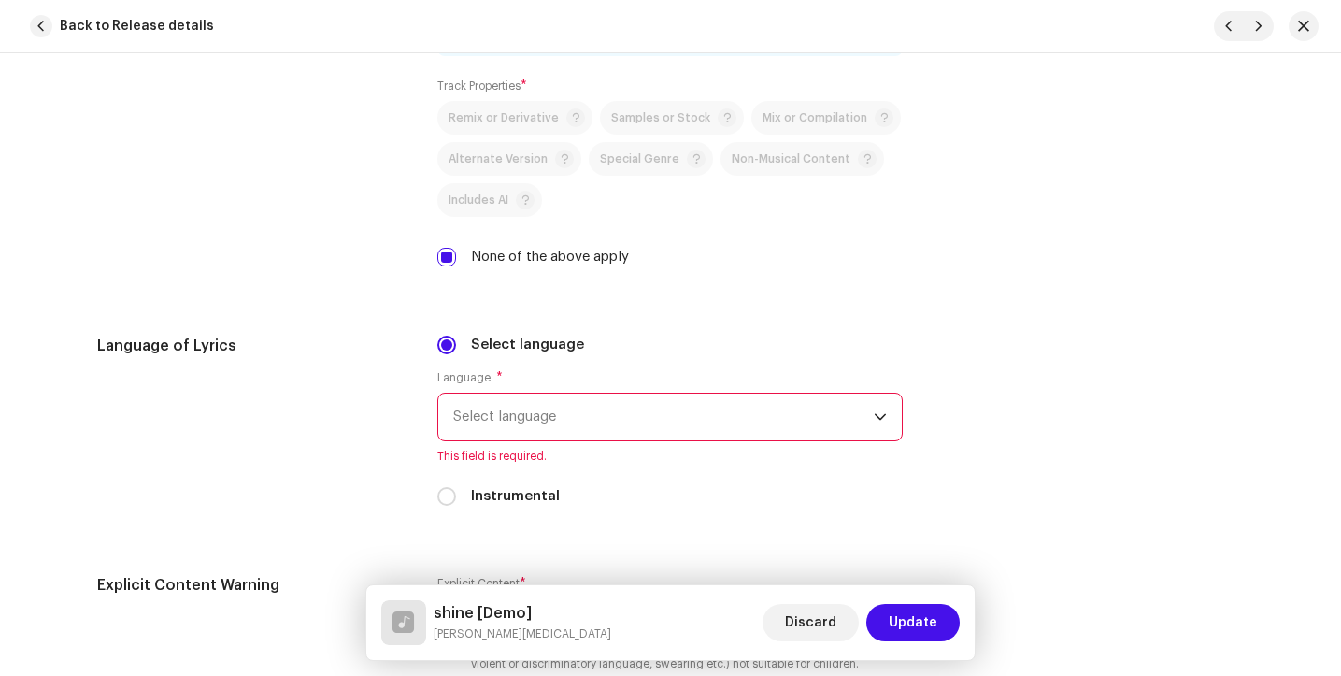
click at [651, 410] on span "Select language" at bounding box center [663, 417] width 421 height 47
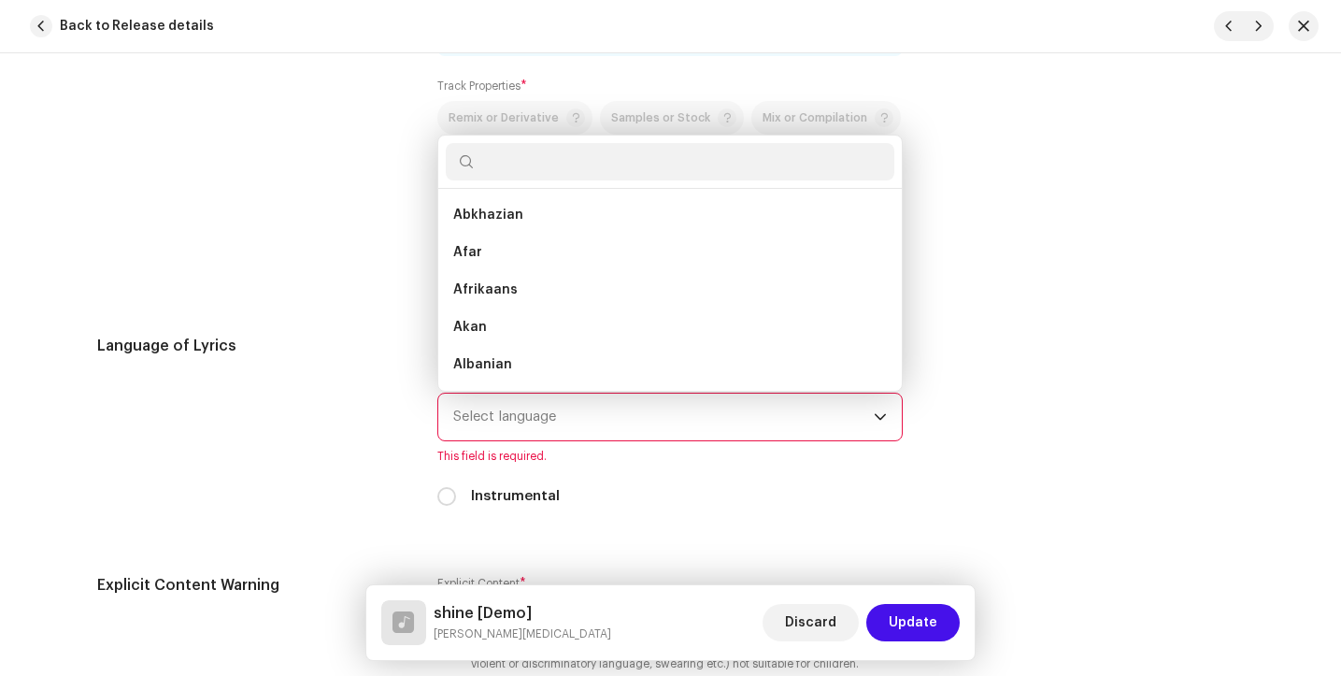
scroll to position [30, 0]
click at [363, 418] on div "Language of Lyrics" at bounding box center [252, 432] width 311 height 194
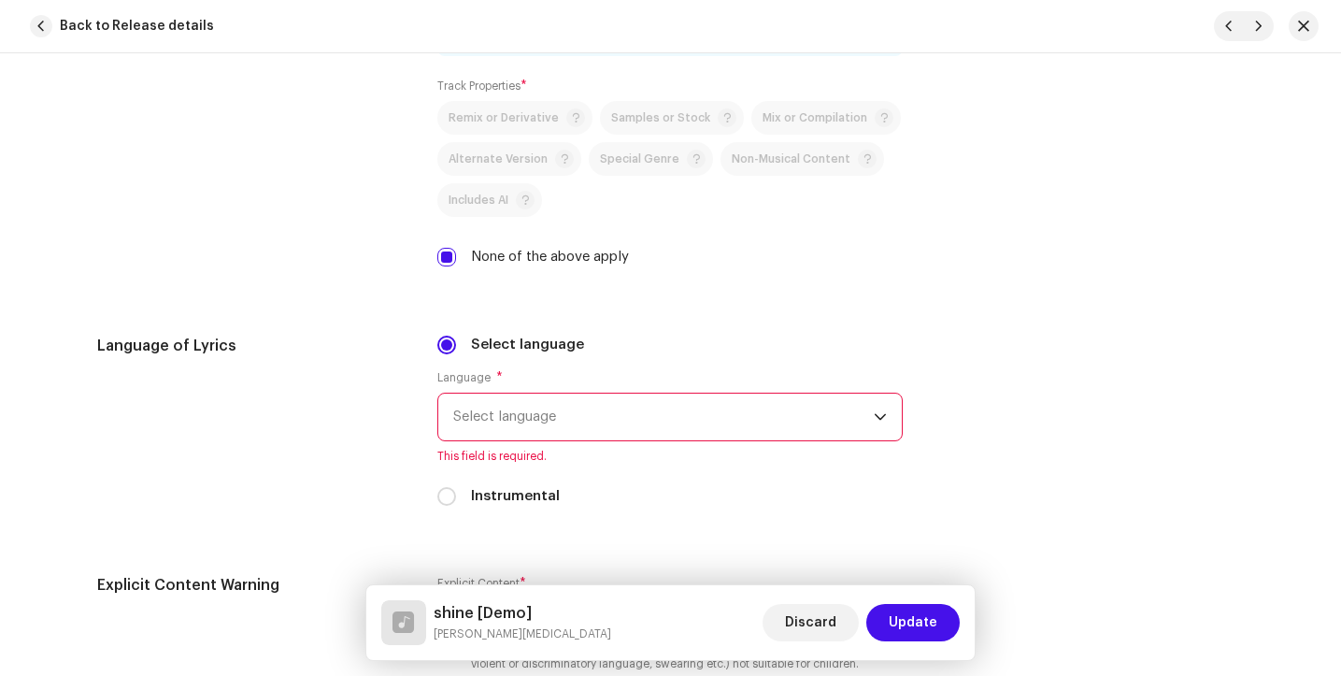
click at [623, 416] on span "Select language" at bounding box center [663, 417] width 421 height 47
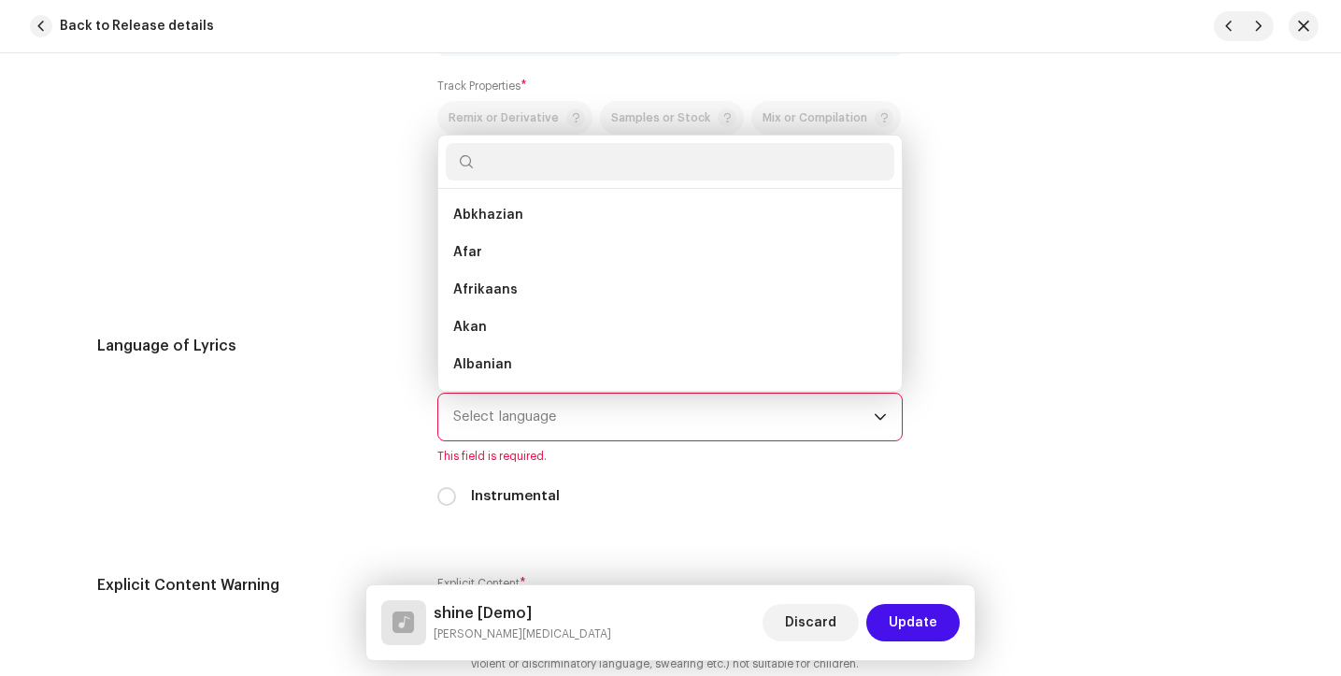
click at [382, 422] on div "Language of Lyrics" at bounding box center [252, 432] width 311 height 194
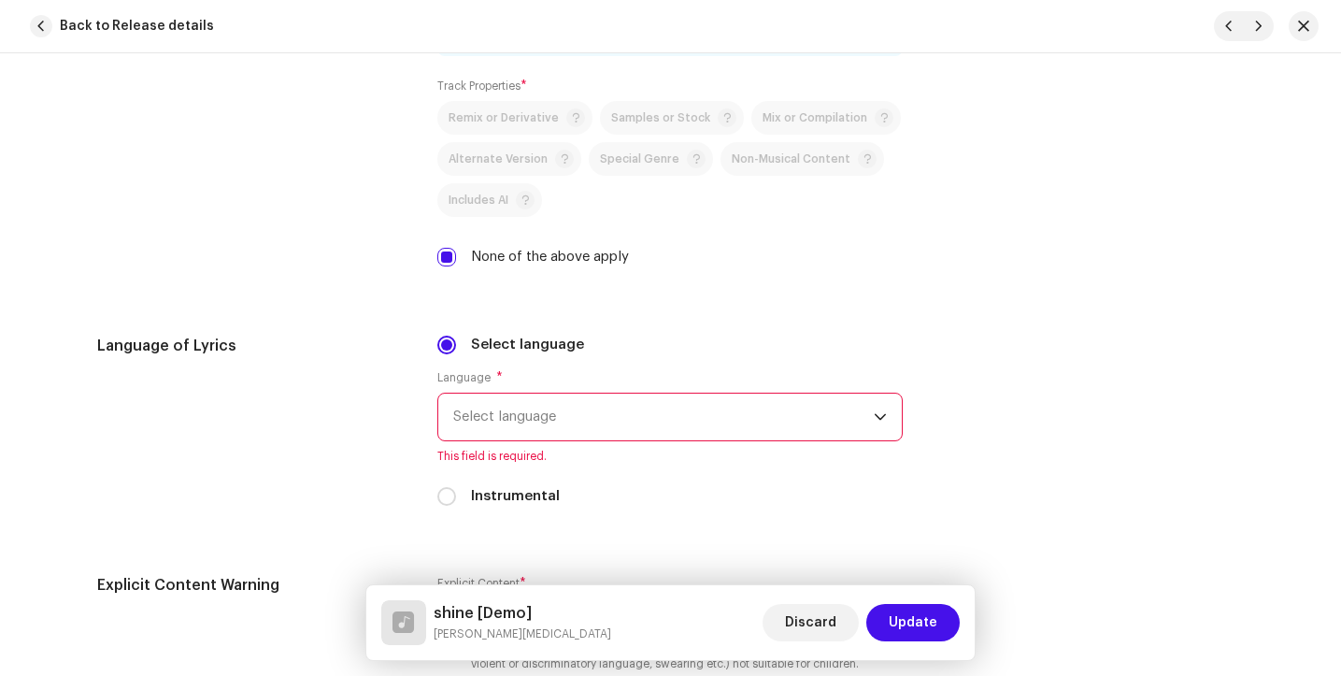
click at [520, 428] on span "Select language" at bounding box center [663, 417] width 421 height 47
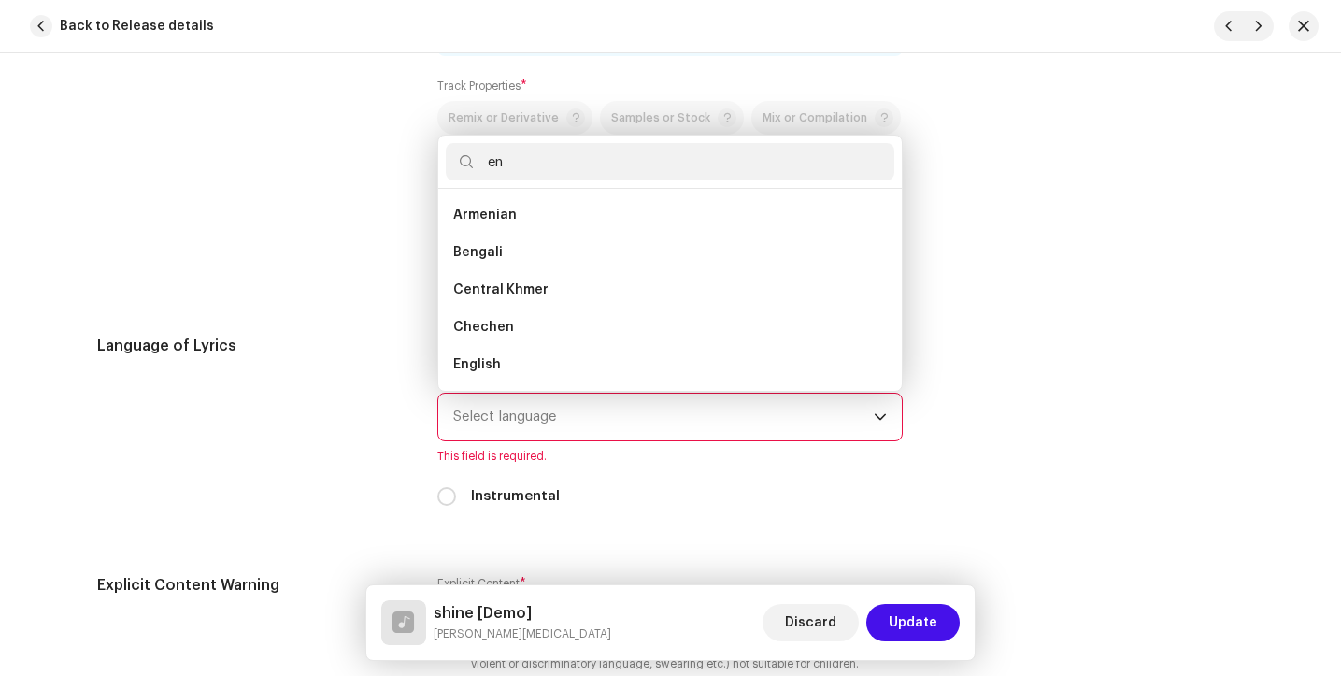
scroll to position [0, 0]
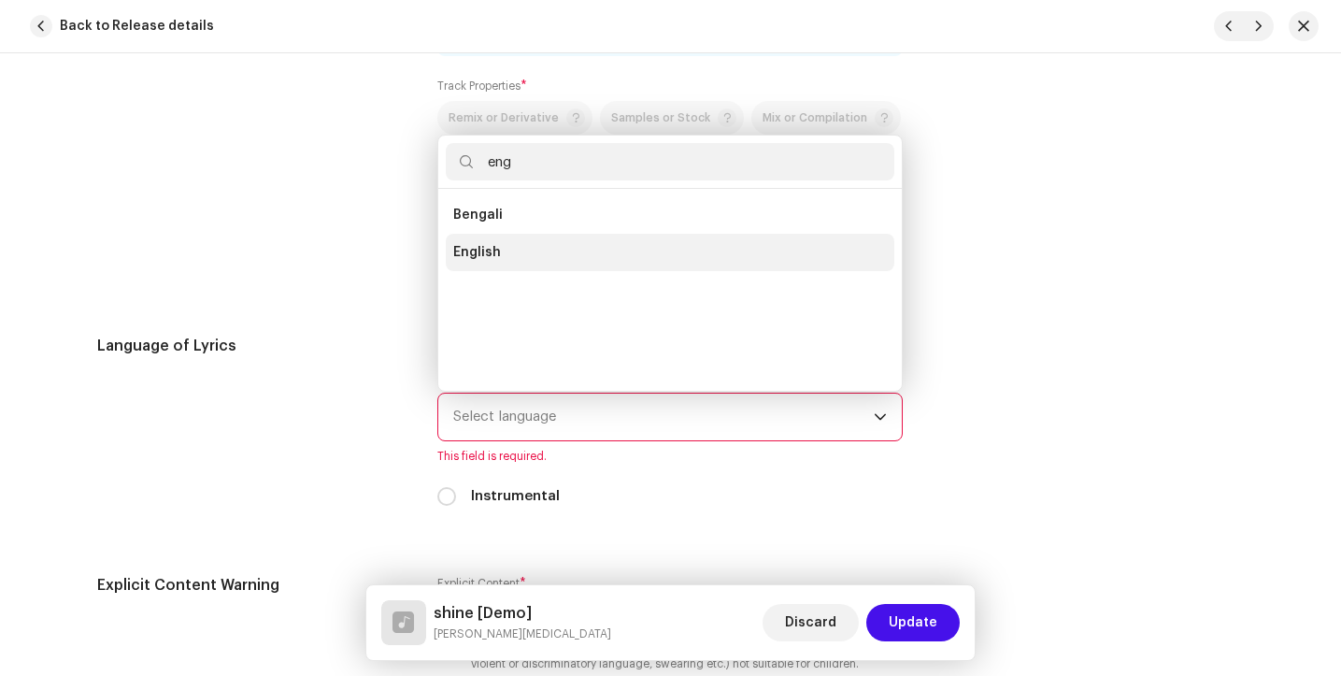
type input "eng"
click at [489, 258] on span "English" at bounding box center [477, 252] width 48 height 19
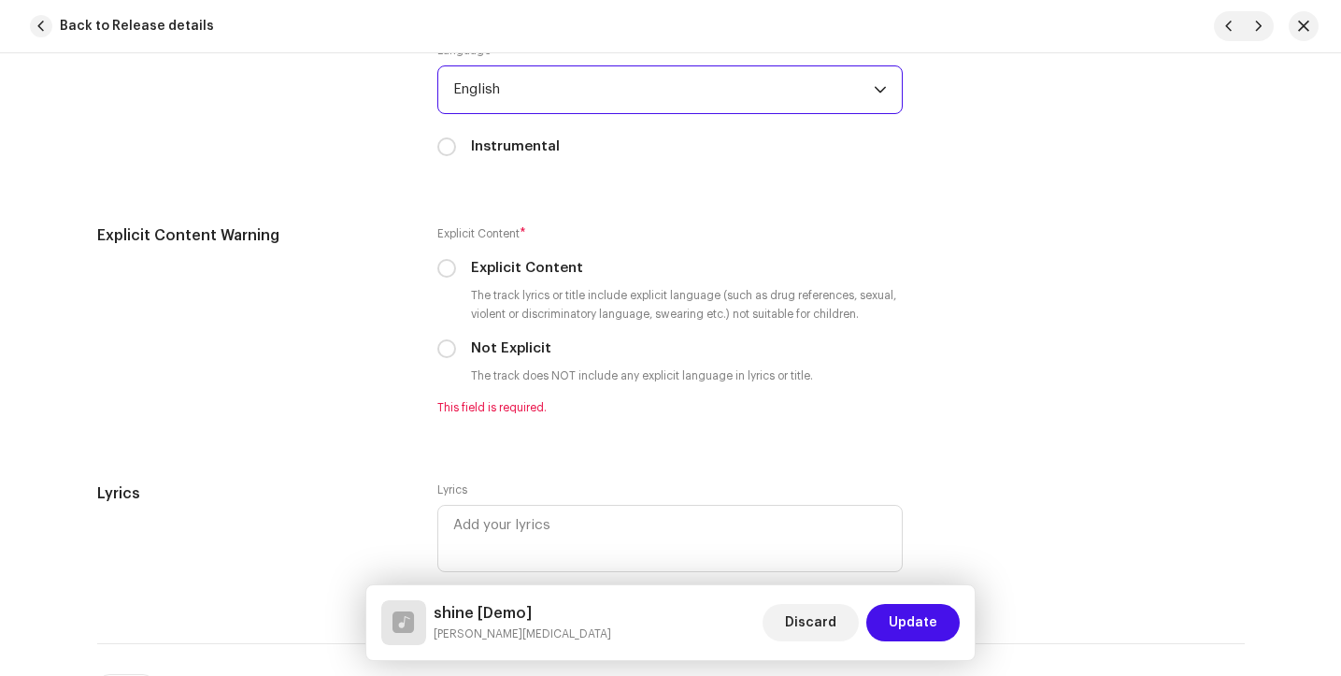
scroll to position [3068, 0]
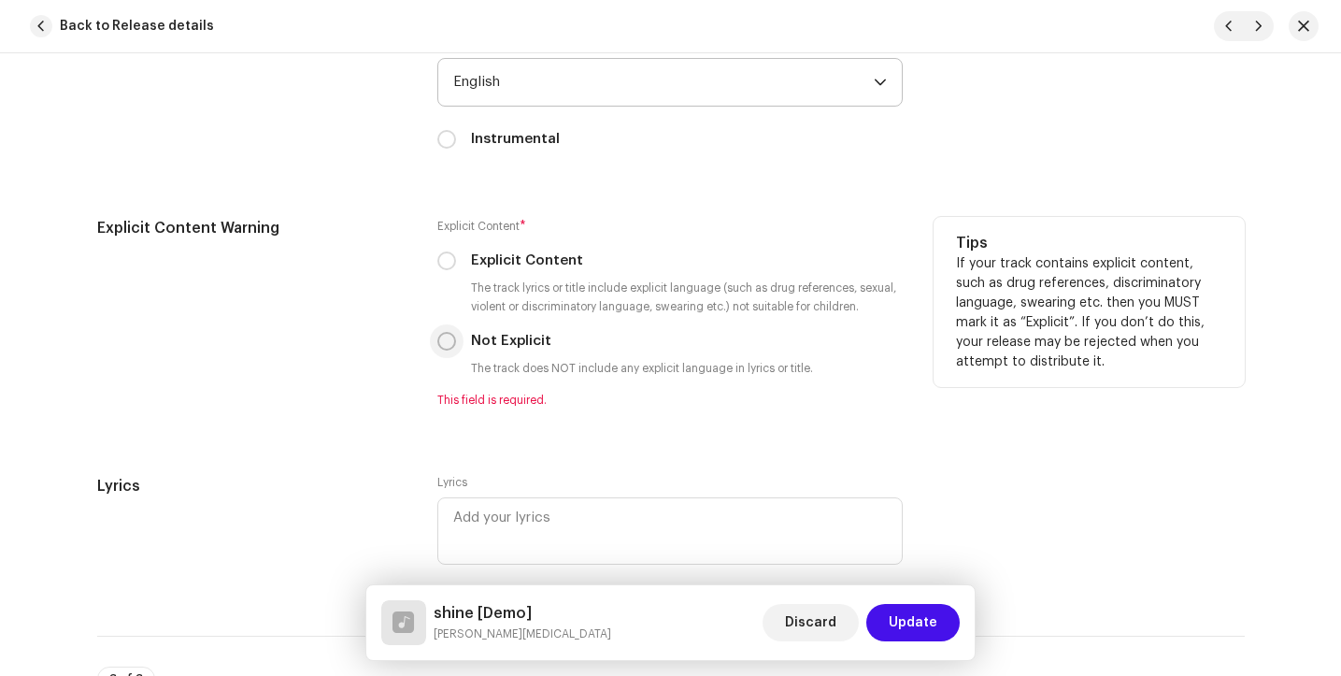
click at [448, 347] on input "Not Explicit" at bounding box center [446, 341] width 19 height 19
radio input "true"
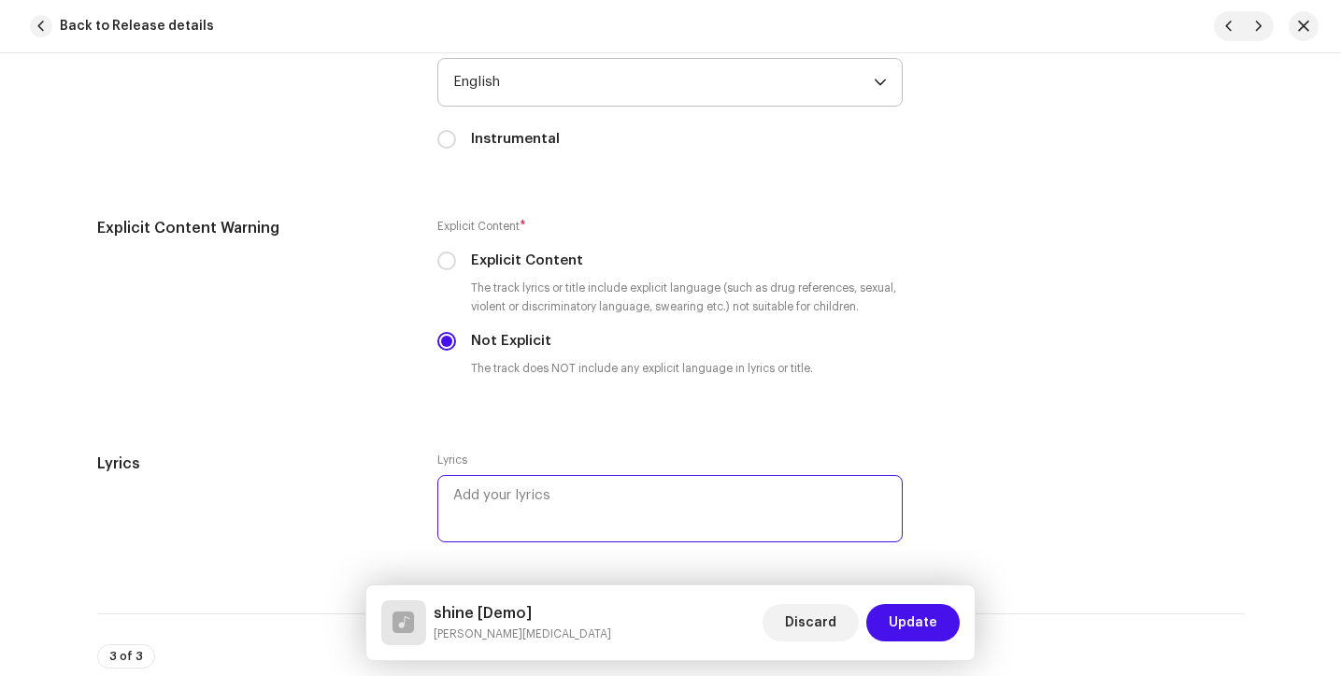
click at [604, 508] on textarea at bounding box center [669, 508] width 465 height 67
paste textarea "It’s funny how, You came to use like a thief Stealing our hearts and putting th…"
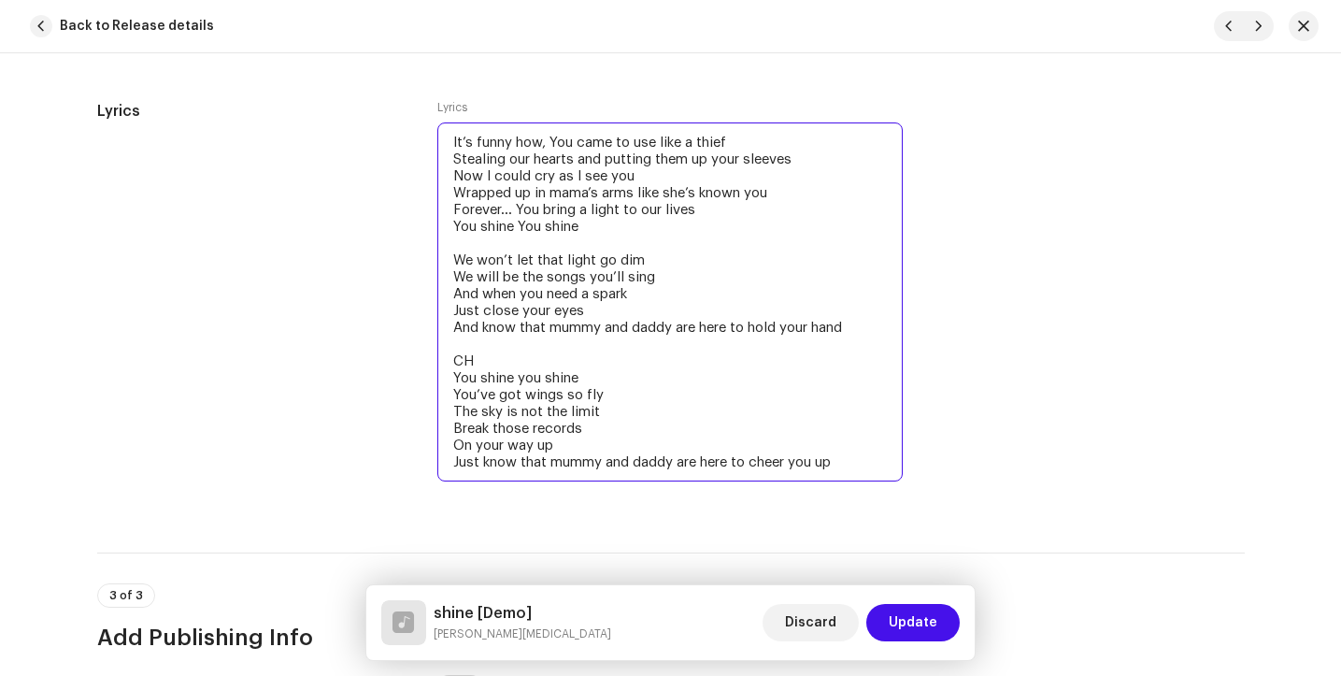
scroll to position [3421, 0]
drag, startPoint x: 478, startPoint y: 363, endPoint x: 439, endPoint y: 364, distance: 38.3
click at [440, 364] on textarea "It’s funny how, You came to use like a thief Stealing our hearts and putting th…" at bounding box center [669, 301] width 465 height 359
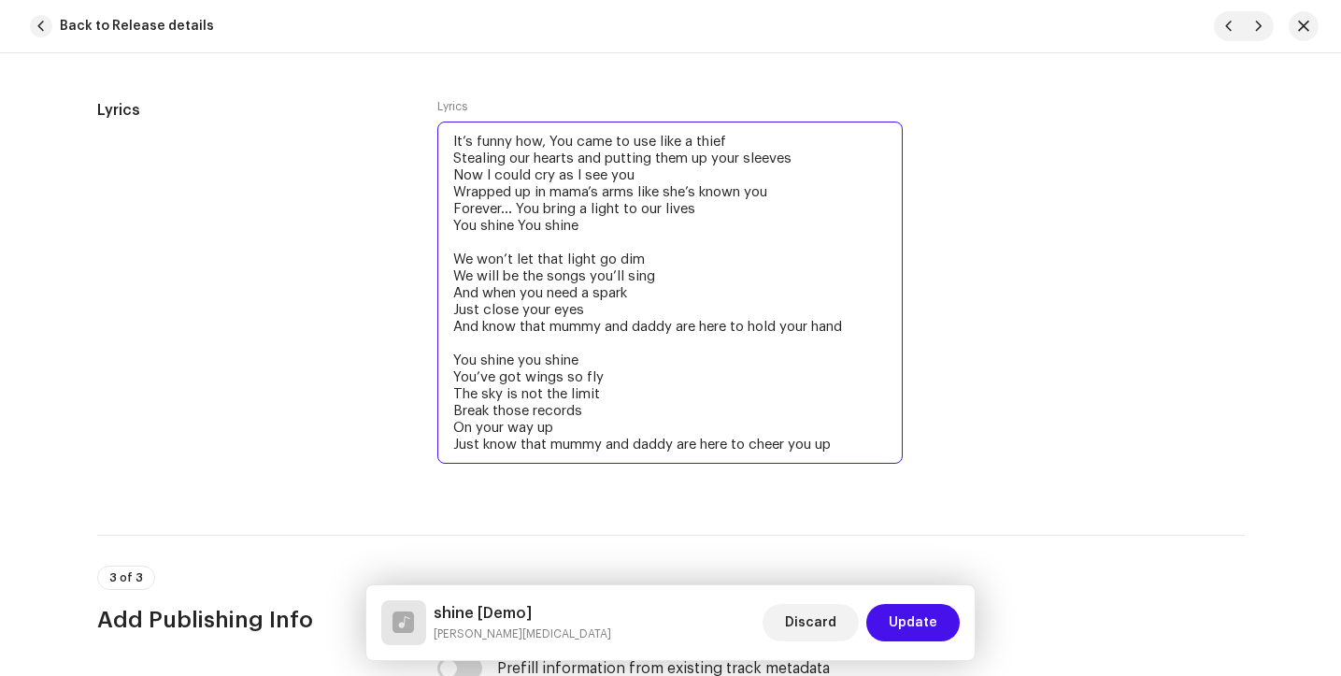
click at [678, 443] on textarea "It’s funny how, You came to use like a thief Stealing our hearts and putting th…" at bounding box center [669, 293] width 465 height 342
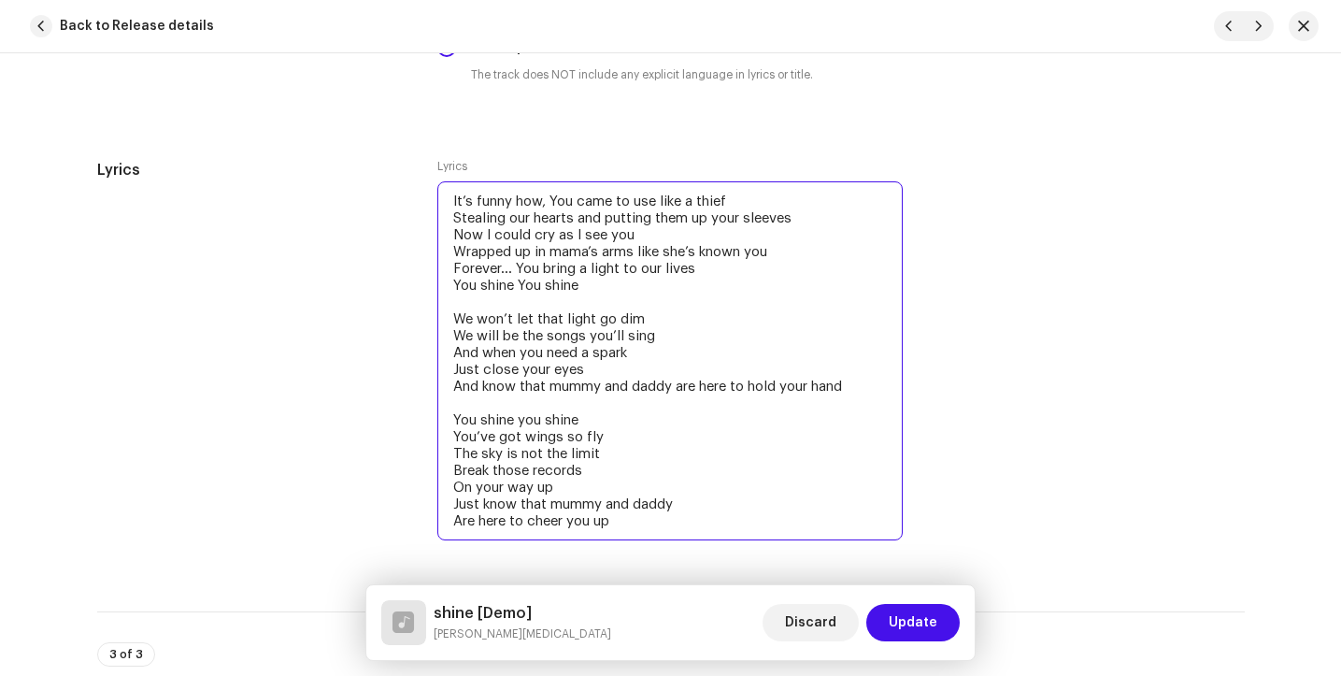
scroll to position [3339, 0]
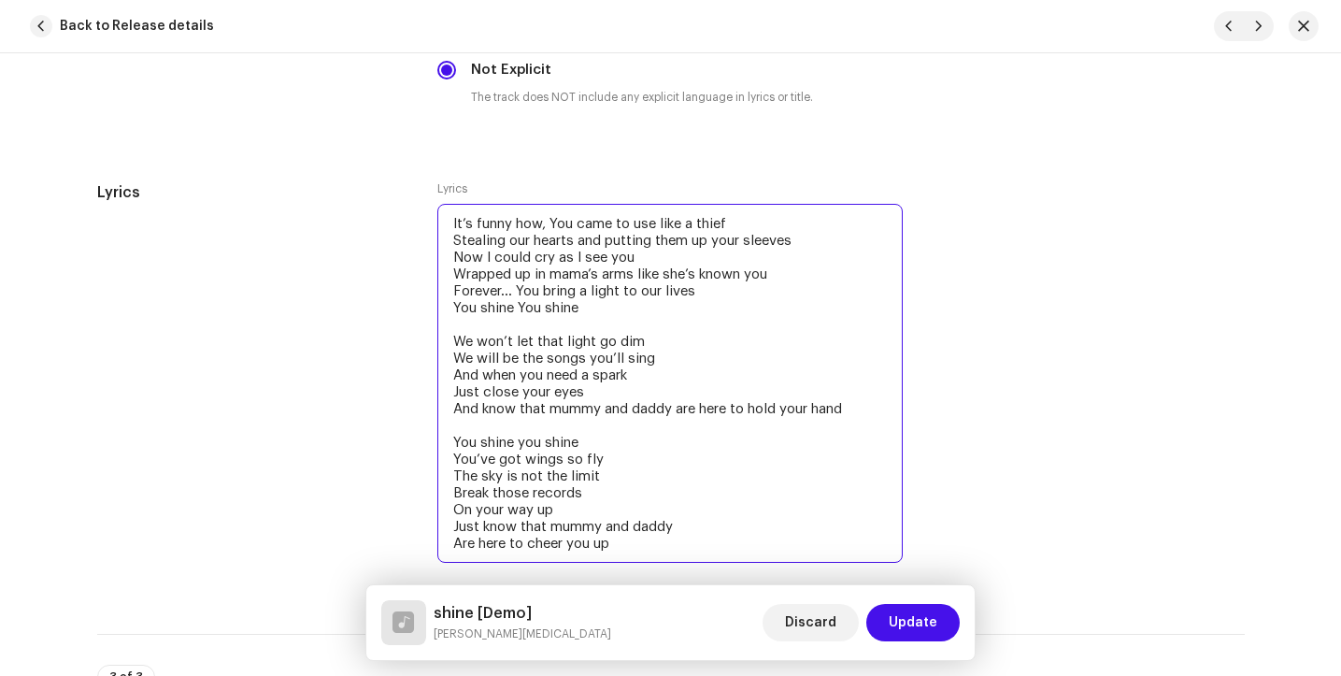
click at [549, 229] on textarea "It’s funny how, You came to use like a thief Stealing our hearts and putting th…" at bounding box center [669, 383] width 465 height 359
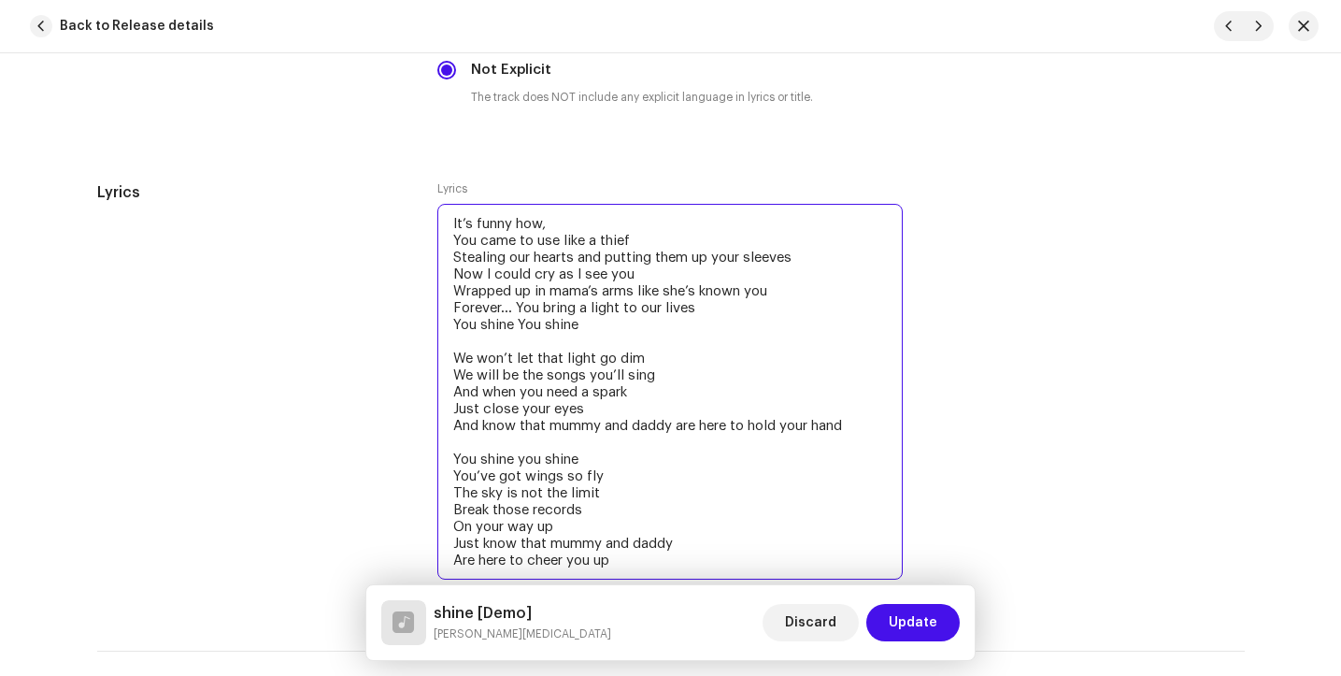
click at [545, 229] on textarea "It’s funny how, You came to use like a thief Stealing our hearts and putting th…" at bounding box center [669, 392] width 465 height 376
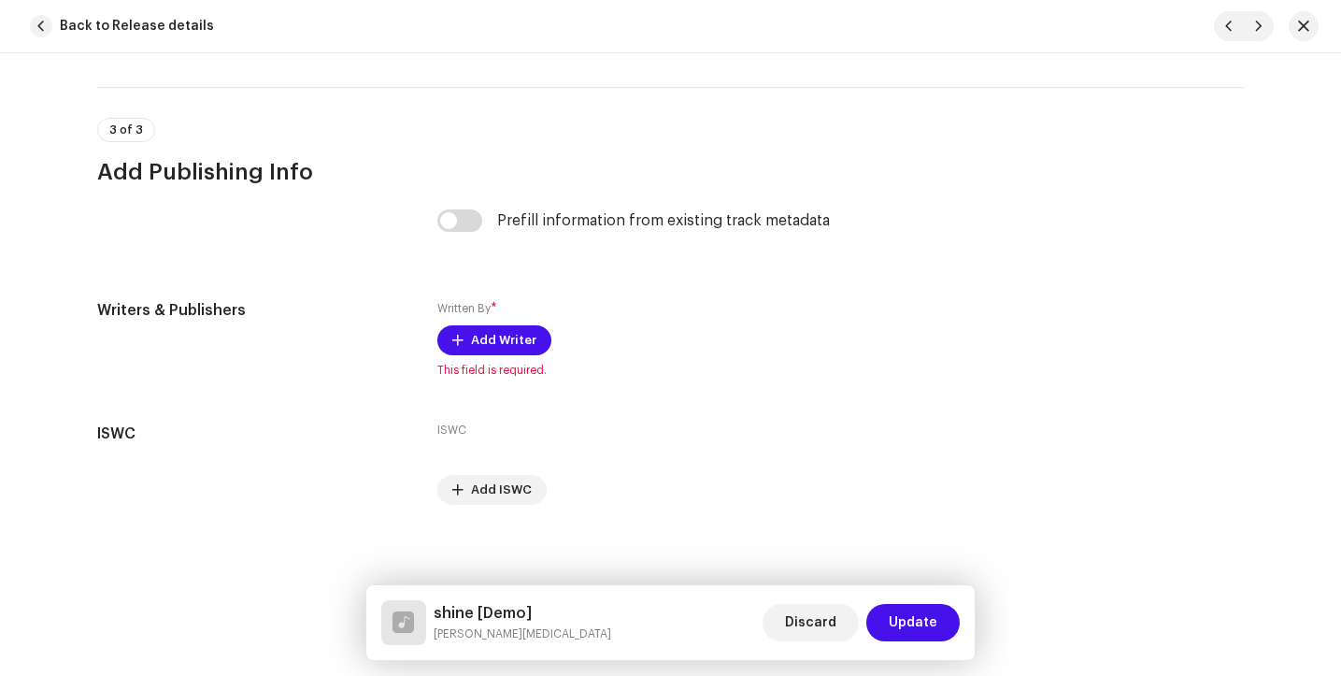
scroll to position [3915, 0]
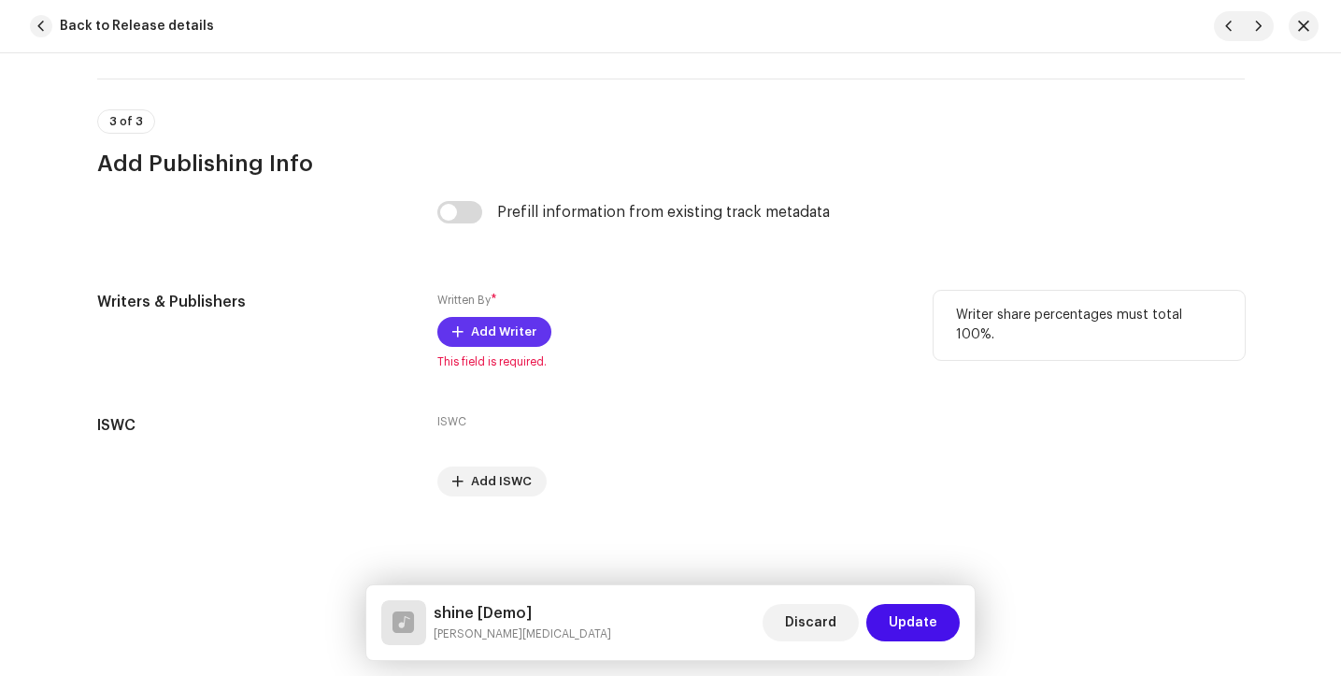
type textarea "It’s funny how You came to use like a thief Stealing our hearts and putting the…"
click at [493, 340] on span "Add Writer" at bounding box center [503, 331] width 65 height 37
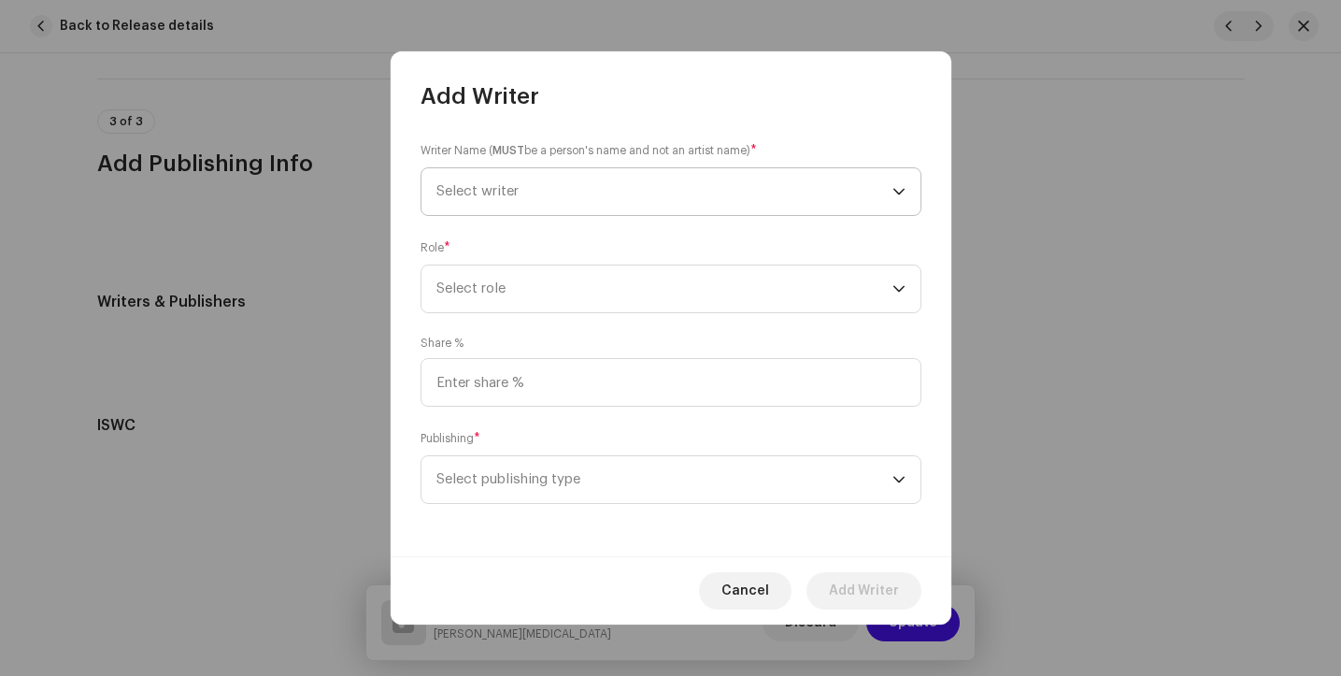
click at [512, 177] on span "Select writer" at bounding box center [665, 191] width 456 height 47
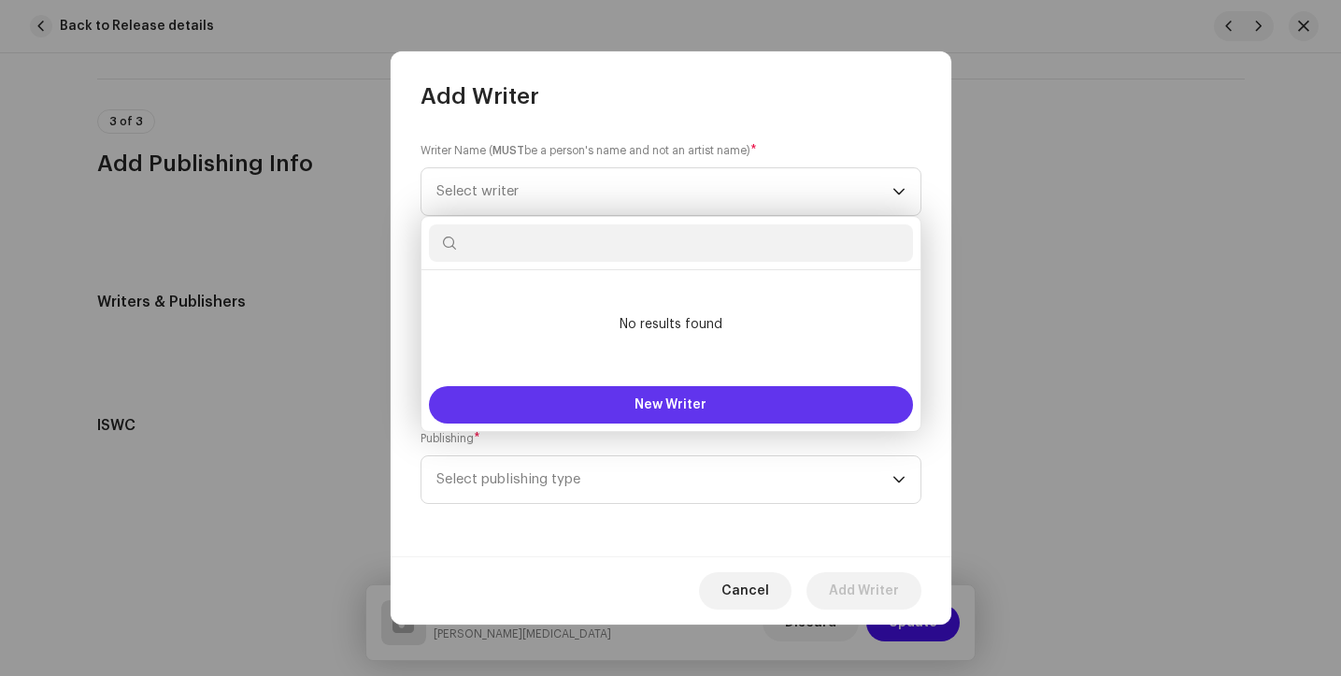
click at [572, 406] on button "New Writer" at bounding box center [671, 404] width 484 height 37
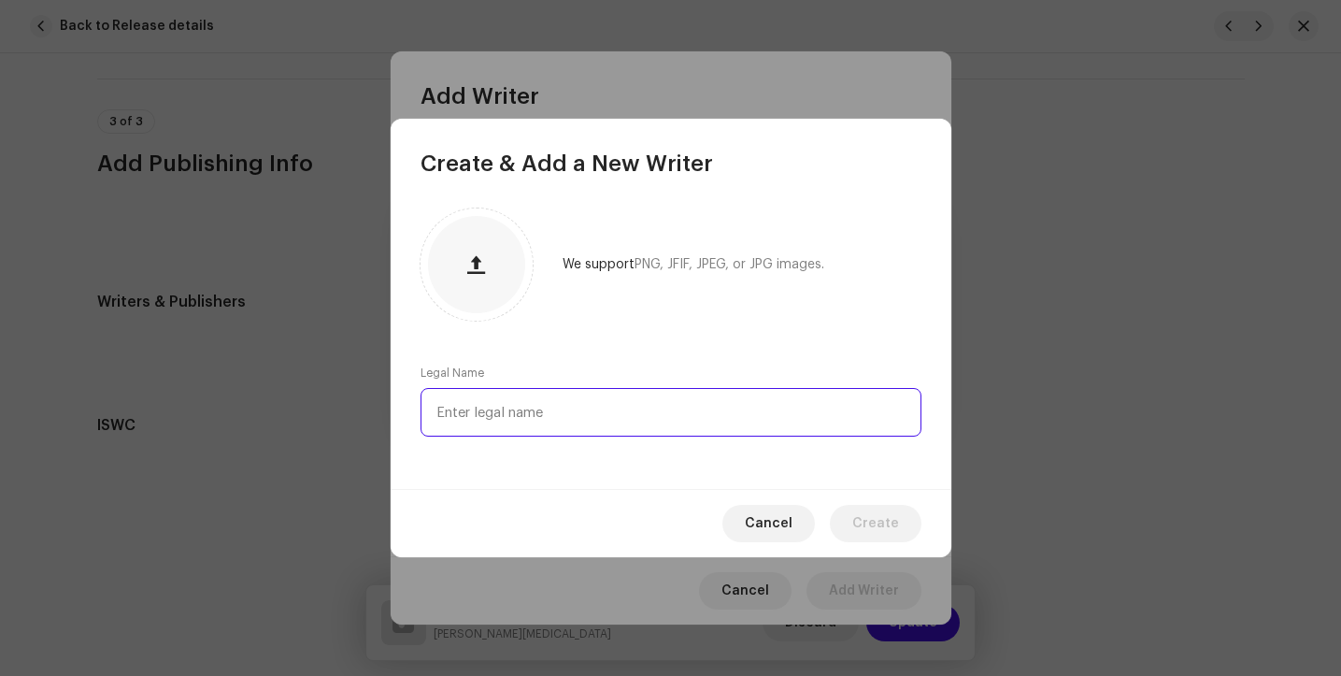
click at [572, 406] on input "text" at bounding box center [671, 412] width 501 height 49
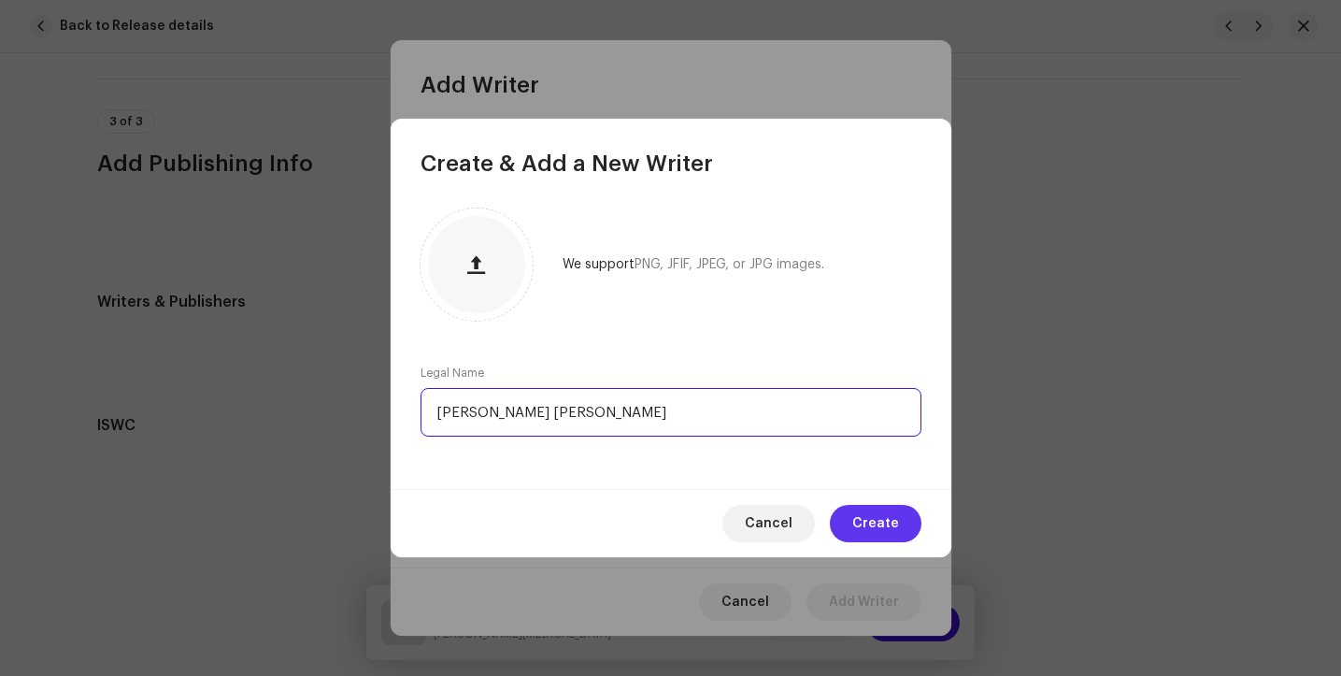
type input "[PERSON_NAME] [PERSON_NAME]"
click at [882, 516] on span "Create" at bounding box center [875, 523] width 47 height 37
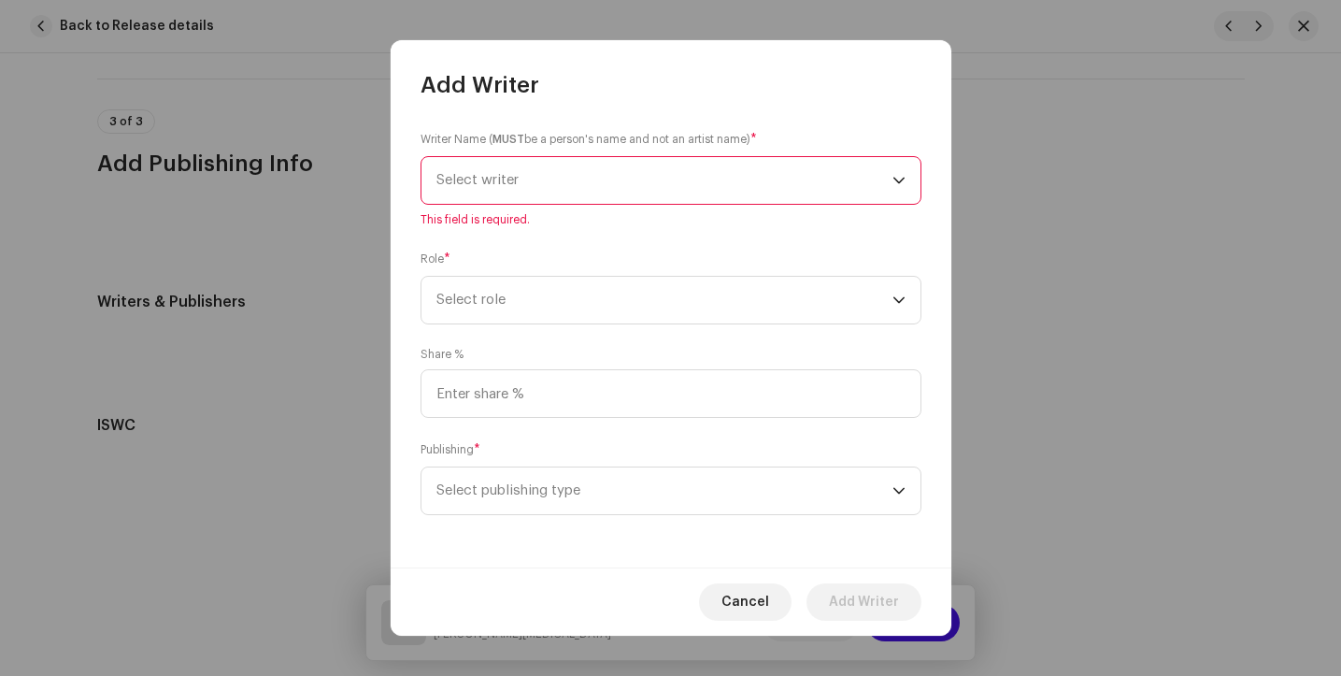
click at [653, 325] on div "Writer Name ( MUST be a person's name and not an artist name) * Select writer T…" at bounding box center [671, 333] width 561 height 467
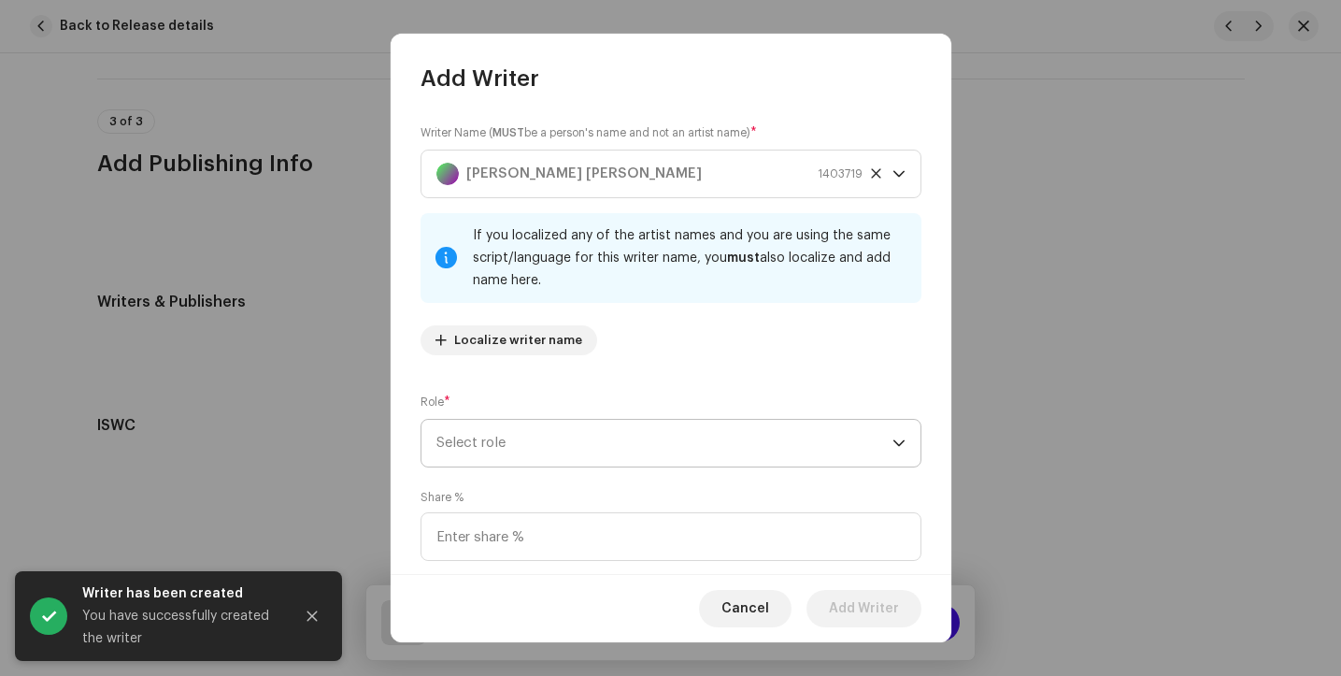
click at [541, 432] on span "Select role" at bounding box center [665, 443] width 456 height 47
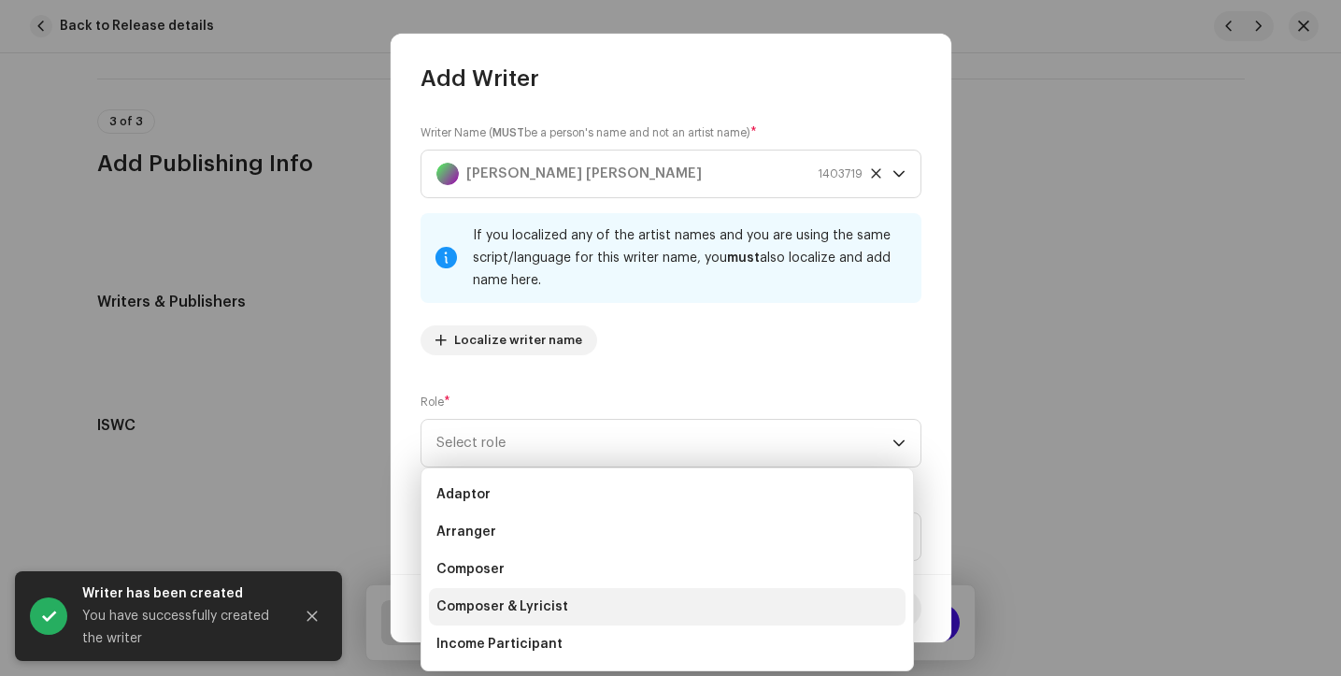
click at [546, 607] on span "Composer & Lyricist" at bounding box center [503, 606] width 132 height 19
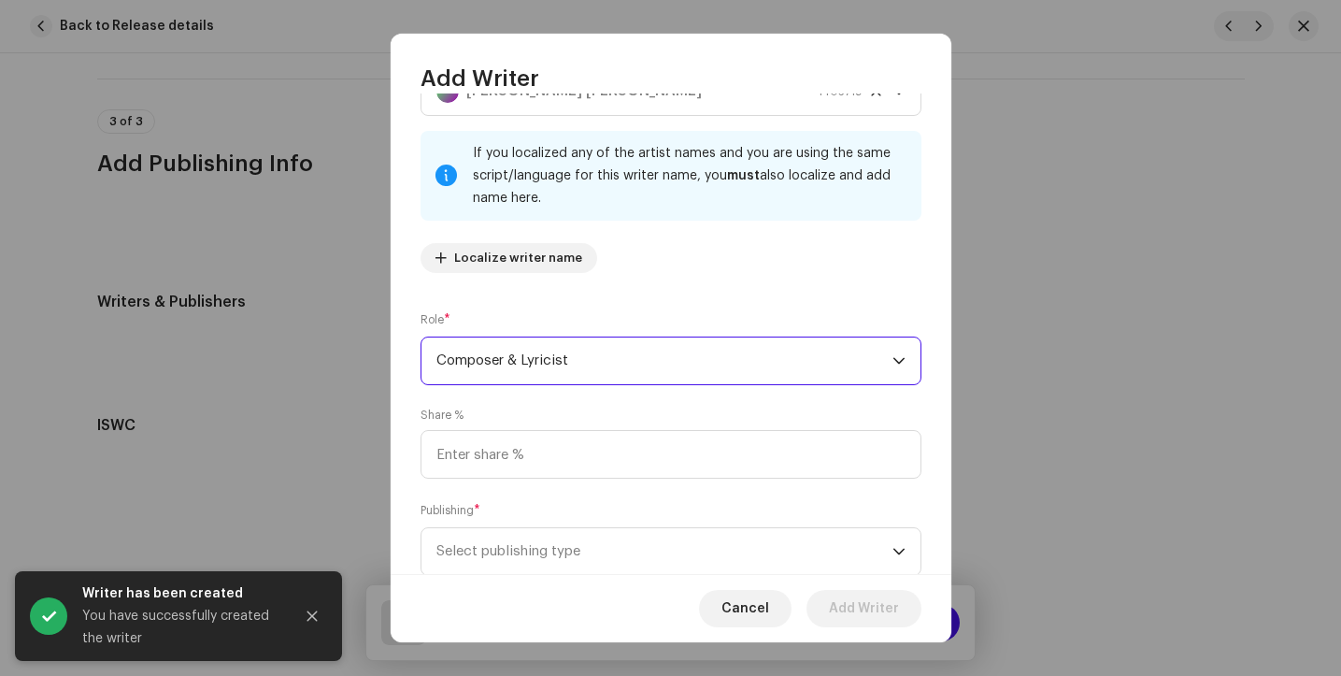
scroll to position [128, 0]
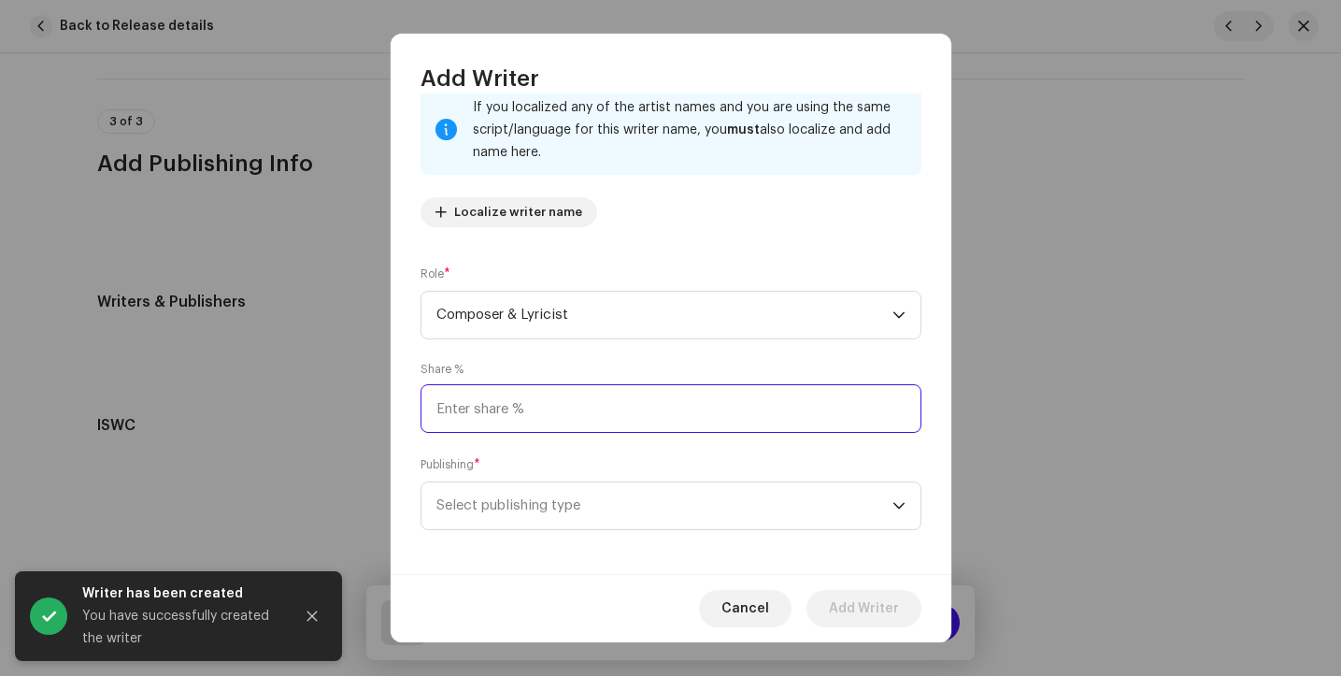
click at [530, 403] on input at bounding box center [671, 408] width 501 height 49
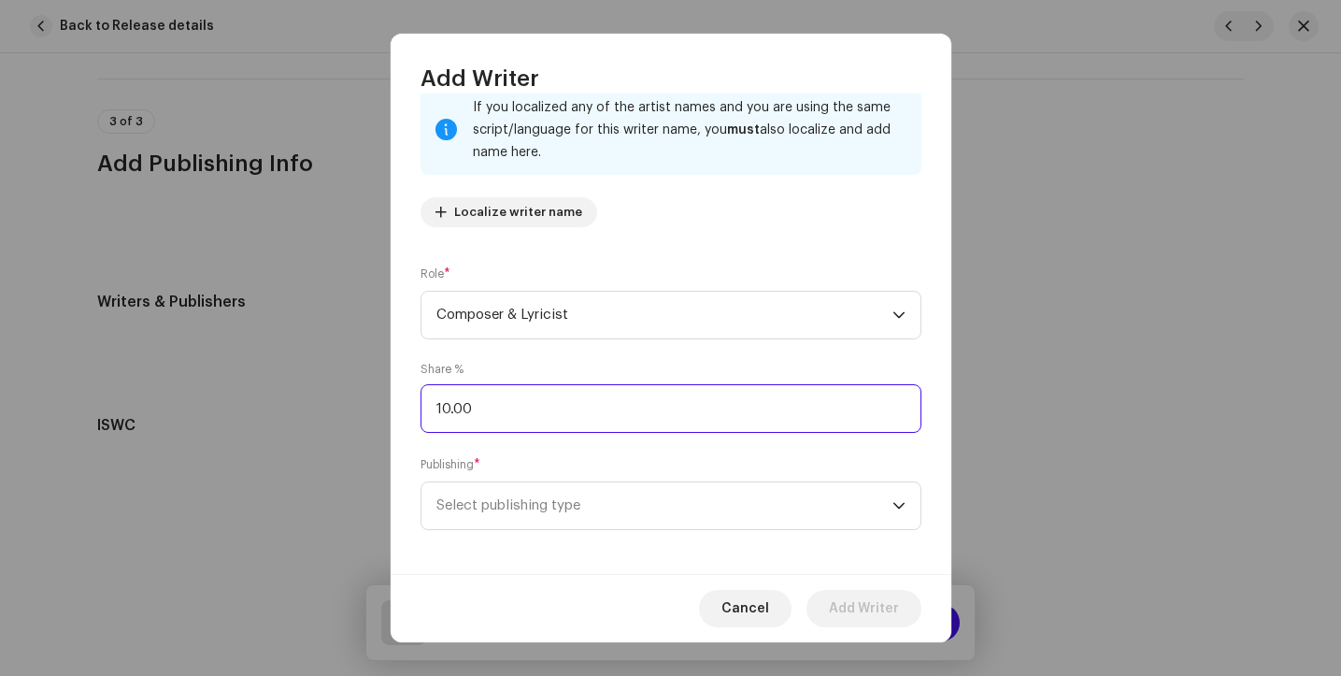
type input "100.00"
click at [549, 495] on span "Select publishing type" at bounding box center [665, 505] width 456 height 47
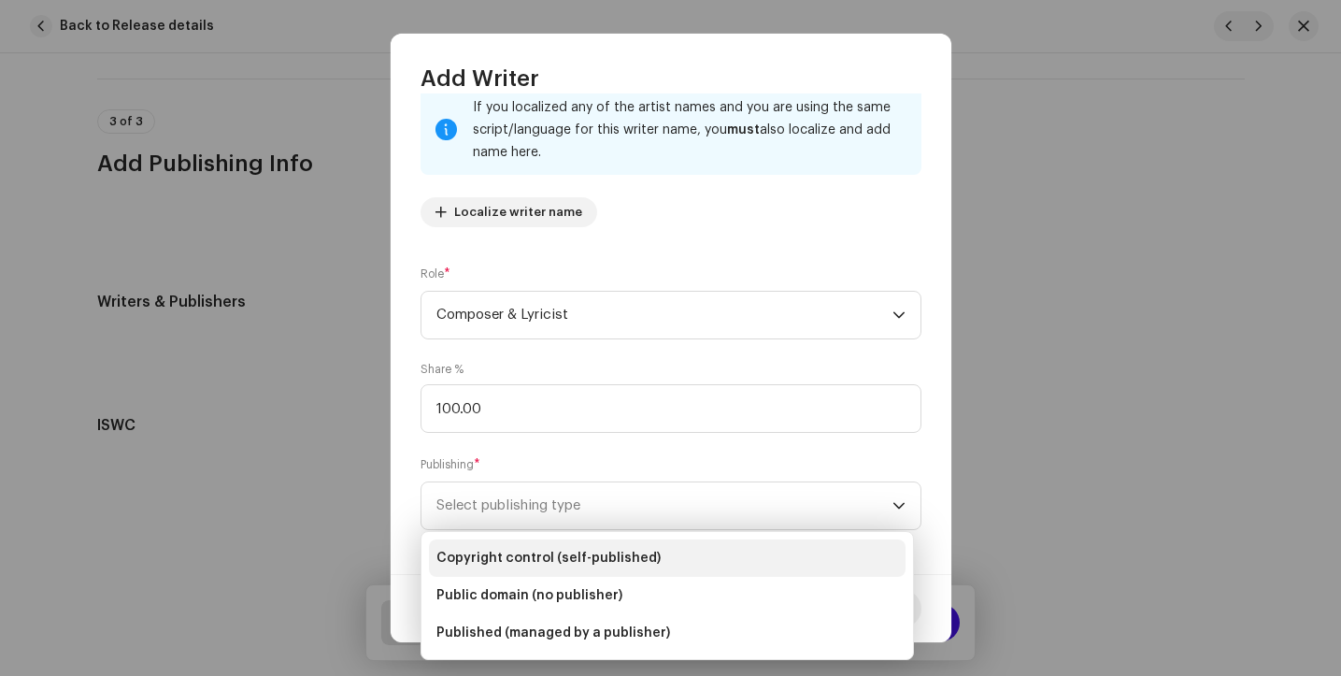
click at [553, 566] on span "Copyright control (self-published)" at bounding box center [549, 558] width 224 height 19
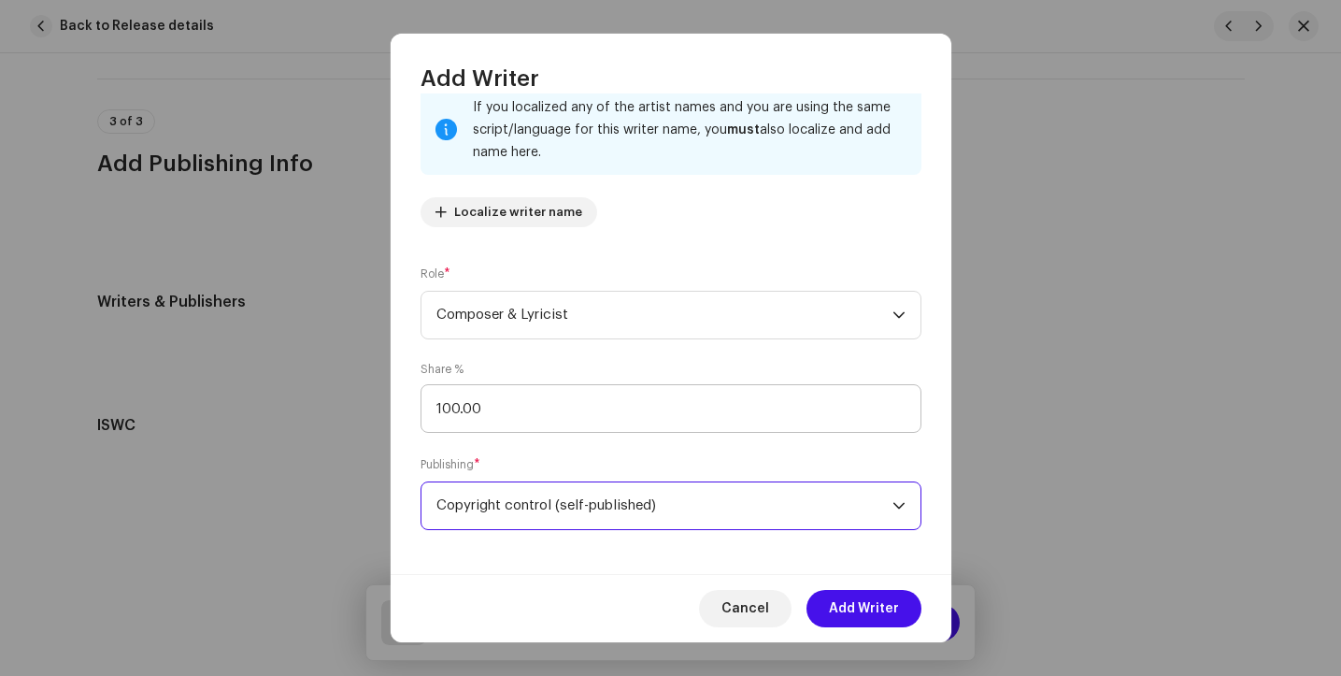
scroll to position [136, 0]
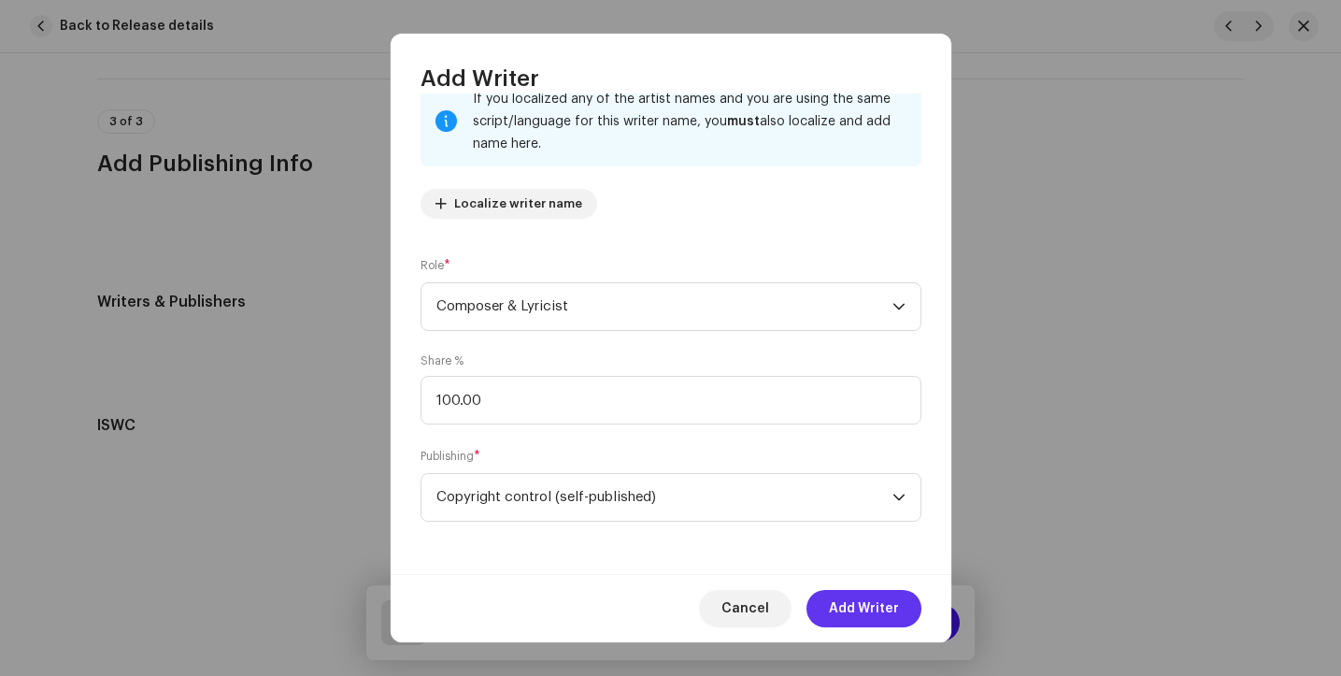
click at [874, 604] on span "Add Writer" at bounding box center [864, 608] width 70 height 37
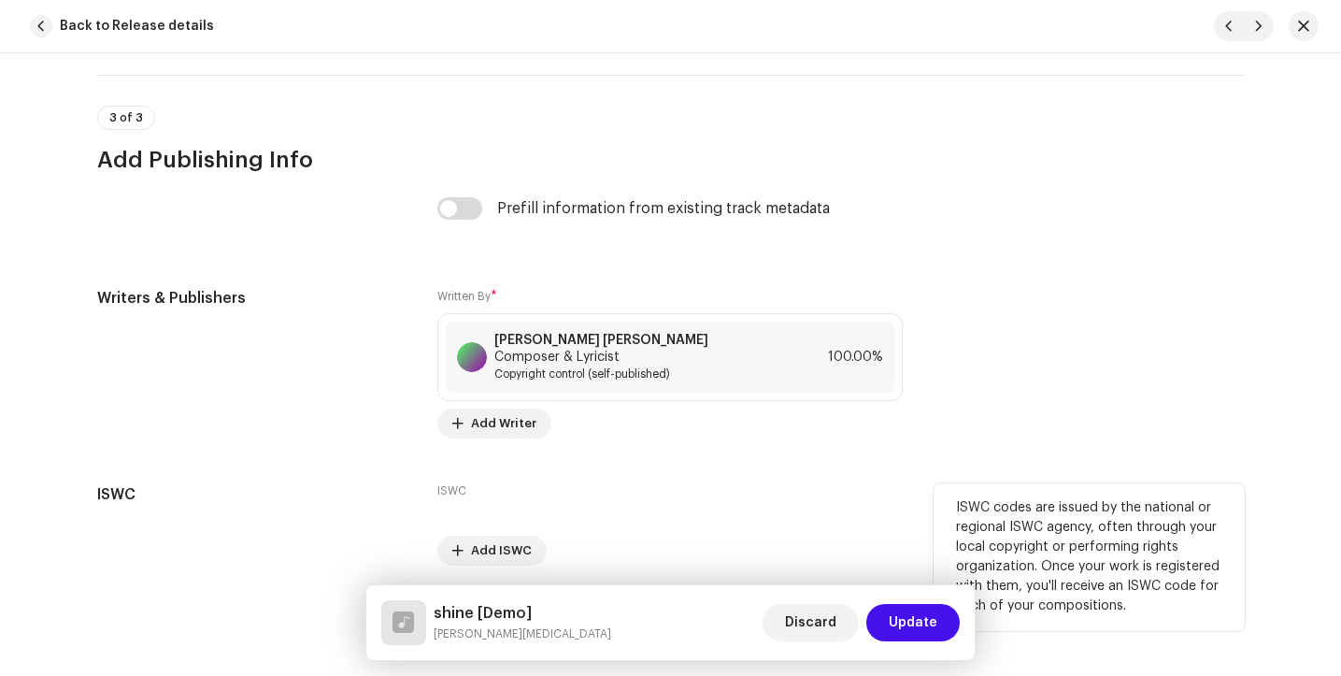
scroll to position [3988, 0]
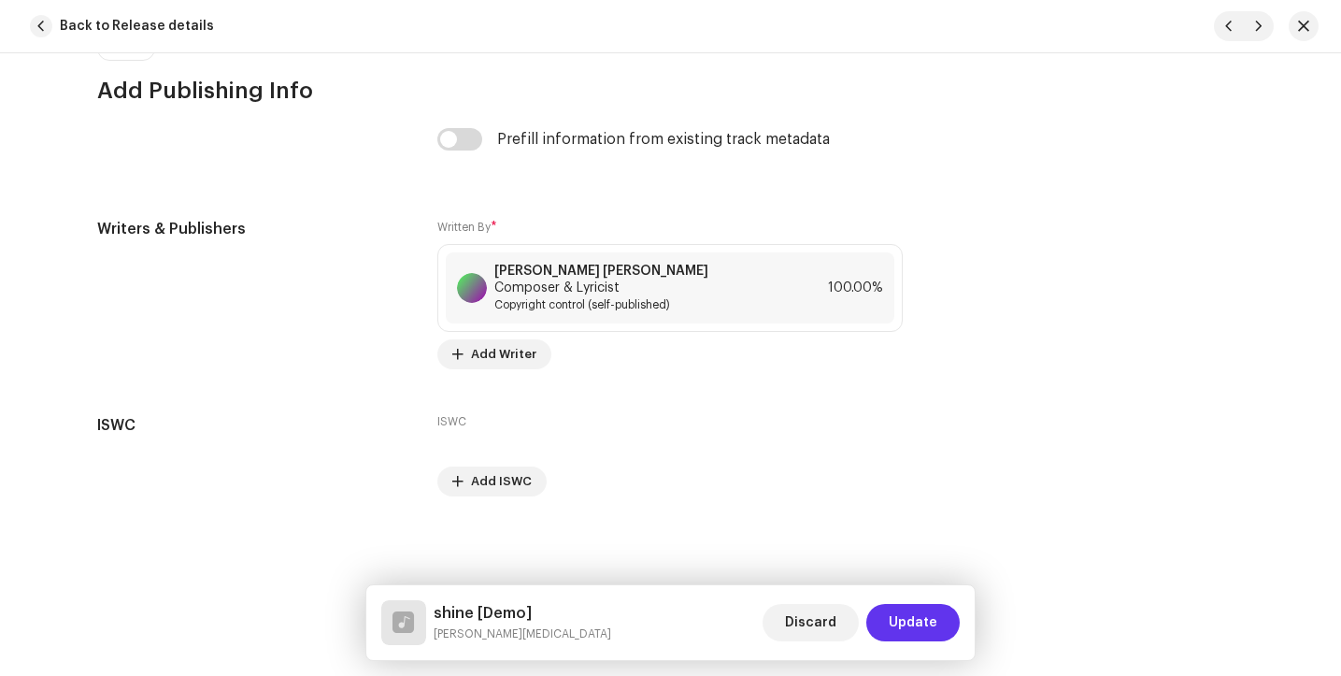
click at [918, 618] on span "Update" at bounding box center [913, 622] width 49 height 37
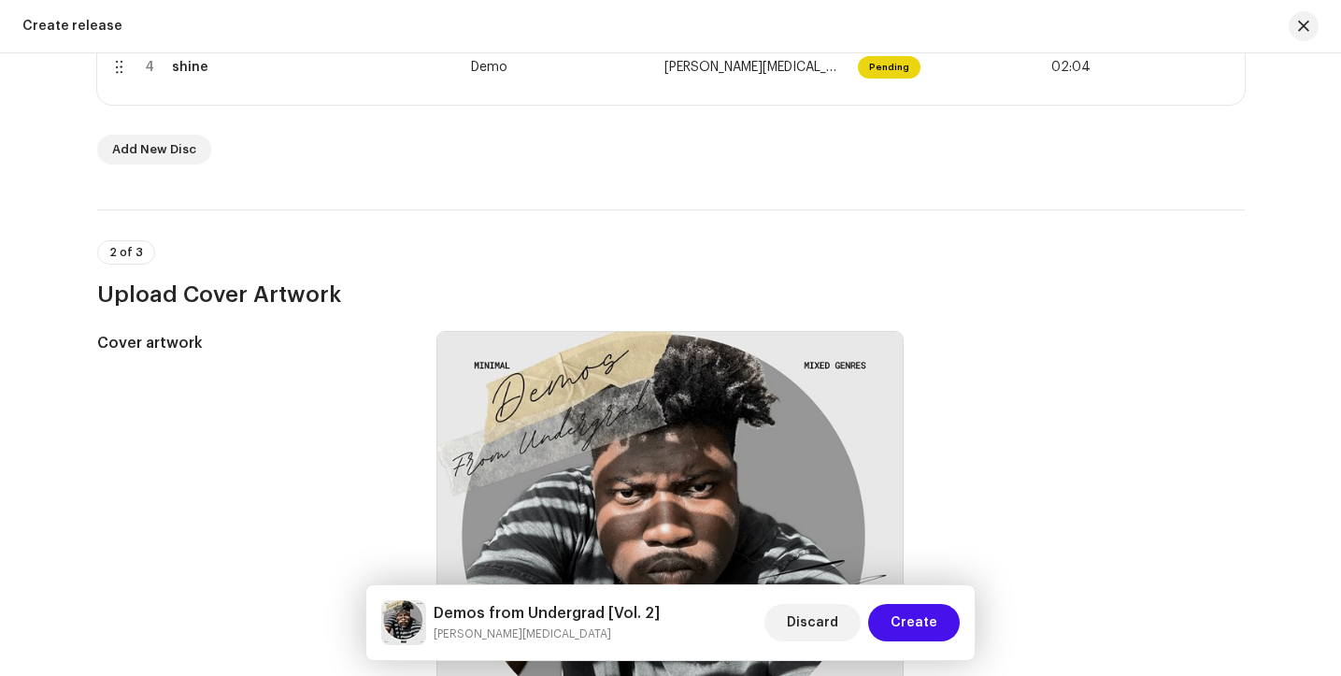
scroll to position [647, 0]
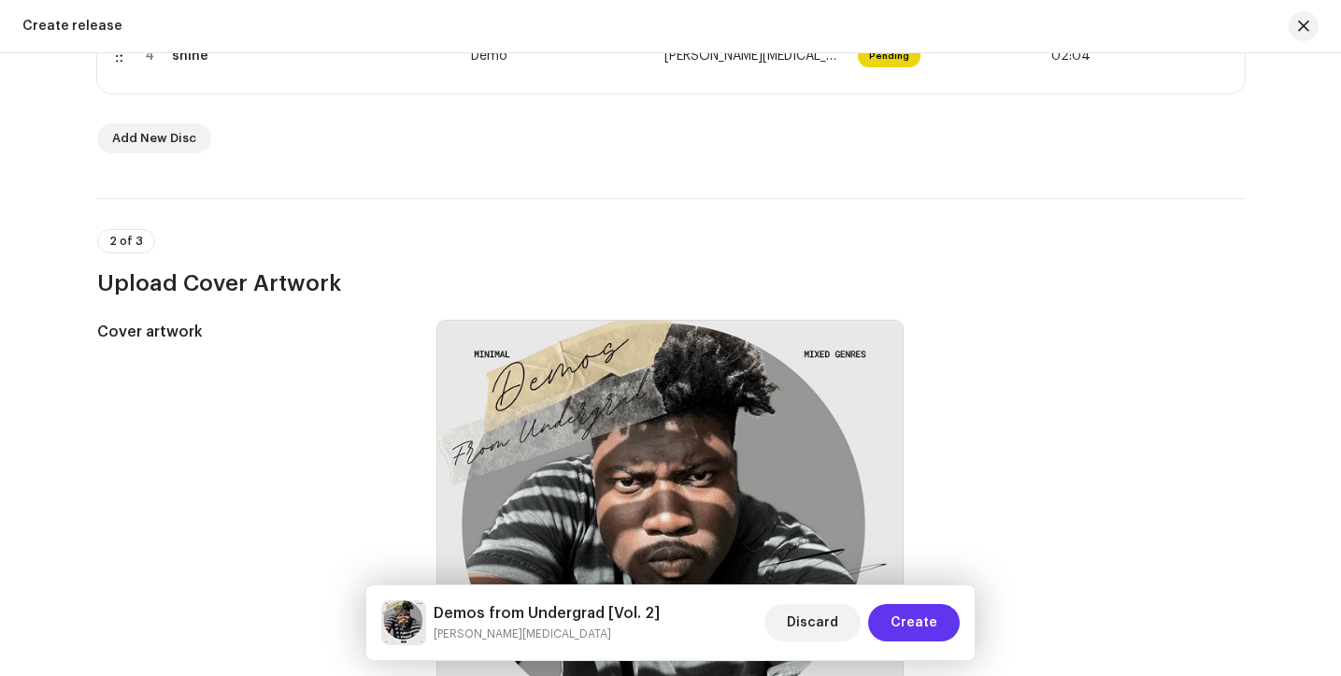
click at [906, 623] on span "Create" at bounding box center [914, 622] width 47 height 37
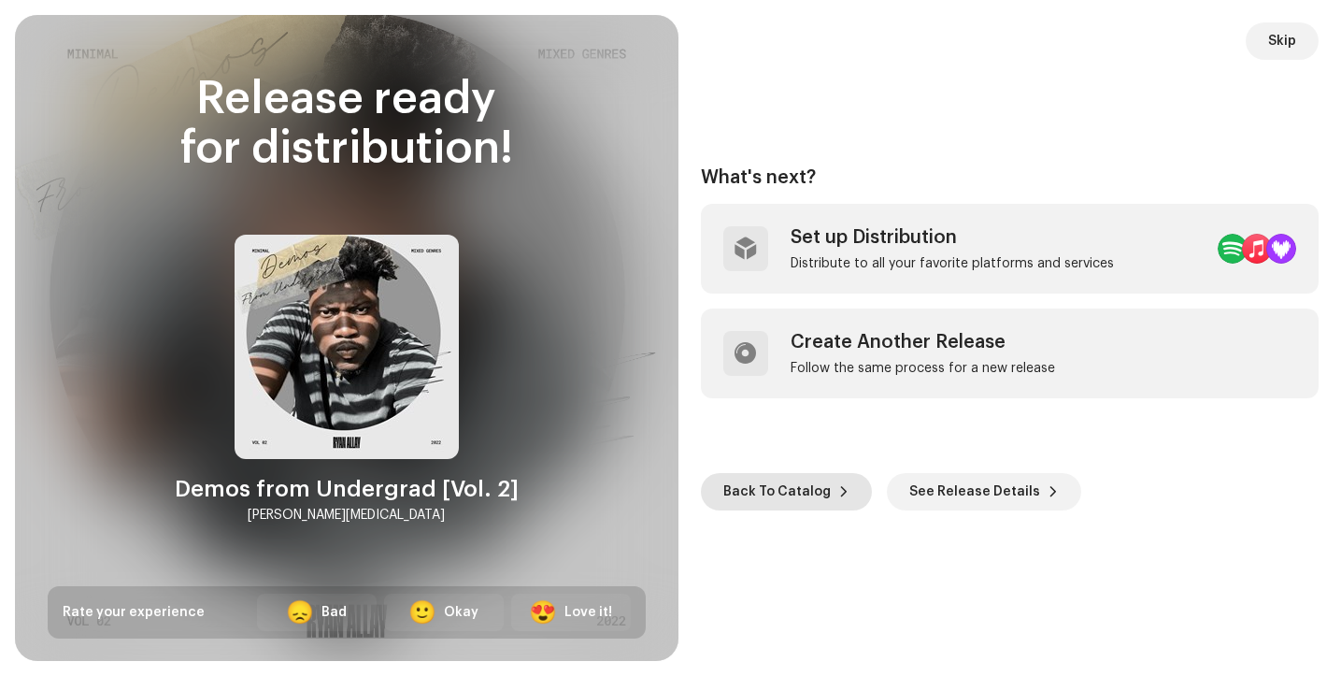
click at [774, 488] on span "Back To Catalog" at bounding box center [776, 491] width 107 height 37
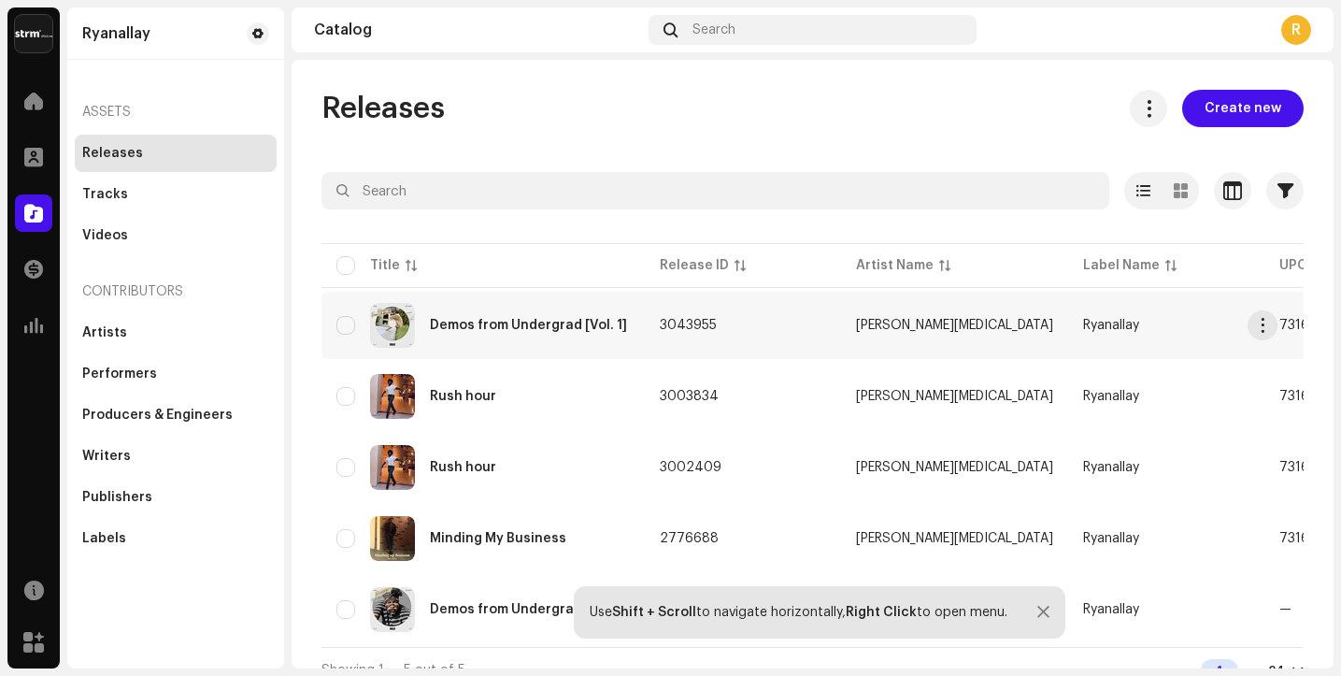
scroll to position [31, 0]
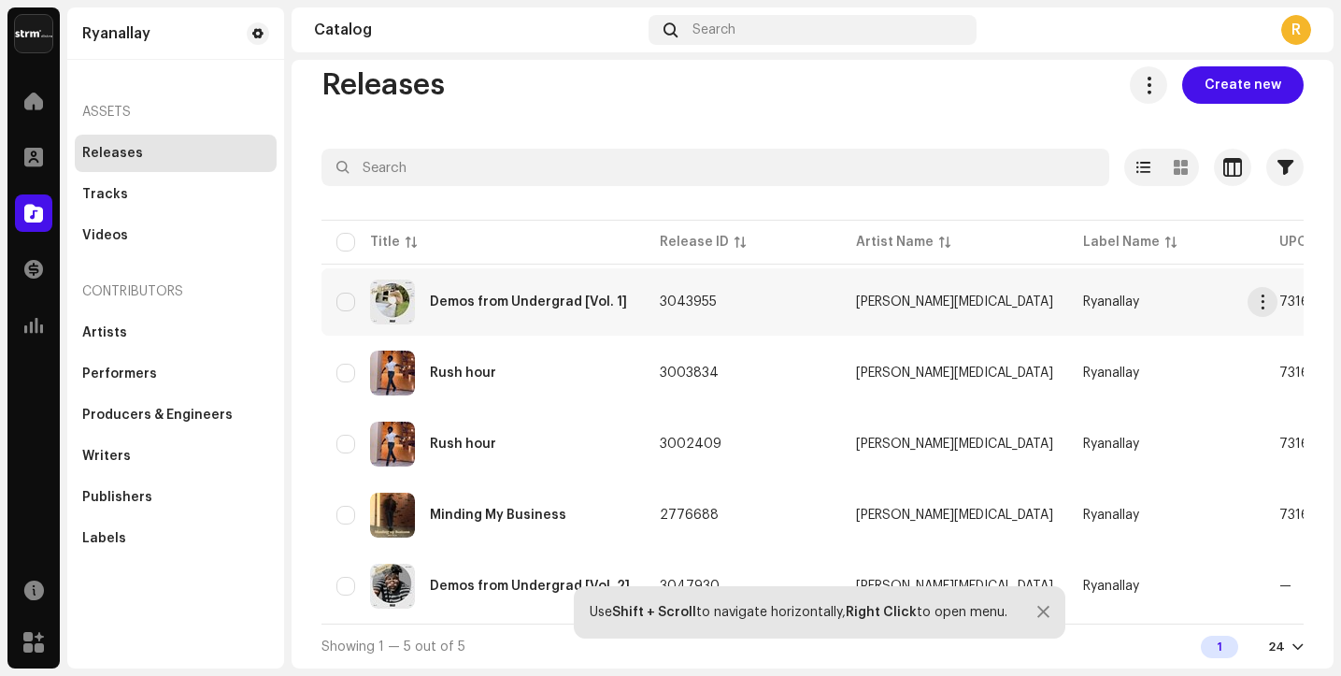
click at [562, 295] on div "Demos from Undergrad [Vol. 1]" at bounding box center [528, 301] width 197 height 13
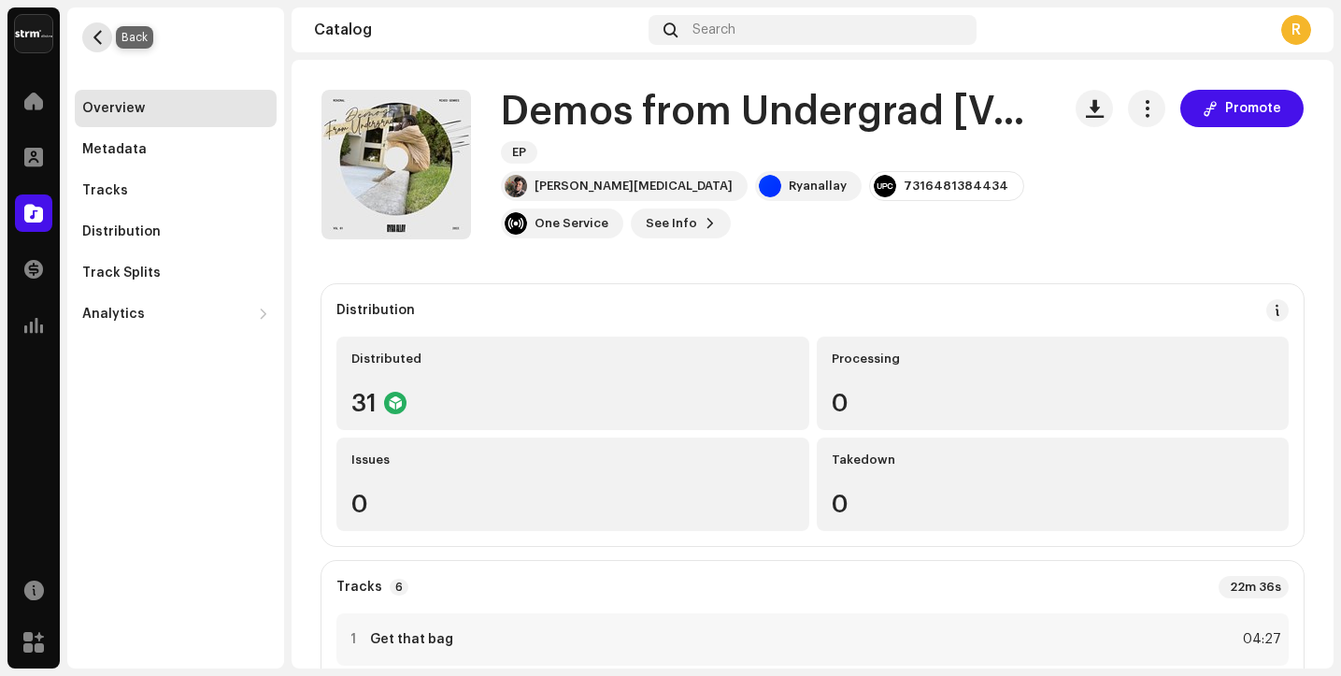
click at [97, 37] on span "button" at bounding box center [98, 37] width 14 height 15
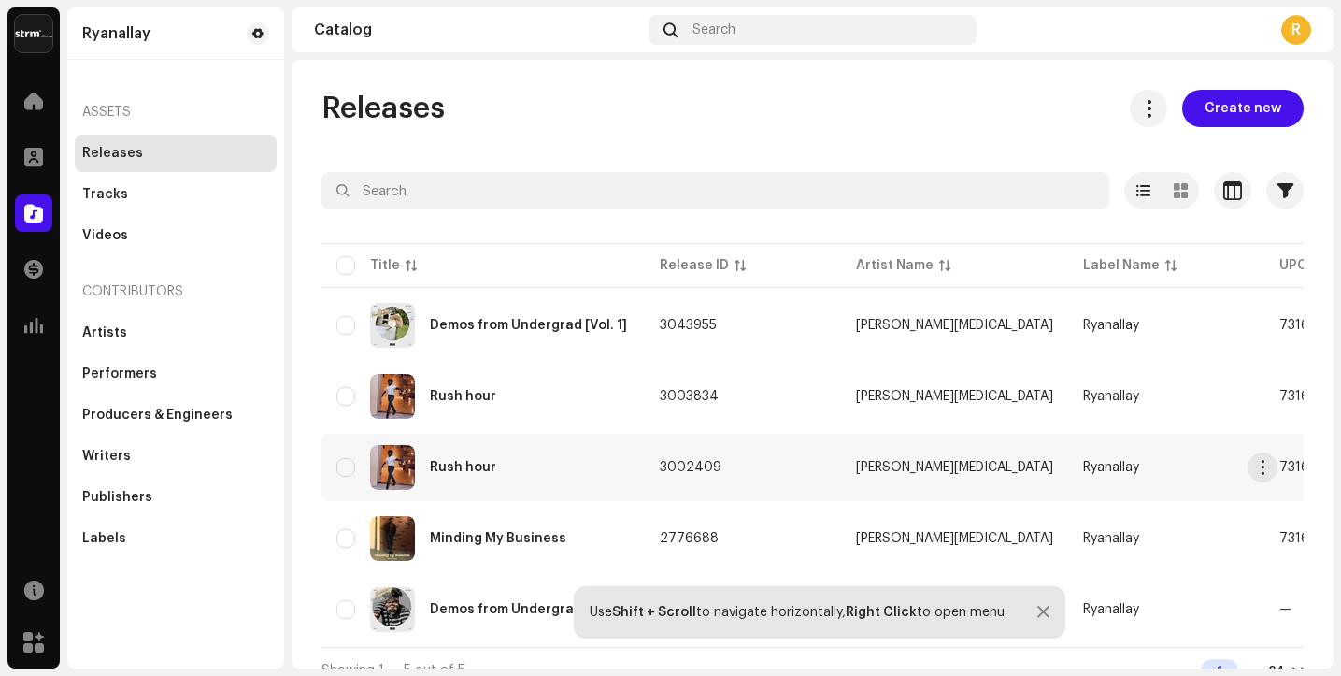
scroll to position [31, 0]
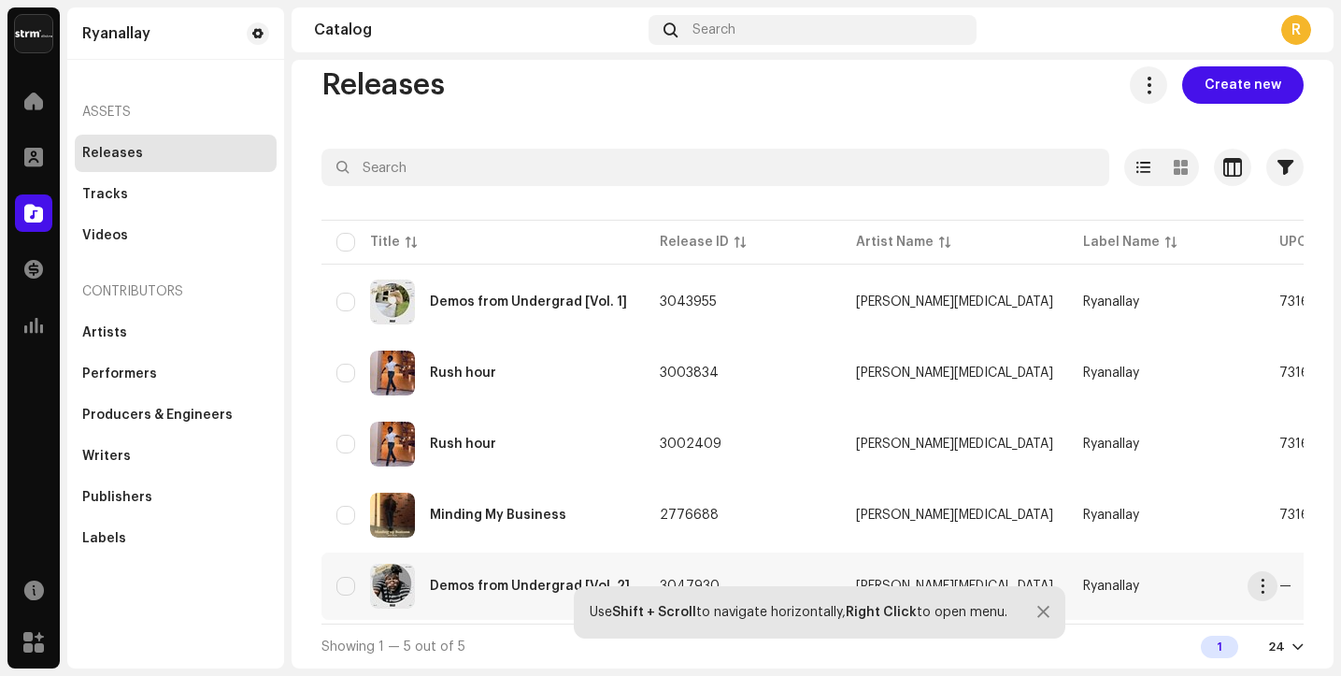
click at [522, 564] on div "Demos from Undergrad [Vol. 2]" at bounding box center [483, 586] width 294 height 45
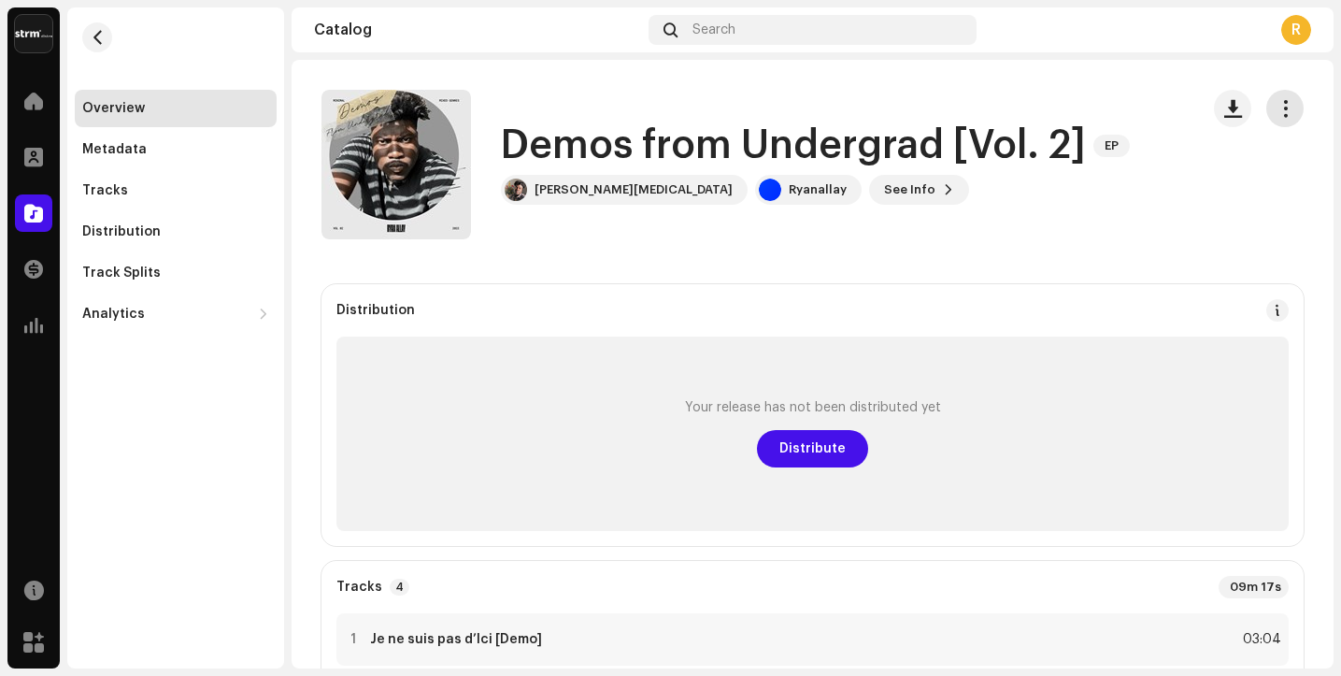
click at [1267, 119] on button "button" at bounding box center [1285, 108] width 37 height 37
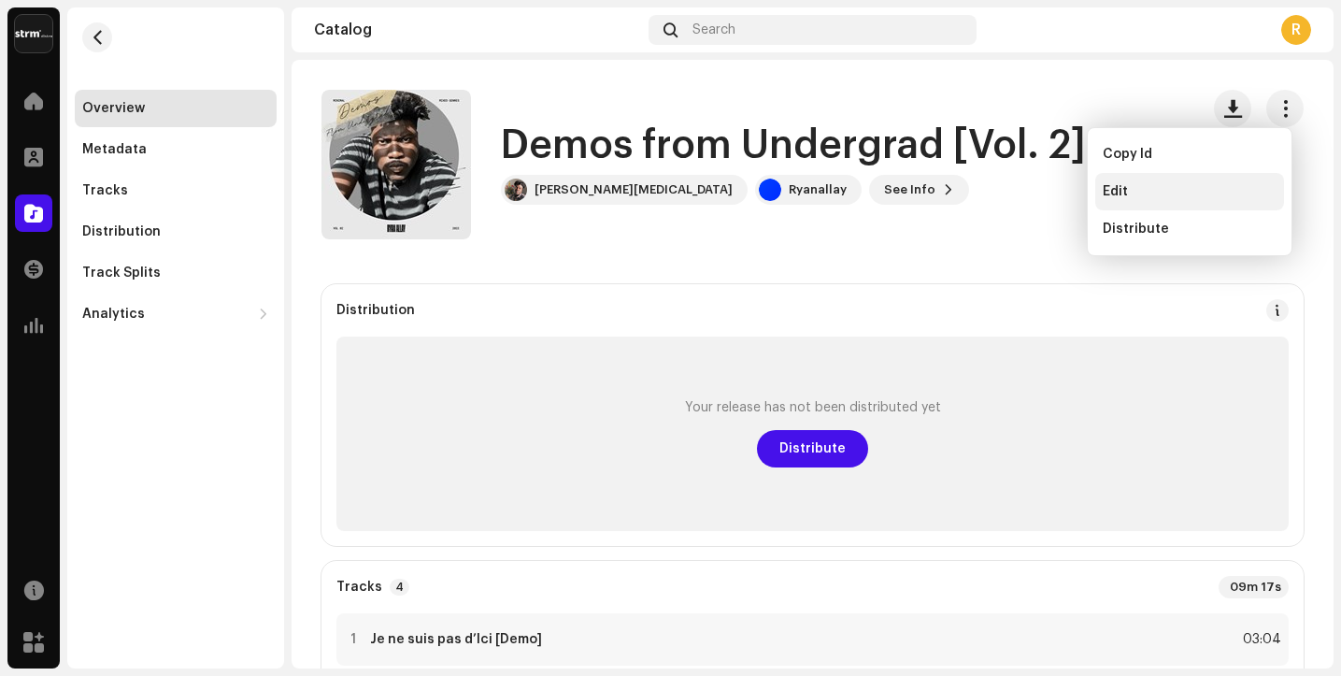
click at [1181, 194] on div "Edit" at bounding box center [1190, 191] width 174 height 15
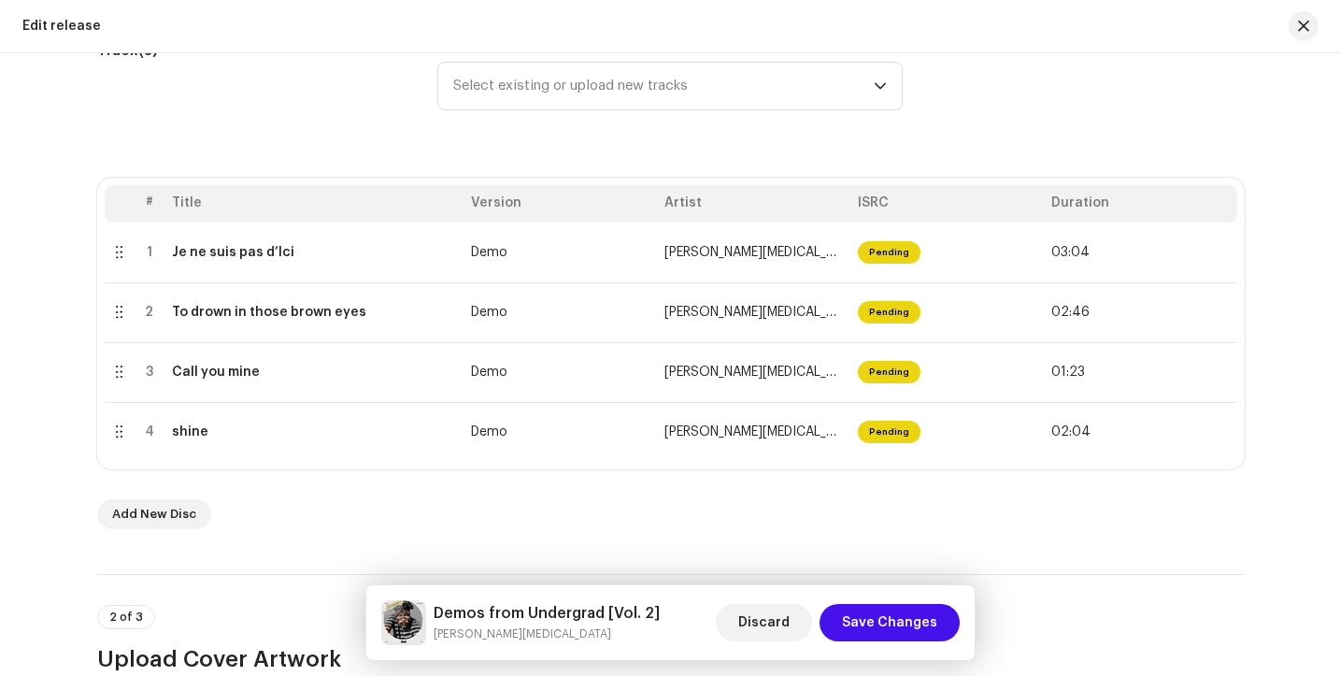
scroll to position [277, 0]
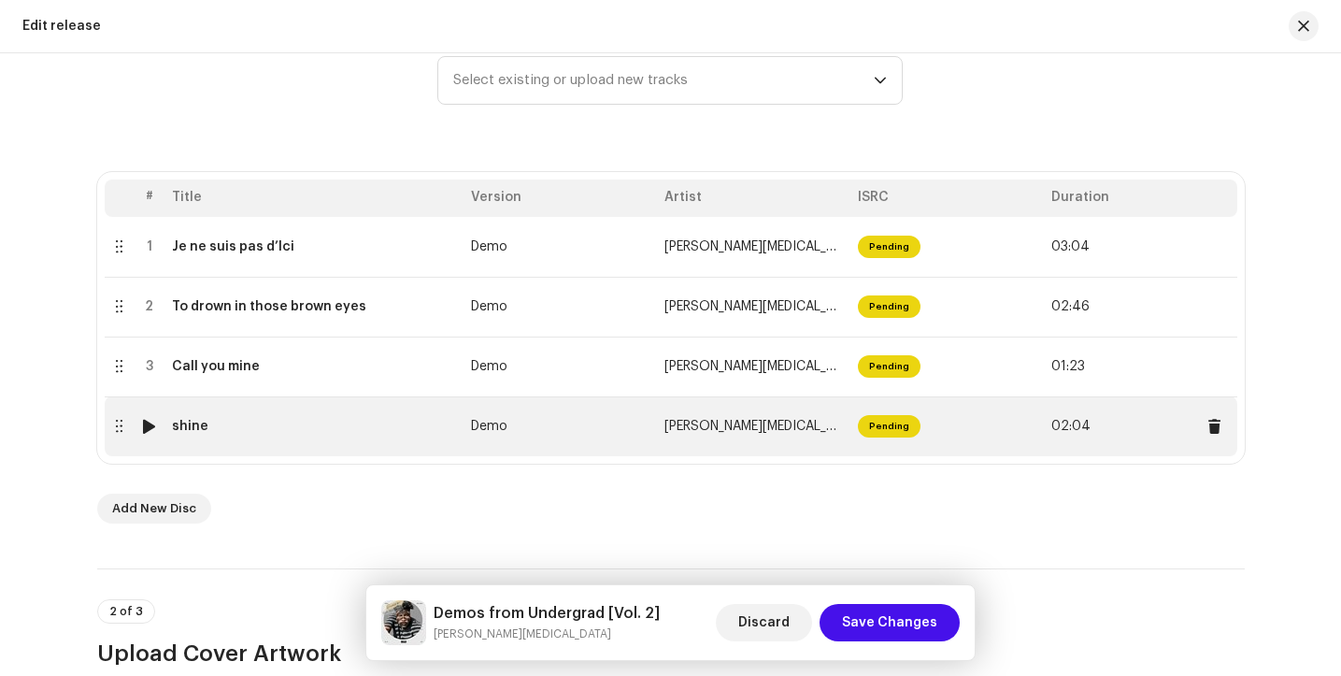
click at [889, 453] on td "Pending" at bounding box center [947, 426] width 193 height 60
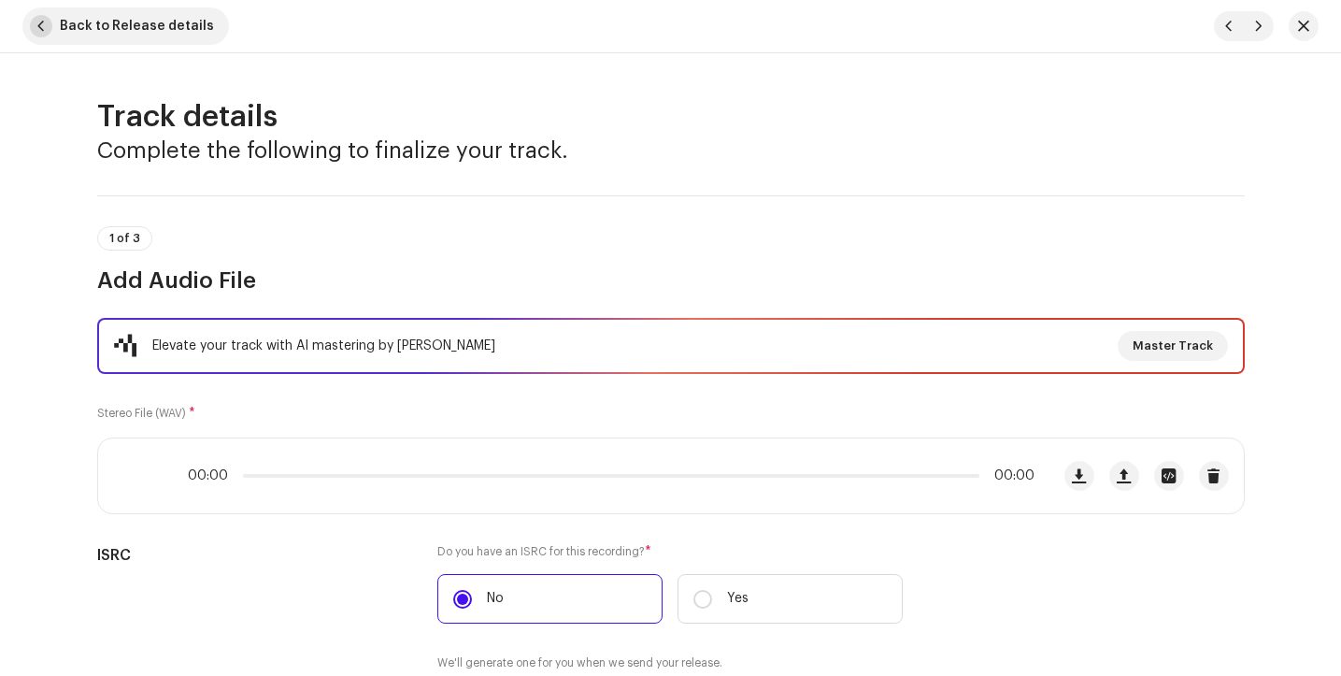
click at [42, 29] on span "button" at bounding box center [41, 26] width 22 height 22
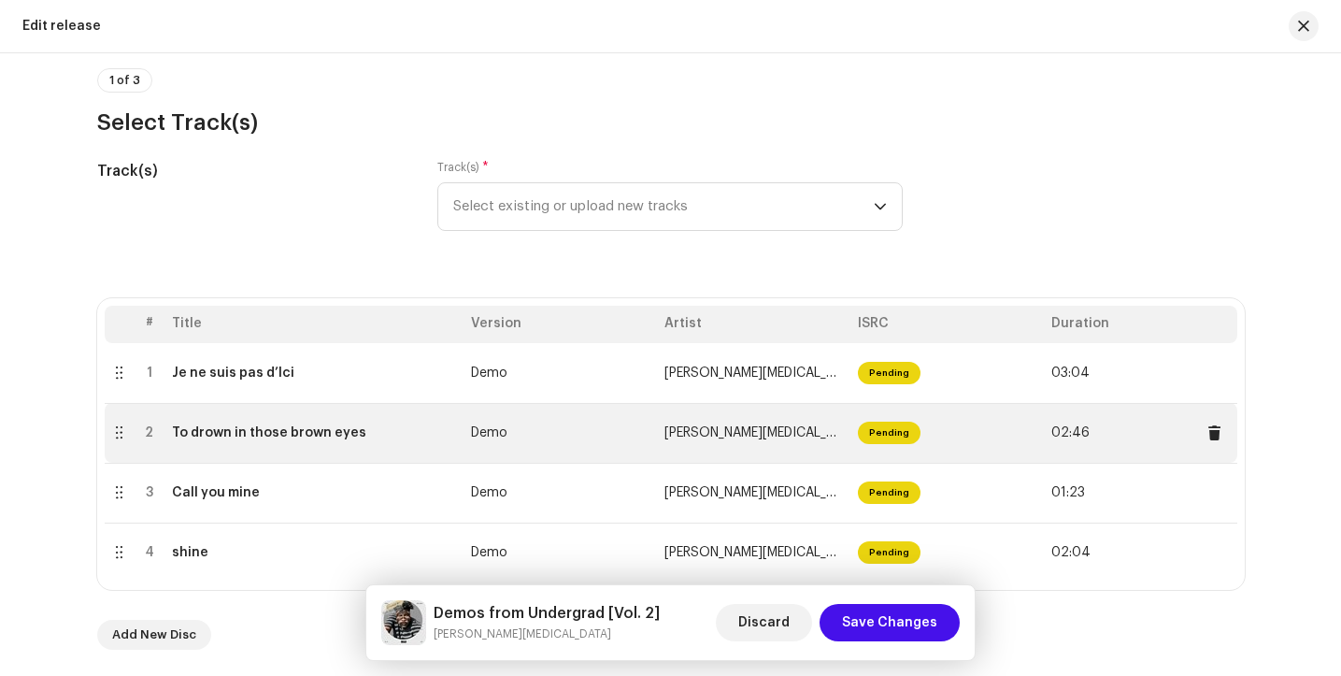
scroll to position [150, 0]
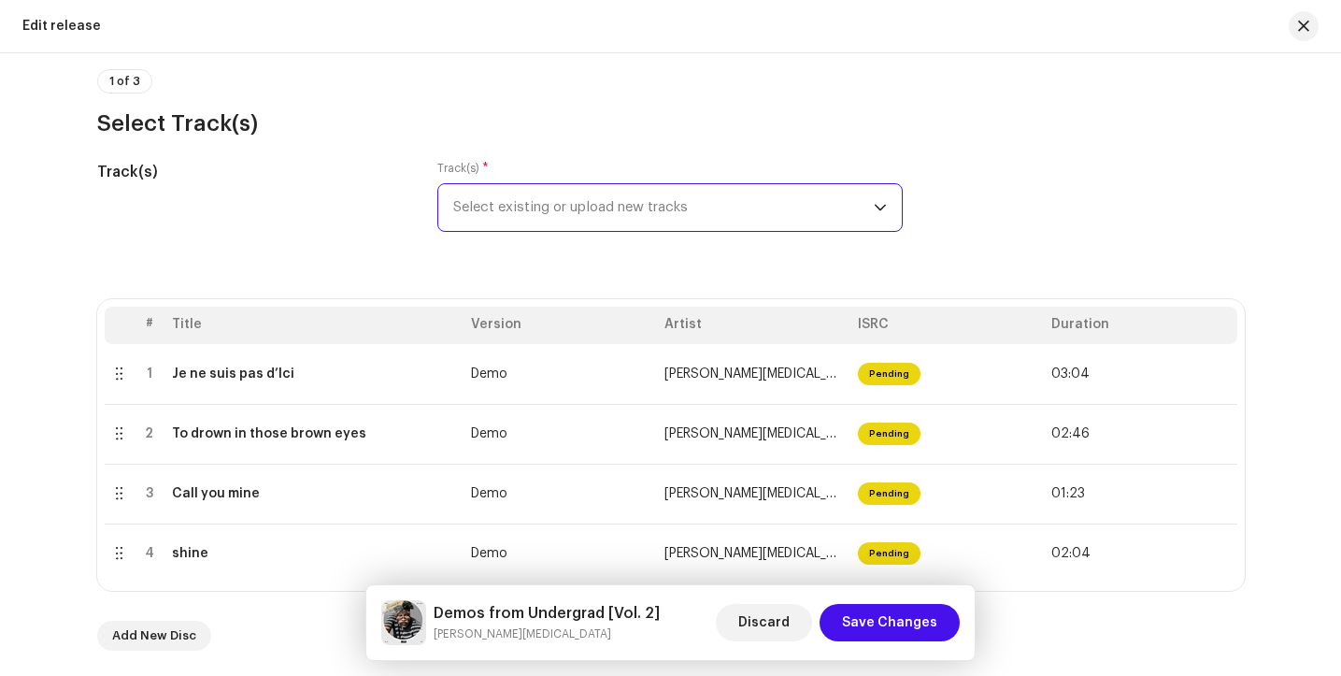
click at [506, 214] on span "Select existing or upload new tracks" at bounding box center [663, 207] width 421 height 47
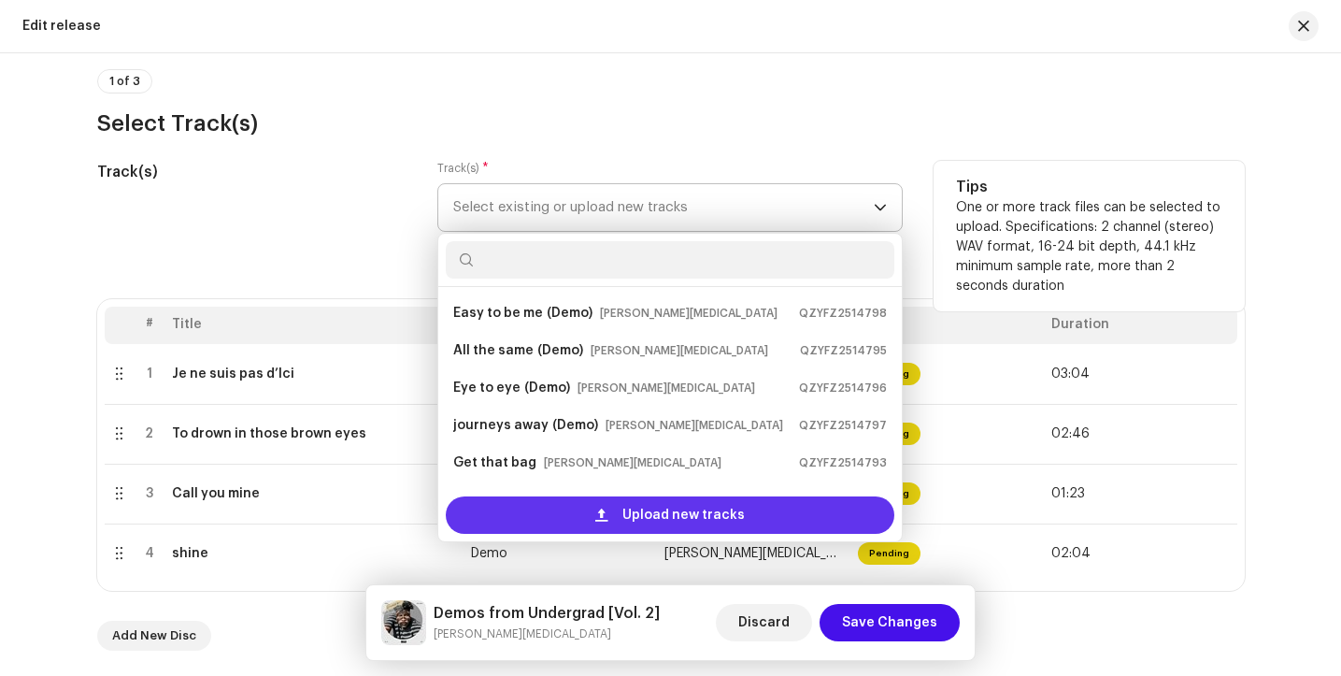
click at [533, 508] on div "Upload new tracks" at bounding box center [670, 514] width 449 height 37
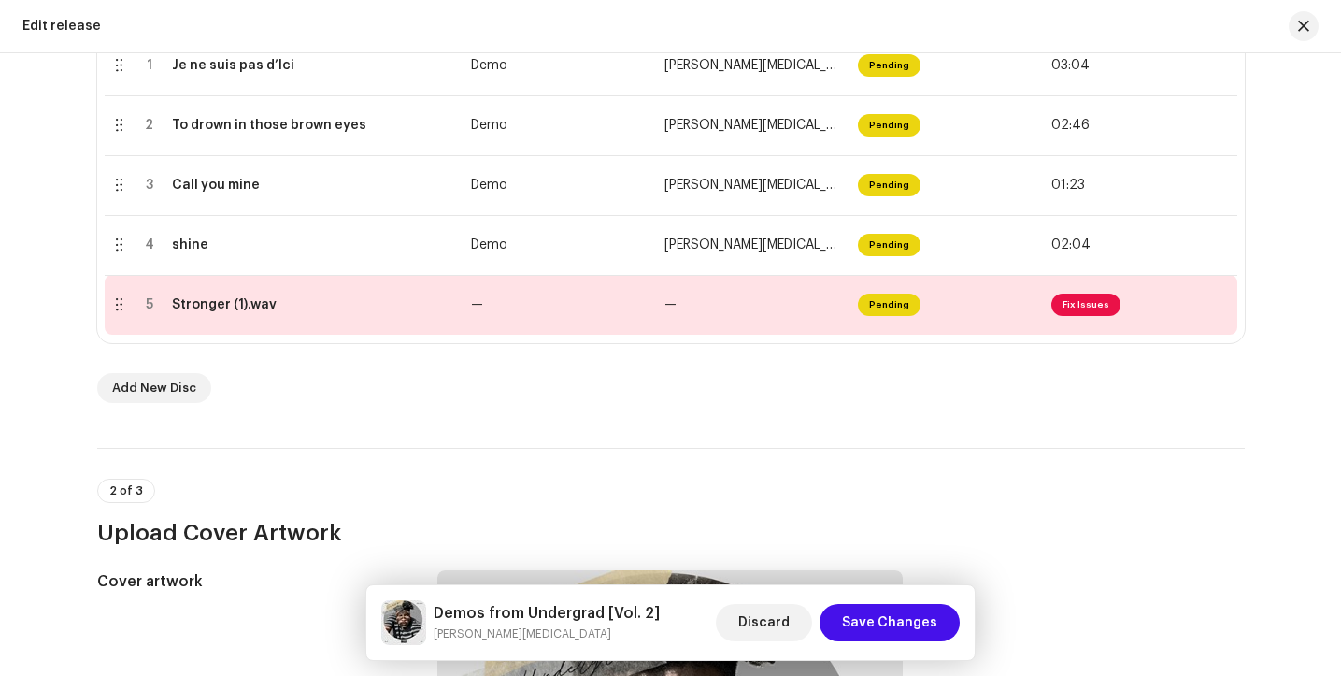
scroll to position [452, 0]
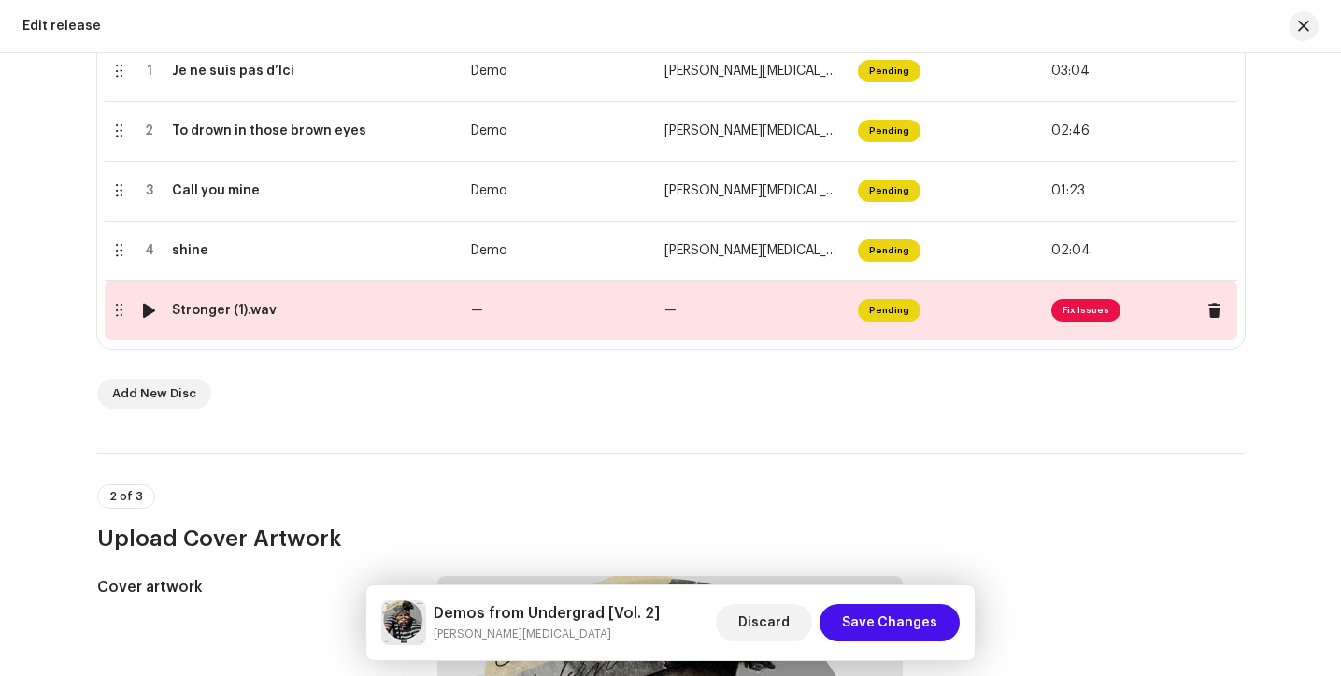
click at [1068, 303] on span "Fix Issues" at bounding box center [1086, 310] width 69 height 22
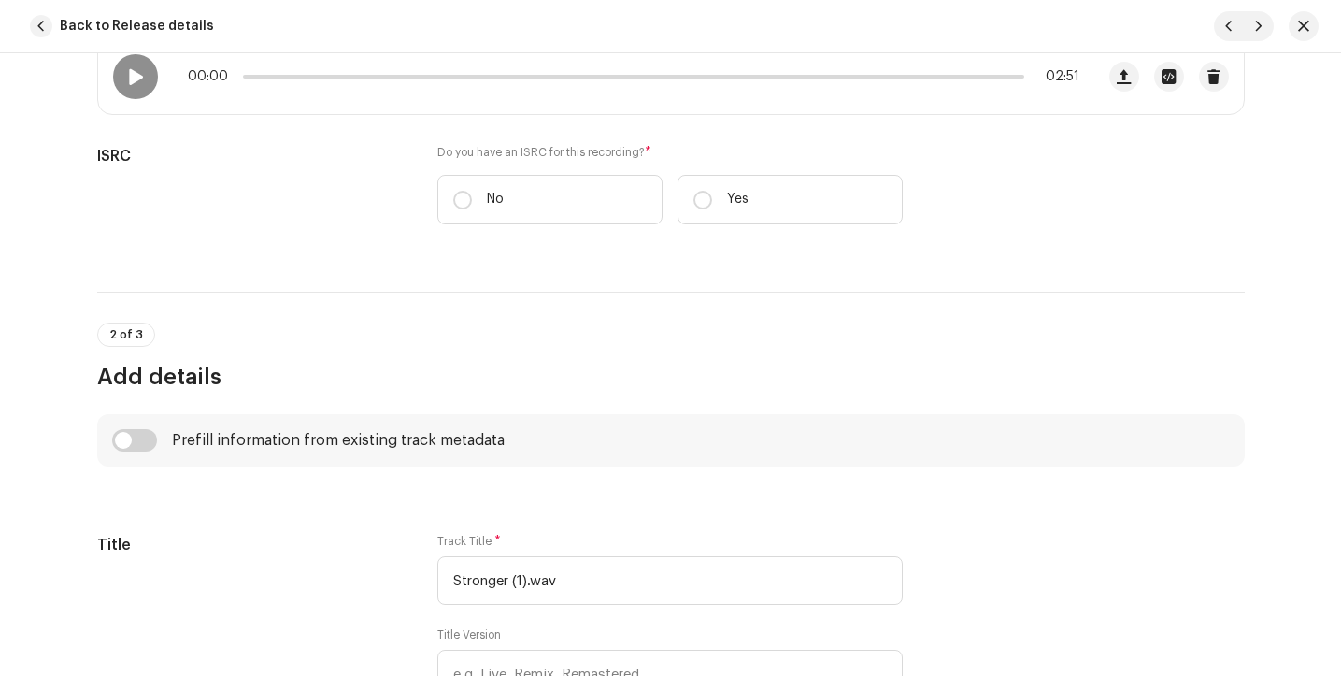
scroll to position [402, 0]
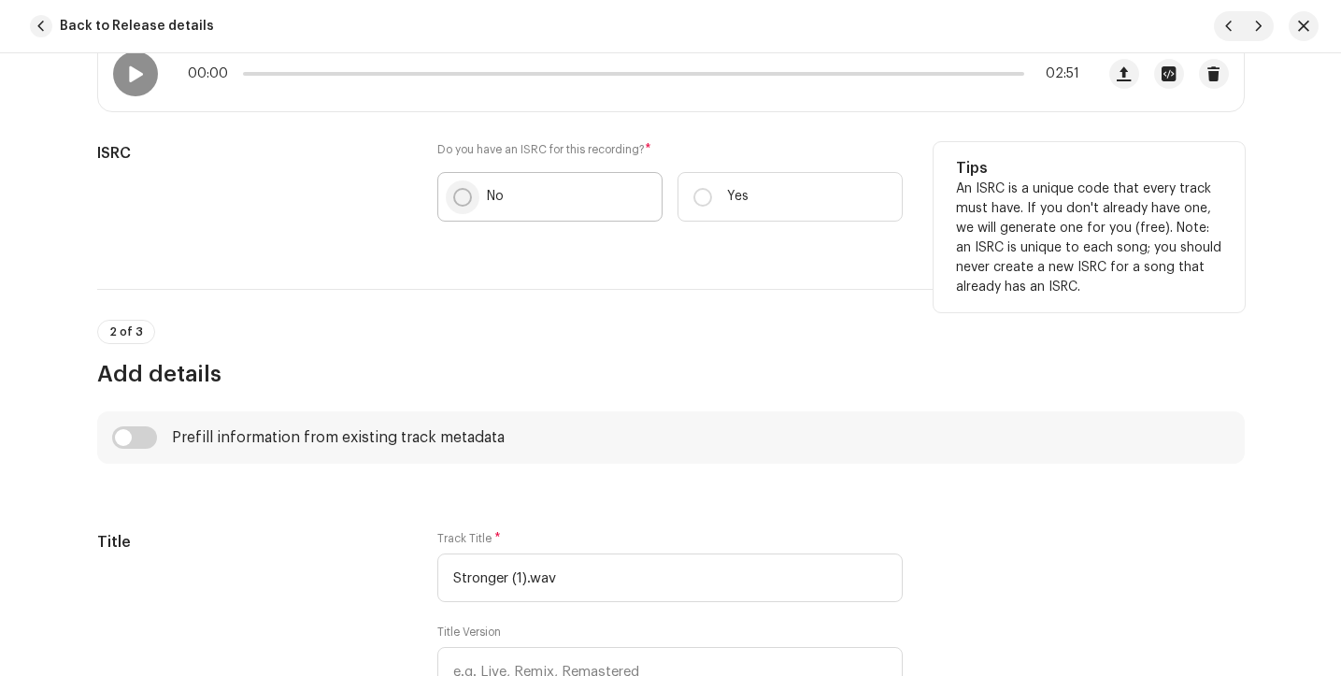
click at [456, 197] on input "No" at bounding box center [462, 197] width 19 height 19
radio input "true"
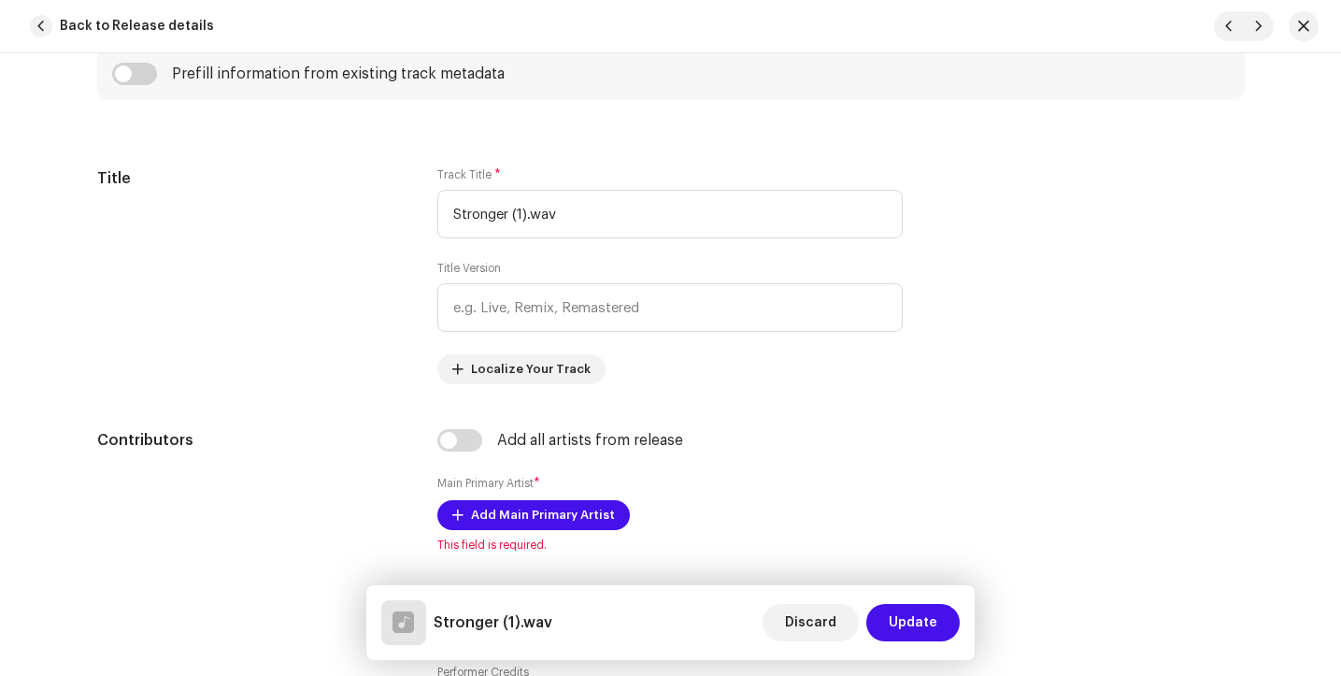
scroll to position [826, 0]
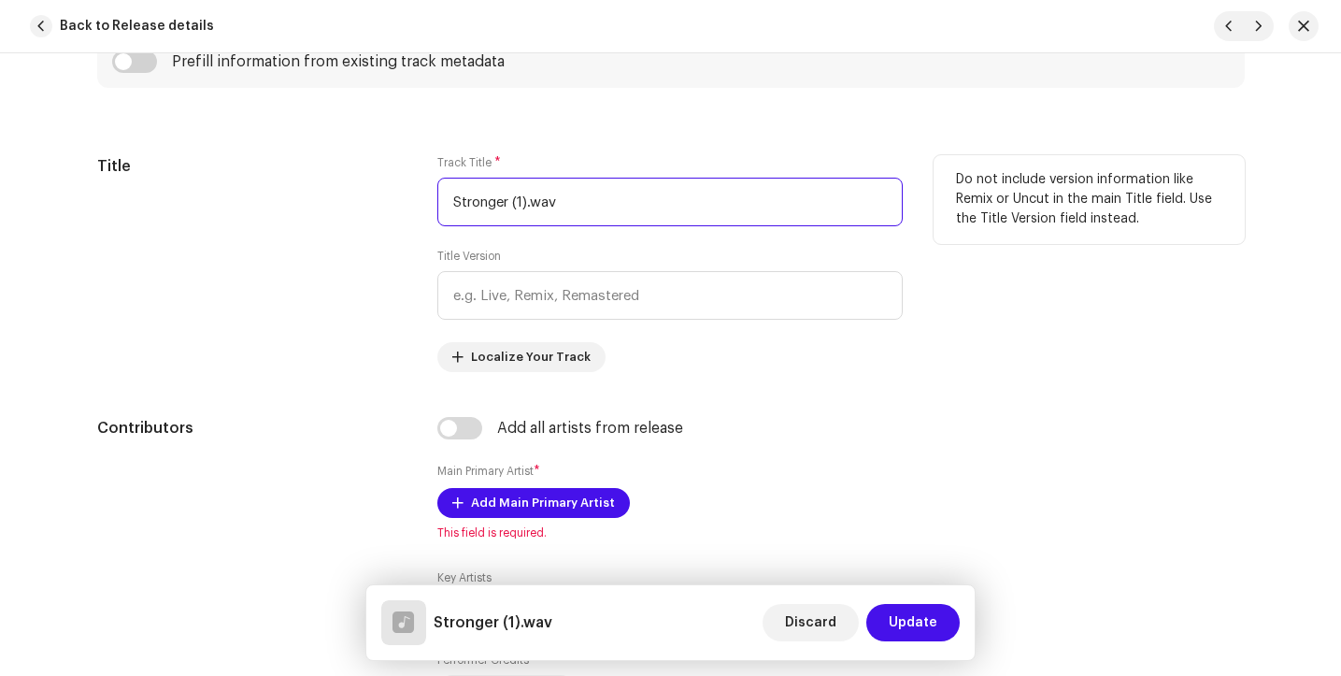
click at [565, 201] on input "Stronger (1).wav" at bounding box center [669, 202] width 465 height 49
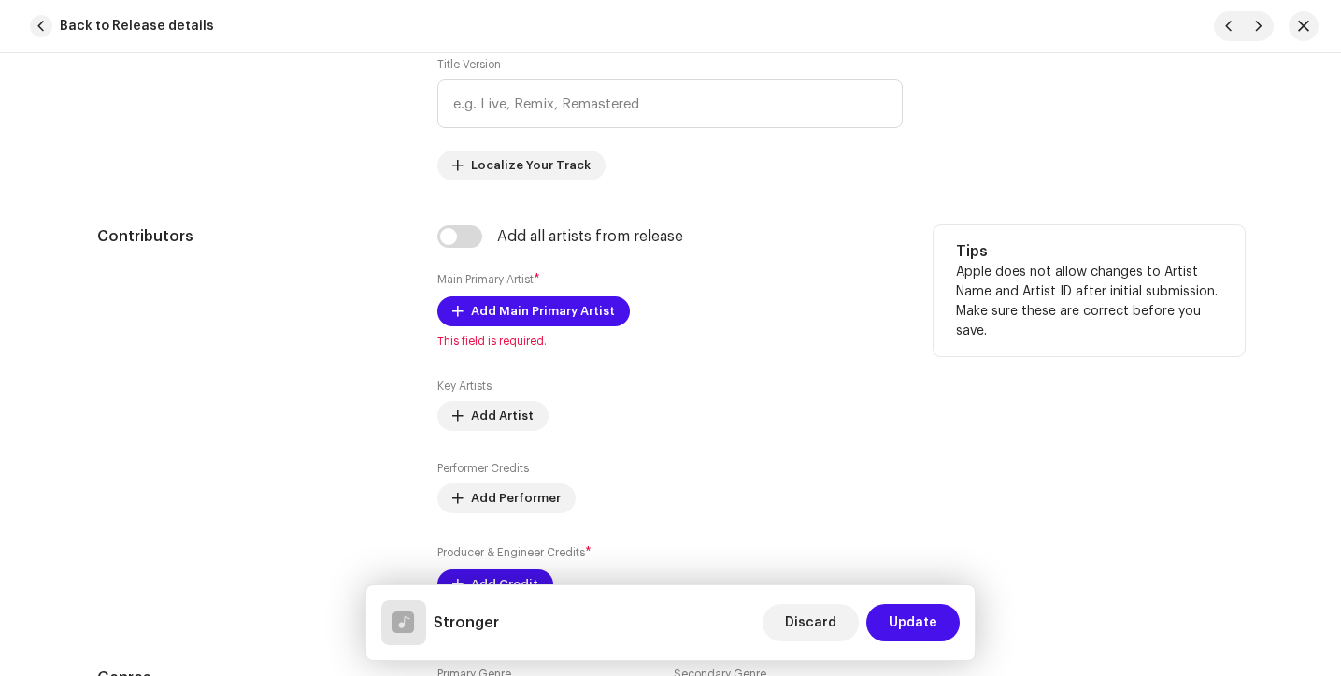
scroll to position [1038, 0]
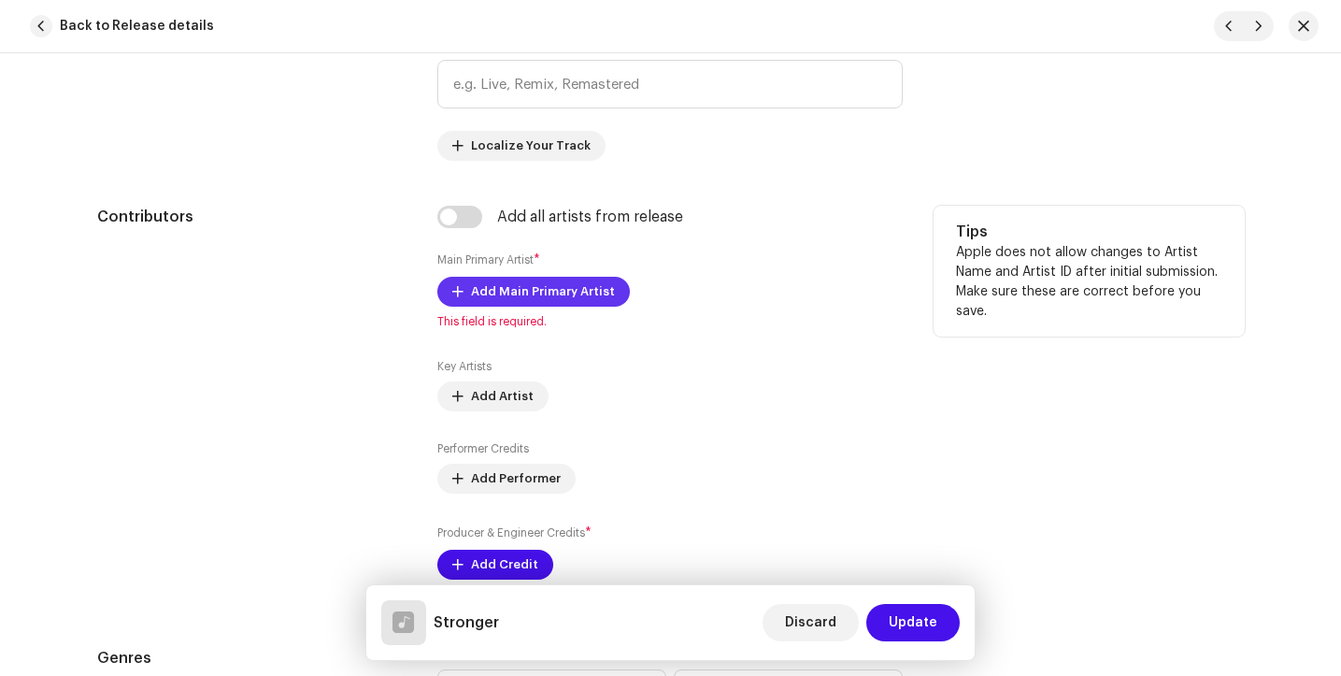
type input "Stronger"
click at [570, 294] on span "Add Main Primary Artist" at bounding box center [543, 291] width 144 height 37
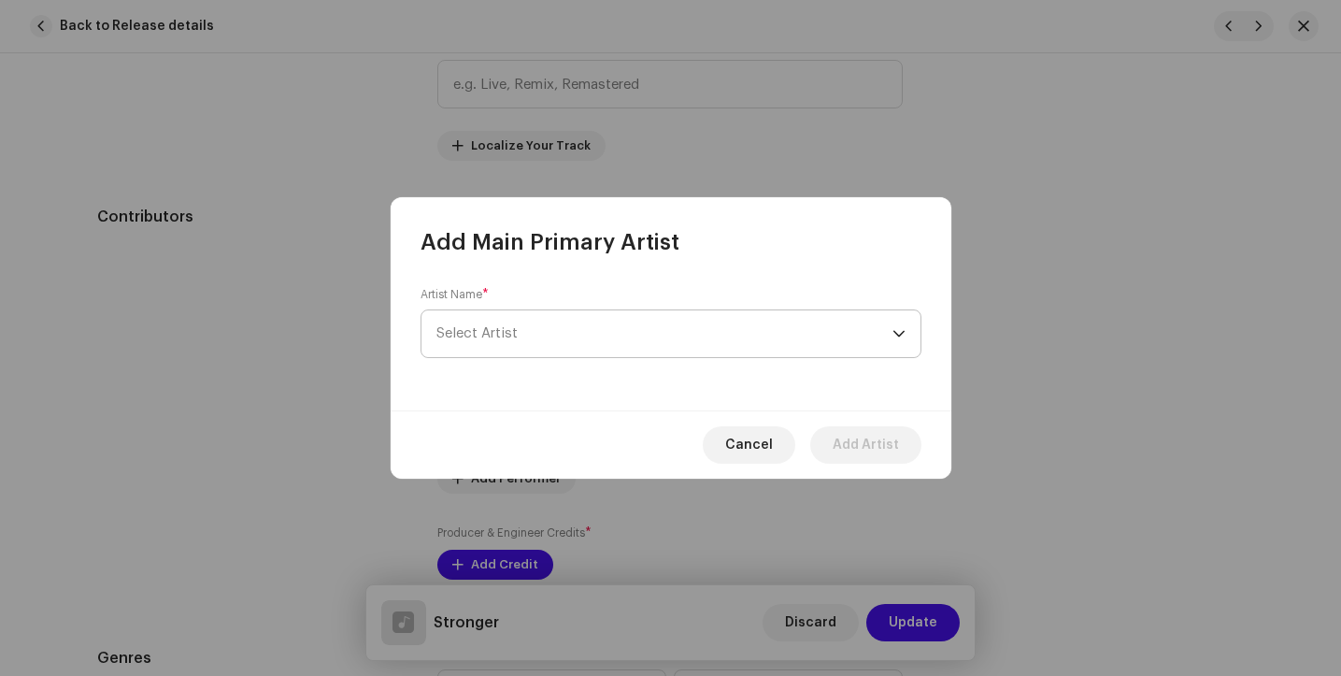
click at [566, 333] on span "Select Artist" at bounding box center [665, 333] width 456 height 47
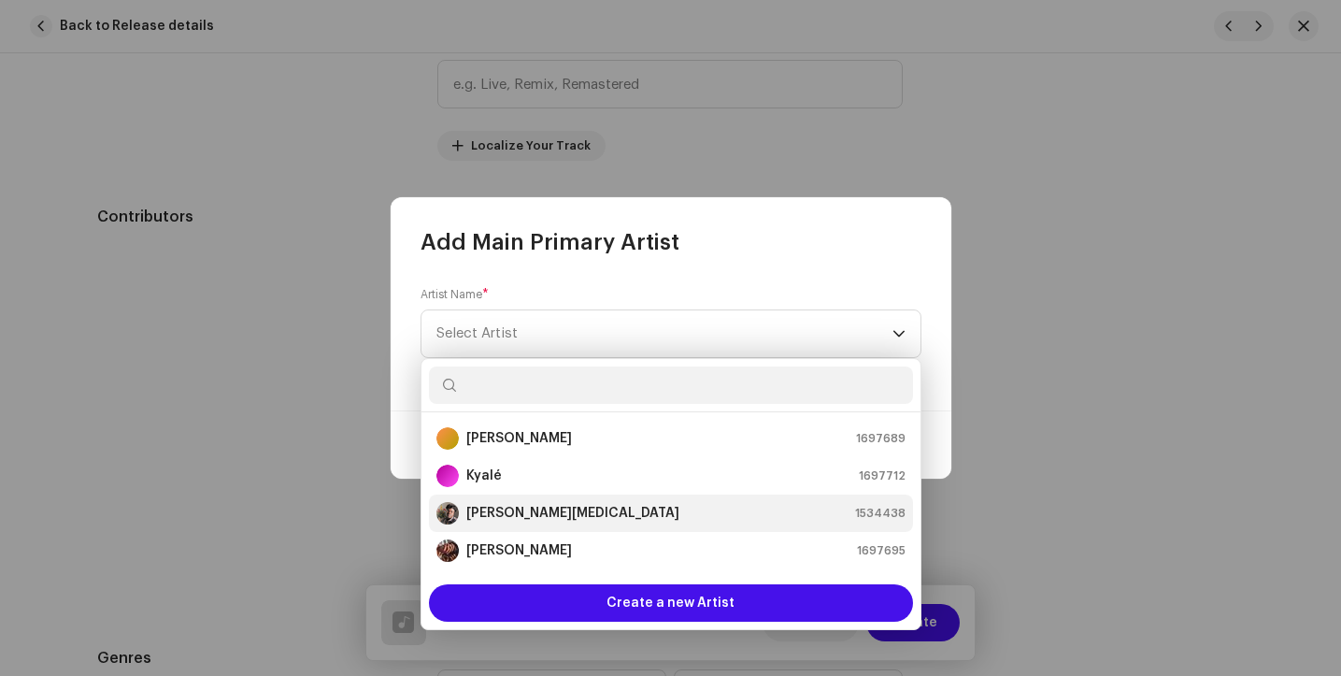
click at [533, 501] on li "[PERSON_NAME][MEDICAL_DATA] 1534438" at bounding box center [671, 512] width 484 height 37
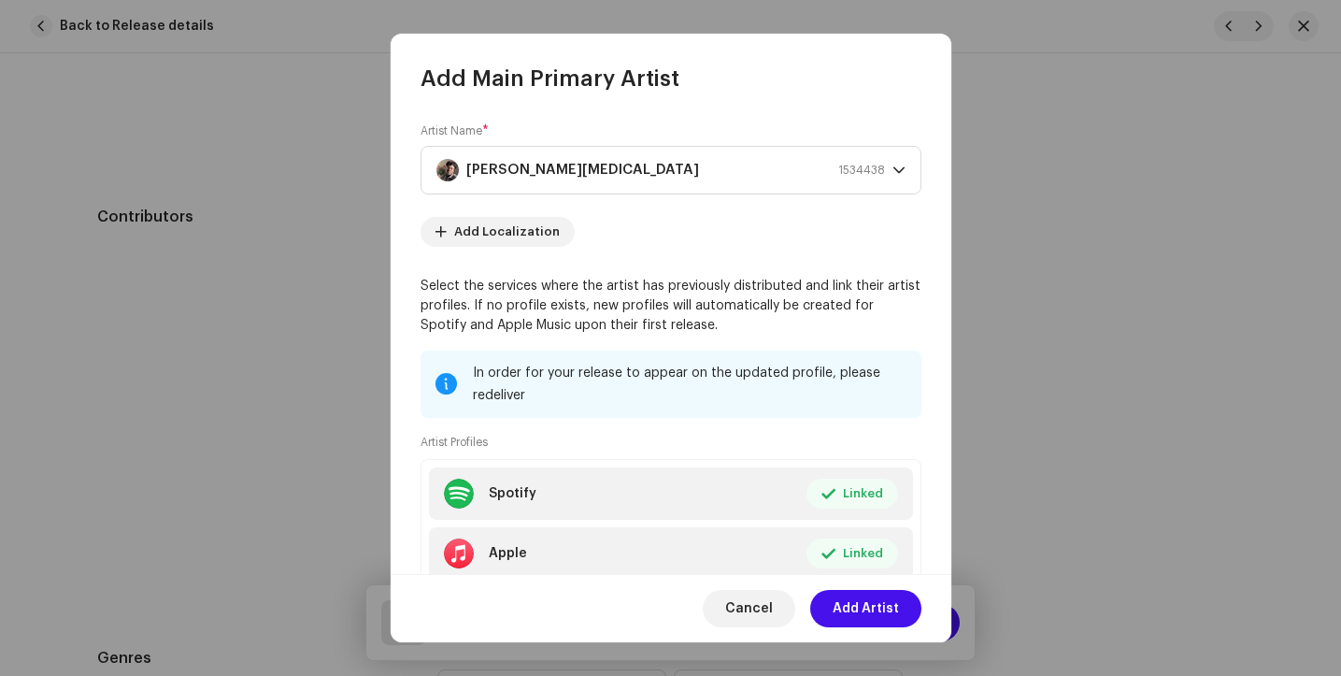
scroll to position [126, 0]
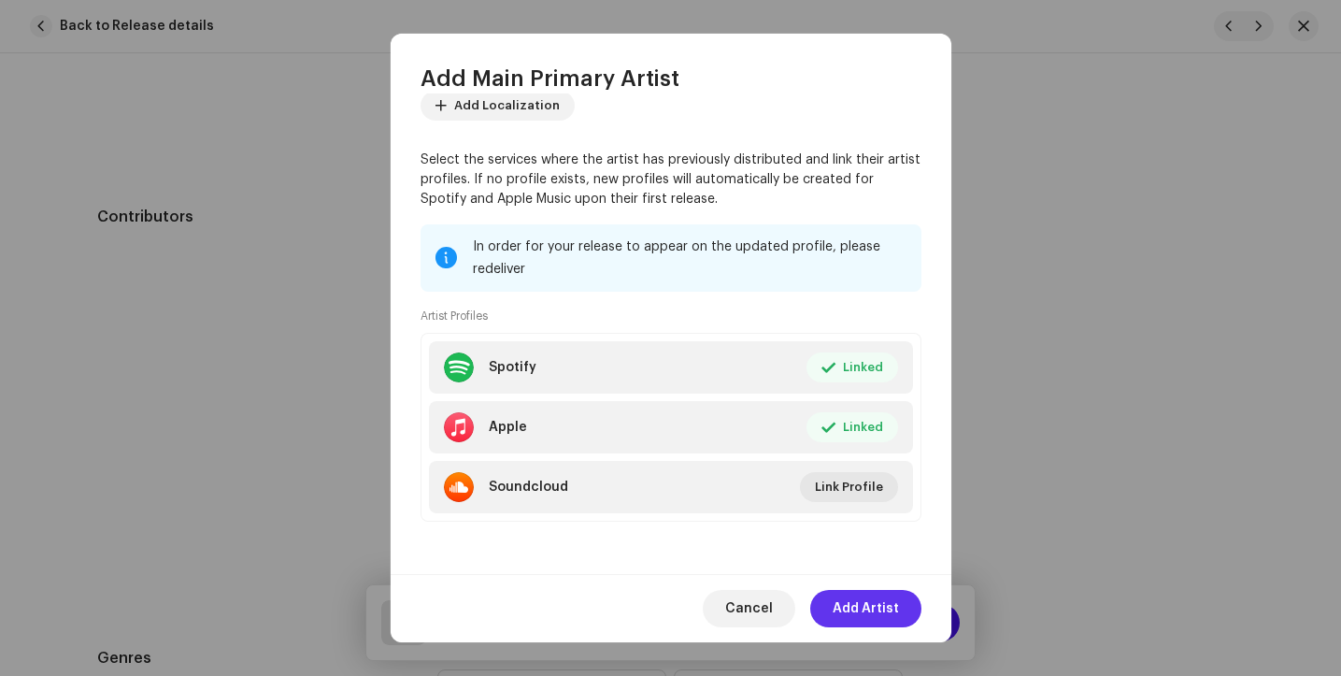
click at [852, 604] on span "Add Artist" at bounding box center [866, 608] width 66 height 37
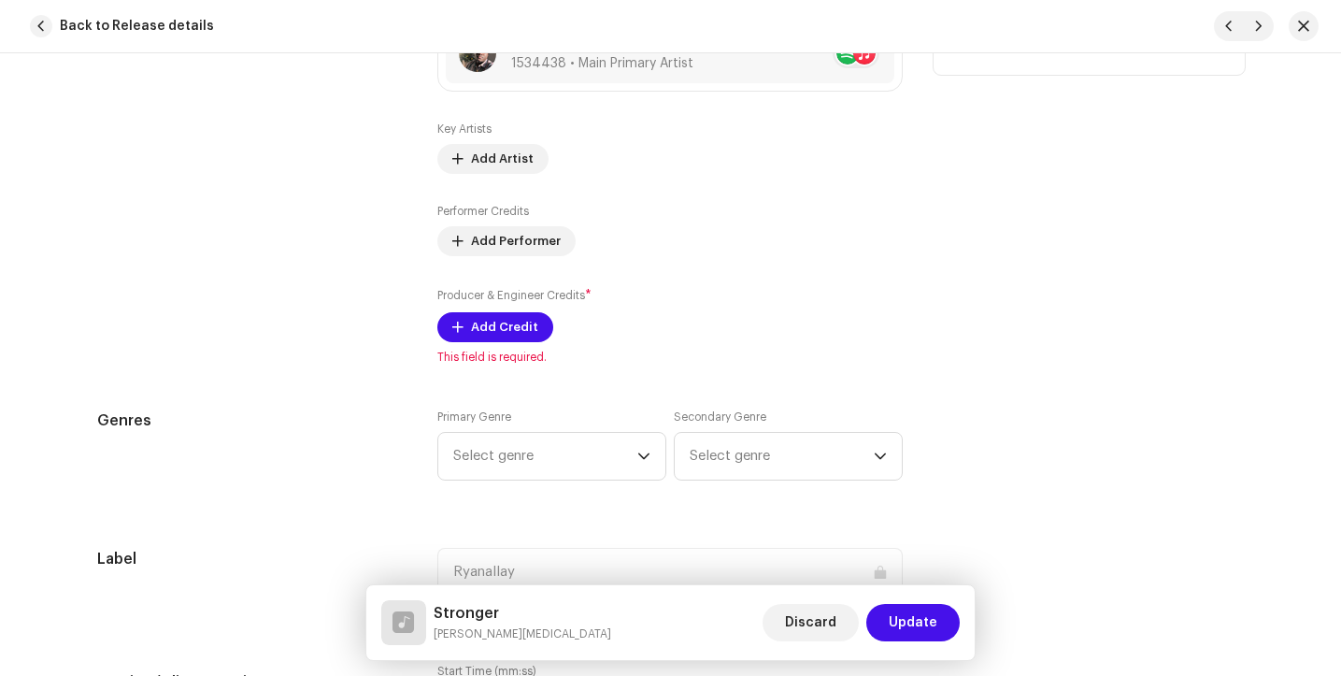
scroll to position [1336, 0]
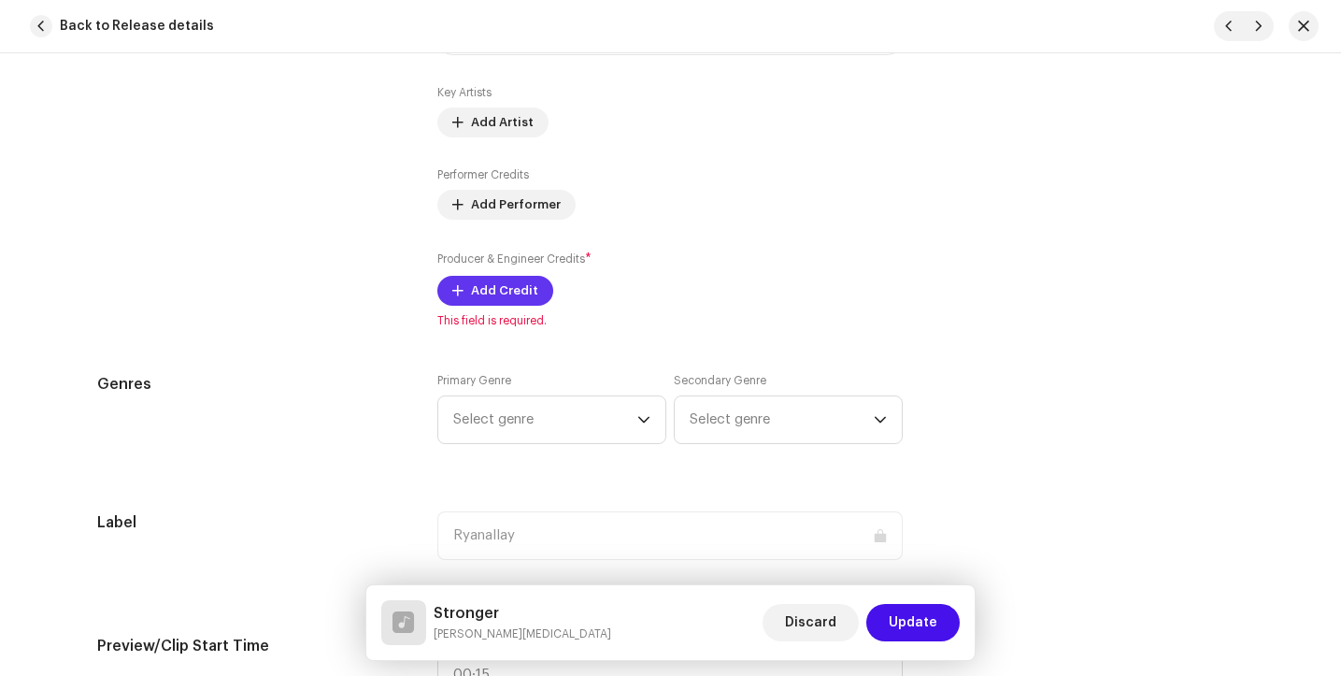
click at [476, 288] on span "Add Credit" at bounding box center [504, 290] width 67 height 37
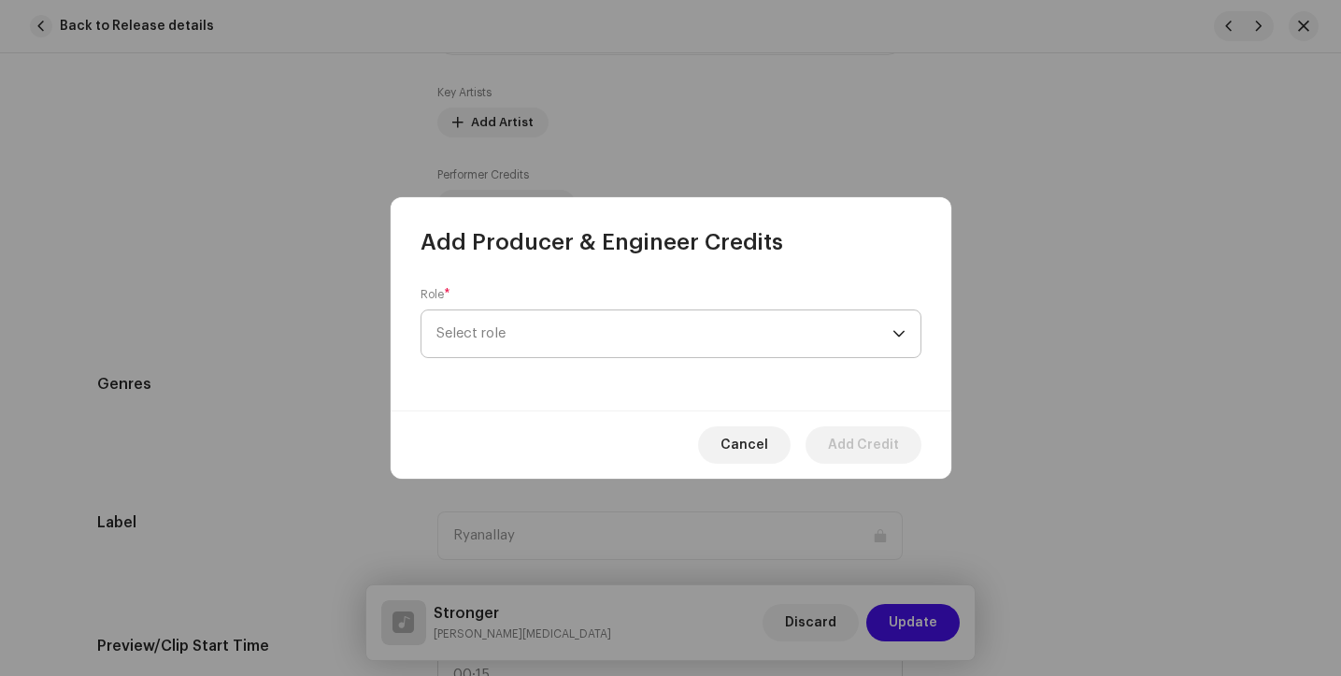
click at [493, 340] on span "Select role" at bounding box center [665, 333] width 456 height 47
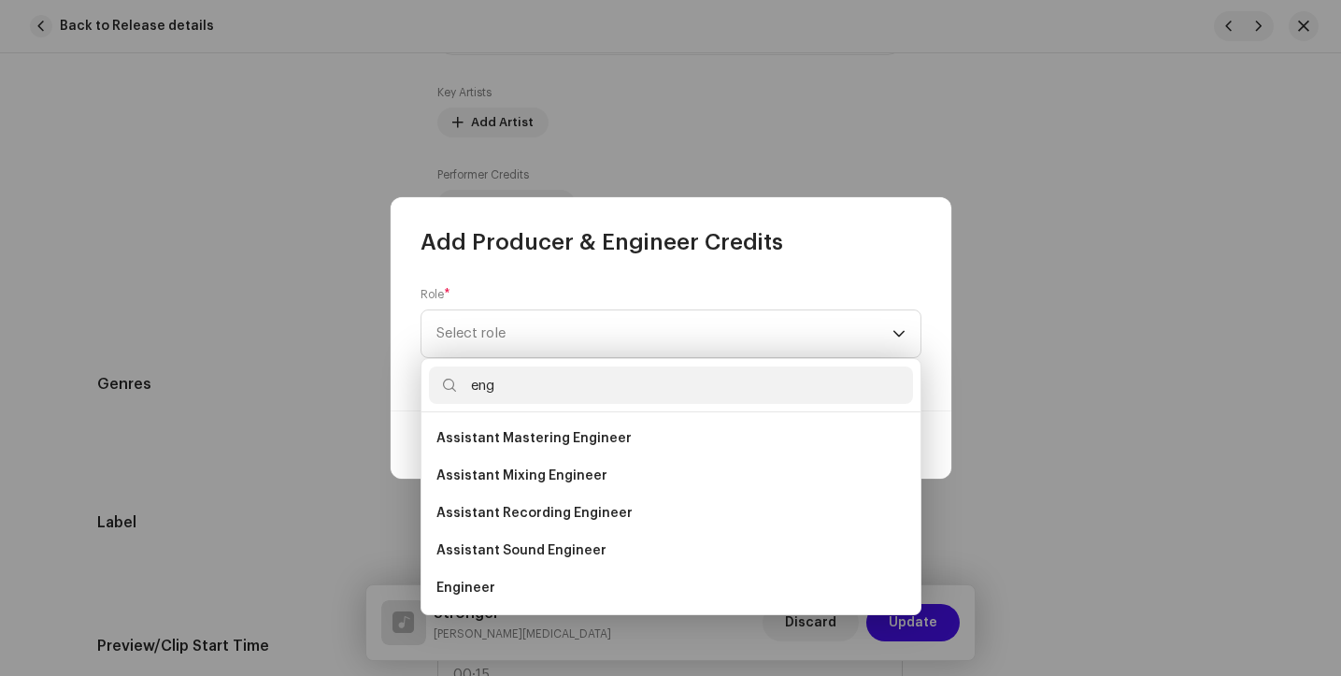
scroll to position [30, 0]
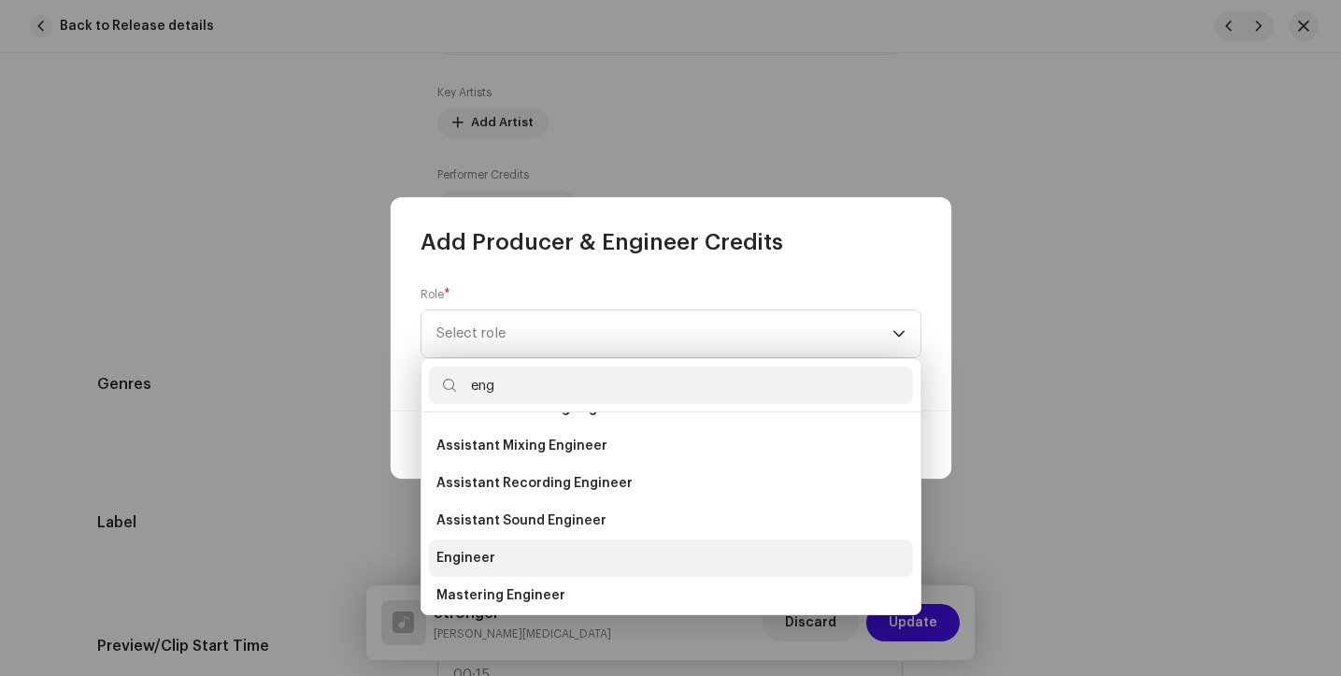
type input "eng"
click at [478, 548] on li "Engineer" at bounding box center [671, 557] width 484 height 37
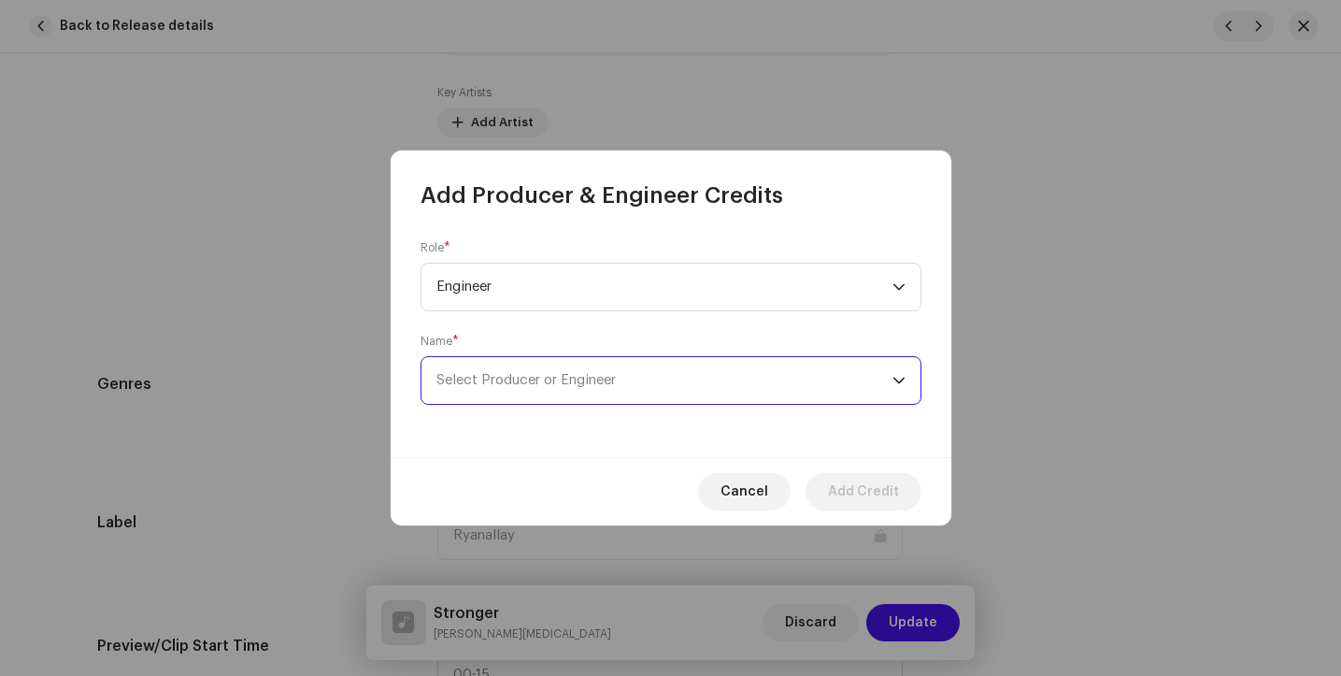
click at [538, 377] on span "Select Producer or Engineer" at bounding box center [526, 380] width 179 height 14
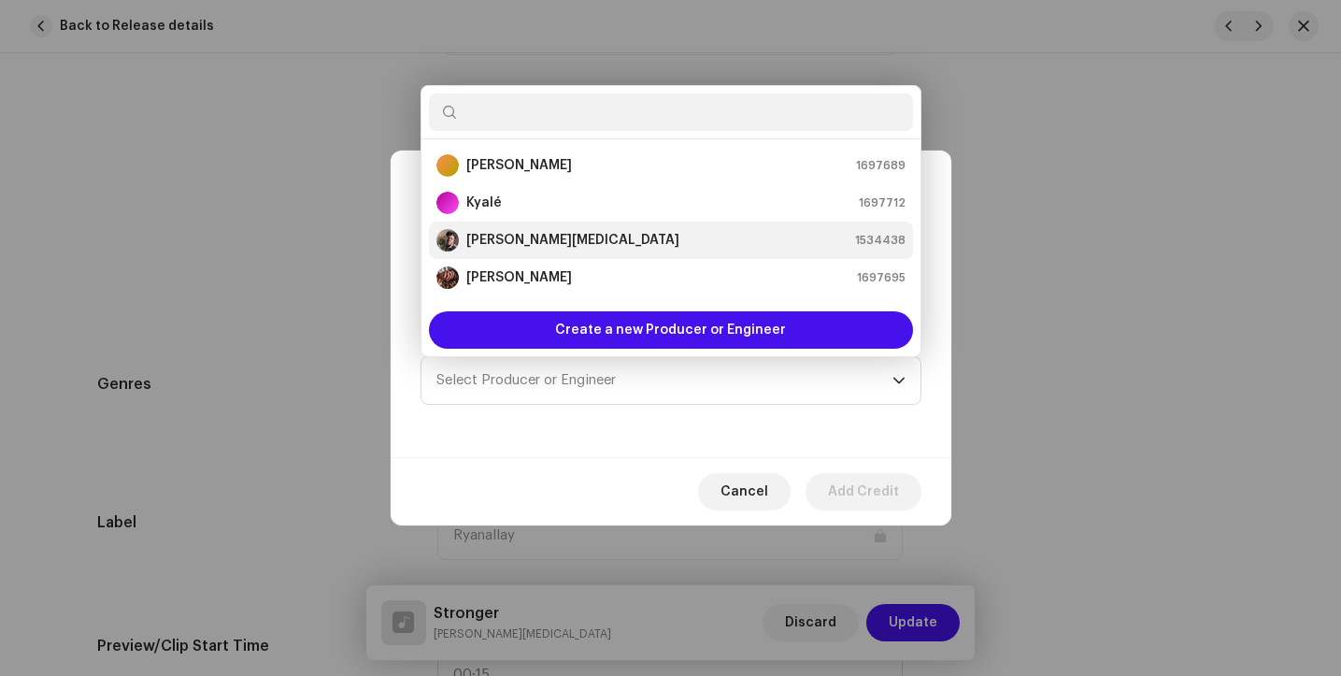
click at [523, 231] on strong "[PERSON_NAME][MEDICAL_DATA]" at bounding box center [572, 240] width 213 height 19
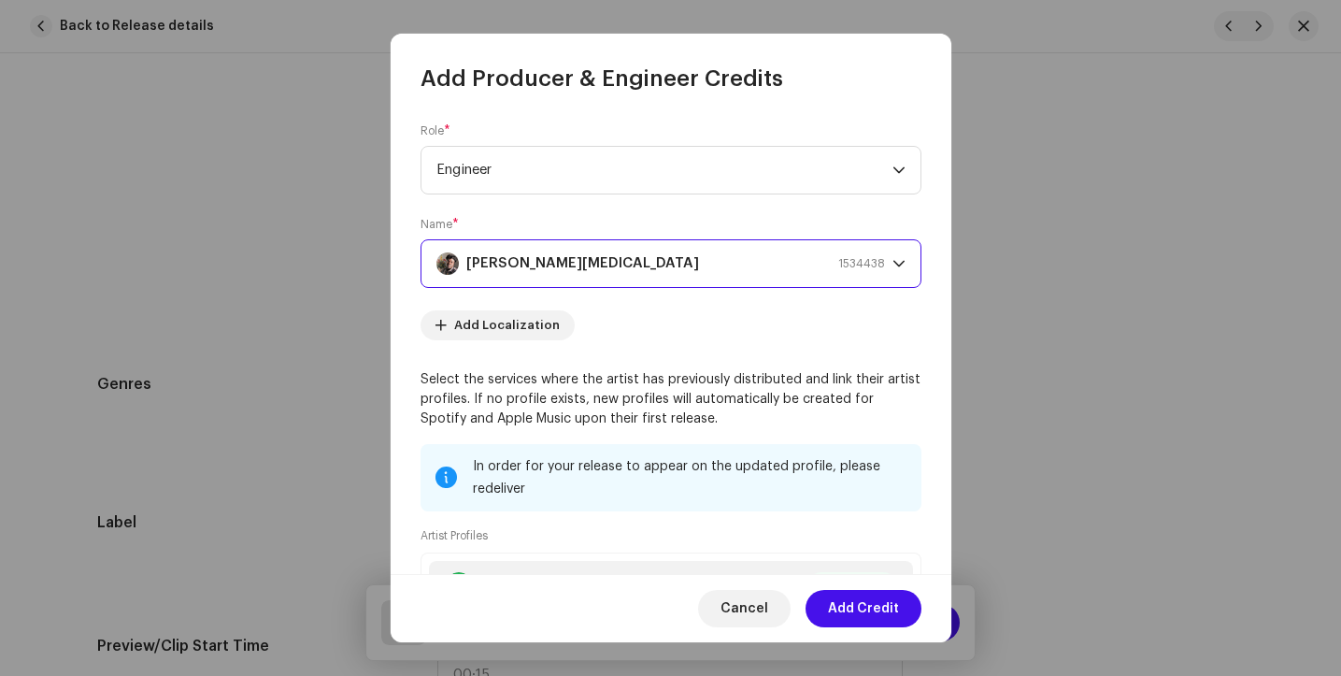
scroll to position [221, 0]
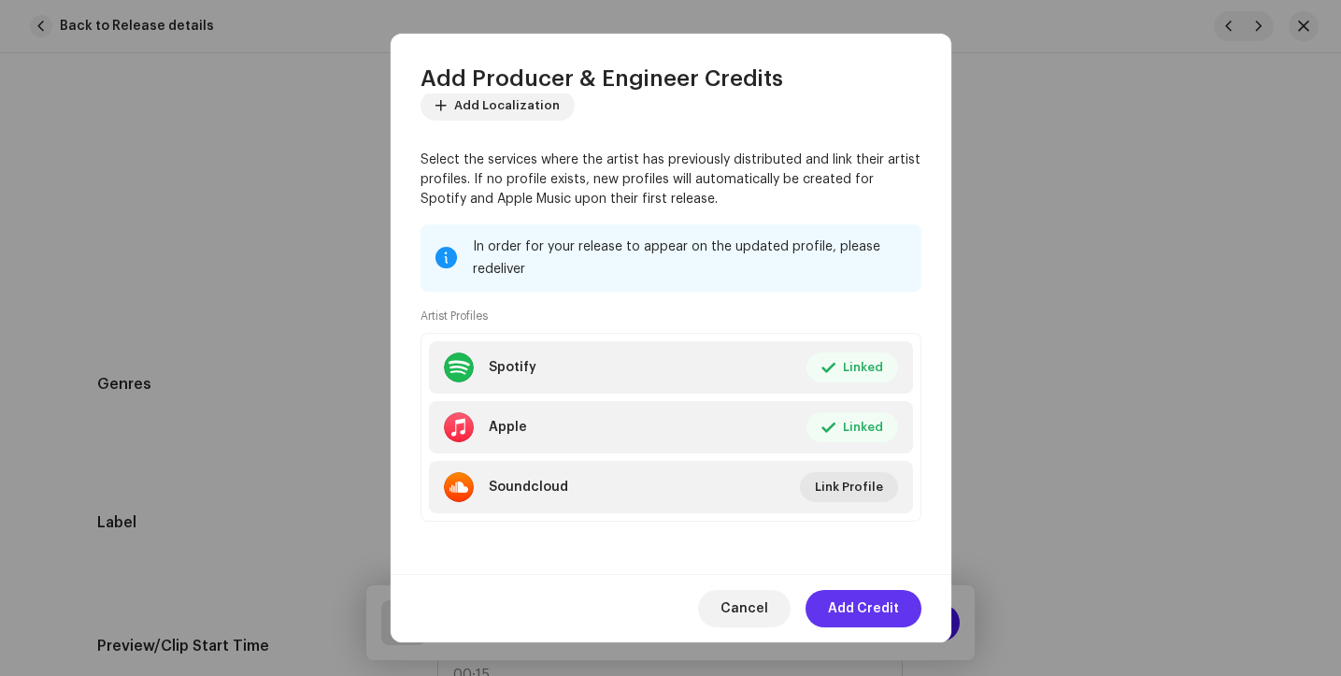
click at [851, 616] on span "Add Credit" at bounding box center [863, 608] width 71 height 37
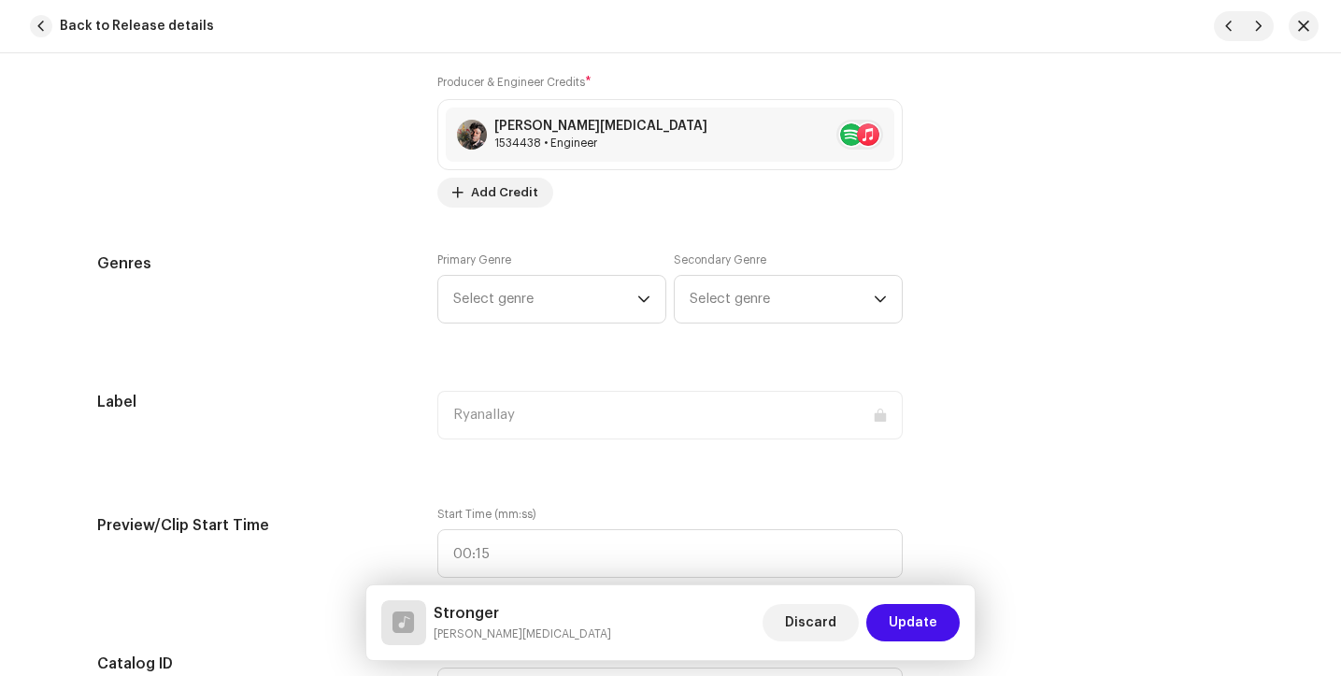
scroll to position [1539, 0]
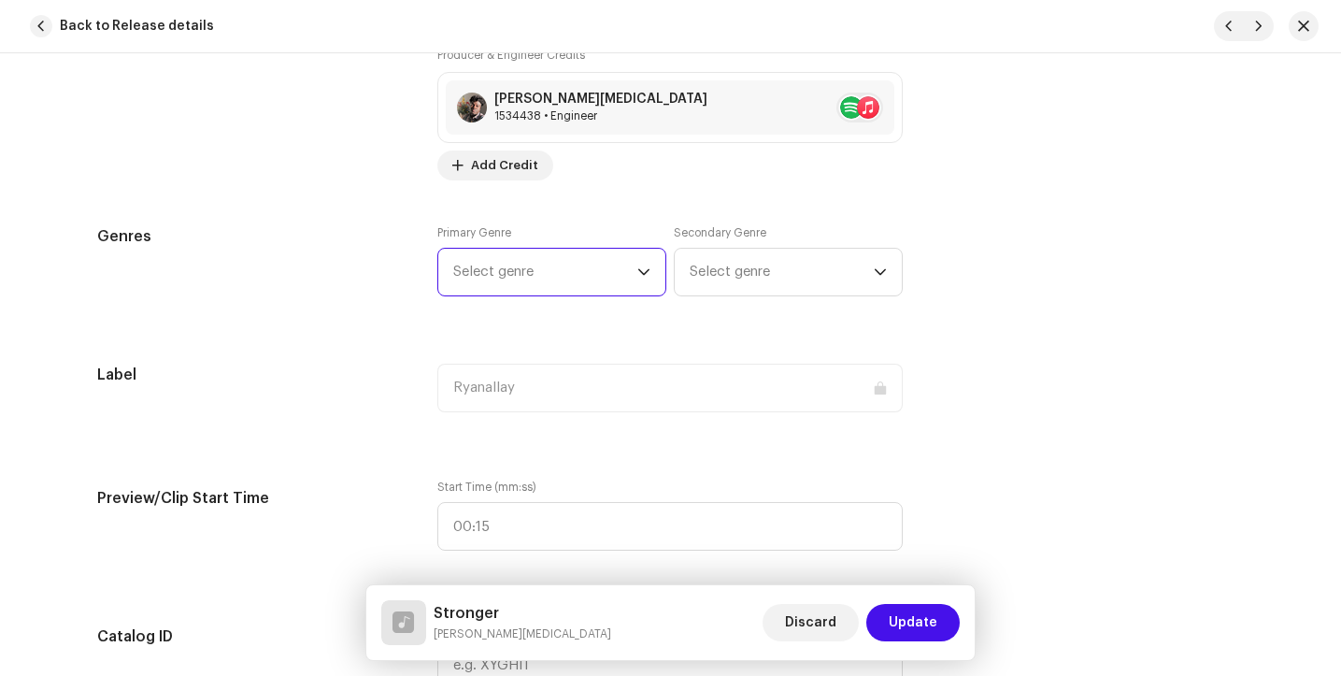
click at [594, 278] on span "Select genre" at bounding box center [545, 272] width 184 height 47
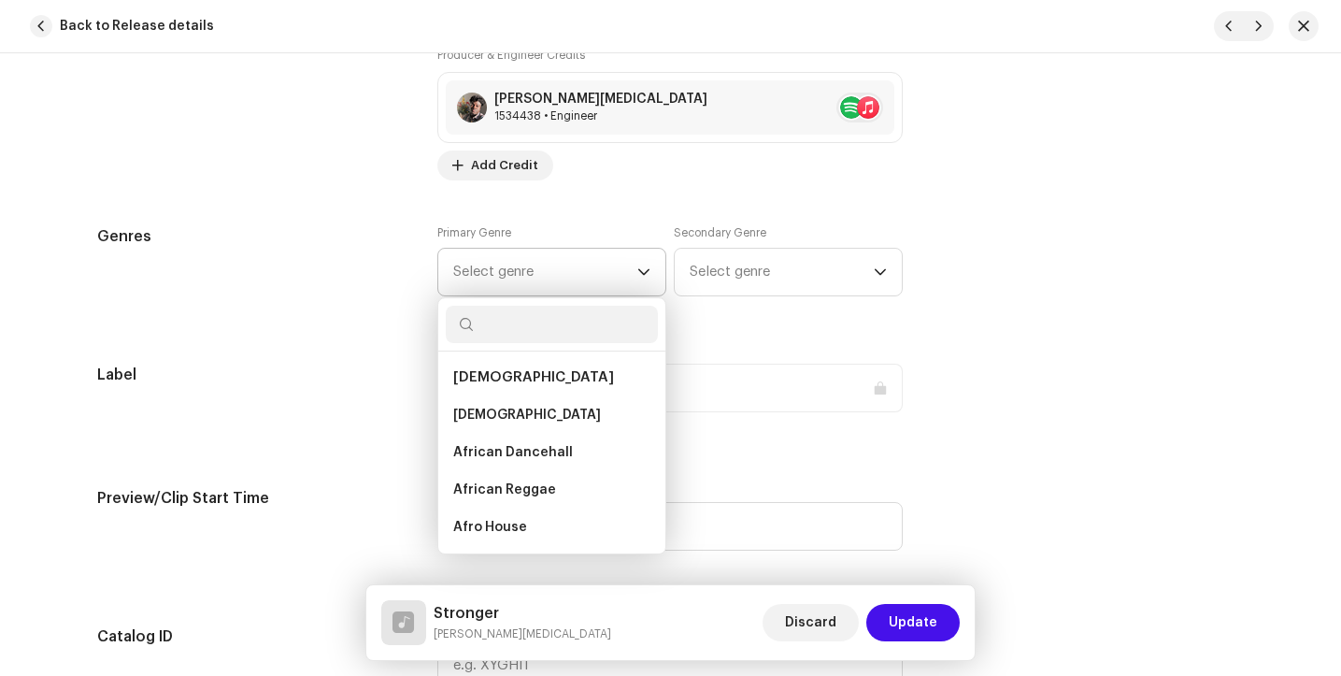
type input "a"
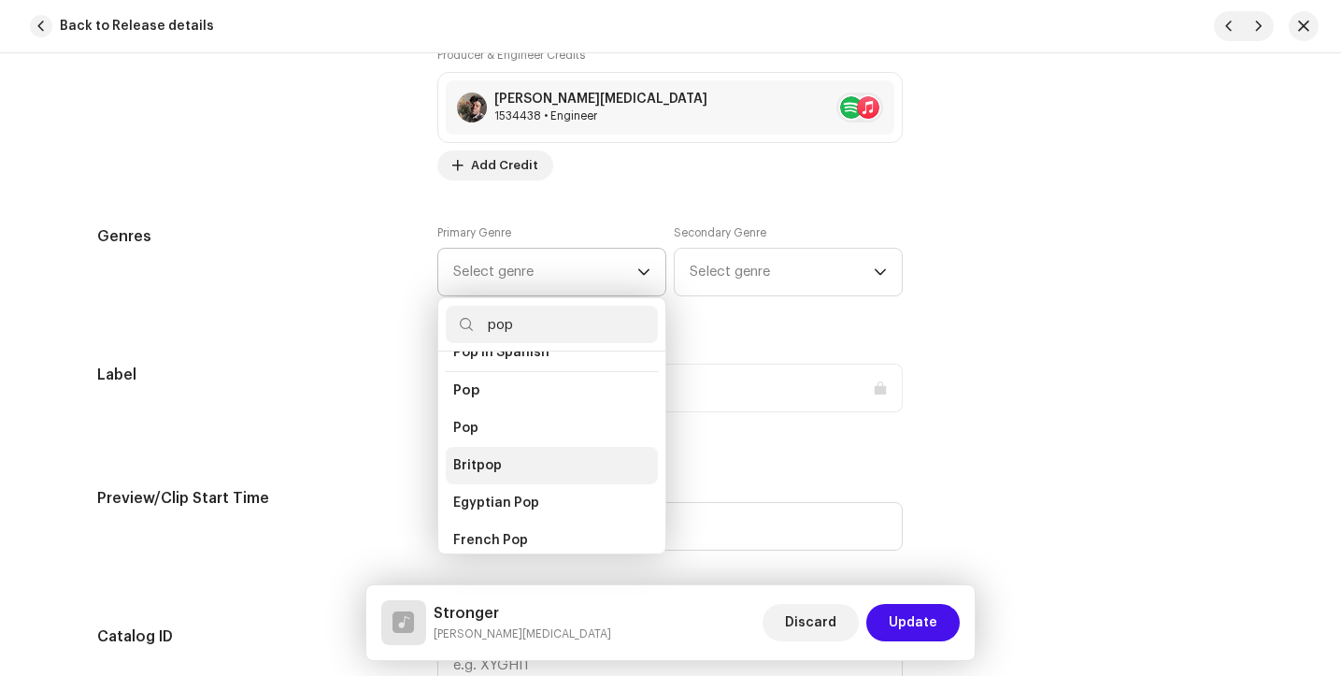
scroll to position [683, 0]
type input "pop"
click at [499, 417] on li "Pop" at bounding box center [552, 426] width 212 height 37
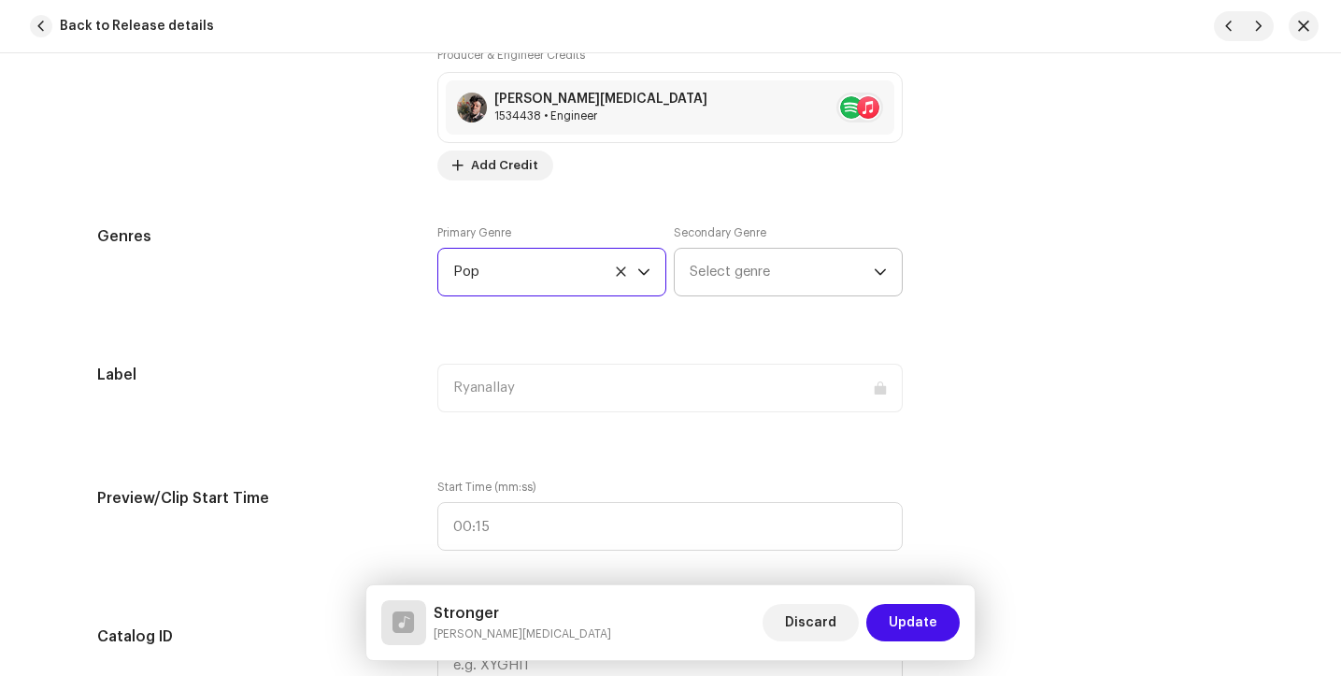
click at [723, 278] on span "Select genre" at bounding box center [782, 272] width 184 height 47
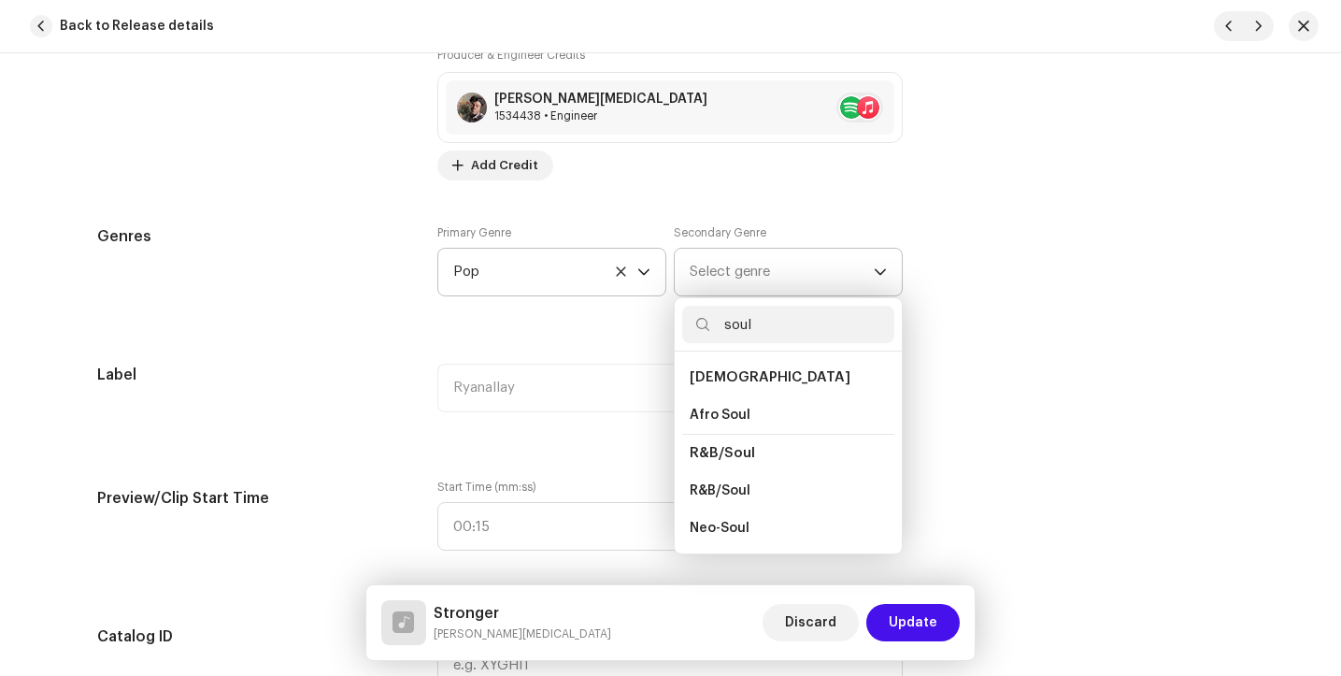
scroll to position [38, 0]
type input "soul"
click at [714, 535] on li "Soul" at bounding box center [788, 526] width 212 height 37
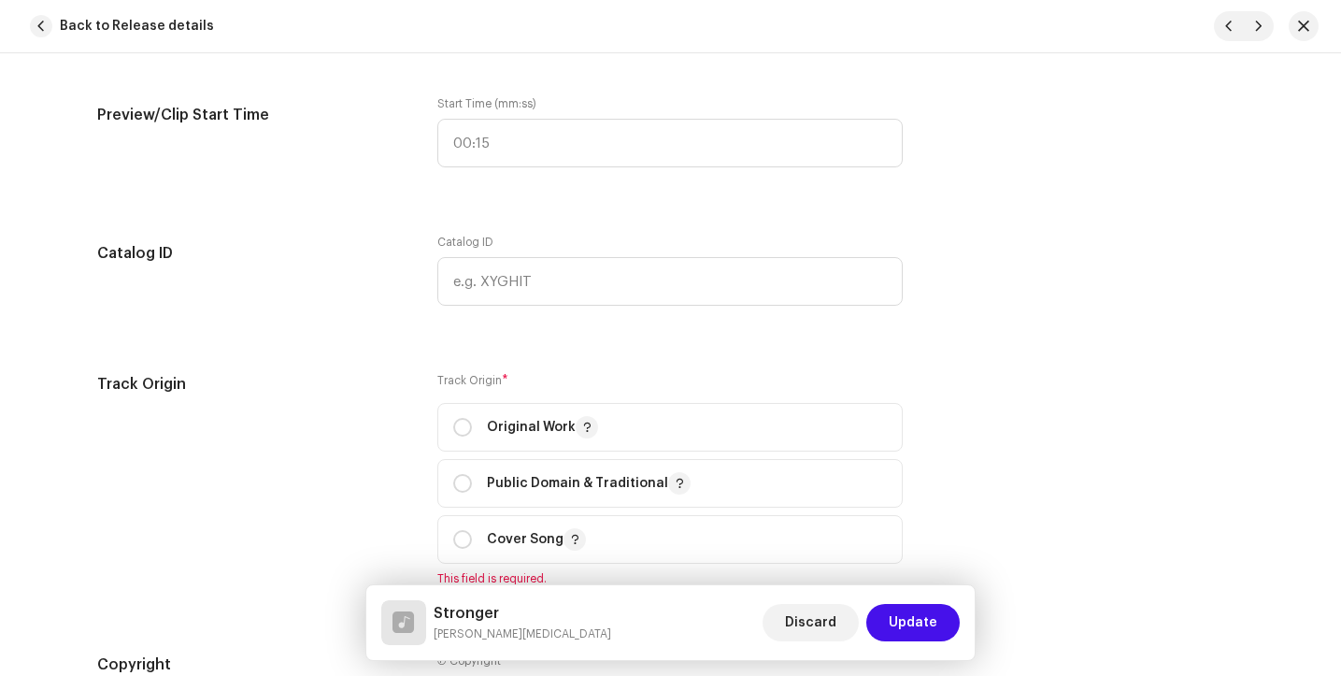
scroll to position [1964, 0]
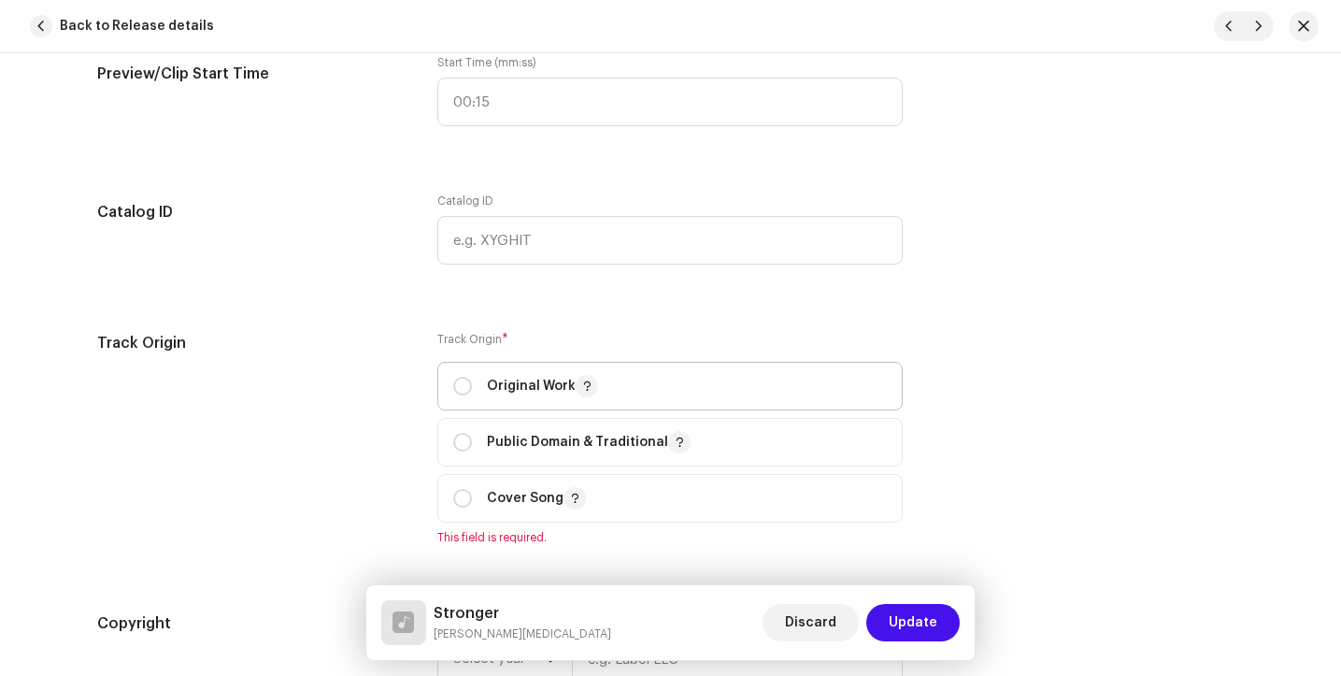
click at [538, 384] on p "Original Work" at bounding box center [542, 386] width 111 height 22
radio input "true"
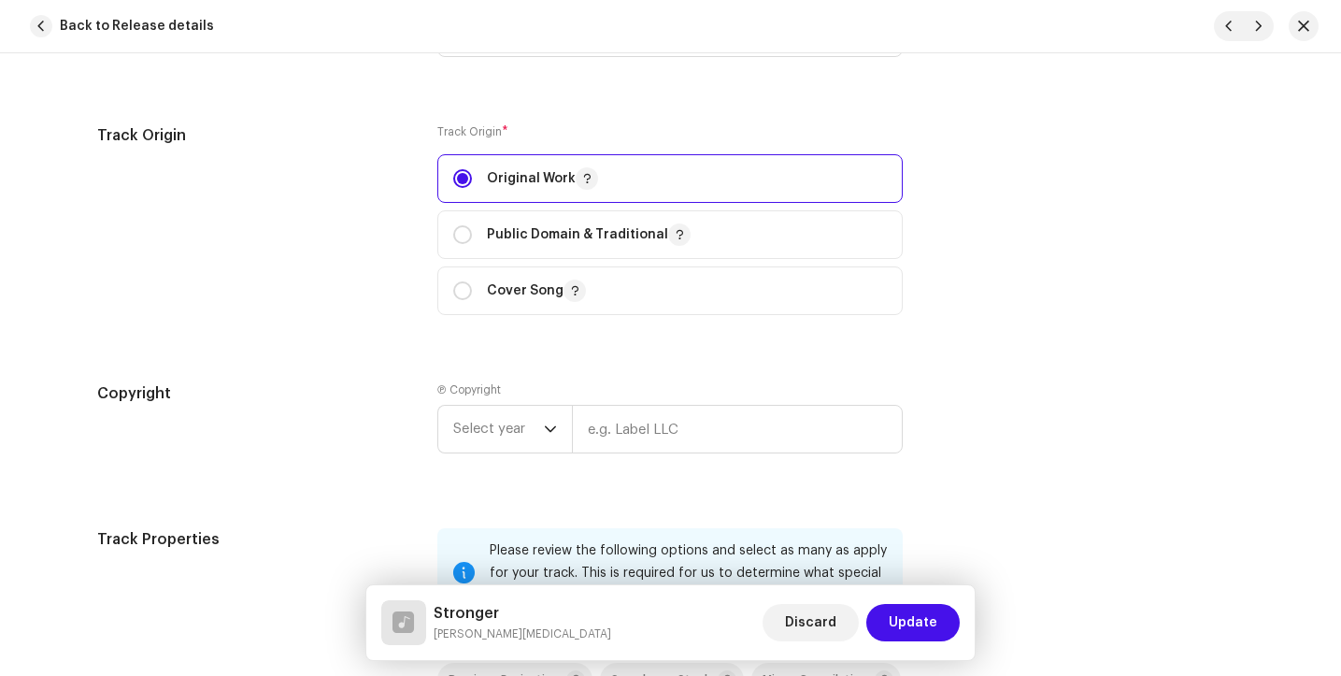
scroll to position [2219, 0]
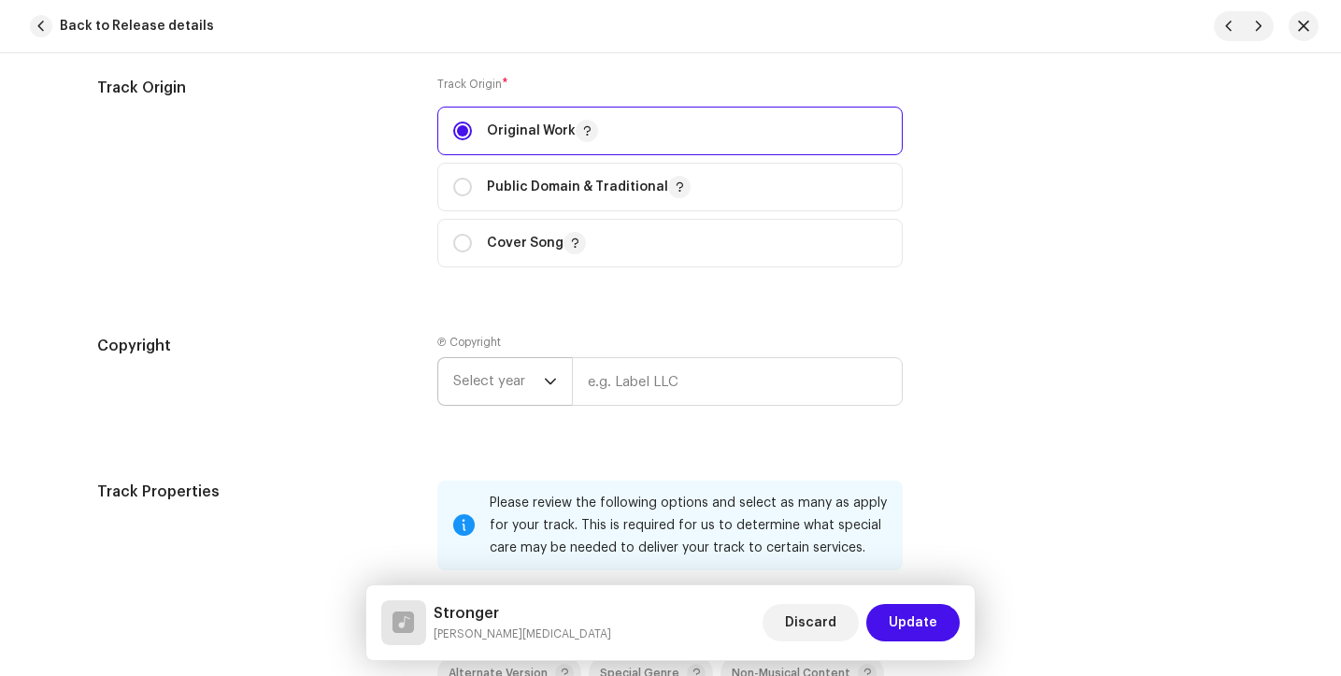
click at [523, 383] on span "Select year" at bounding box center [498, 381] width 91 height 47
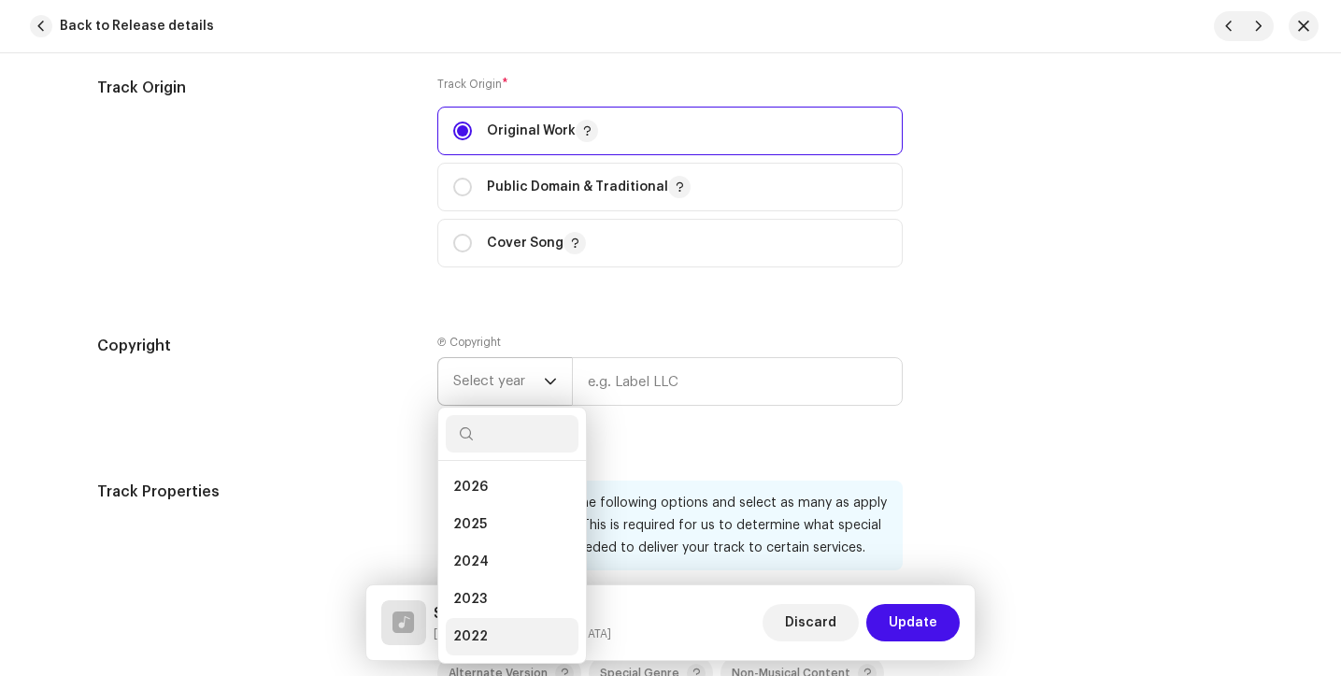
click at [499, 635] on li "2022" at bounding box center [512, 636] width 133 height 37
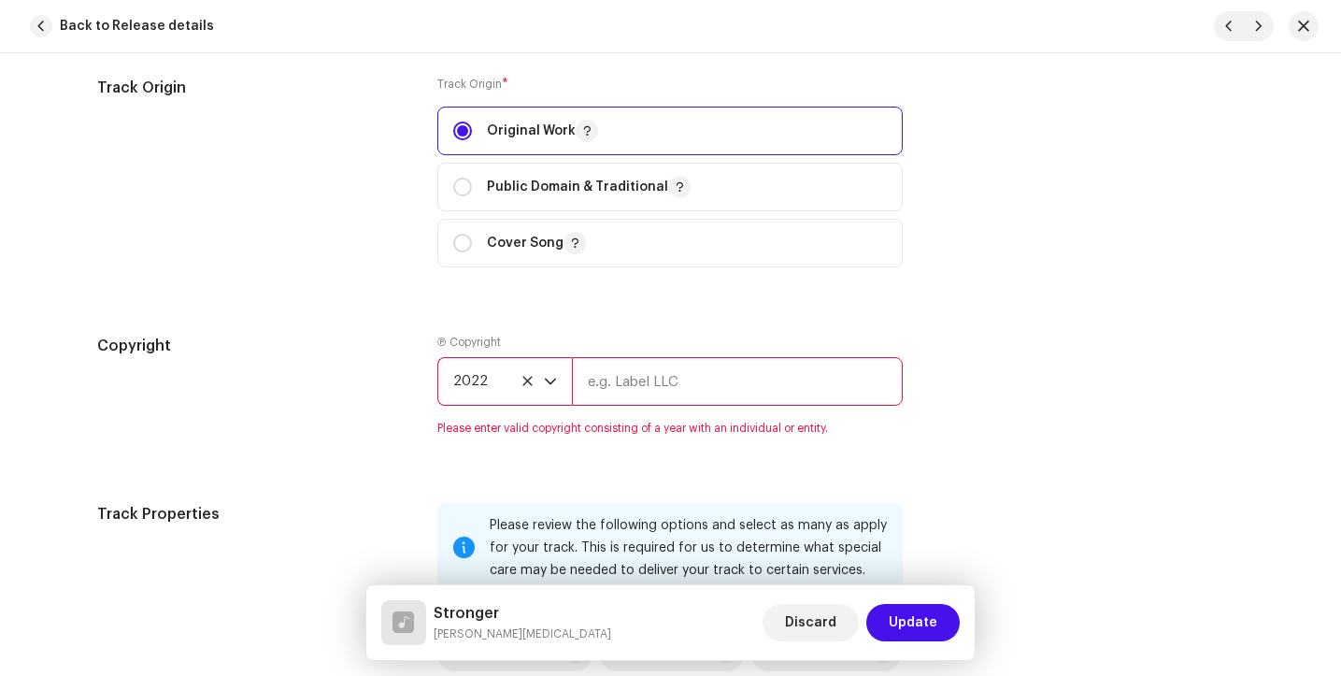
click at [615, 386] on input "text" at bounding box center [737, 381] width 331 height 49
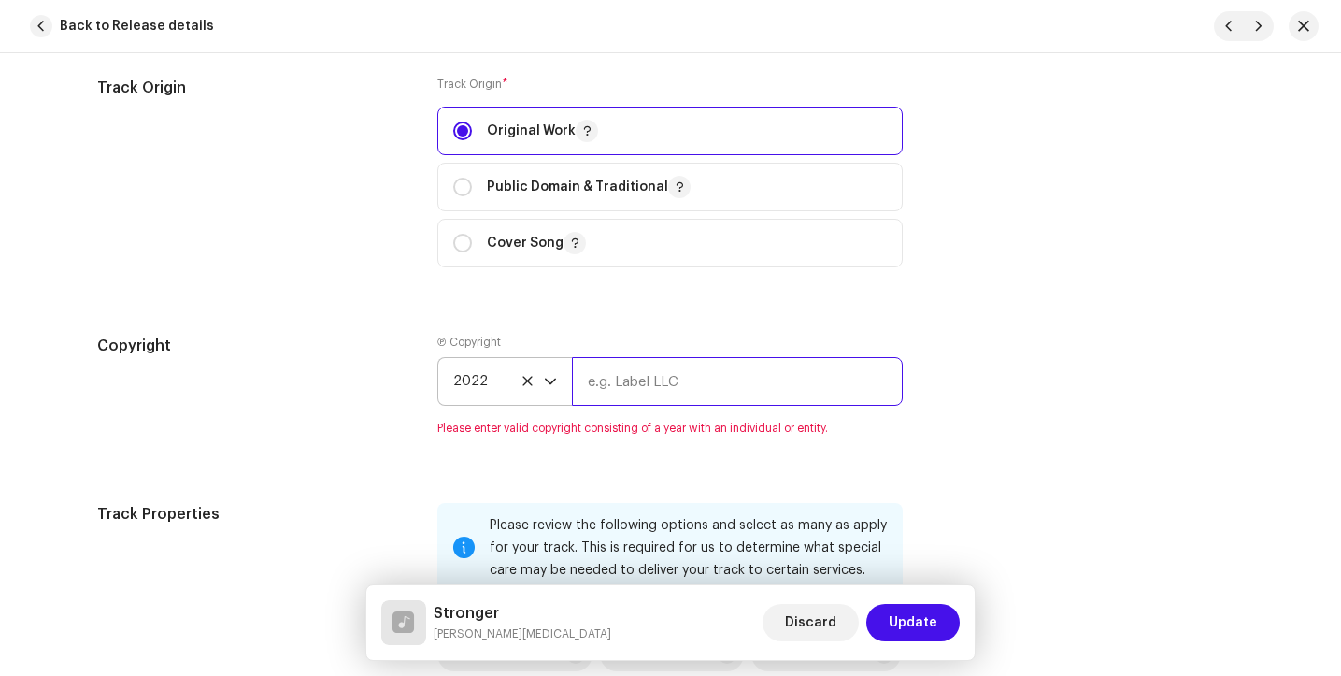
type input "Ryanallaymusic"
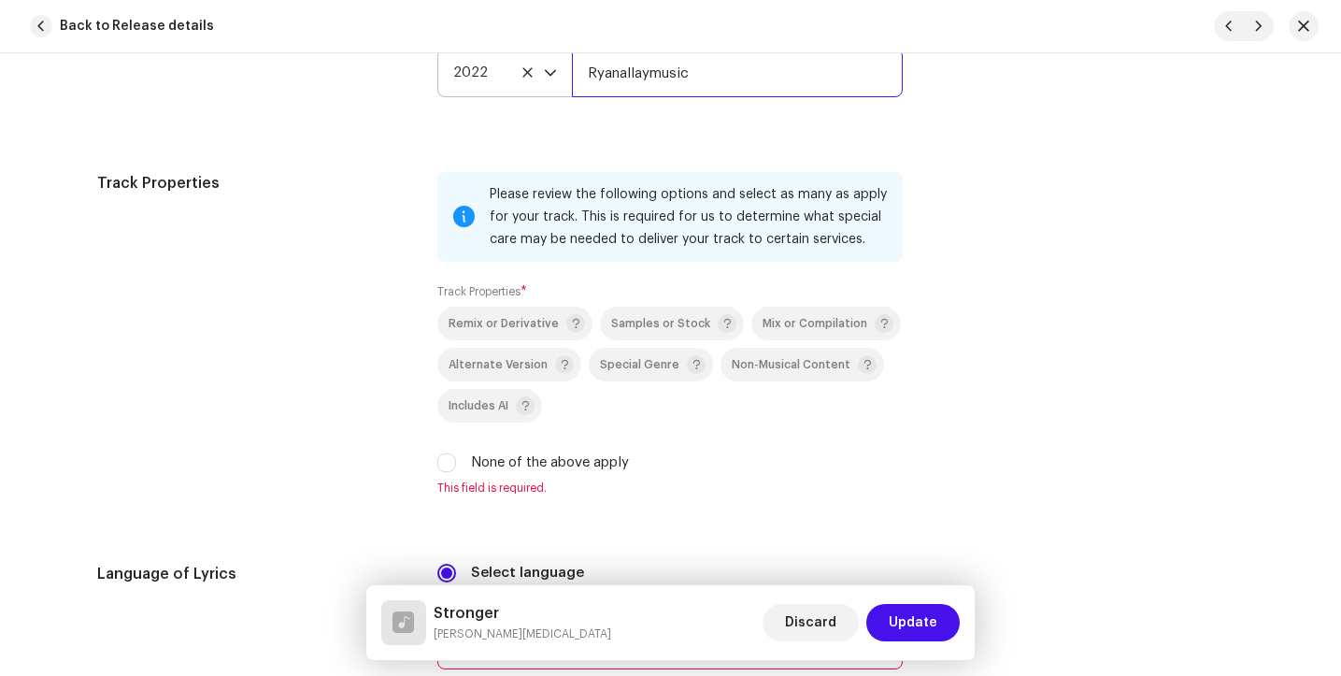
scroll to position [2531, 0]
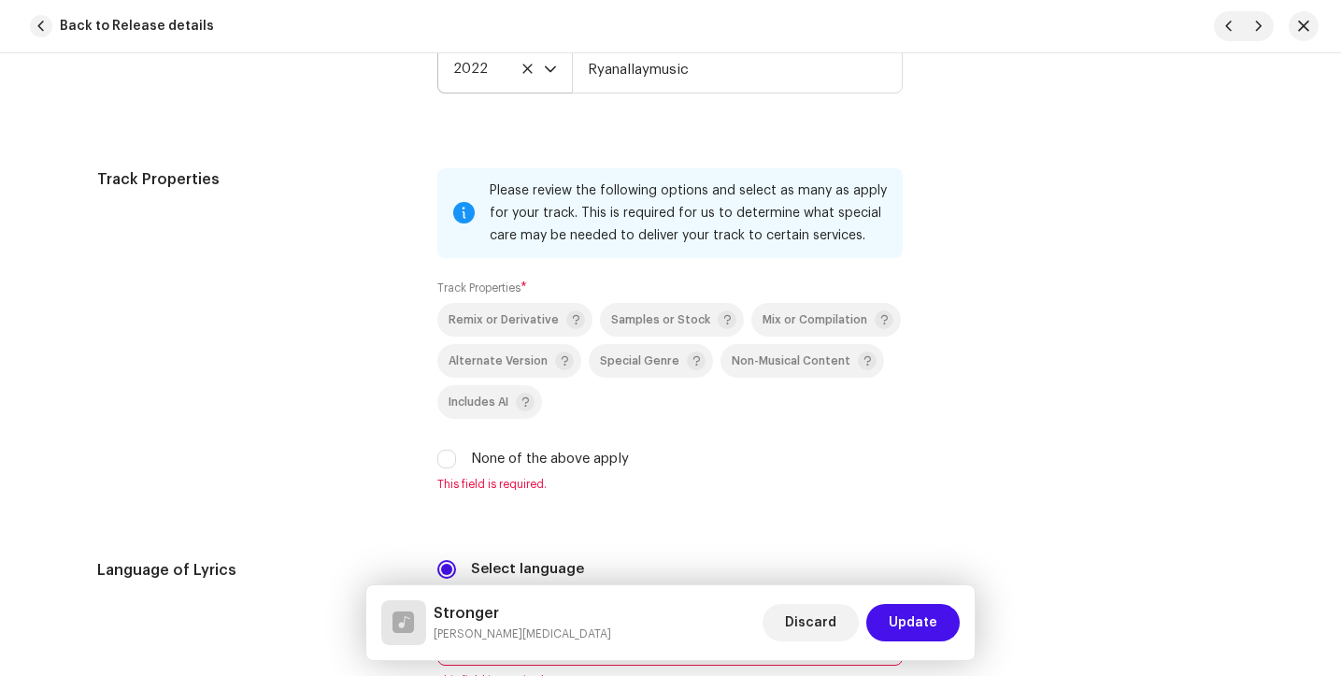
click at [545, 464] on label "None of the above apply" at bounding box center [550, 459] width 158 height 21
click at [456, 464] on input "None of the above apply" at bounding box center [446, 459] width 19 height 19
checkbox input "true"
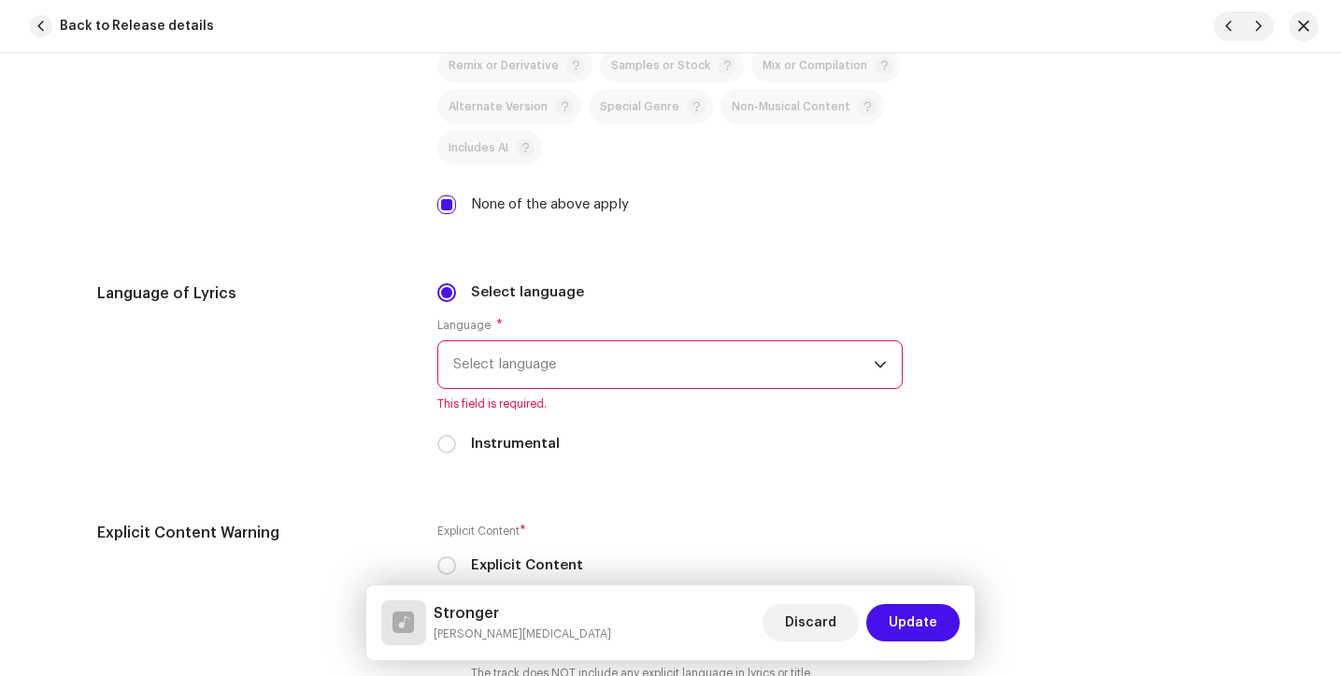
scroll to position [2787, 0]
click at [528, 356] on span "Select language" at bounding box center [663, 362] width 421 height 47
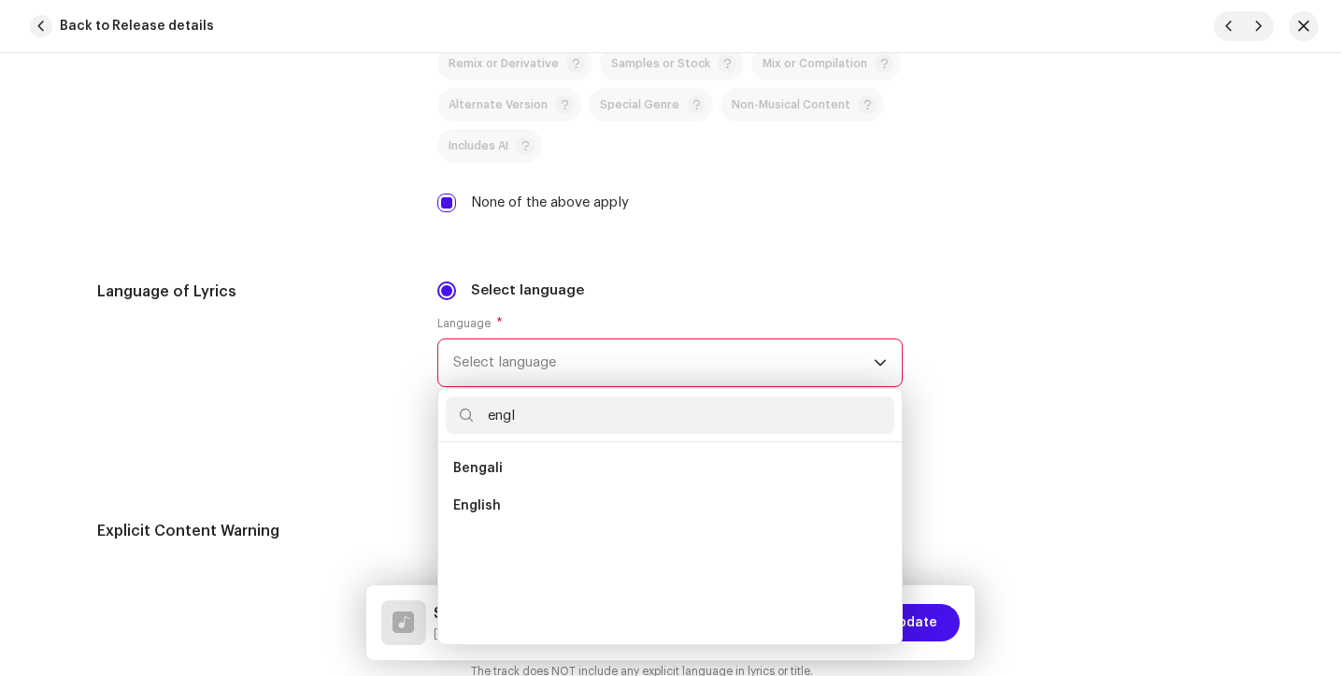
scroll to position [0, 0]
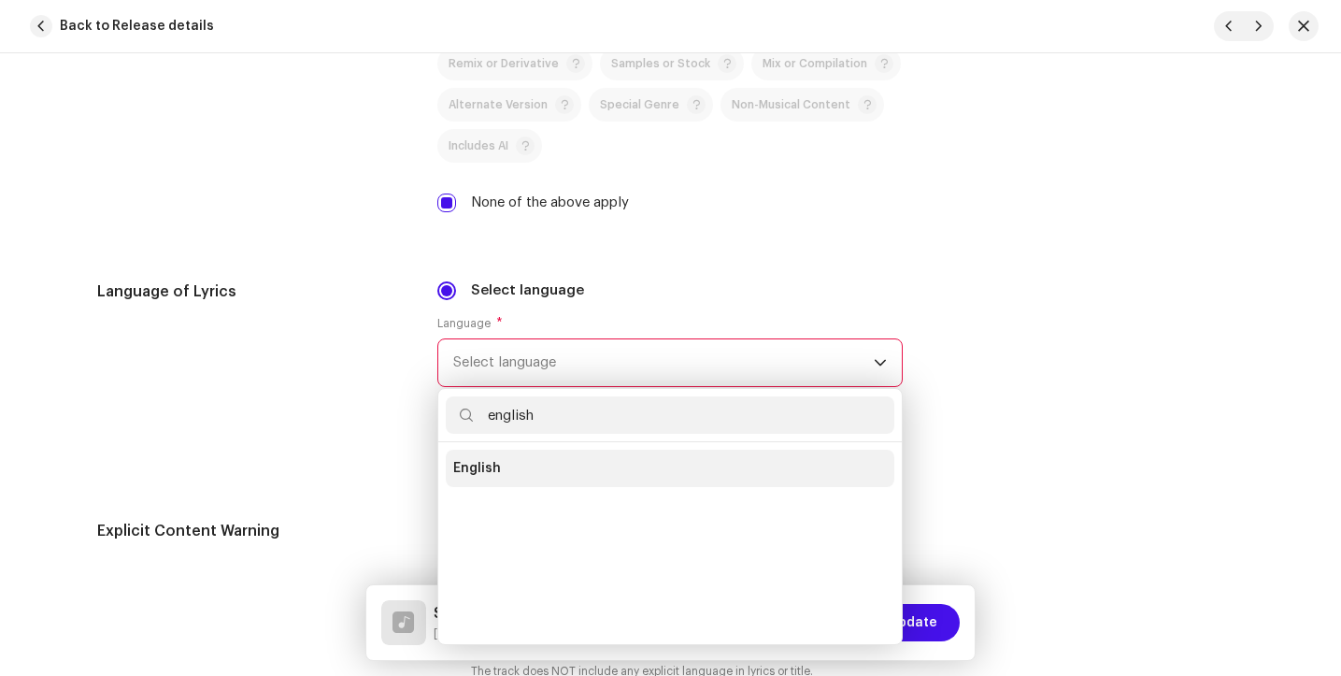
type input "english"
click at [494, 479] on li "English" at bounding box center [670, 468] width 449 height 37
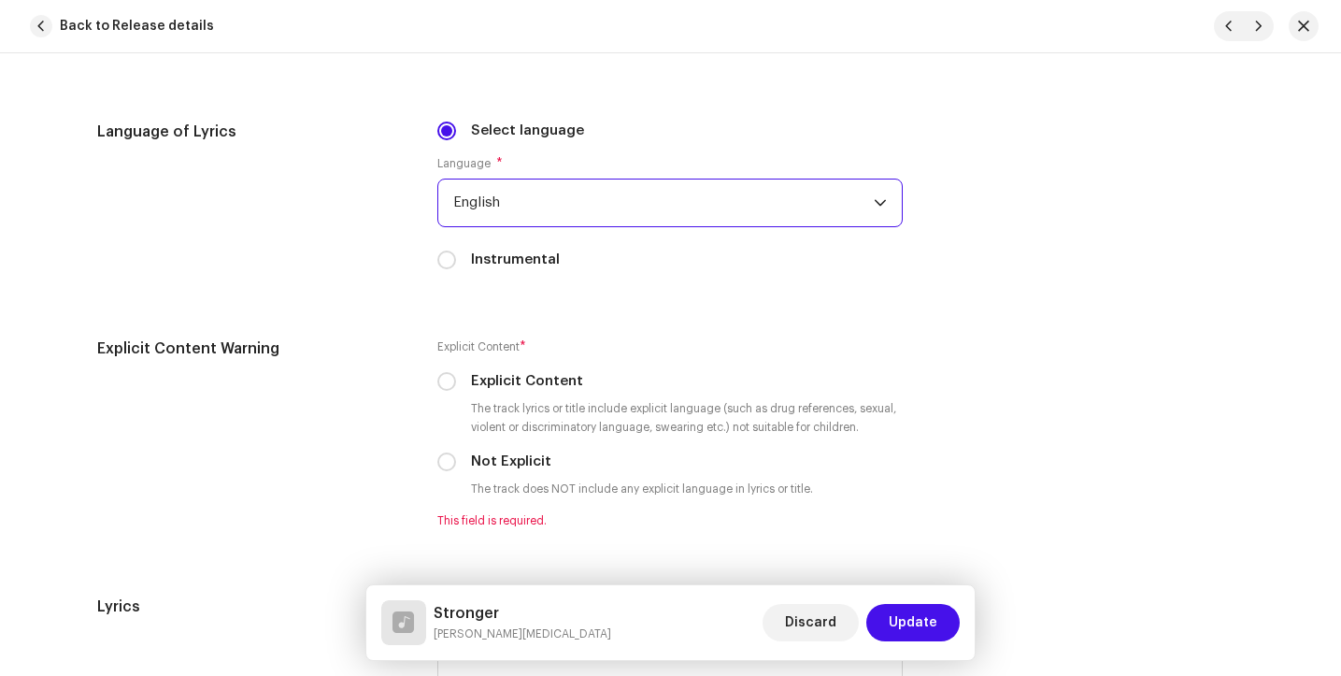
scroll to position [2959, 0]
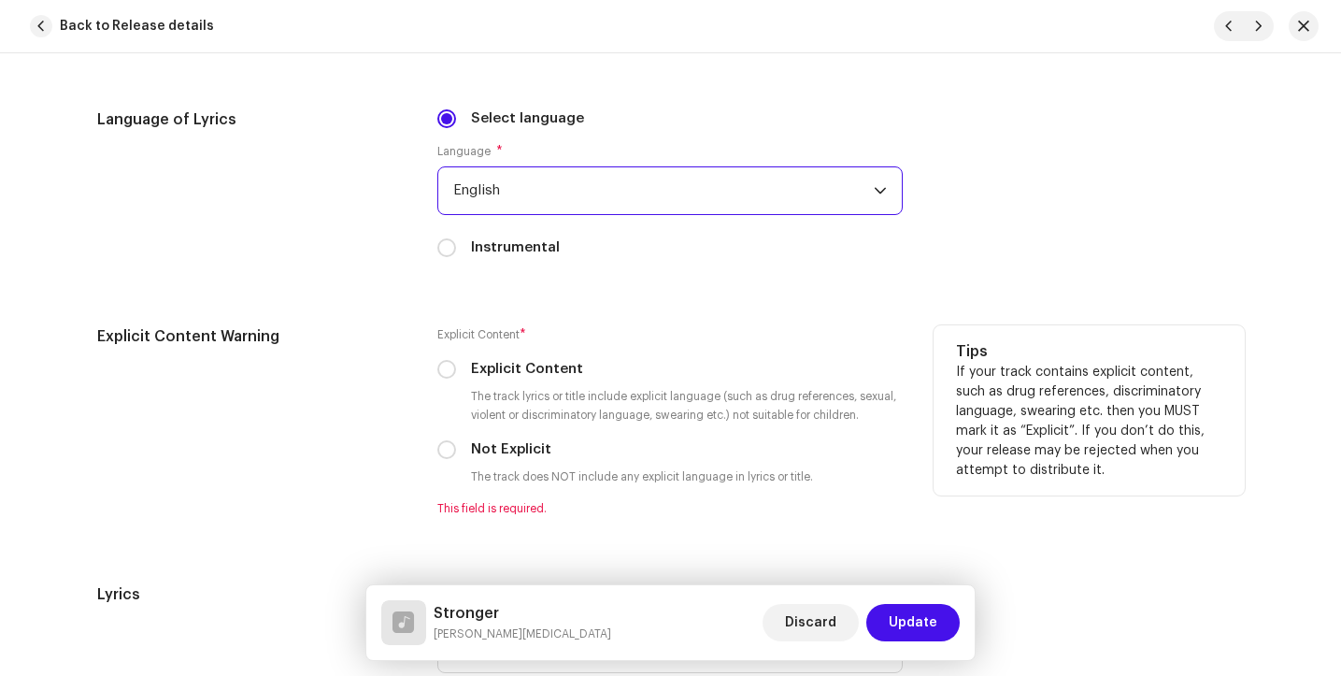
click at [476, 460] on label "Not Explicit" at bounding box center [511, 449] width 80 height 21
click at [456, 459] on input "Not Explicit" at bounding box center [446, 449] width 19 height 19
radio input "true"
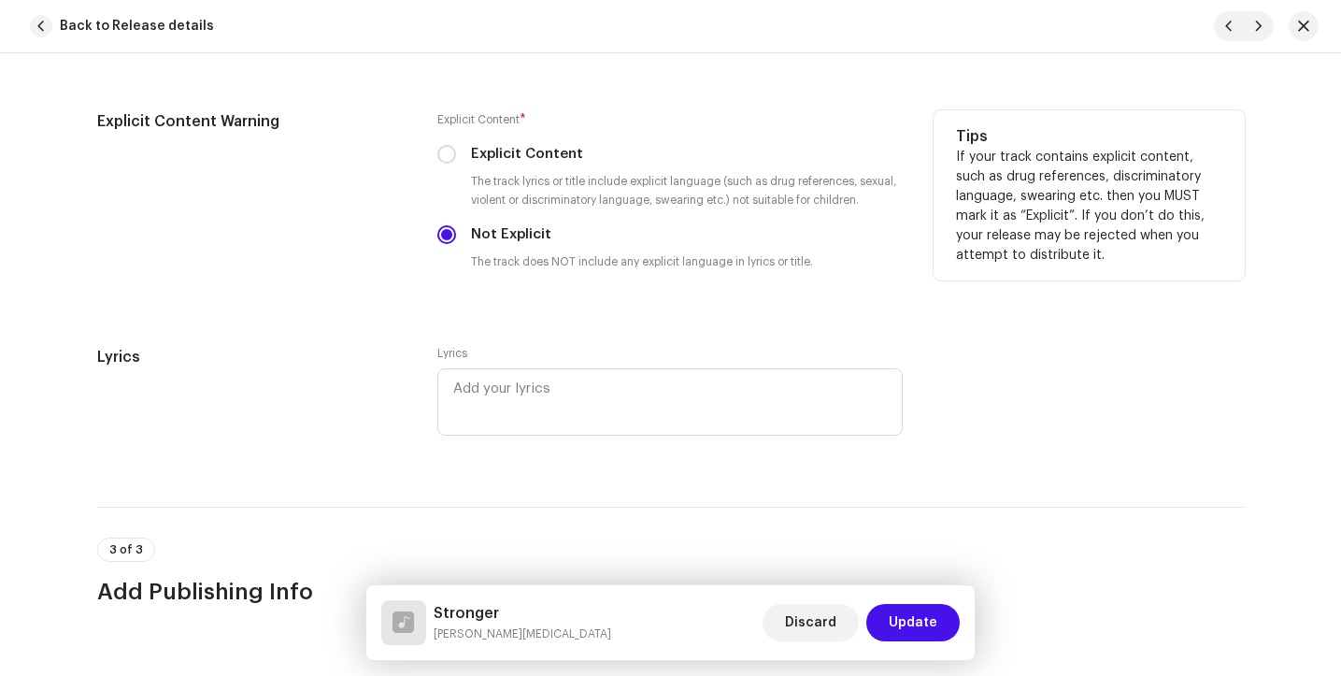
scroll to position [3209, 0]
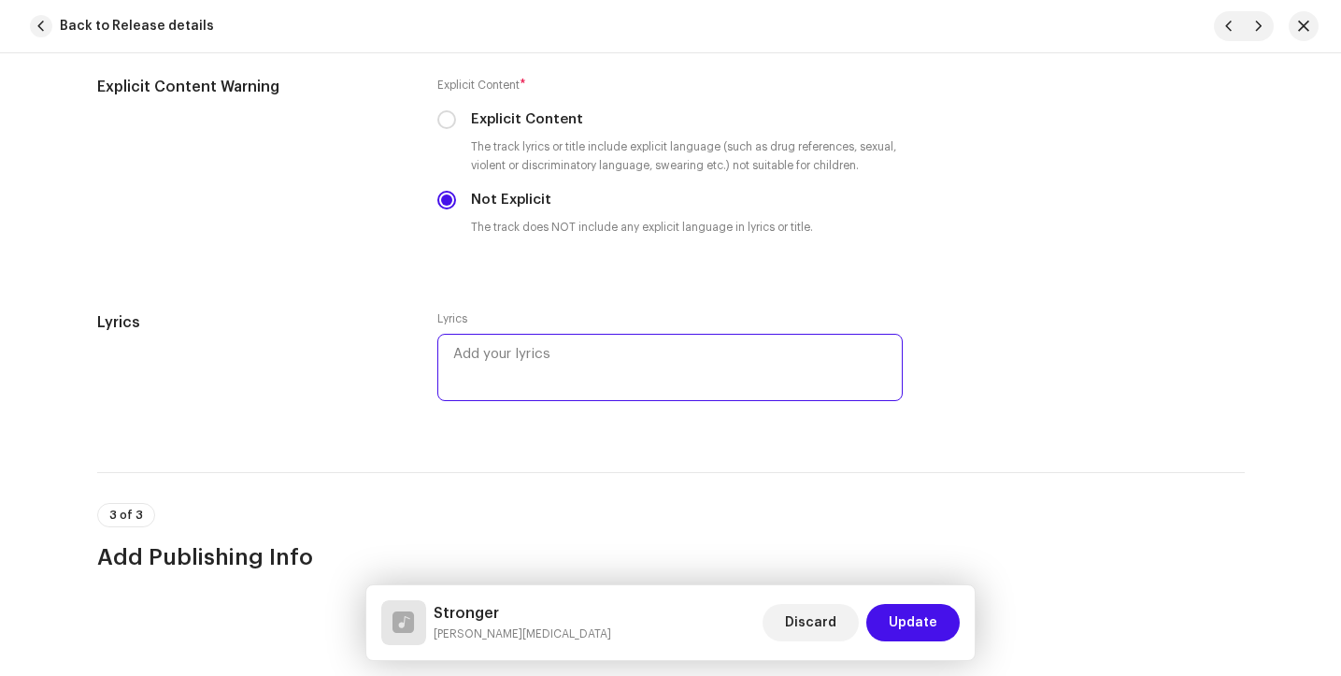
click at [641, 359] on textarea at bounding box center [669, 367] width 465 height 67
paste textarea "L ipsu dolo sitam con ad elits, doe tem inci utl'et dolorem aliq Enima mini ven…"
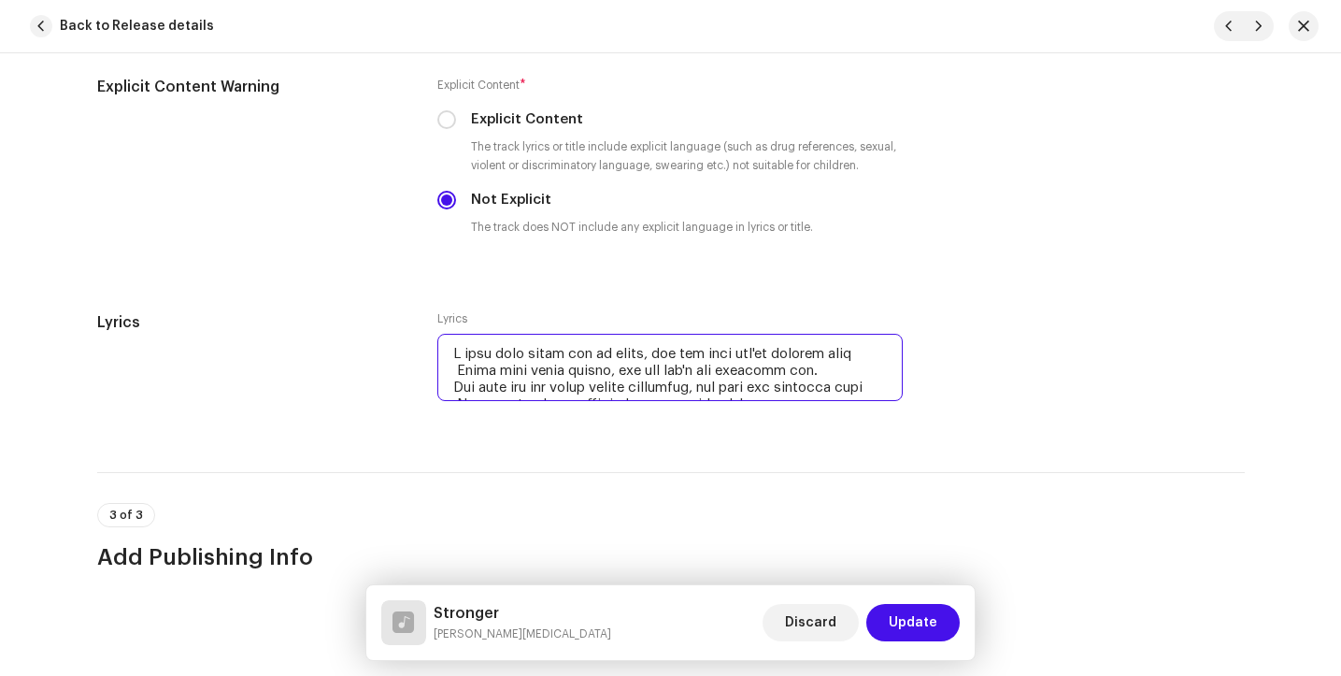
scroll to position [3639, 0]
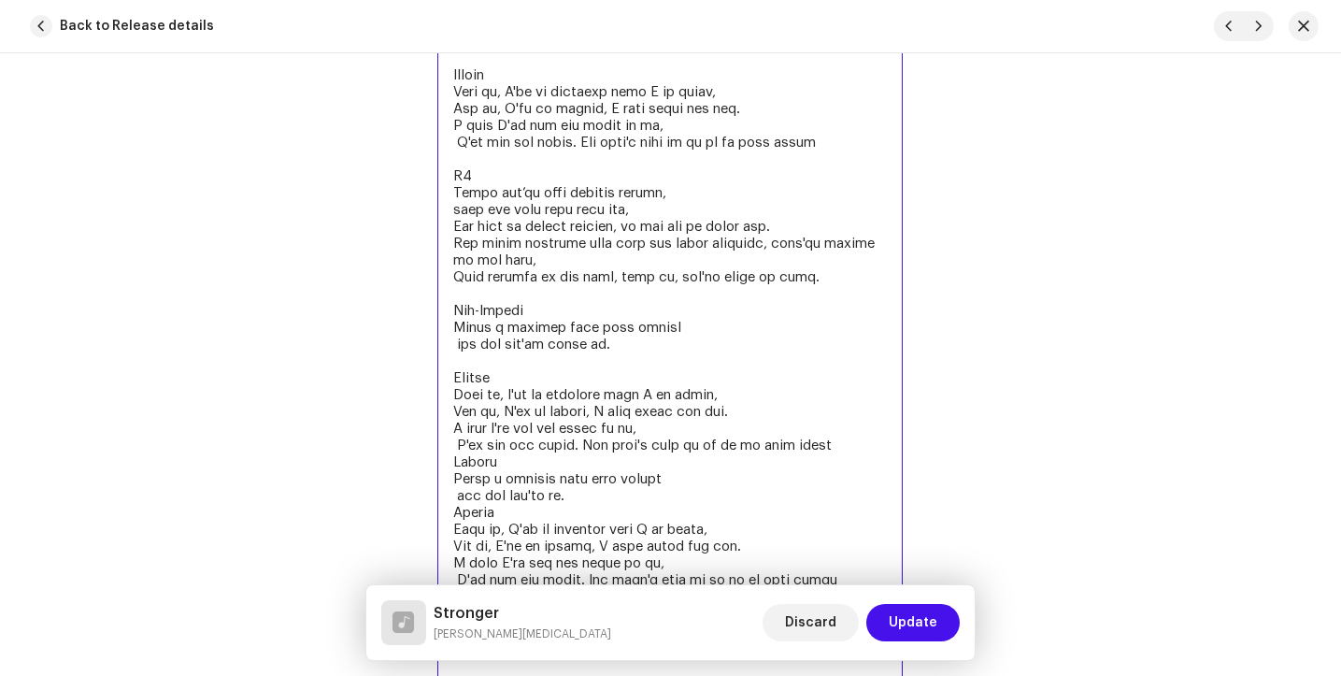
click at [474, 195] on textarea at bounding box center [669, 294] width 465 height 780
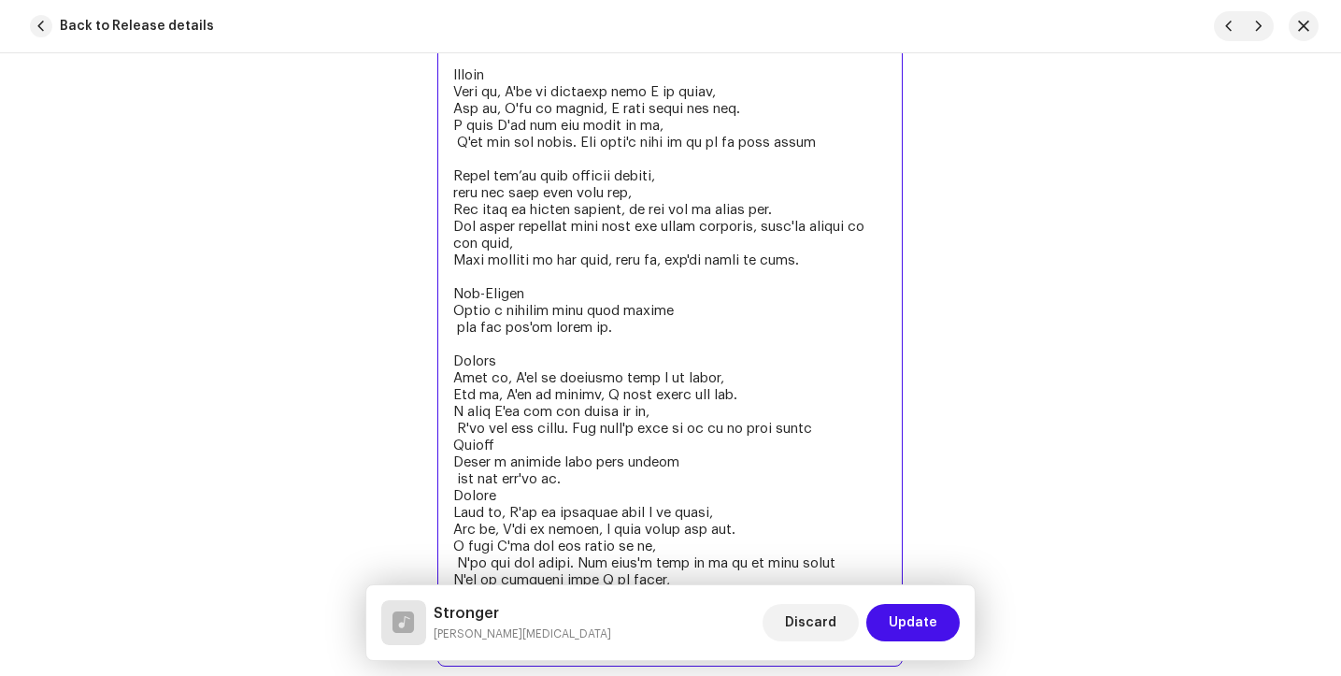
click at [507, 95] on textarea at bounding box center [669, 285] width 465 height 763
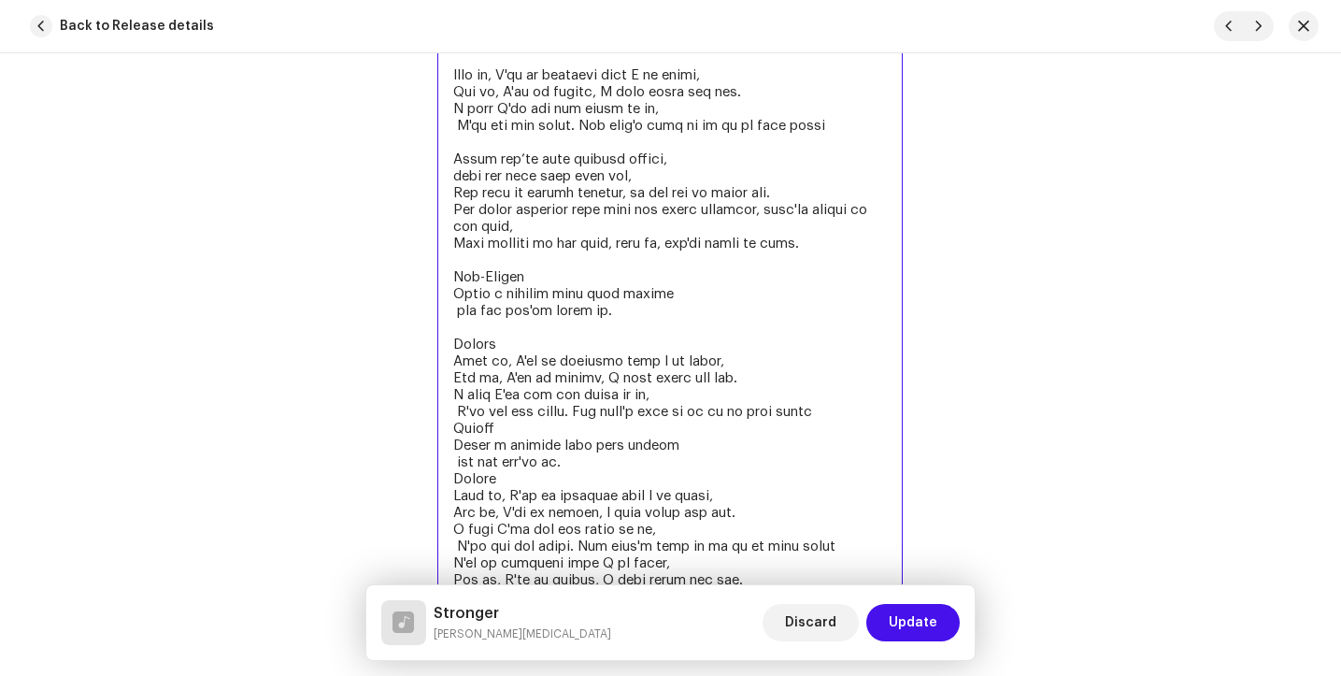
click at [532, 296] on textarea at bounding box center [669, 277] width 465 height 746
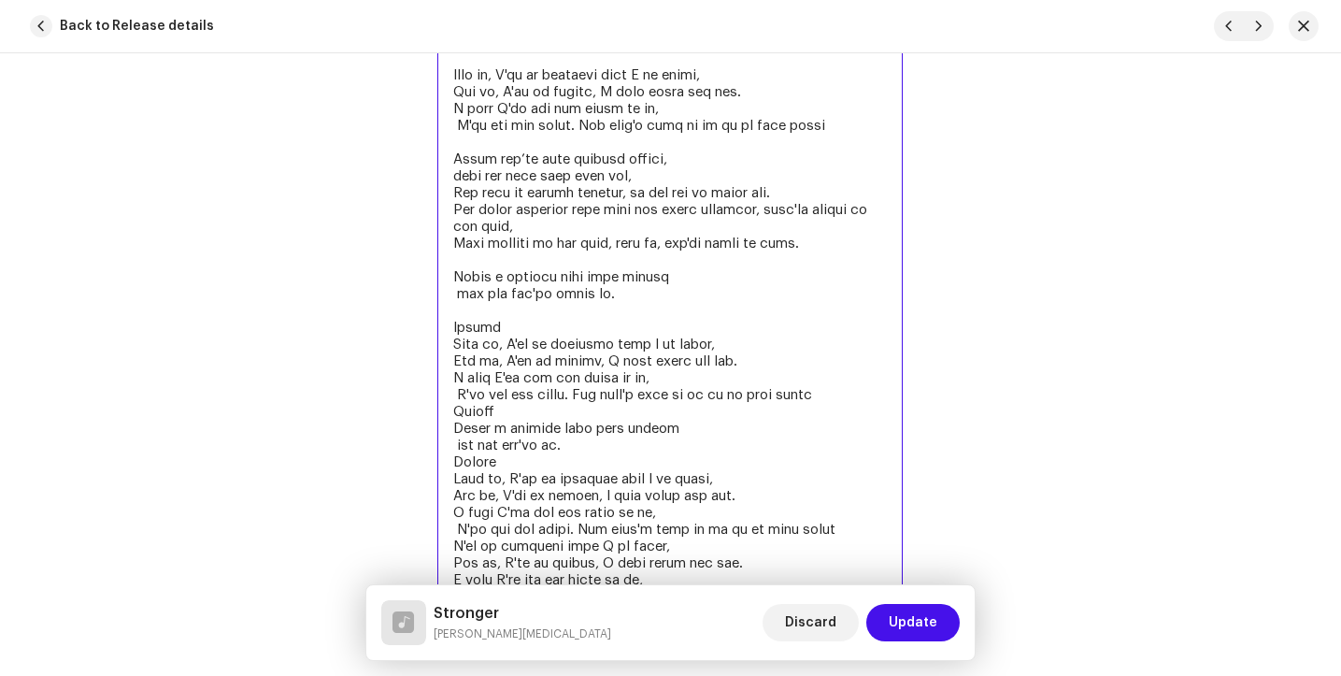
click at [502, 349] on textarea at bounding box center [669, 268] width 465 height 729
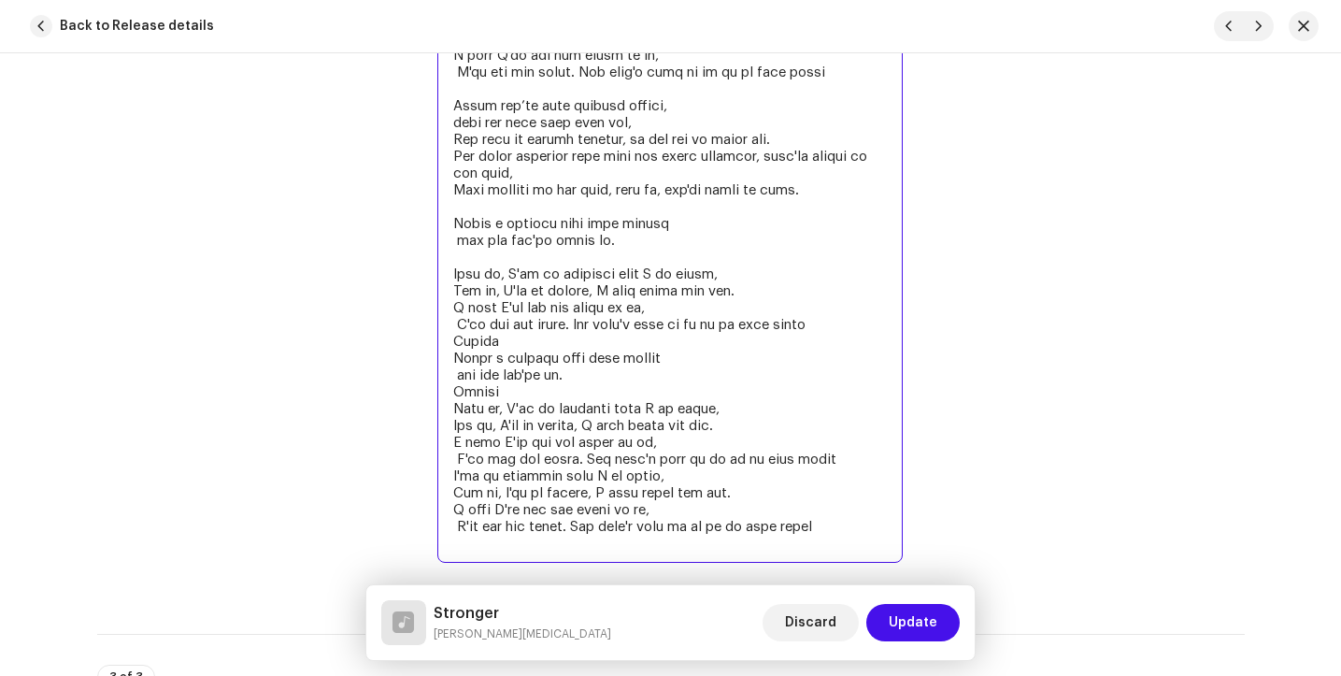
scroll to position [3693, 0]
click at [501, 369] on textarea at bounding box center [669, 206] width 465 height 712
click at [508, 413] on textarea at bounding box center [669, 206] width 465 height 712
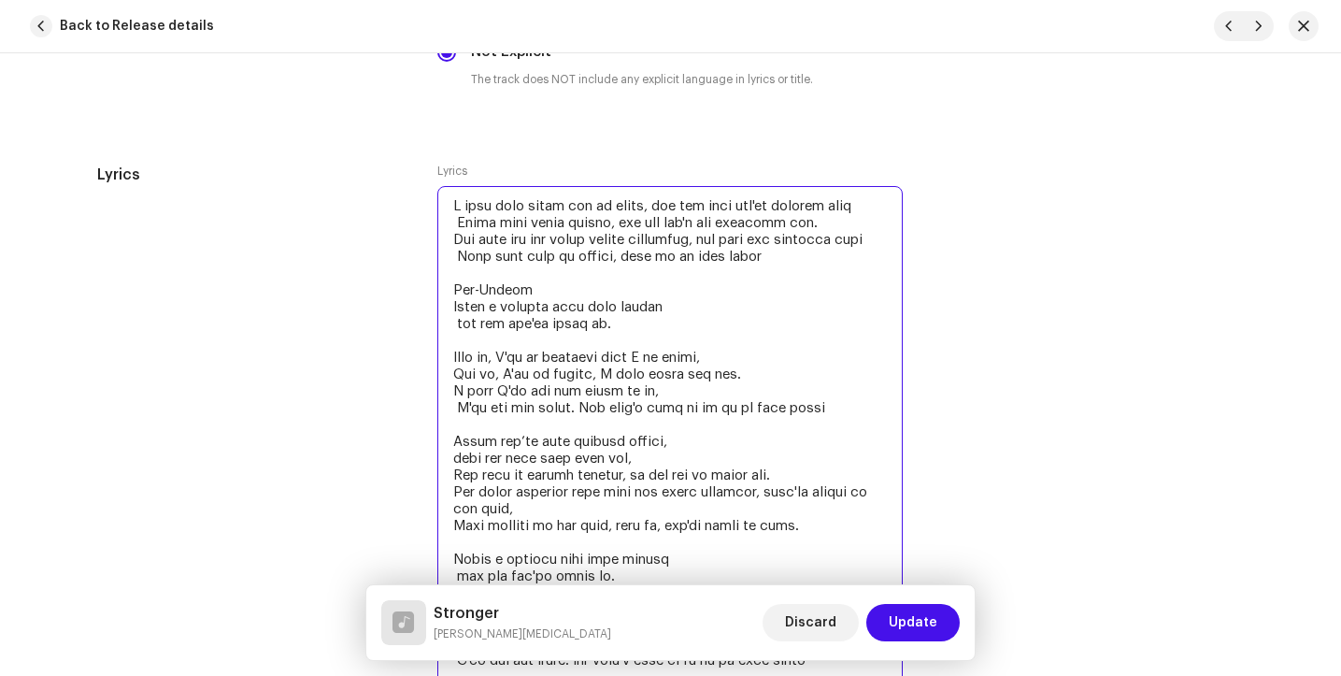
scroll to position [3356, 0]
click at [530, 314] on textarea at bounding box center [669, 543] width 465 height 712
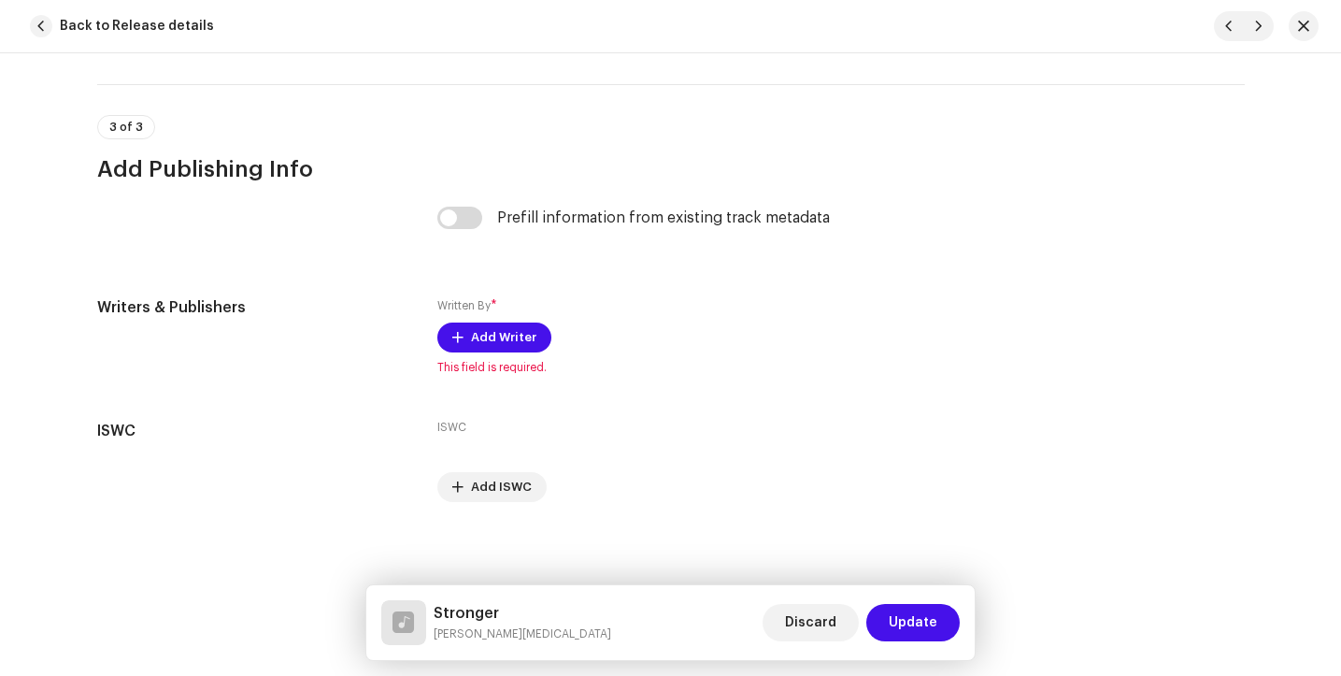
scroll to position [4234, 0]
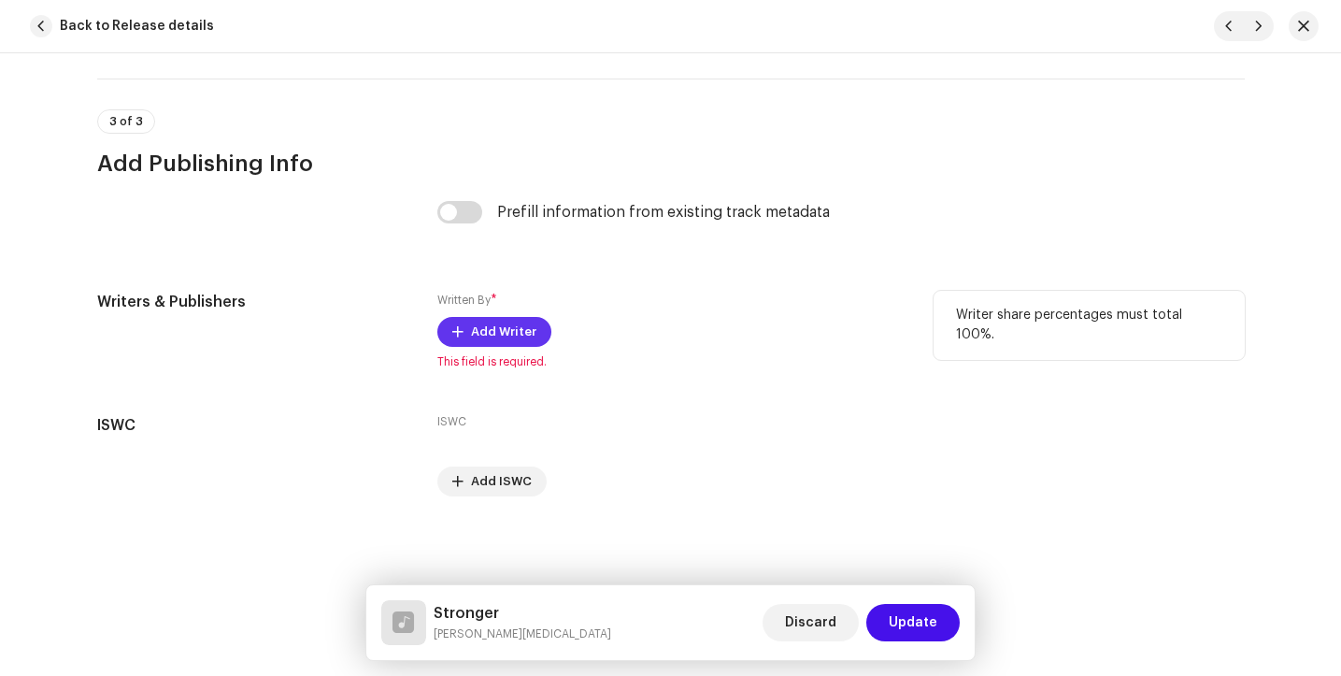
type textarea "L ipsu dolo sitam con ad elits, doe tem inci utl'et dolorem aliq Enima mini ven…"
click at [534, 339] on button "Add Writer" at bounding box center [494, 332] width 114 height 30
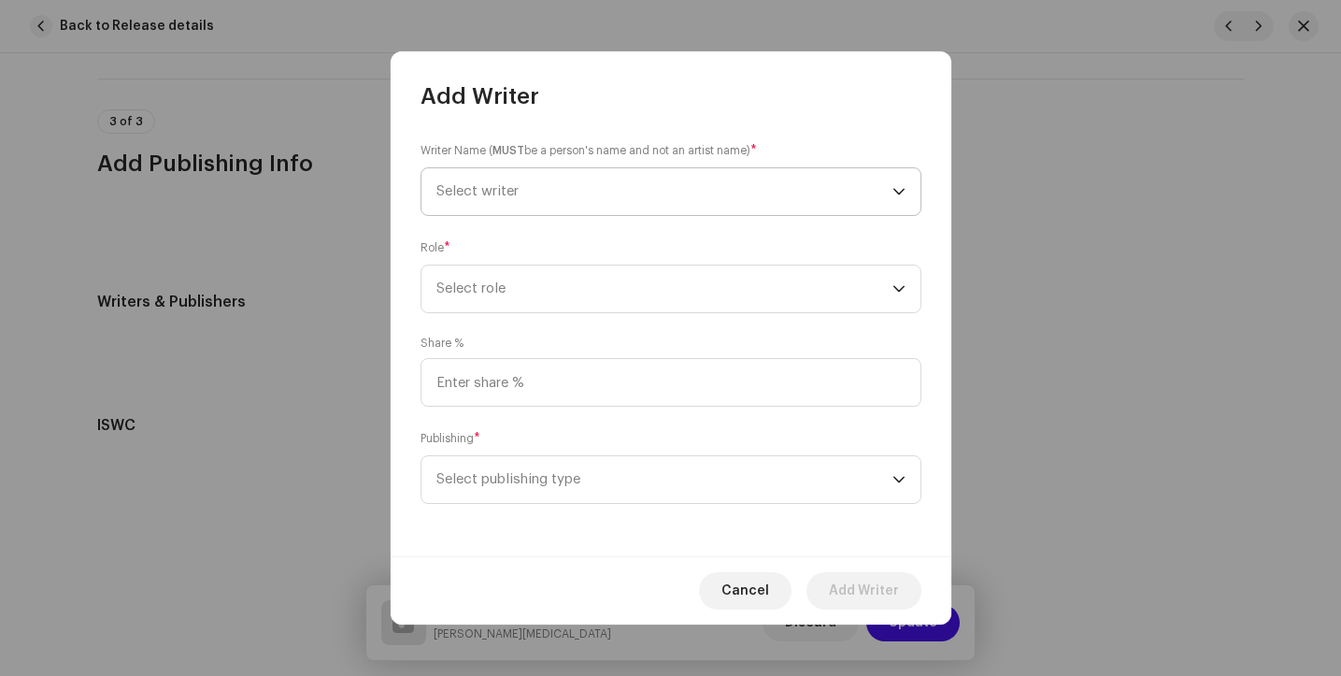
click at [602, 192] on span "Select writer" at bounding box center [665, 191] width 456 height 47
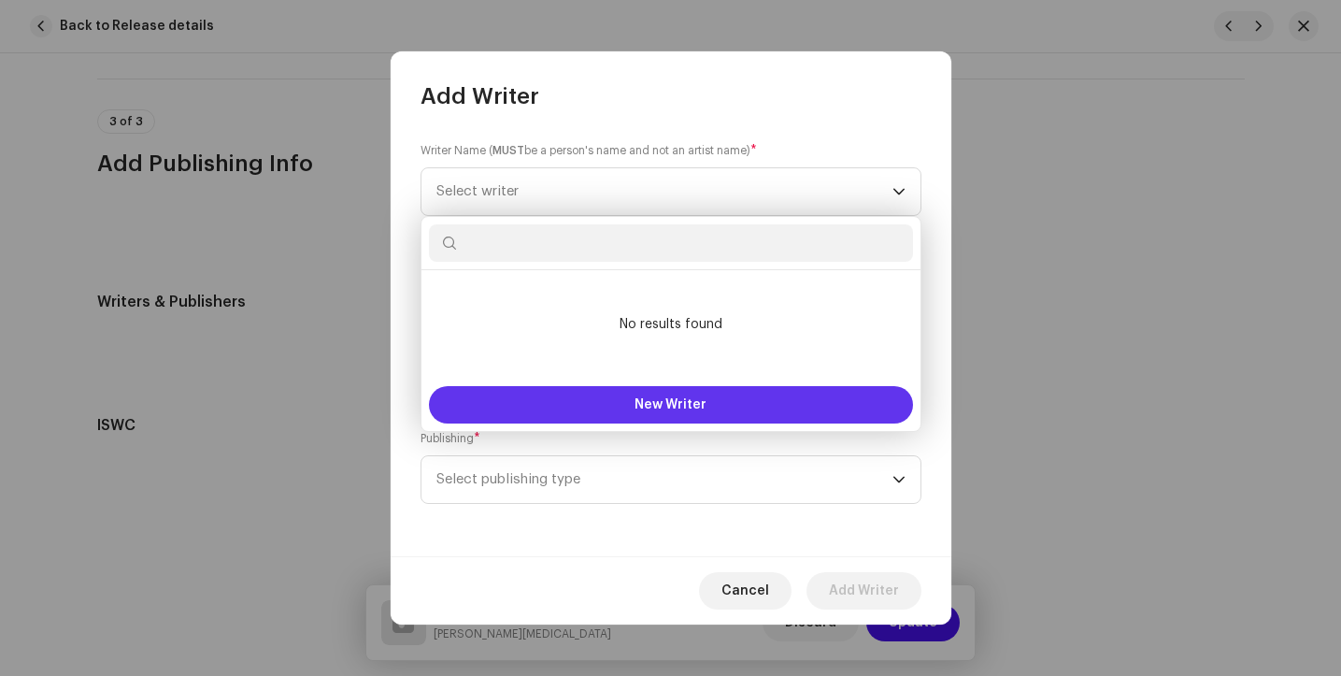
click at [556, 405] on button "New Writer" at bounding box center [671, 404] width 484 height 37
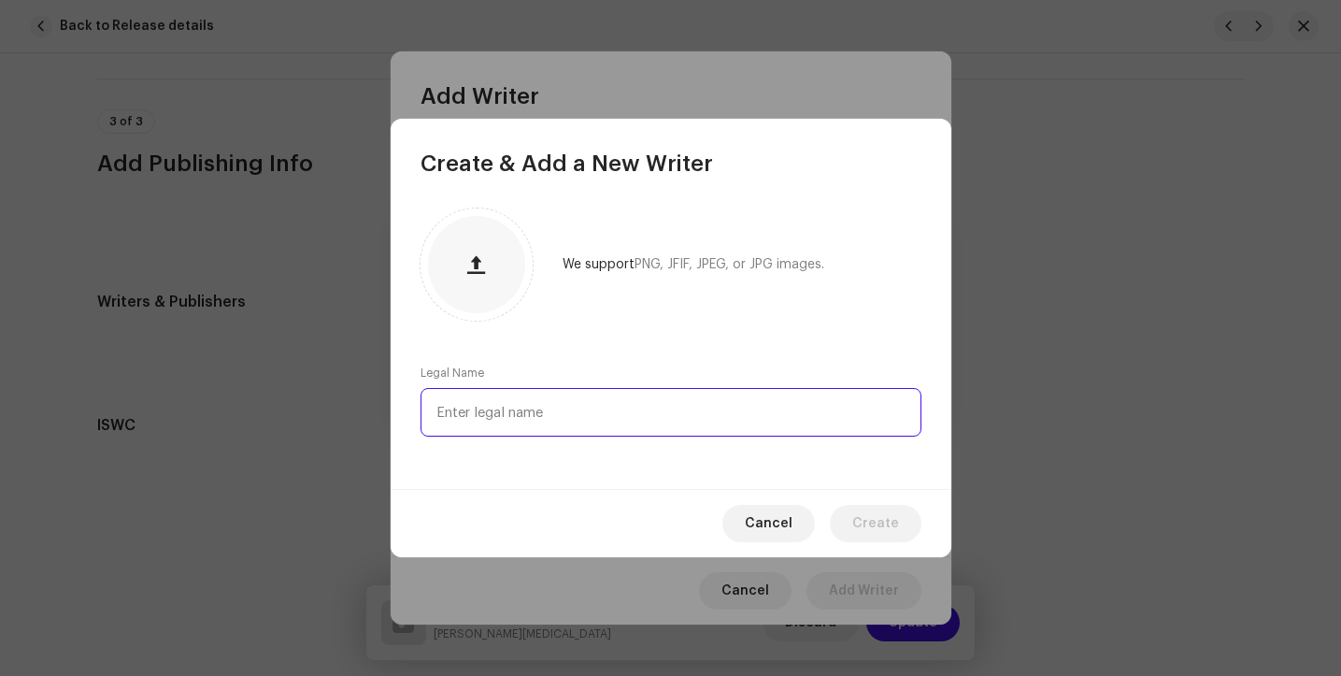
click at [501, 407] on input "text" at bounding box center [671, 412] width 501 height 49
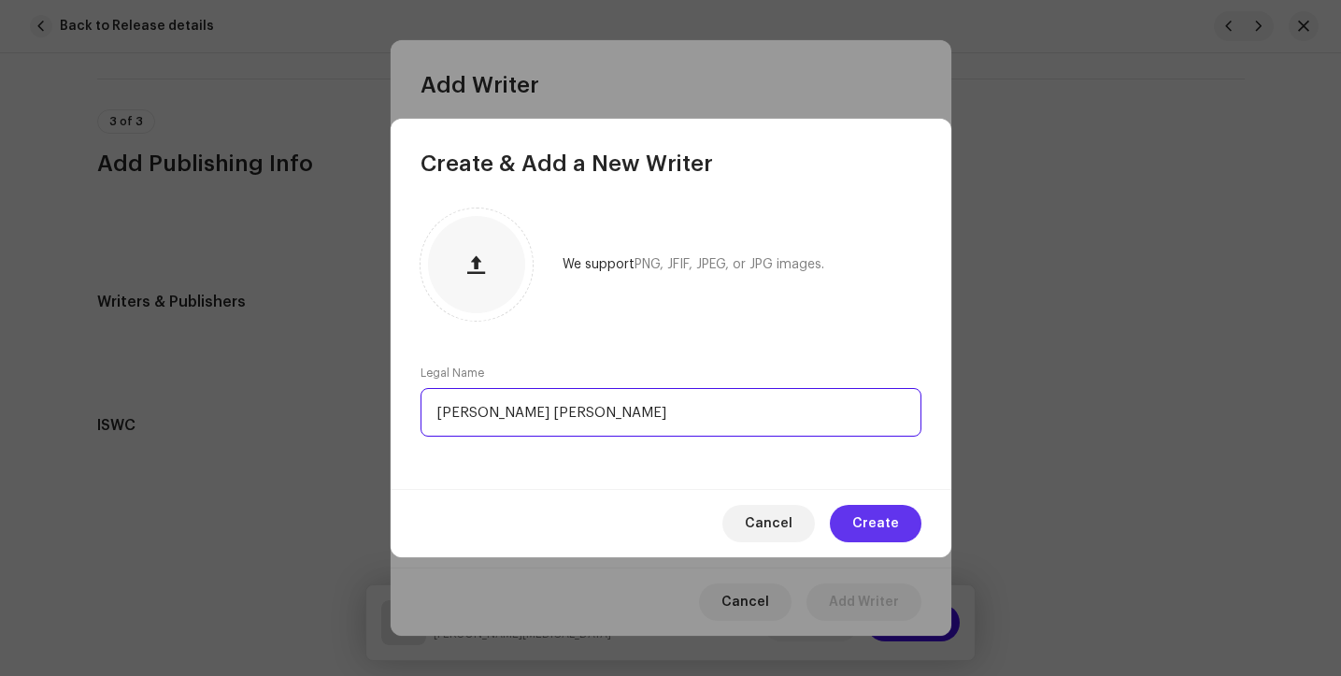
type input "[PERSON_NAME] [PERSON_NAME]"
click at [877, 518] on span "Create" at bounding box center [875, 523] width 47 height 37
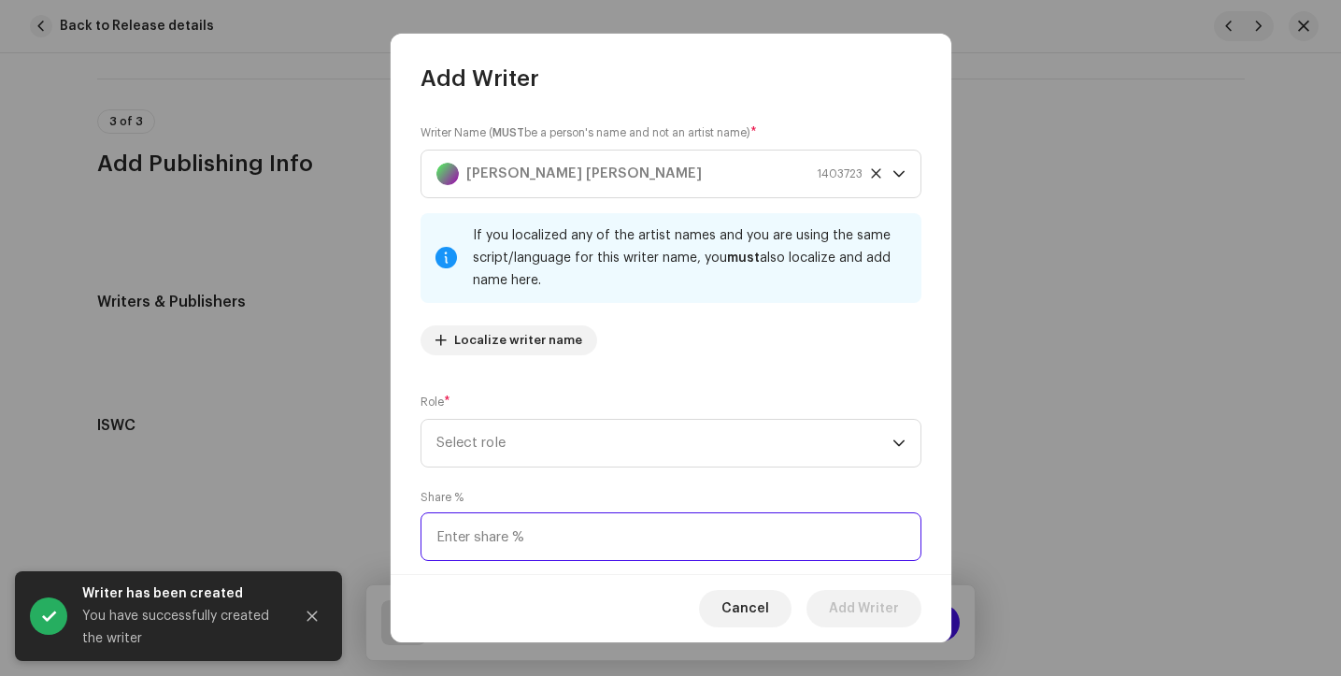
click at [873, 519] on input at bounding box center [671, 536] width 501 height 49
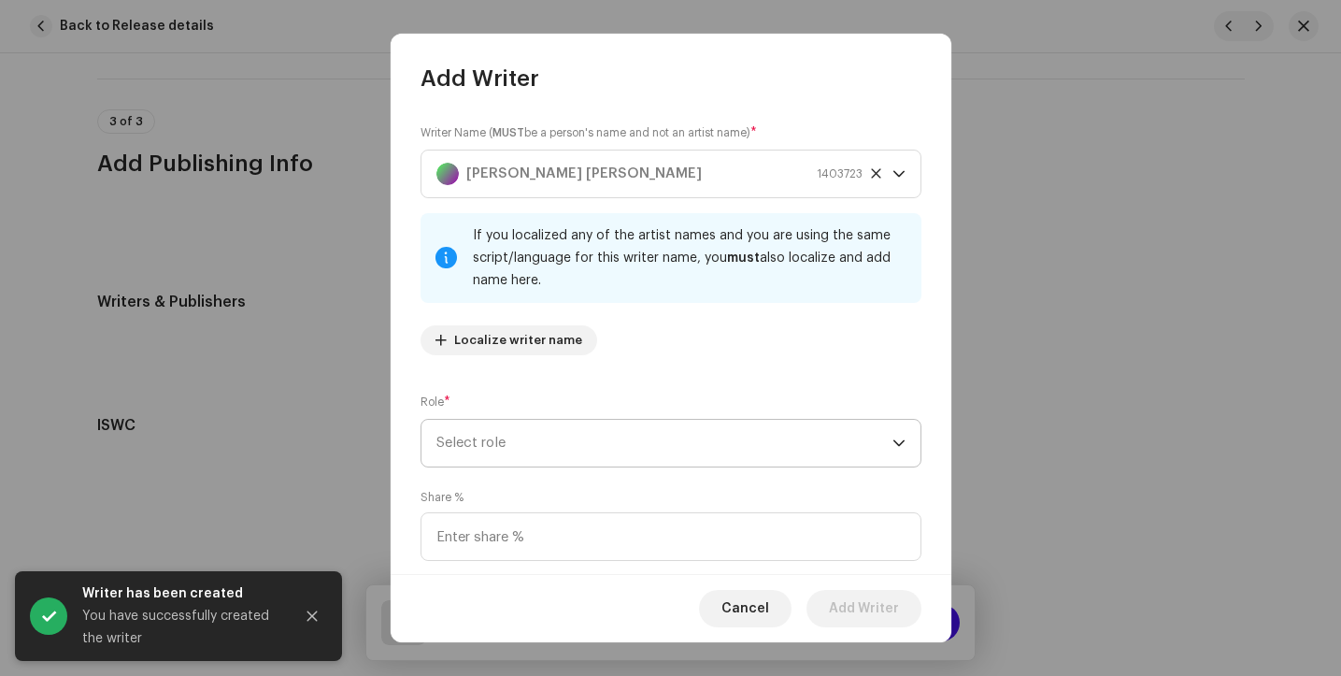
click at [623, 448] on span "Select role" at bounding box center [665, 443] width 456 height 47
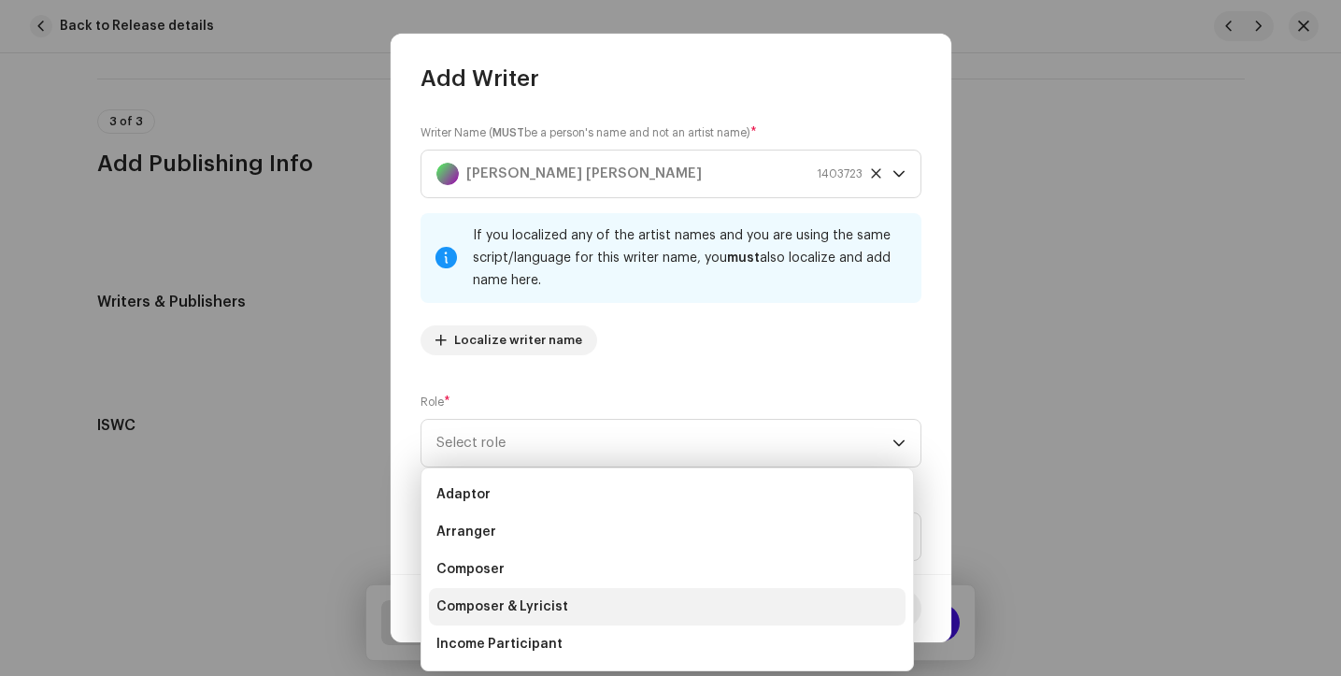
click at [493, 608] on span "Composer & Lyricist" at bounding box center [503, 606] width 132 height 19
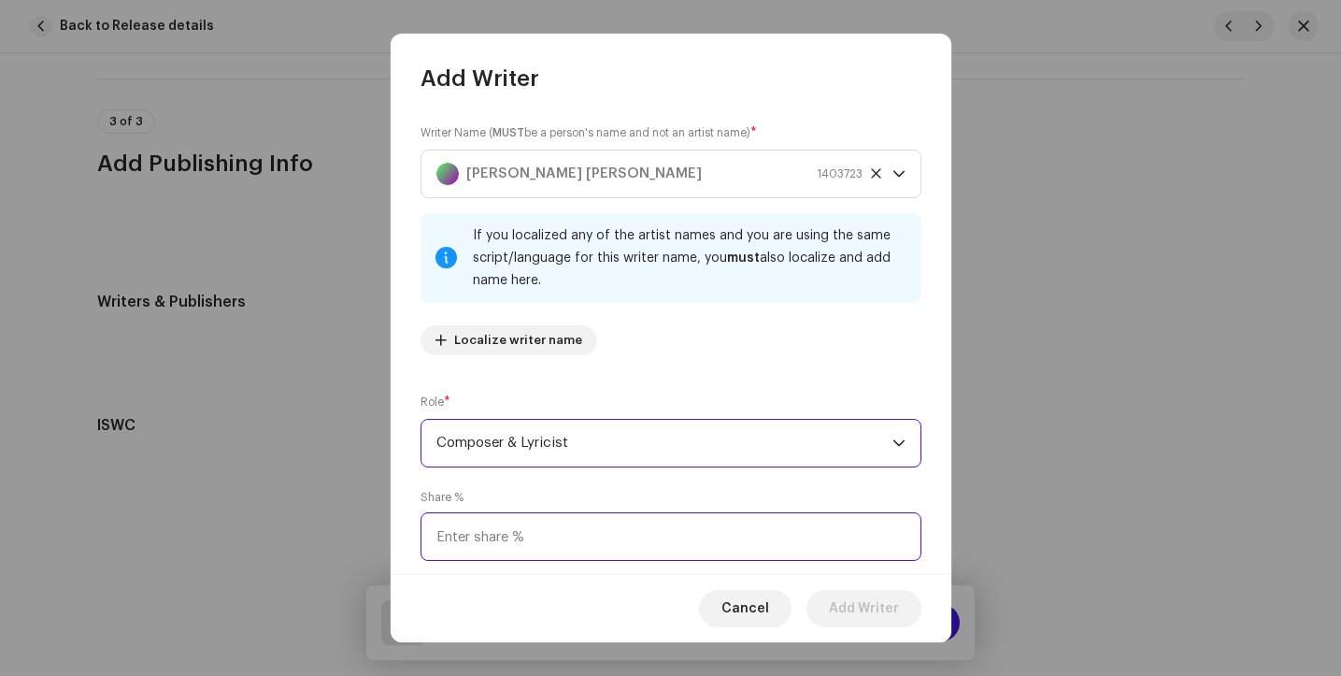
click at [545, 540] on input at bounding box center [671, 536] width 501 height 49
type input "100.00"
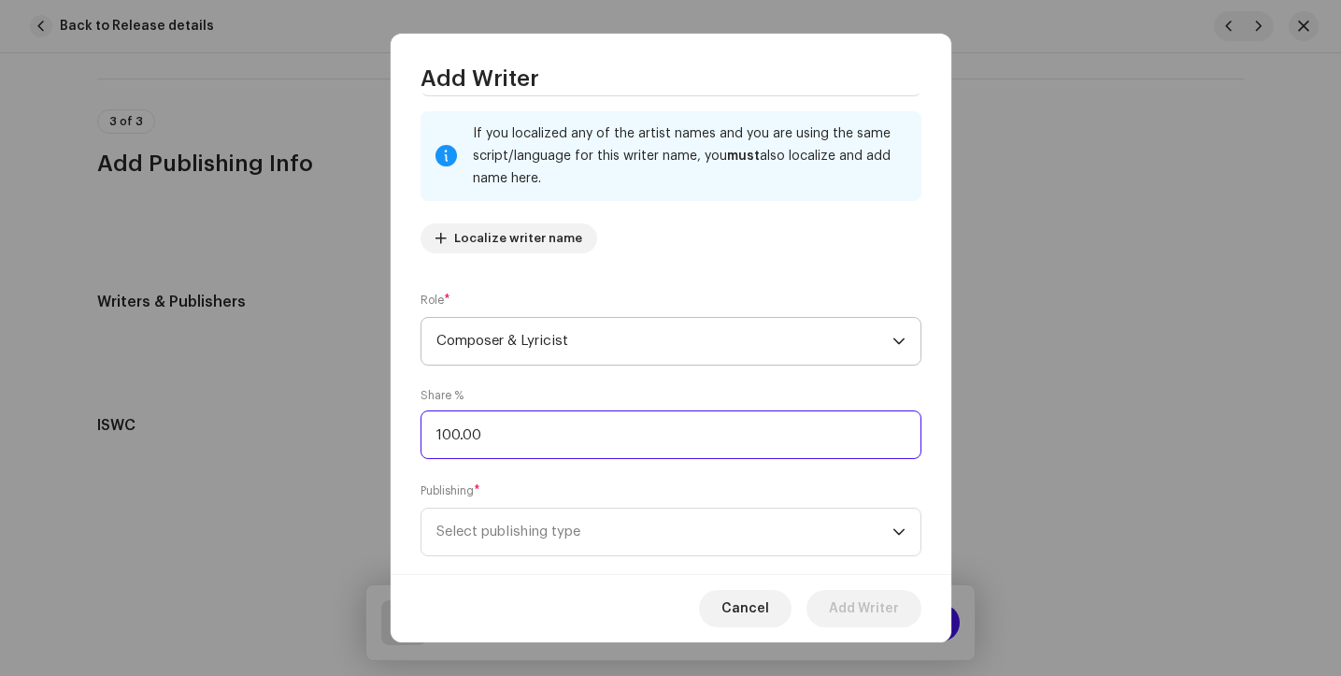
scroll to position [136, 0]
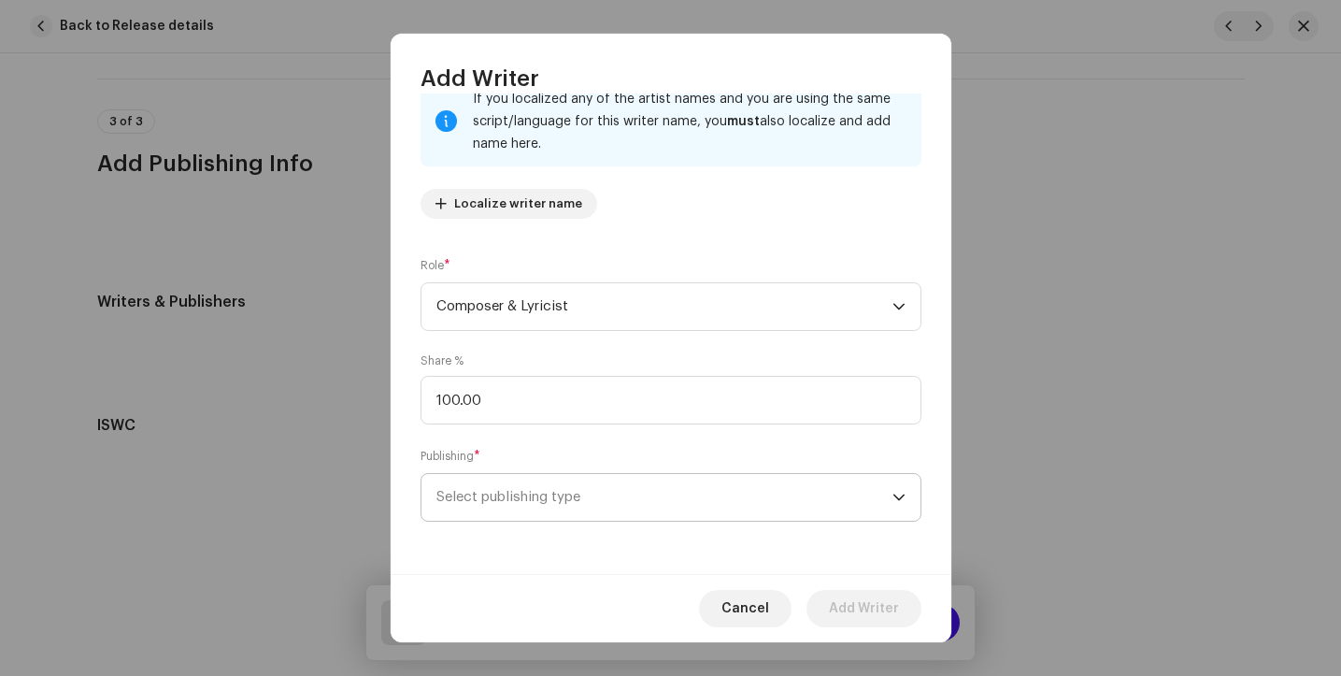
click at [526, 499] on span "Select publishing type" at bounding box center [665, 497] width 456 height 47
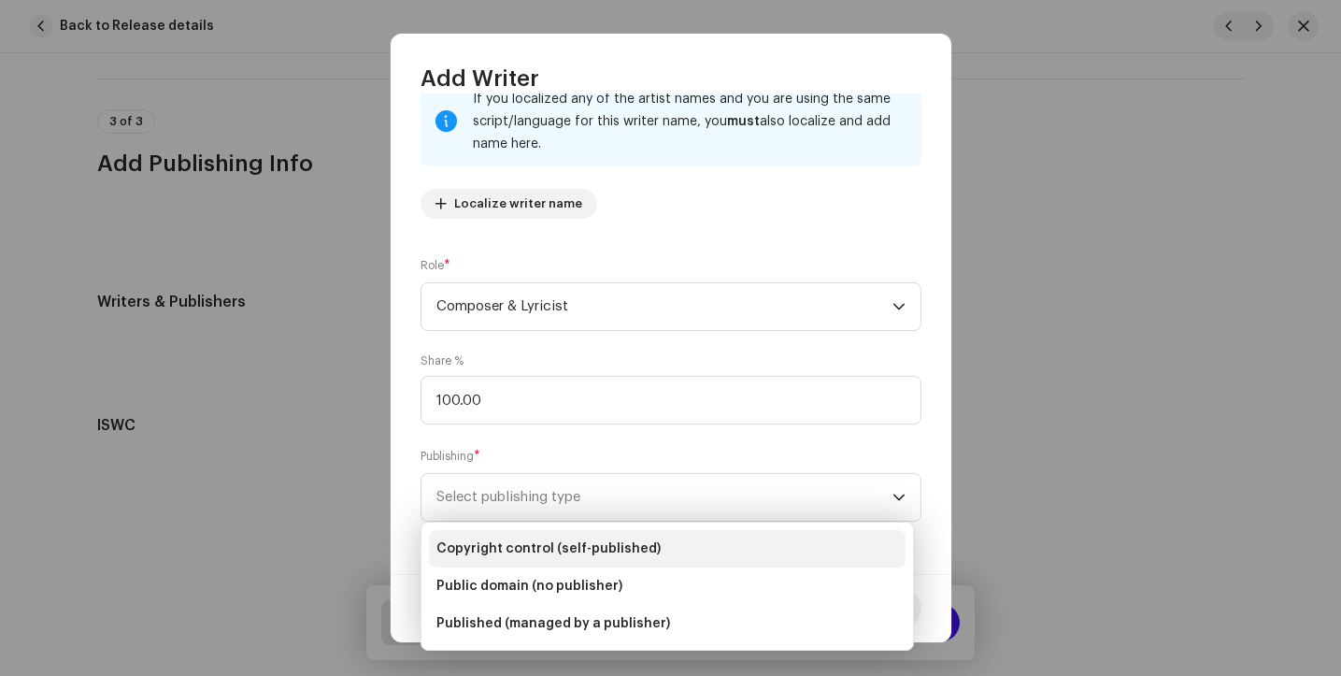
click at [564, 554] on span "Copyright control (self-published)" at bounding box center [549, 548] width 224 height 19
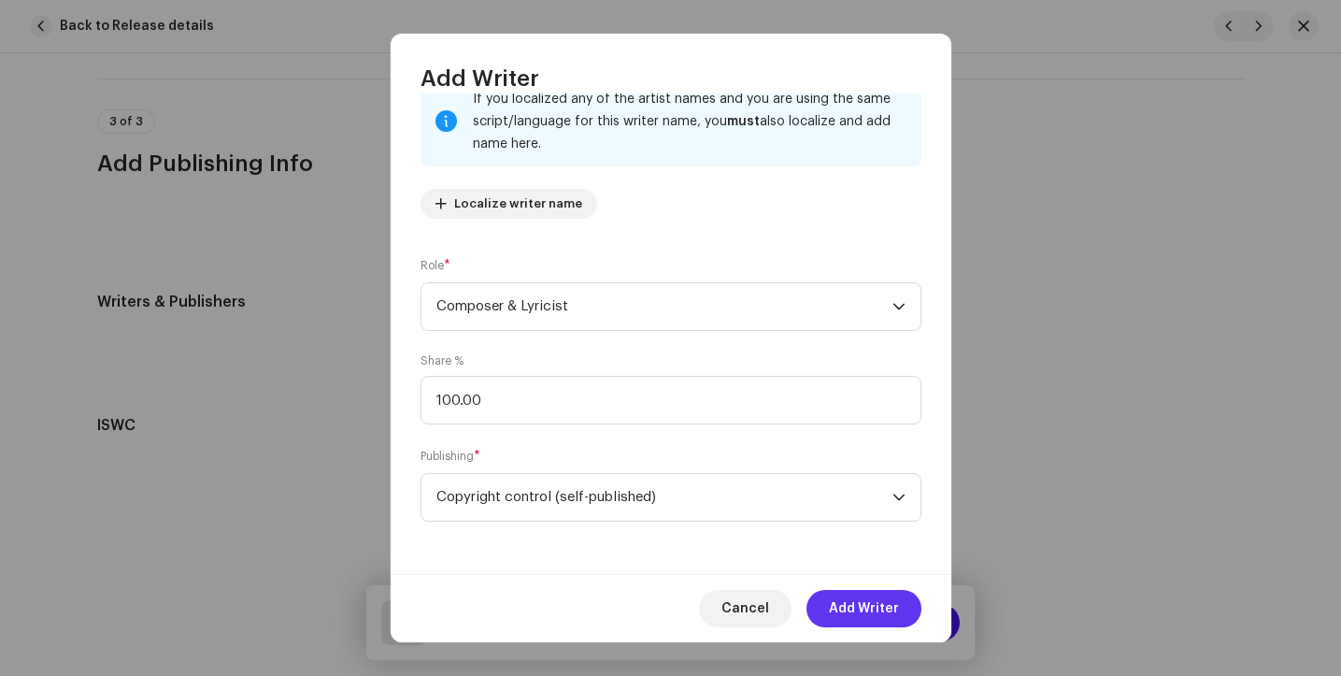
click at [848, 609] on span "Add Writer" at bounding box center [864, 608] width 70 height 37
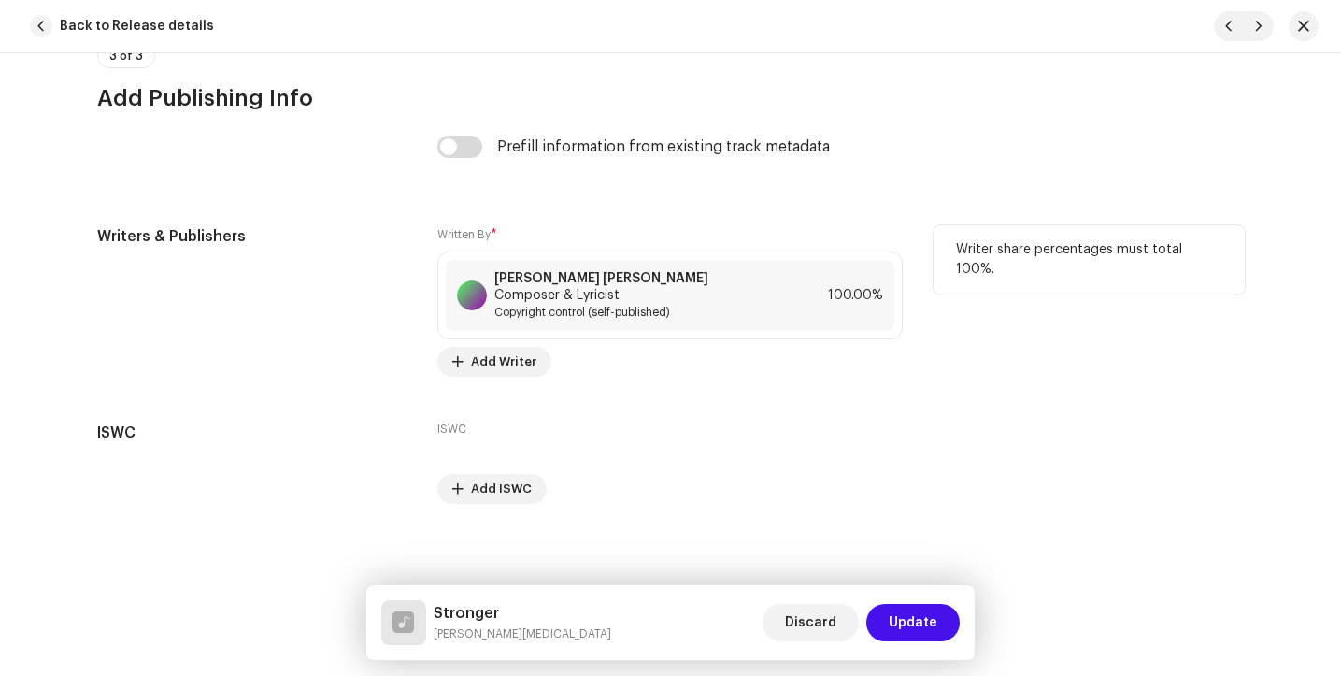
scroll to position [4307, 0]
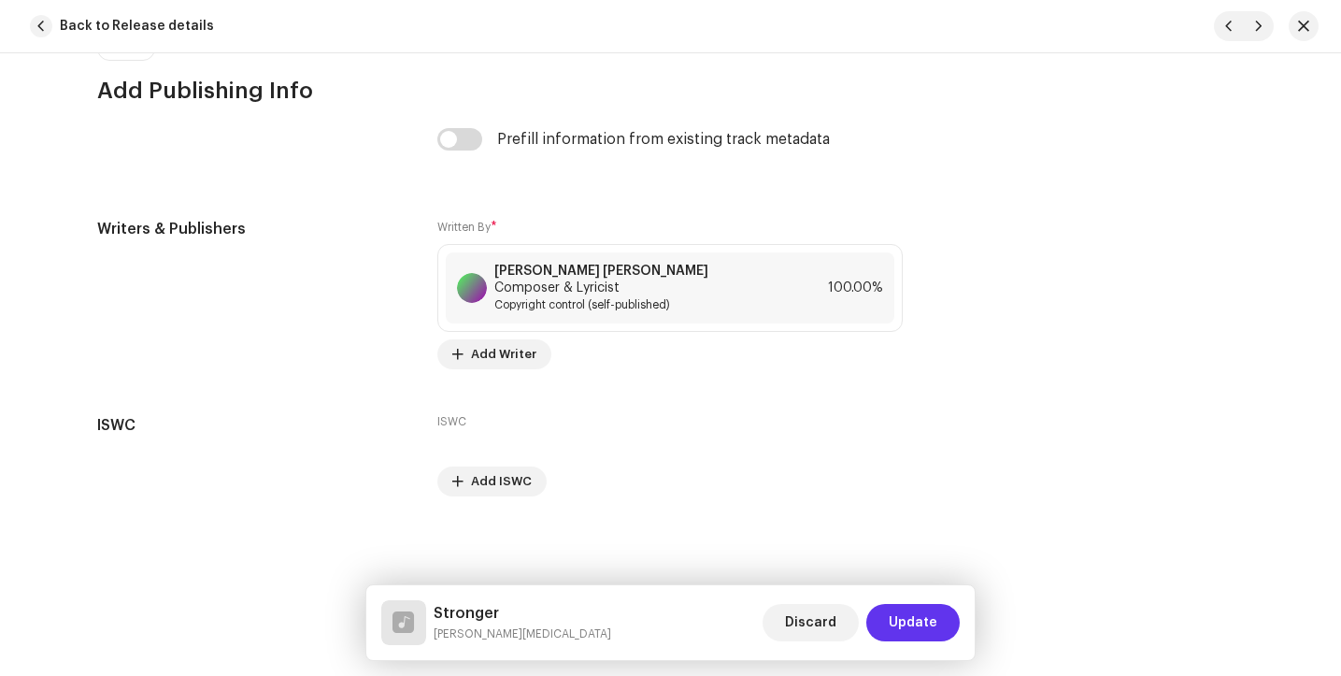
click at [921, 622] on span "Update" at bounding box center [913, 622] width 49 height 37
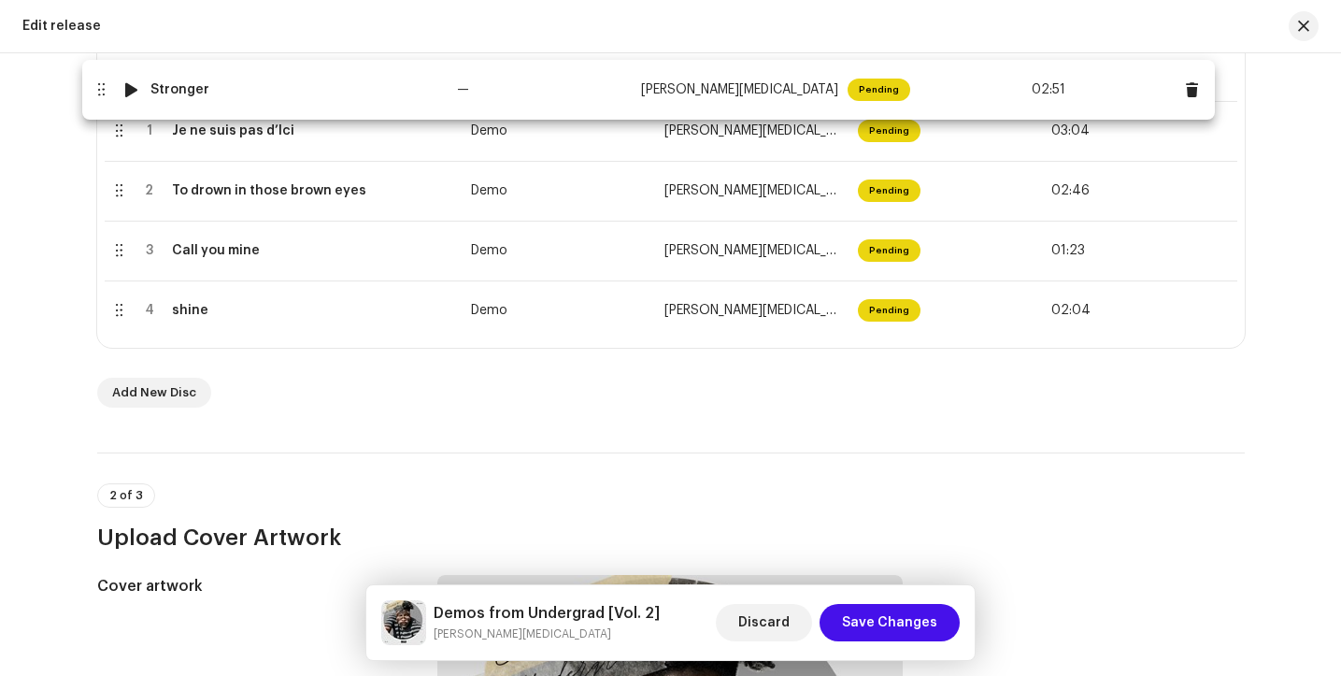
drag, startPoint x: 116, startPoint y: 313, endPoint x: 97, endPoint y: 93, distance: 221.4
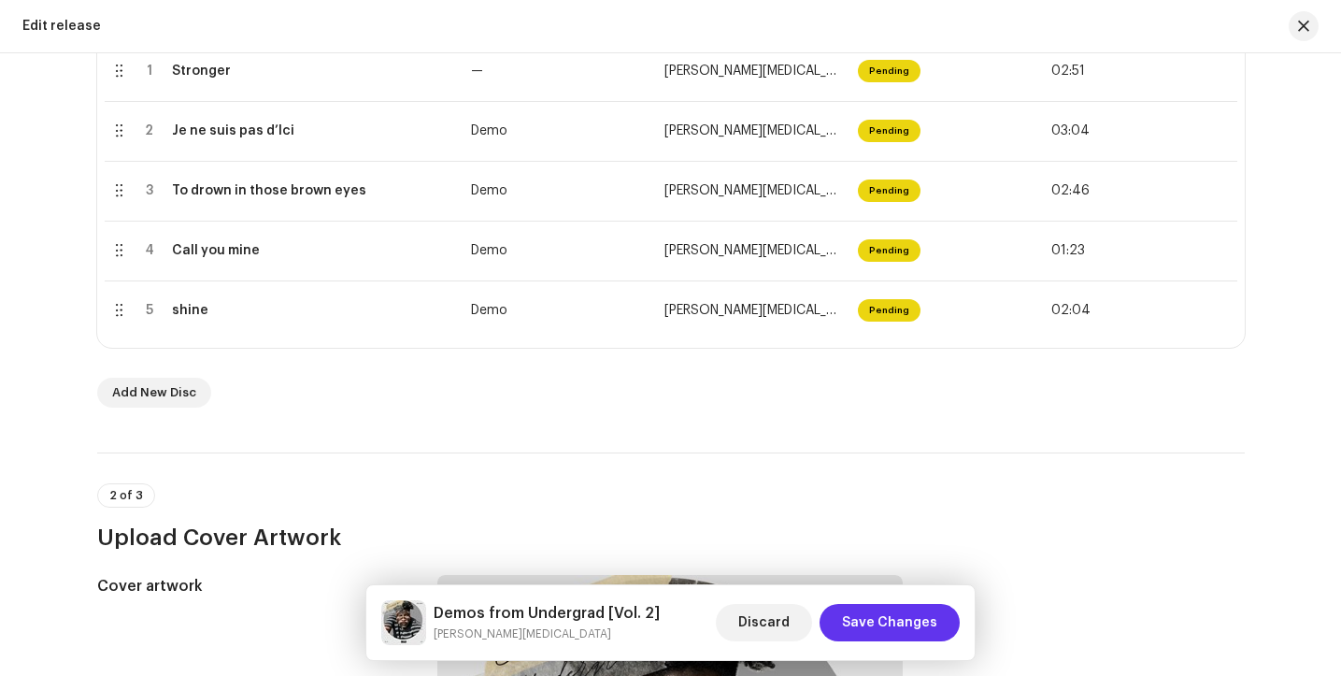
click at [867, 617] on span "Save Changes" at bounding box center [889, 622] width 95 height 37
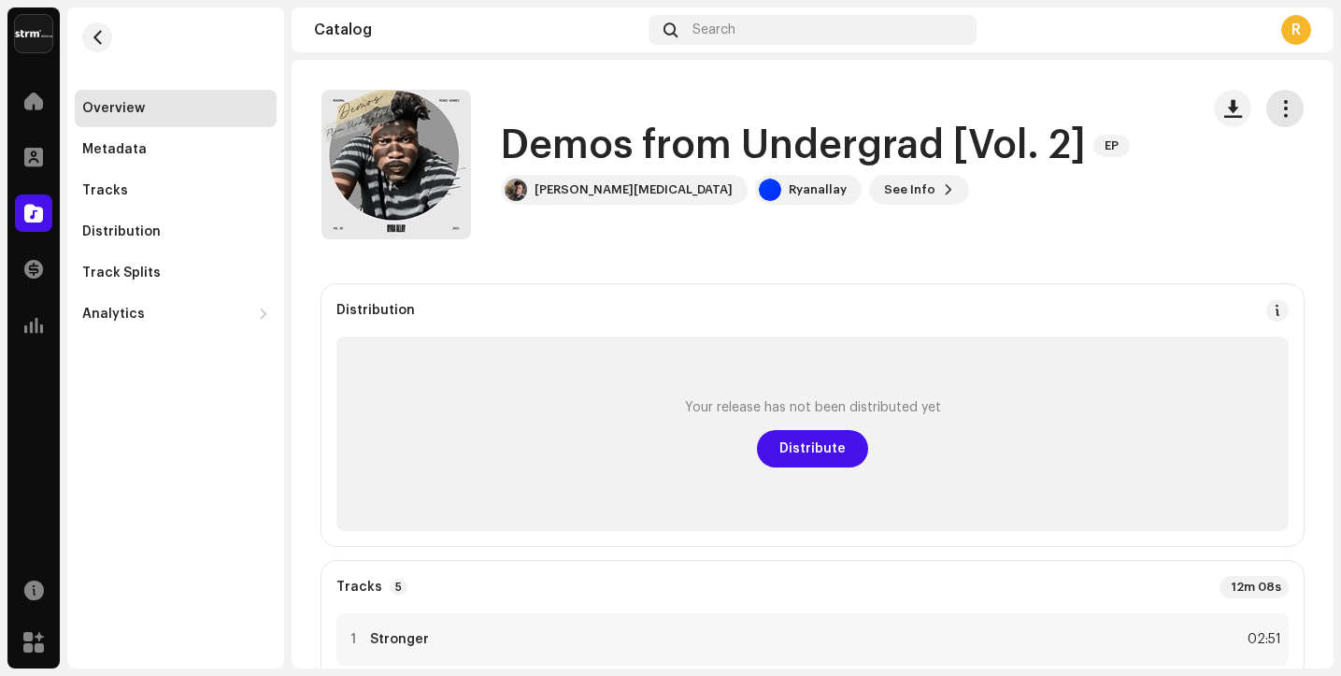
click at [1277, 112] on span "button" at bounding box center [1286, 108] width 18 height 15
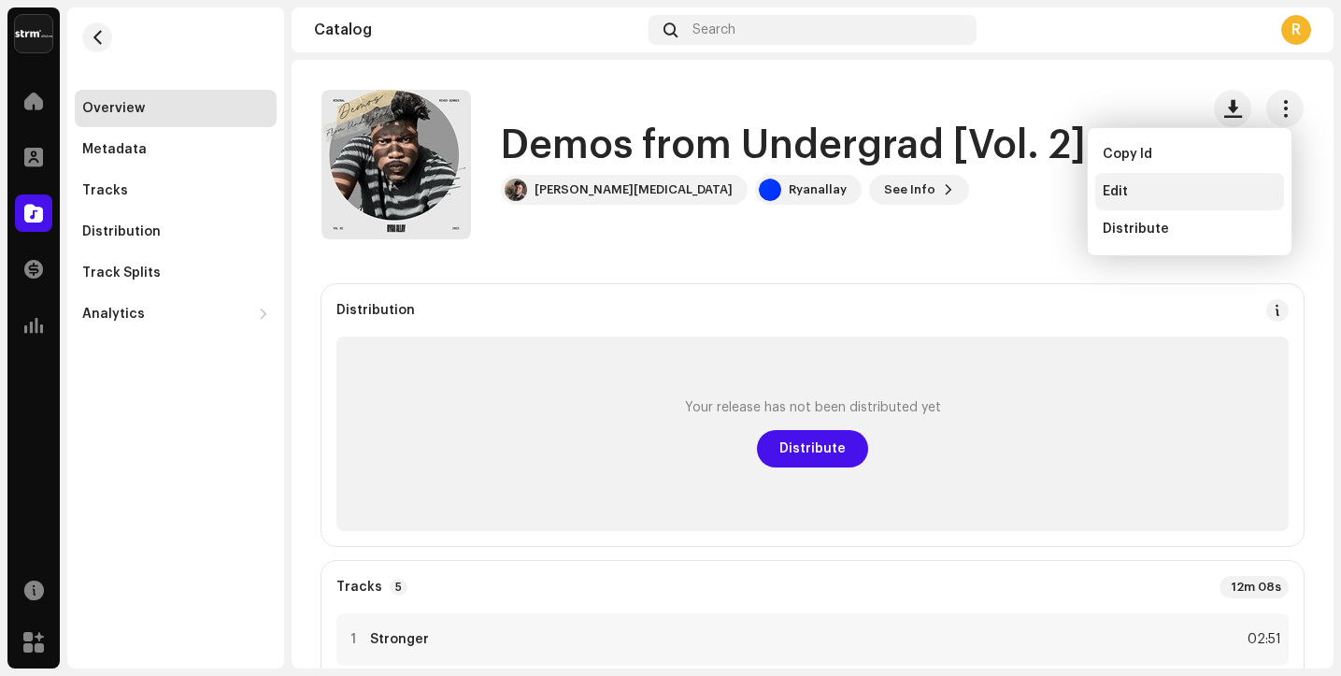
click at [1195, 204] on div "Edit" at bounding box center [1189, 191] width 189 height 37
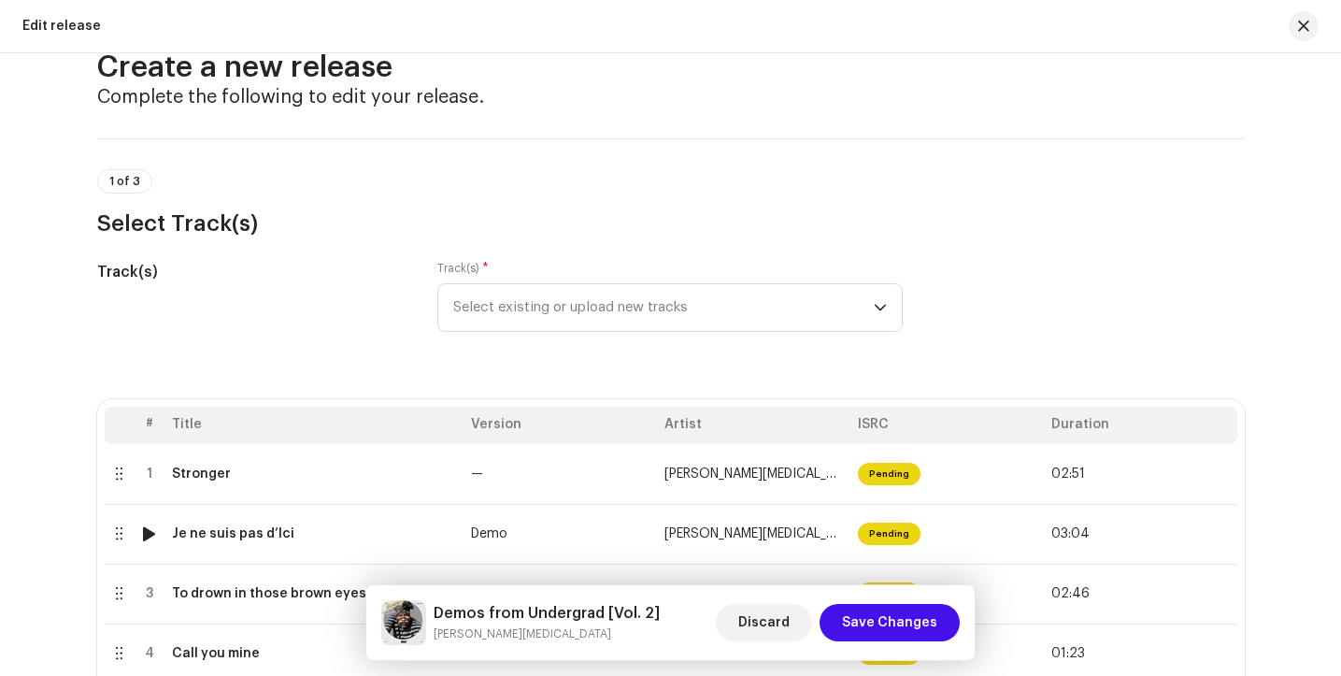
scroll to position [1, 0]
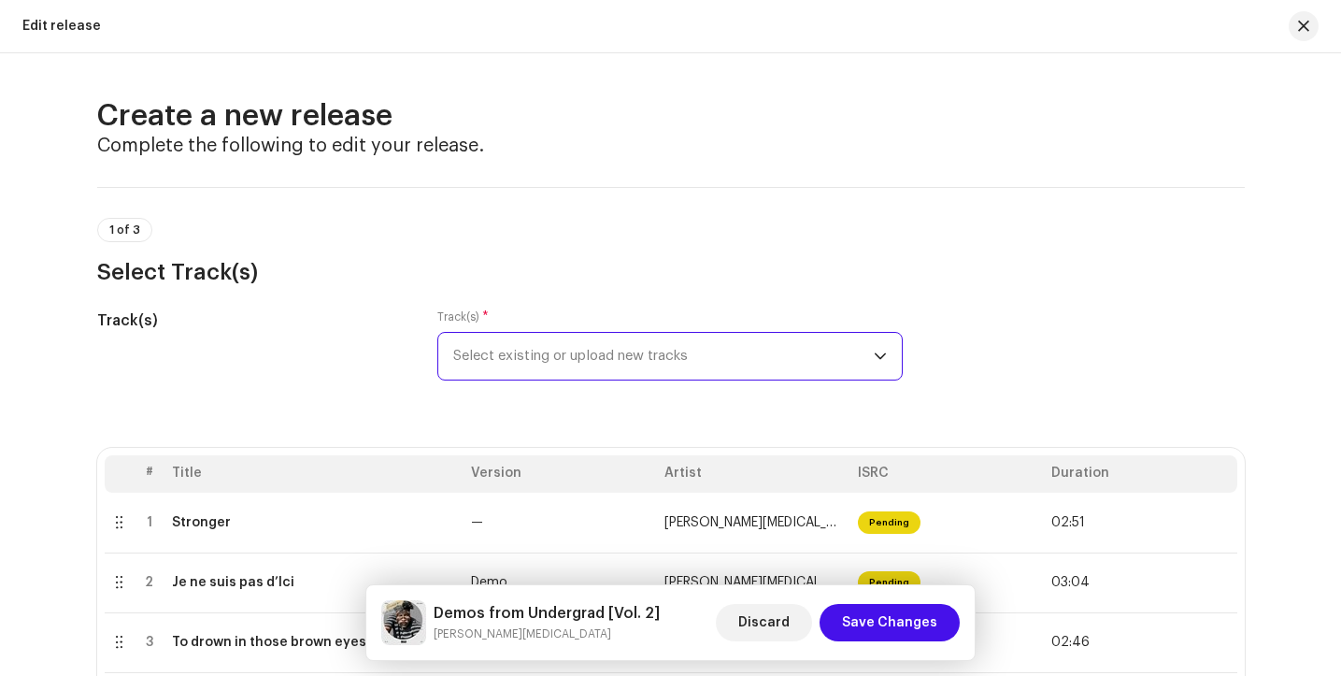
click at [829, 355] on span "Select existing or upload new tracks" at bounding box center [663, 356] width 421 height 47
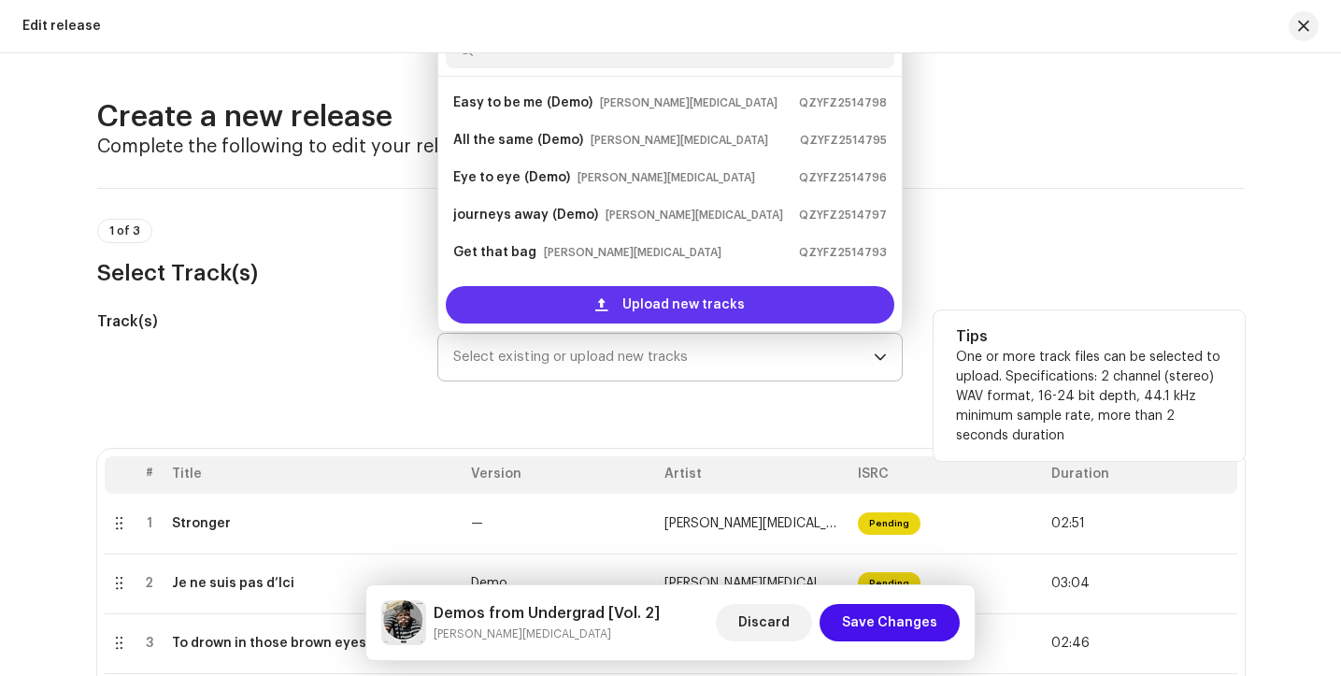
click at [735, 308] on span "Upload new tracks" at bounding box center [684, 304] width 122 height 37
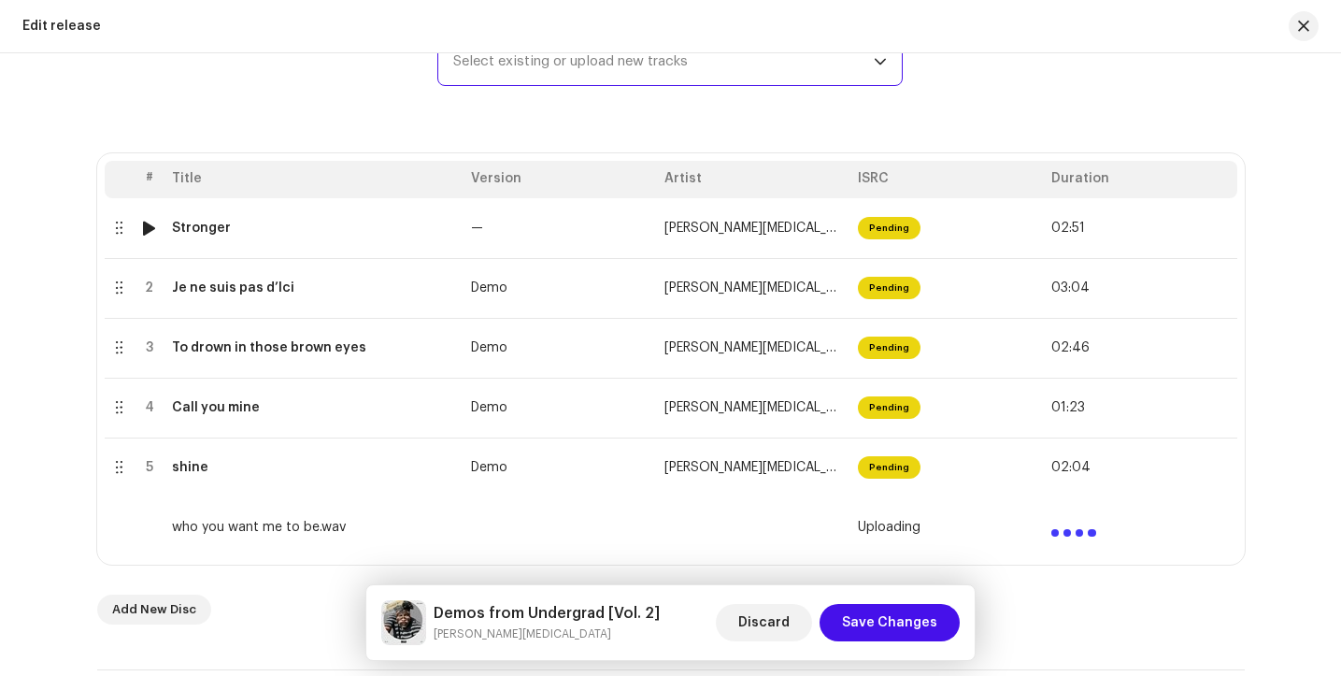
scroll to position [294, 0]
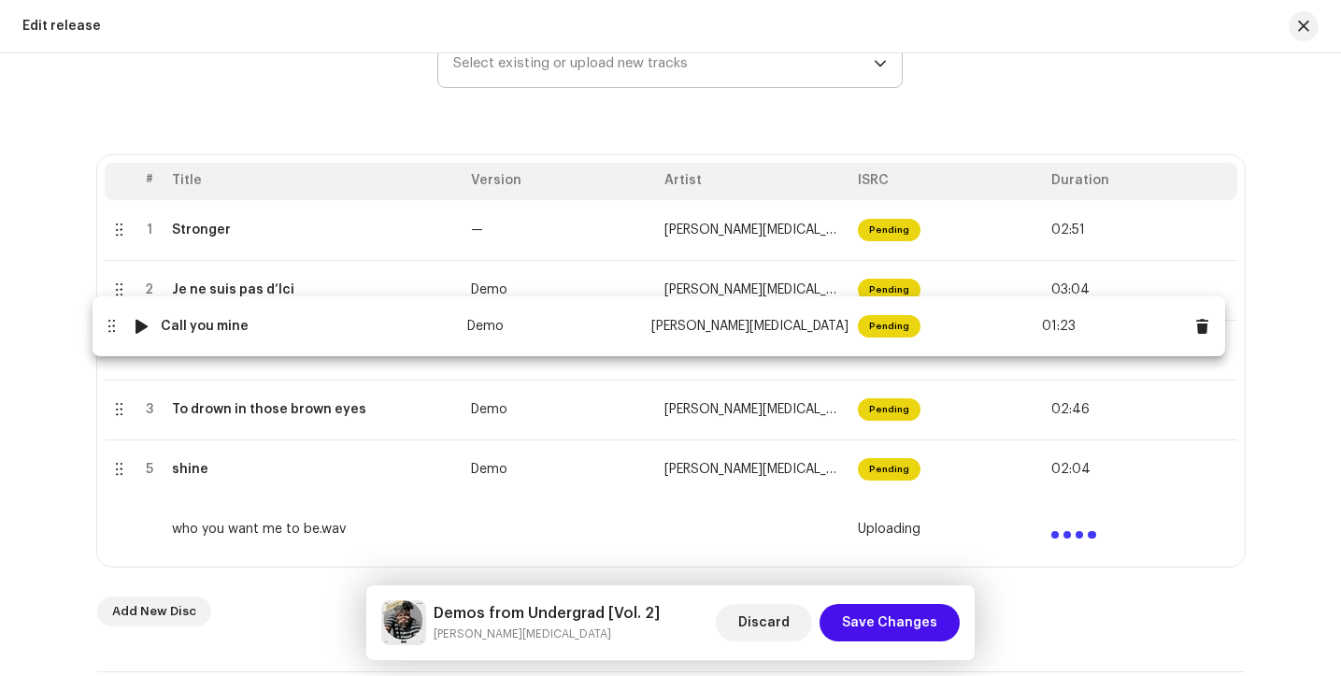
drag, startPoint x: 110, startPoint y: 408, endPoint x: 102, endPoint y: 324, distance: 84.5
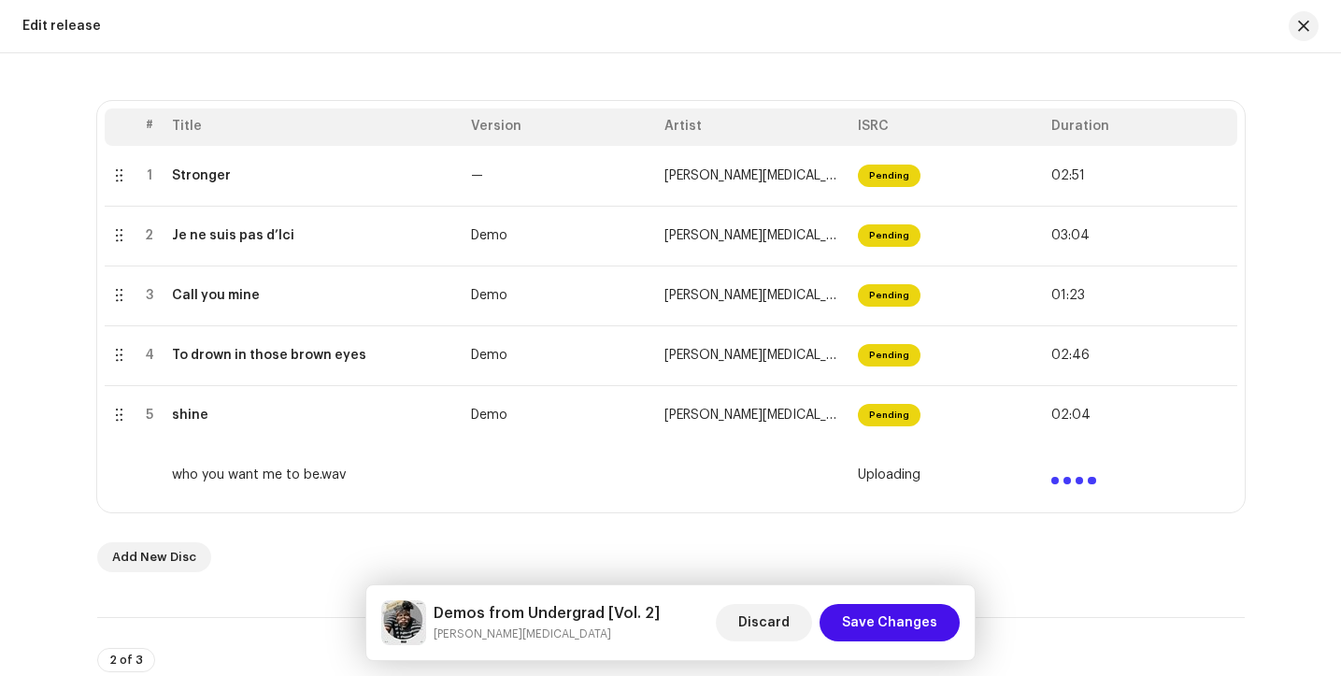
scroll to position [385, 0]
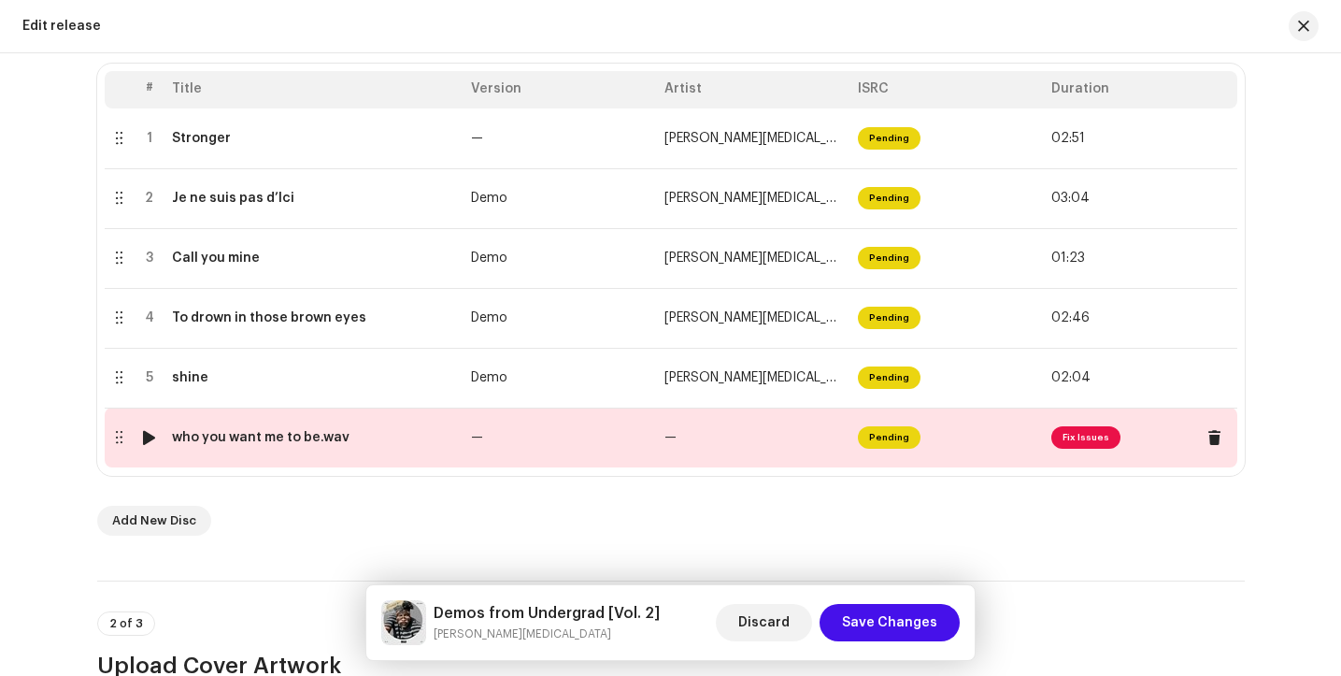
click at [1062, 437] on span "Fix Issues" at bounding box center [1086, 437] width 69 height 22
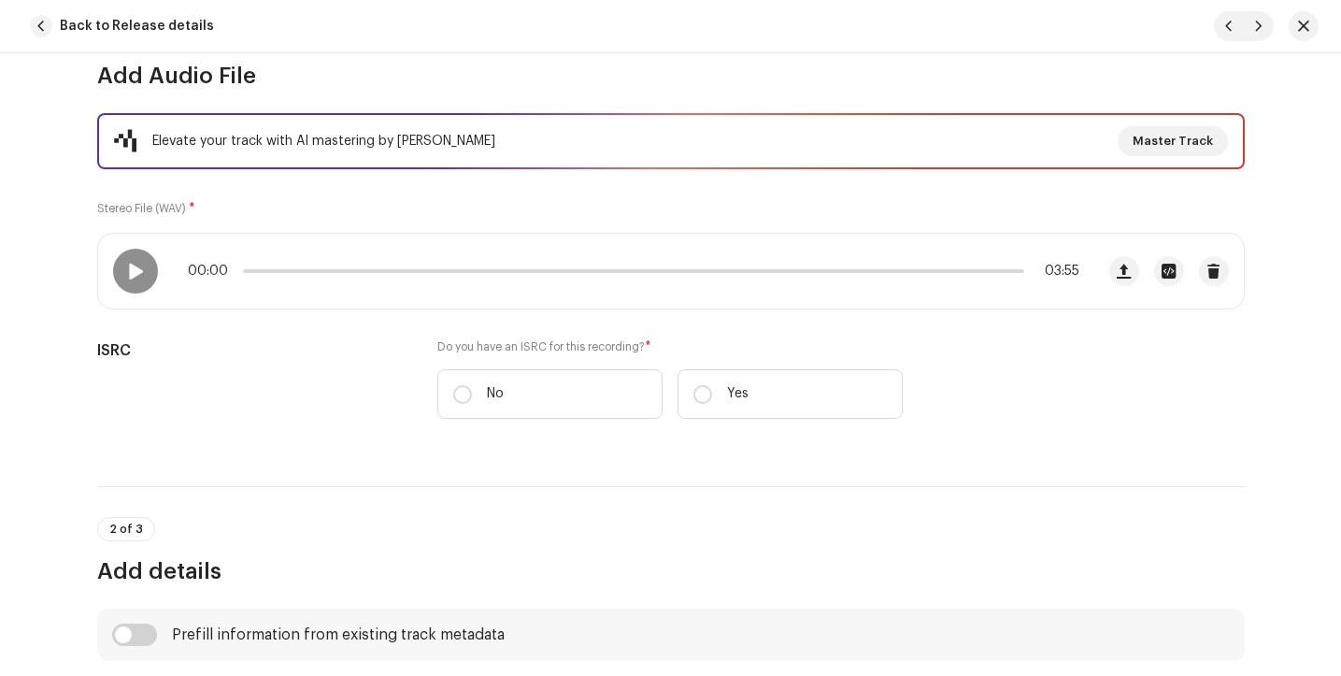
scroll to position [236, 0]
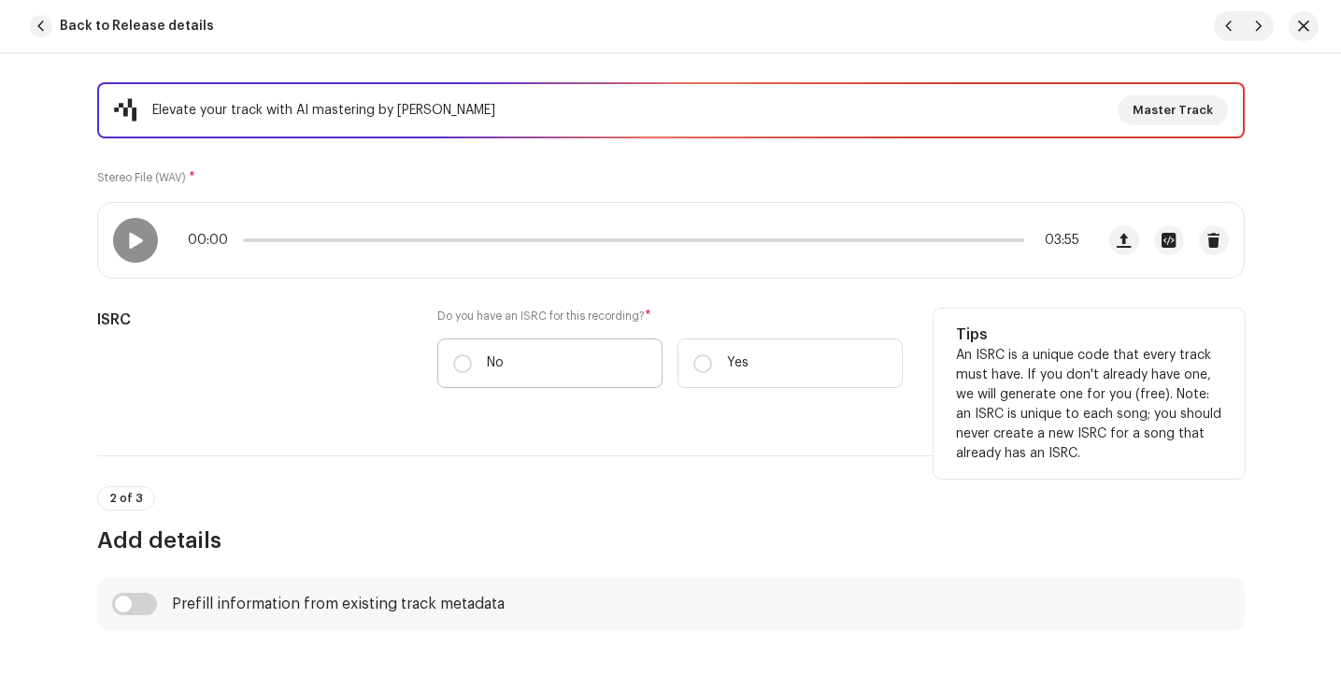
click at [479, 366] on label "No" at bounding box center [549, 363] width 225 height 50
click at [472, 366] on input "No" at bounding box center [462, 363] width 19 height 19
radio input "true"
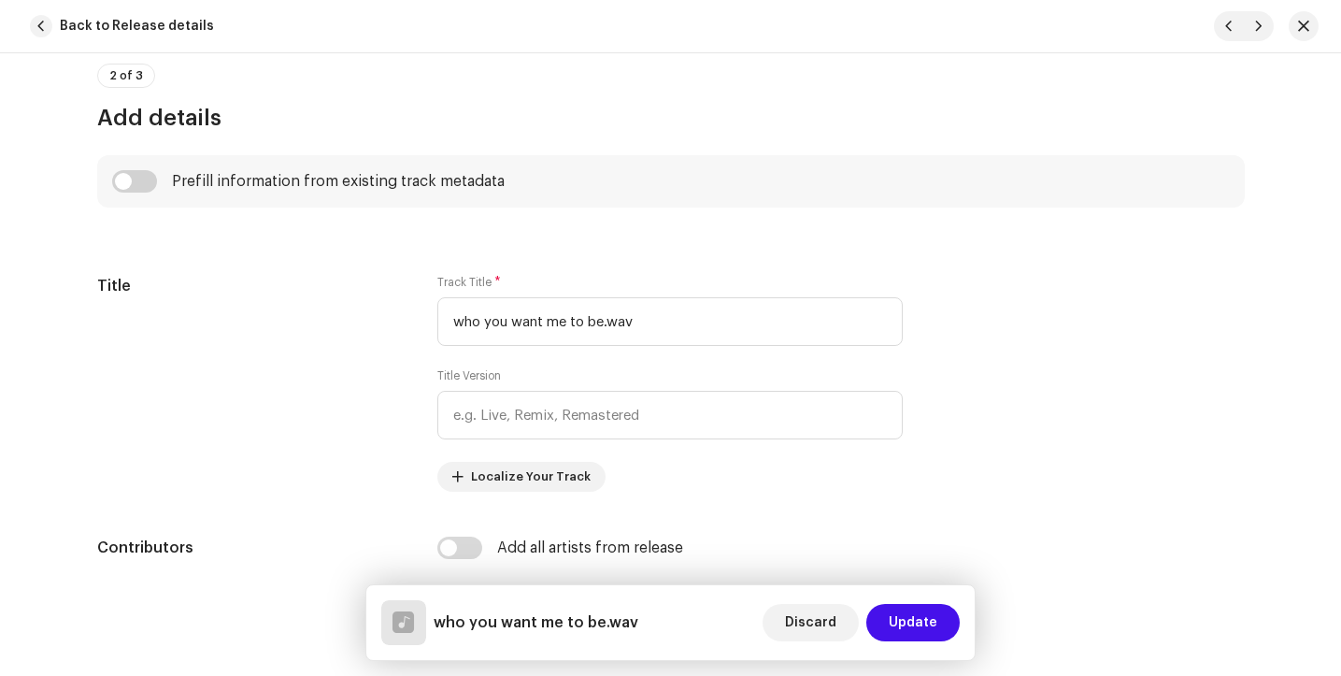
scroll to position [709, 0]
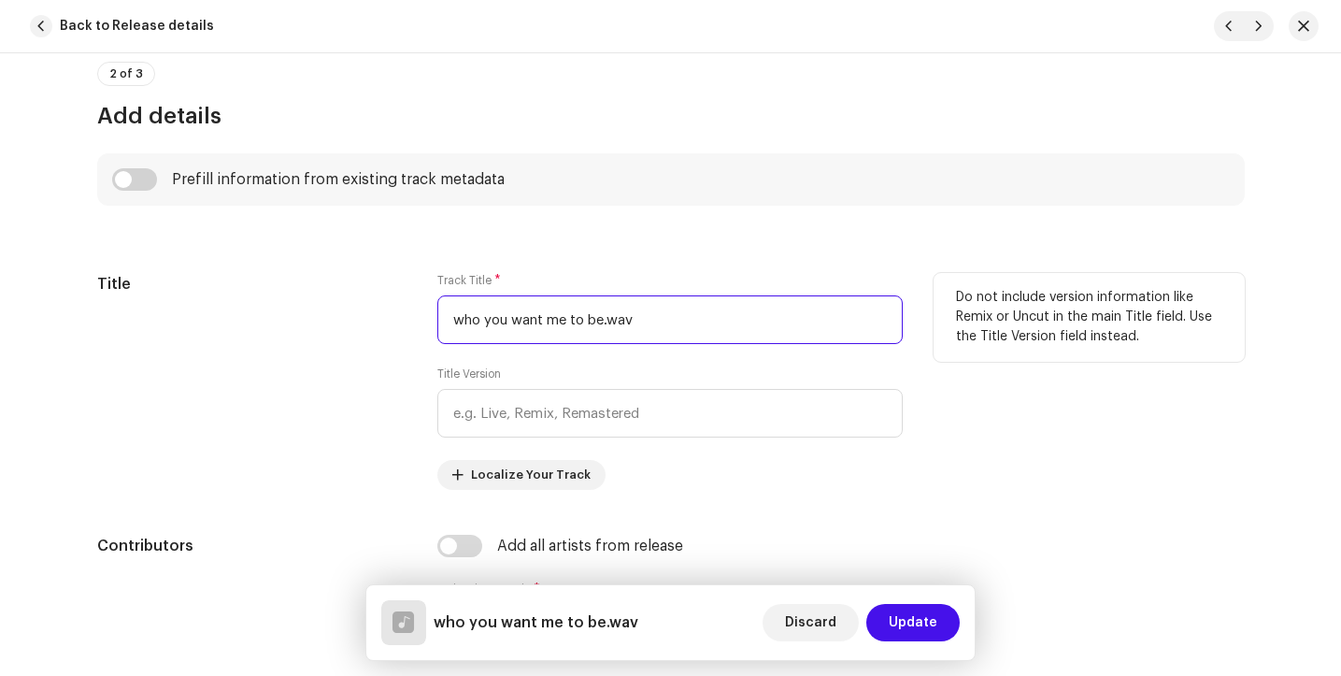
click at [715, 324] on input "who you want me to be.wav" at bounding box center [669, 319] width 465 height 49
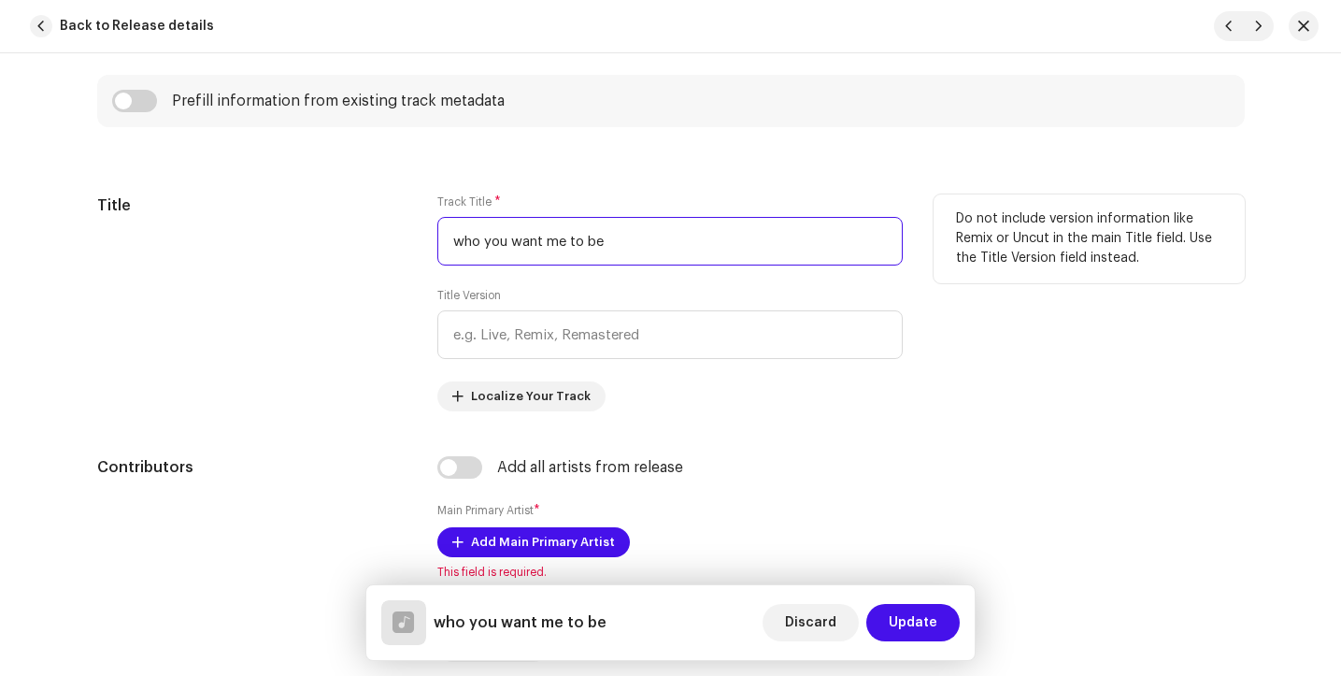
scroll to position [795, 0]
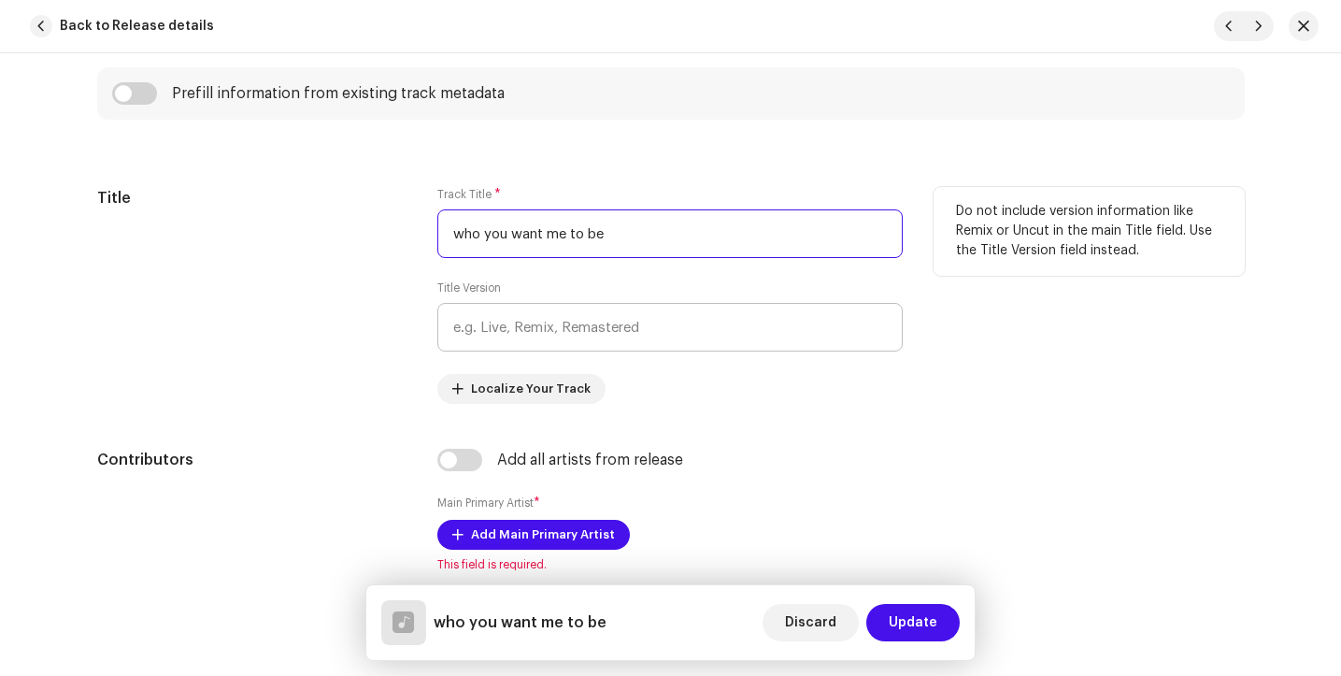
type input "who you want me to be"
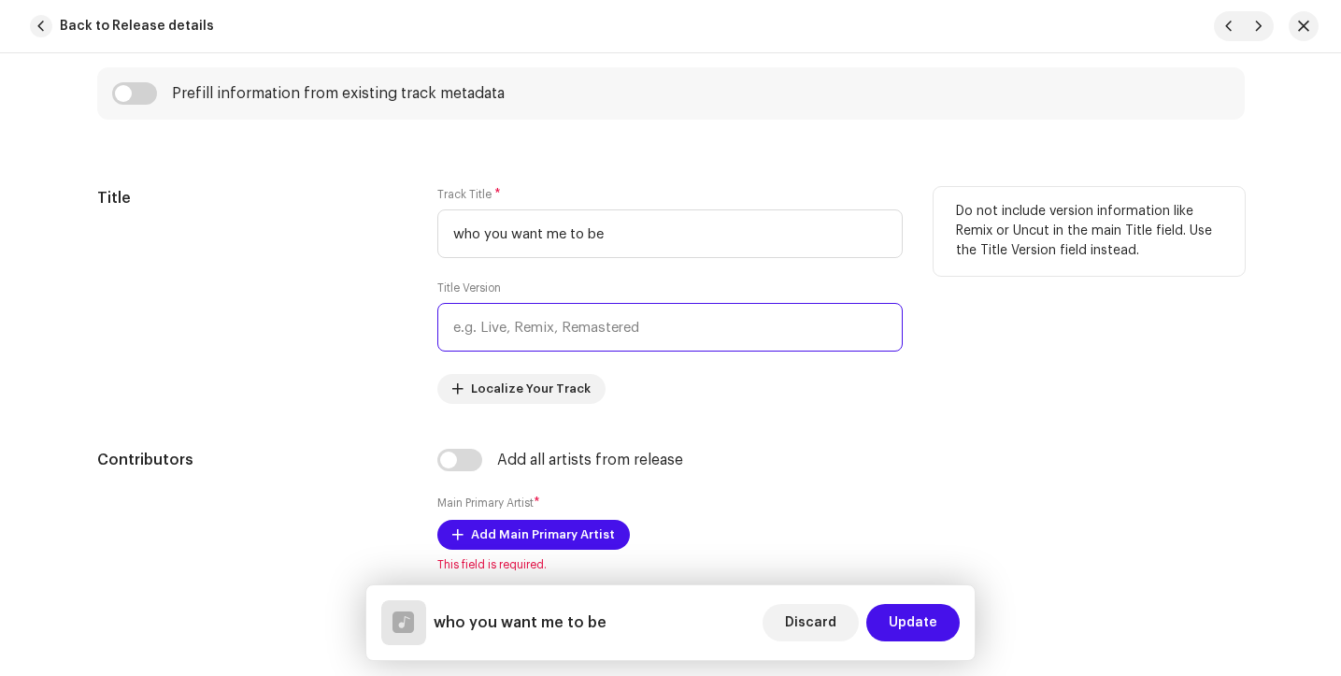
click at [682, 333] on input "text" at bounding box center [669, 327] width 465 height 49
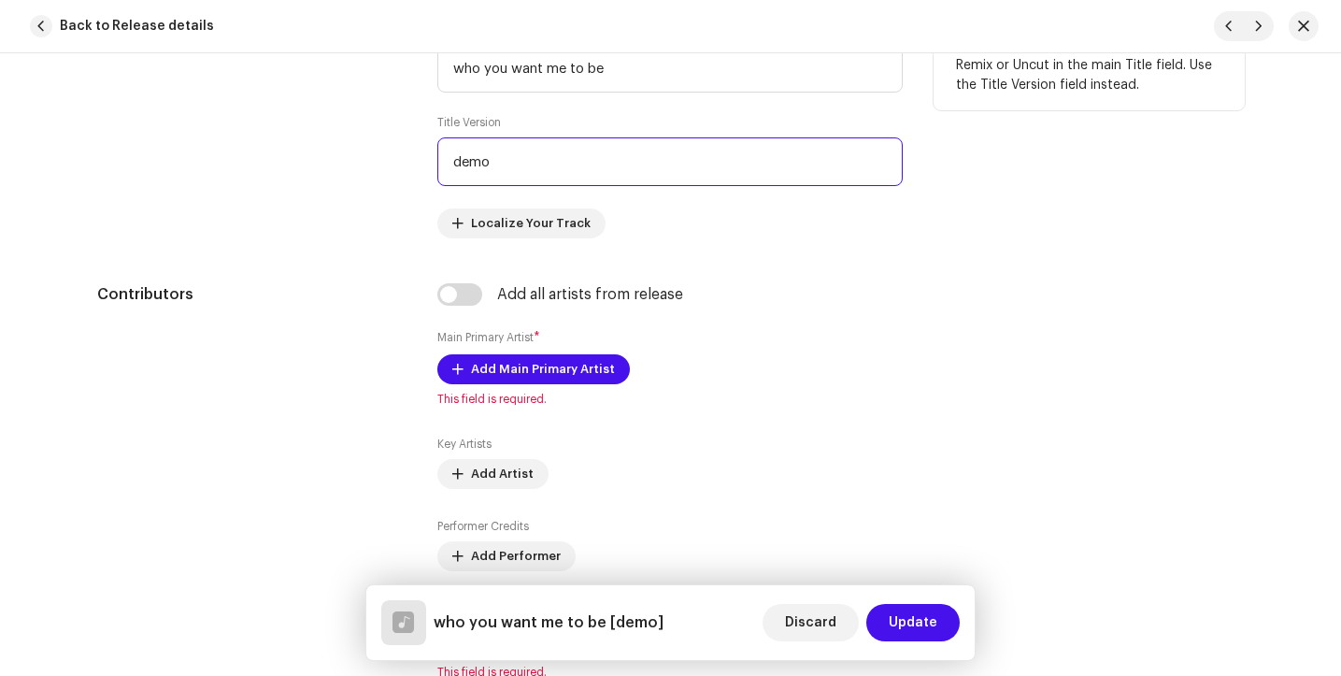
scroll to position [962, 0]
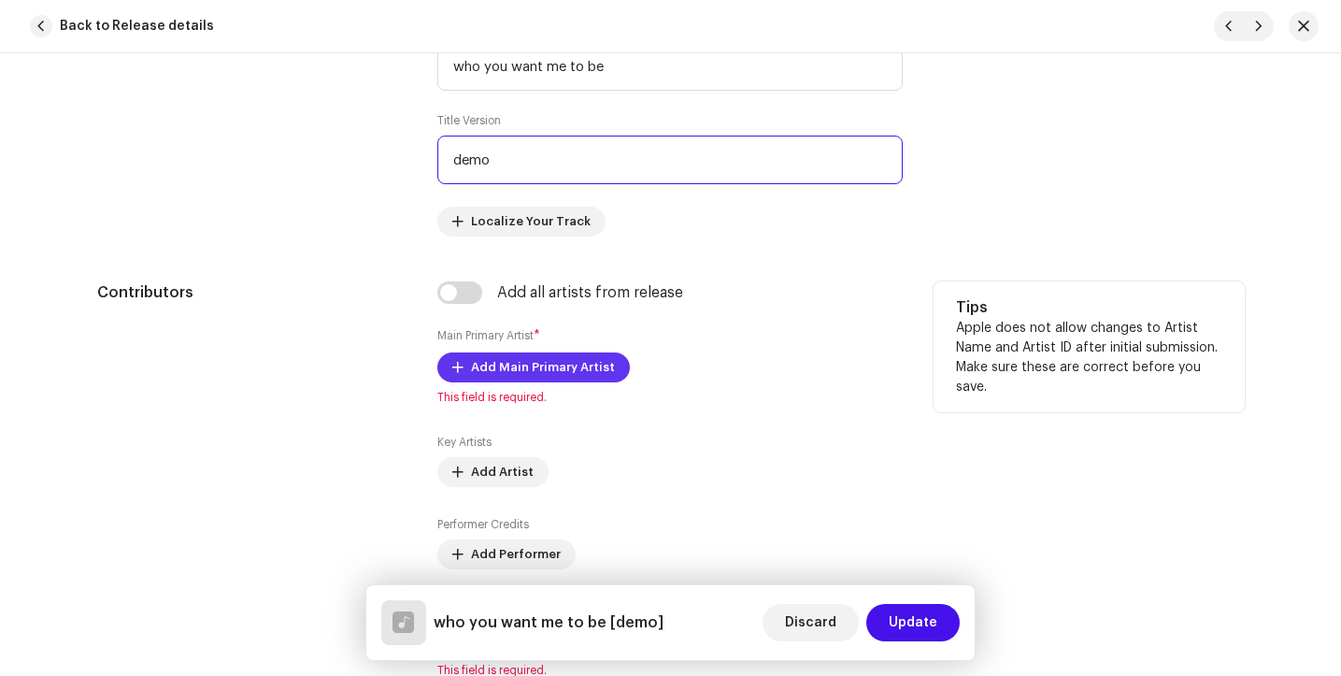
type input "demo"
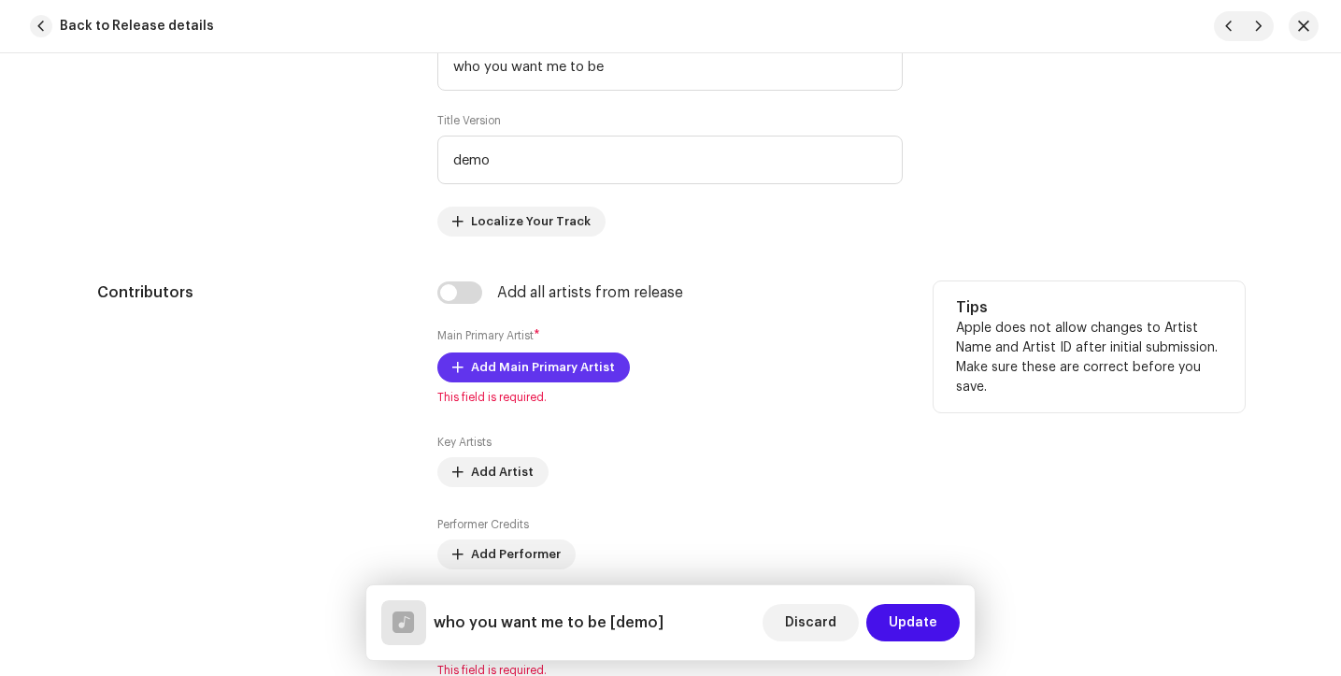
click at [578, 360] on span "Add Main Primary Artist" at bounding box center [543, 367] width 144 height 37
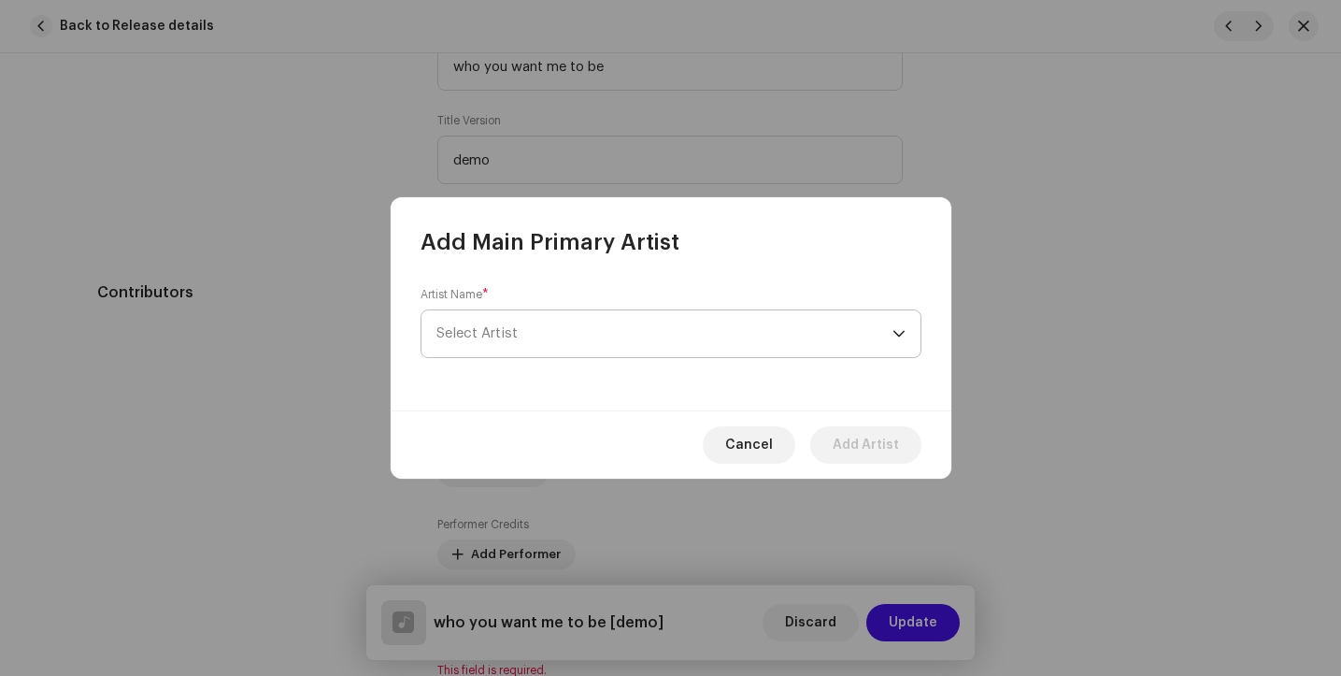
click at [575, 328] on span "Select Artist" at bounding box center [665, 333] width 456 height 47
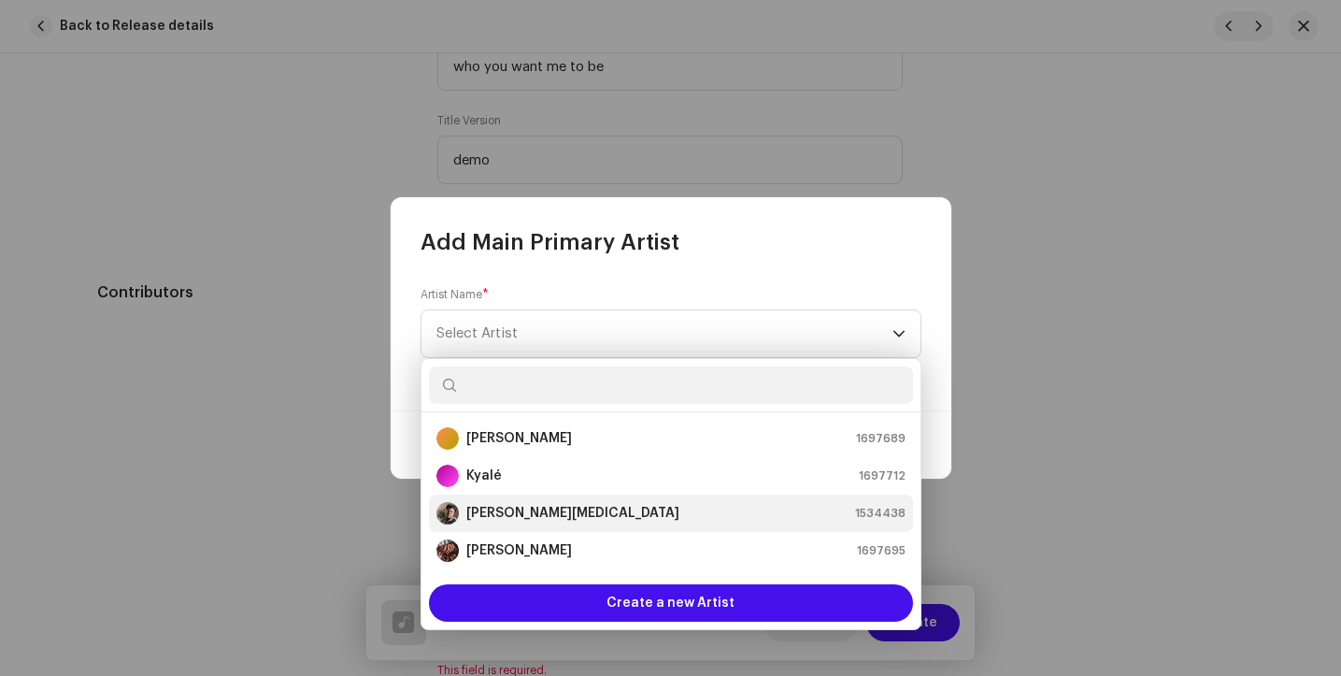
click at [560, 514] on div "[PERSON_NAME][MEDICAL_DATA] 1534438" at bounding box center [671, 513] width 469 height 22
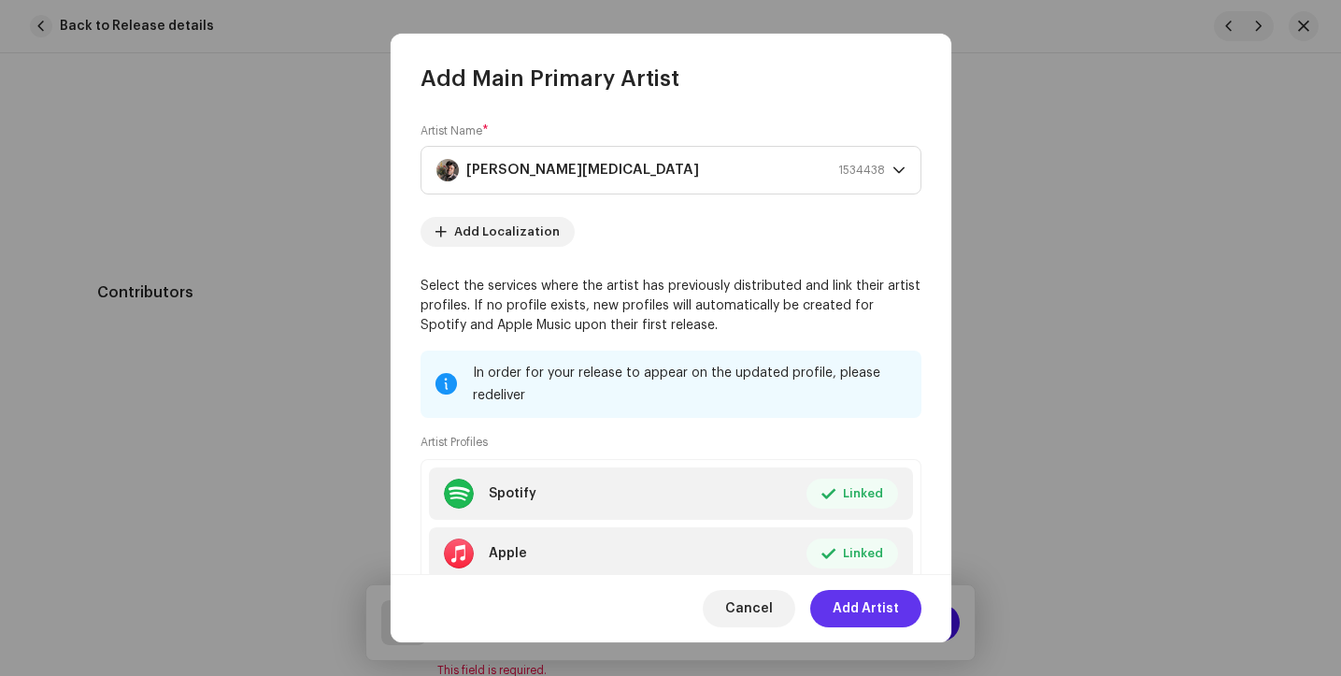
click at [852, 605] on span "Add Artist" at bounding box center [866, 608] width 66 height 37
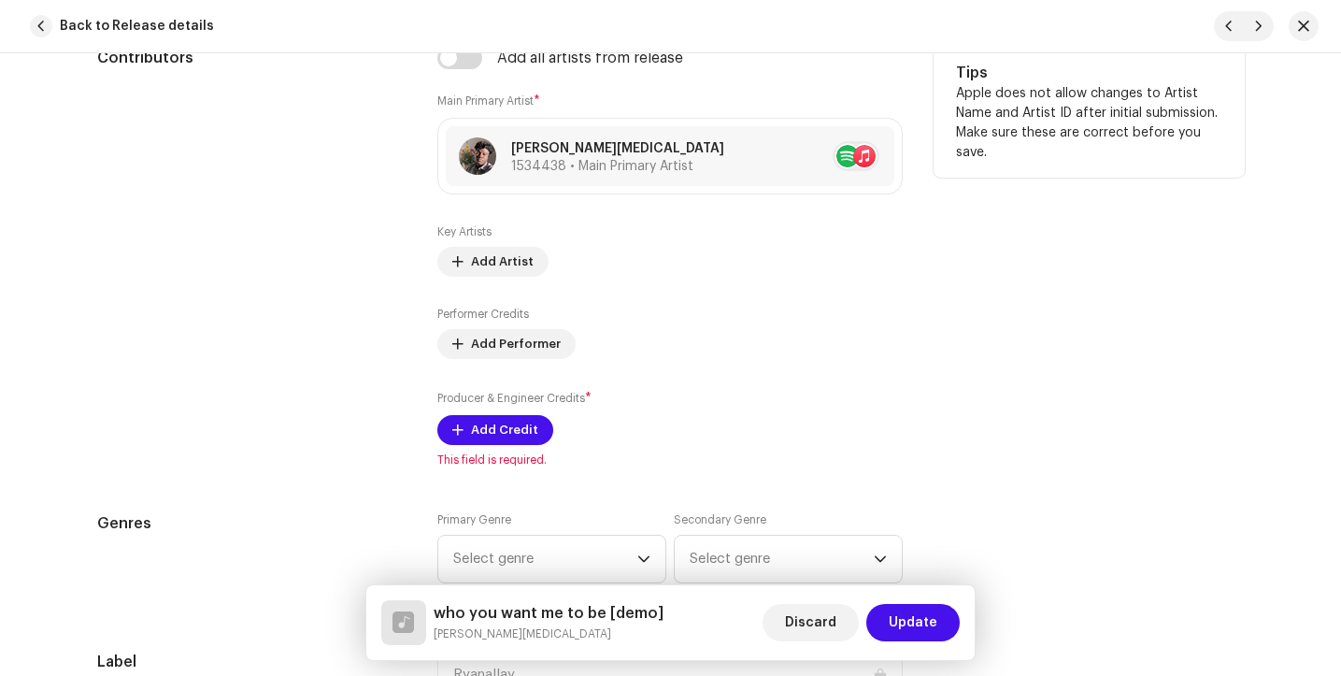
scroll to position [1204, 0]
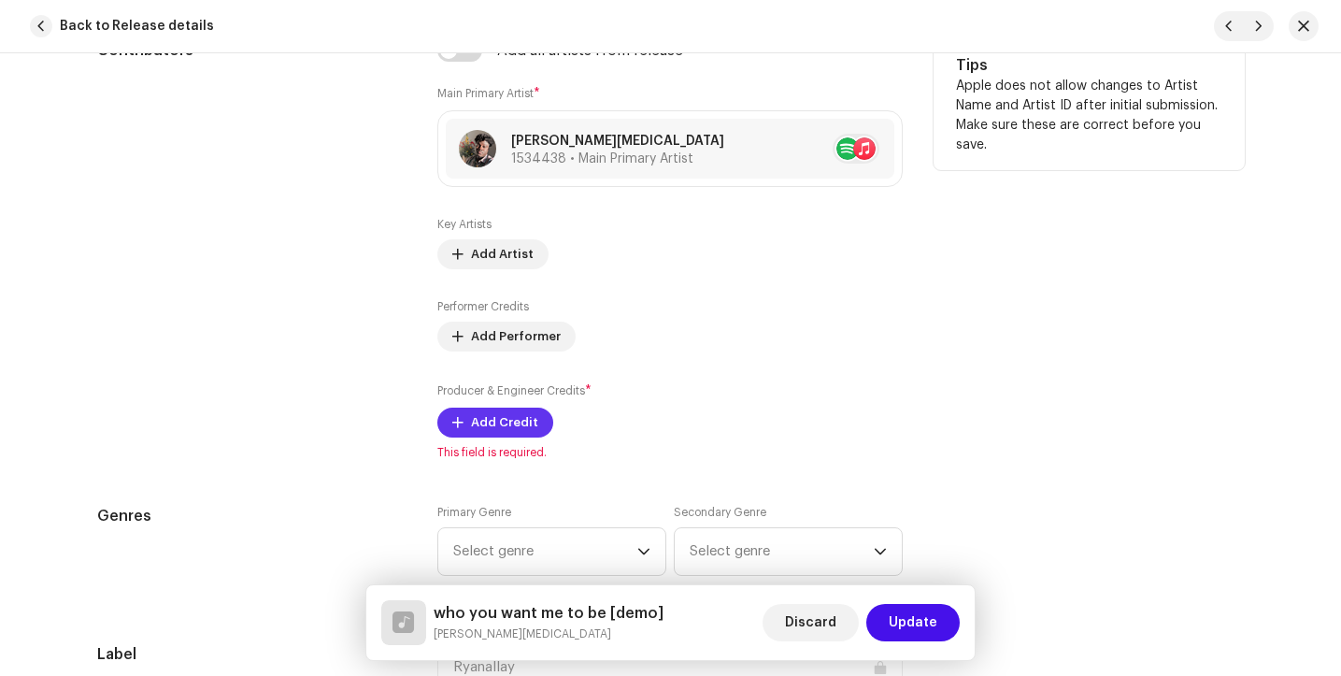
click at [489, 434] on span "Add Credit" at bounding box center [504, 422] width 67 height 37
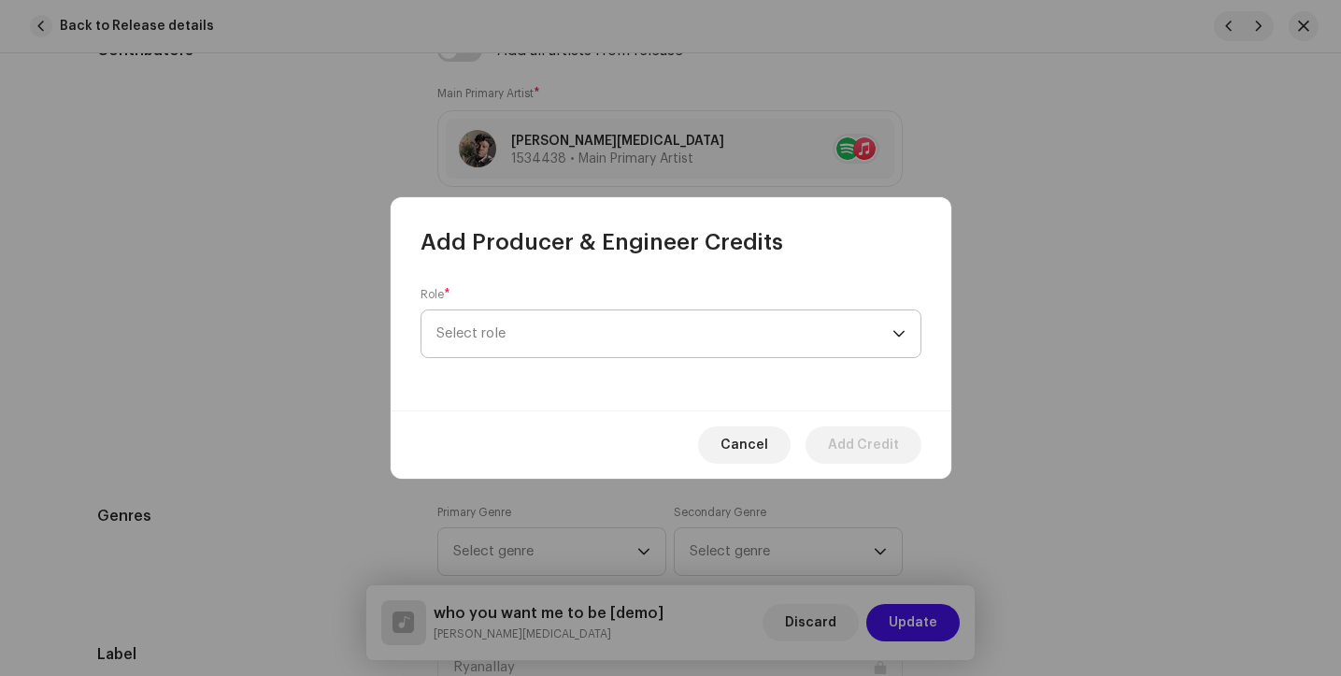
click at [566, 325] on span "Select role" at bounding box center [665, 333] width 456 height 47
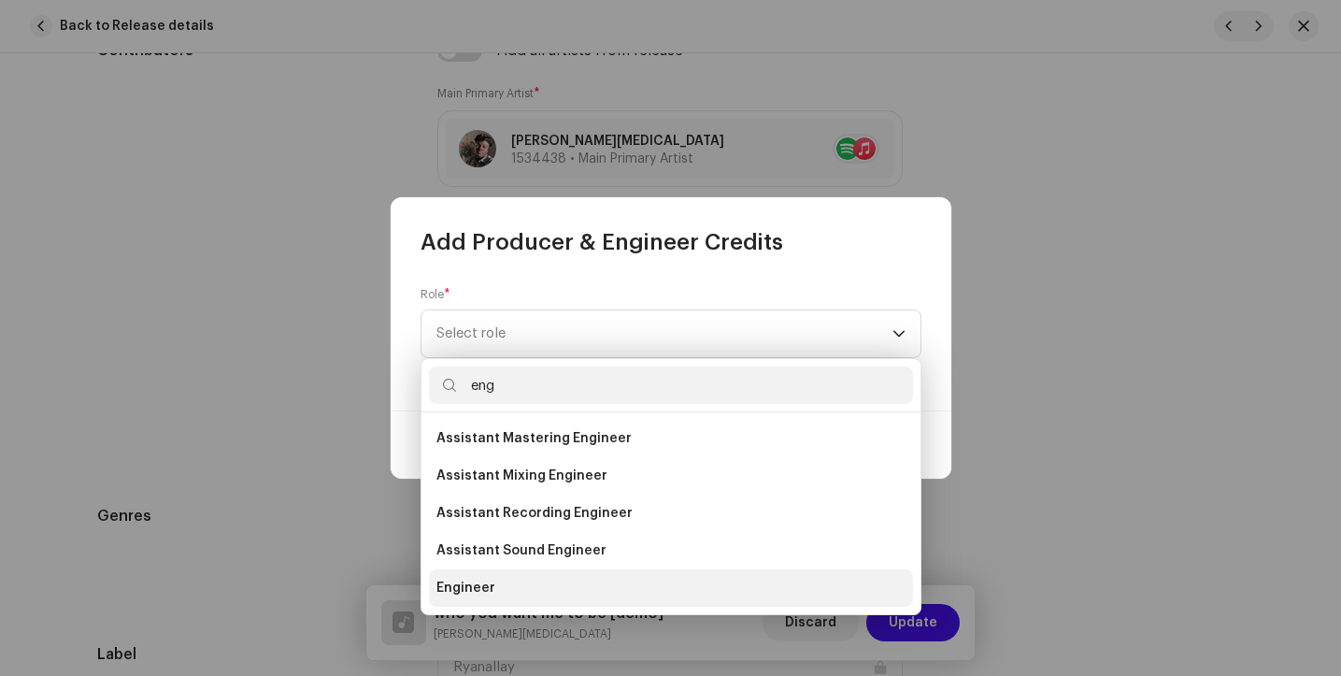
type input "eng"
click at [485, 587] on span "Engineer" at bounding box center [466, 588] width 59 height 19
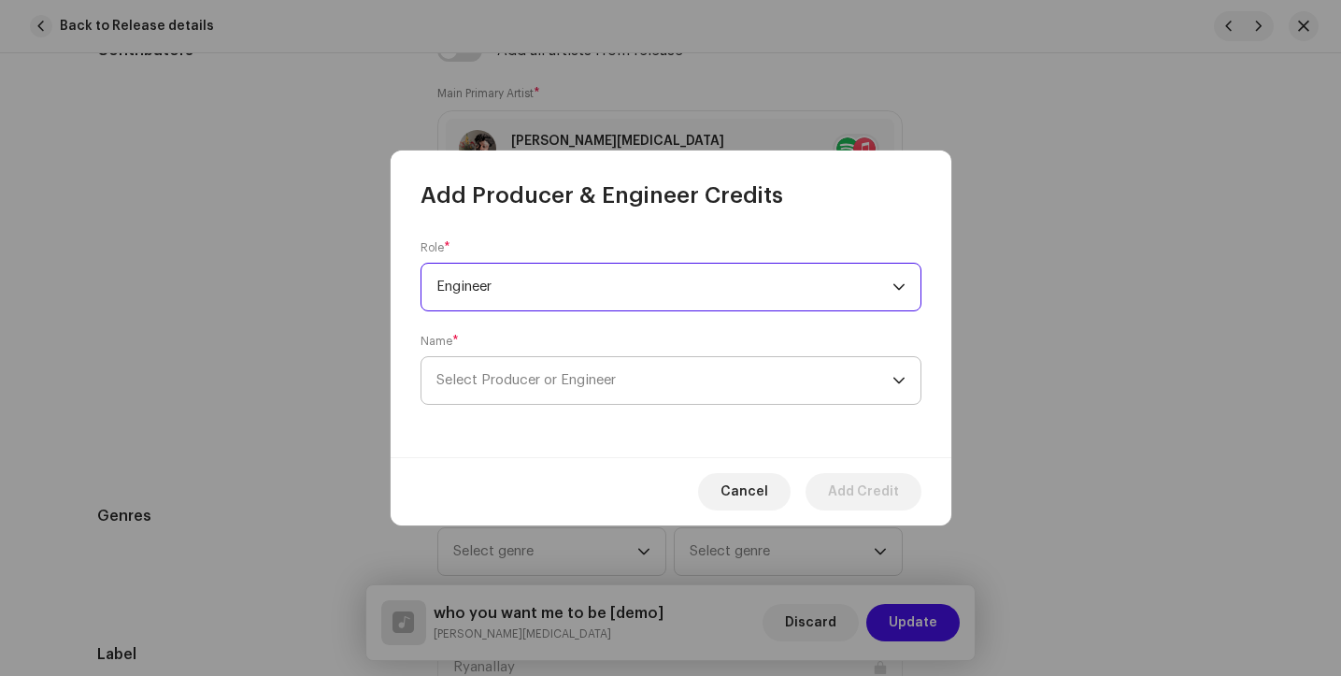
click at [630, 389] on span "Select Producer or Engineer" at bounding box center [665, 380] width 456 height 47
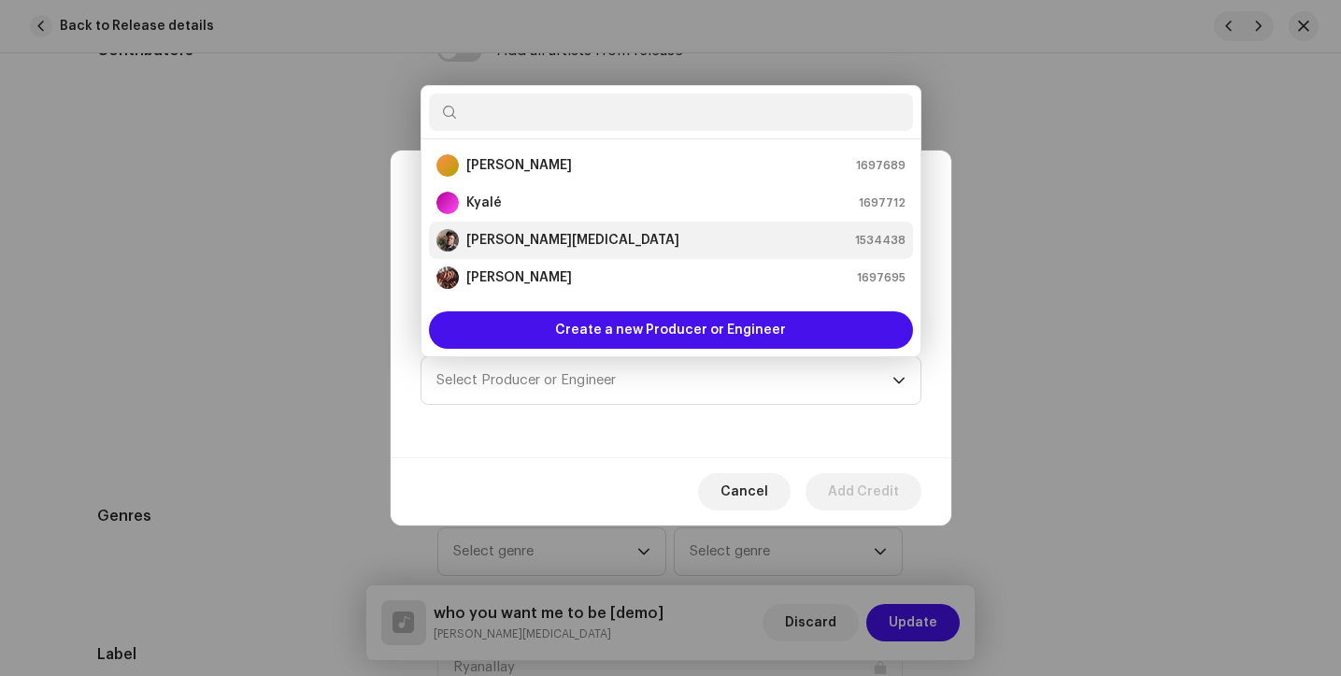
click at [549, 230] on div "[PERSON_NAME][MEDICAL_DATA] 1534438" at bounding box center [671, 240] width 469 height 22
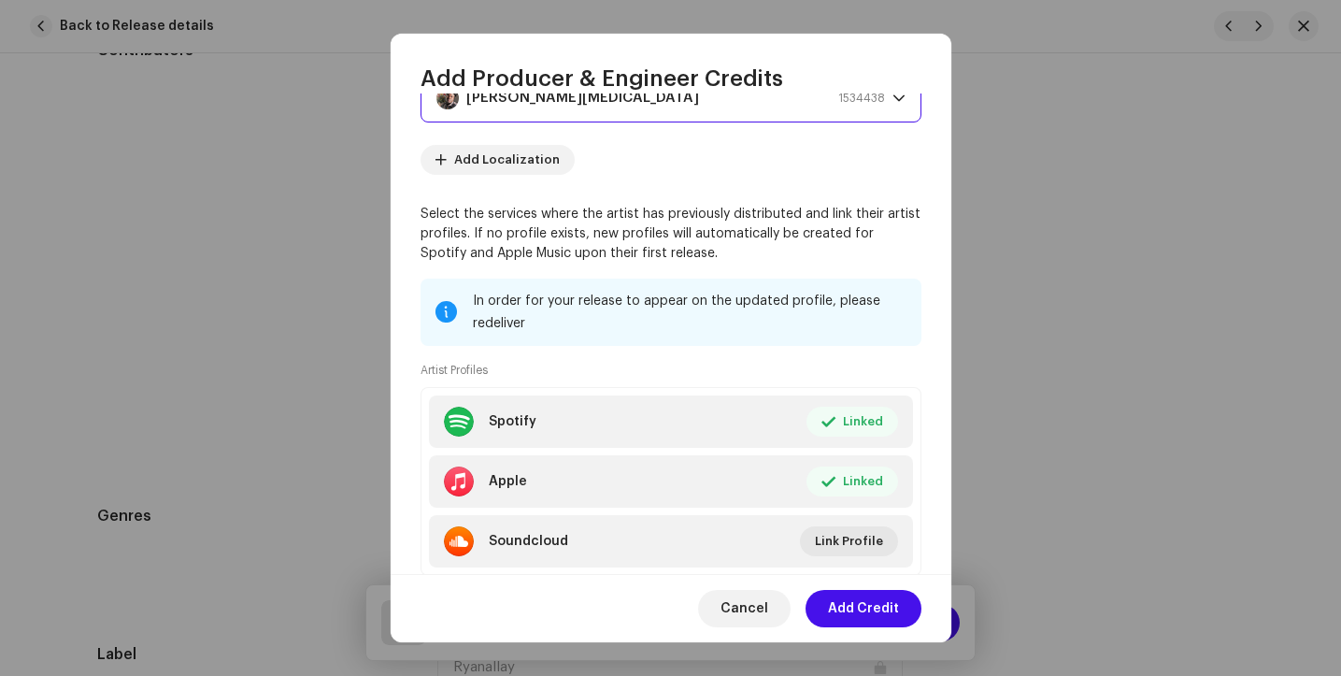
scroll to position [221, 0]
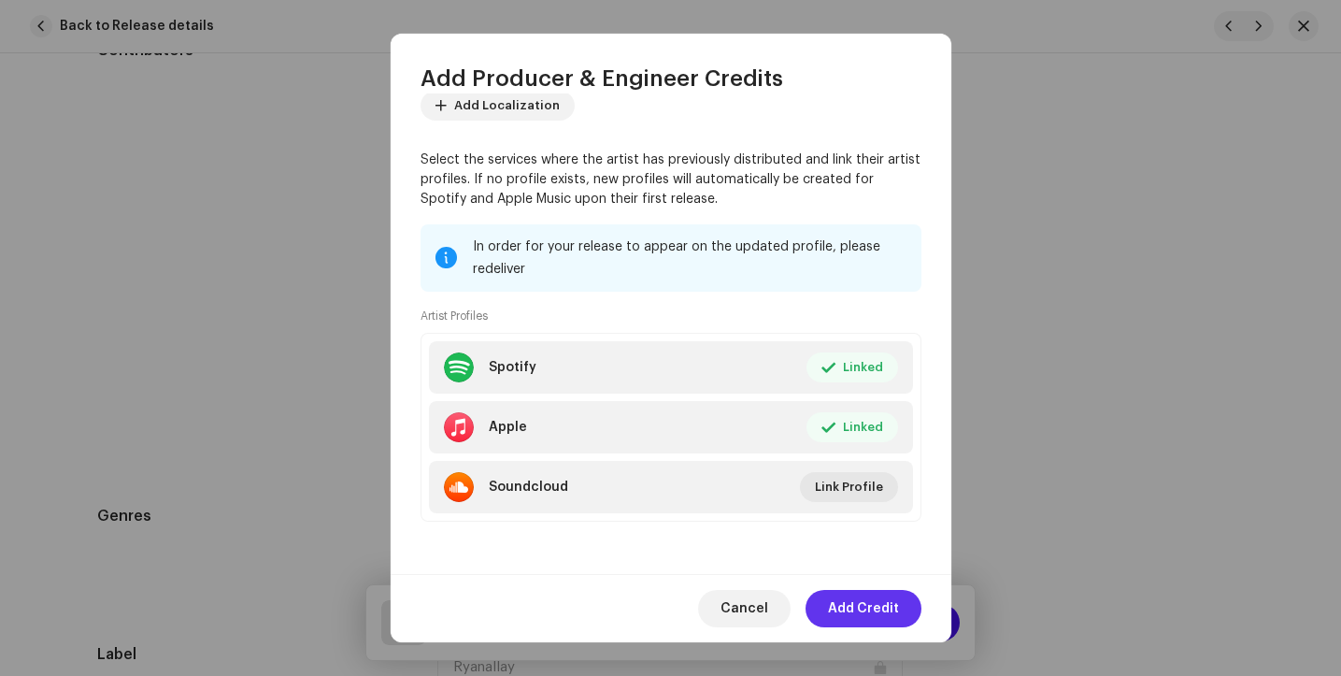
click at [878, 612] on span "Add Credit" at bounding box center [863, 608] width 71 height 37
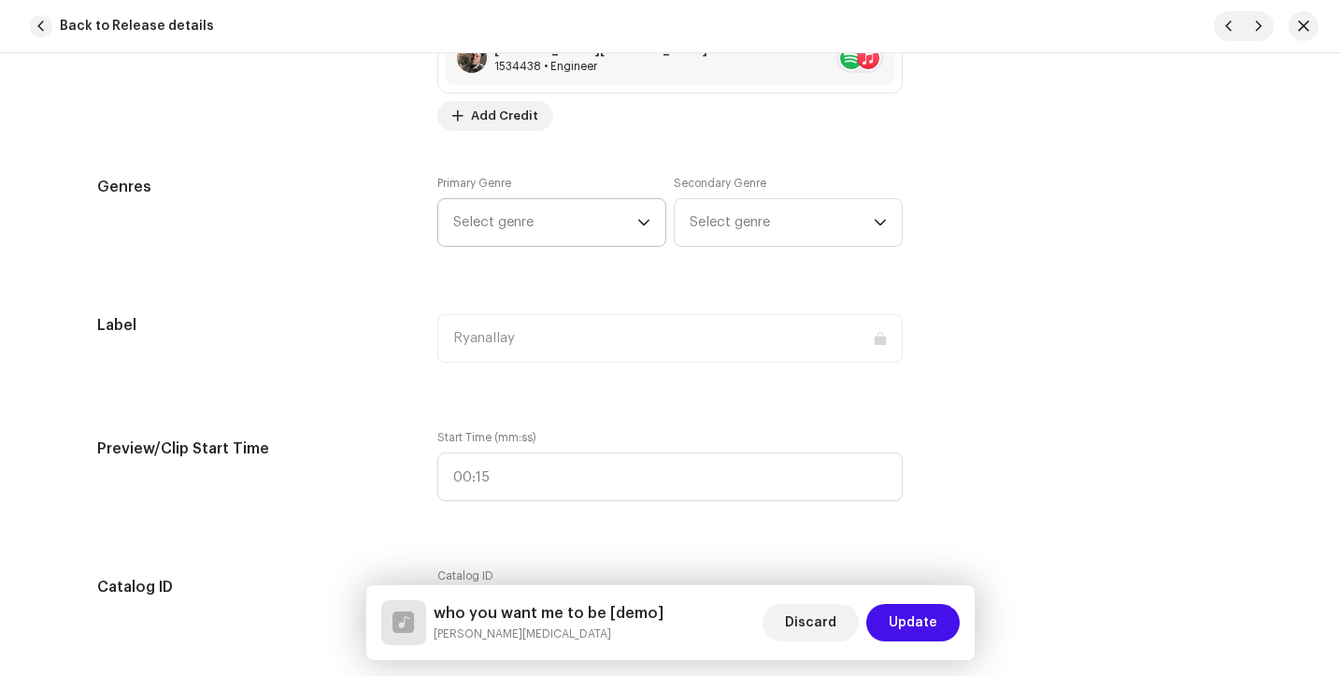
scroll to position [1598, 0]
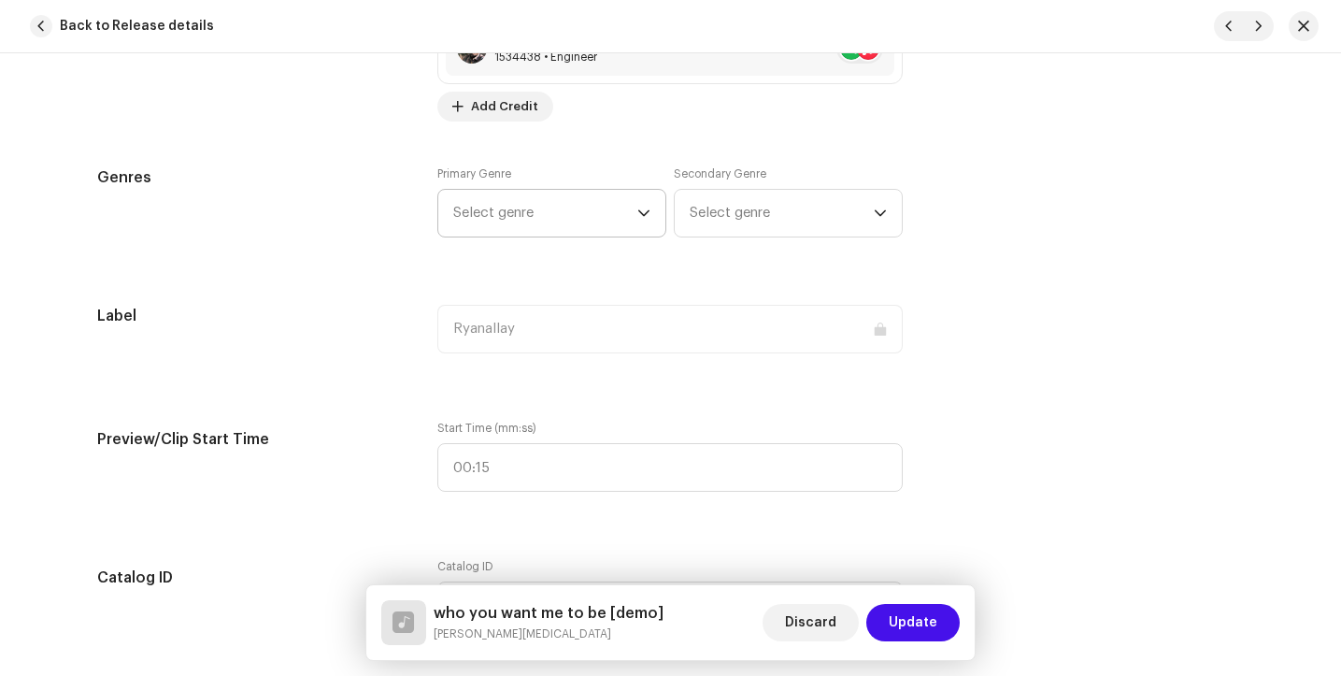
click at [557, 208] on span "Select genre" at bounding box center [545, 213] width 184 height 47
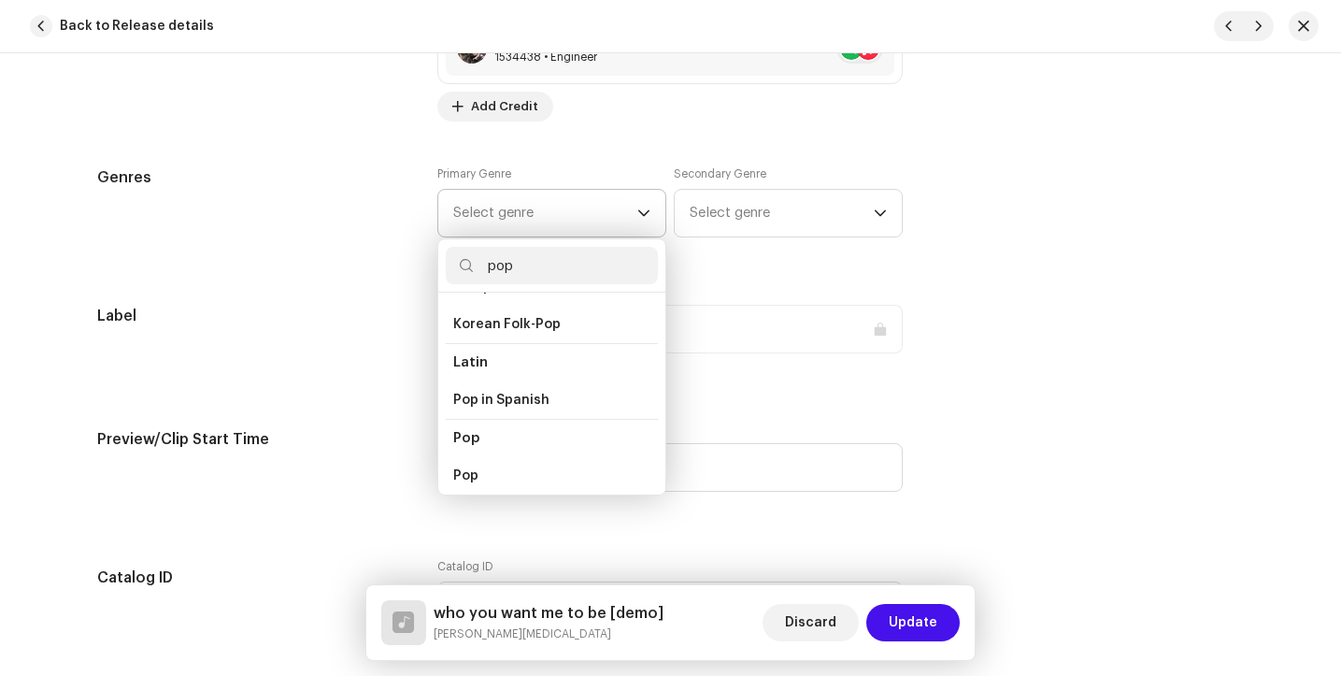
scroll to position [591, 0]
type input "pop"
click at [463, 416] on span "Pop" at bounding box center [466, 423] width 26 height 14
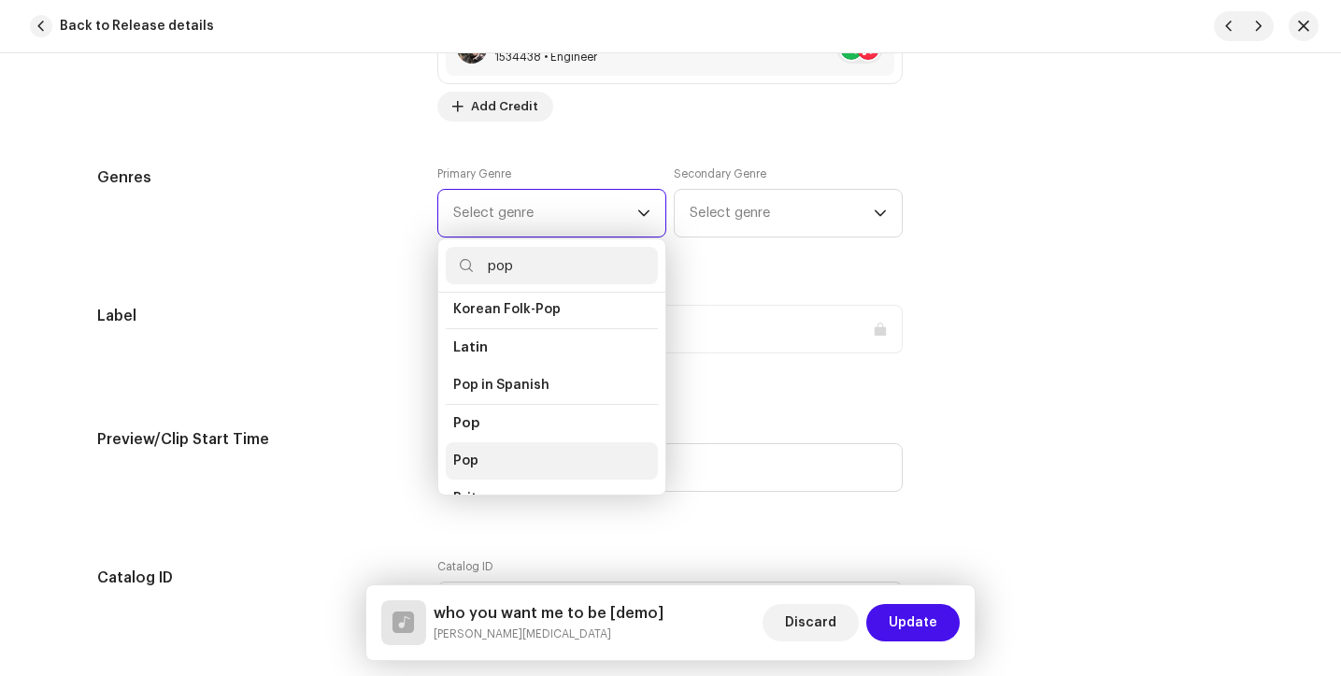
click at [459, 451] on span "Pop" at bounding box center [465, 460] width 25 height 19
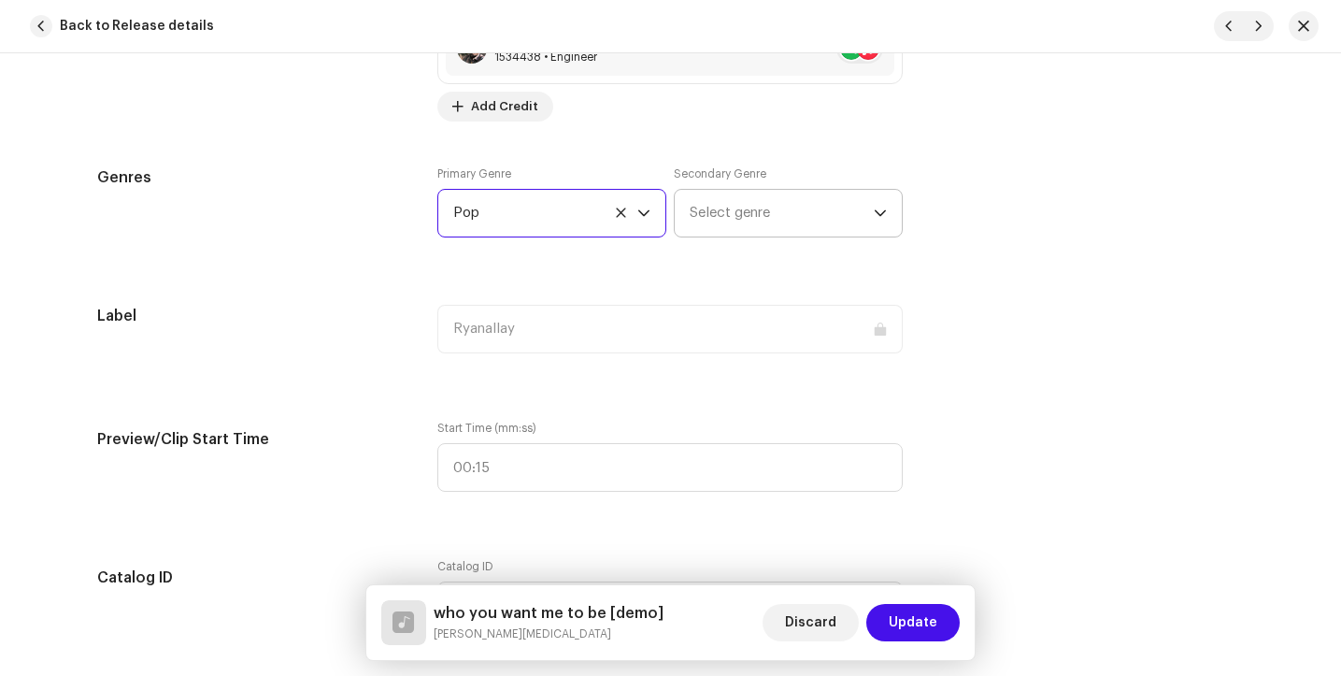
click at [807, 227] on span "Select genre" at bounding box center [782, 213] width 184 height 47
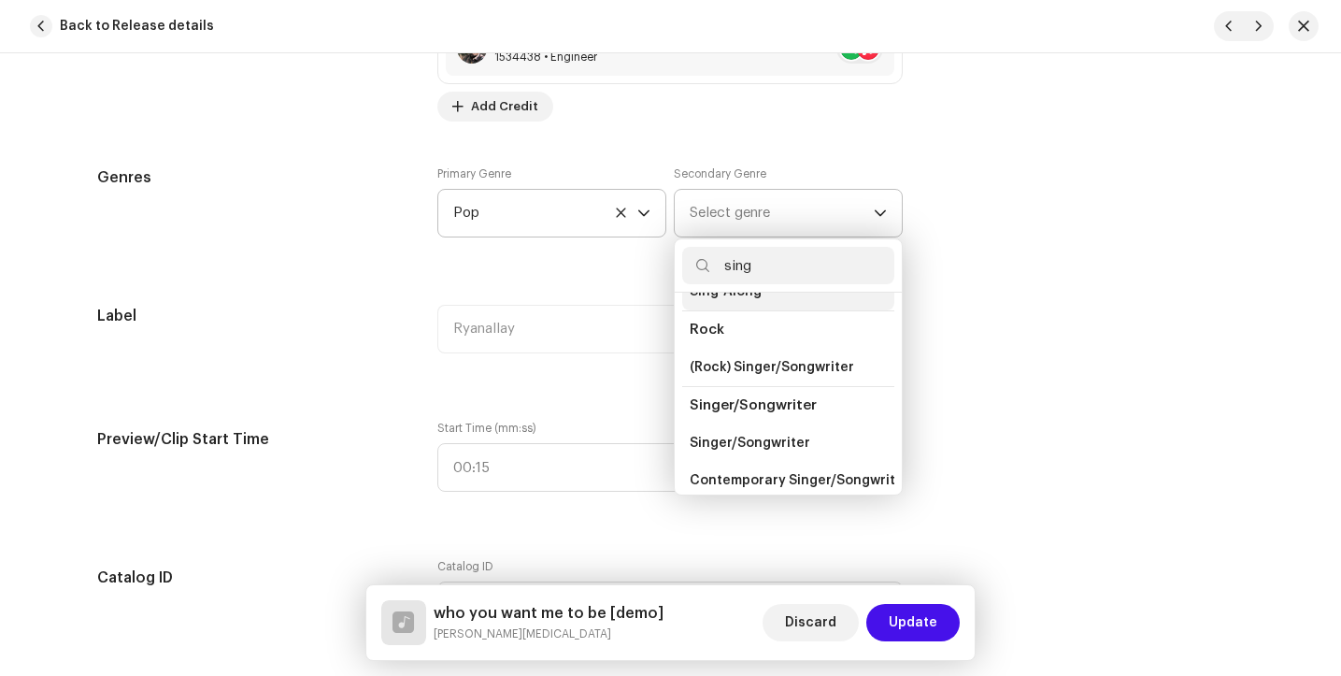
scroll to position [69, 0]
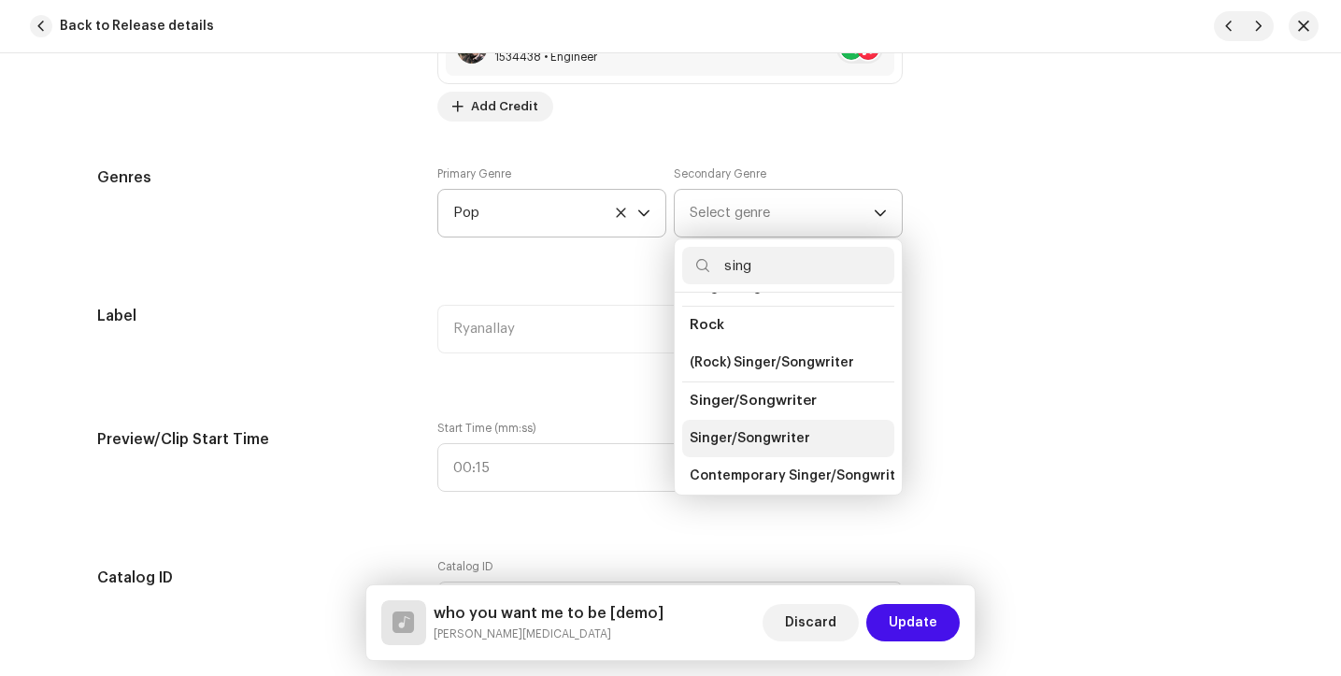
type input "sing"
click at [755, 432] on span "Singer/Songwriter" at bounding box center [750, 438] width 121 height 19
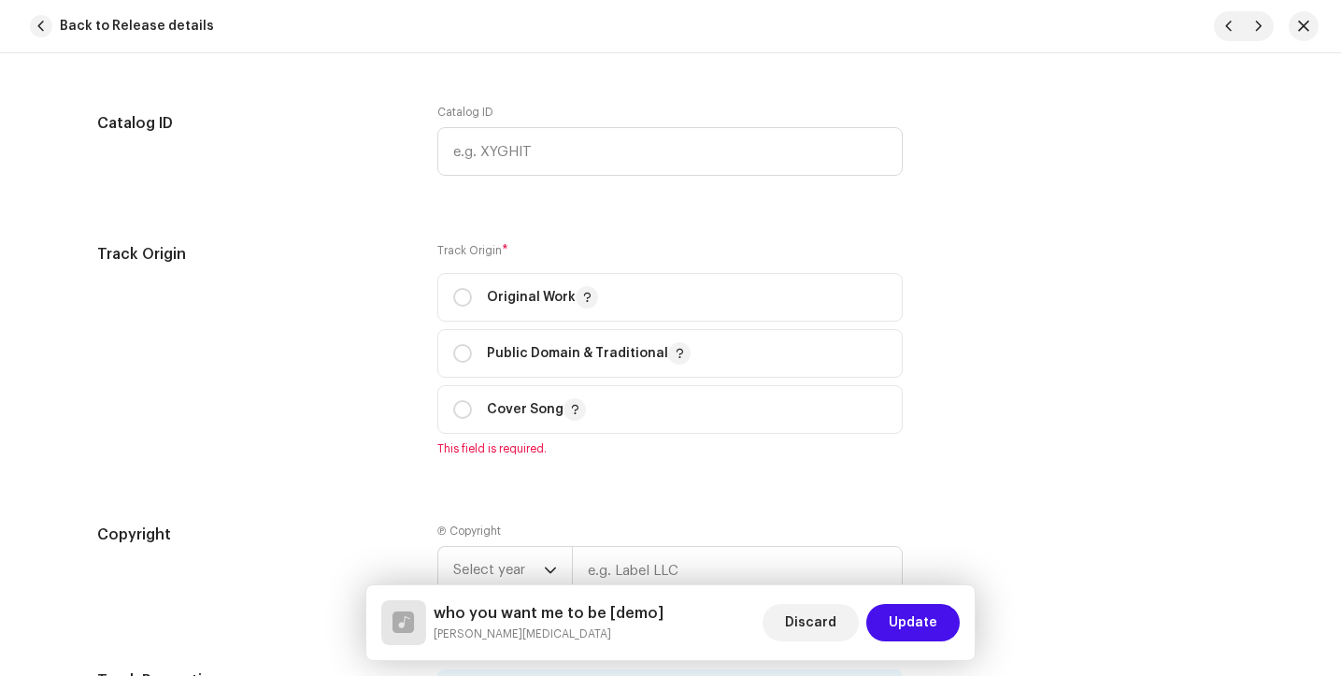
scroll to position [2067, 0]
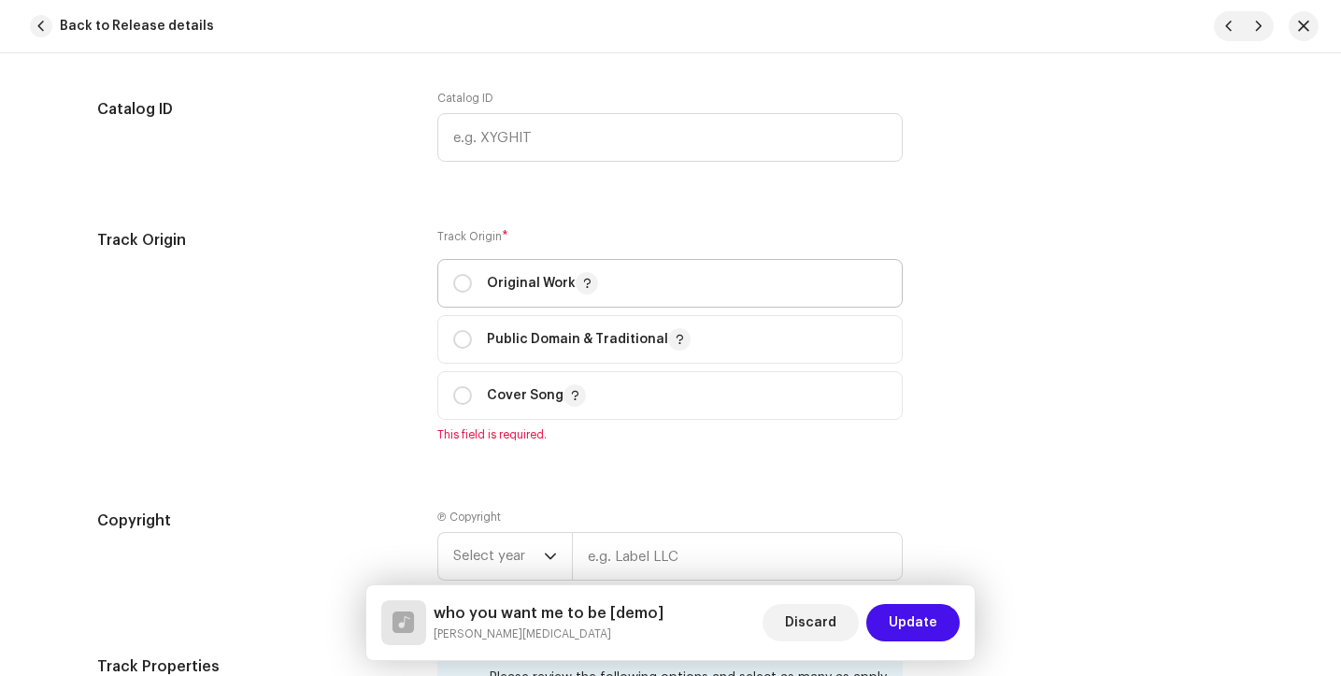
click at [558, 273] on span "Original Work" at bounding box center [670, 283] width 434 height 47
radio input "true"
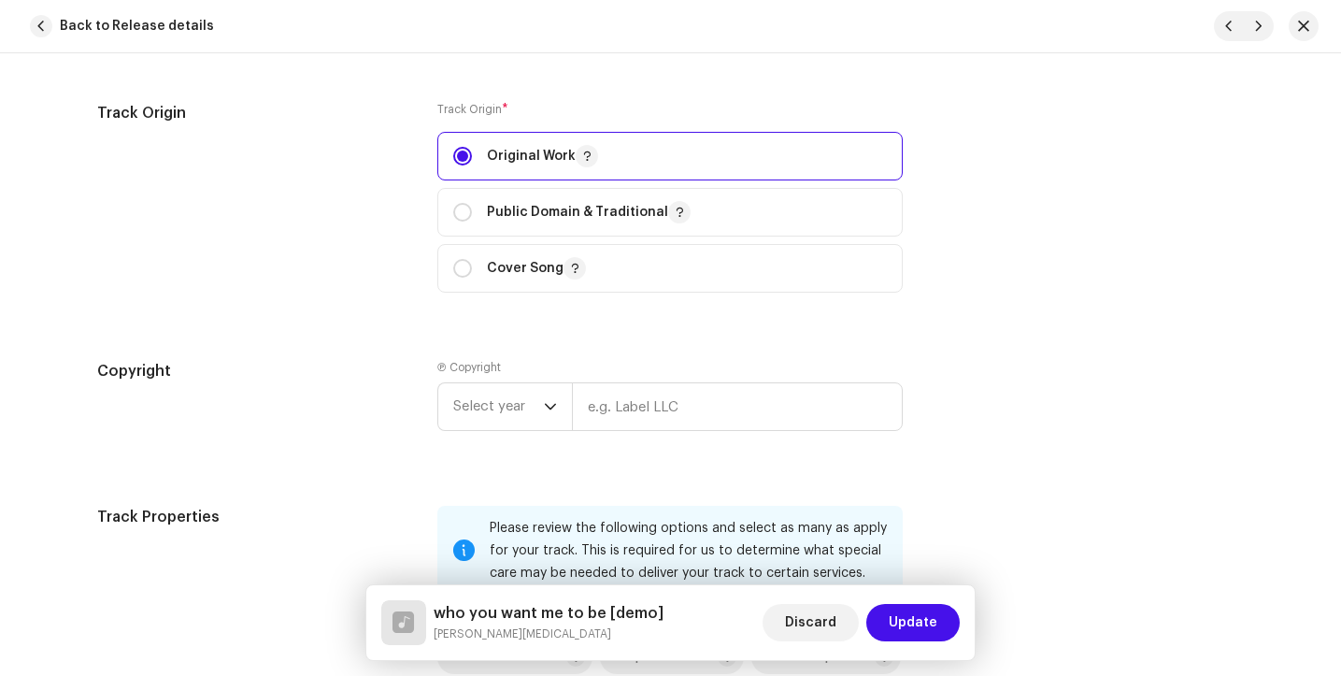
scroll to position [2350, 0]
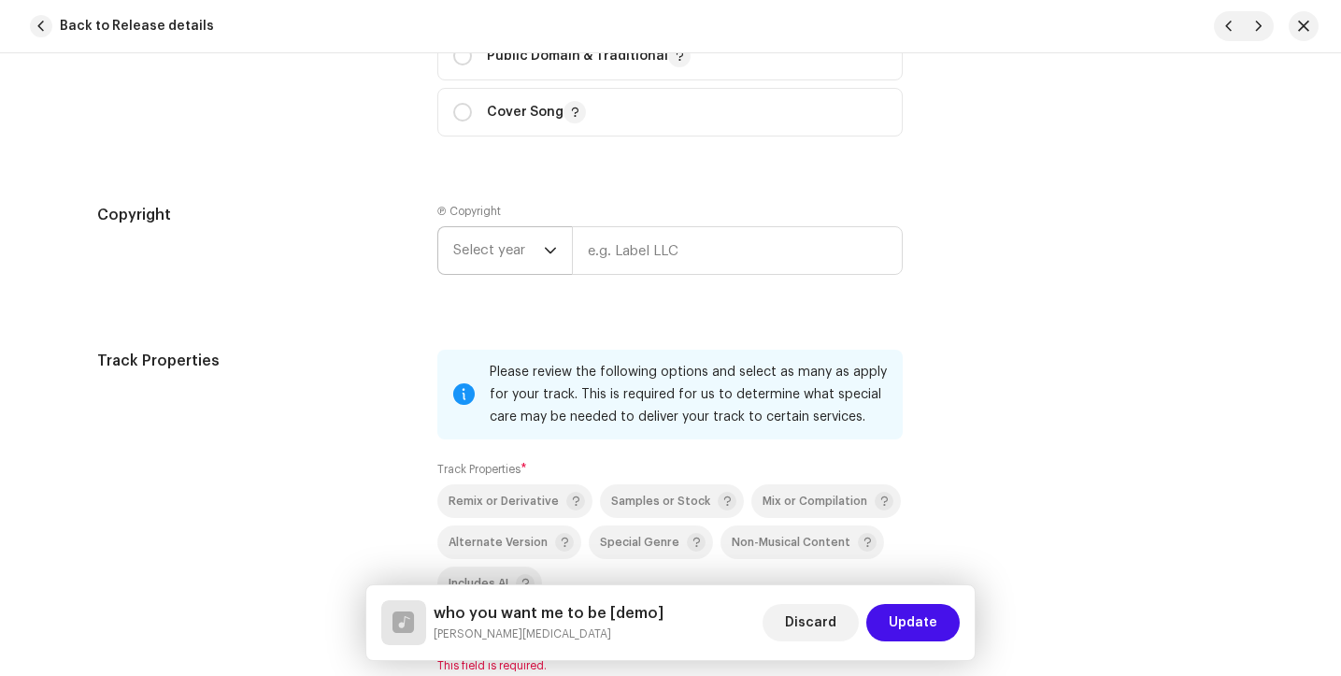
click at [535, 251] on span "Select year" at bounding box center [498, 250] width 91 height 47
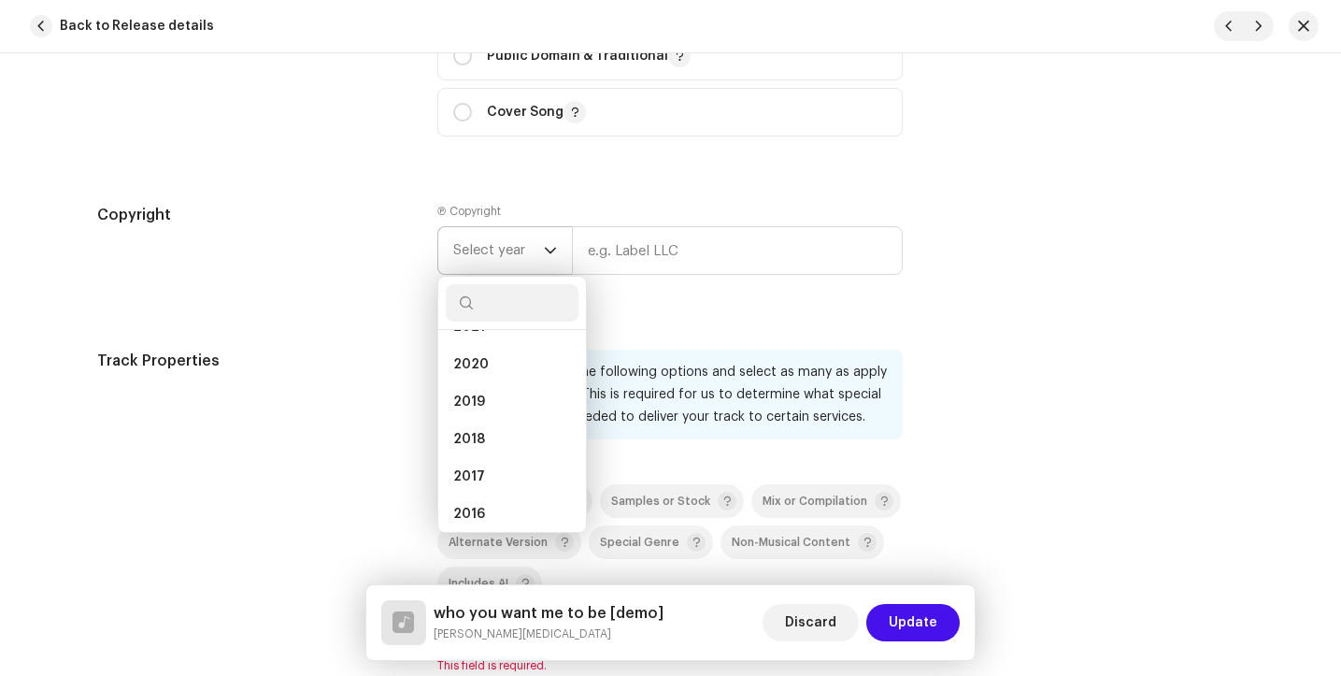
scroll to position [228, 0]
click at [484, 512] on li "2016" at bounding box center [512, 501] width 133 height 37
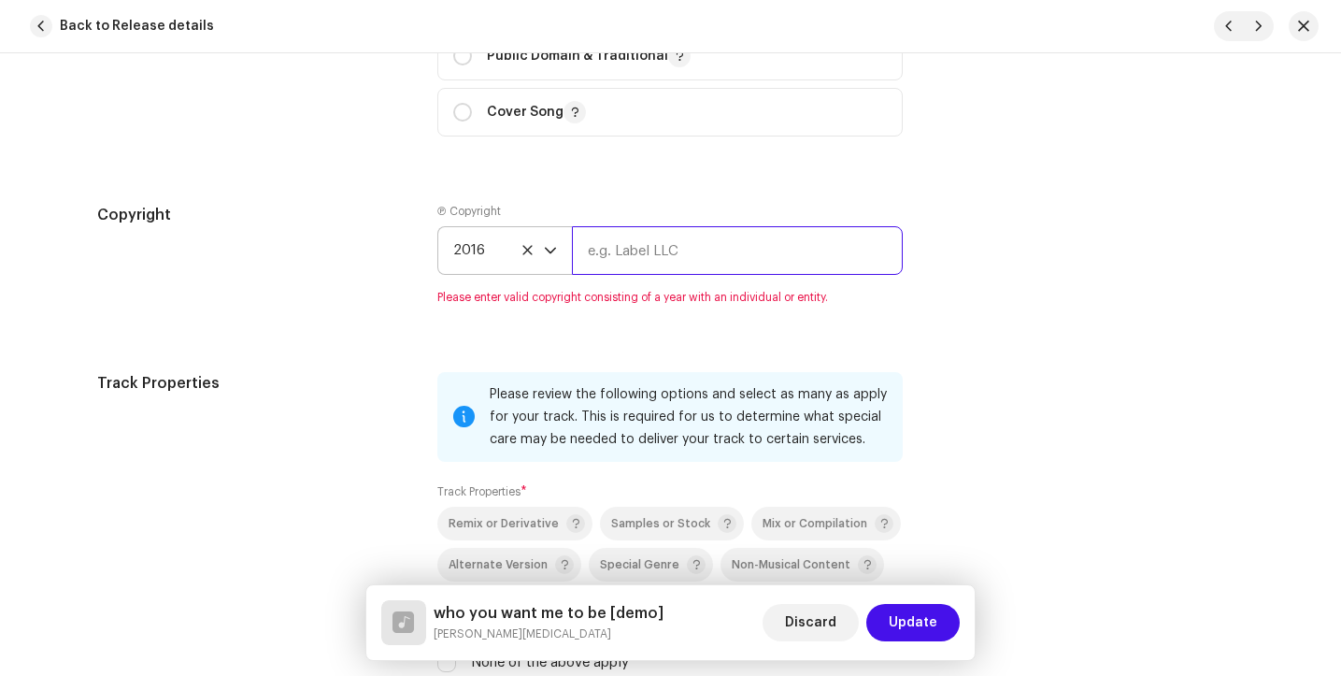
click at [710, 259] on input "text" at bounding box center [737, 250] width 331 height 49
type input "Ryanallaymusic"
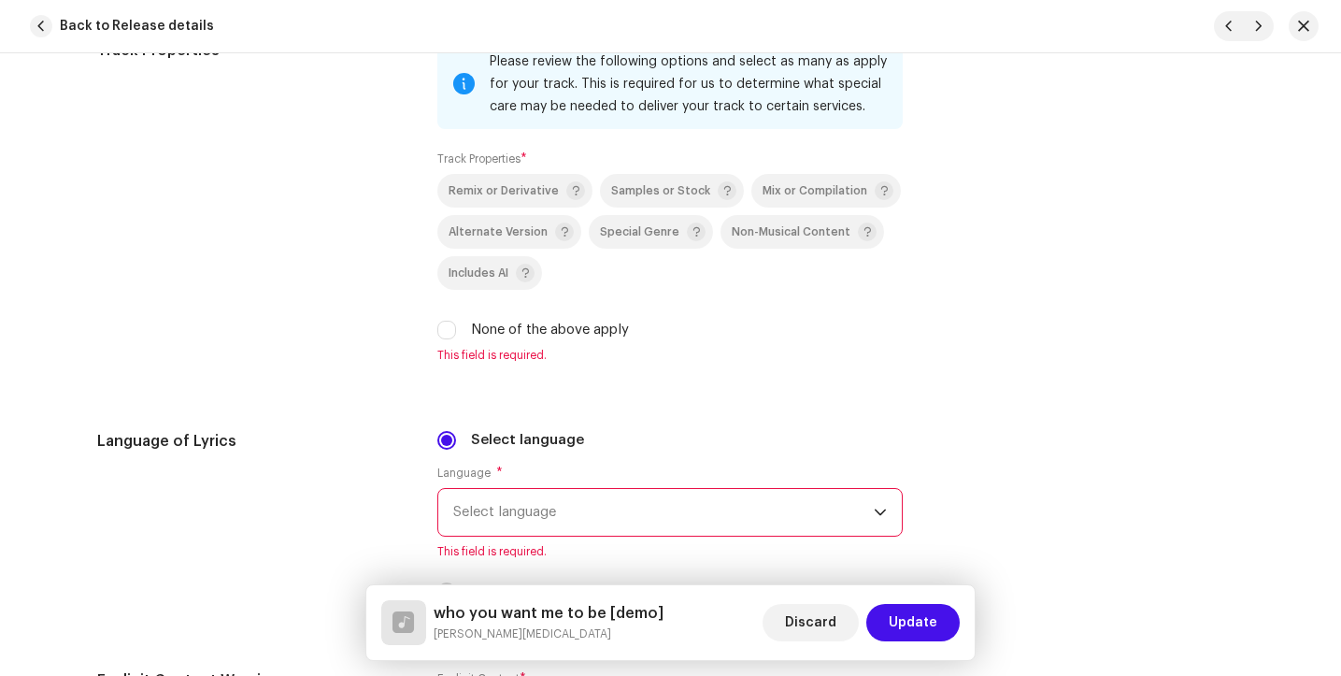
scroll to position [2691, 0]
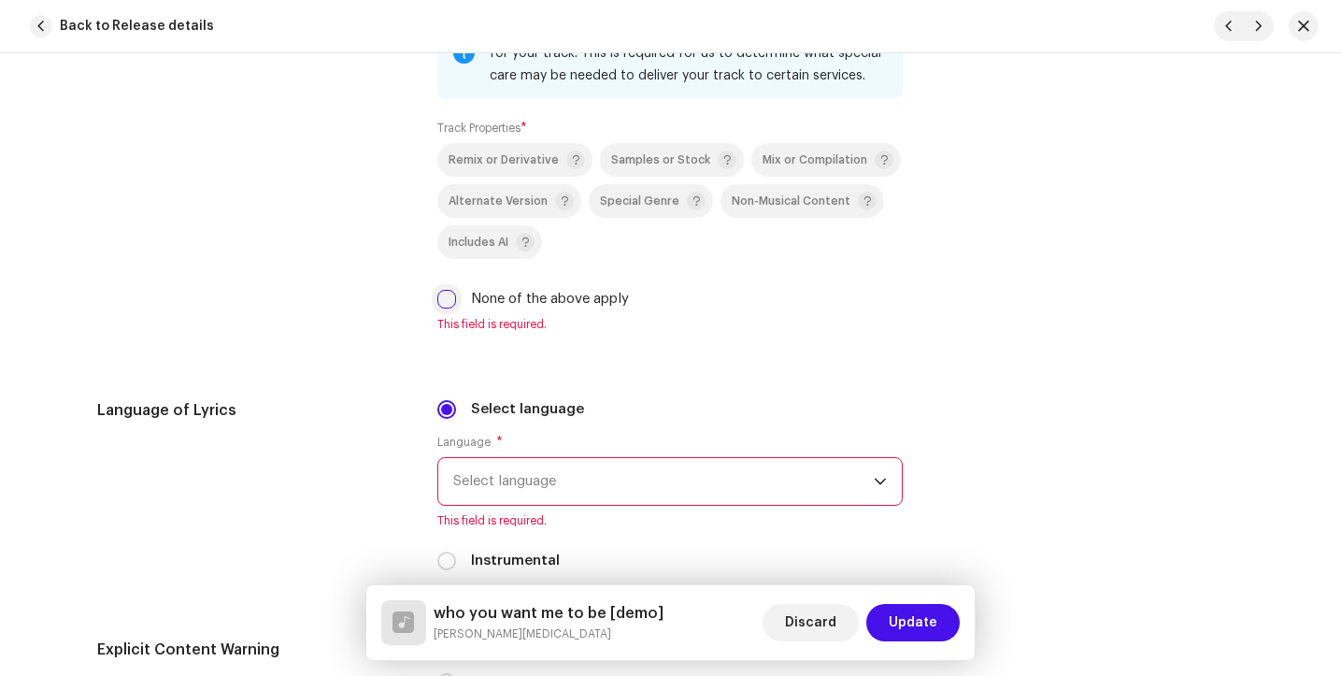
click at [446, 302] on input "None of the above apply" at bounding box center [446, 299] width 19 height 19
checkbox input "true"
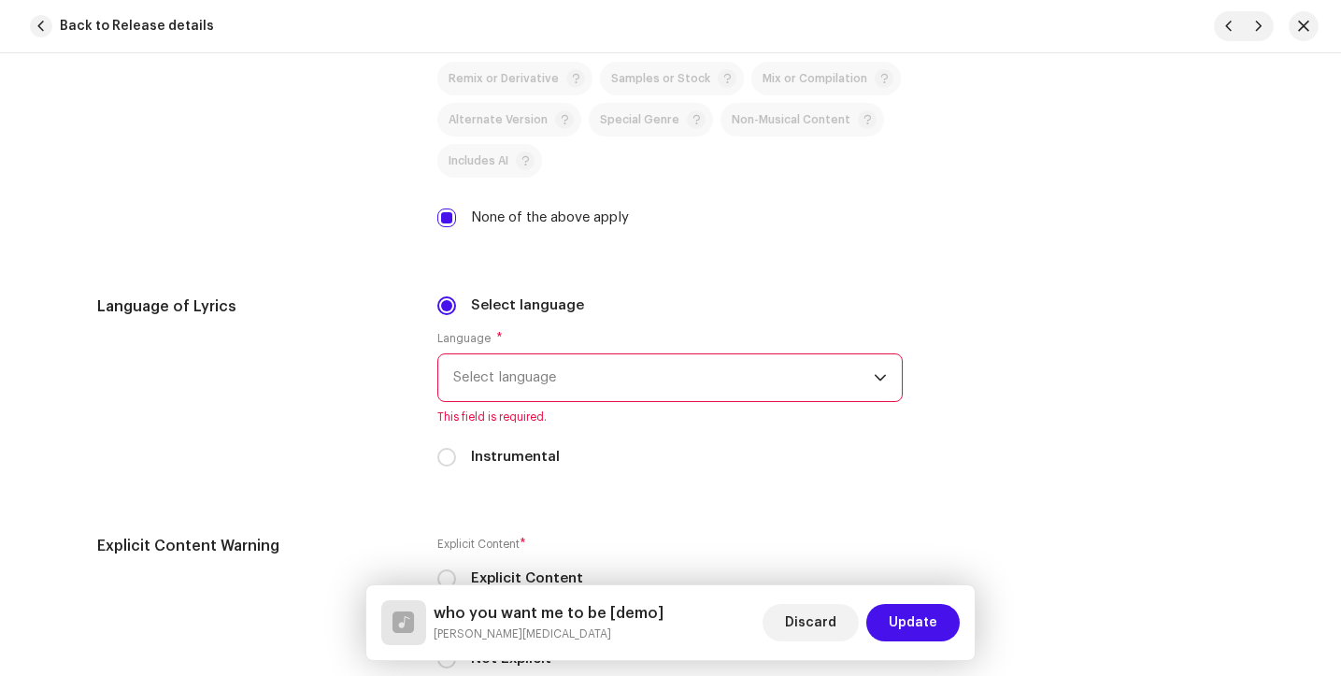
scroll to position [2777, 0]
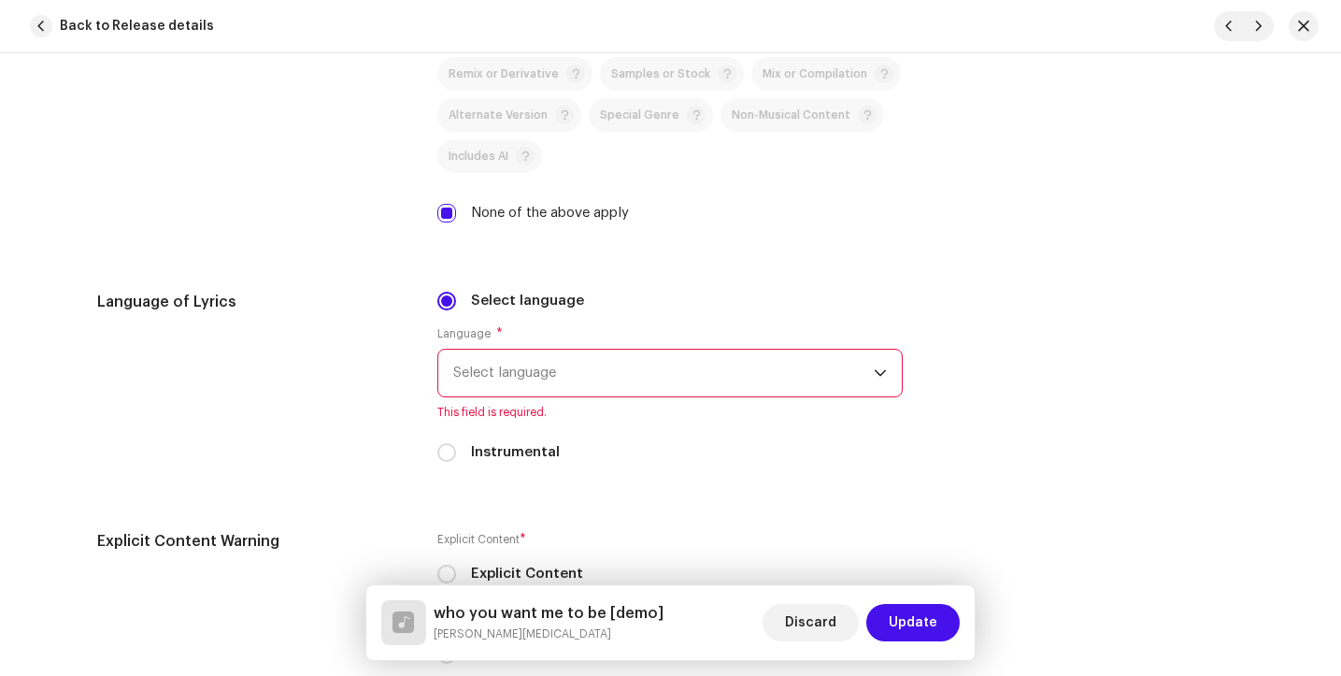
click at [692, 365] on span "Select language" at bounding box center [663, 373] width 421 height 47
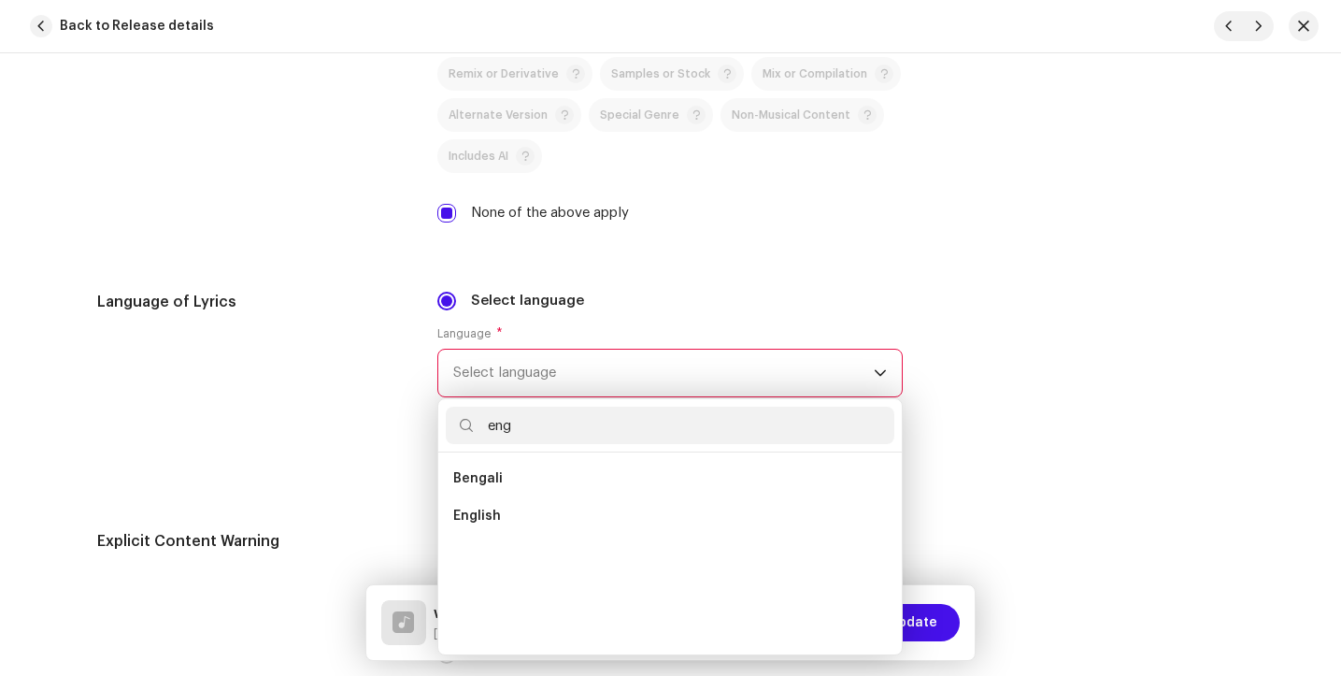
scroll to position [0, 0]
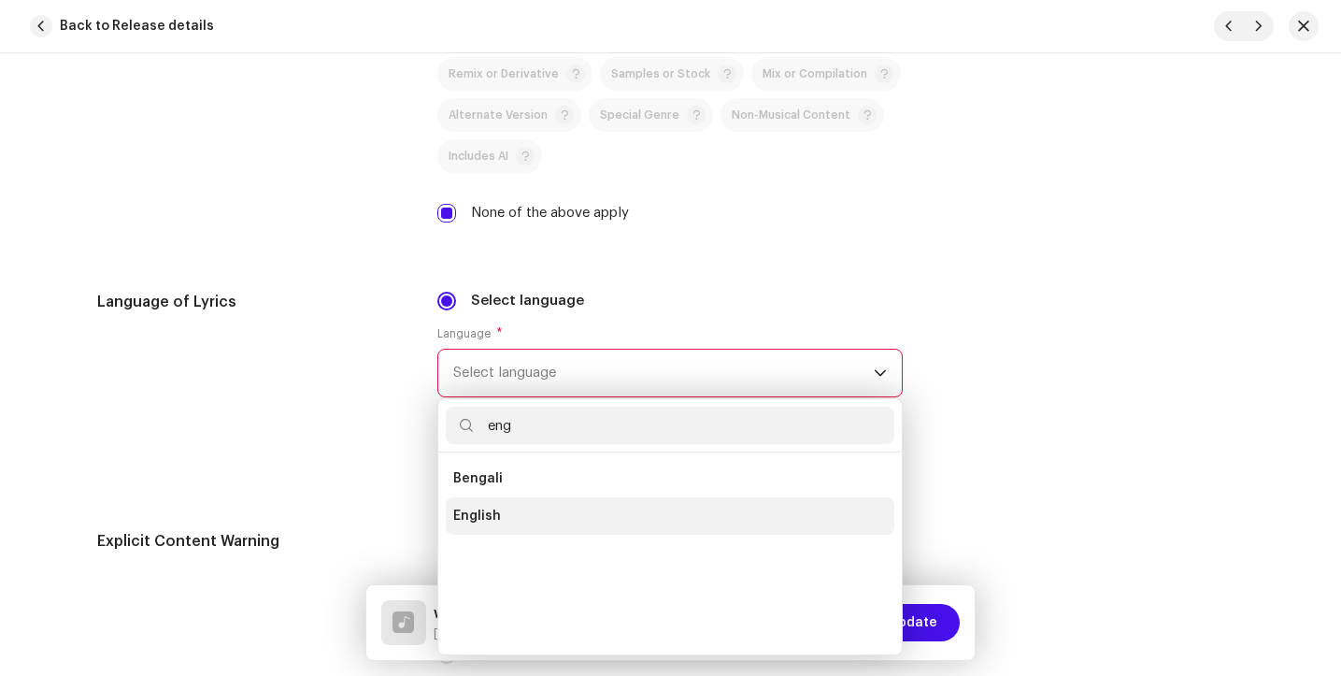
type input "eng"
click at [609, 515] on li "English" at bounding box center [670, 515] width 449 height 37
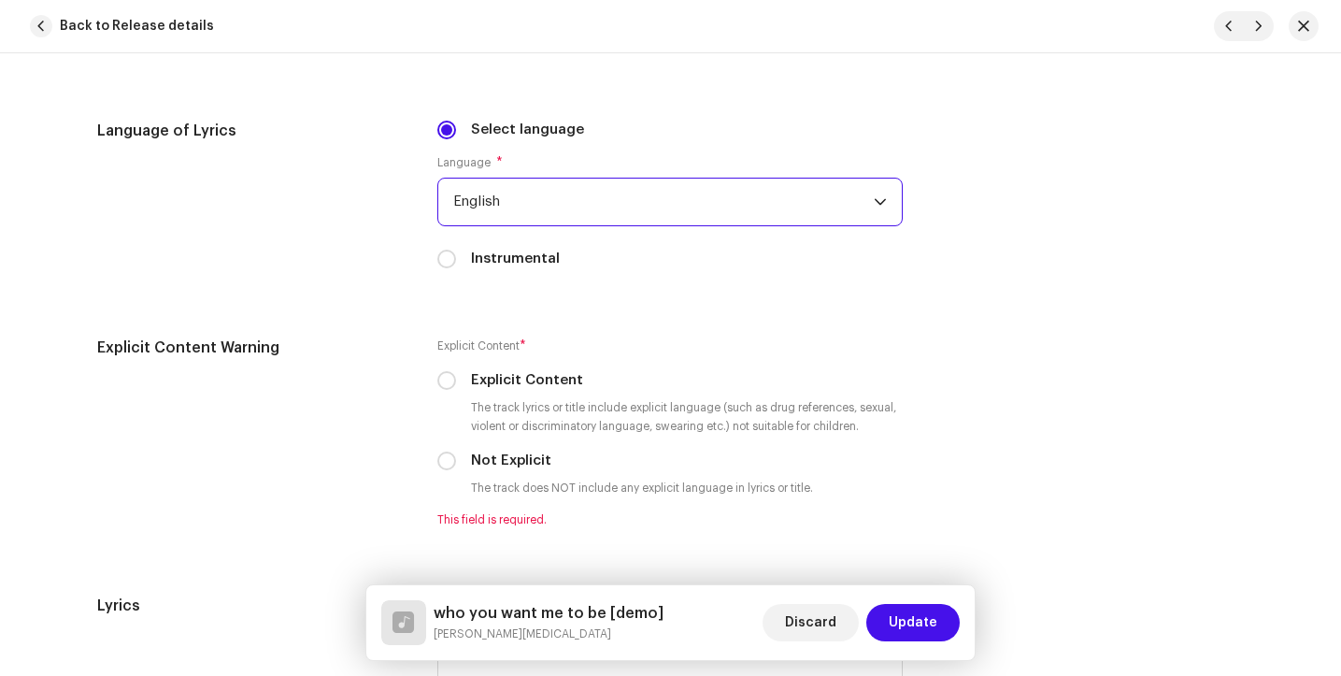
scroll to position [2976, 0]
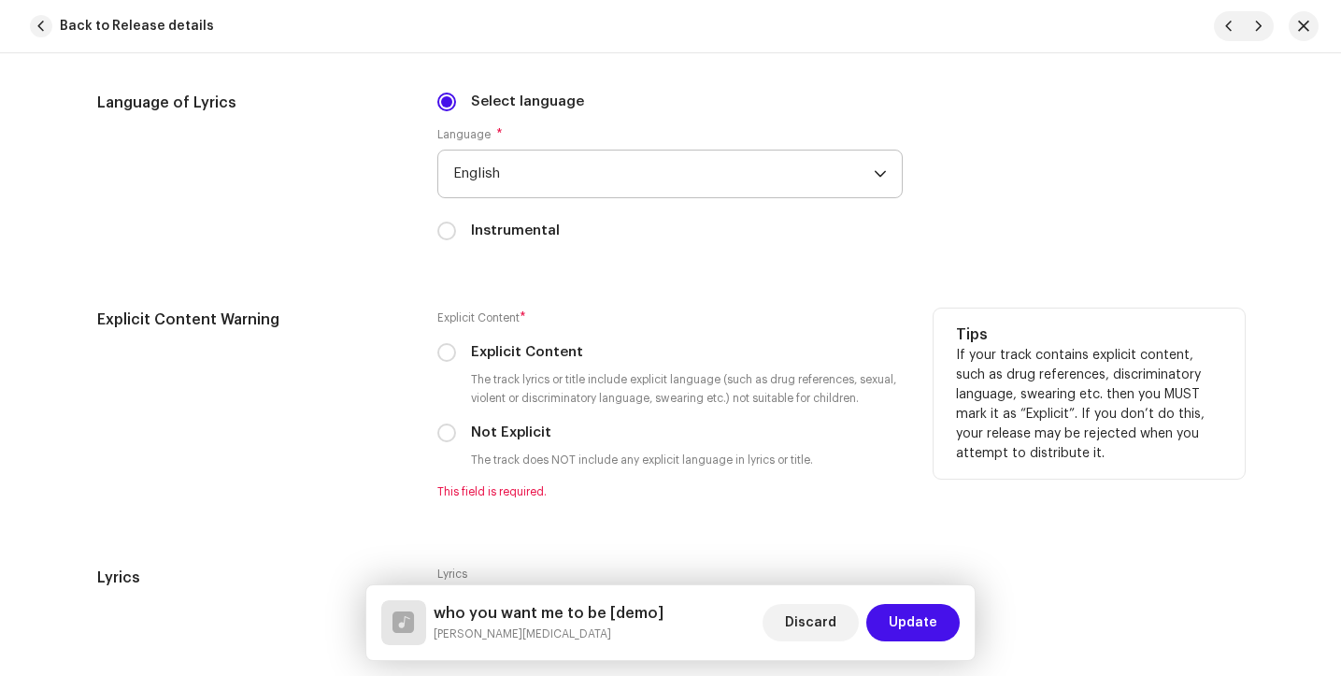
click at [471, 434] on label "Not Explicit" at bounding box center [511, 432] width 80 height 21
click at [456, 434] on input "Not Explicit" at bounding box center [446, 432] width 19 height 19
radio input "true"
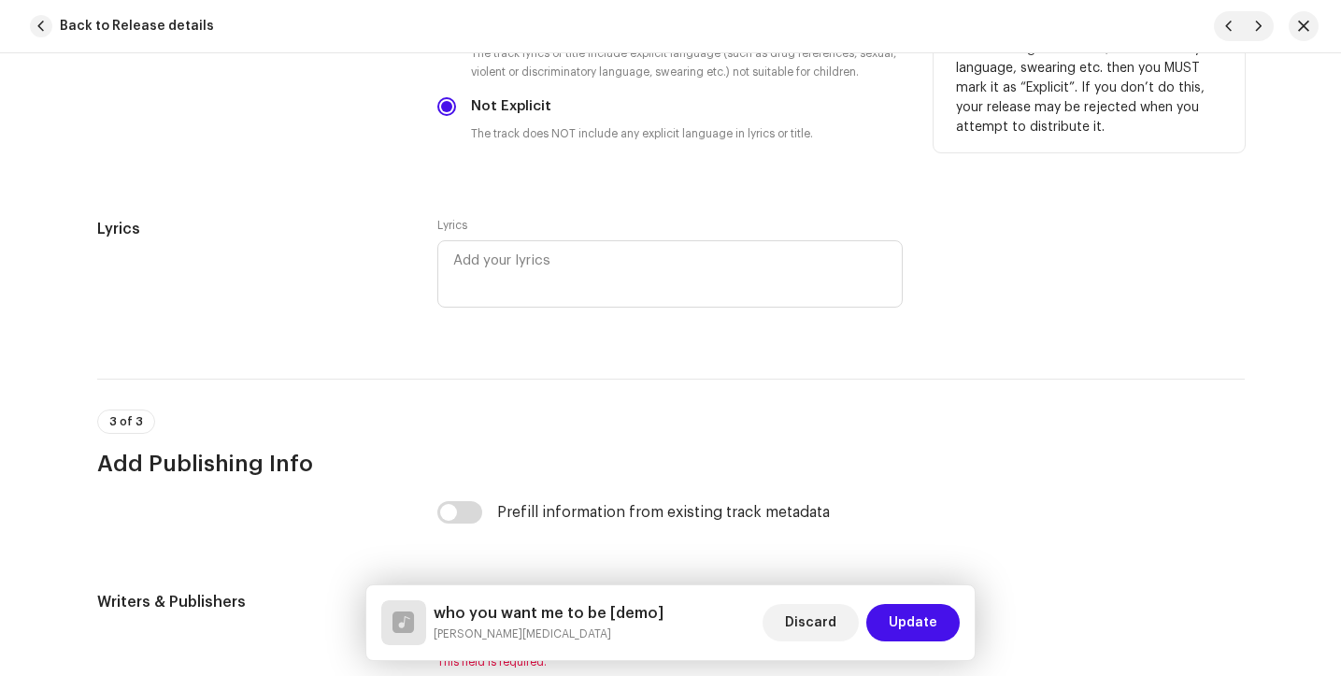
scroll to position [3307, 0]
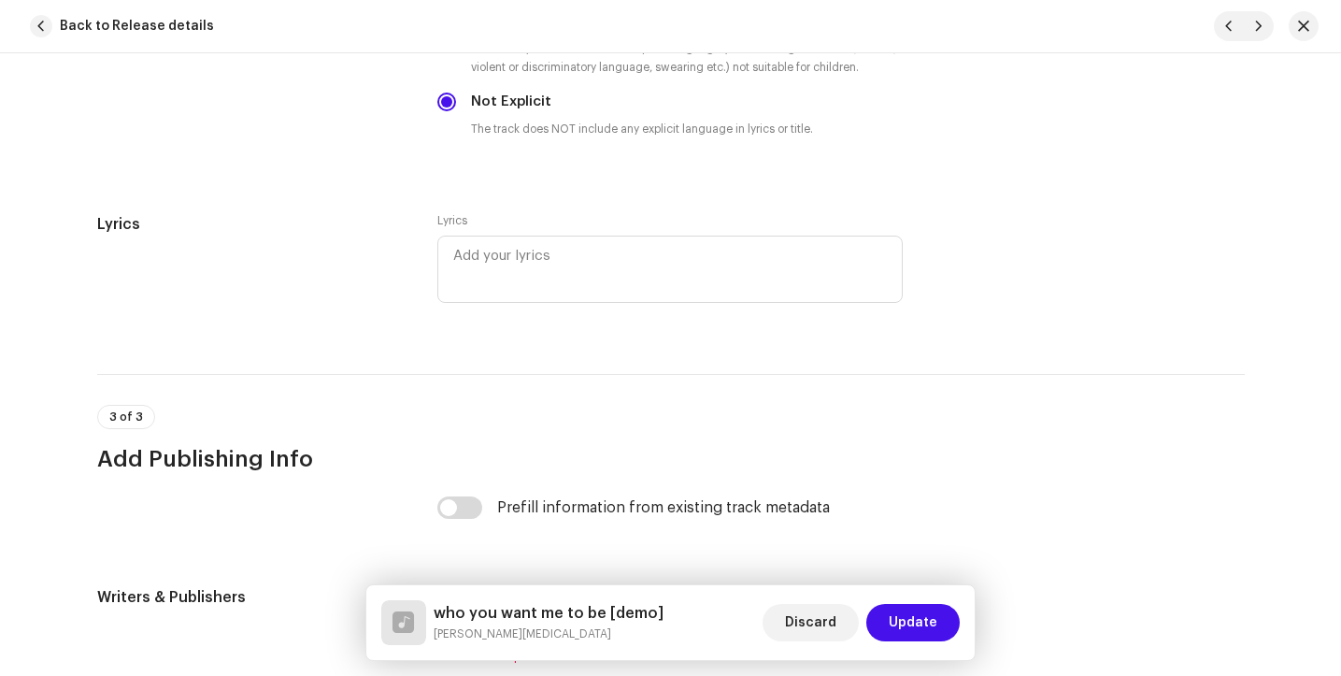
click at [517, 236] on div "Lyrics" at bounding box center [669, 259] width 465 height 93
click at [519, 256] on textarea at bounding box center [669, 269] width 465 height 67
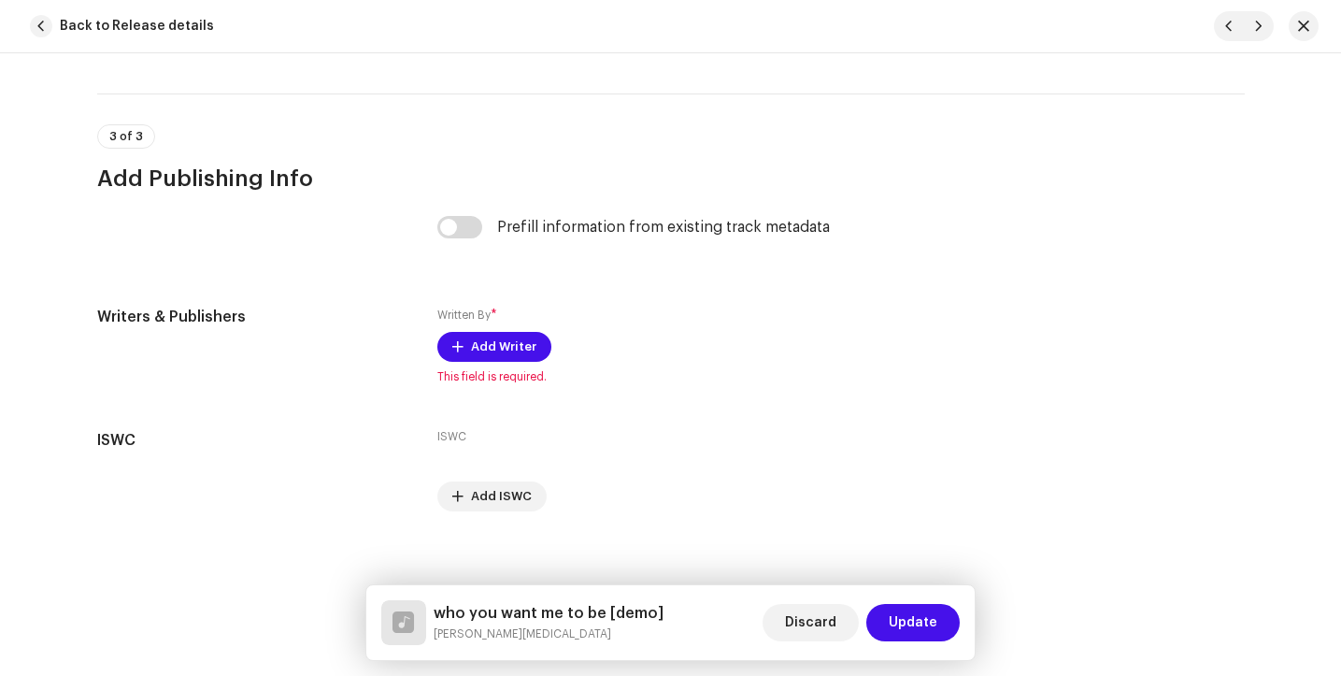
scroll to position [3606, 0]
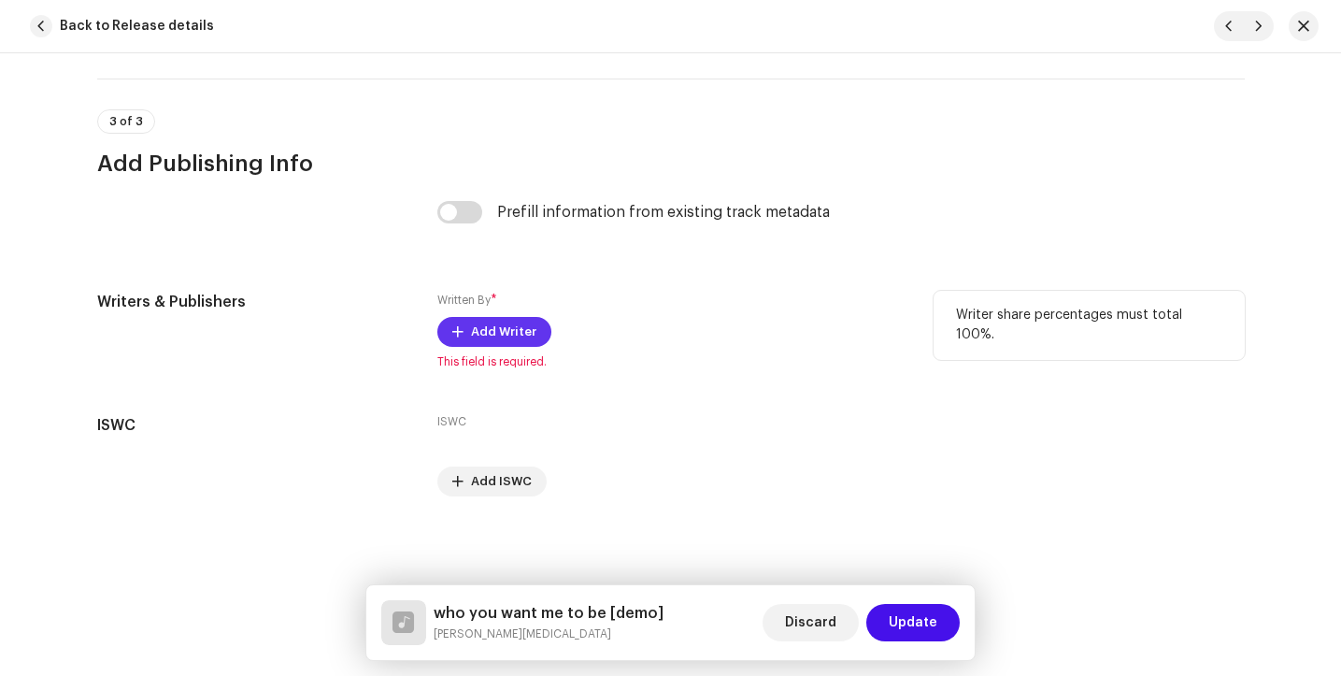
click at [492, 317] on span "Add Writer" at bounding box center [503, 331] width 65 height 37
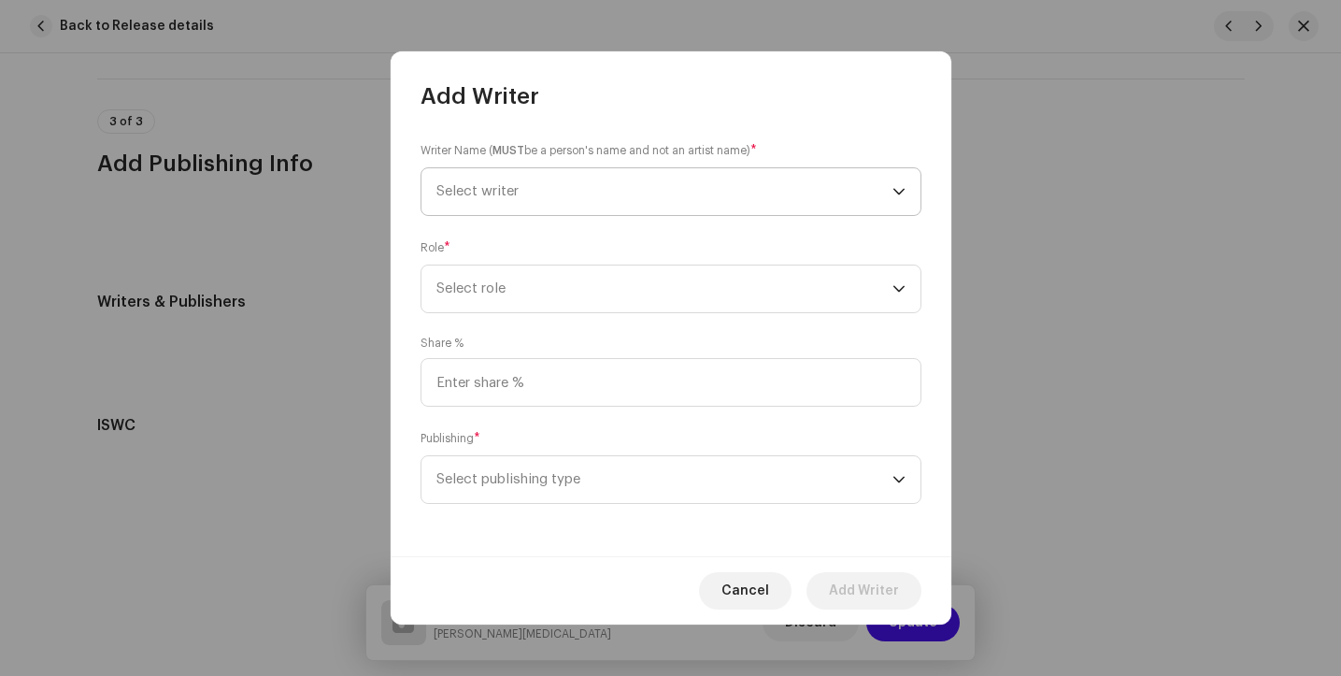
click at [519, 177] on span "Select writer" at bounding box center [665, 191] width 456 height 47
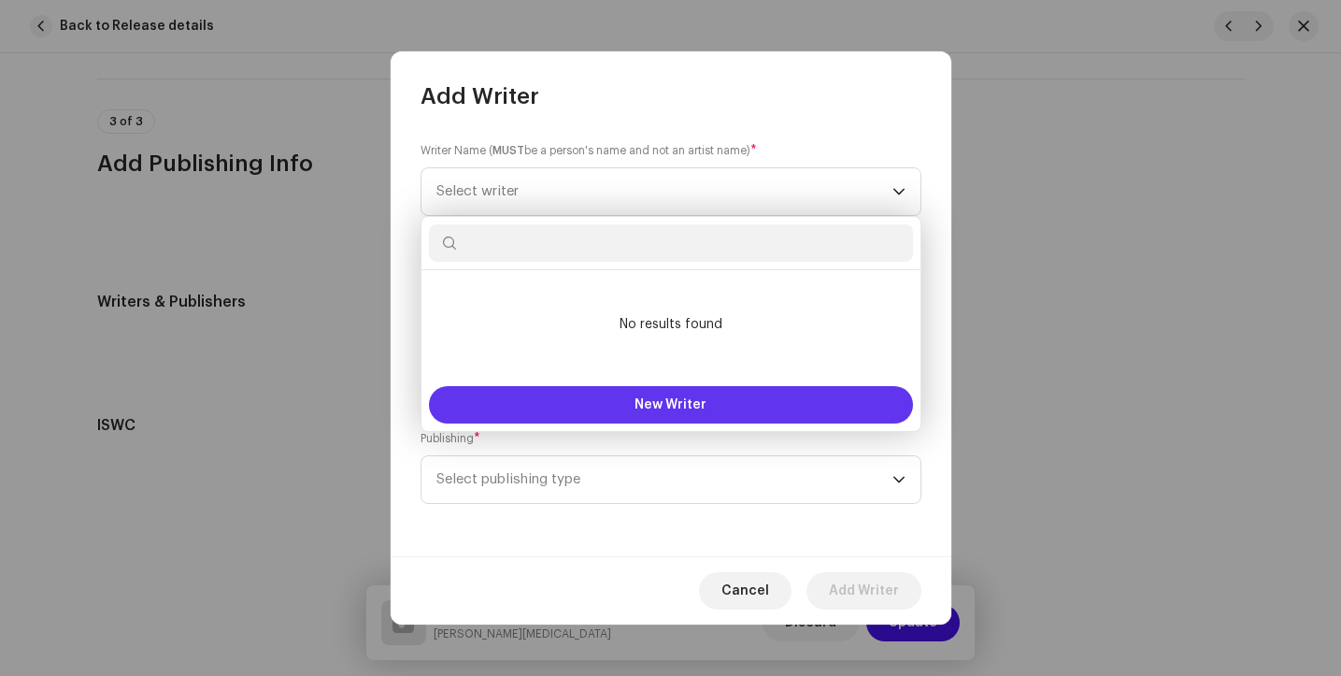
click at [564, 394] on button "New Writer" at bounding box center [671, 404] width 484 height 37
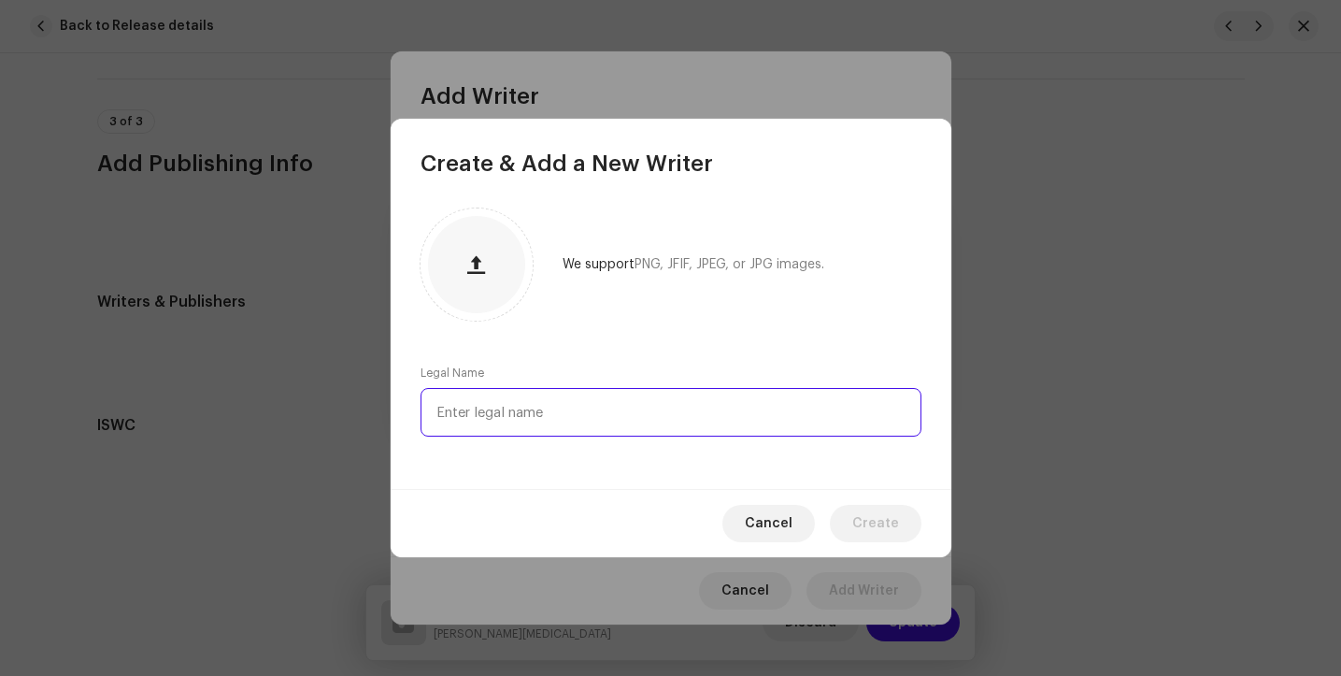
click at [593, 415] on input "text" at bounding box center [671, 412] width 501 height 49
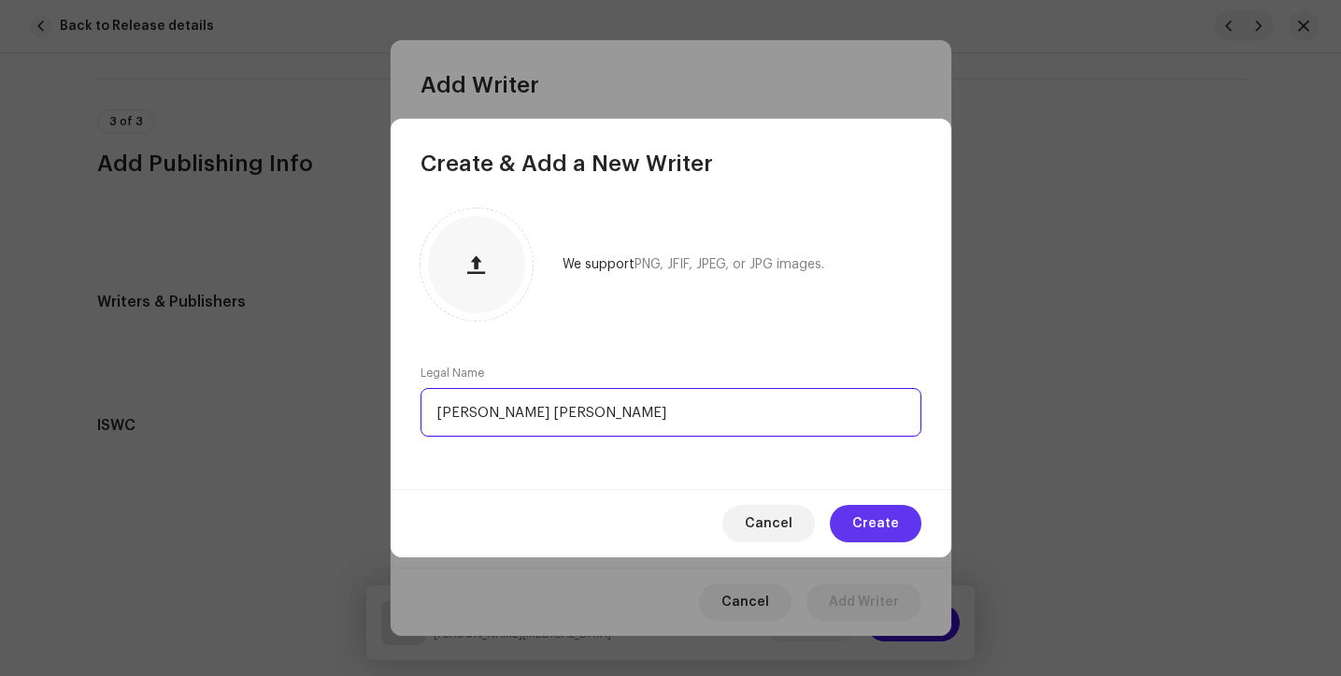
type input "[PERSON_NAME] [PERSON_NAME]"
click at [877, 533] on span "Create" at bounding box center [875, 523] width 47 height 37
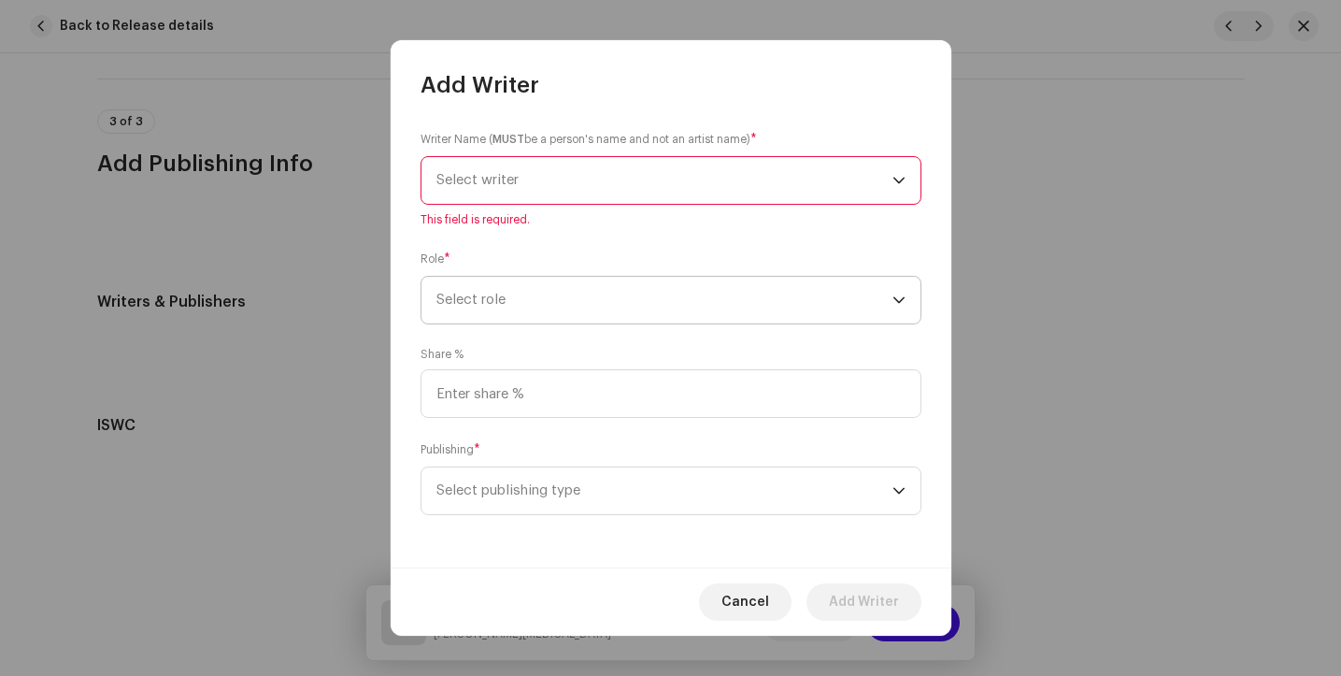
click at [529, 317] on span "Select role" at bounding box center [665, 300] width 456 height 47
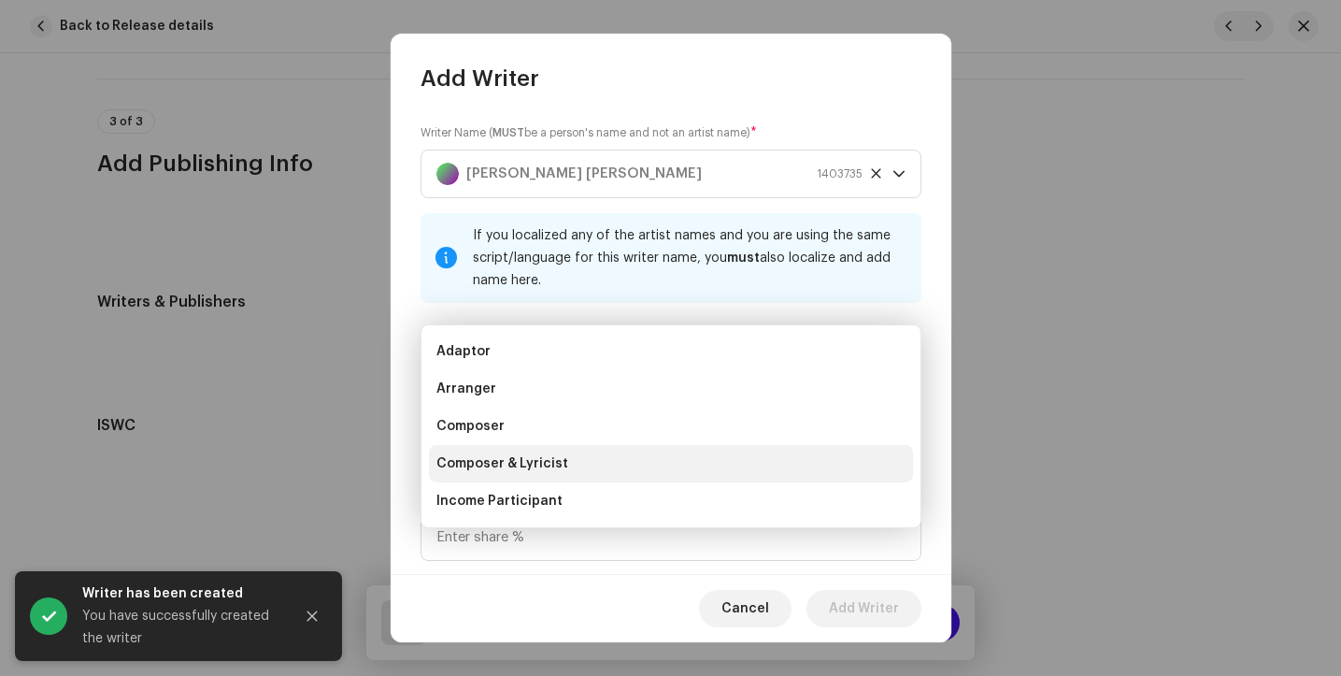
click at [486, 475] on li "Composer & Lyricist" at bounding box center [671, 463] width 484 height 37
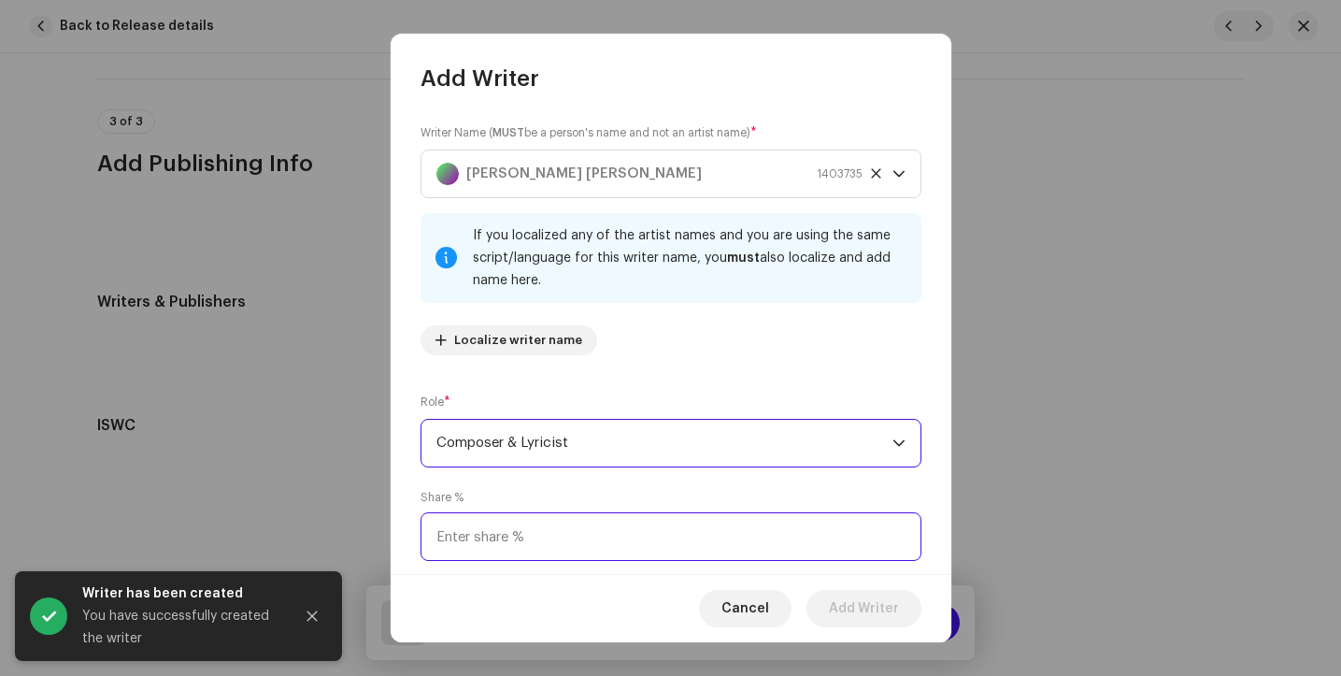
click at [508, 547] on input at bounding box center [671, 536] width 501 height 49
type input "100.00"
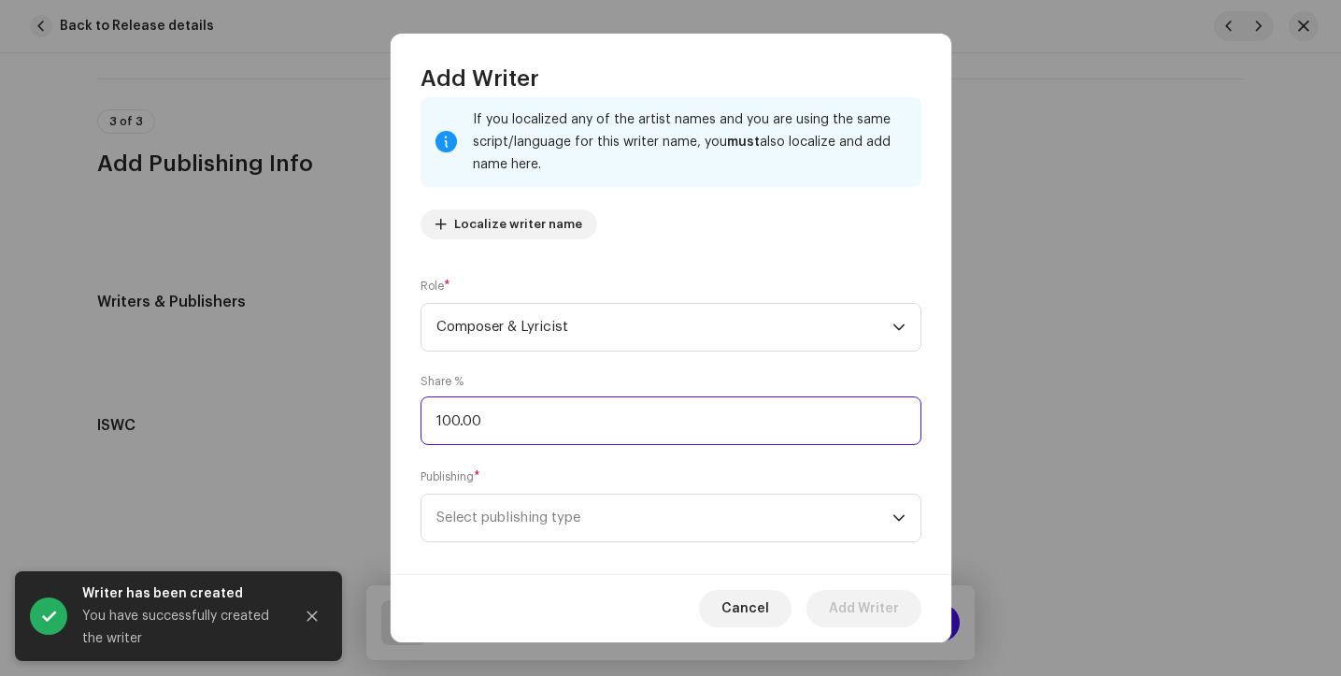
scroll to position [136, 0]
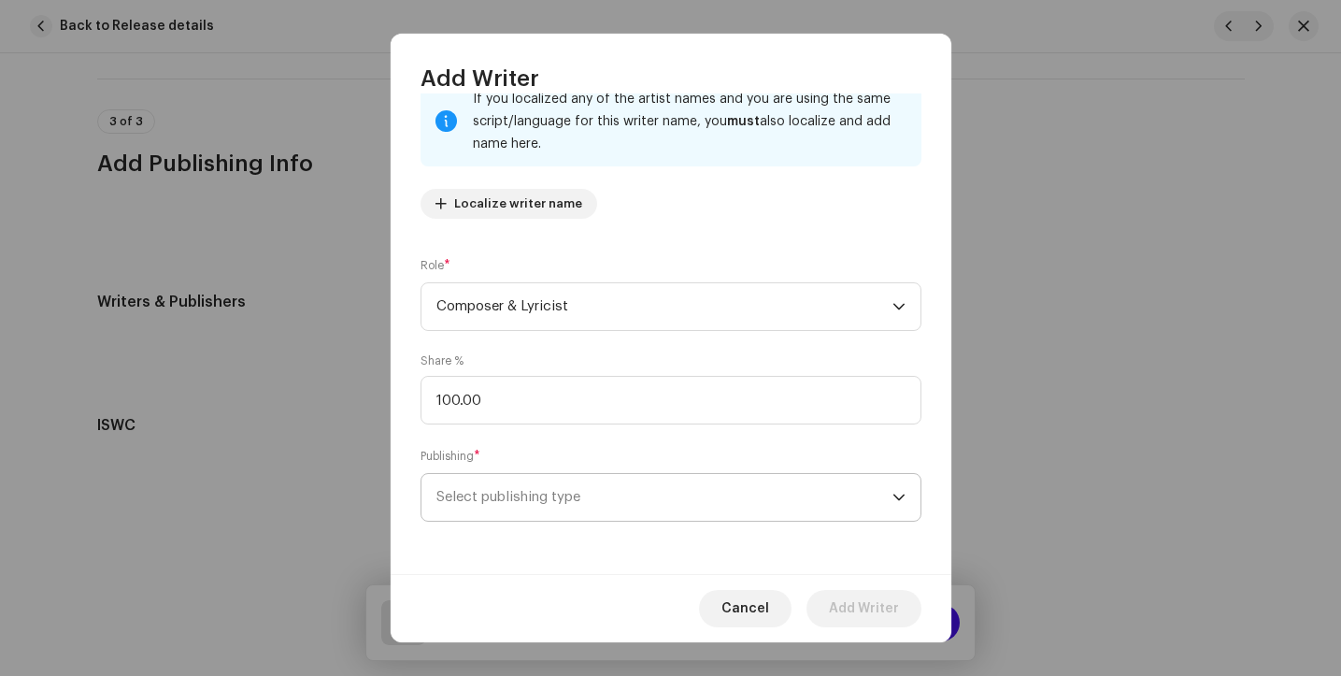
click at [509, 497] on span "Select publishing type" at bounding box center [665, 497] width 456 height 47
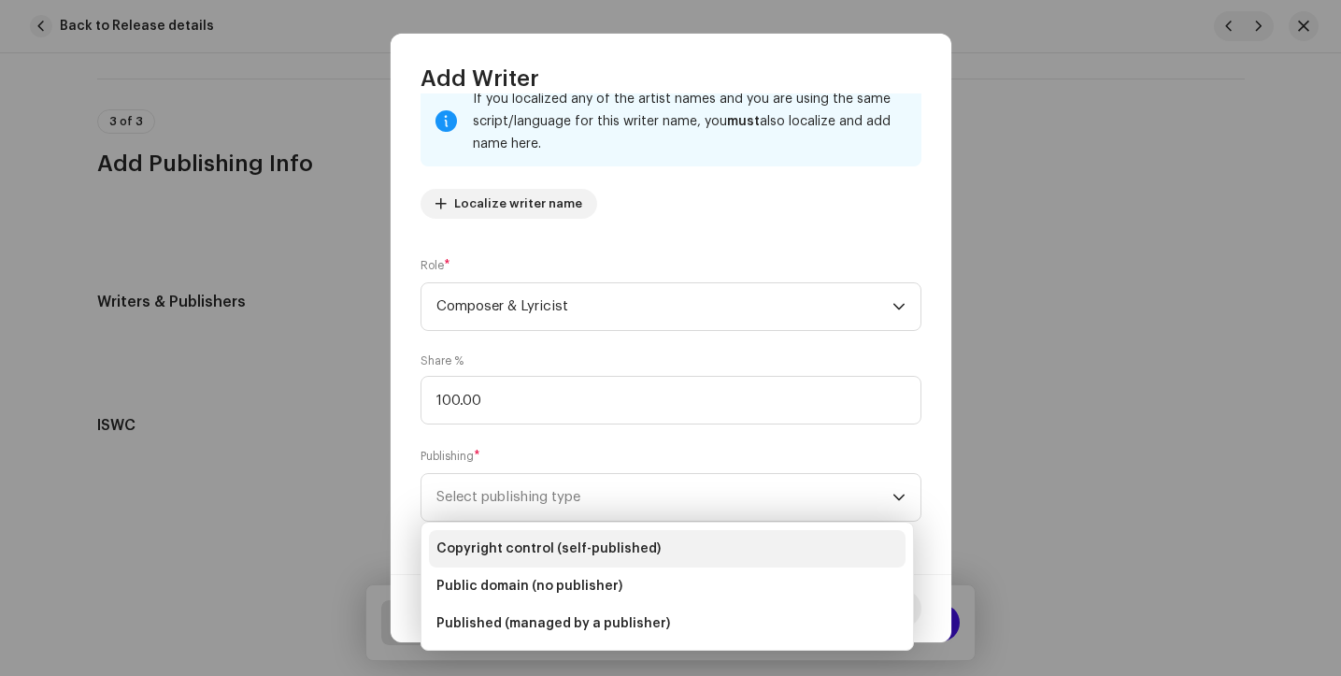
click at [527, 554] on span "Copyright control (self-published)" at bounding box center [549, 548] width 224 height 19
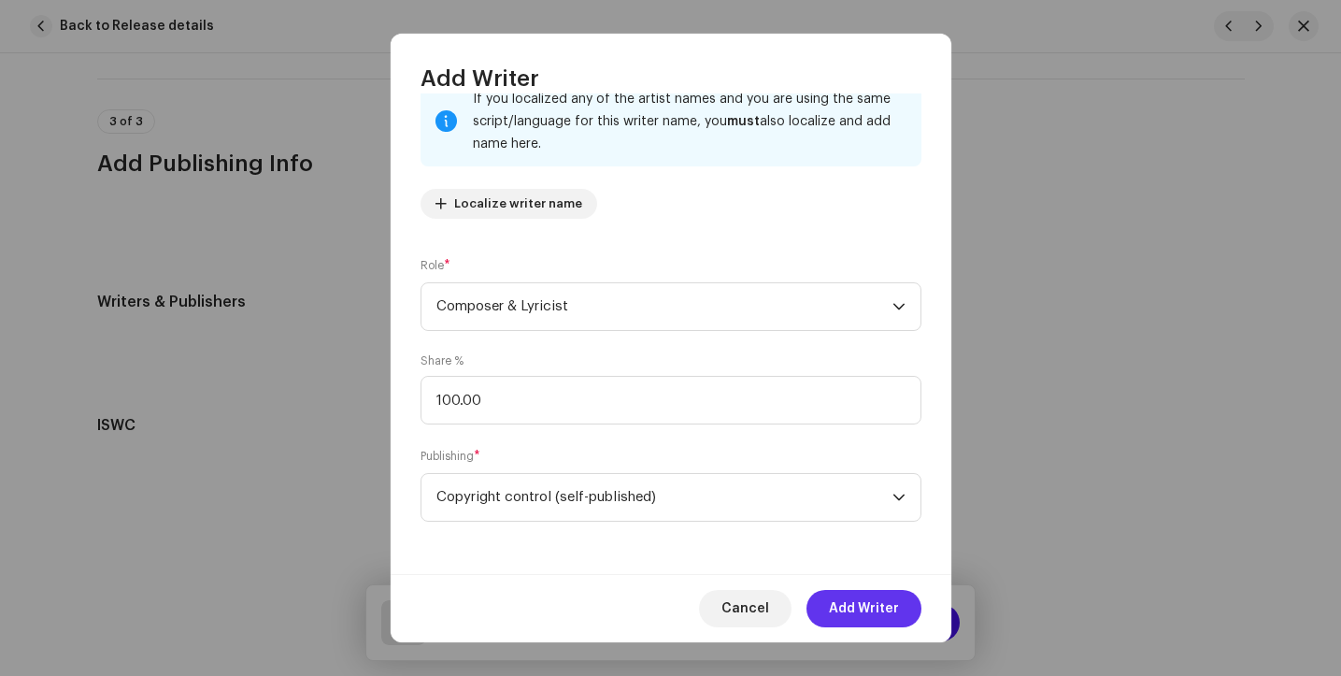
click at [892, 609] on span "Add Writer" at bounding box center [864, 608] width 70 height 37
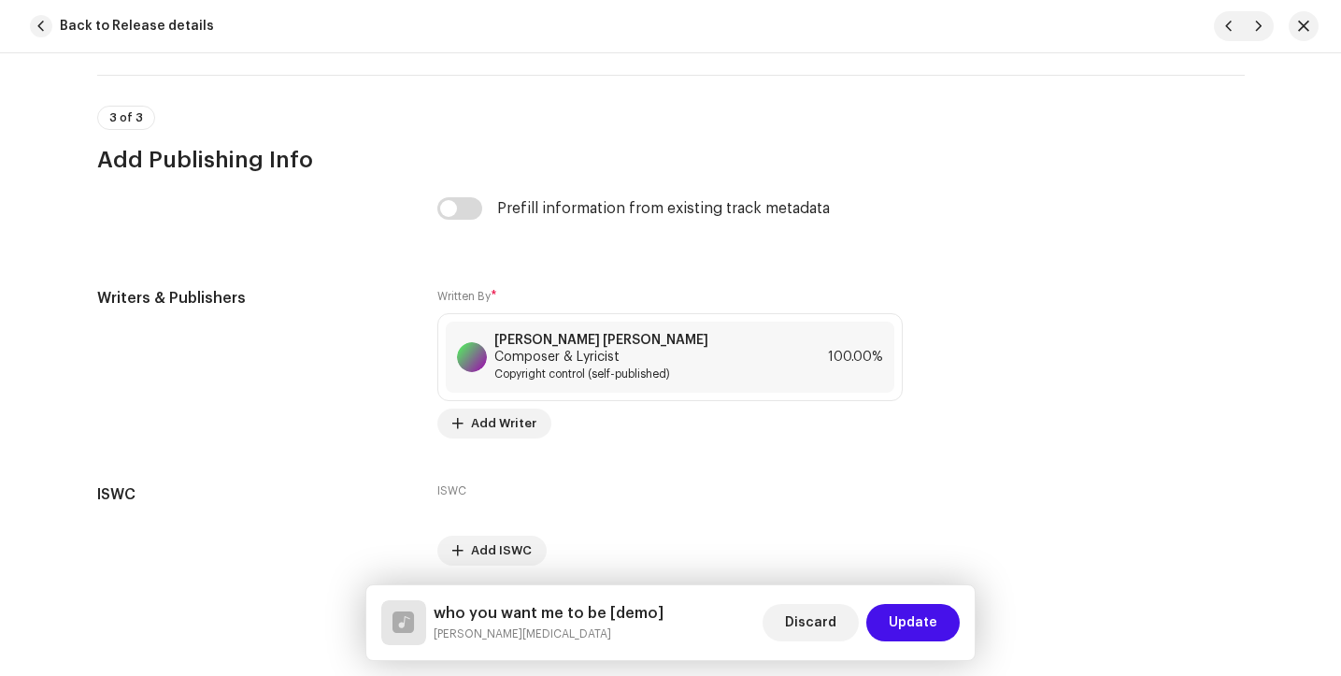
scroll to position [3679, 0]
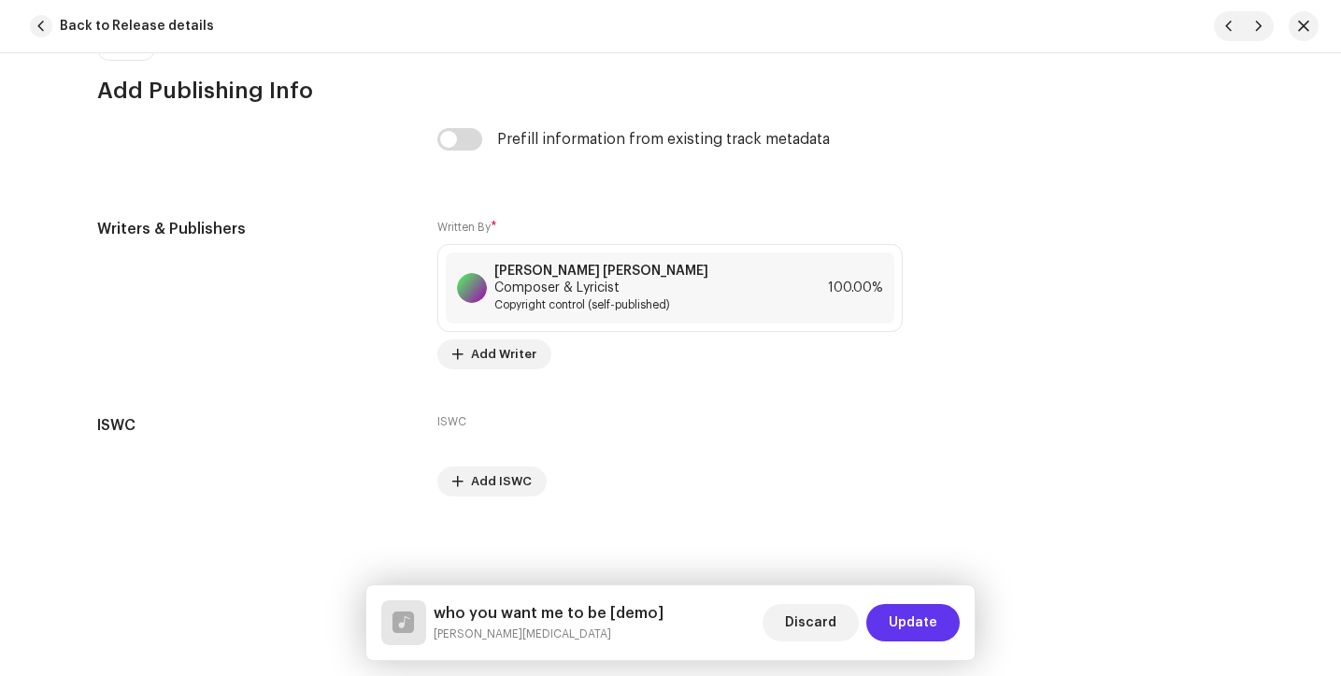
click at [912, 637] on span "Update" at bounding box center [913, 622] width 49 height 37
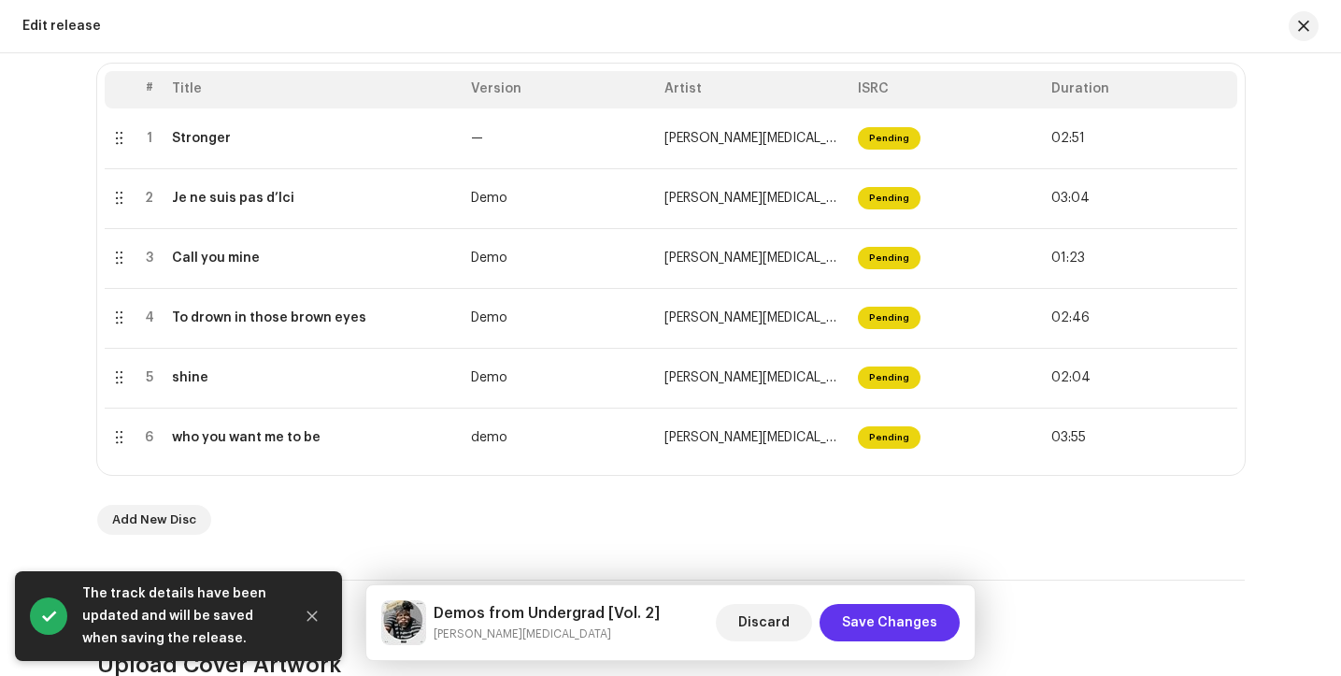
click at [894, 631] on span "Save Changes" at bounding box center [889, 622] width 95 height 37
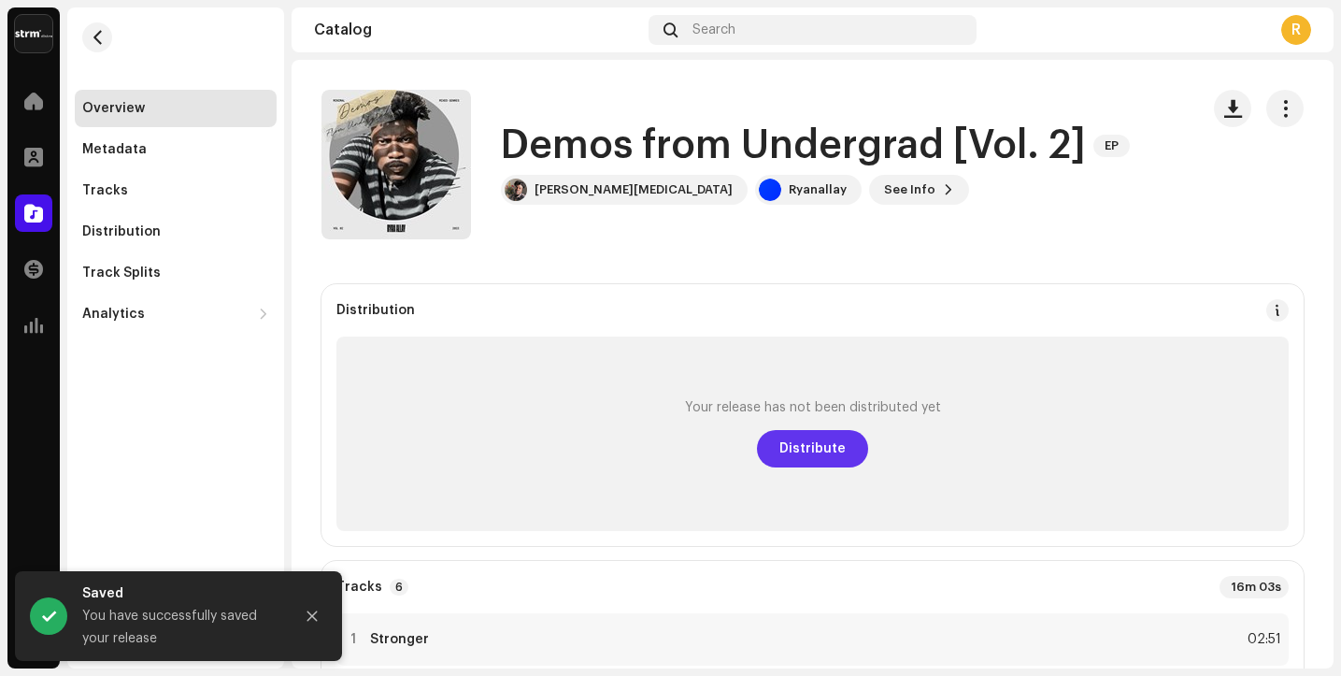
click at [802, 458] on span "Distribute" at bounding box center [813, 448] width 66 height 37
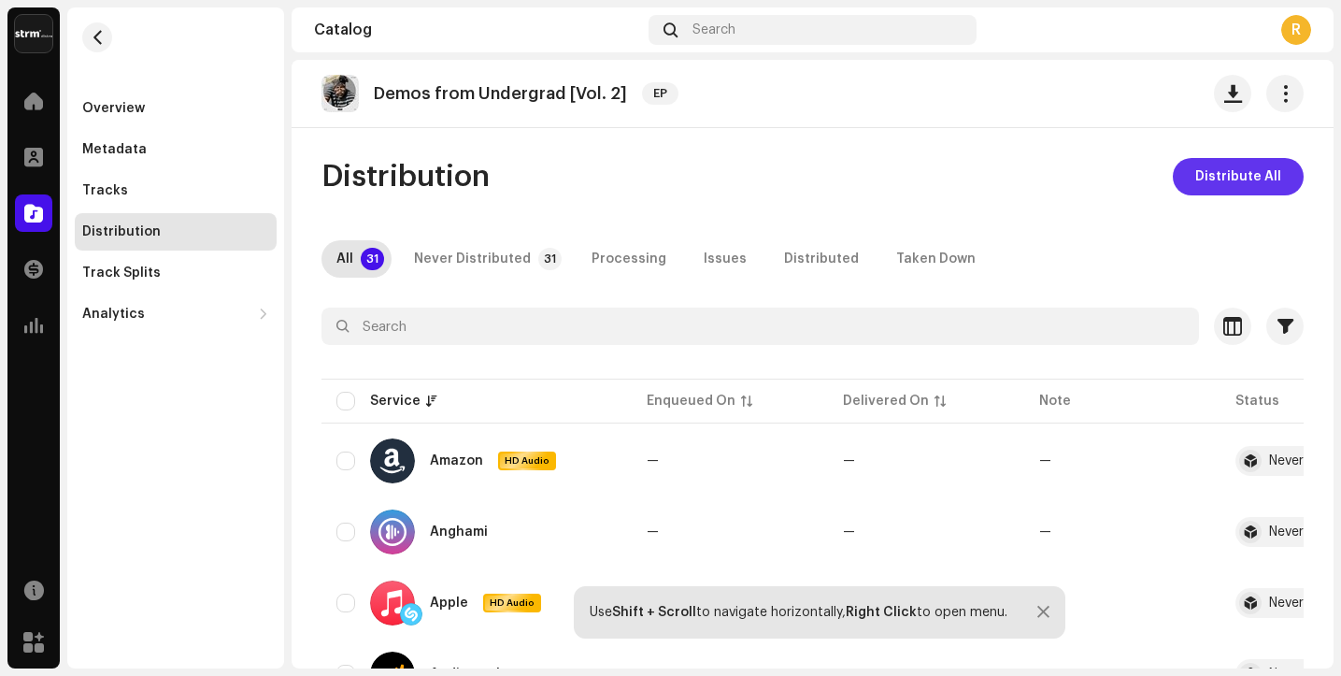
click at [1219, 184] on span "Distribute All" at bounding box center [1239, 176] width 86 height 37
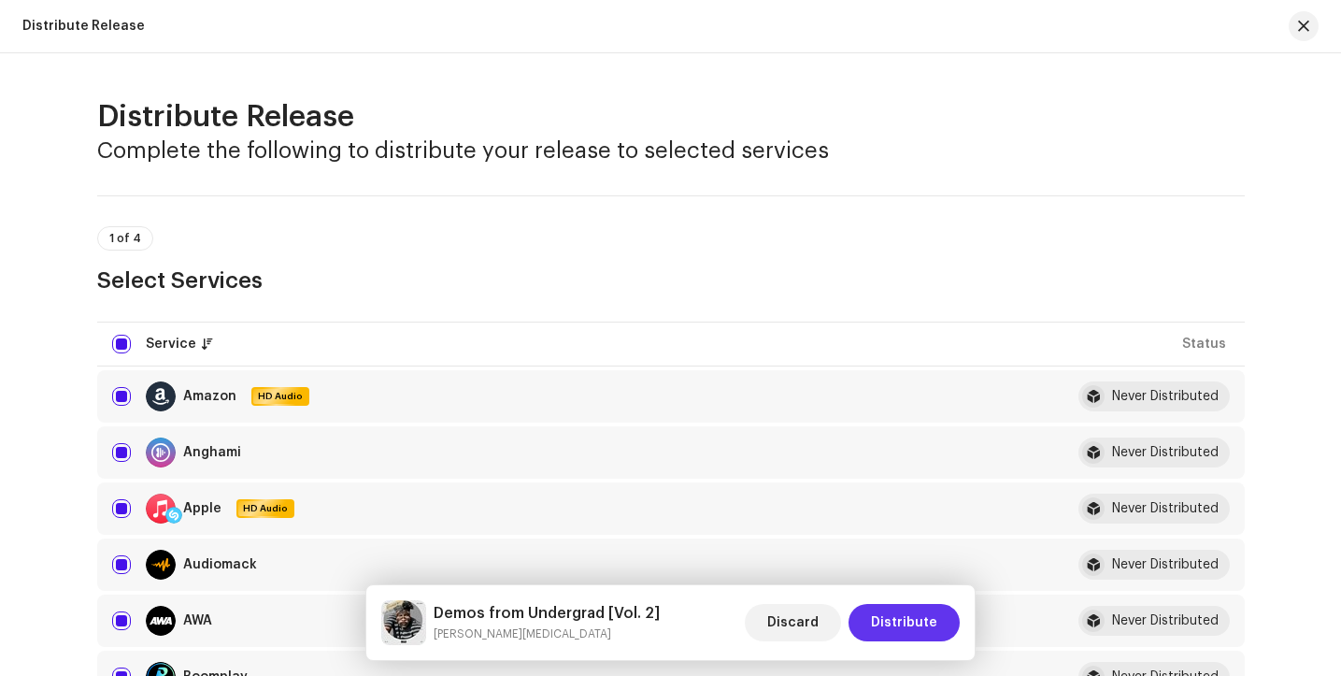
click at [912, 625] on span "Distribute" at bounding box center [904, 622] width 66 height 37
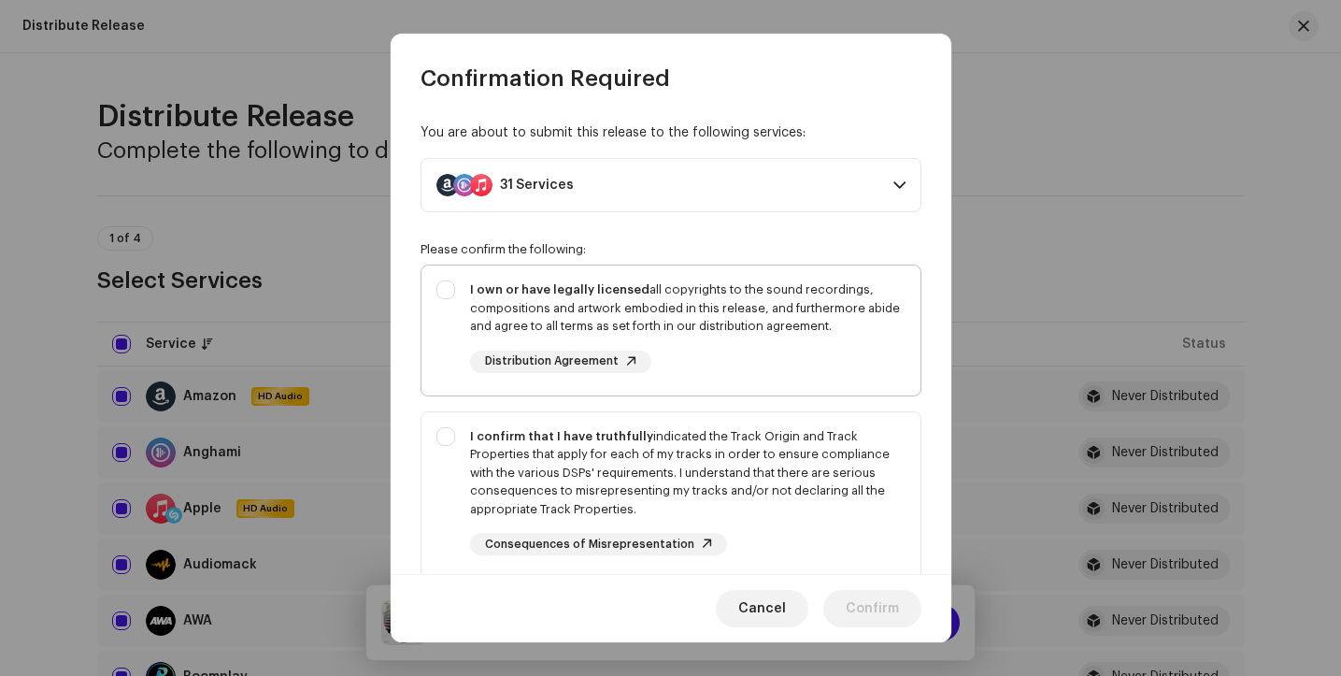
click at [445, 289] on div "I own or have legally licensed all copyrights to the sound recordings, composit…" at bounding box center [671, 326] width 499 height 122
checkbox input "true"
click at [442, 435] on div "I confirm that I have truthfully indicated the Track Origin and Track Propertie…" at bounding box center [671, 491] width 499 height 159
checkbox input "true"
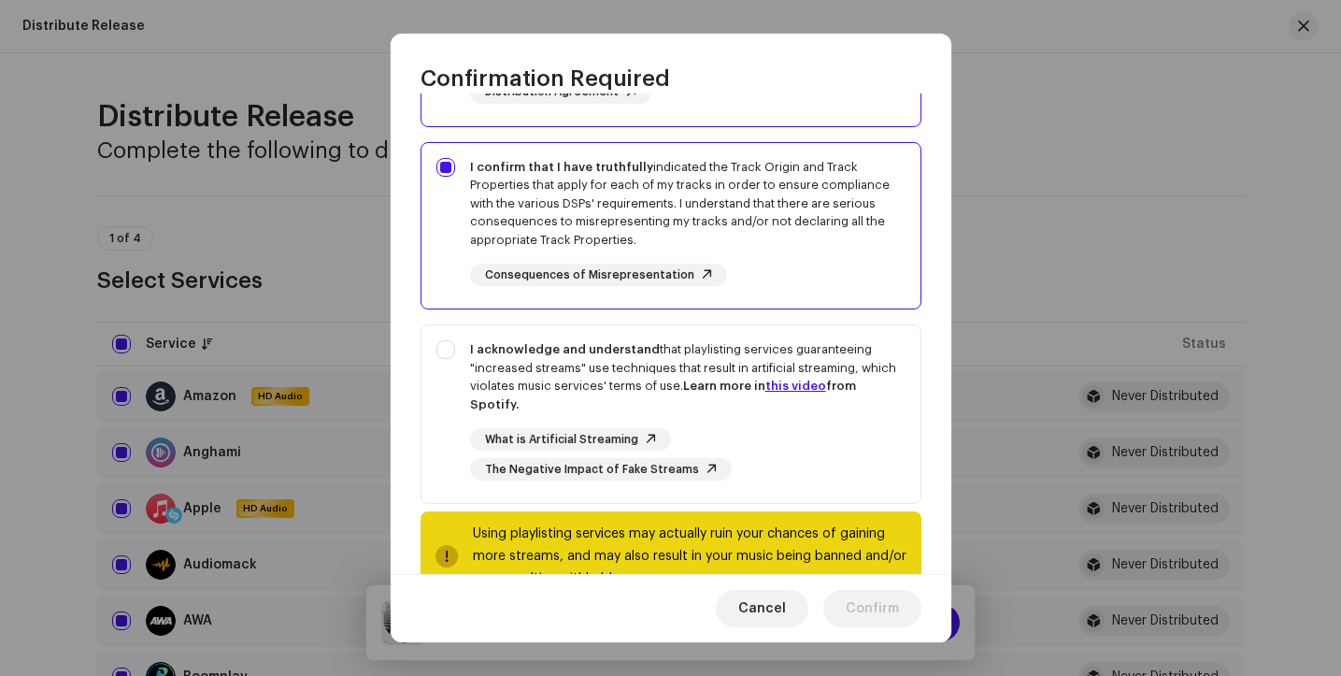
scroll to position [311, 0]
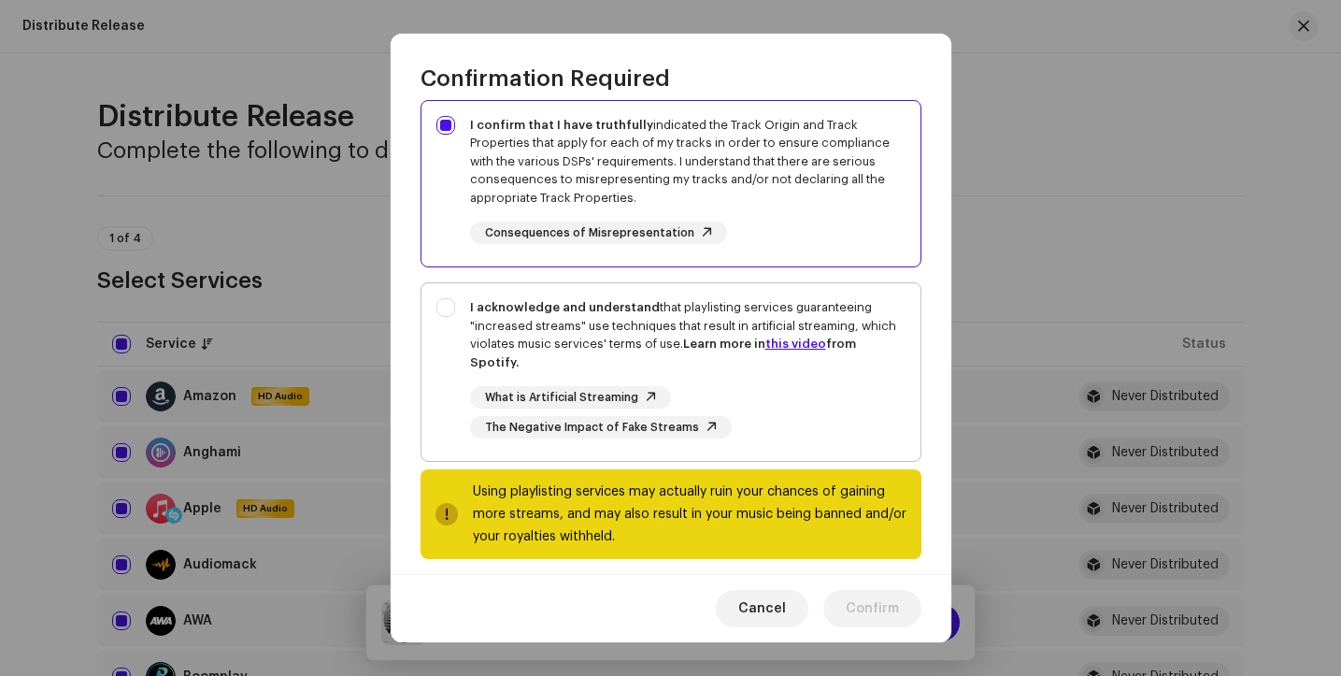
click at [444, 309] on div "I acknowledge and understand that playlisting services guaranteeing "increased …" at bounding box center [671, 368] width 499 height 170
checkbox input "true"
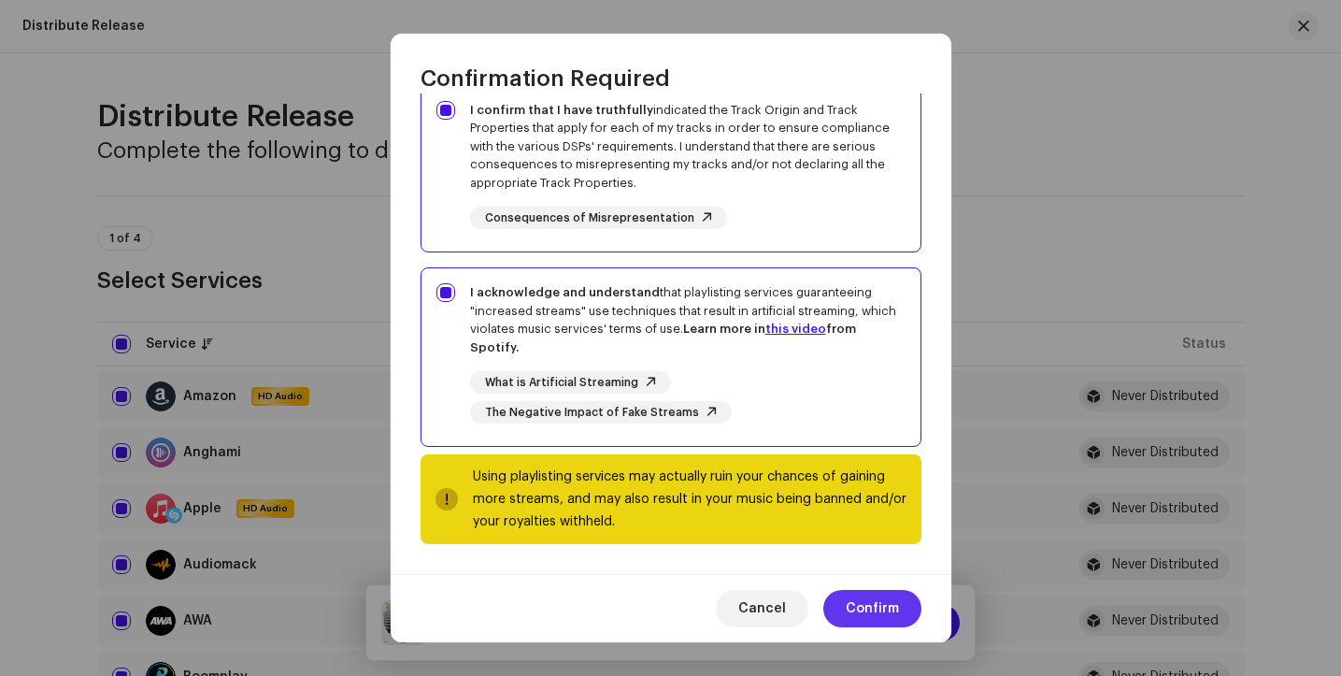
click at [889, 607] on span "Confirm" at bounding box center [872, 608] width 53 height 37
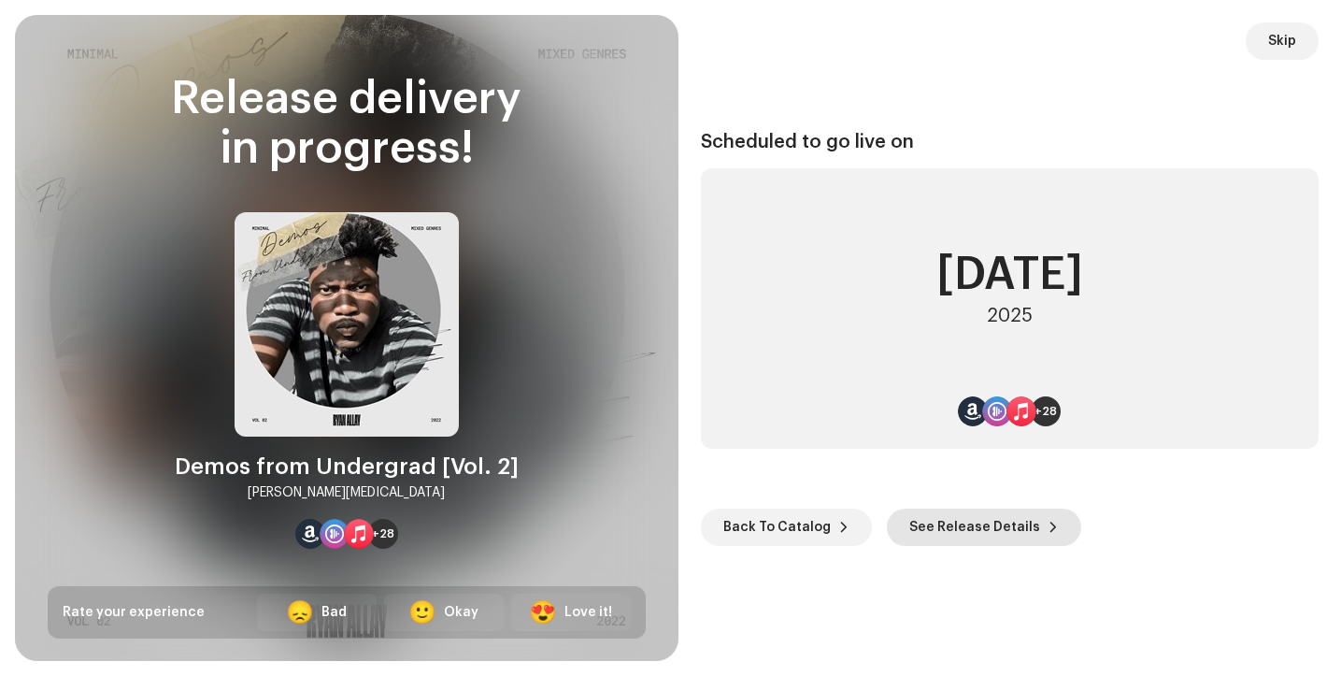
click at [955, 524] on span "See Release Details" at bounding box center [974, 526] width 131 height 37
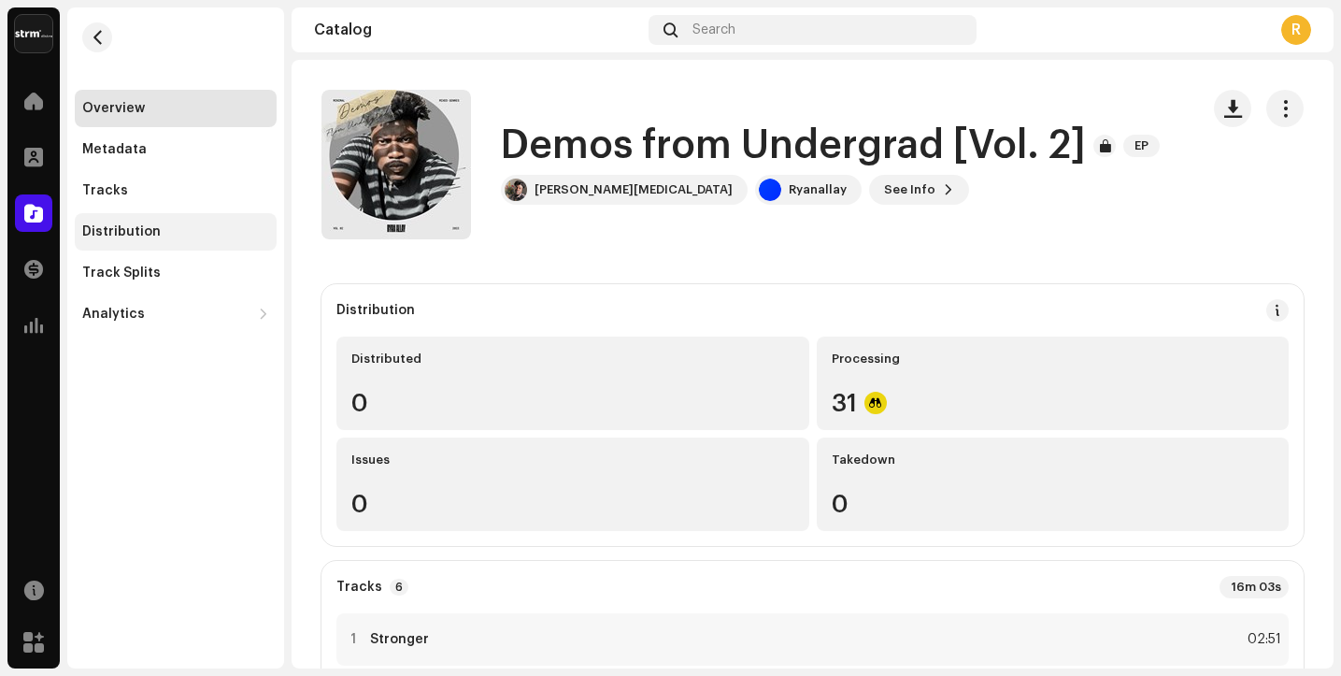
click at [104, 236] on div "Distribution" at bounding box center [121, 231] width 79 height 15
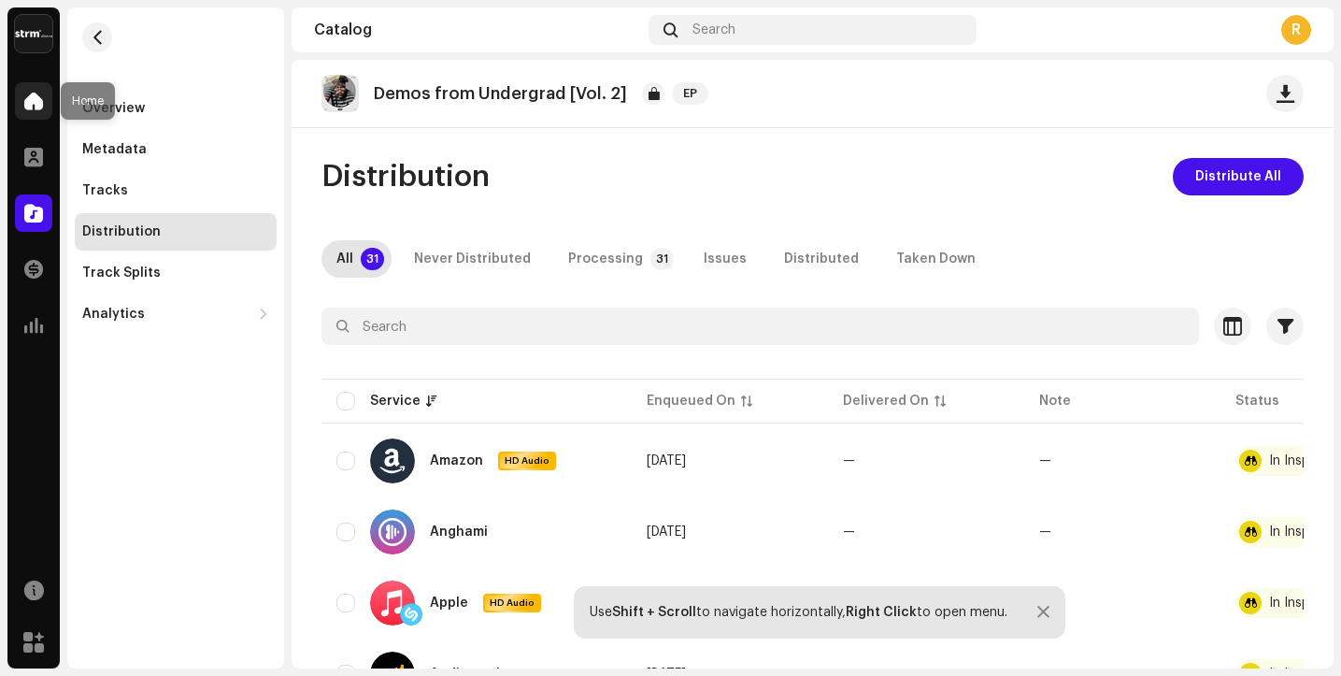
click at [25, 105] on span at bounding box center [33, 100] width 19 height 15
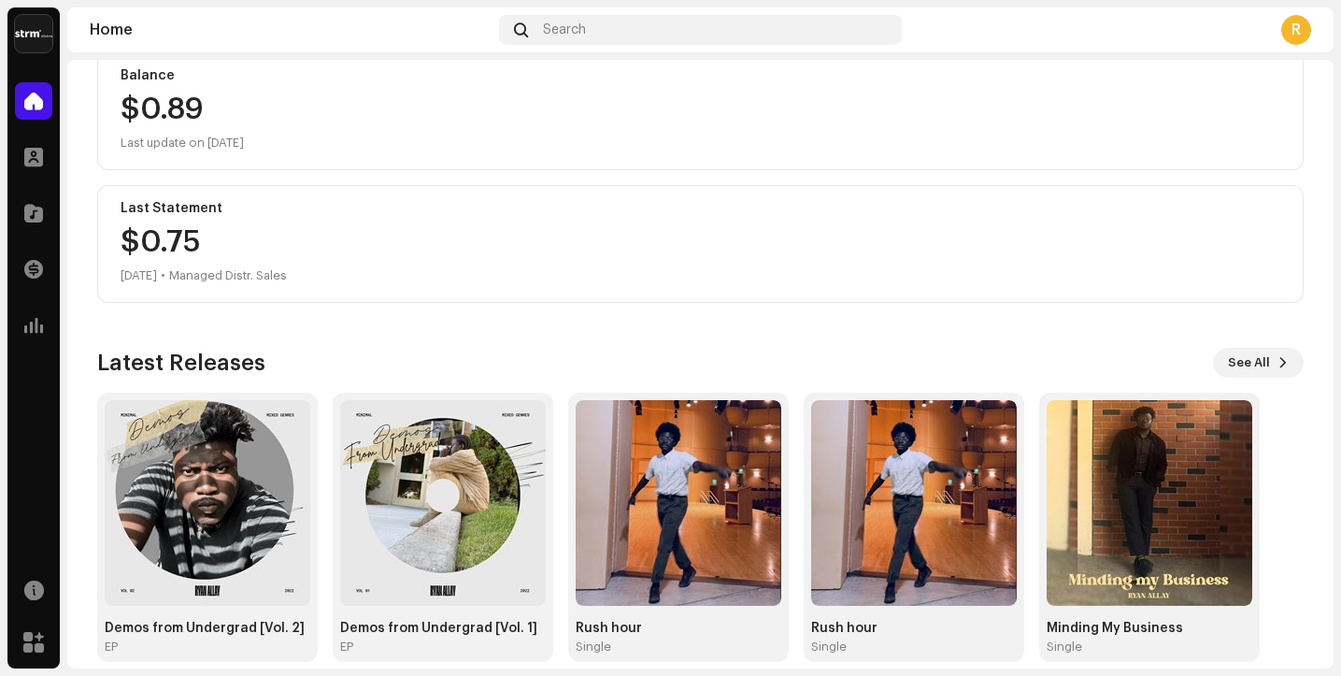
scroll to position [248, 0]
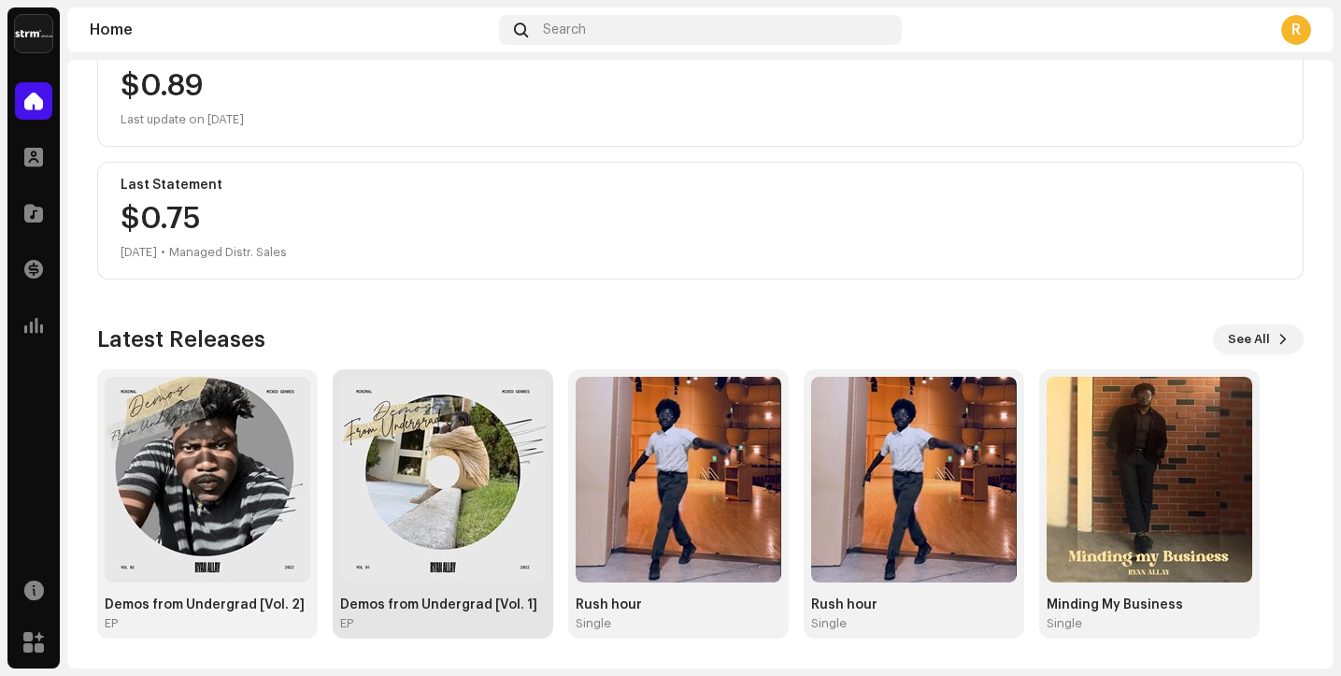
click at [388, 563] on img at bounding box center [443, 480] width 206 height 206
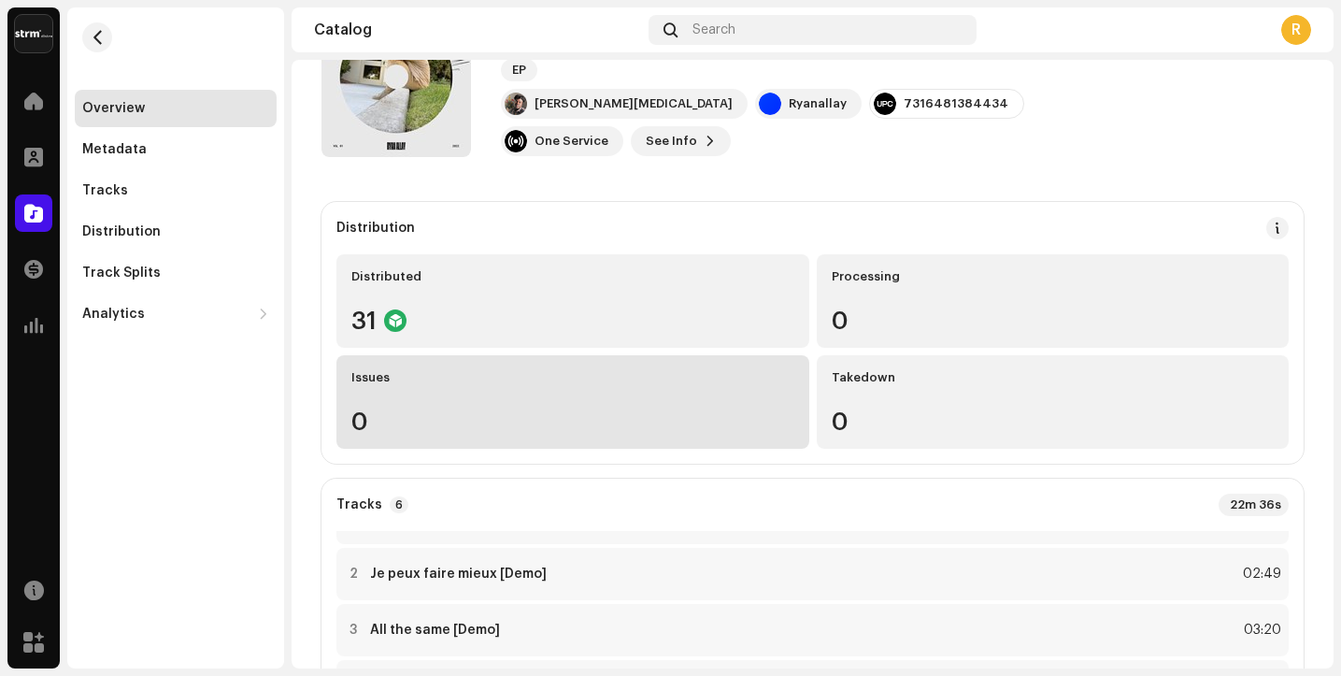
scroll to position [162, 0]
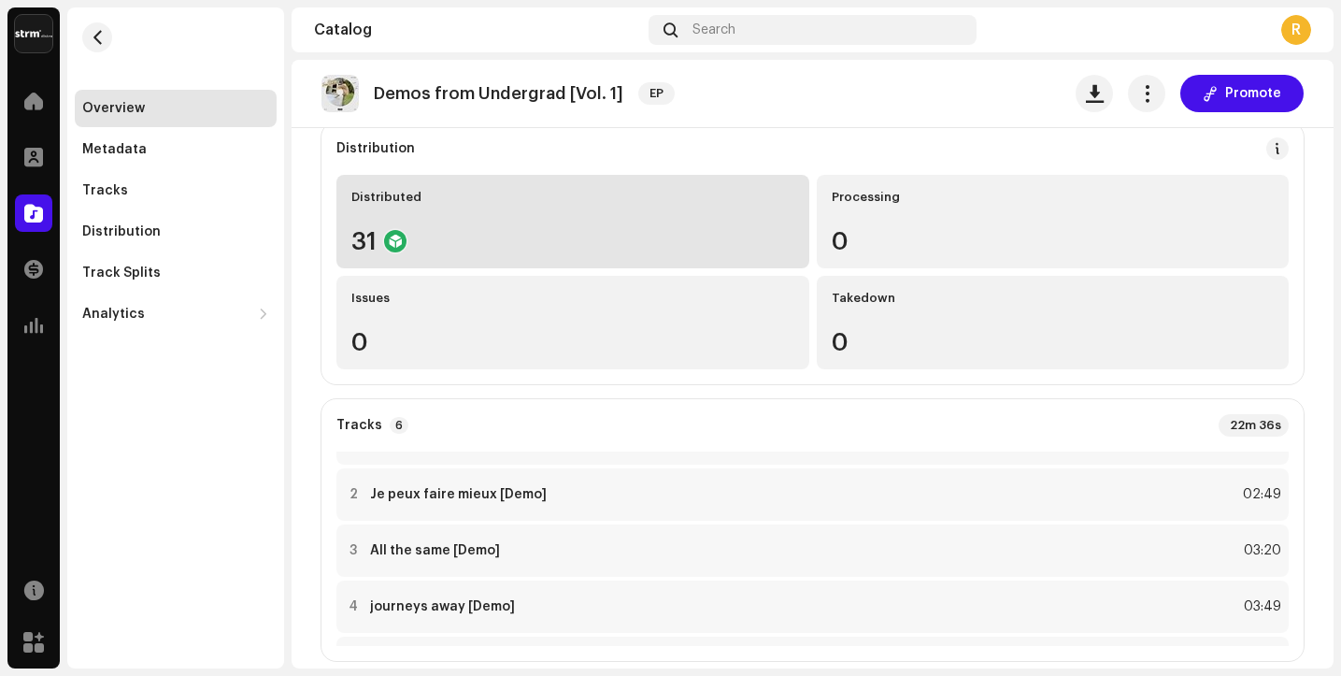
click at [490, 225] on div "Distributed 31" at bounding box center [572, 221] width 473 height 93
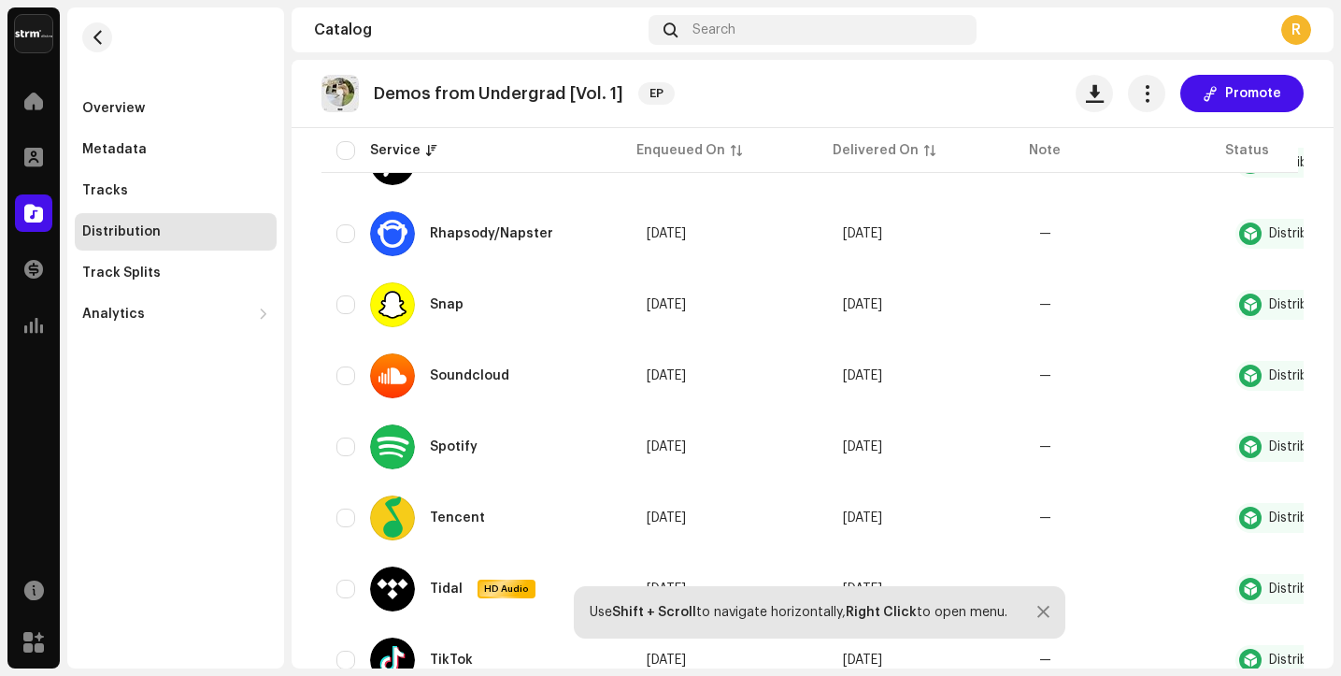
scroll to position [1654, 0]
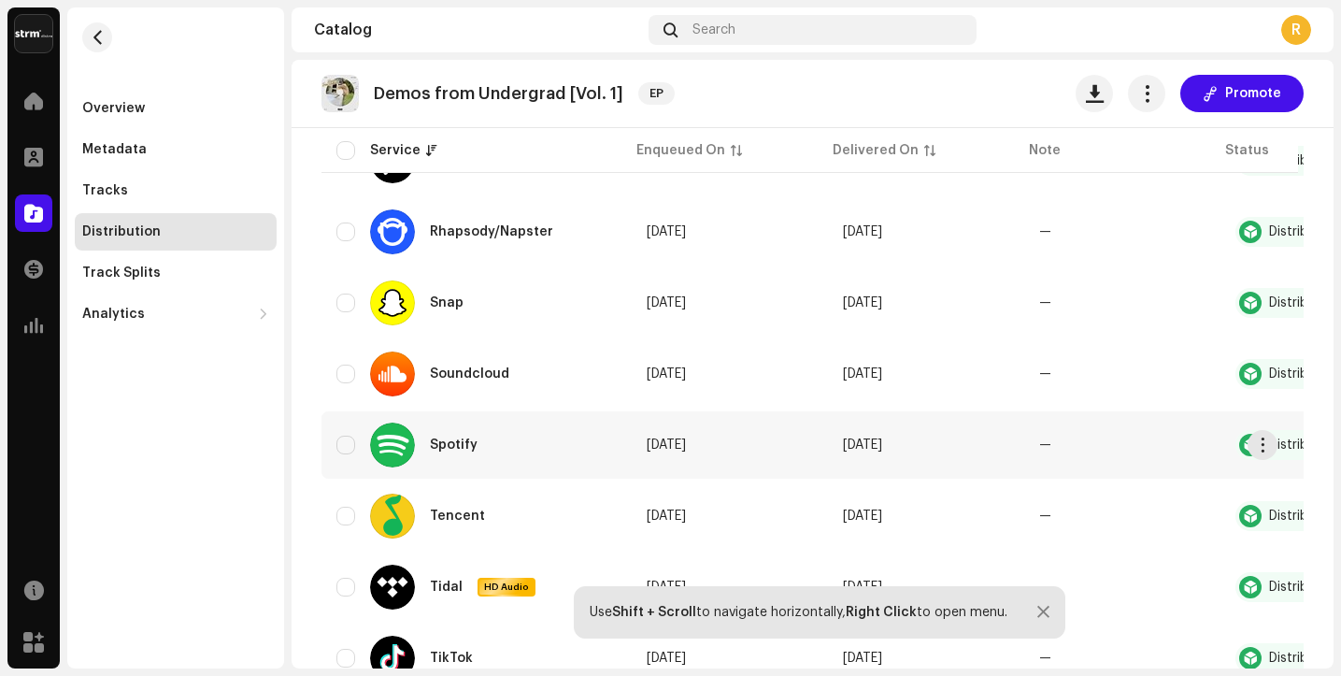
click at [680, 450] on span "[DATE]" at bounding box center [666, 444] width 39 height 13
click at [453, 444] on div "Spotify" at bounding box center [454, 444] width 48 height 13
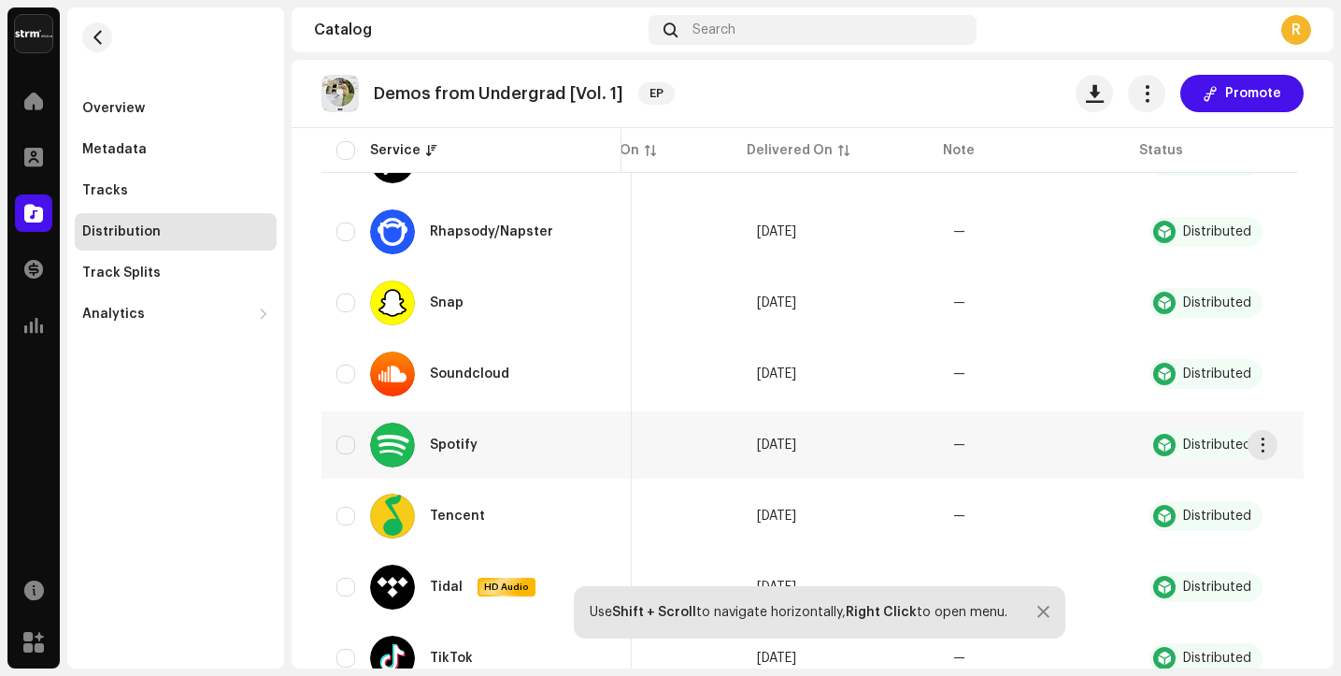
scroll to position [0, 108]
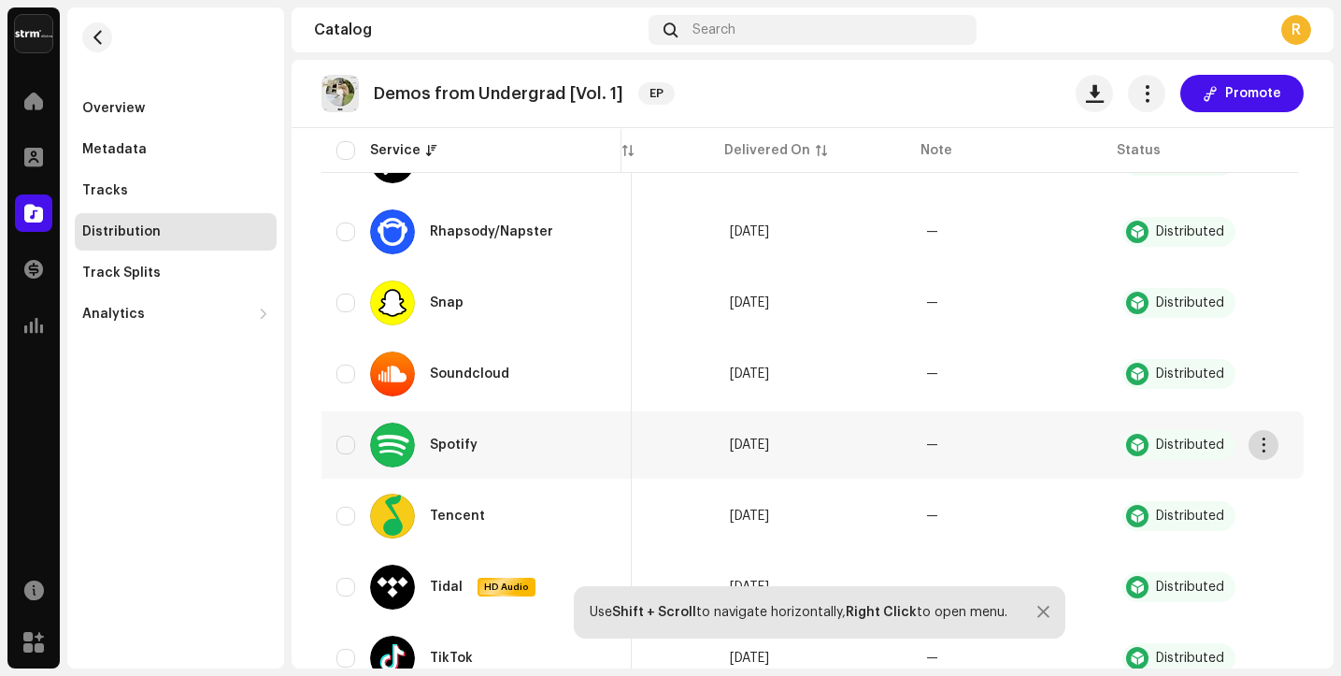
click at [1253, 451] on button "button" at bounding box center [1264, 445] width 30 height 30
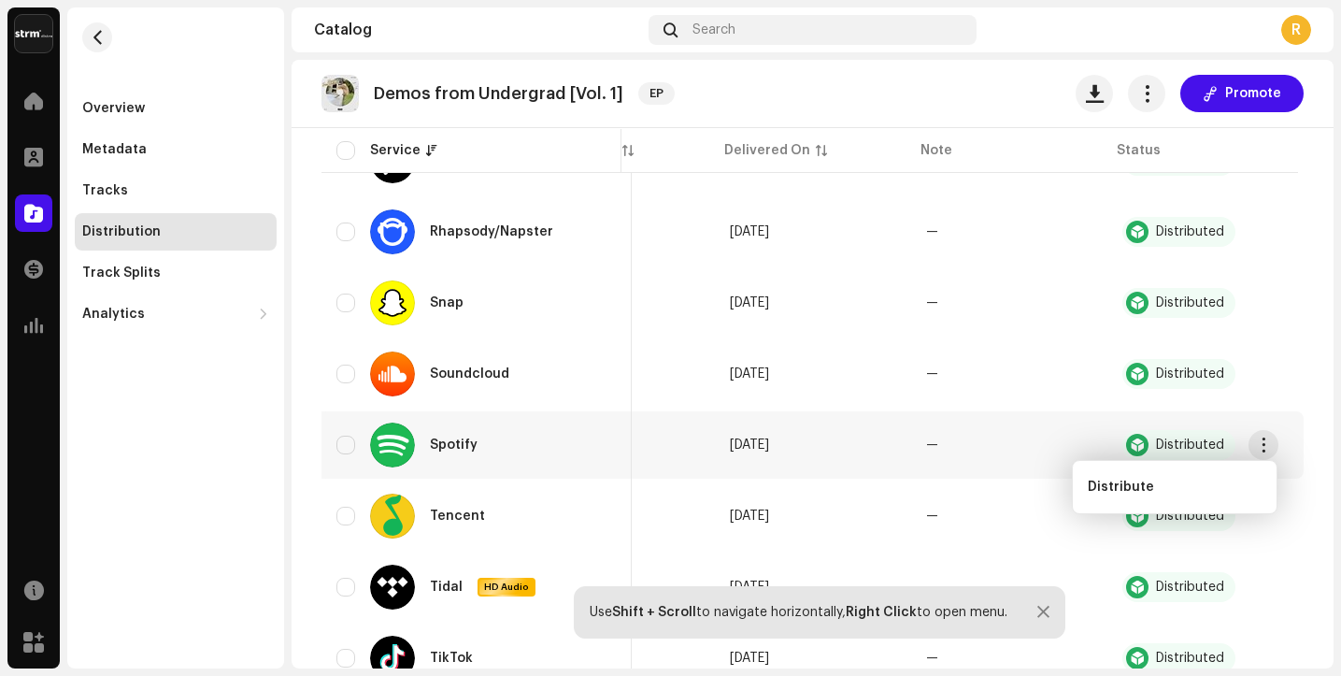
click at [1216, 427] on td "Distributed" at bounding box center [1206, 444] width 196 height 67
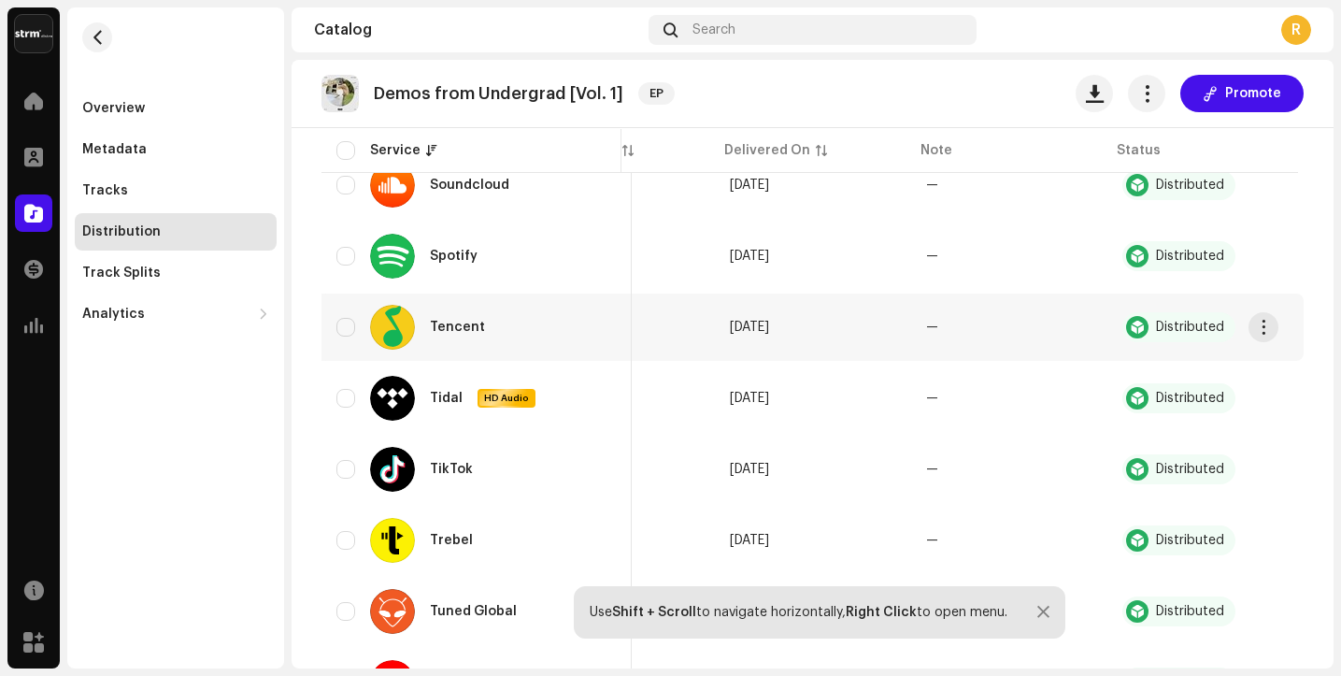
scroll to position [1846, 0]
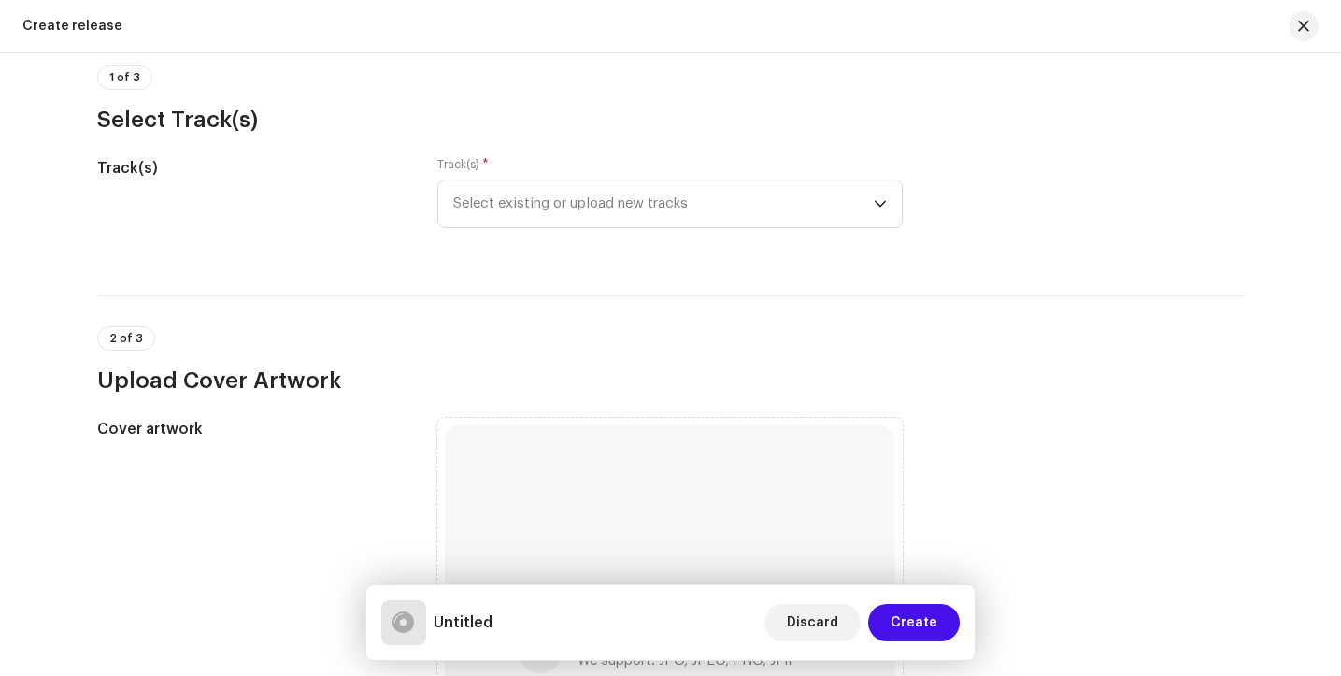
scroll to position [145, 0]
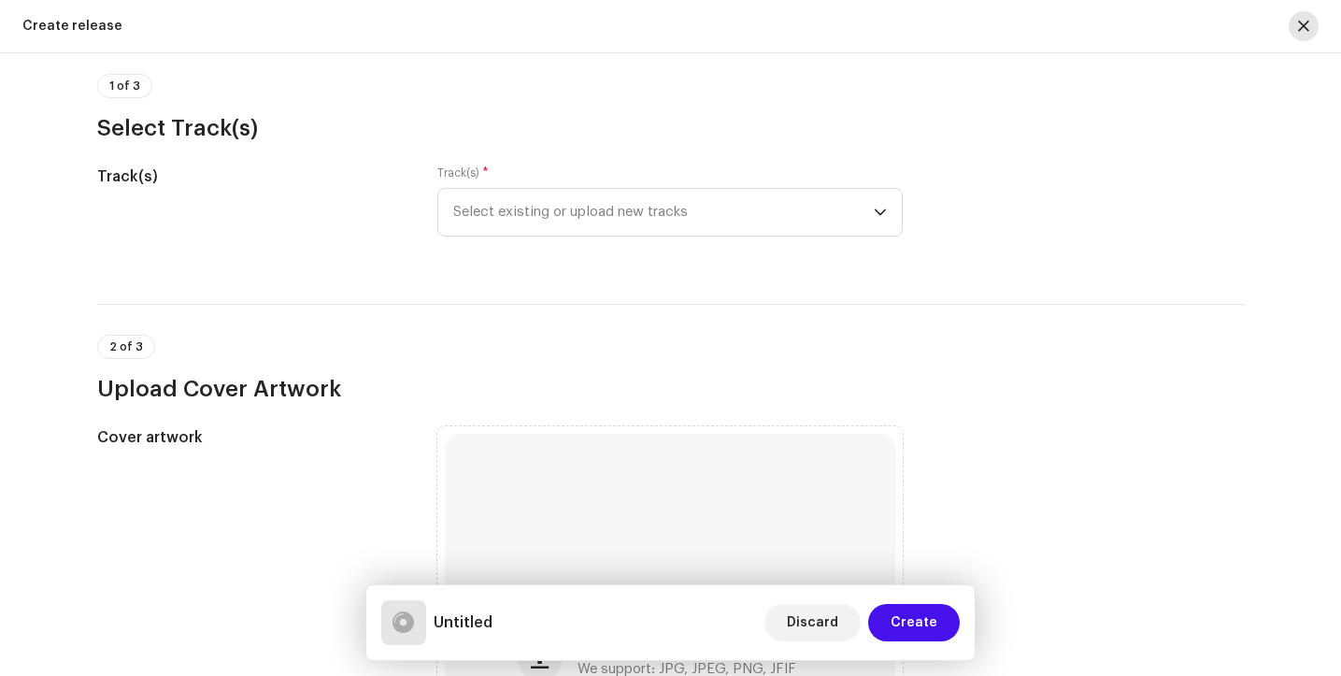
click at [1295, 33] on button "button" at bounding box center [1304, 26] width 30 height 30
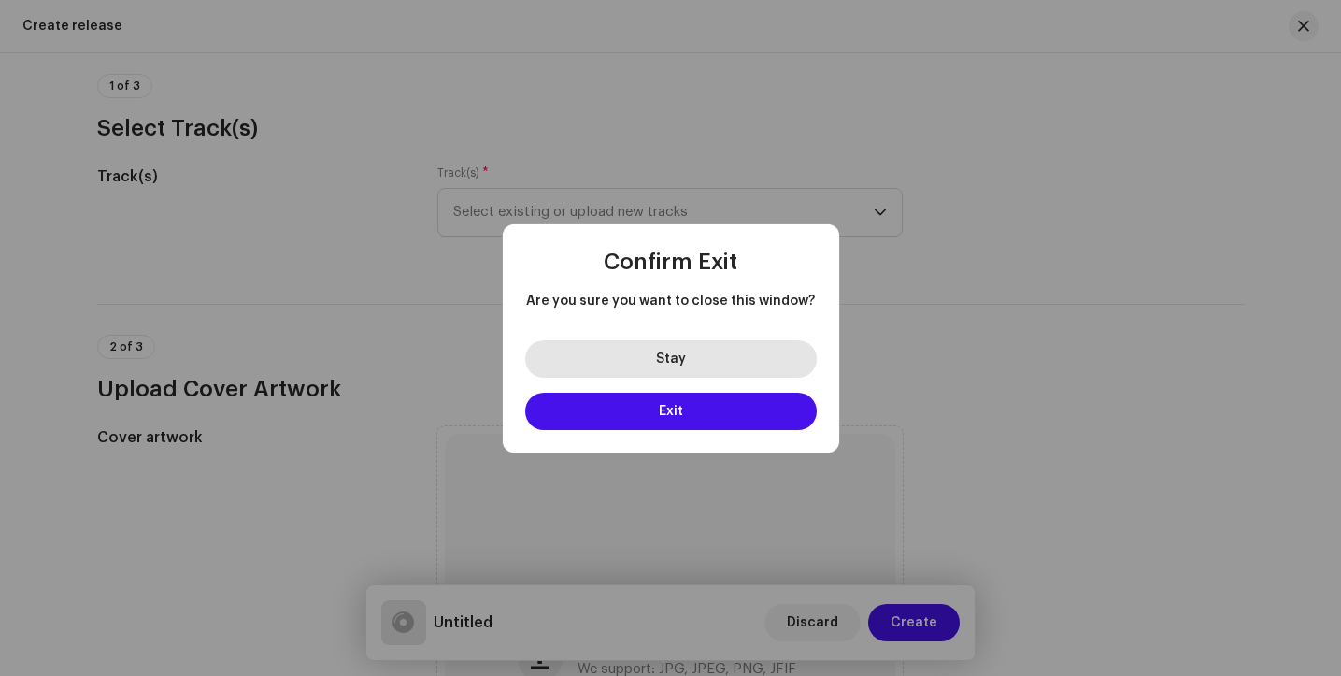
click at [610, 347] on button "Stay" at bounding box center [671, 358] width 292 height 37
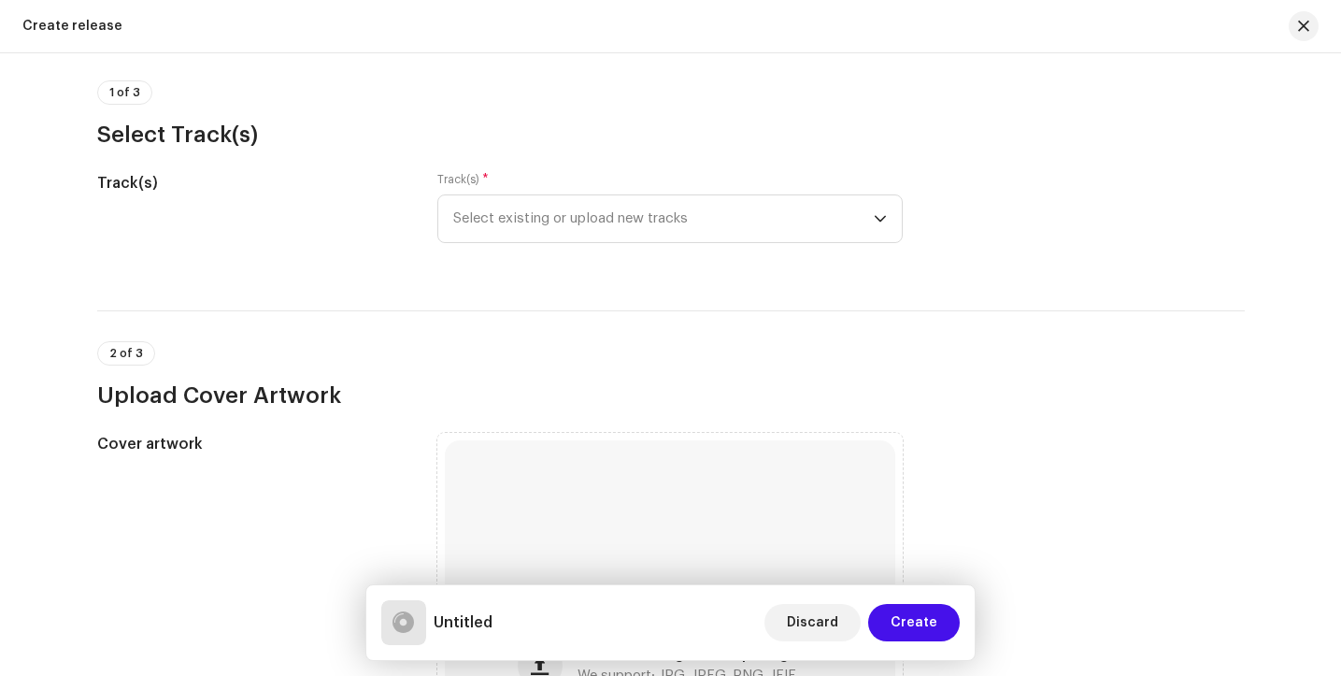
scroll to position [0, 0]
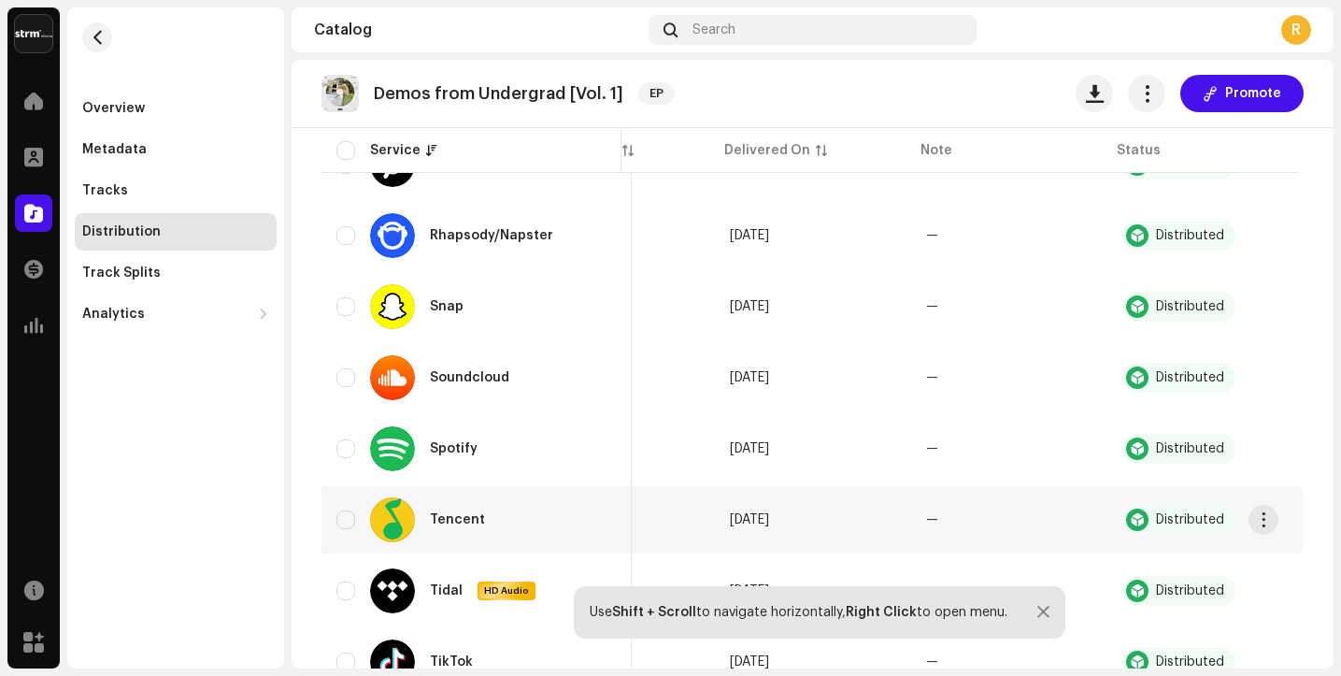
scroll to position [1283, 0]
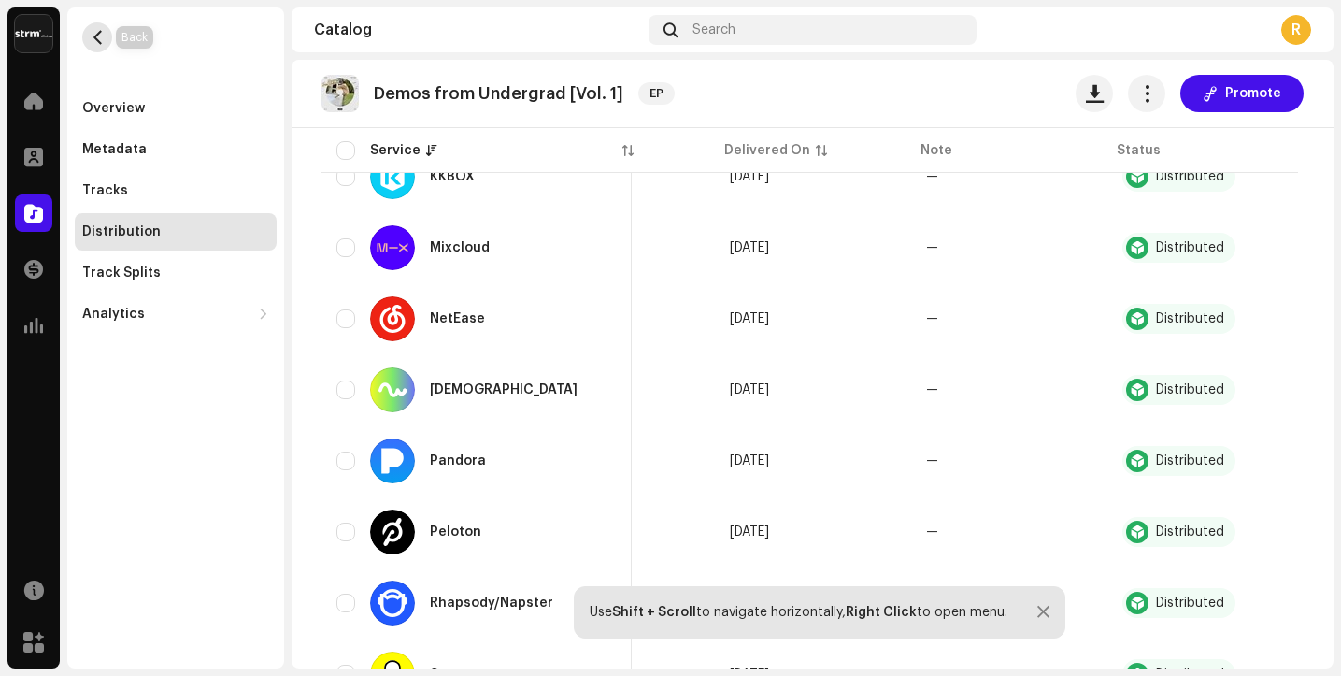
click at [98, 45] on button "button" at bounding box center [97, 37] width 30 height 30
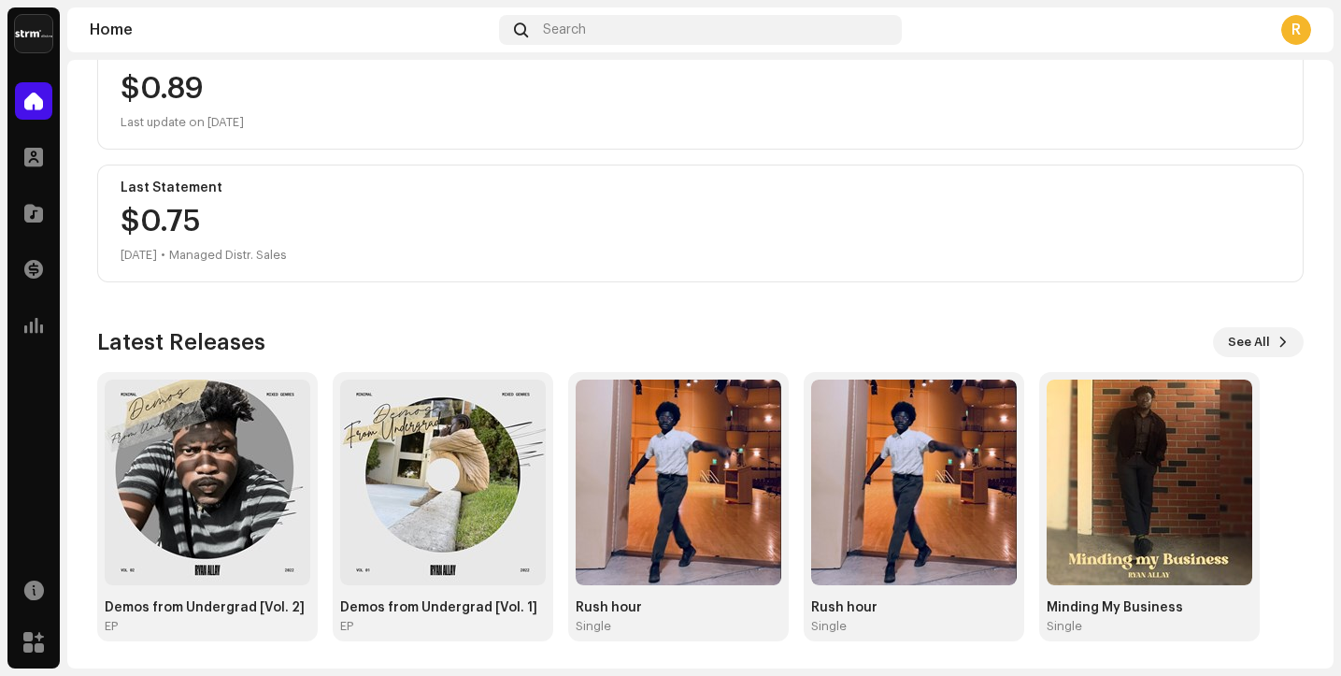
scroll to position [248, 0]
